Goal: Task Accomplishment & Management: Use online tool/utility

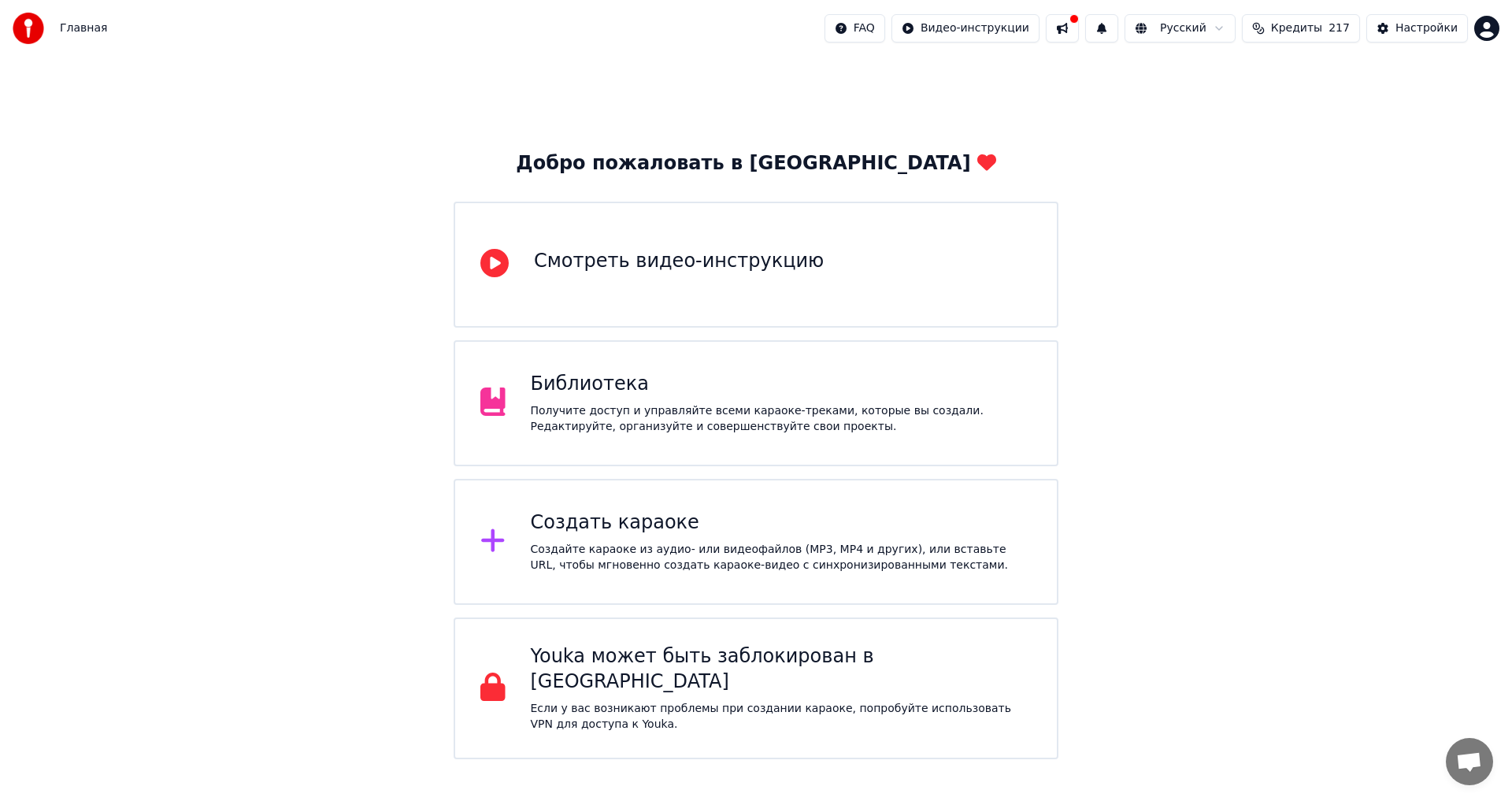
click at [599, 523] on div "Создать караоке" at bounding box center [782, 523] width 502 height 26
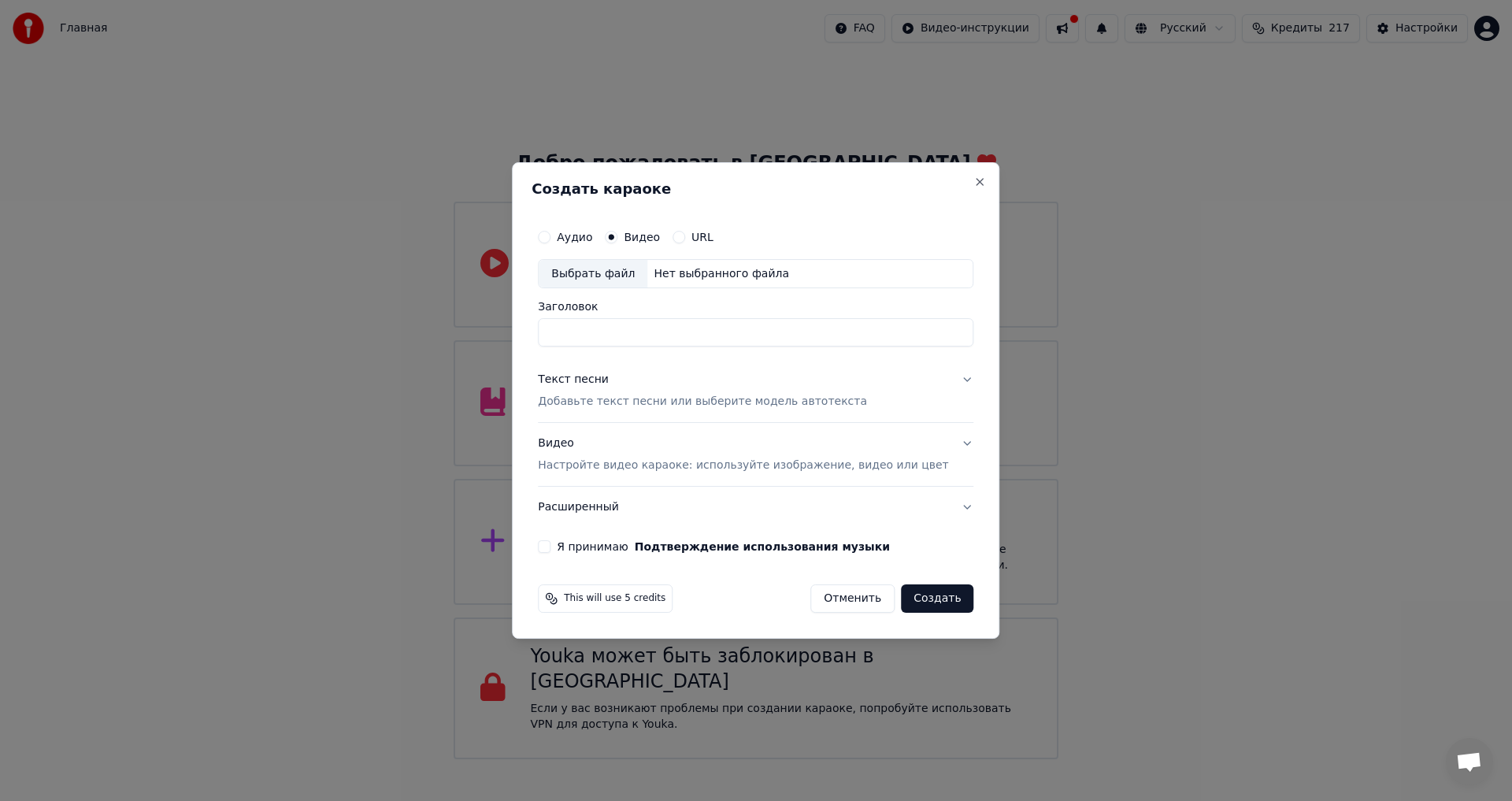
click at [611, 274] on div "Выбрать файл" at bounding box center [593, 274] width 109 height 28
click at [778, 330] on input "**********" at bounding box center [756, 333] width 436 height 28
drag, startPoint x: 778, startPoint y: 330, endPoint x: 552, endPoint y: 330, distance: 226.0
click at [517, 344] on body "Главная FAQ Видео-инструкции Русский Кредиты 217 Настройки Добро пожаловать в Y…" at bounding box center [756, 380] width 1512 height 759
paste input "*******"
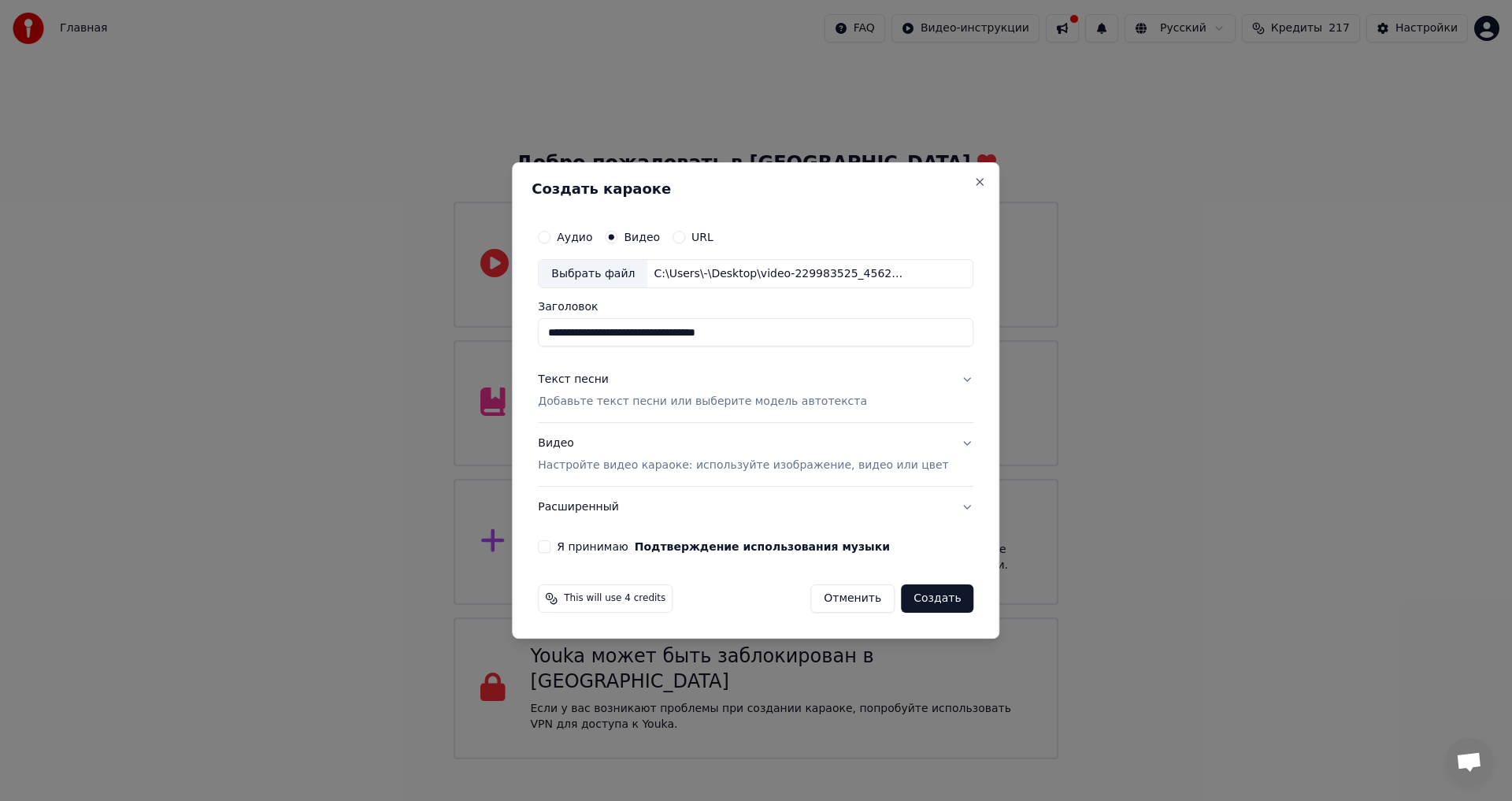
type input "**********"
click at [945, 379] on button "Текст песни Добавьте текст песни или выберите модель автотекста" at bounding box center [756, 391] width 436 height 63
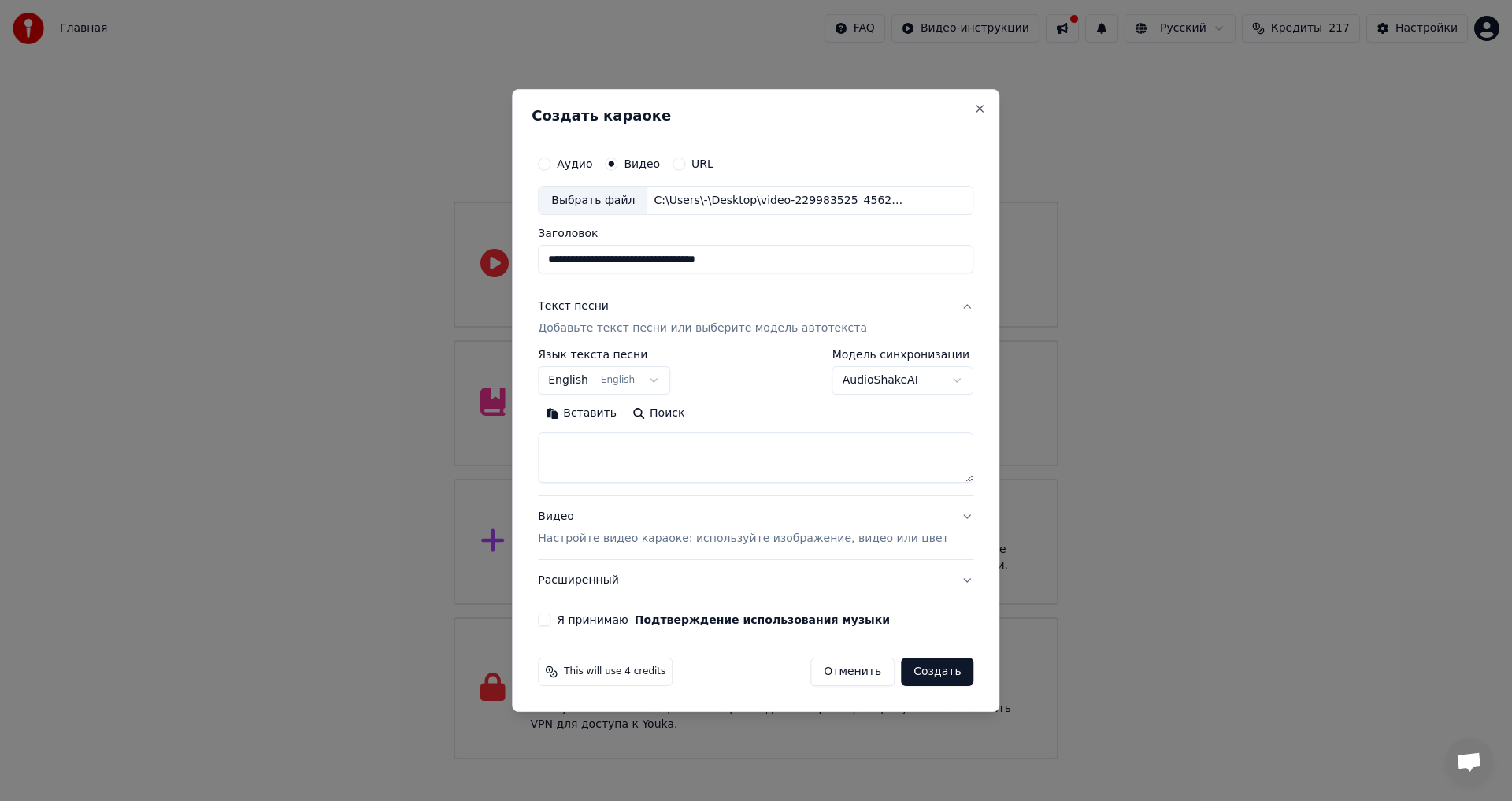
click at [945, 309] on button "Текст песни Добавьте текст песни или выберите модель автотекста" at bounding box center [756, 318] width 436 height 63
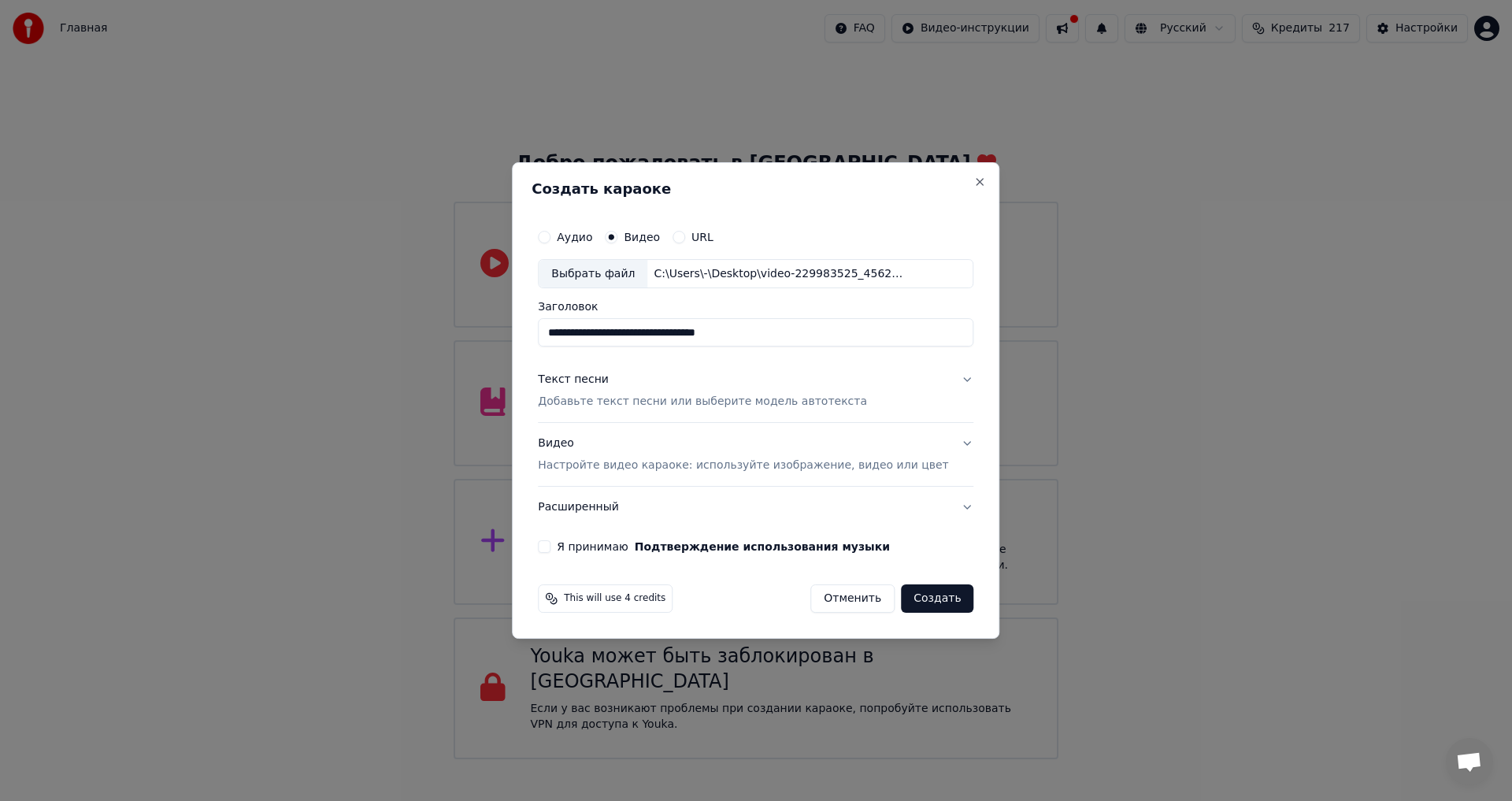
click at [606, 466] on p "Настройте видео караоке: используйте изображение, видео или цвет" at bounding box center [742, 465] width 410 height 16
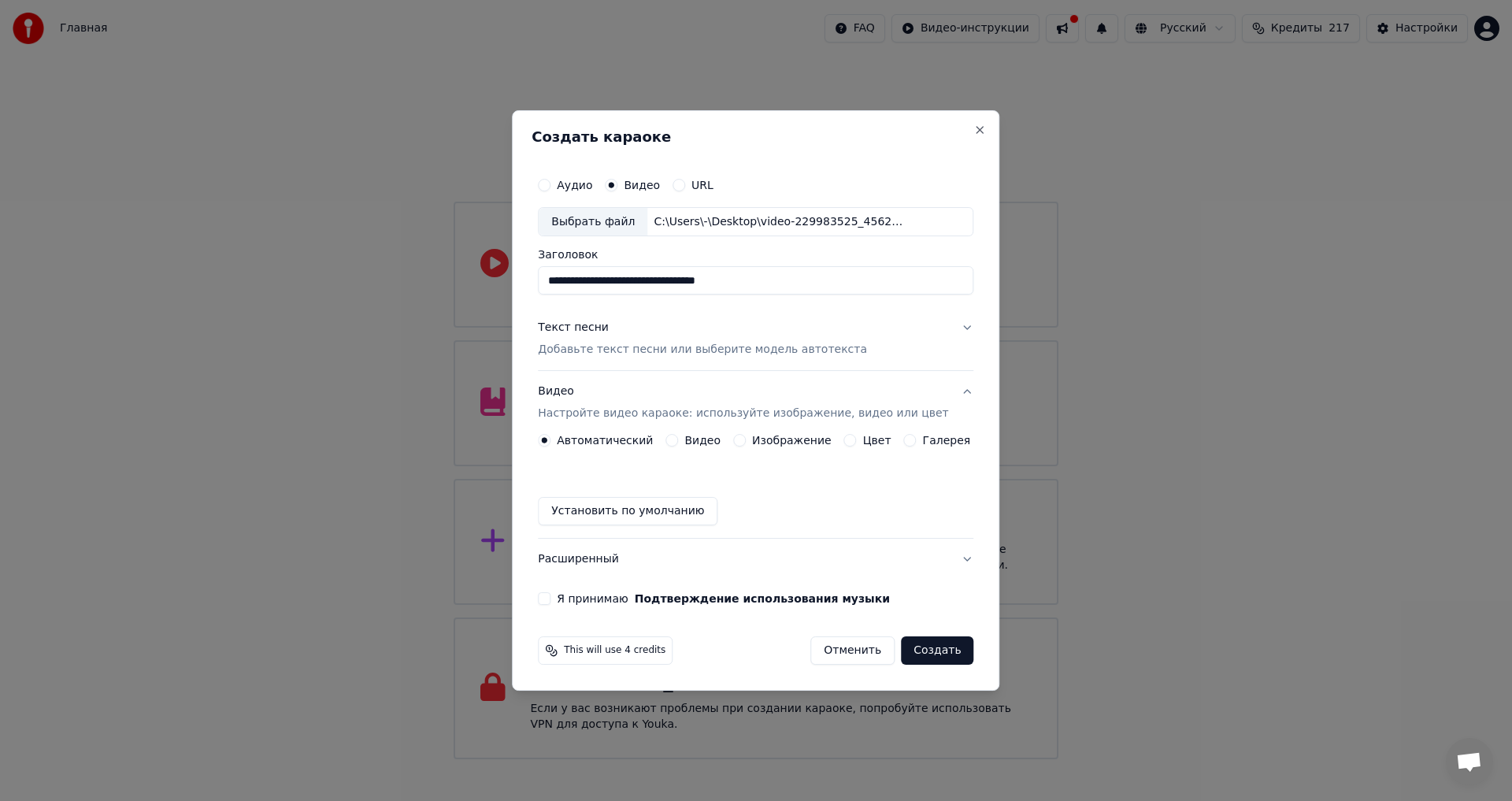
click at [714, 437] on label "Видео" at bounding box center [703, 440] width 36 height 11
click at [678, 437] on button "Видео" at bounding box center [671, 439] width 12 height 12
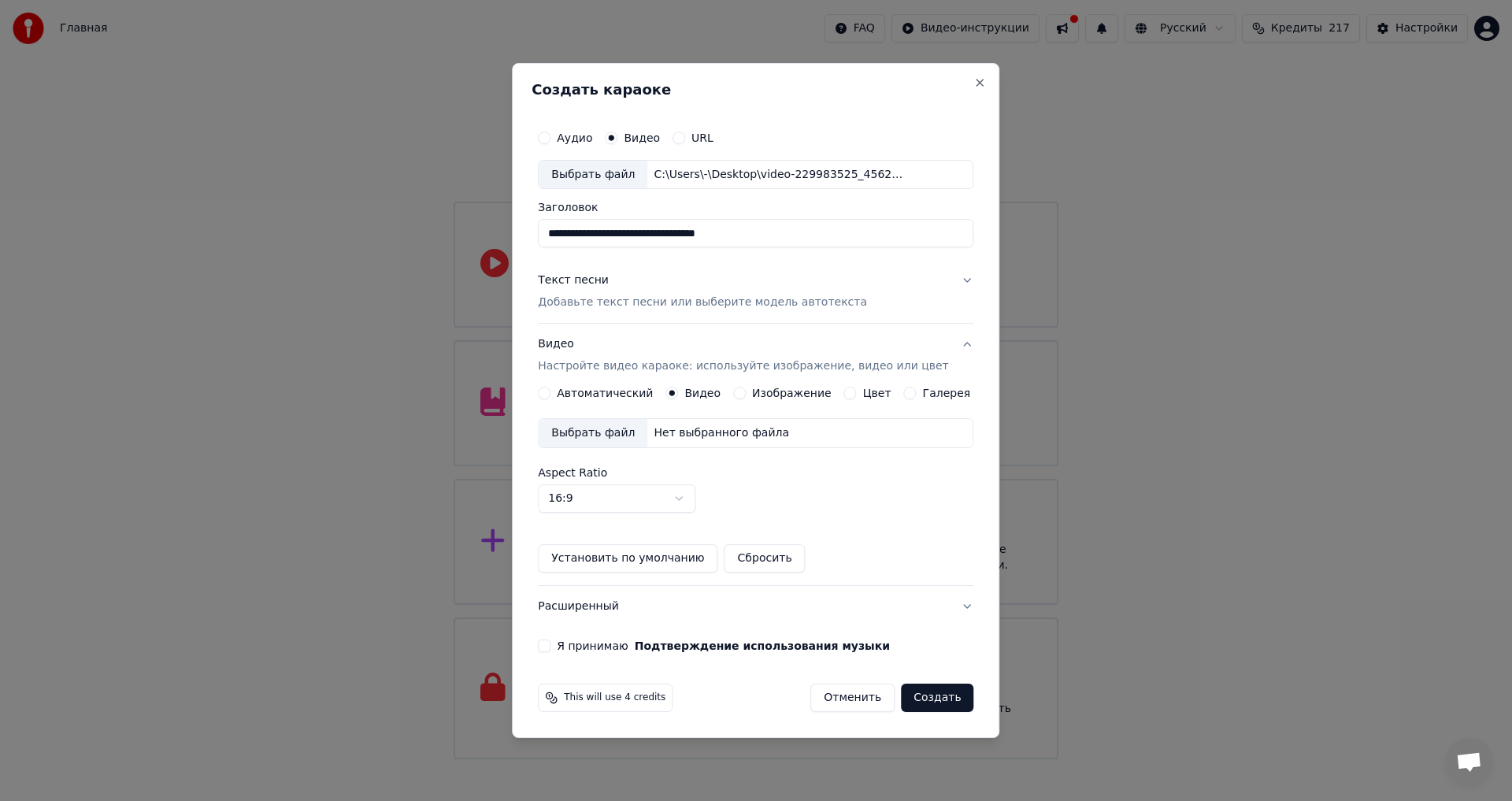
click at [611, 433] on div "Выбрать файл" at bounding box center [593, 433] width 109 height 28
click at [550, 648] on button "Я принимаю Подтверждение использования музыки" at bounding box center [543, 645] width 12 height 12
click at [932, 692] on button "Создать" at bounding box center [937, 698] width 73 height 28
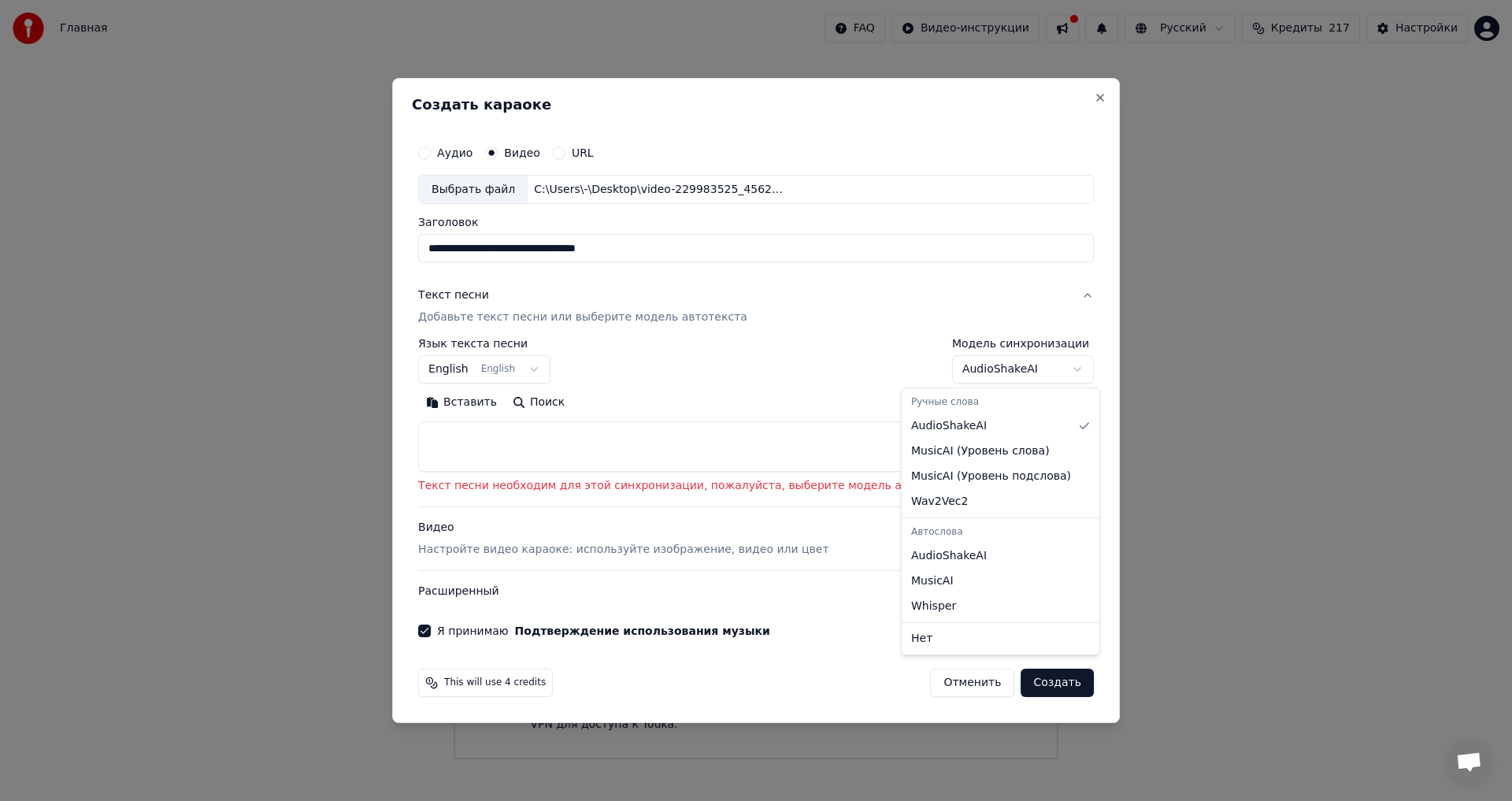
click at [1026, 372] on body "Главная FAQ Видео-инструкции Русский Кредиты 217 Настройки Добро пожаловать в Y…" at bounding box center [756, 380] width 1512 height 759
select select "**********"
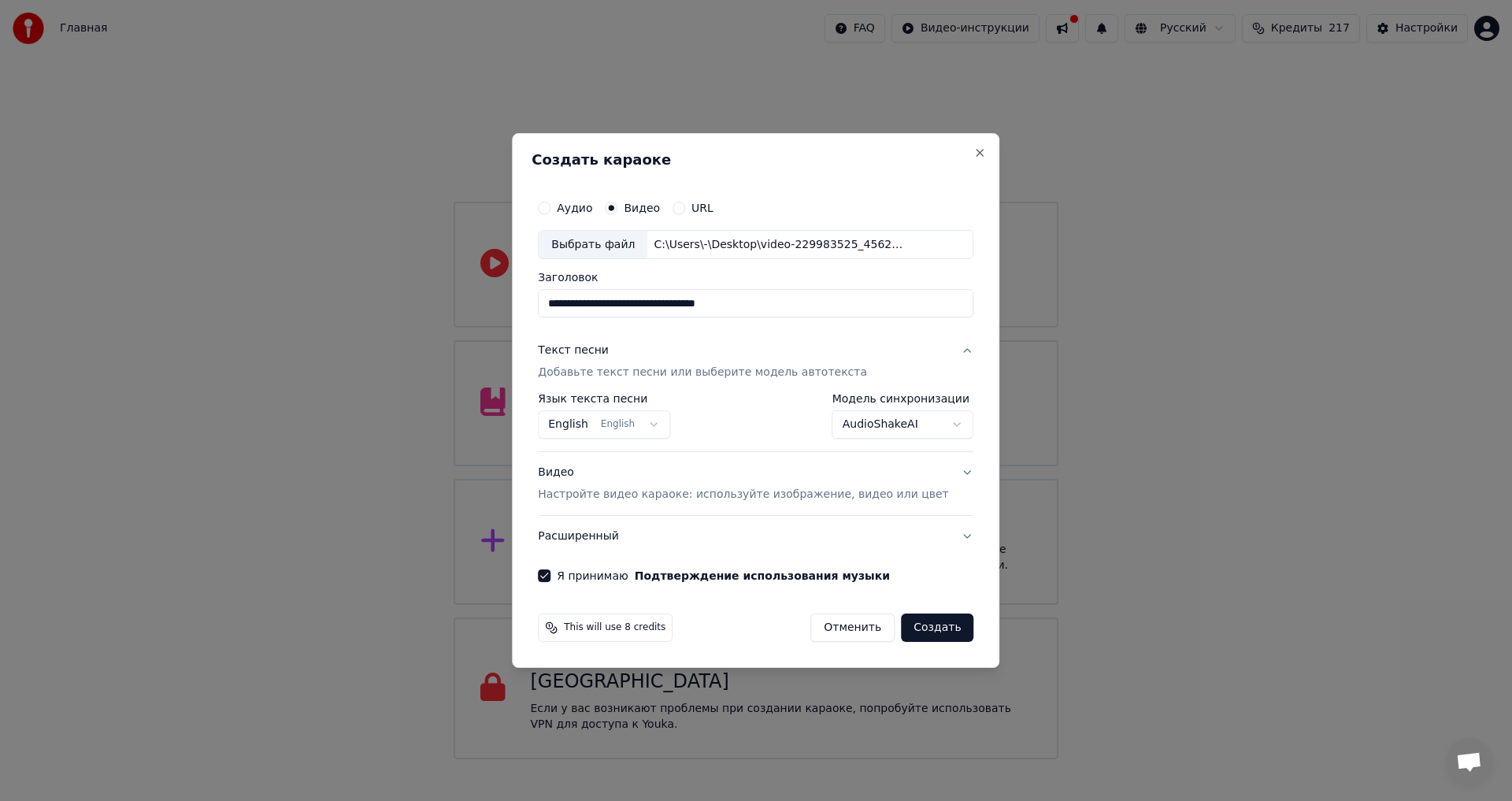
click at [919, 627] on button "Создать" at bounding box center [937, 628] width 73 height 28
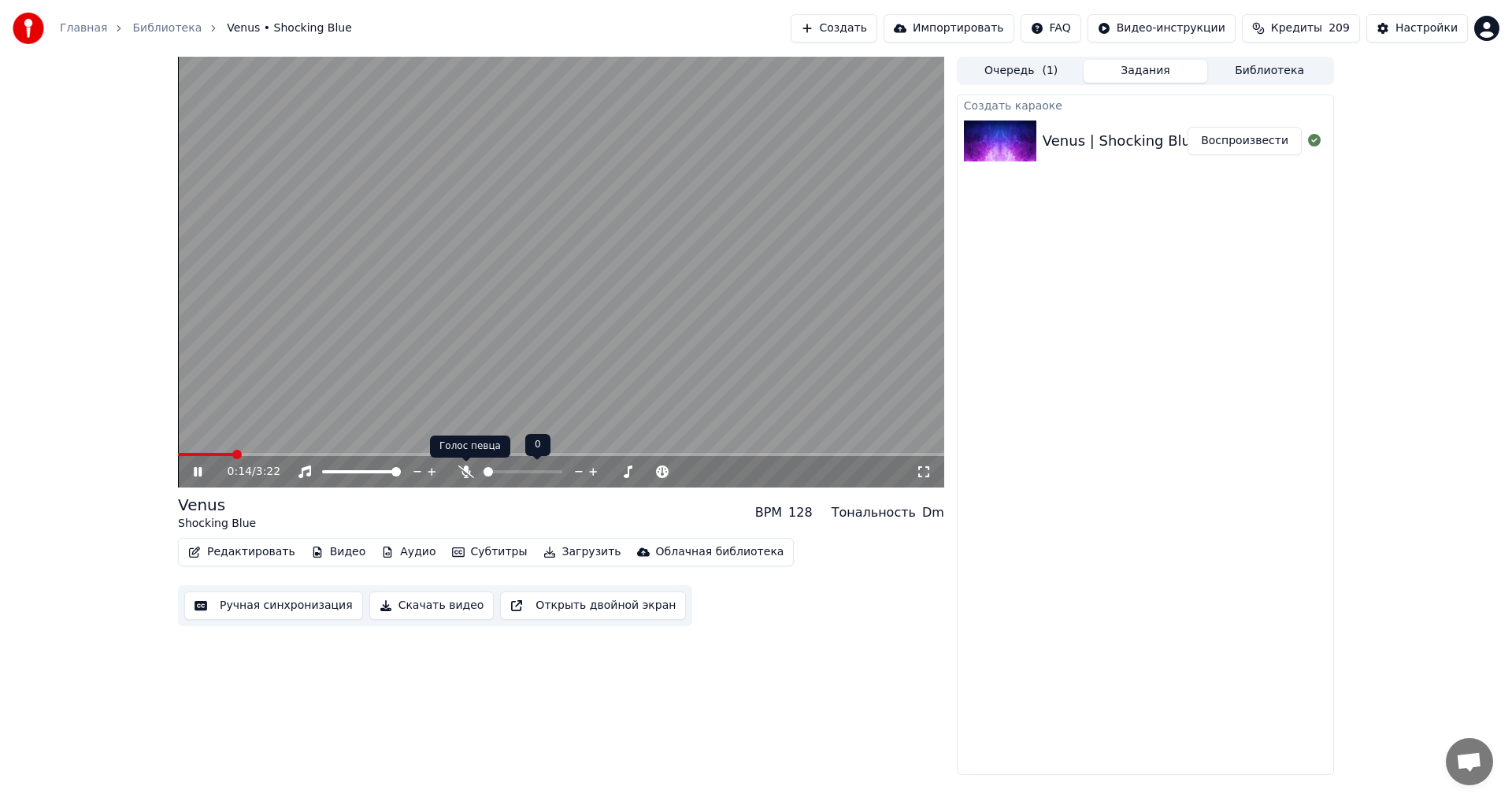
click at [461, 471] on icon at bounding box center [466, 472] width 16 height 12
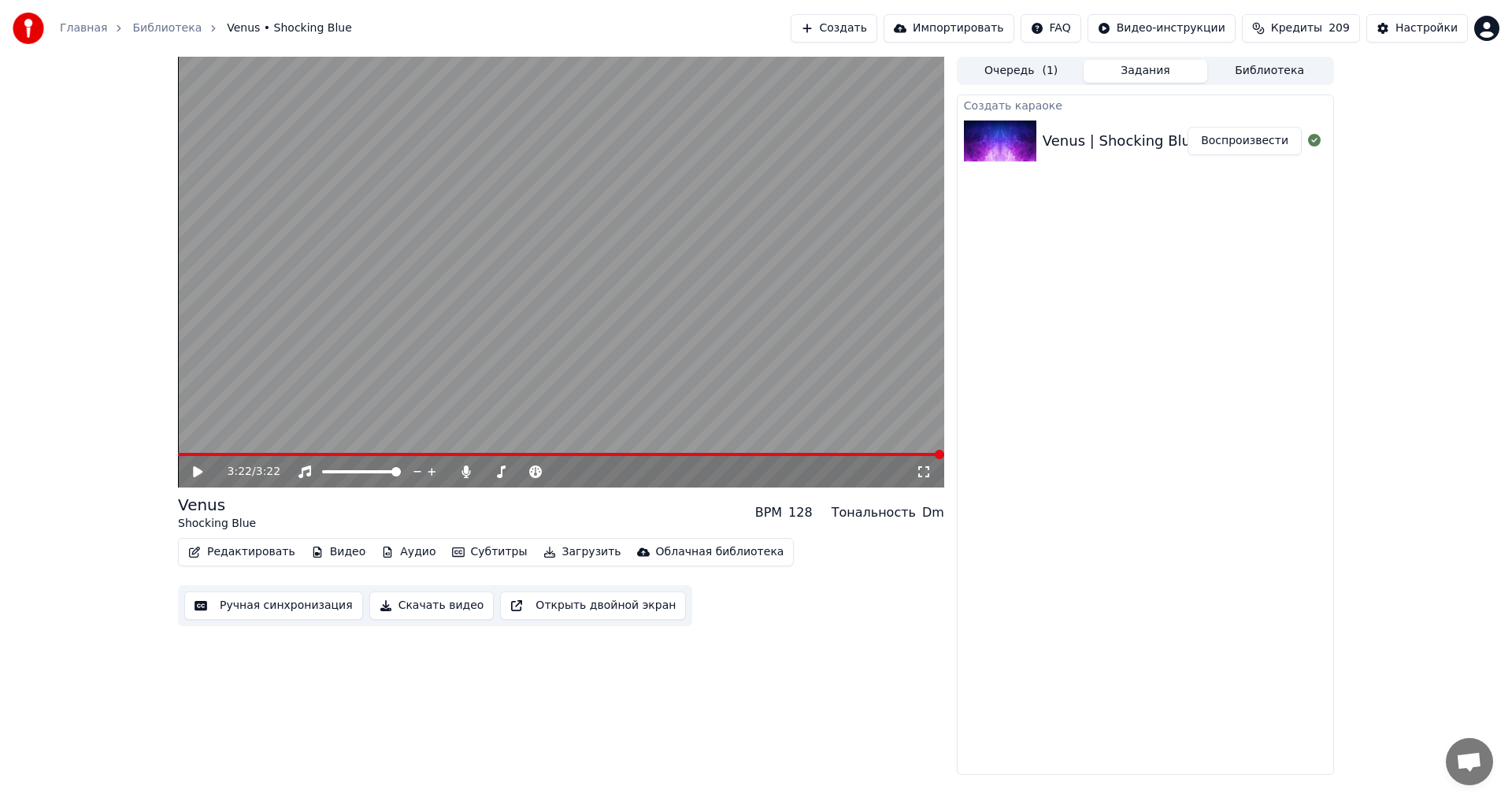
click at [426, 452] on video at bounding box center [560, 272] width 766 height 431
click at [426, 453] on span at bounding box center [560, 454] width 766 height 3
click at [451, 454] on span at bounding box center [314, 454] width 273 height 3
click at [421, 453] on span at bounding box center [324, 454] width 293 height 3
click at [199, 471] on icon at bounding box center [208, 472] width 37 height 12
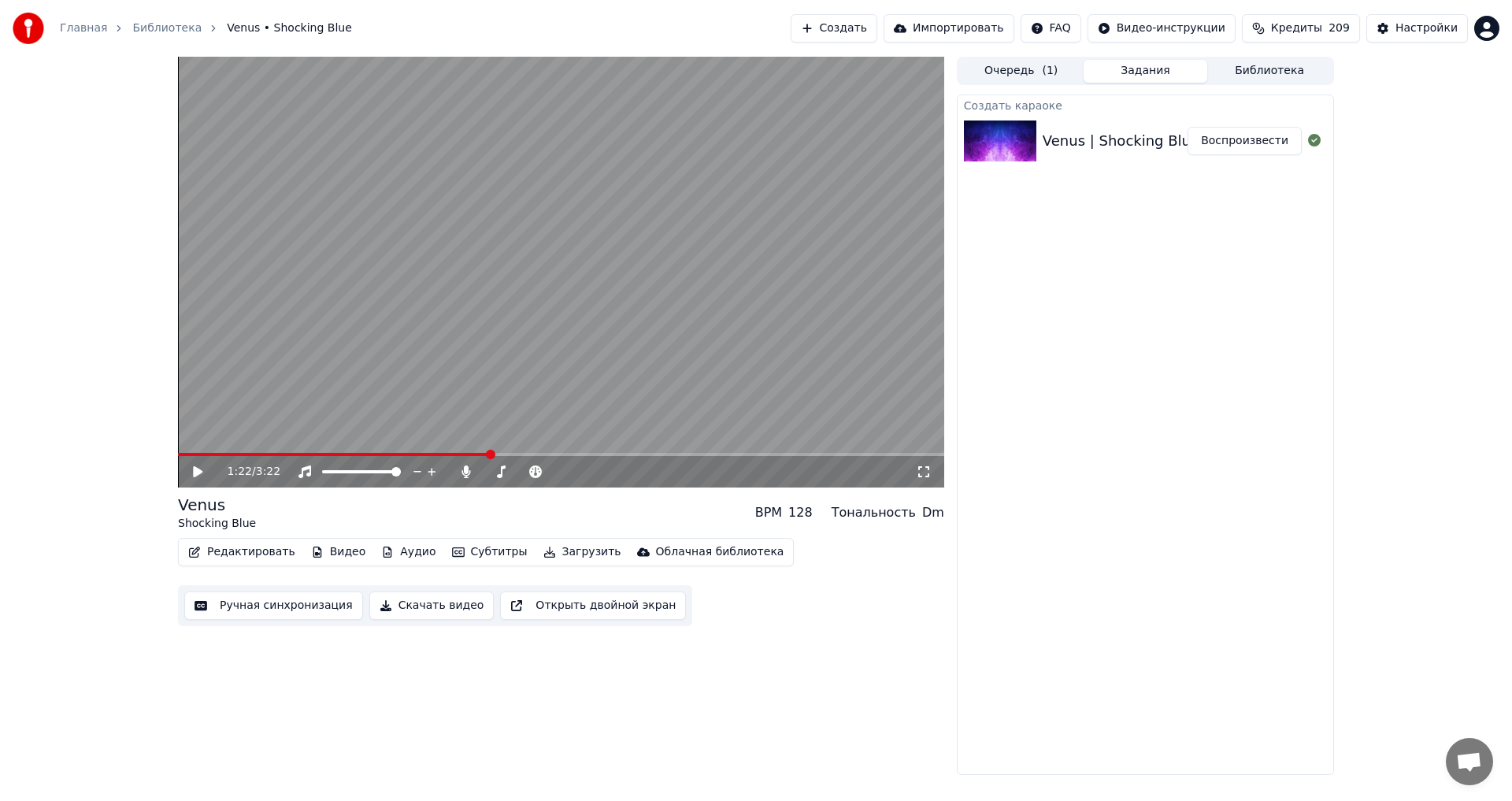
click at [477, 452] on video at bounding box center [560, 272] width 766 height 431
click at [477, 454] on span at bounding box center [328, 454] width 299 height 3
click at [473, 453] on span at bounding box center [326, 454] width 295 height 3
click at [453, 456] on span at bounding box center [329, 454] width 302 height 3
click at [193, 472] on icon at bounding box center [208, 472] width 37 height 12
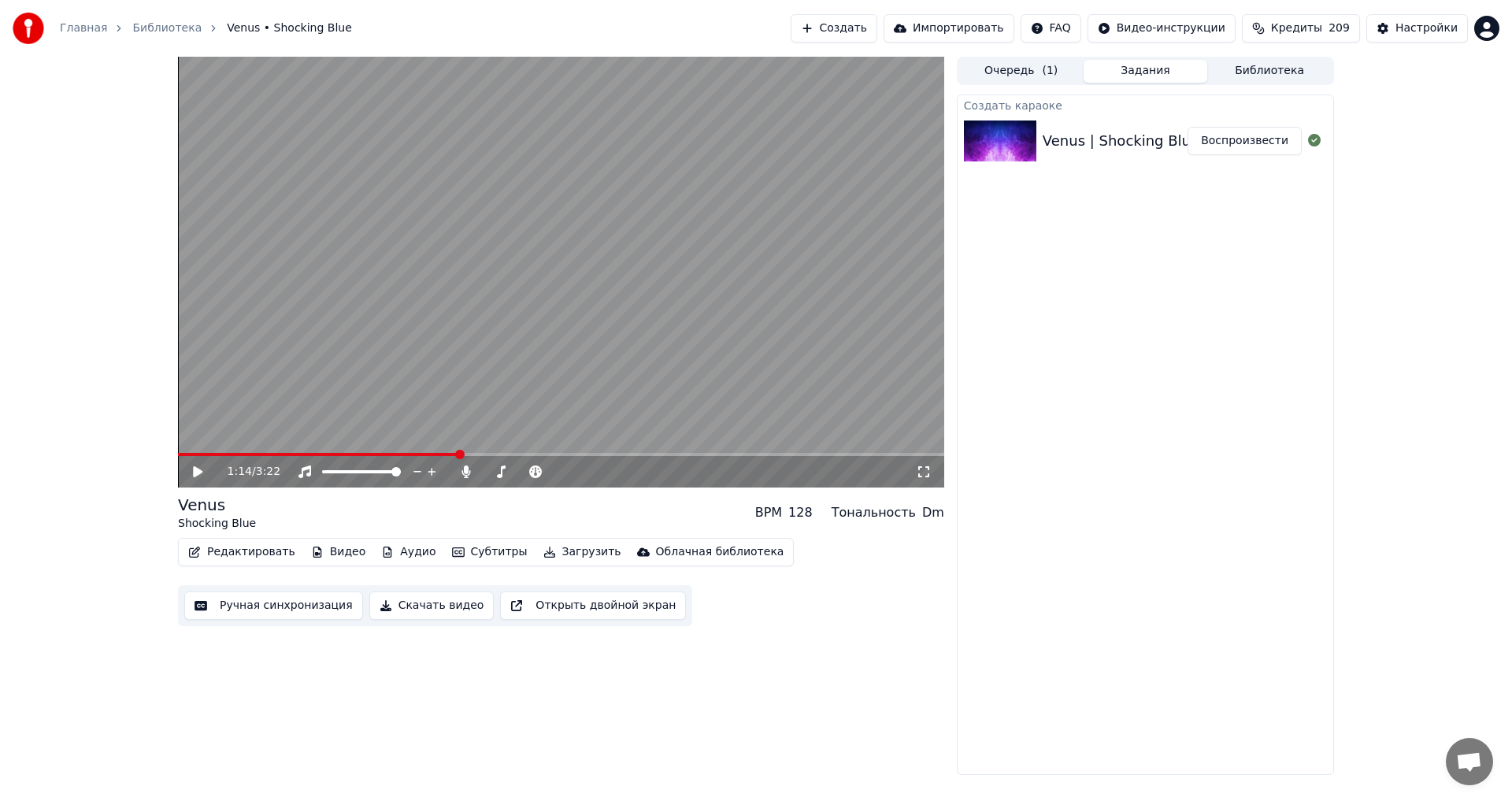
click at [396, 347] on video at bounding box center [560, 272] width 766 height 431
click at [414, 455] on span at bounding box center [324, 454] width 293 height 3
click at [199, 466] on icon at bounding box center [208, 472] width 37 height 12
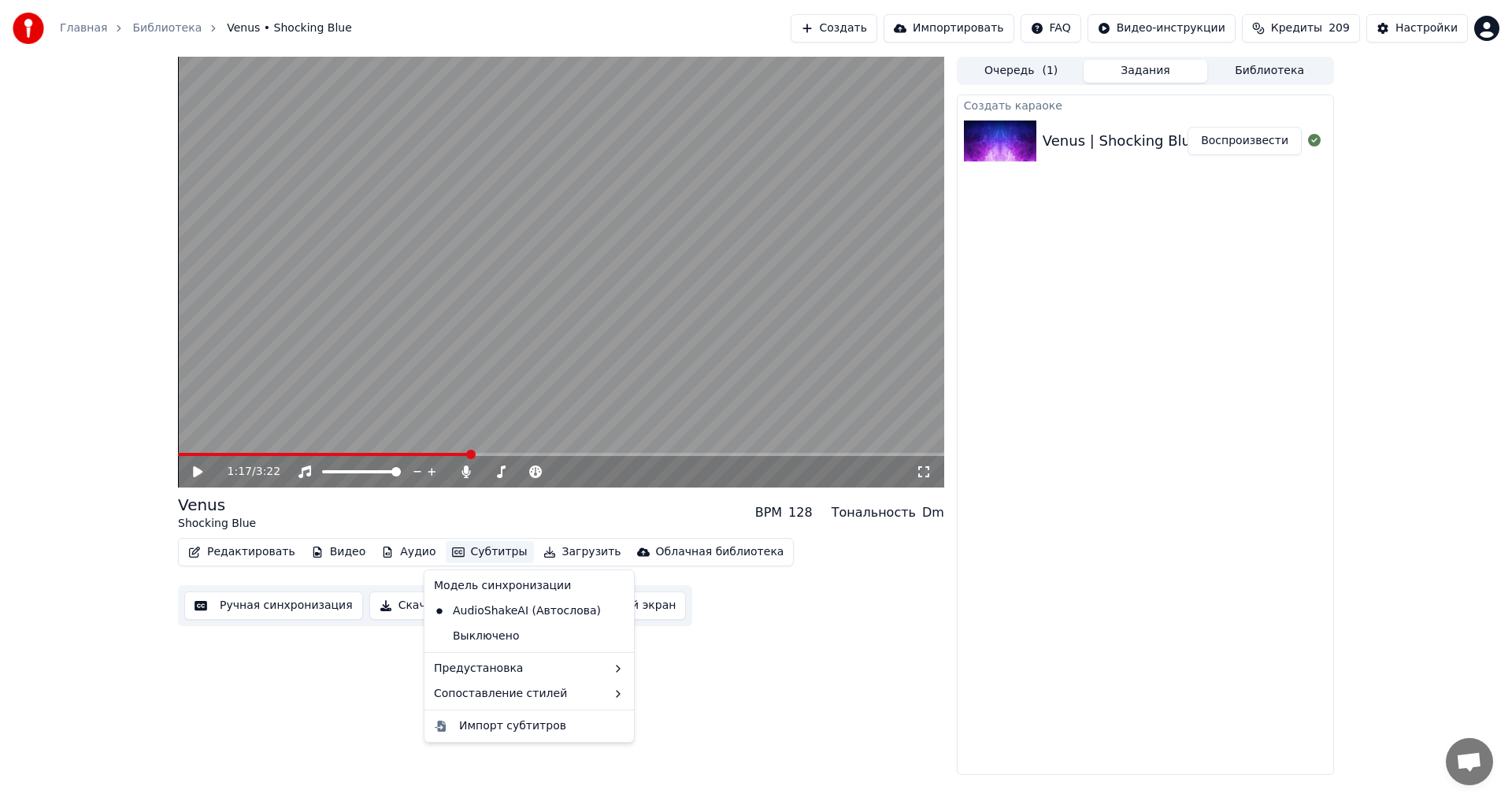
click at [461, 553] on button "Субтитры" at bounding box center [489, 551] width 88 height 22
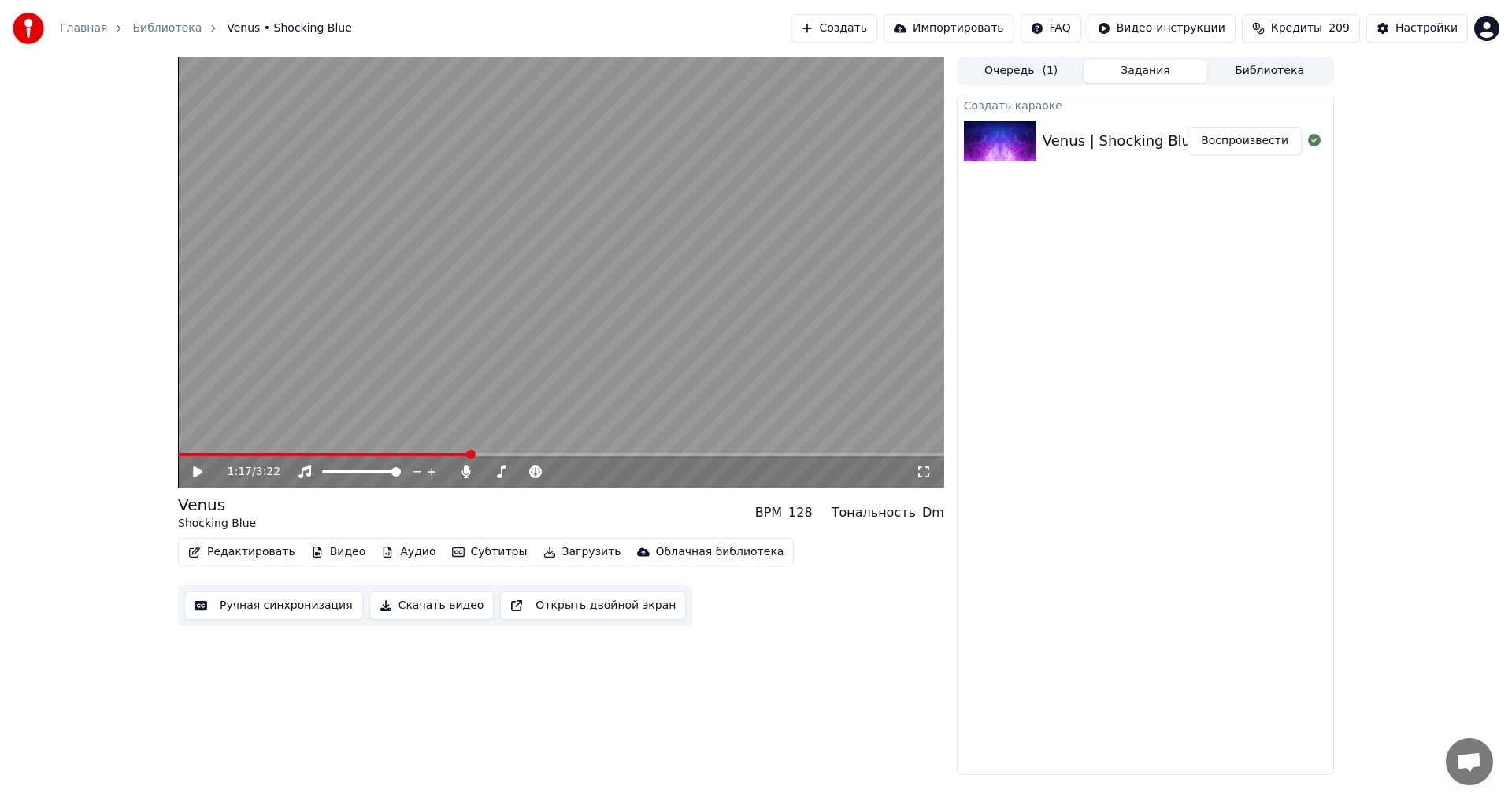
click at [304, 605] on button "Ручная синхронизация" at bounding box center [274, 606] width 179 height 28
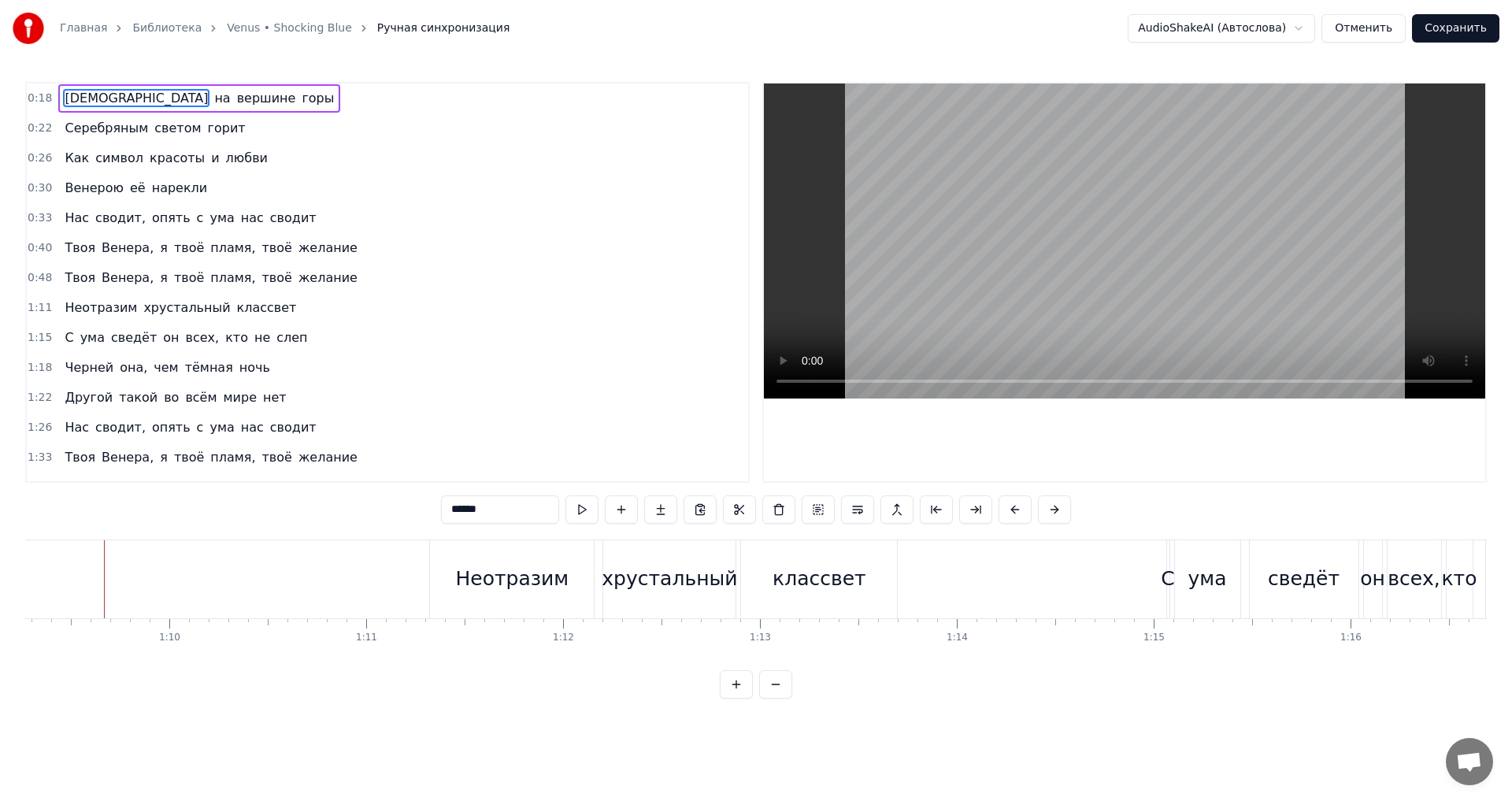
scroll to position [0, 13636]
click at [825, 584] on div "классвет" at bounding box center [820, 579] width 94 height 30
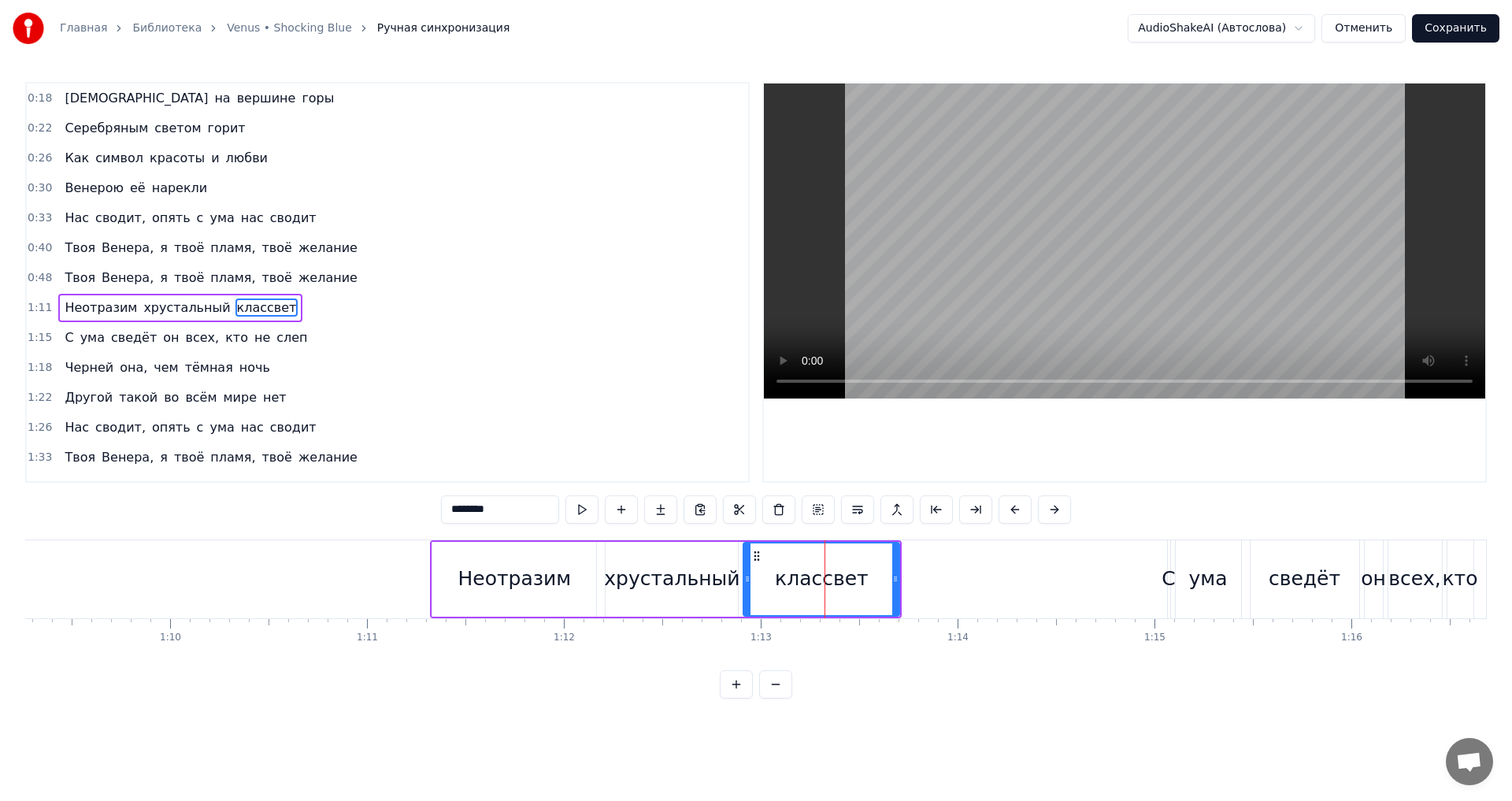
scroll to position [21, 0]
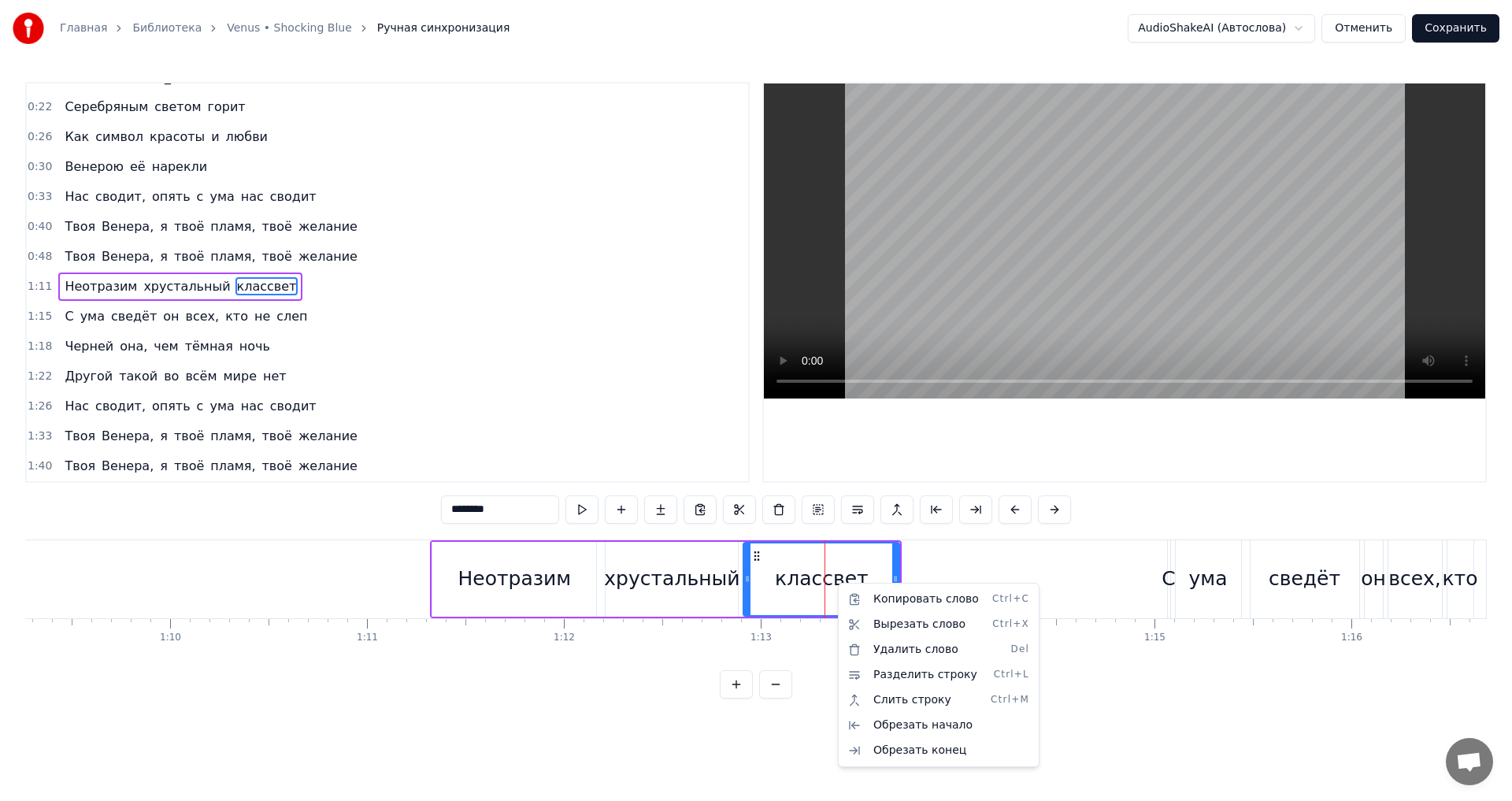
click at [820, 578] on html "Главная Библиотека Venus • Shocking Blue Ручная синхронизация AudioShakeAI (Авт…" at bounding box center [756, 362] width 1512 height 723
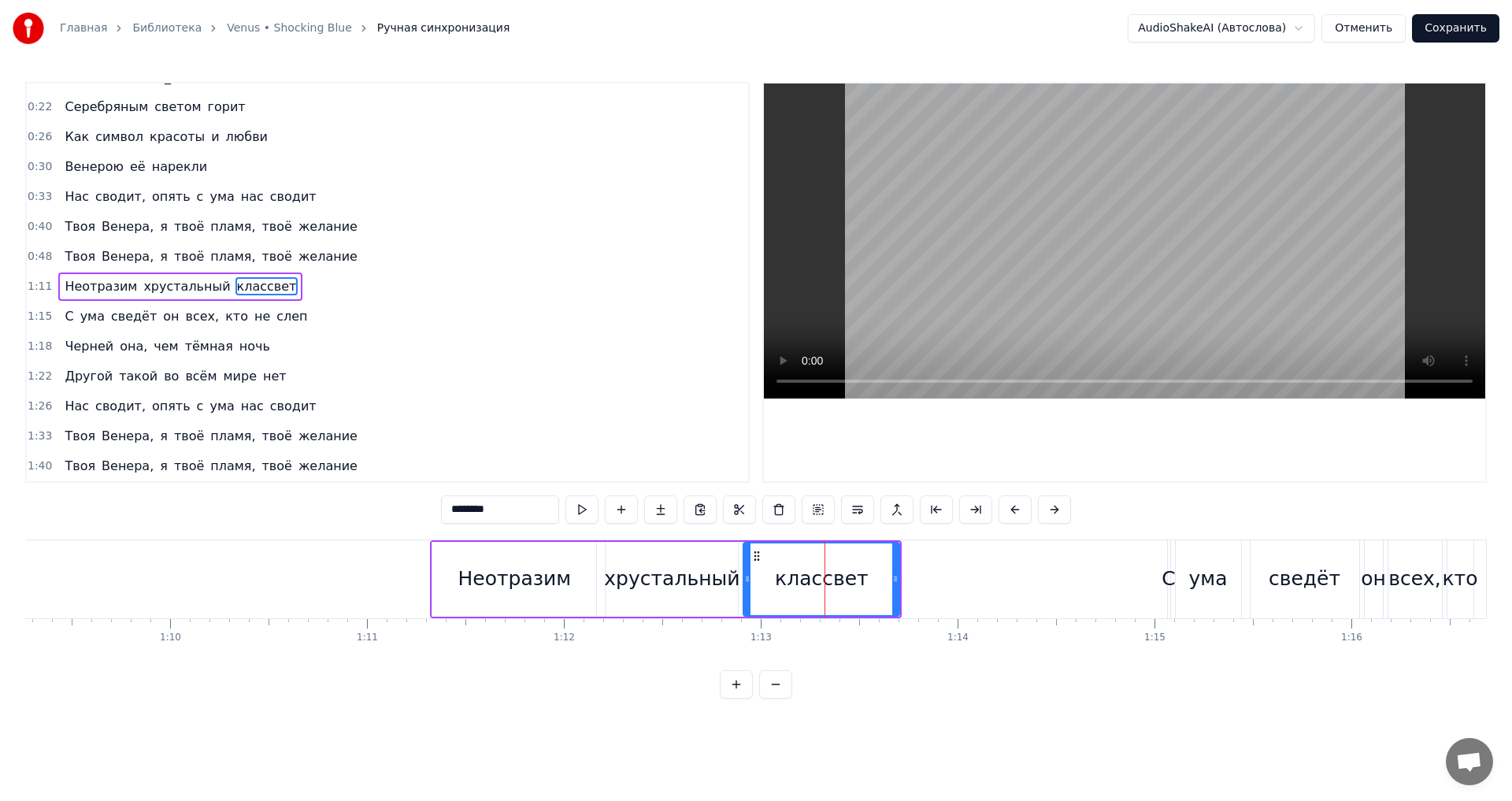
click at [473, 507] on input "********" at bounding box center [500, 509] width 118 height 28
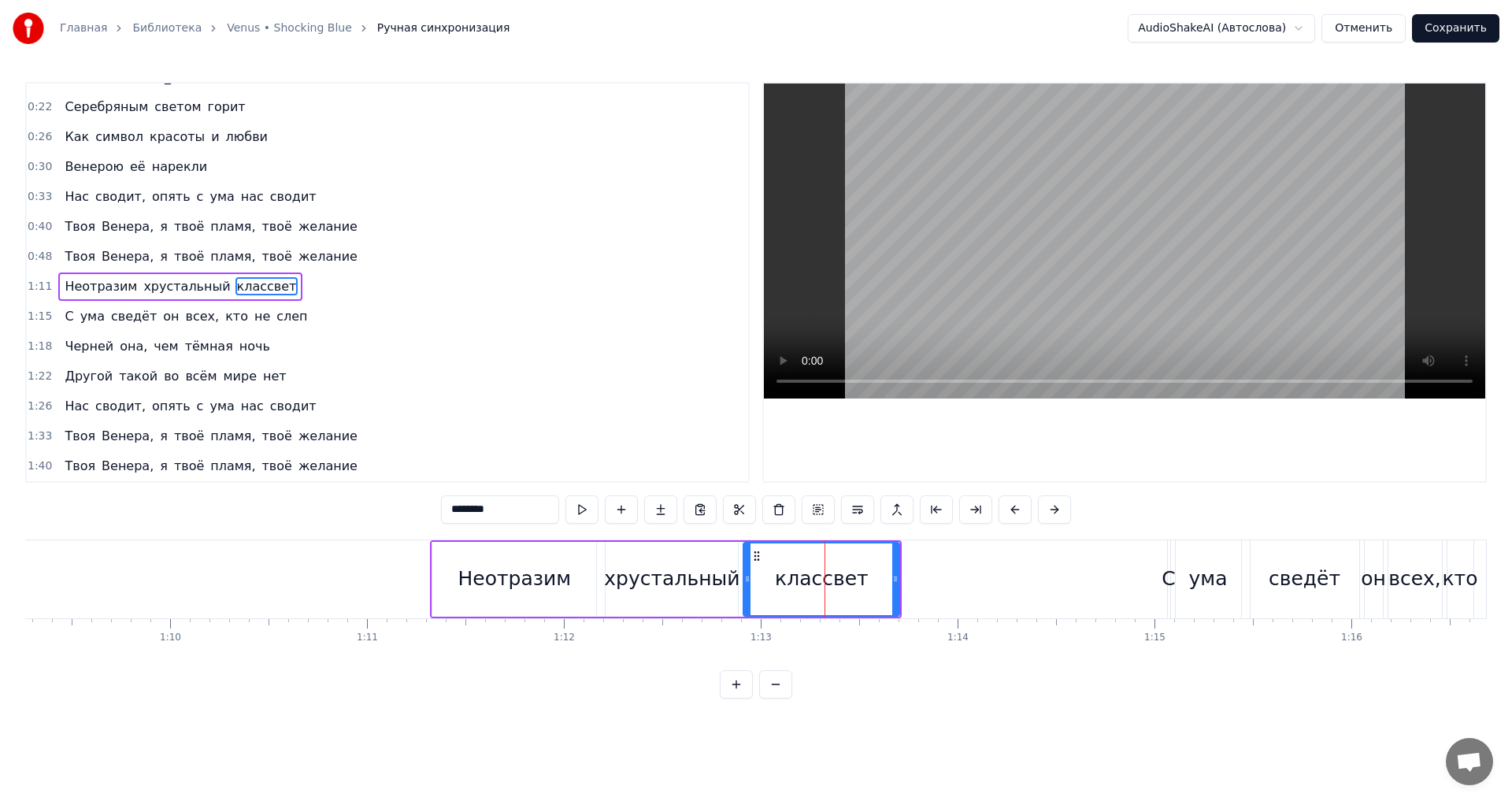
click at [473, 510] on input "********" at bounding box center [500, 509] width 118 height 28
click at [454, 509] on input "*********" at bounding box center [480, 509] width 118 height 28
click at [415, 515] on div "**********" at bounding box center [756, 390] width 1462 height 616
click at [450, 576] on div "Неотразим" at bounding box center [514, 578] width 164 height 75
type input "*********"
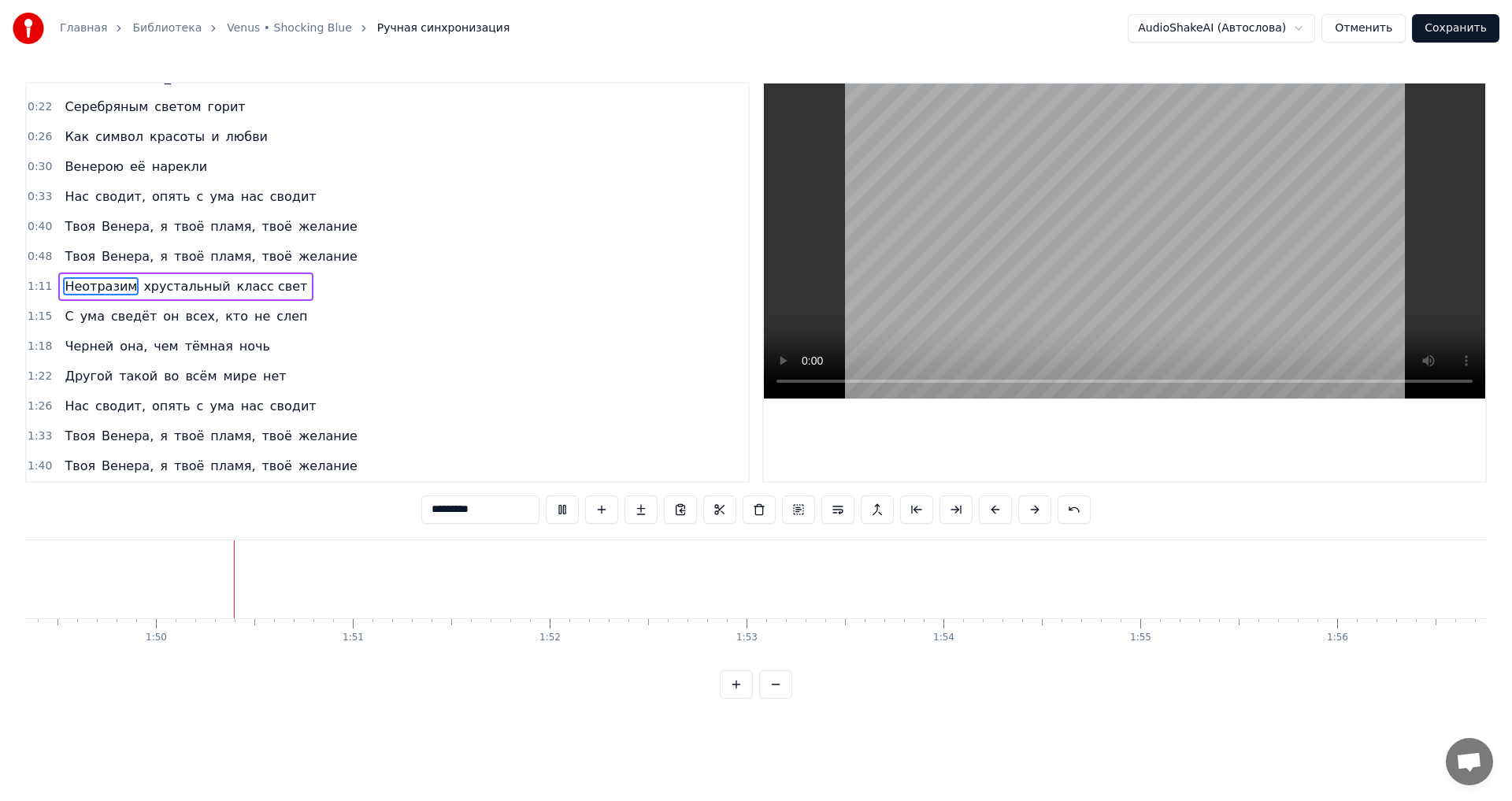
scroll to position [0, 21526]
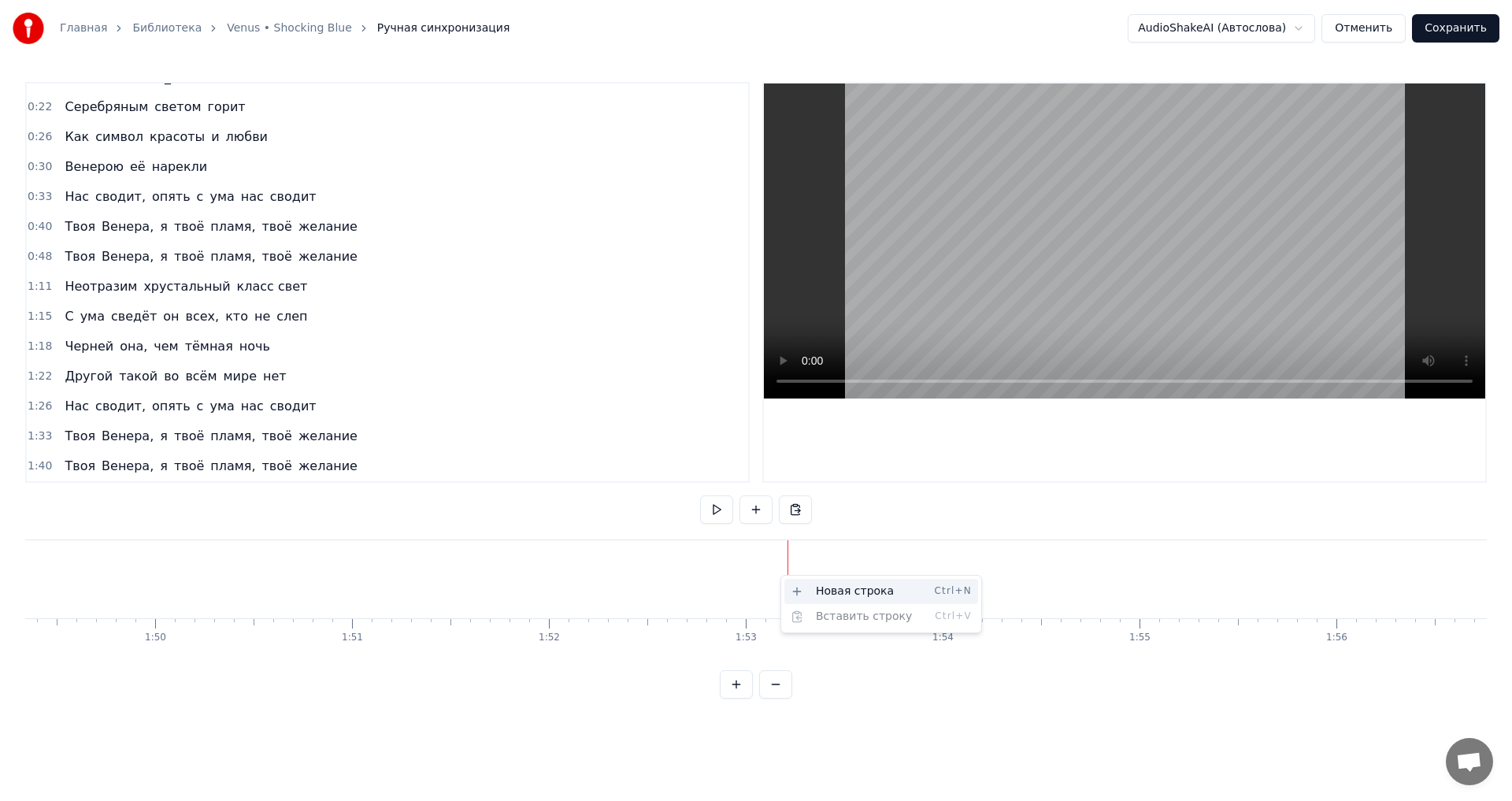
click at [805, 592] on div "Новая строка Ctrl+N" at bounding box center [881, 591] width 194 height 26
click at [818, 566] on div "<>" at bounding box center [887, 578] width 195 height 75
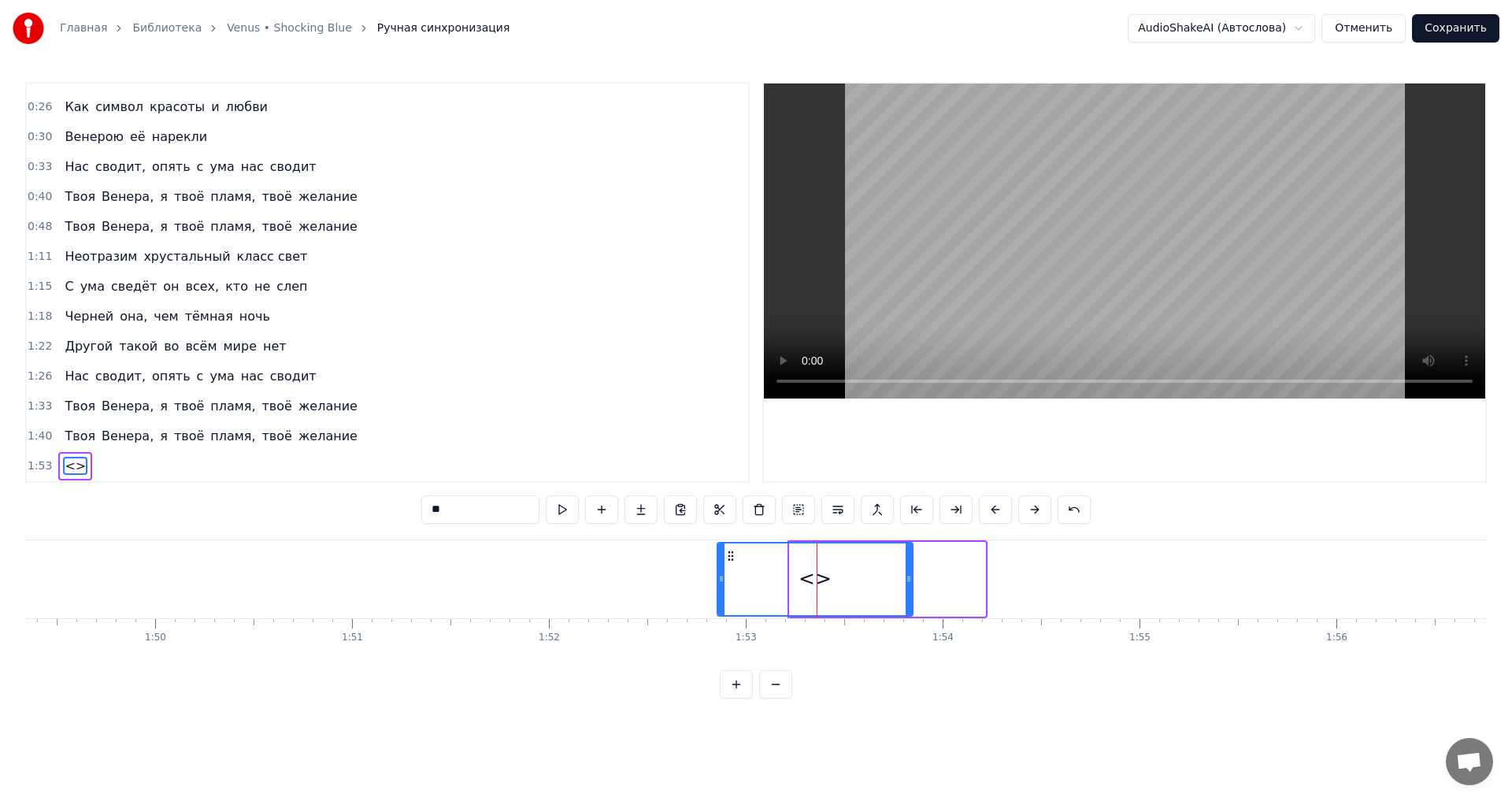
drag, startPoint x: 808, startPoint y: 554, endPoint x: 735, endPoint y: 552, distance: 73.0
click at [735, 552] on icon at bounding box center [730, 556] width 12 height 12
click at [777, 579] on div "<>" at bounding box center [815, 579] width 194 height 72
click at [454, 508] on input "**" at bounding box center [480, 509] width 118 height 28
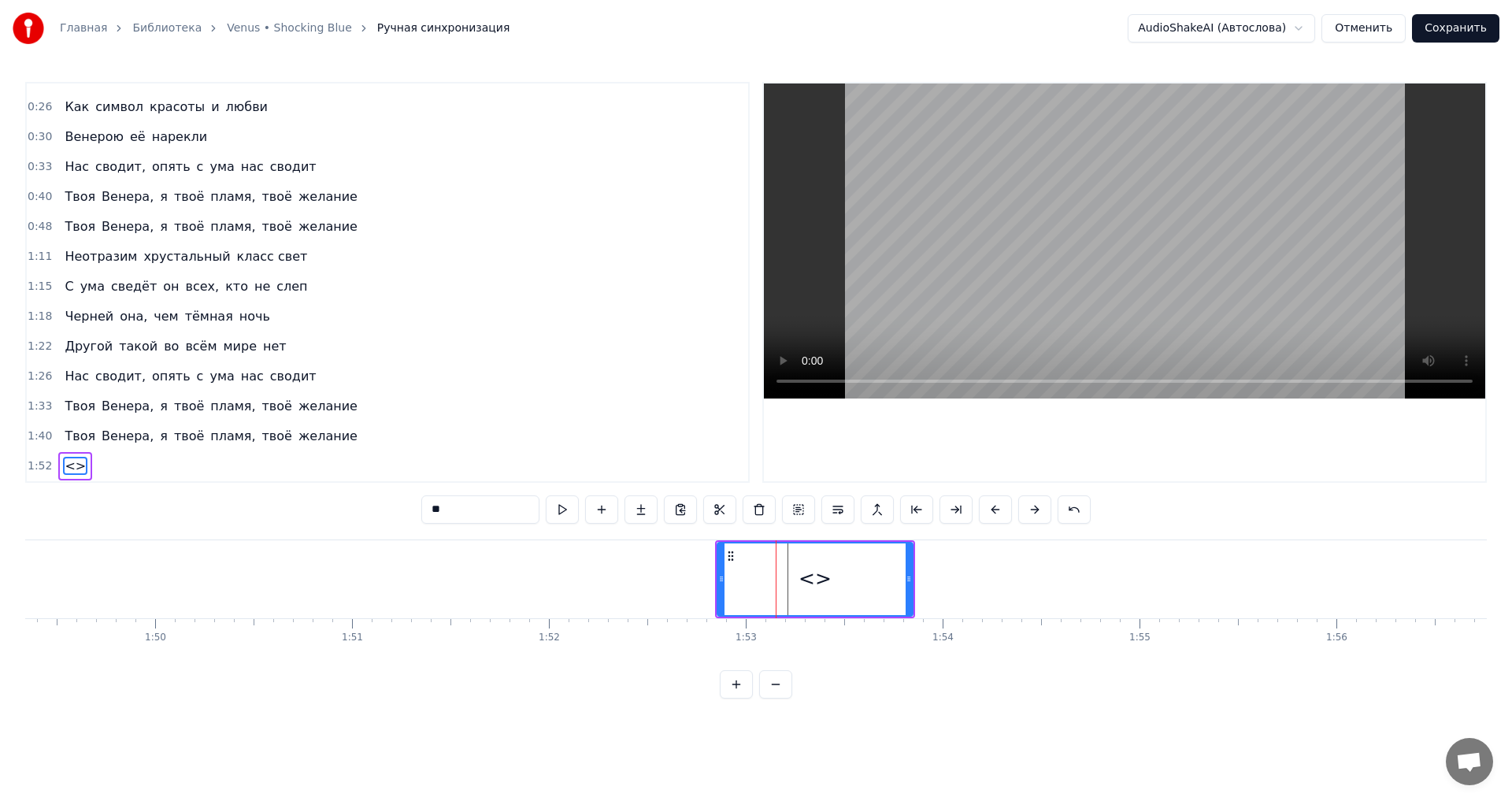
type input "*"
type input "*****"
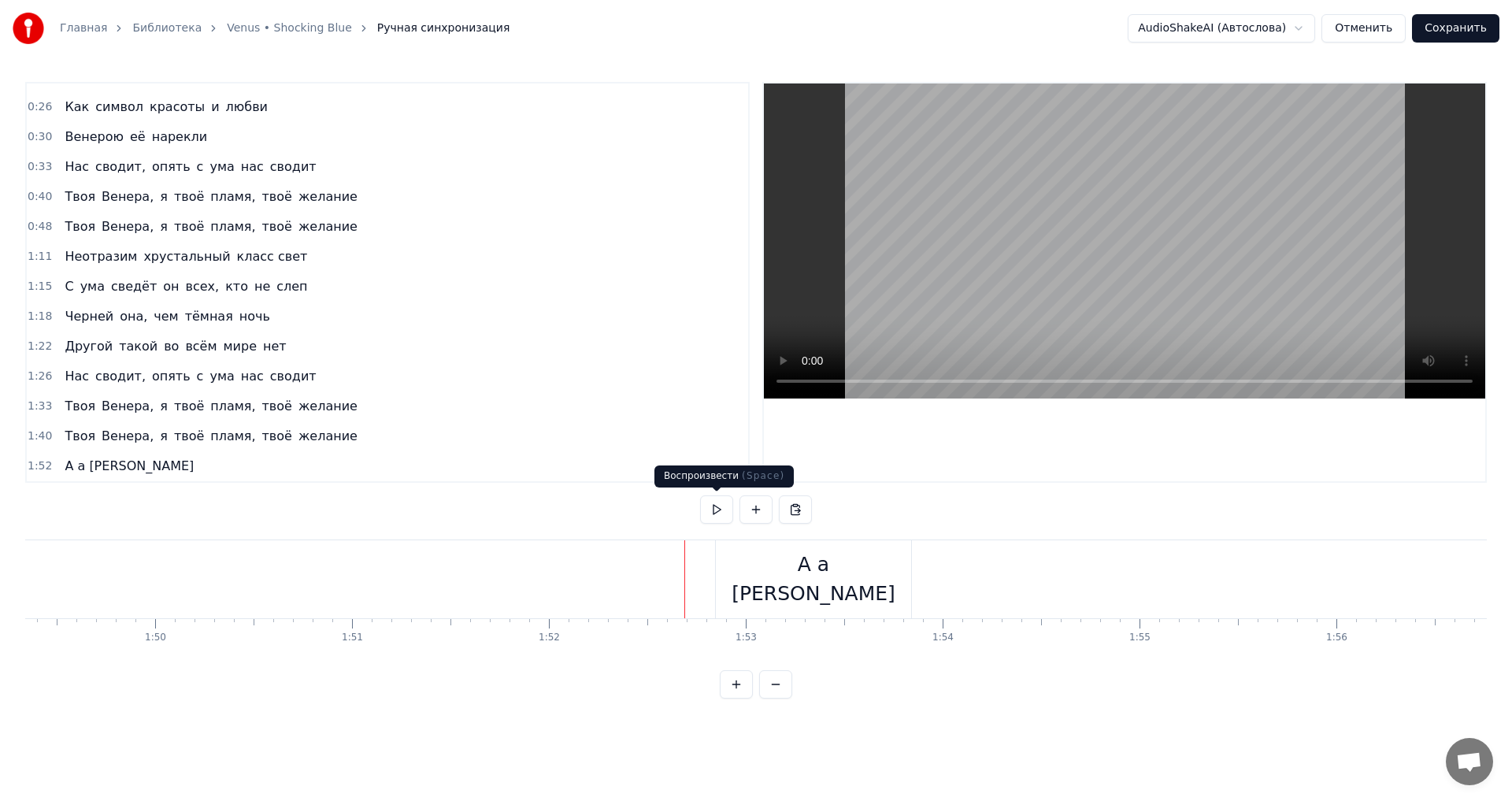
click at [717, 507] on button at bounding box center [716, 509] width 33 height 28
click at [711, 509] on button at bounding box center [716, 509] width 33 height 28
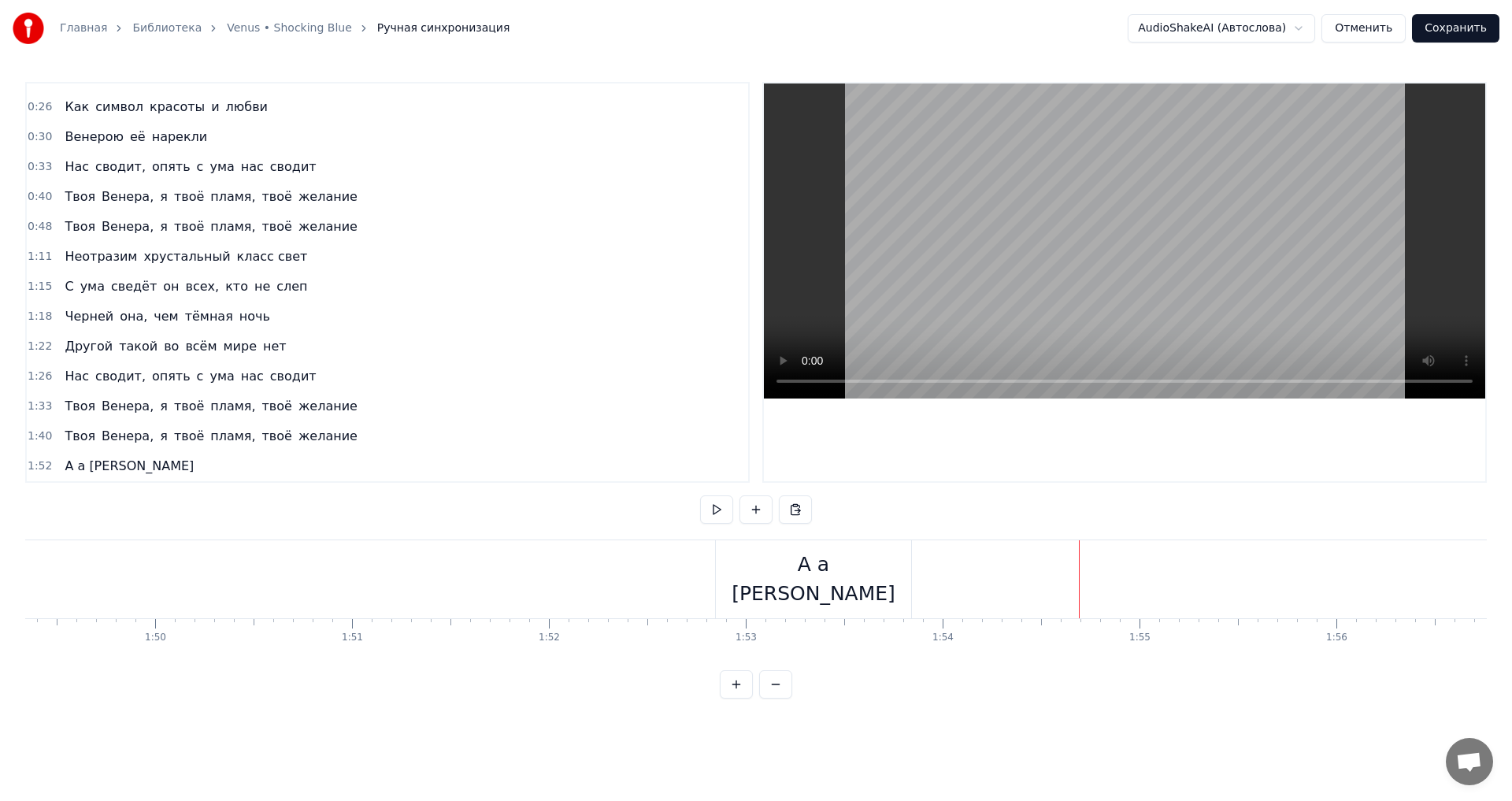
click at [1078, 582] on div at bounding box center [1078, 579] width 1 height 78
click at [1104, 596] on div "Новая строка Ctrl+N" at bounding box center [1181, 599] width 194 height 26
click at [840, 578] on div "А а [PERSON_NAME]" at bounding box center [813, 579] width 195 height 78
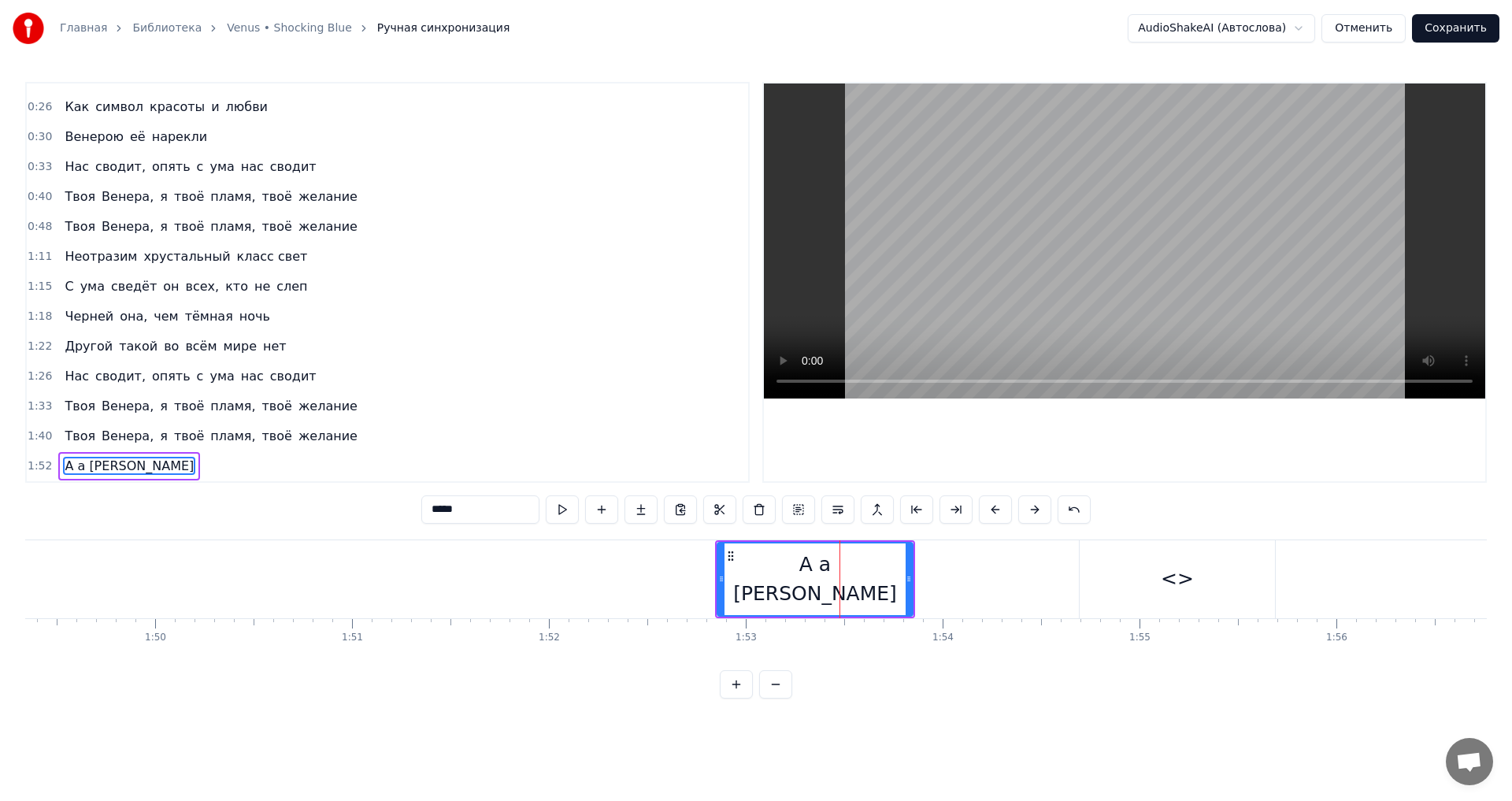
scroll to position [81, 0]
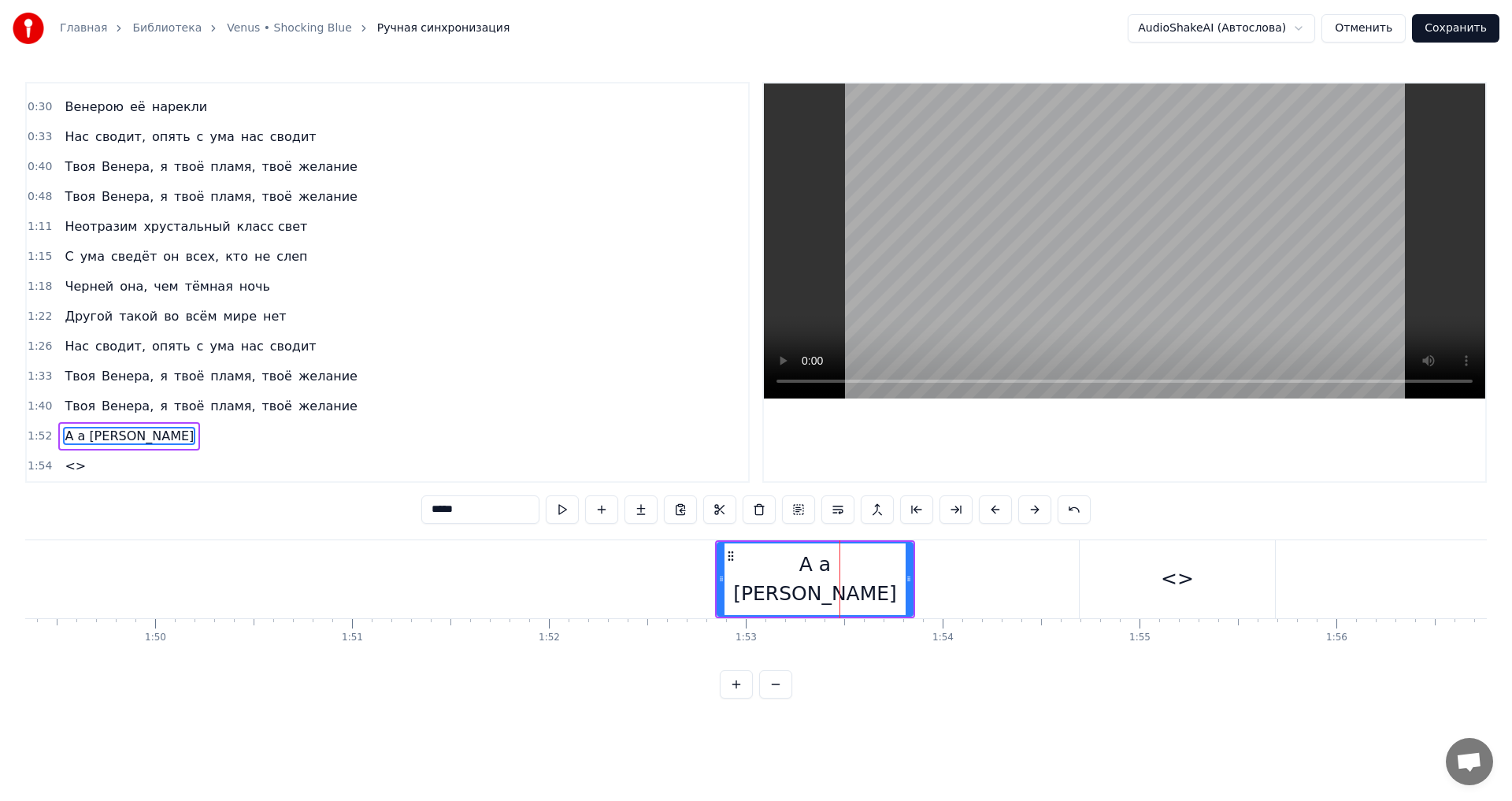
click at [1148, 575] on div "<>" at bounding box center [1177, 579] width 195 height 78
type input "**"
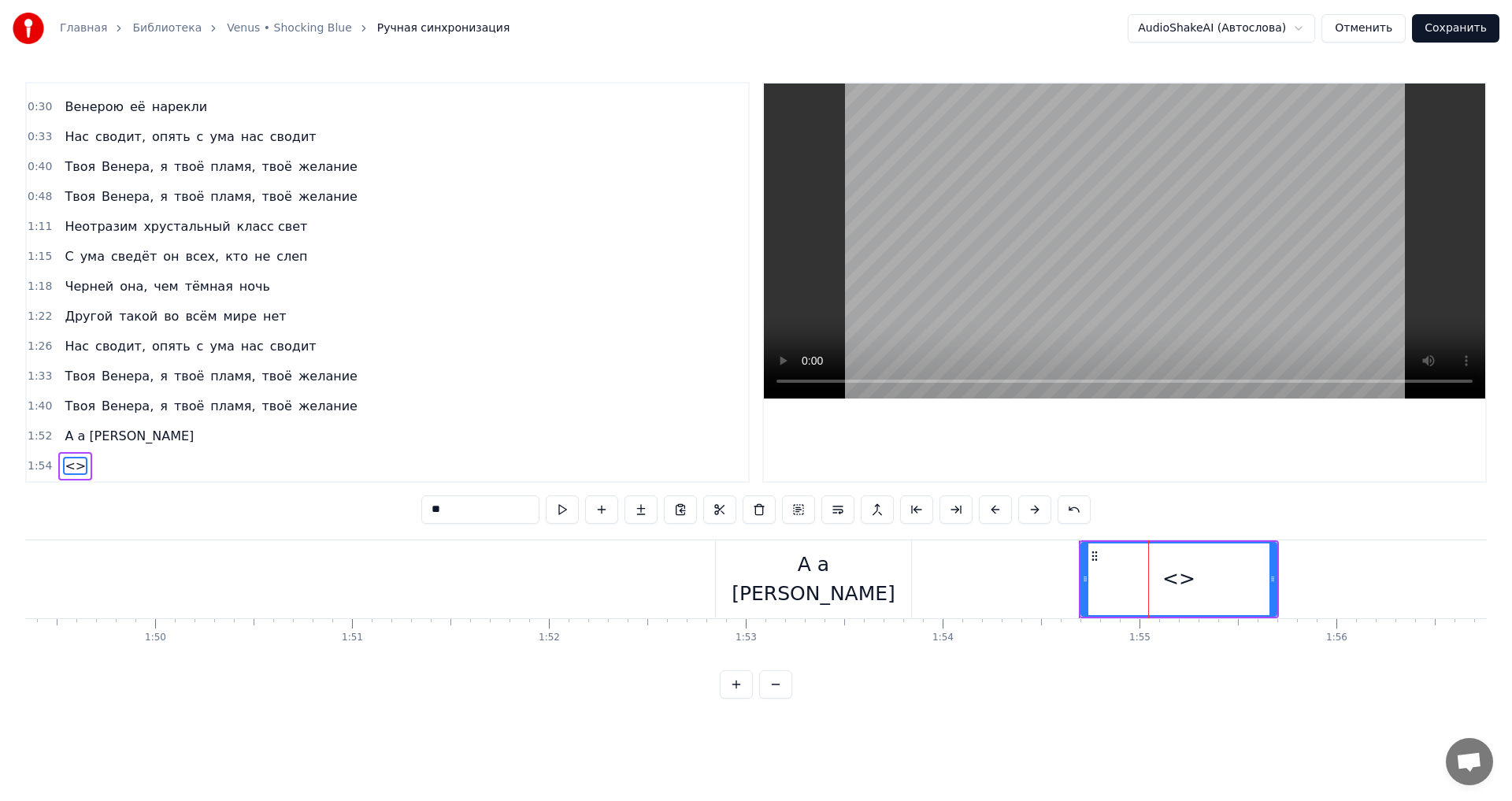
drag, startPoint x: 1148, startPoint y: 575, endPoint x: 1060, endPoint y: 574, distance: 88.0
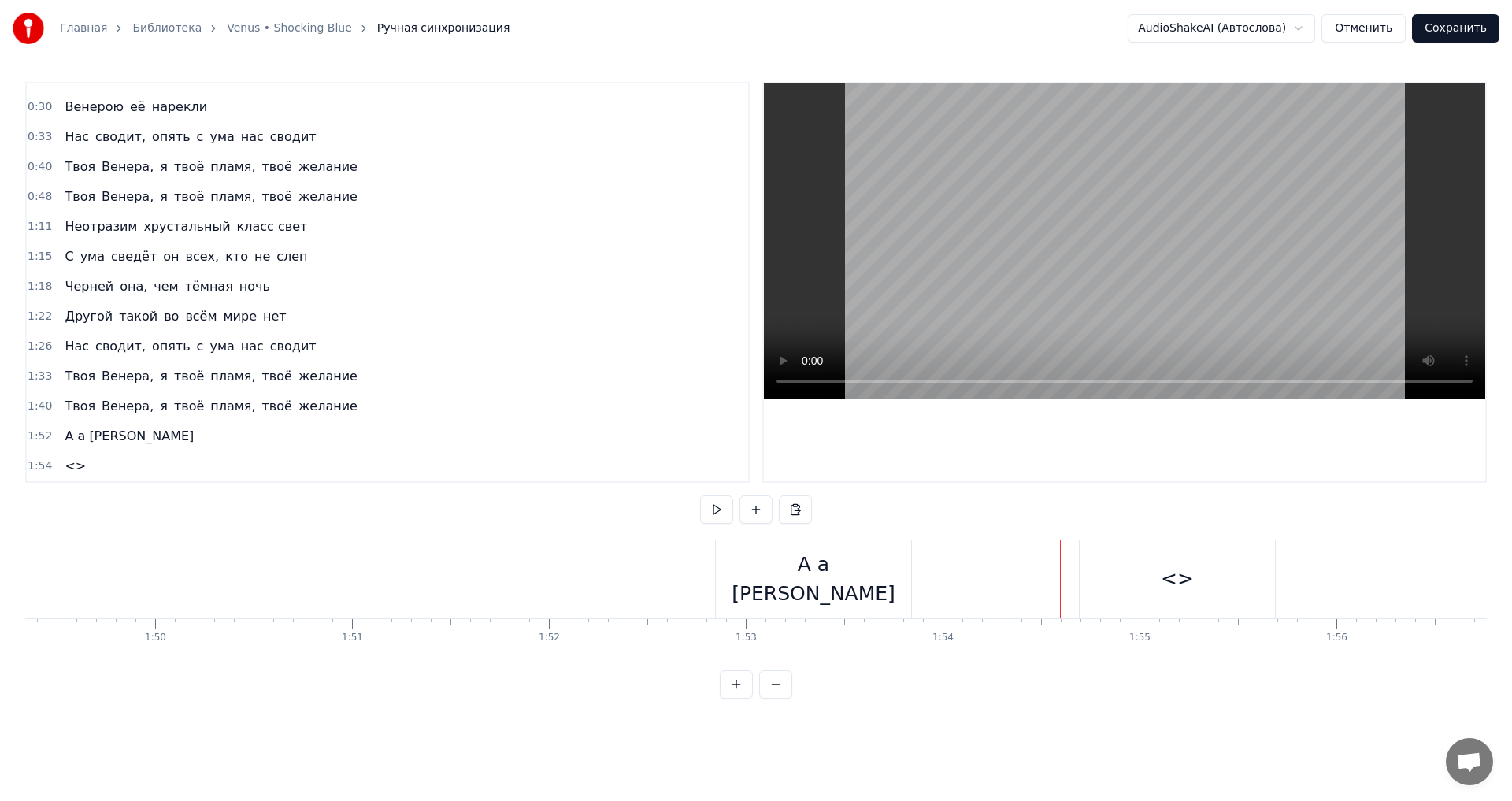
click at [1175, 580] on div "<>" at bounding box center [1177, 579] width 33 height 30
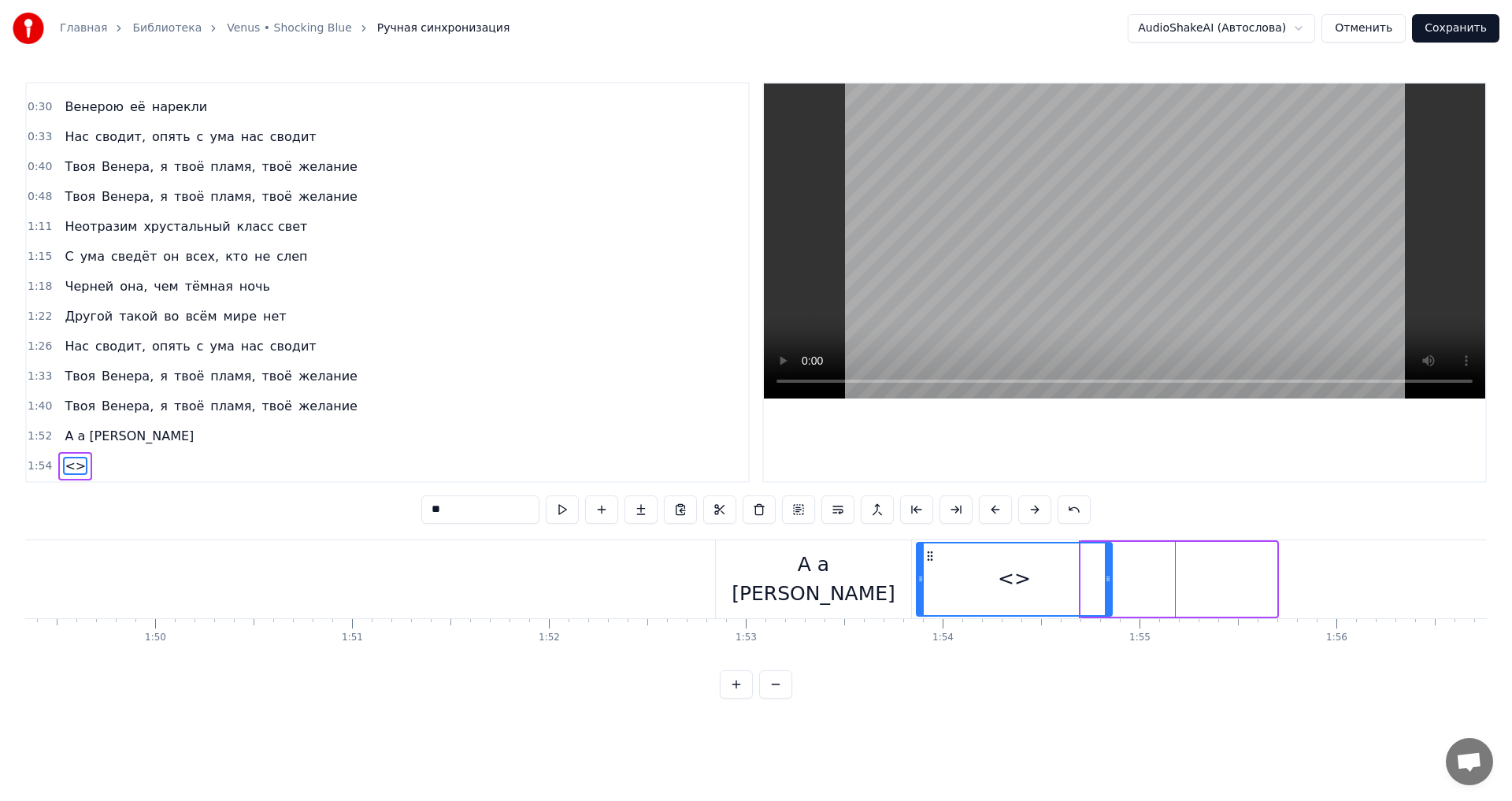
drag, startPoint x: 1097, startPoint y: 555, endPoint x: 933, endPoint y: 546, distance: 164.2
click at [933, 546] on div "<>" at bounding box center [1014, 579] width 194 height 72
click at [446, 507] on input "**" at bounding box center [480, 509] width 118 height 28
drag, startPoint x: 477, startPoint y: 507, endPoint x: 396, endPoint y: 502, distance: 81.2
click at [396, 502] on div "0:18 Богиня на вершине горы 0:22 Серебряным светом горит 0:26 Как символ красот…" at bounding box center [756, 390] width 1462 height 616
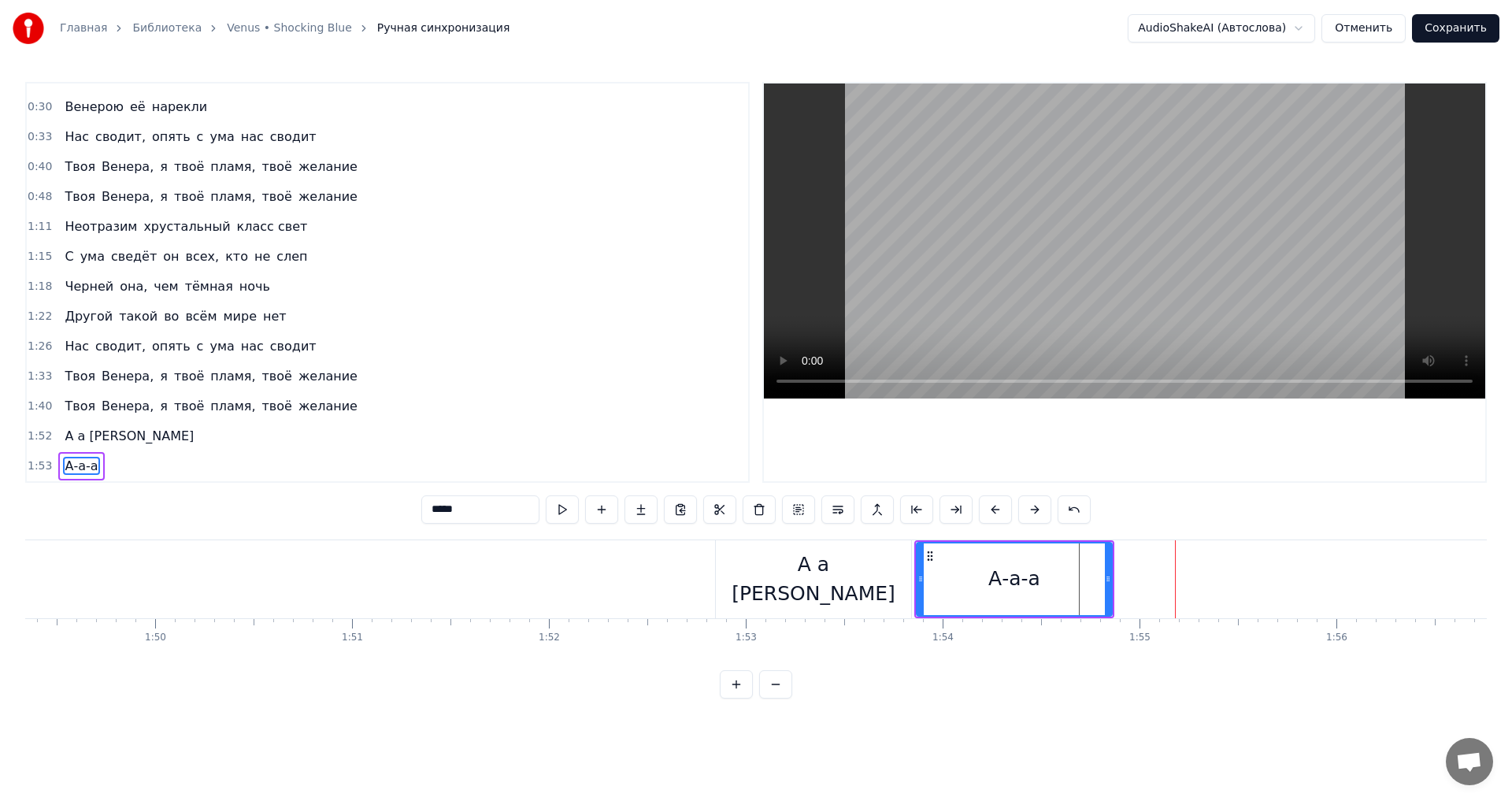
type input "*****"
click at [671, 535] on div "0:18 Богиня на вершине горы 0:22 Серебряным светом горит 0:26 Как символ красот…" at bounding box center [756, 390] width 1462 height 616
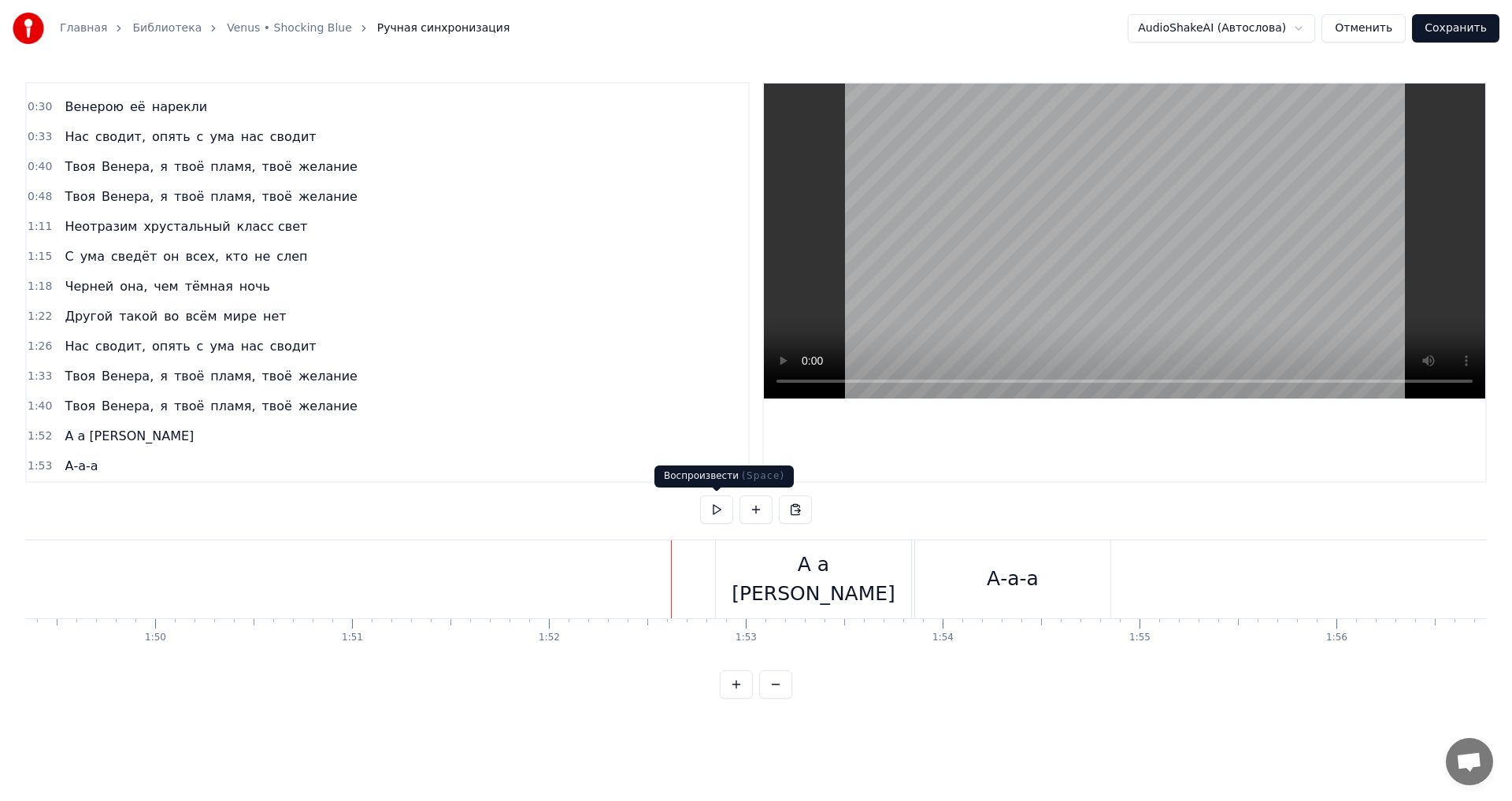
click at [714, 507] on button at bounding box center [716, 509] width 33 height 28
click at [1037, 589] on div "А-а-а" at bounding box center [1012, 579] width 195 height 78
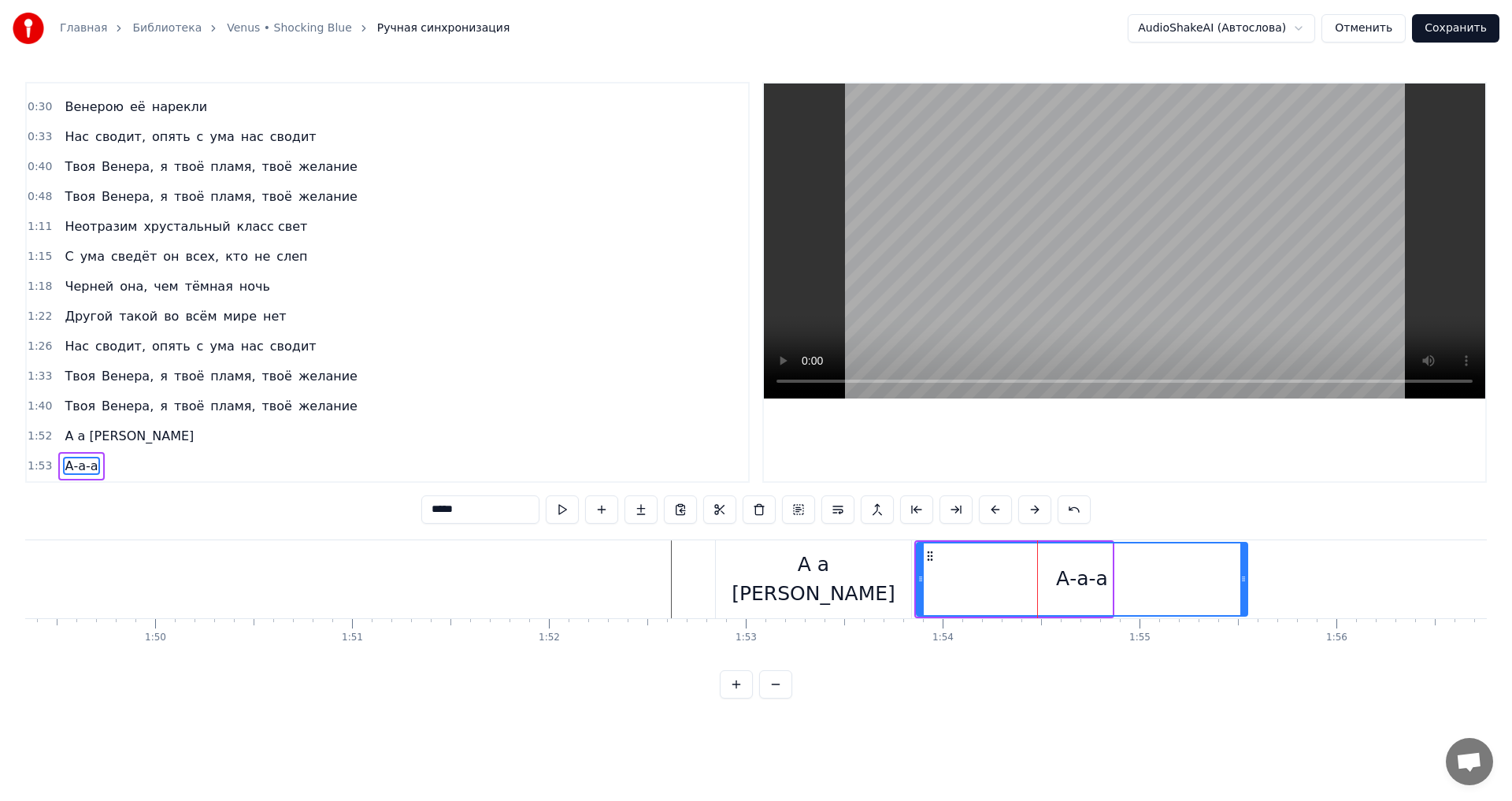
drag, startPoint x: 1108, startPoint y: 581, endPoint x: 1243, endPoint y: 570, distance: 135.4
click at [1243, 570] on div at bounding box center [1243, 579] width 7 height 72
click at [1113, 581] on div "А-а-а" at bounding box center [1082, 579] width 329 height 72
click at [471, 516] on input "*****" at bounding box center [480, 509] width 118 height 28
type input "**********"
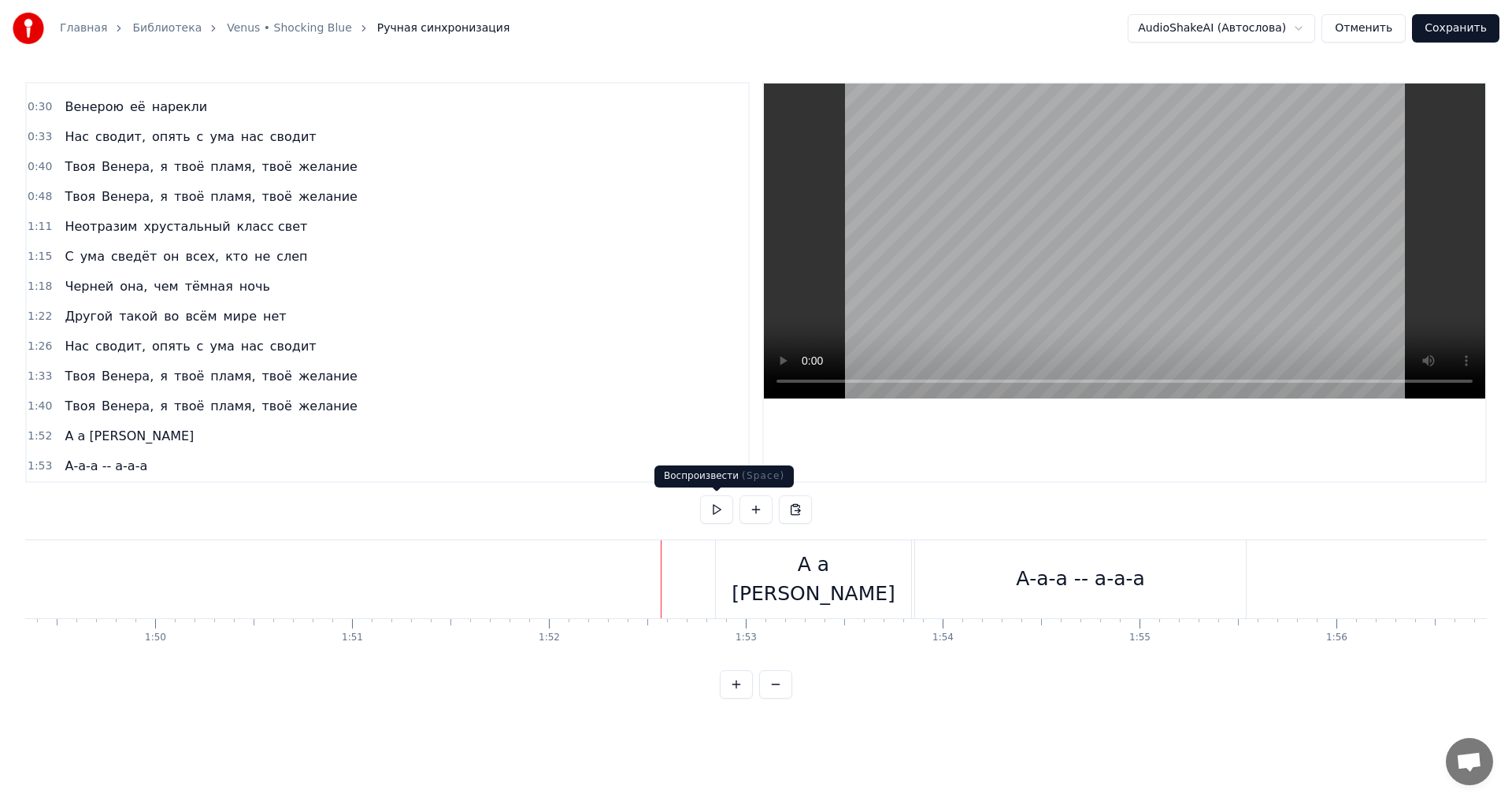
click at [723, 507] on button at bounding box center [716, 509] width 33 height 28
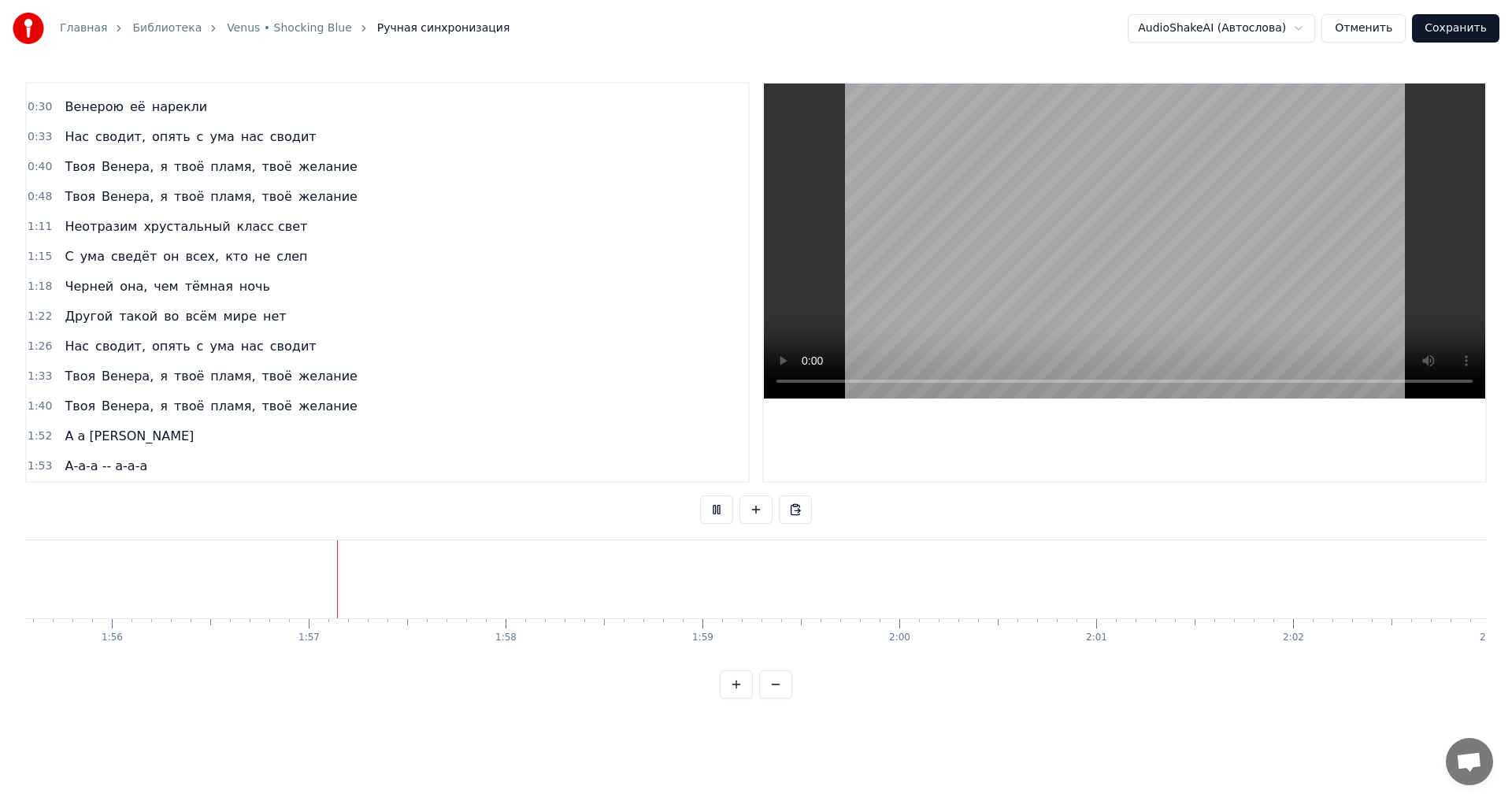
click at [723, 507] on button at bounding box center [716, 509] width 33 height 28
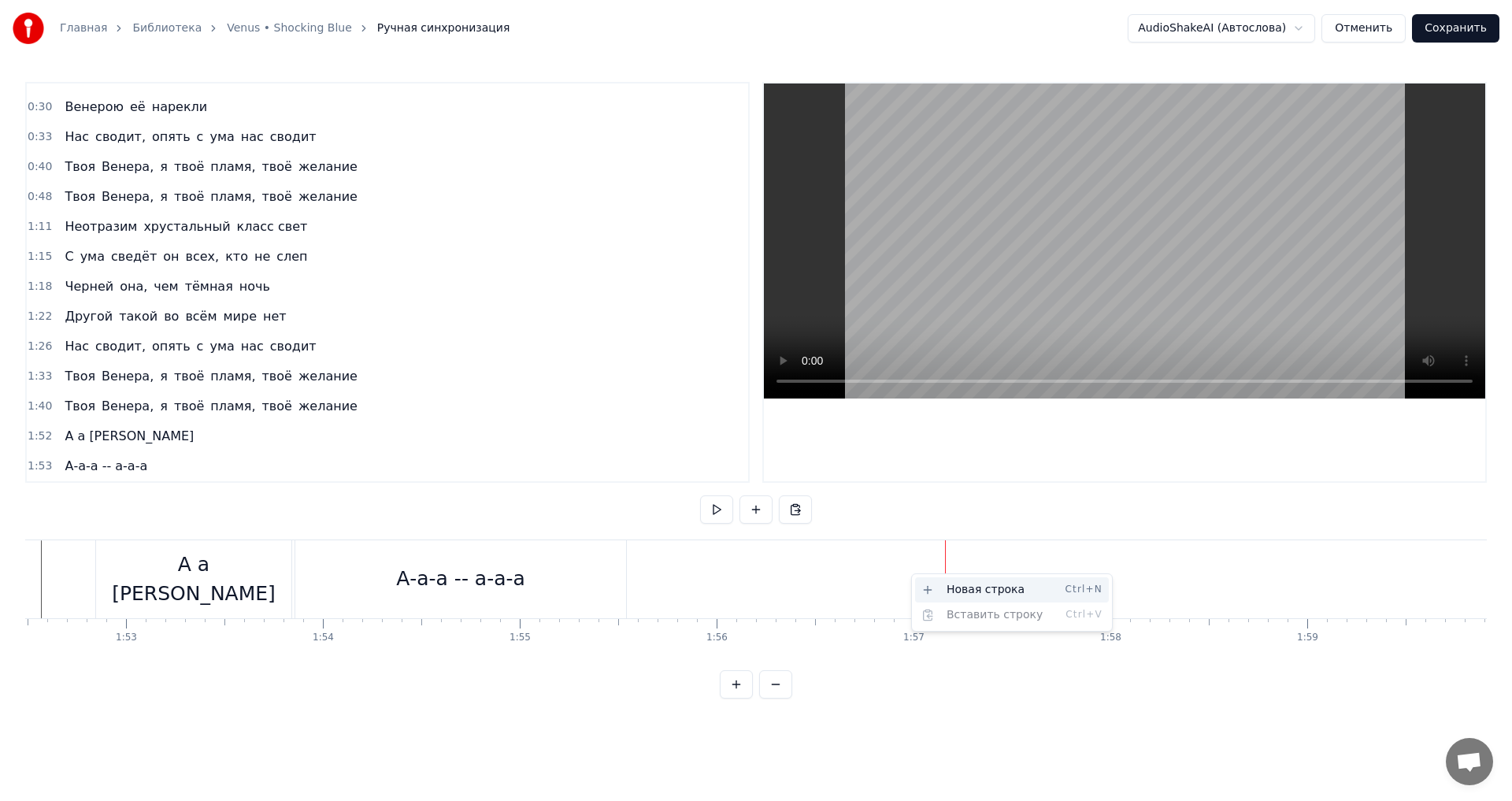
click at [949, 596] on div "Новая строка Ctrl+N" at bounding box center [1011, 590] width 194 height 26
click at [960, 555] on div "<>" at bounding box center [1043, 579] width 195 height 78
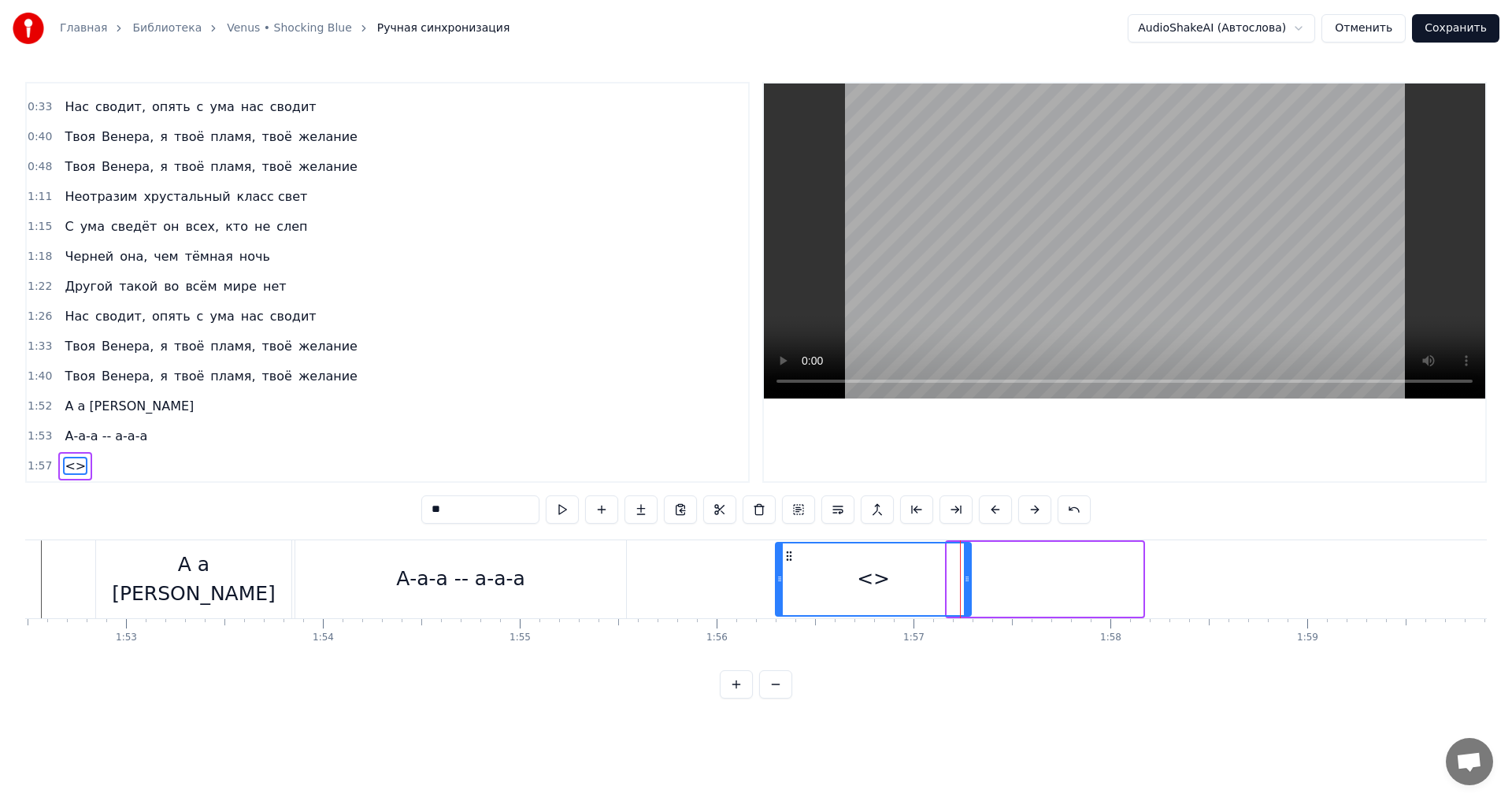
drag, startPoint x: 959, startPoint y: 557, endPoint x: 788, endPoint y: 565, distance: 171.2
click at [788, 565] on div "<>" at bounding box center [873, 579] width 194 height 72
click at [448, 508] on input "**" at bounding box center [480, 509] width 118 height 28
drag, startPoint x: 448, startPoint y: 508, endPoint x: 423, endPoint y: 510, distance: 25.1
click at [423, 510] on input "**" at bounding box center [480, 509] width 118 height 28
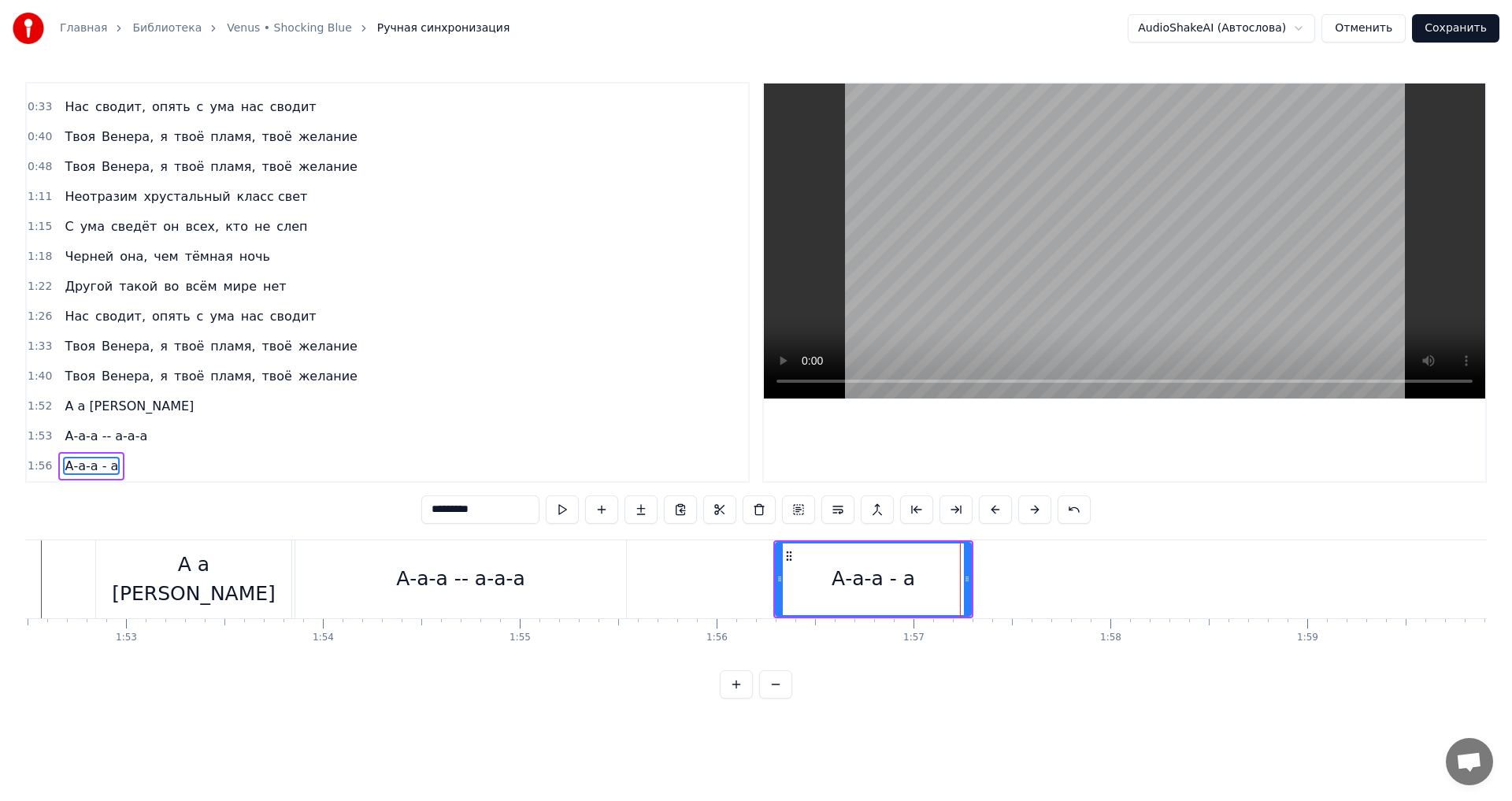
type input "*********"
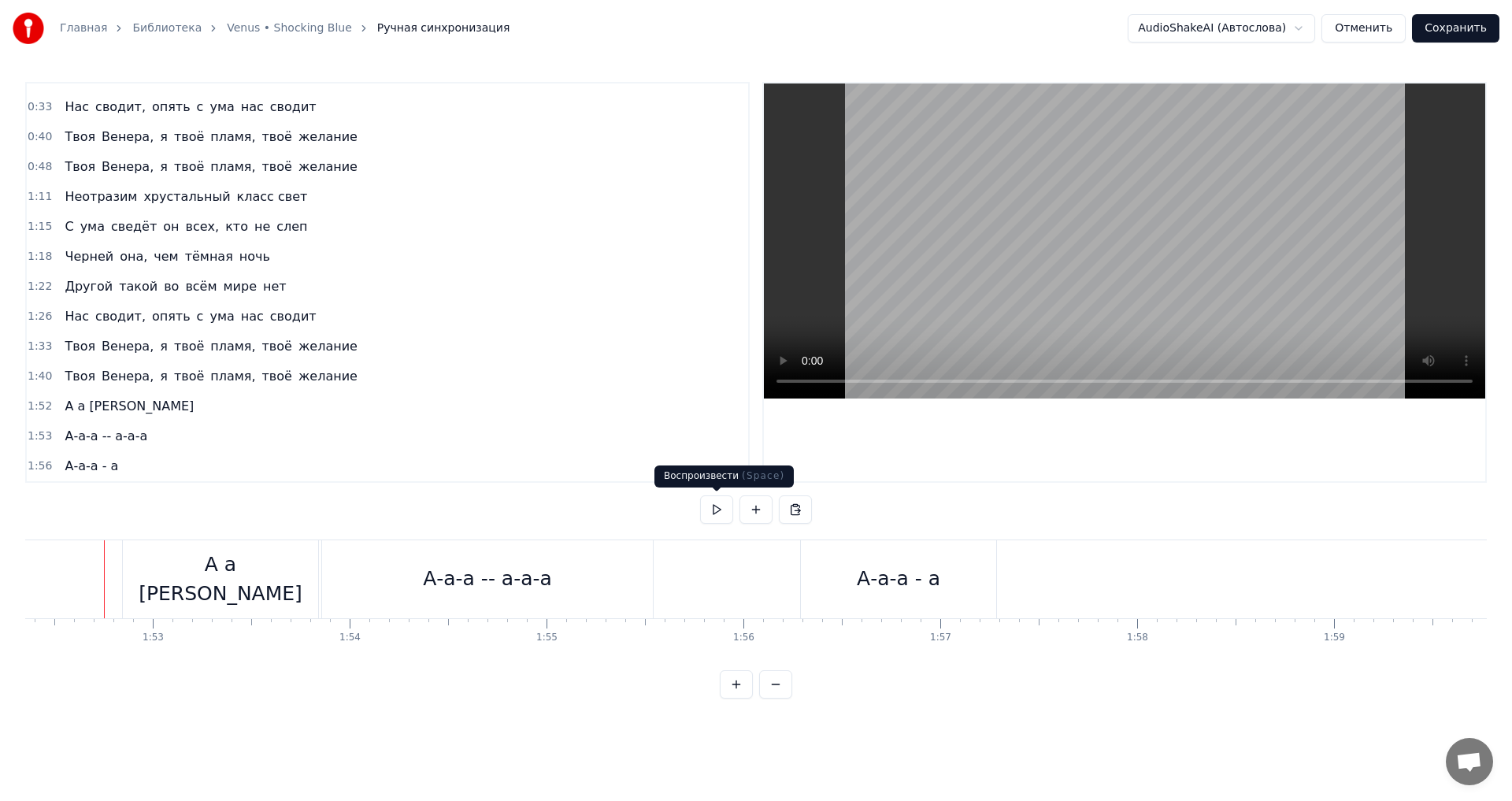
click at [716, 501] on button at bounding box center [716, 509] width 33 height 28
click at [548, 581] on div "А-а-а -- а-а-а" at bounding box center [487, 579] width 330 height 78
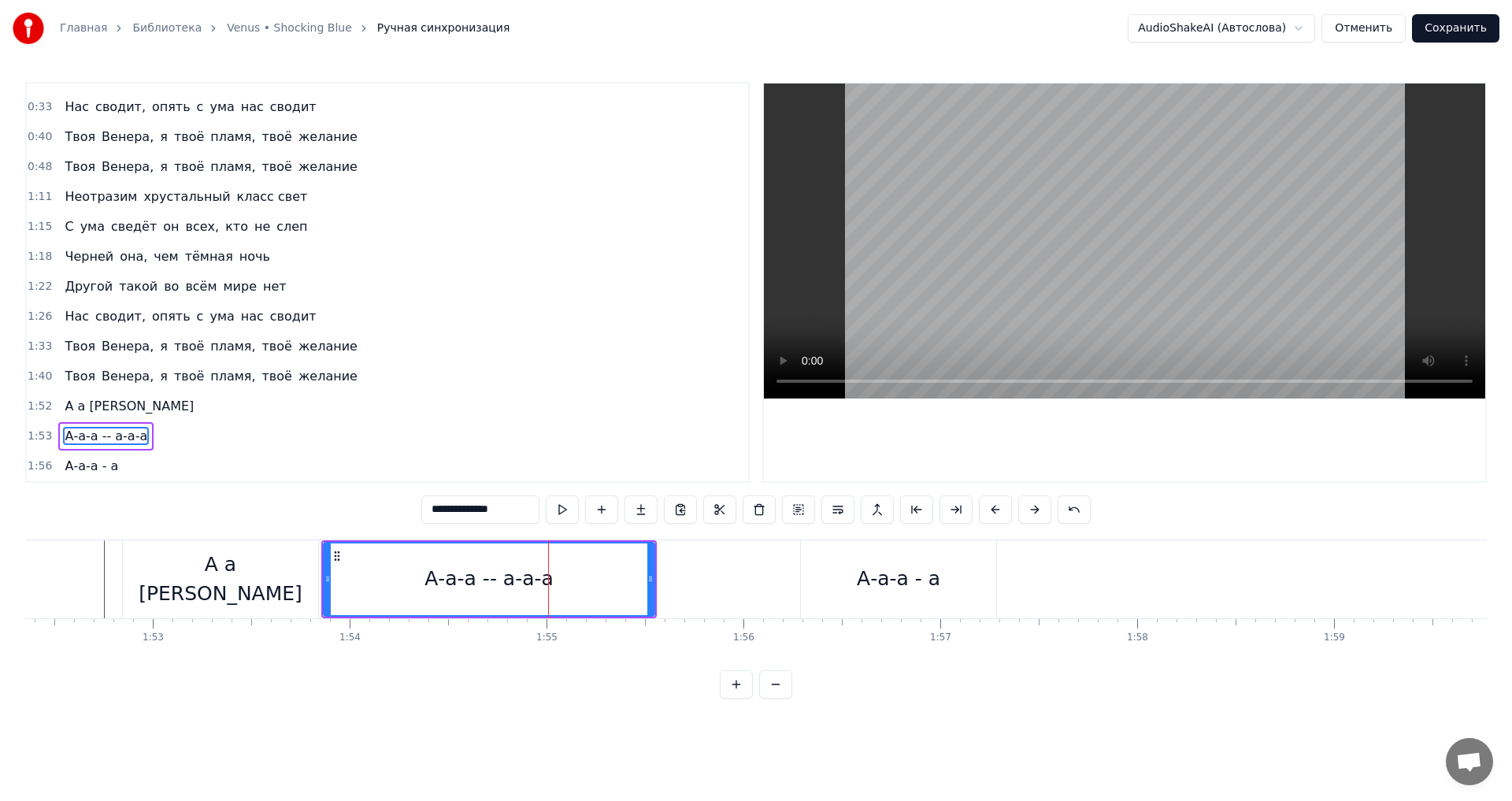
click at [548, 581] on div at bounding box center [548, 579] width 1 height 78
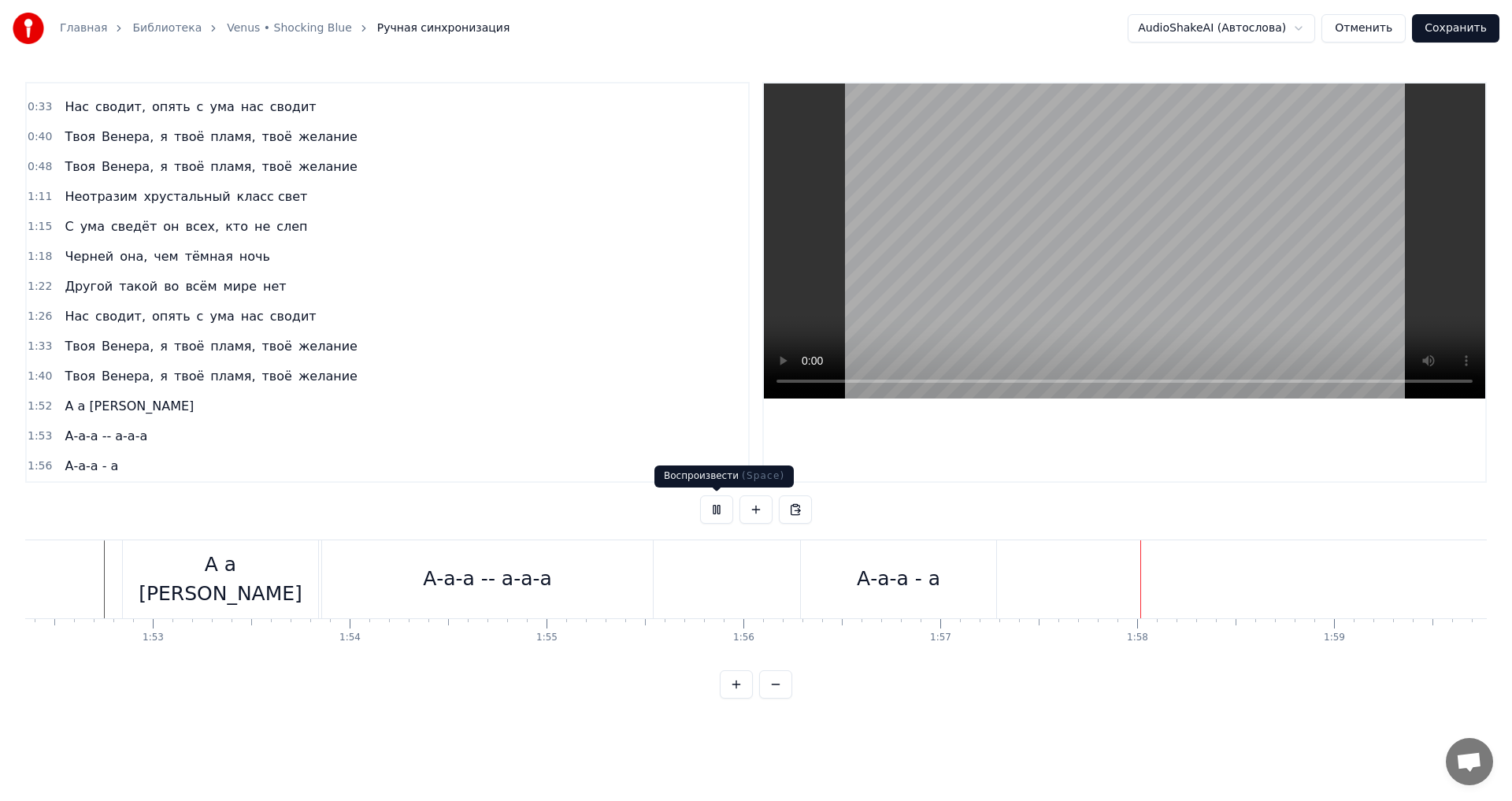
click at [714, 510] on button at bounding box center [716, 509] width 33 height 28
click at [566, 582] on div "А-а-а -- а-а-а" at bounding box center [487, 579] width 330 height 78
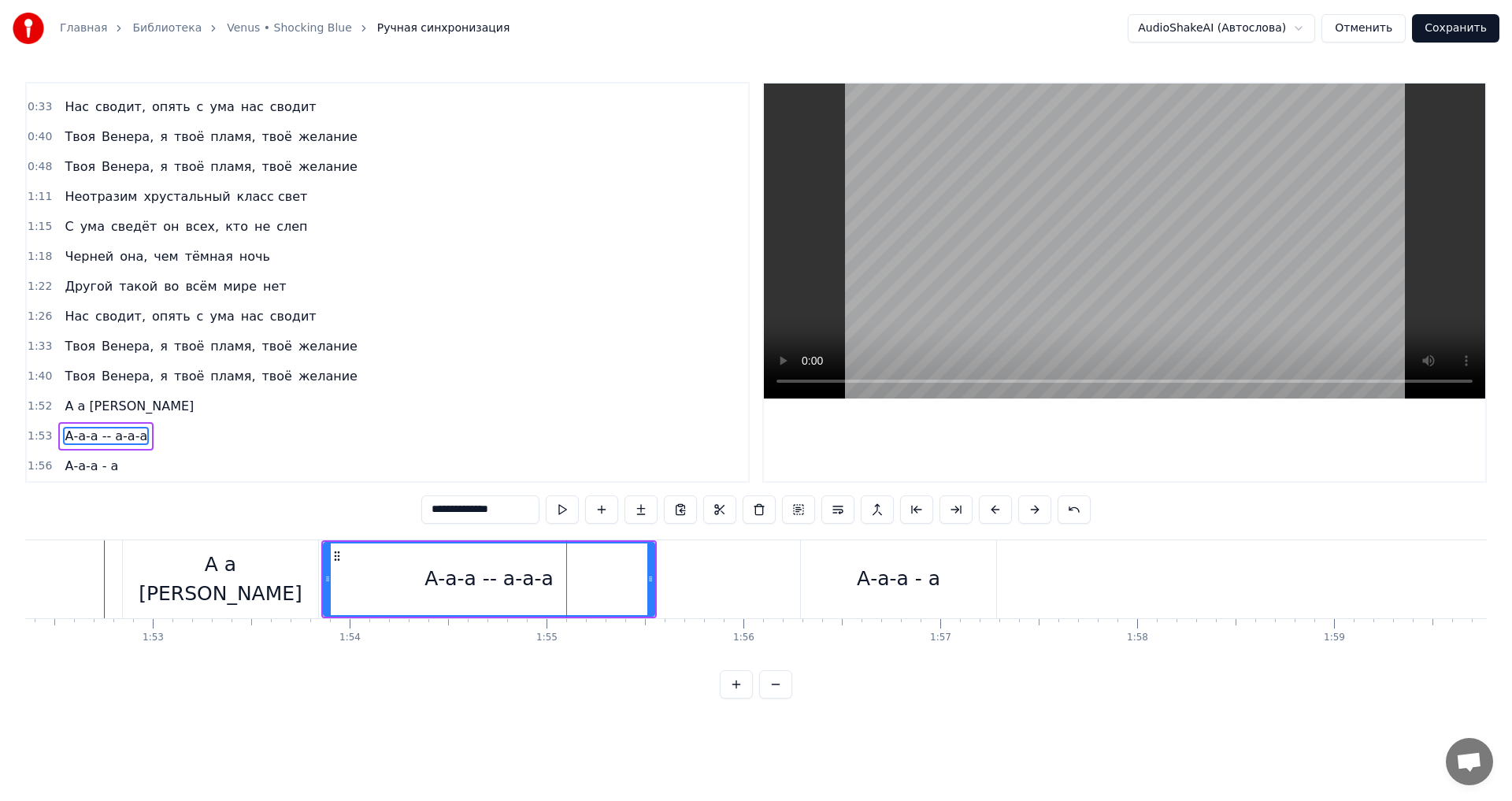
click at [501, 508] on input "**********" at bounding box center [480, 509] width 118 height 28
type input "**********"
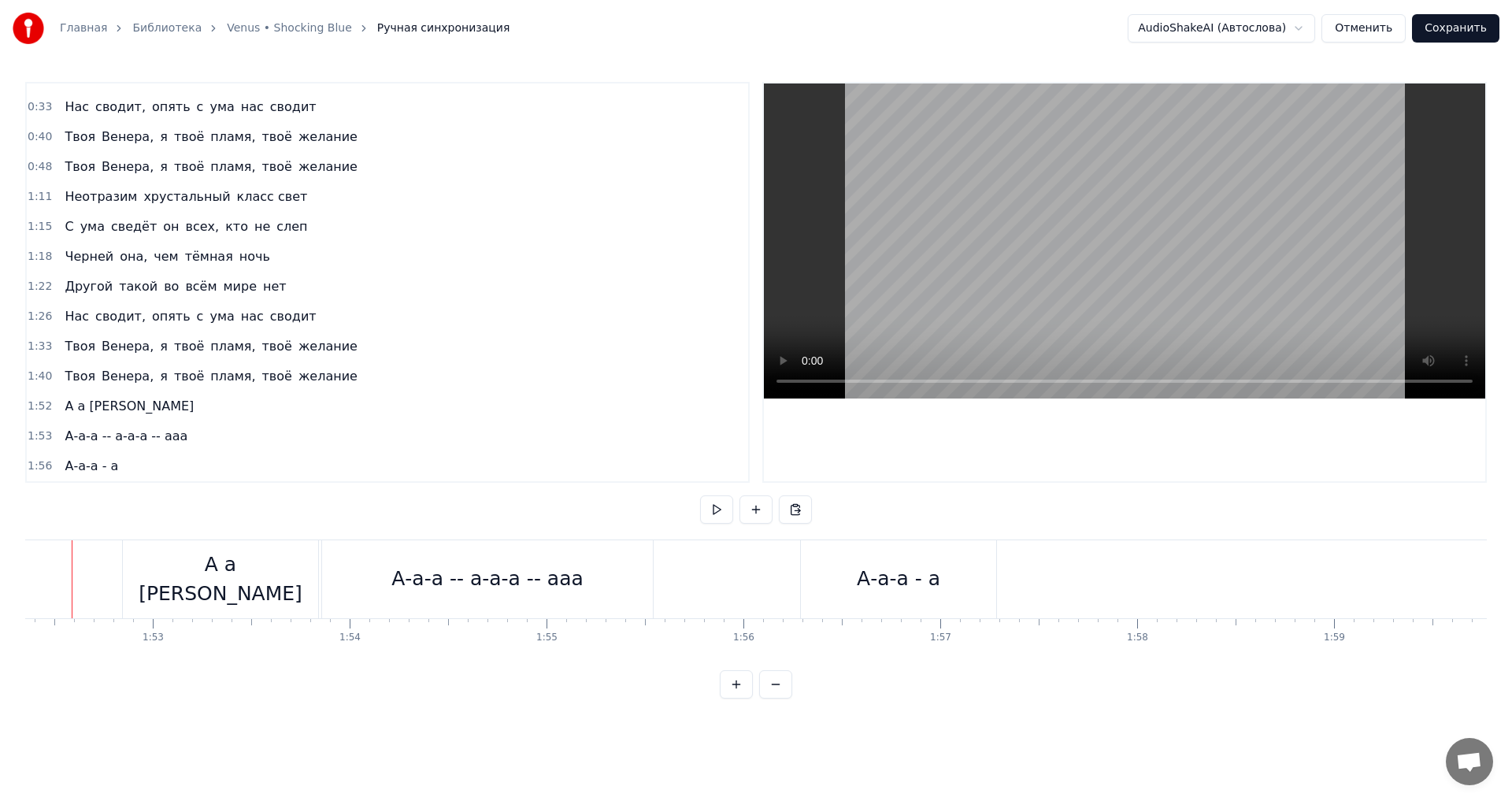
scroll to position [0, 22086]
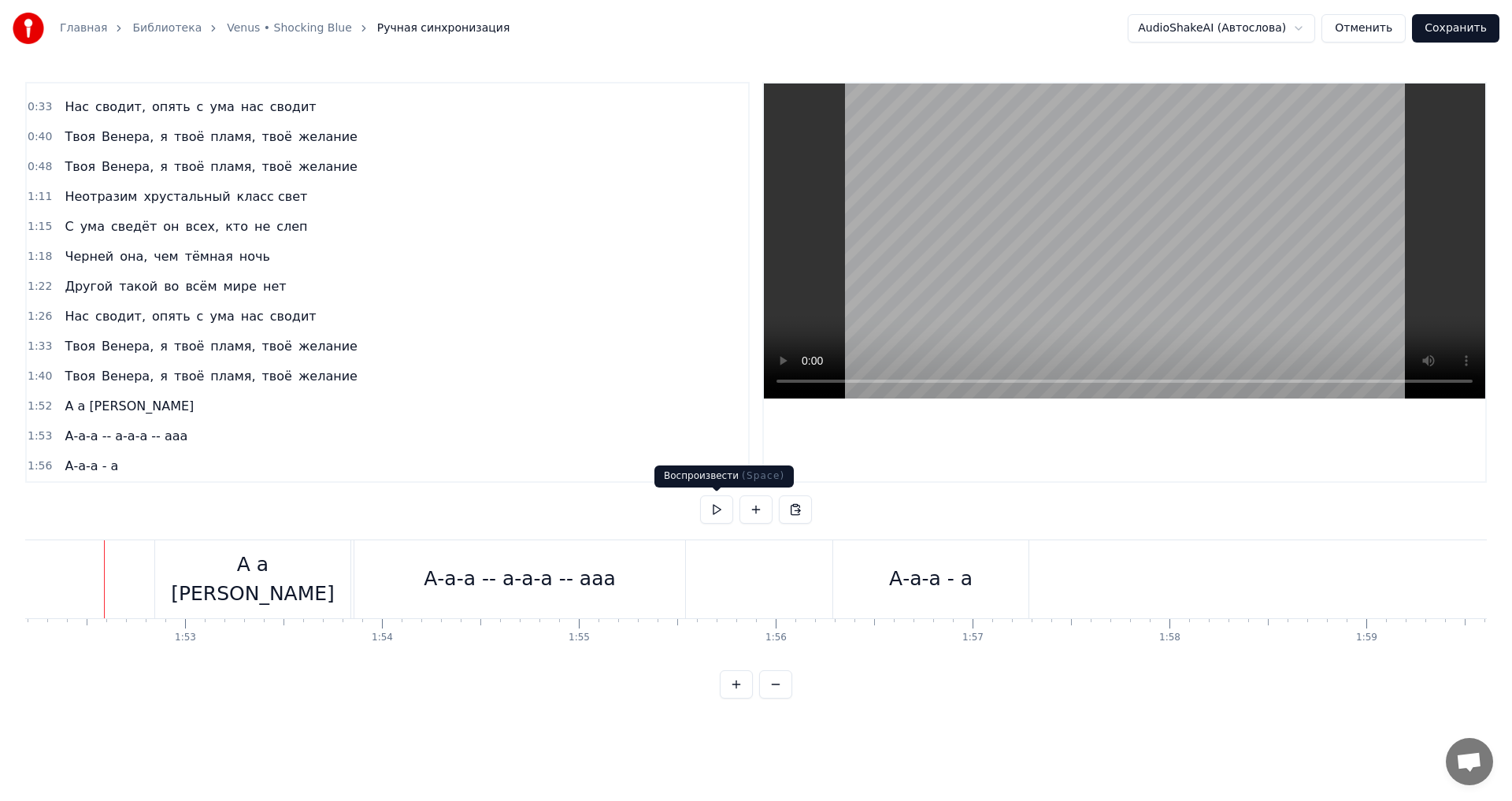
click at [716, 508] on button at bounding box center [716, 509] width 33 height 28
click at [610, 584] on div "А-а-а -- а-а-а -- ааа" at bounding box center [519, 579] width 330 height 78
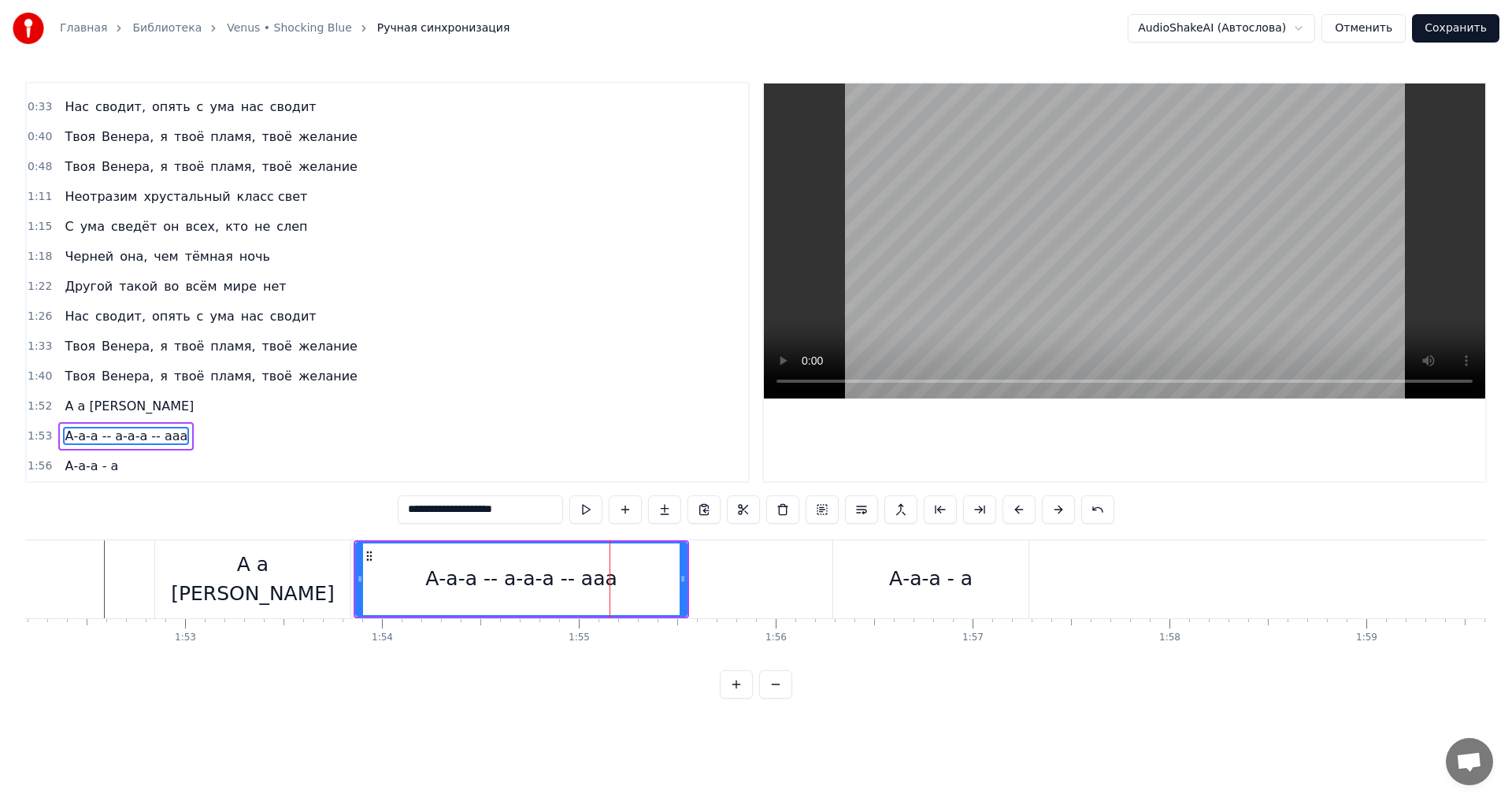
click at [508, 512] on input "**********" at bounding box center [480, 509] width 166 height 28
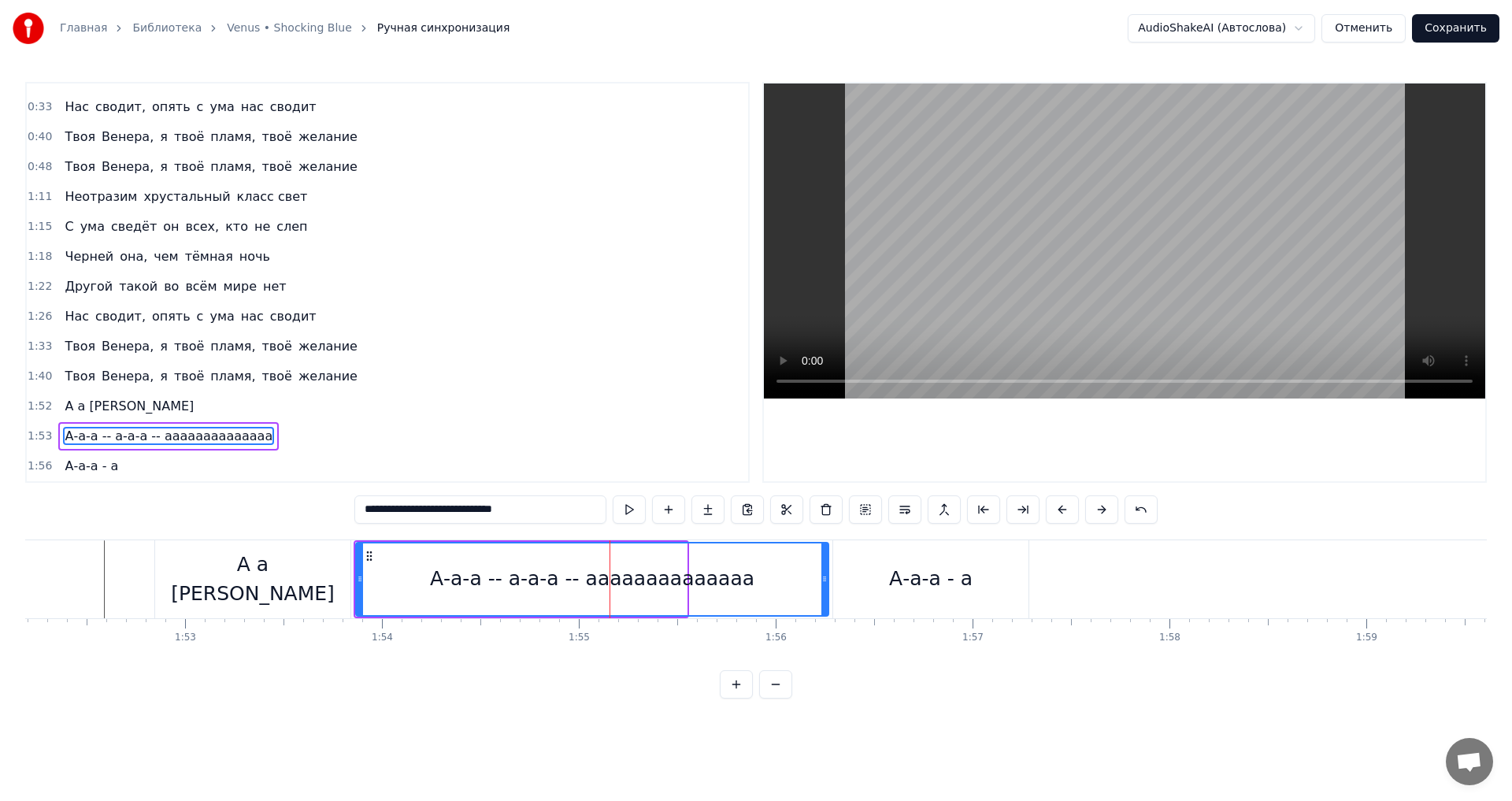
drag, startPoint x: 685, startPoint y: 588, endPoint x: 827, endPoint y: 573, distance: 142.8
click at [827, 573] on div at bounding box center [825, 579] width 7 height 72
type input "**********"
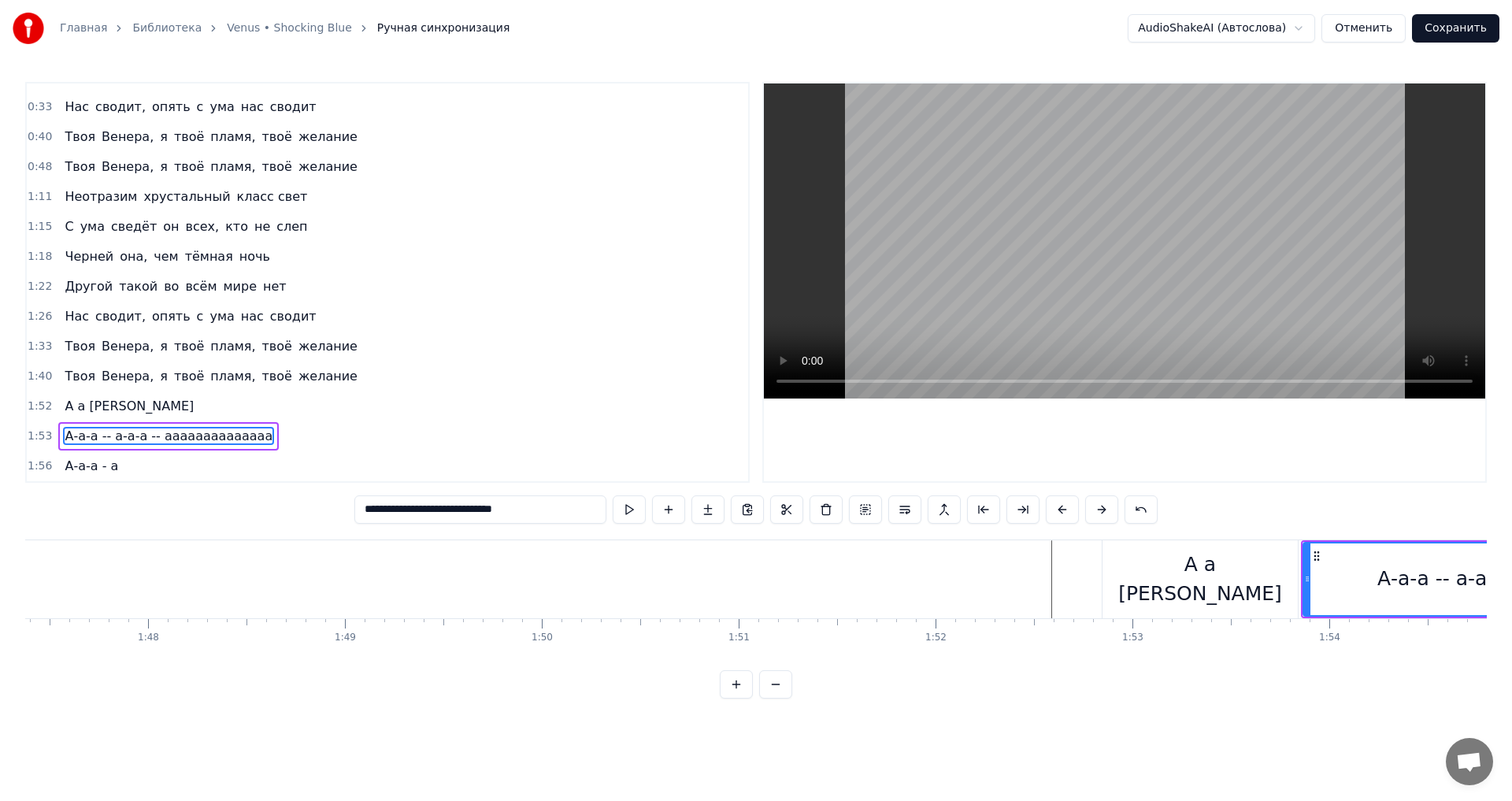
scroll to position [0, 21270]
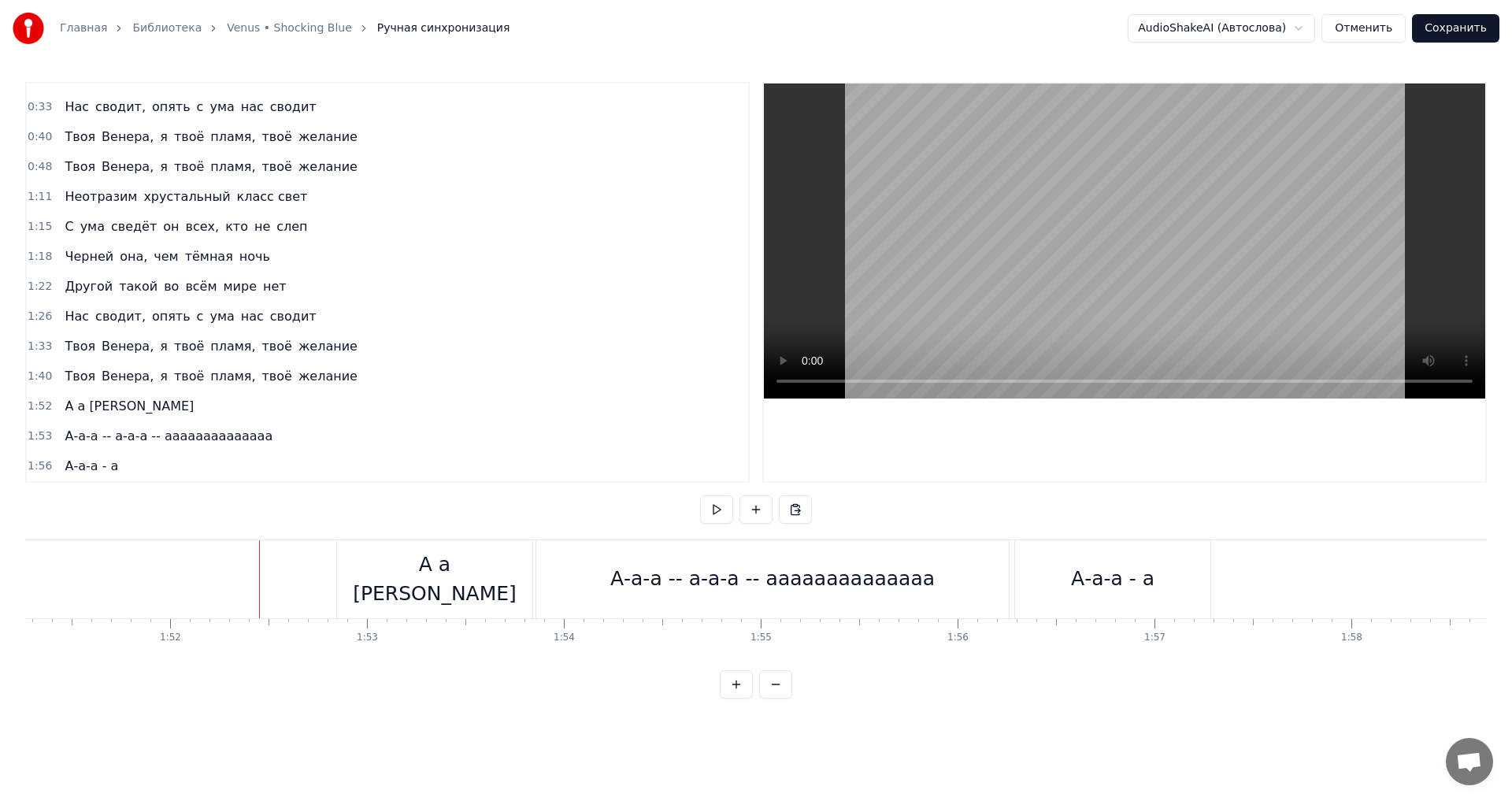
scroll to position [0, 22080]
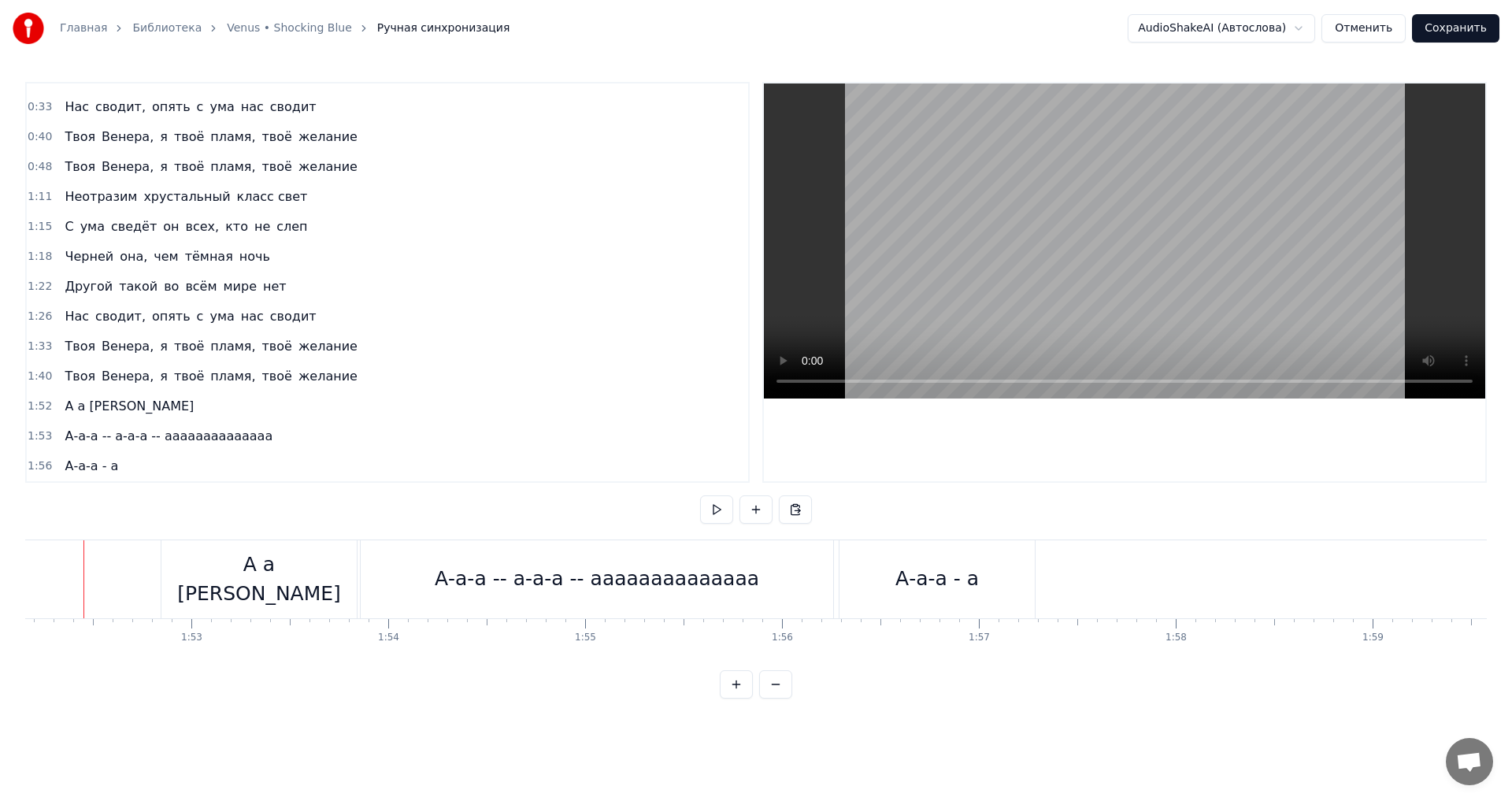
click at [678, 582] on div "А-а-а -- а-а-а -- аааааааааааааа" at bounding box center [596, 579] width 325 height 30
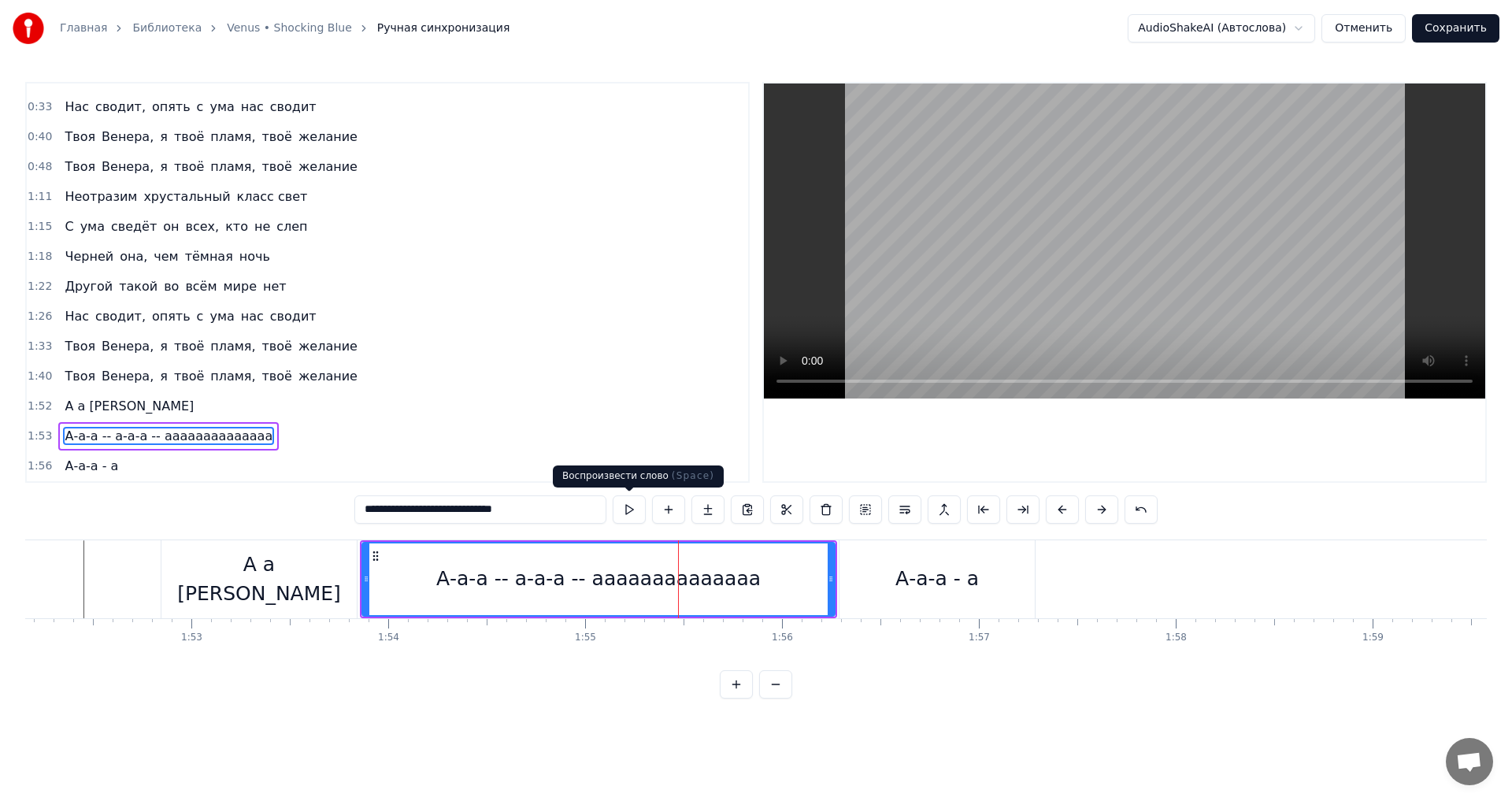
click at [631, 507] on button at bounding box center [629, 509] width 33 height 28
click at [255, 583] on div "А а [PERSON_NAME]" at bounding box center [259, 579] width 195 height 59
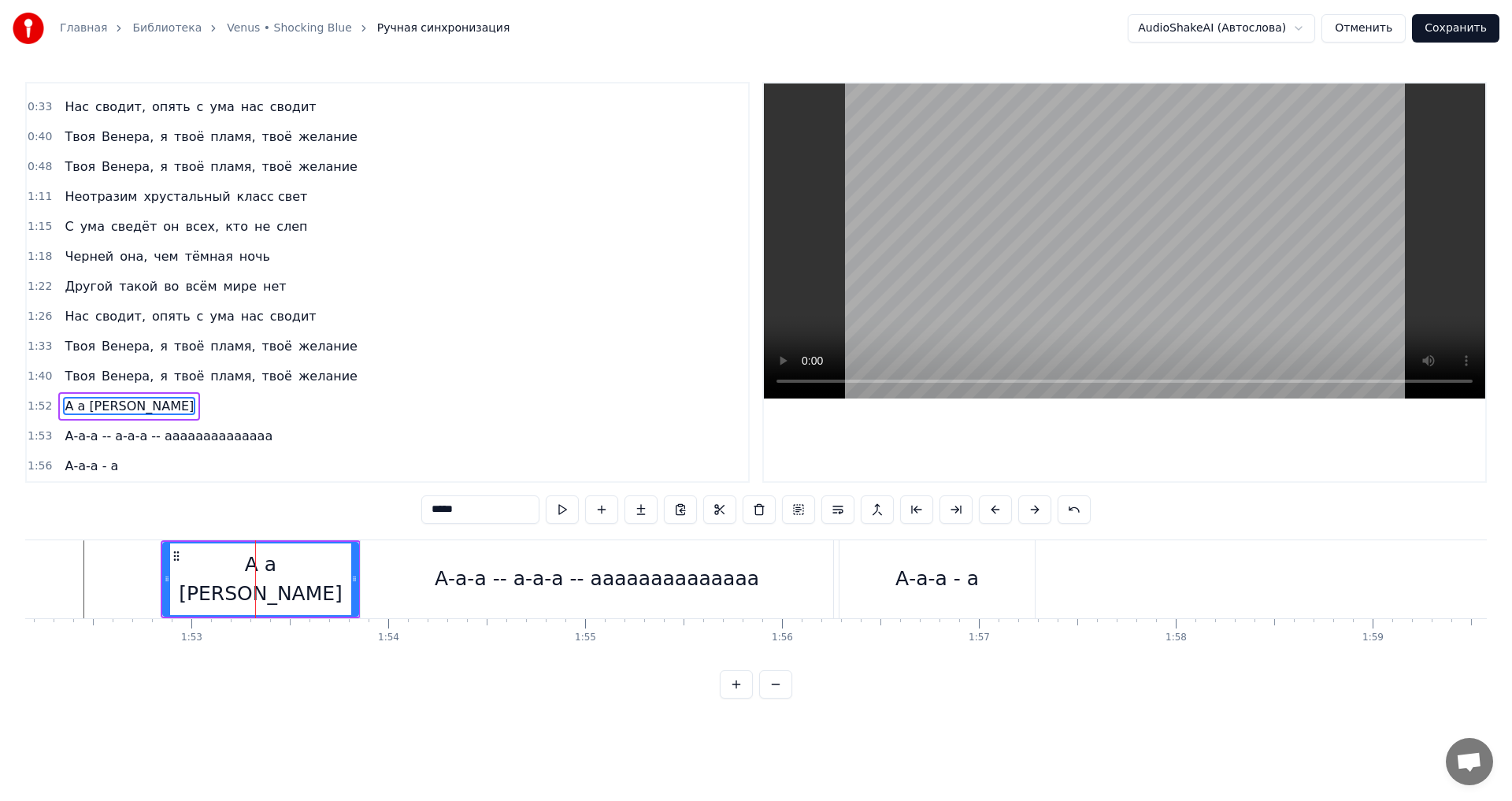
click at [418, 576] on div "А-а-а -- а-а-а -- аааааааааааааа" at bounding box center [596, 579] width 472 height 78
type input "**********"
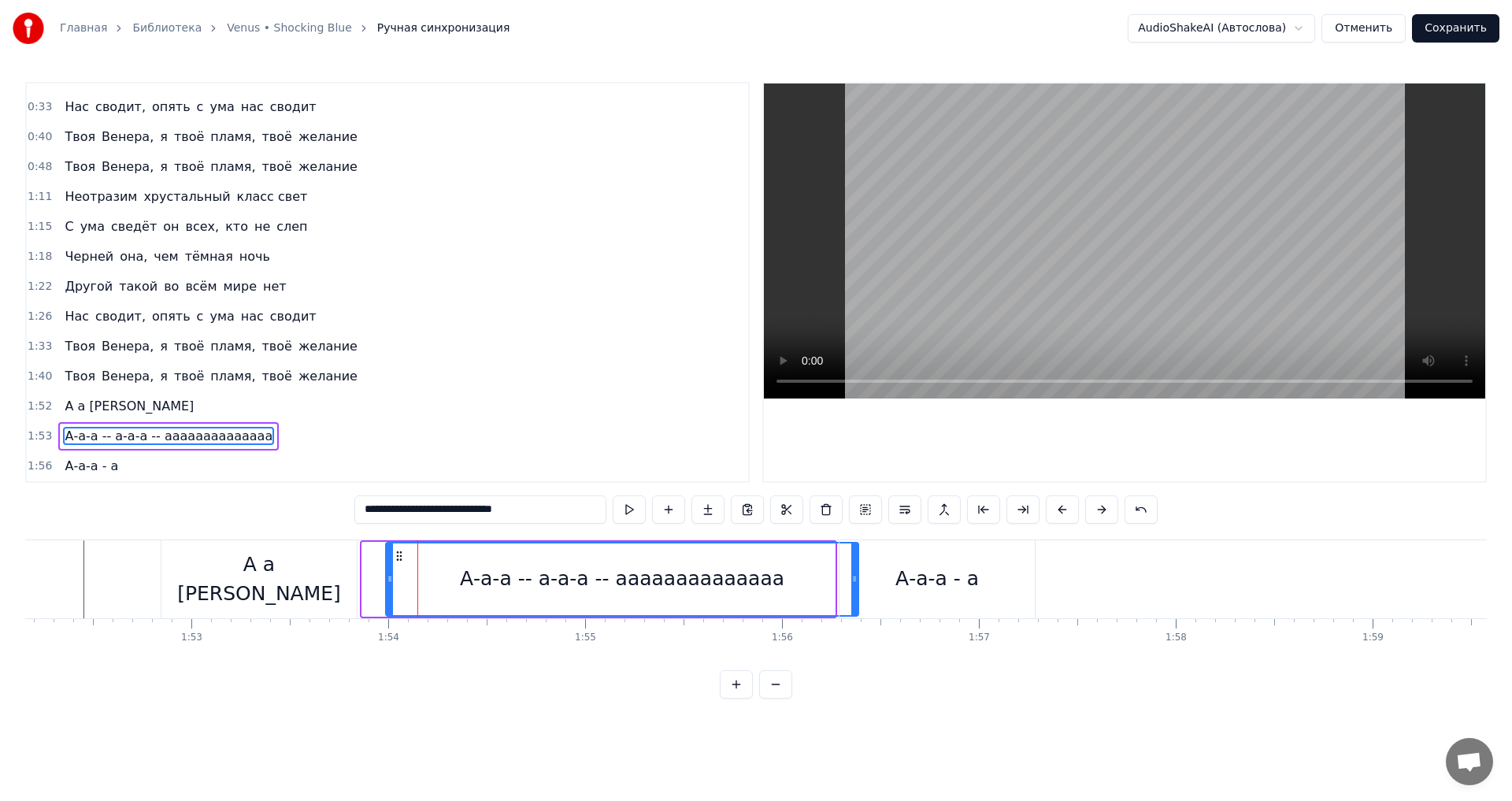
drag, startPoint x: 374, startPoint y: 555, endPoint x: 398, endPoint y: 555, distance: 24.0
click at [398, 555] on icon at bounding box center [399, 556] width 12 height 12
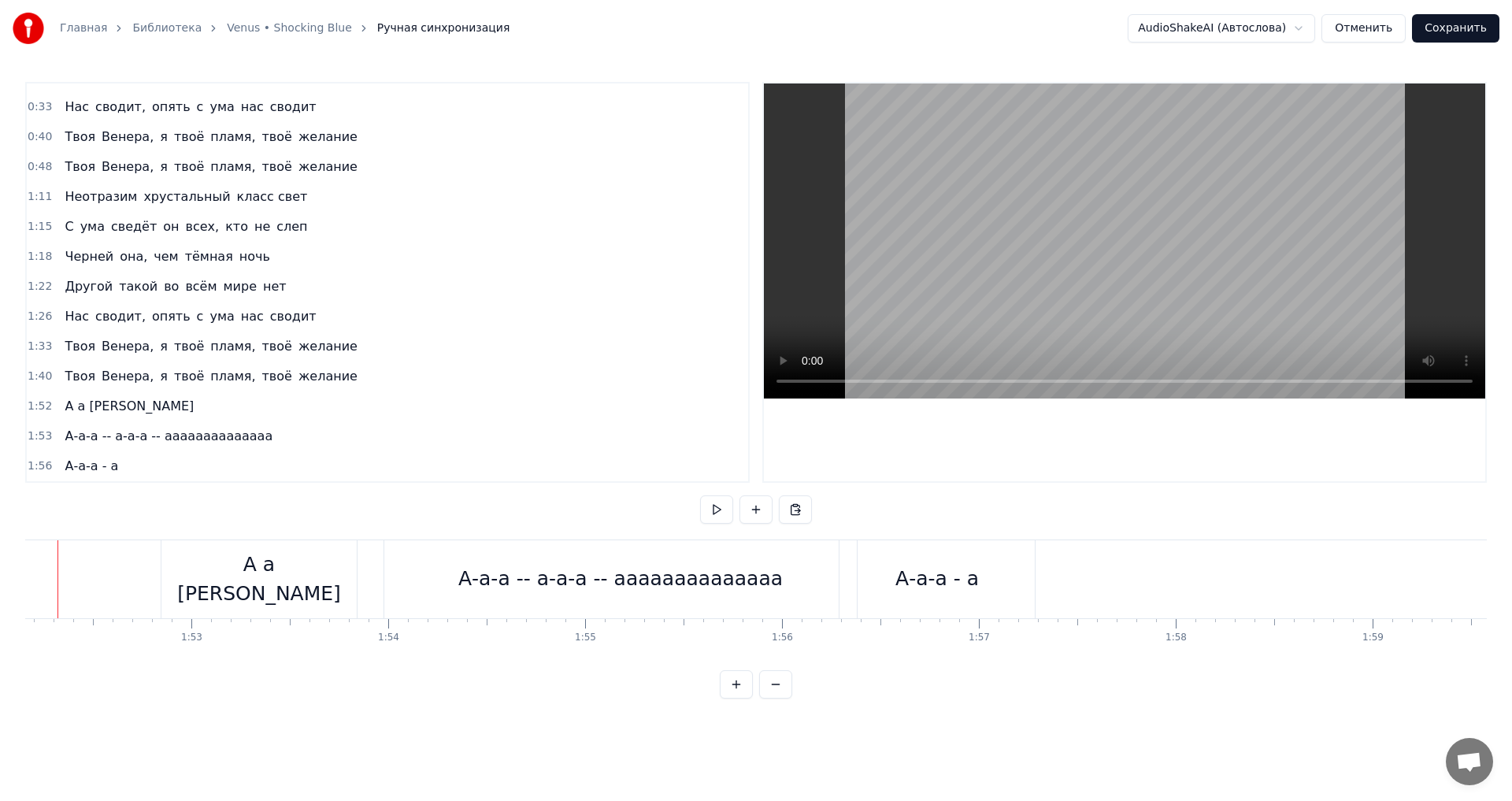
scroll to position [0, 22033]
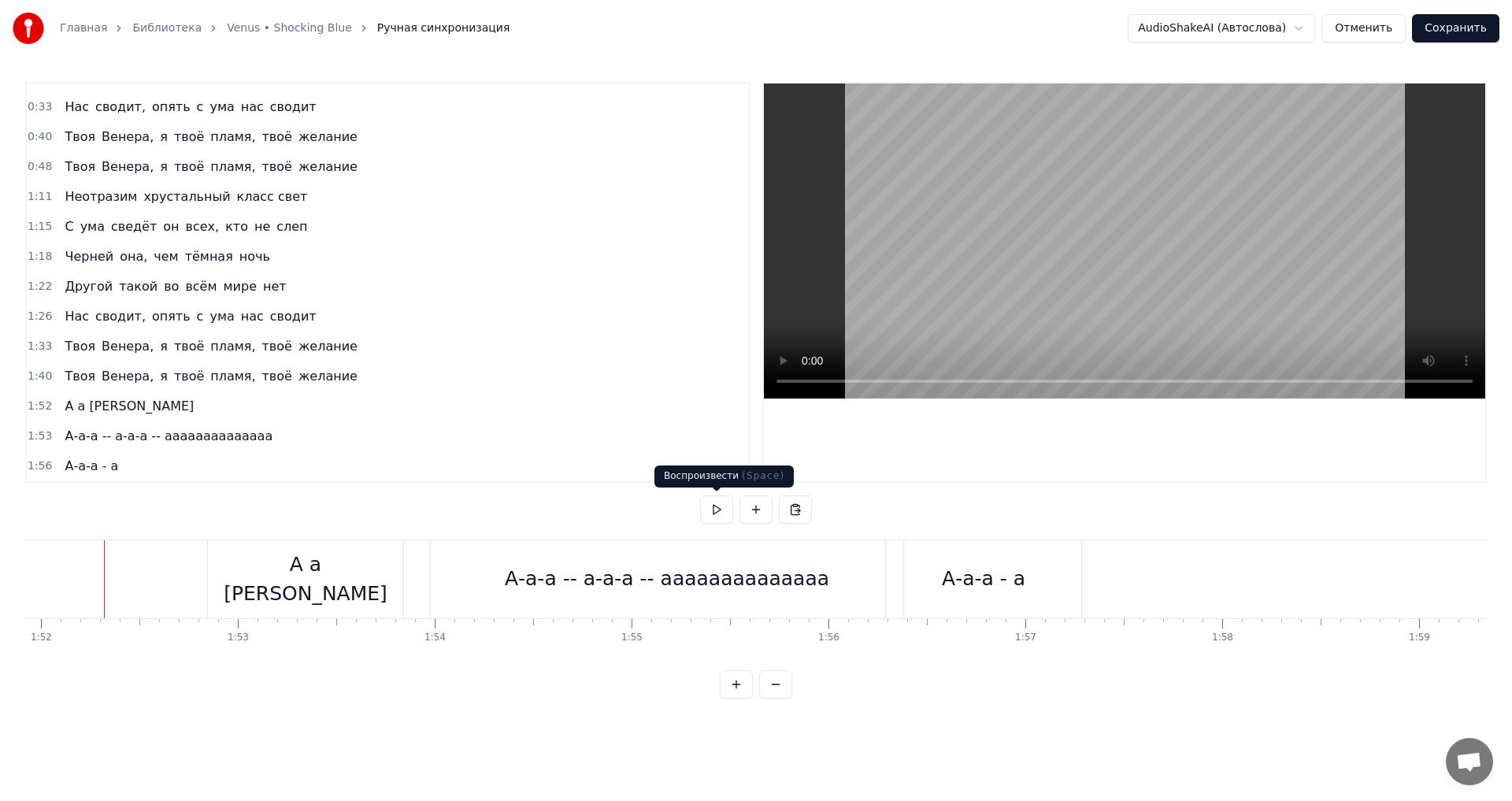
click at [720, 509] on button at bounding box center [716, 509] width 33 height 28
click at [812, 586] on div "А-а-а -- а-а-а -- аааааааааааааа" at bounding box center [667, 579] width 472 height 78
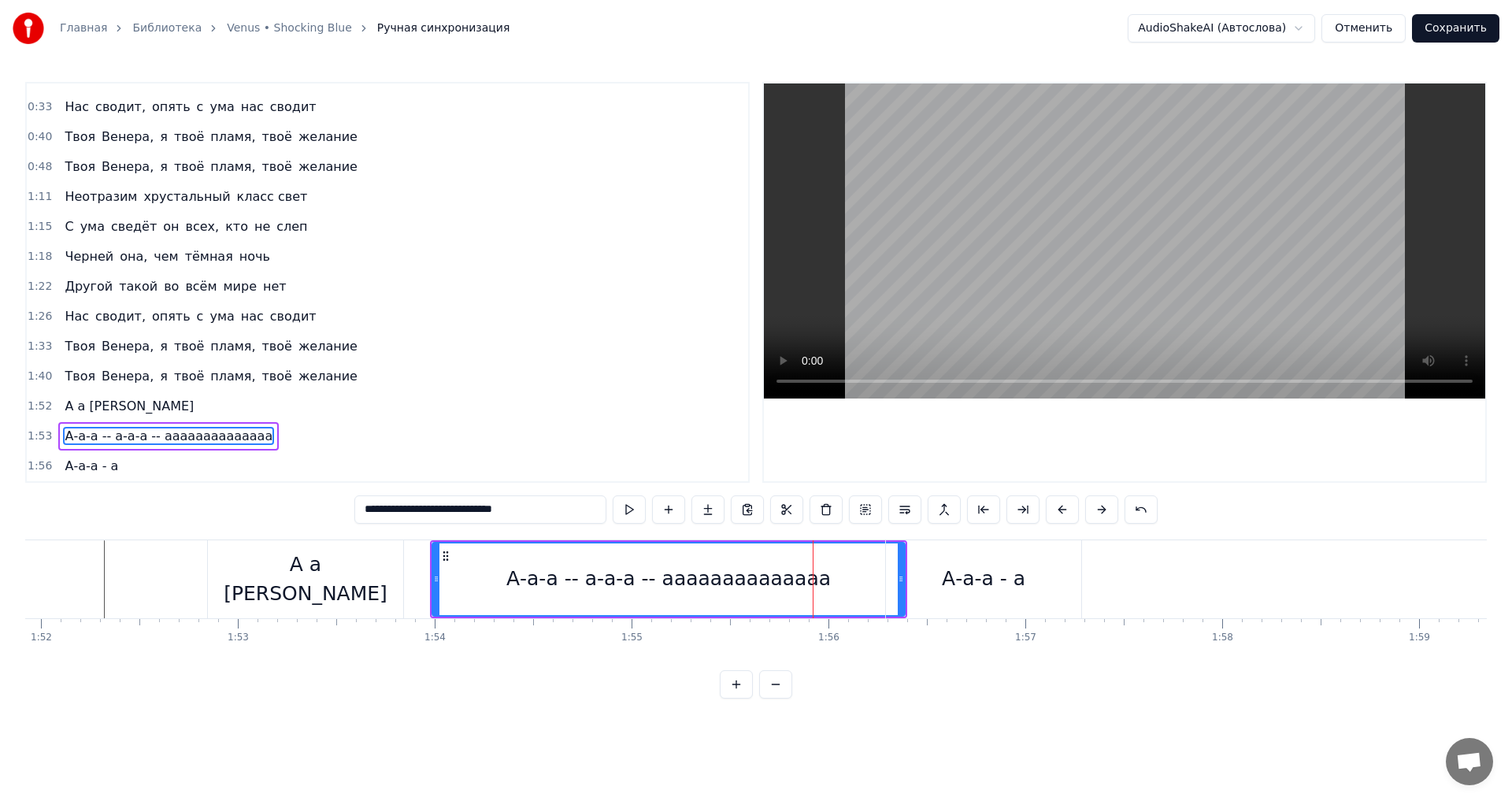
click at [534, 510] on input "**********" at bounding box center [480, 509] width 252 height 28
click at [900, 578] on div "А-а-а - а" at bounding box center [984, 579] width 195 height 78
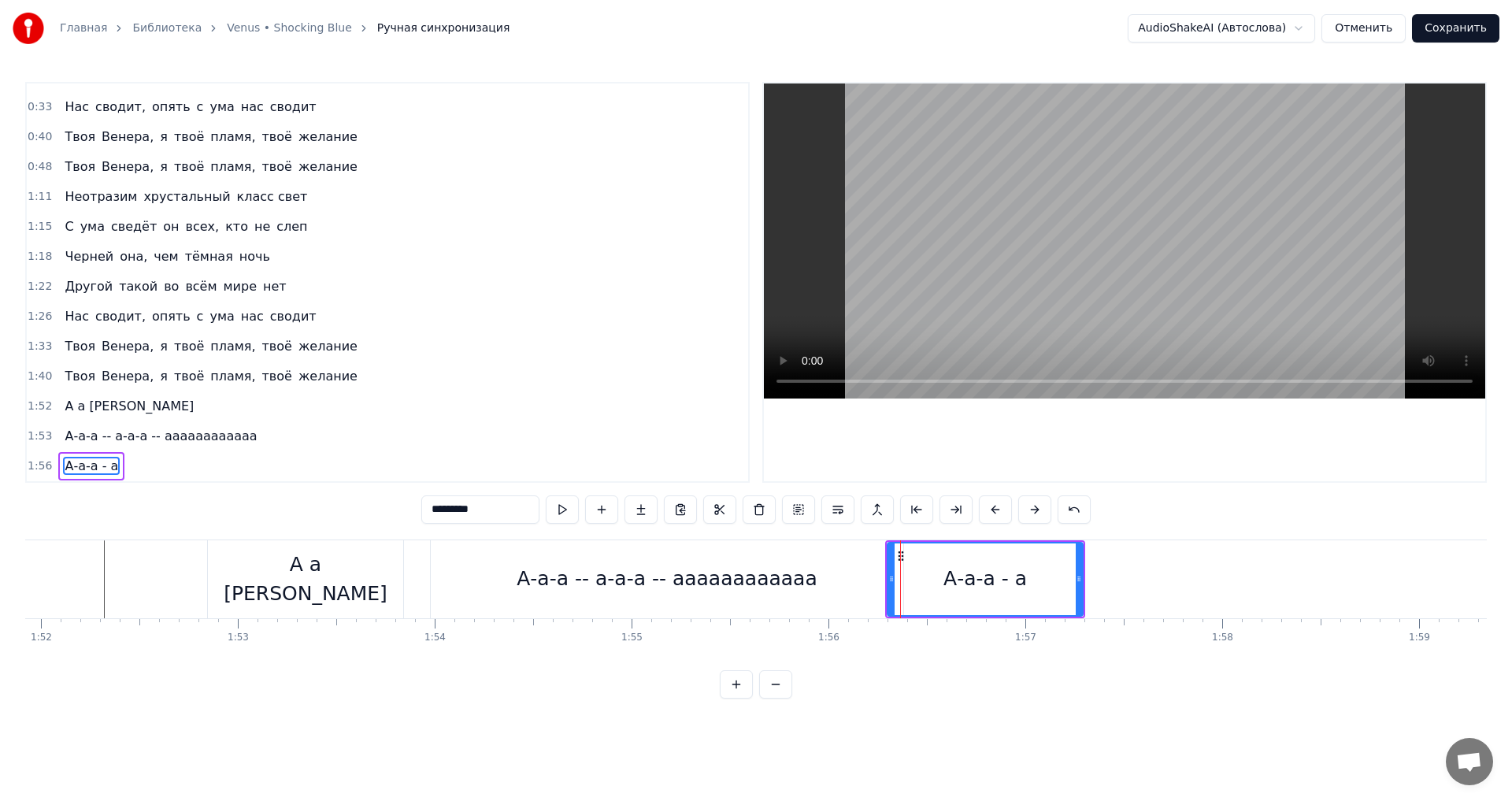
click at [854, 585] on div "А-а-а -- а-а-а -- аааааааааааа" at bounding box center [667, 579] width 472 height 78
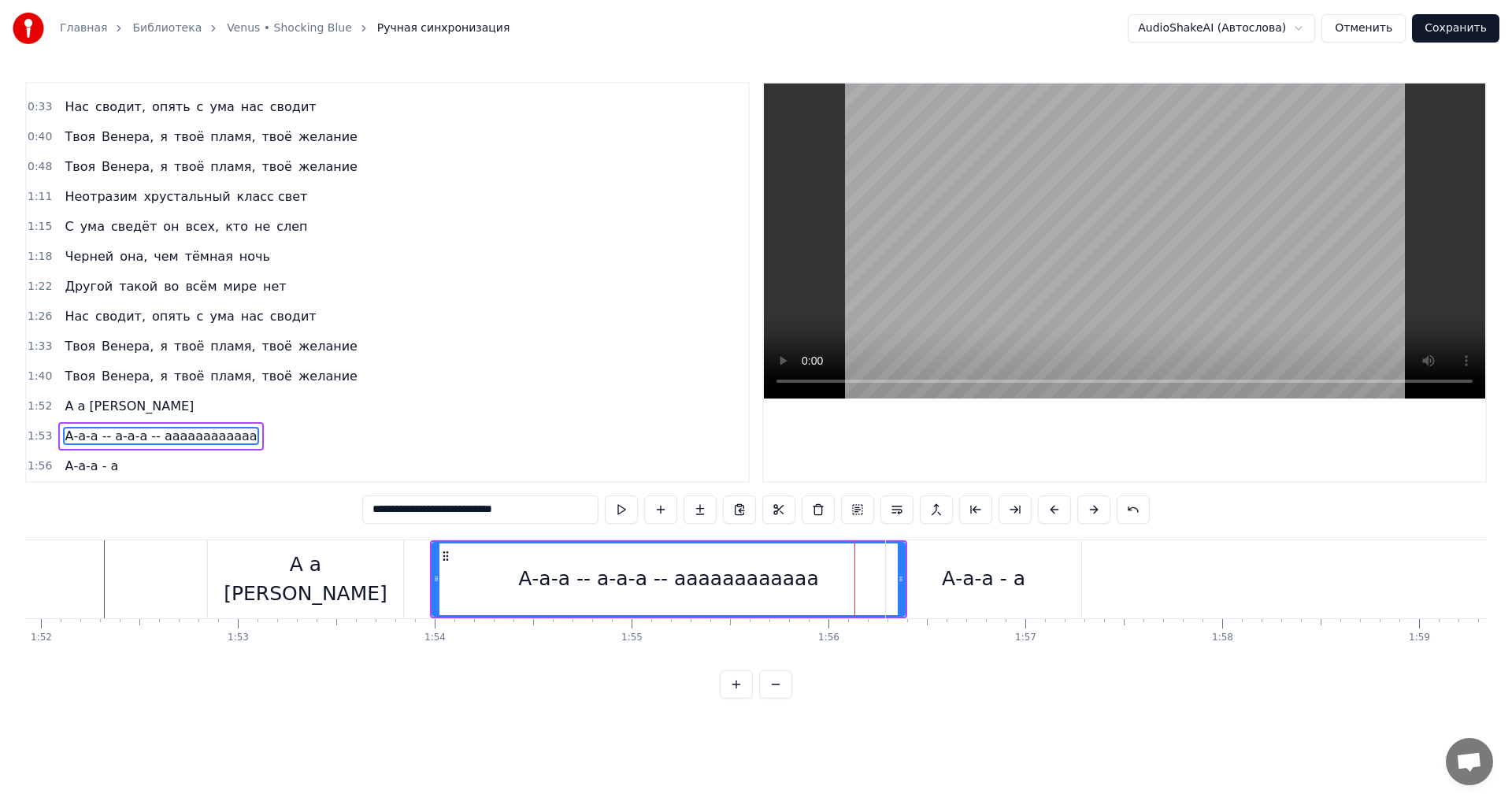
click at [957, 579] on div "А-а-а - а" at bounding box center [984, 579] width 83 height 30
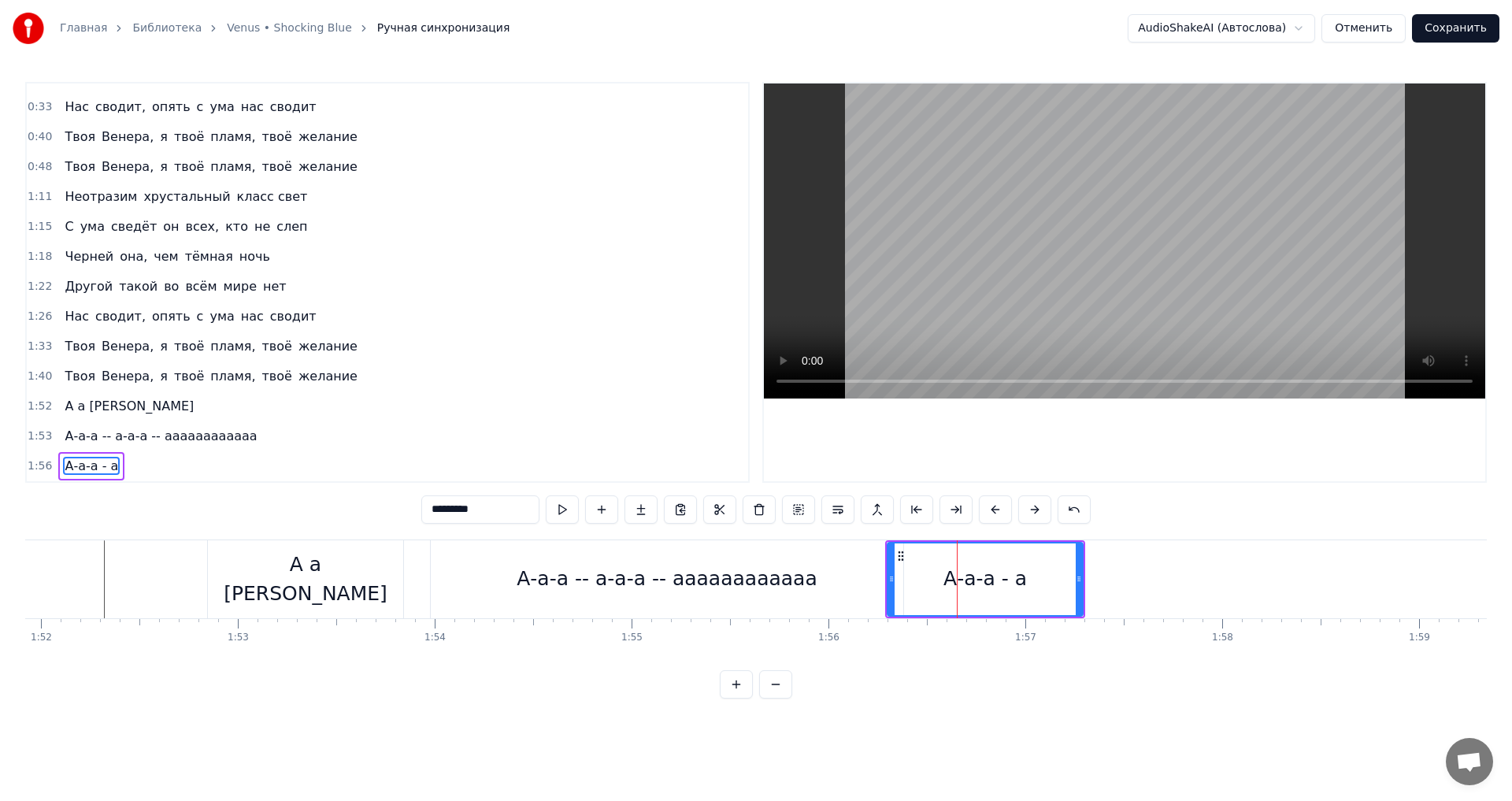
drag, startPoint x: 913, startPoint y: 553, endPoint x: 990, endPoint y: 555, distance: 77.0
click at [990, 555] on div "А-а-а - а" at bounding box center [985, 579] width 194 height 72
click at [901, 555] on icon at bounding box center [900, 556] width 12 height 12
drag, startPoint x: 901, startPoint y: 555, endPoint x: 957, endPoint y: 553, distance: 56.0
click at [957, 553] on icon at bounding box center [956, 556] width 12 height 12
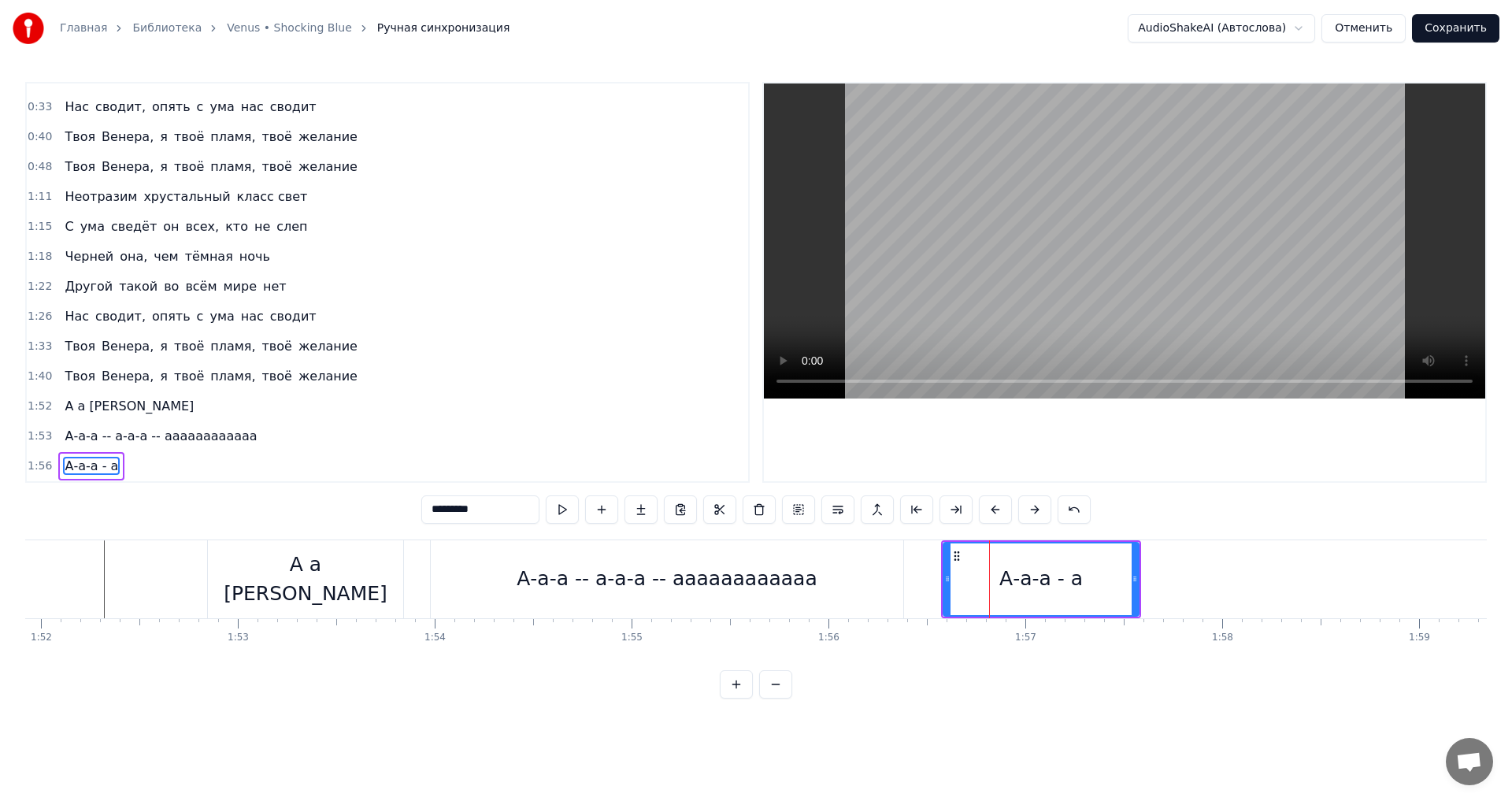
click at [857, 565] on div "А-а-а -- а-а-а -- аааааааааааа" at bounding box center [667, 579] width 472 height 78
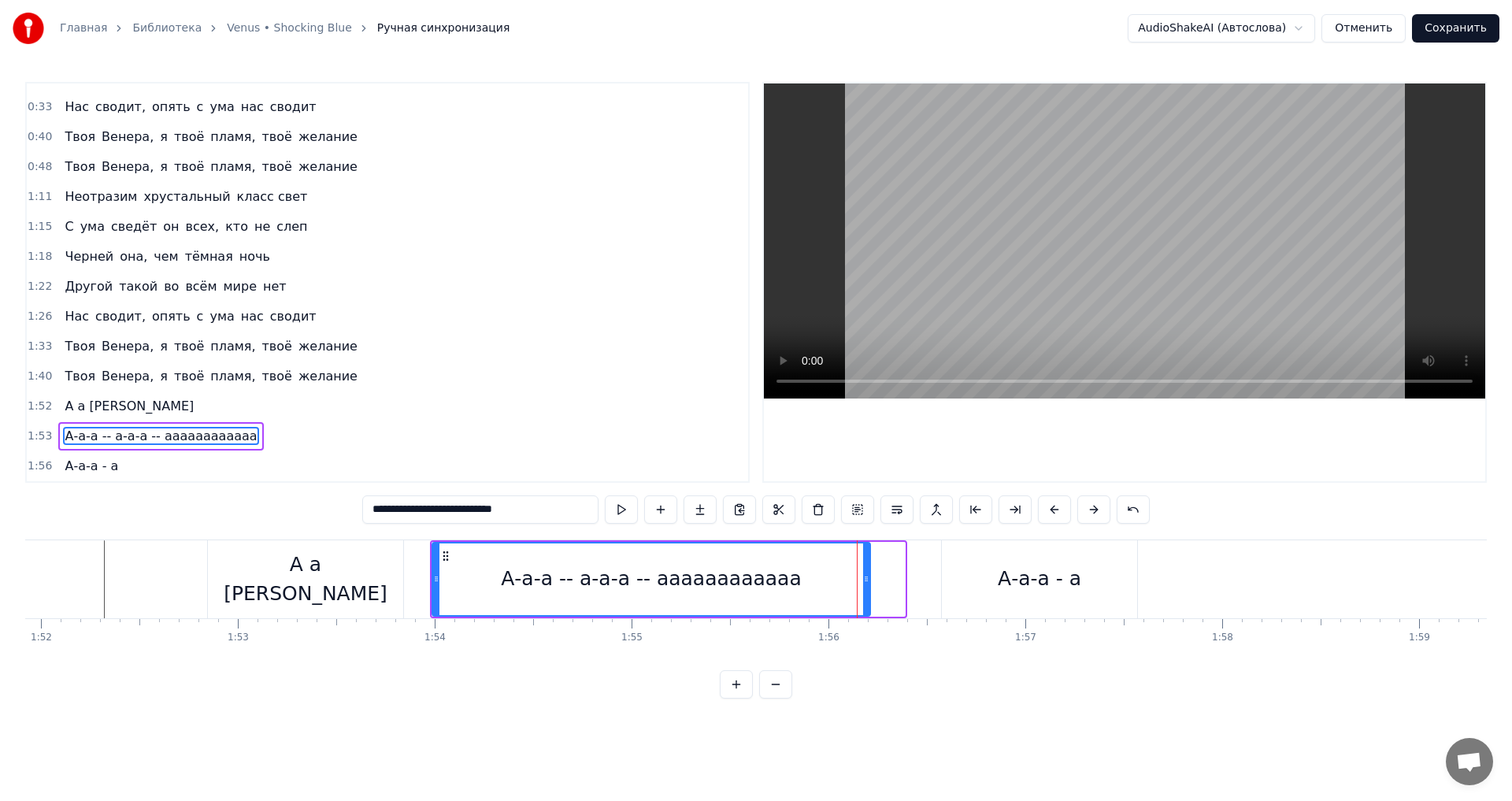
drag, startPoint x: 901, startPoint y: 577, endPoint x: 866, endPoint y: 578, distance: 35.0
click at [866, 578] on icon at bounding box center [866, 578] width 7 height 12
click at [1003, 569] on div "А-а-а - а" at bounding box center [1040, 579] width 83 height 30
type input "*********"
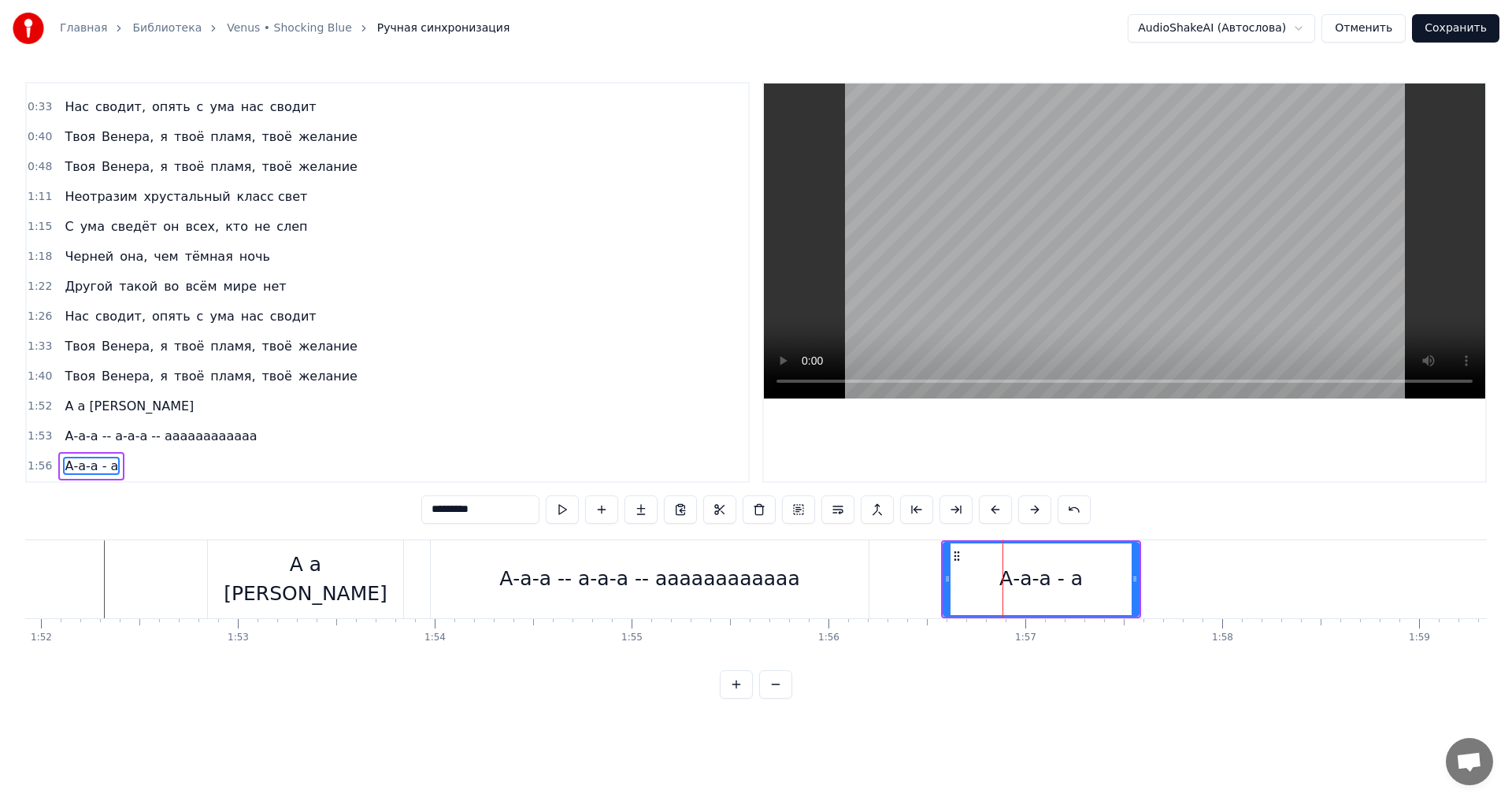
drag, startPoint x: 1003, startPoint y: 569, endPoint x: 969, endPoint y: 572, distance: 34.1
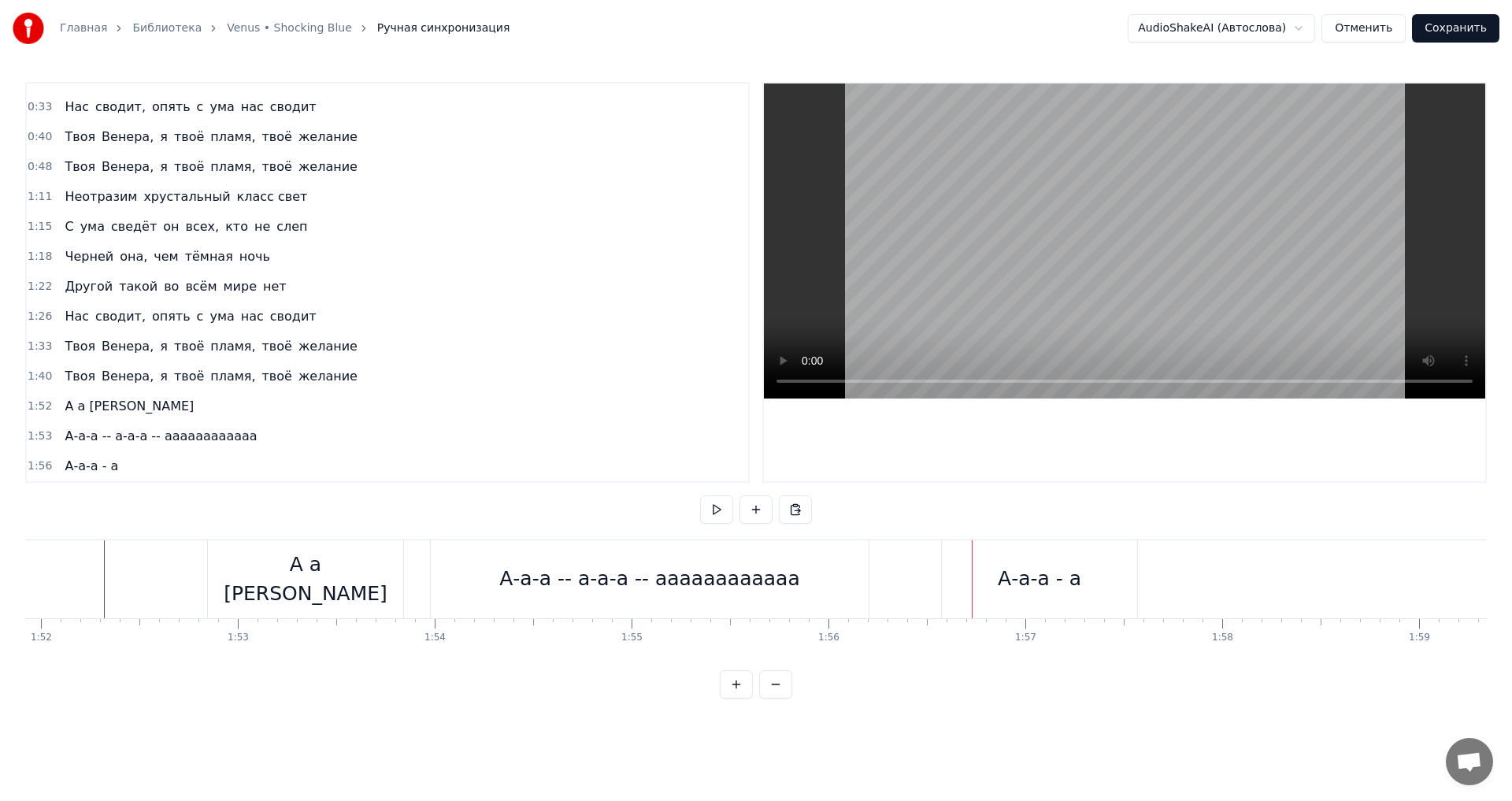
click at [956, 555] on div "А-а-а - а" at bounding box center [1040, 579] width 195 height 78
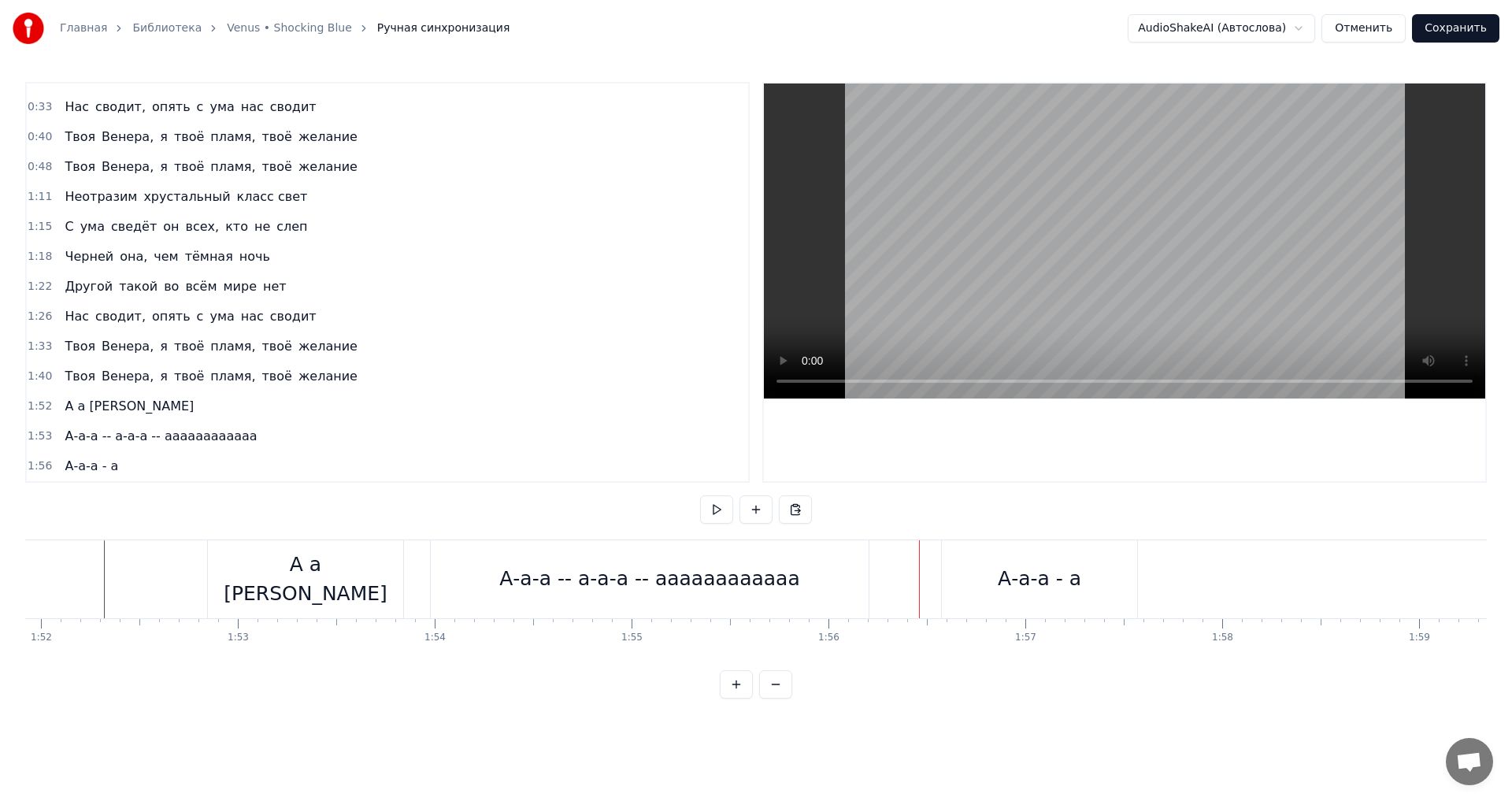
click at [978, 559] on div "А-а-а - а" at bounding box center [1040, 579] width 195 height 78
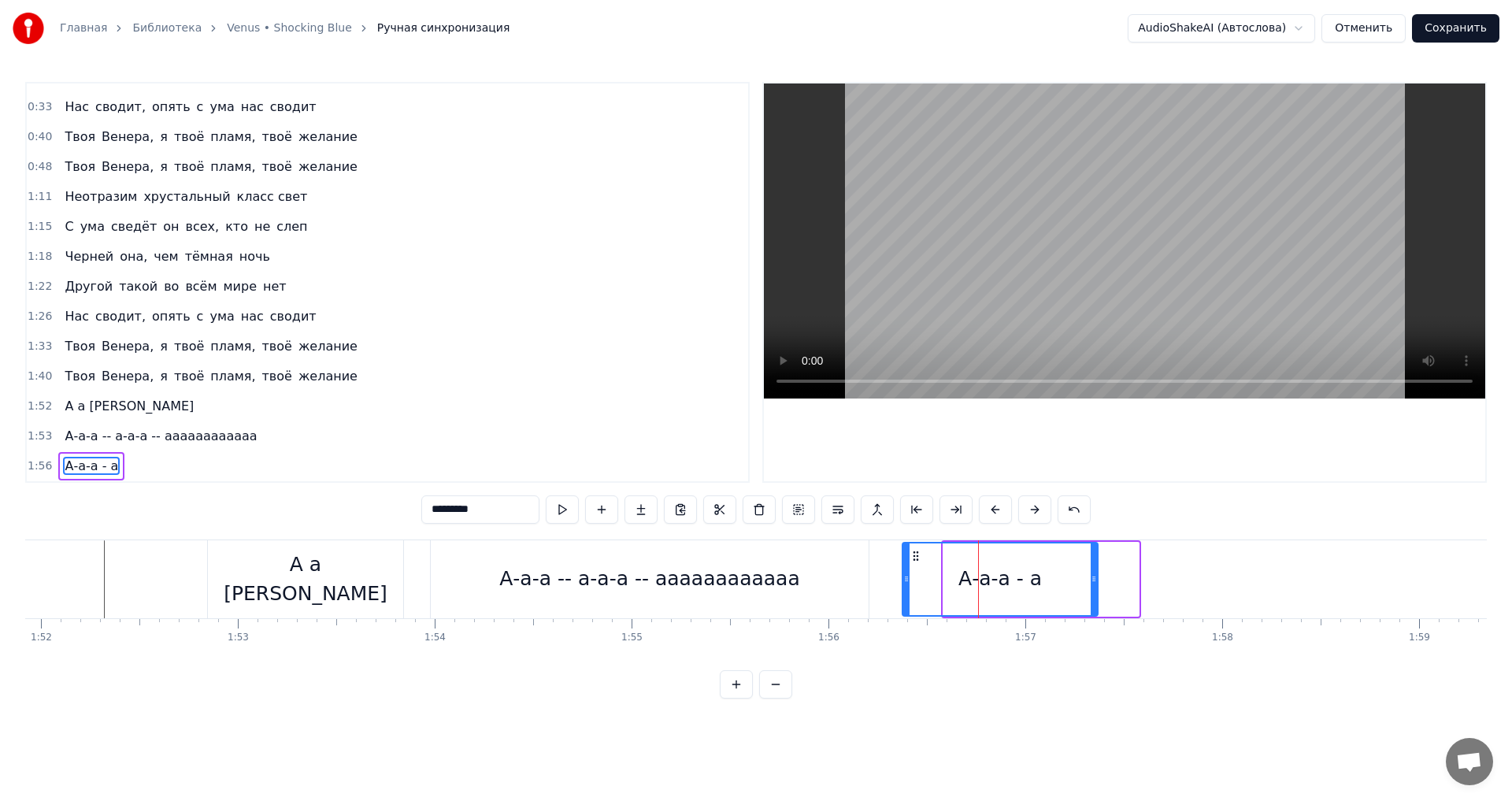
drag, startPoint x: 959, startPoint y: 559, endPoint x: 918, endPoint y: 563, distance: 41.2
click at [918, 563] on div "А-а-а - а" at bounding box center [1000, 579] width 194 height 72
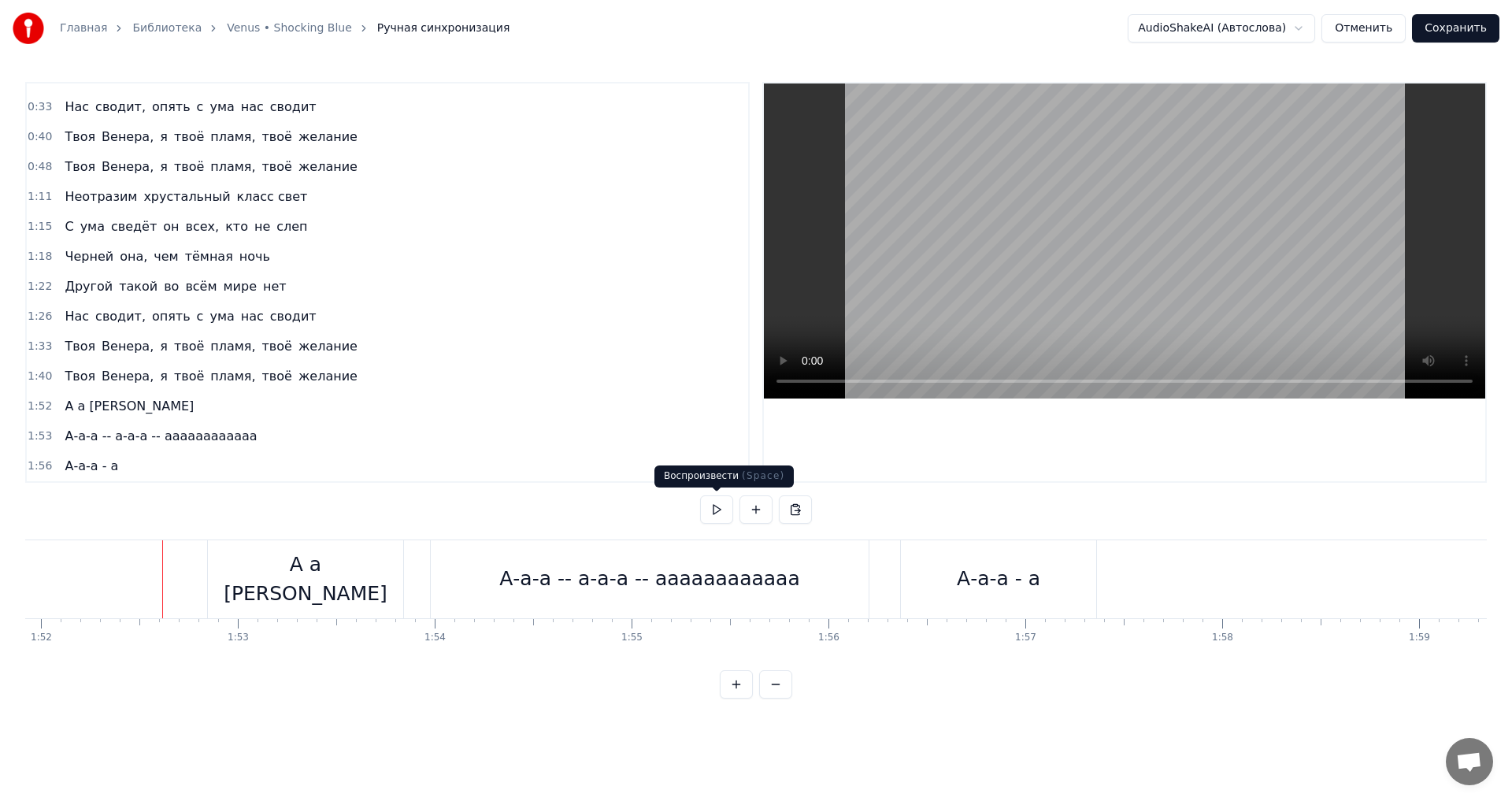
click at [723, 510] on button at bounding box center [716, 509] width 33 height 28
click at [1056, 584] on div "А-а-а - а" at bounding box center [999, 579] width 195 height 78
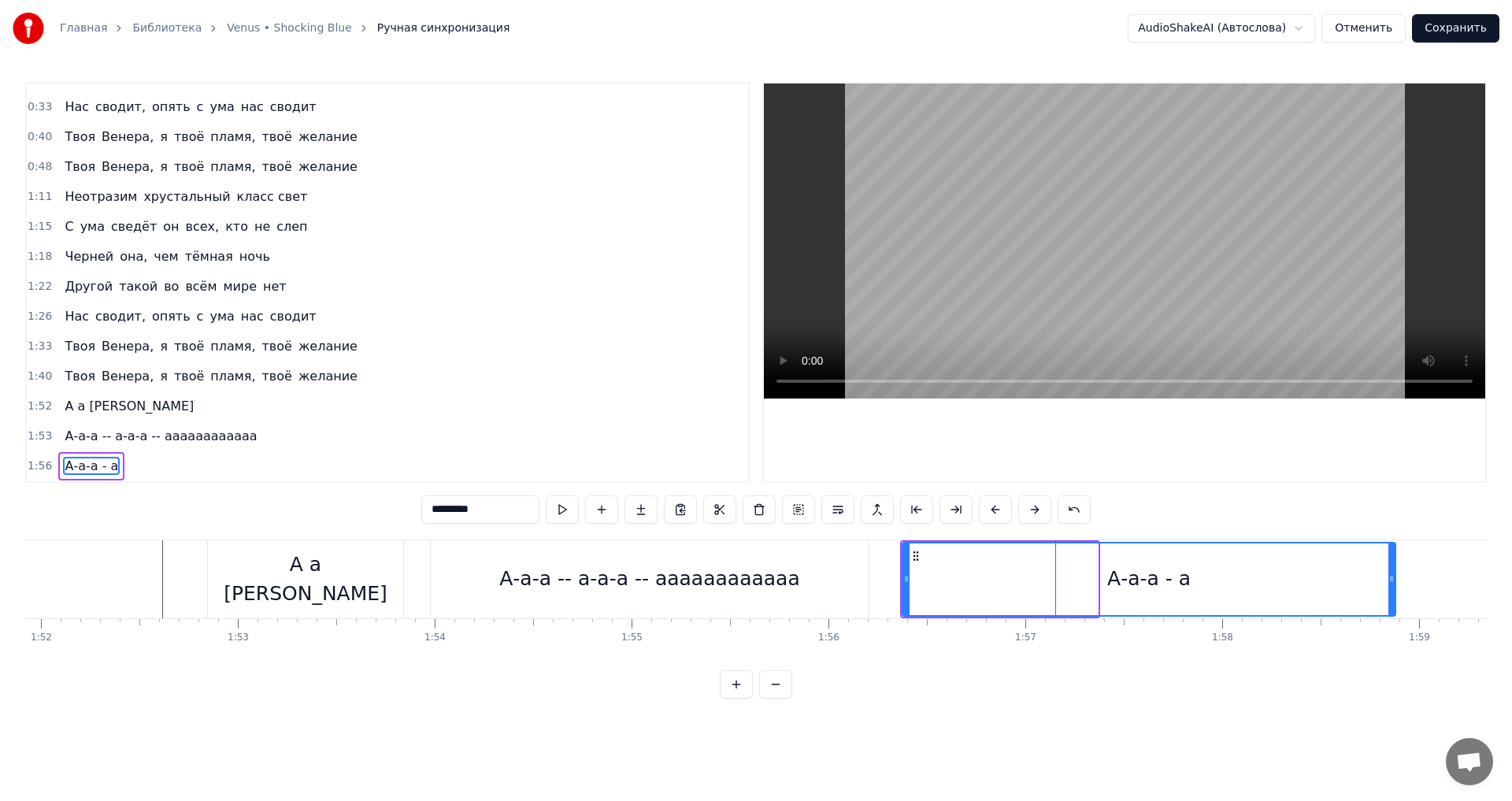
drag, startPoint x: 1094, startPoint y: 583, endPoint x: 1392, endPoint y: 574, distance: 298.1
click at [1392, 574] on icon at bounding box center [1391, 578] width 7 height 12
click at [487, 511] on input "*********" at bounding box center [480, 509] width 118 height 28
type input "**********"
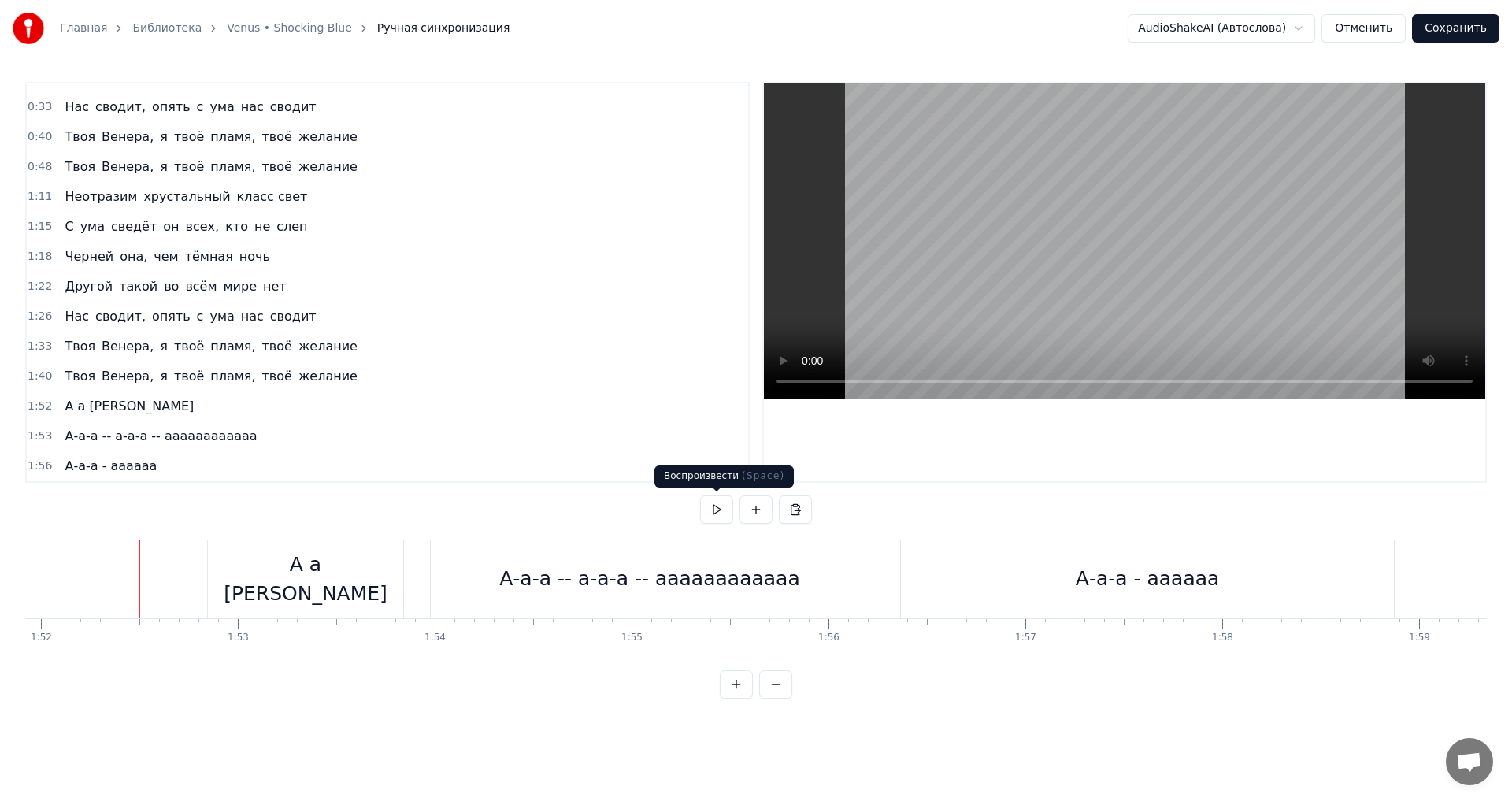
click at [719, 510] on button at bounding box center [716, 509] width 33 height 28
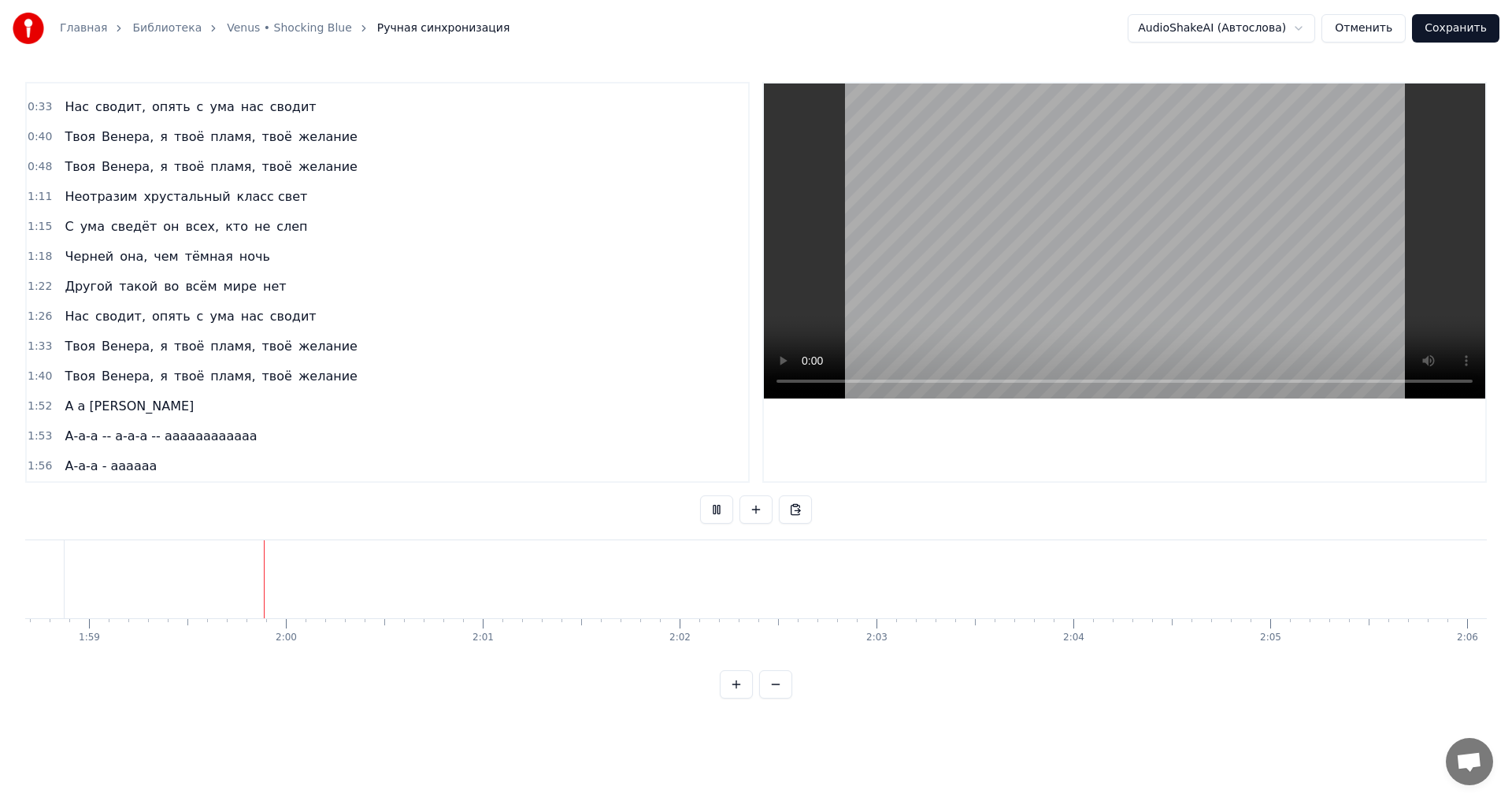
scroll to position [0, 23366]
click at [719, 510] on button at bounding box center [716, 509] width 33 height 28
click at [454, 604] on div "Новая строка Ctrl+N" at bounding box center [526, 599] width 194 height 26
drag, startPoint x: 486, startPoint y: 574, endPoint x: 446, endPoint y: 578, distance: 40.2
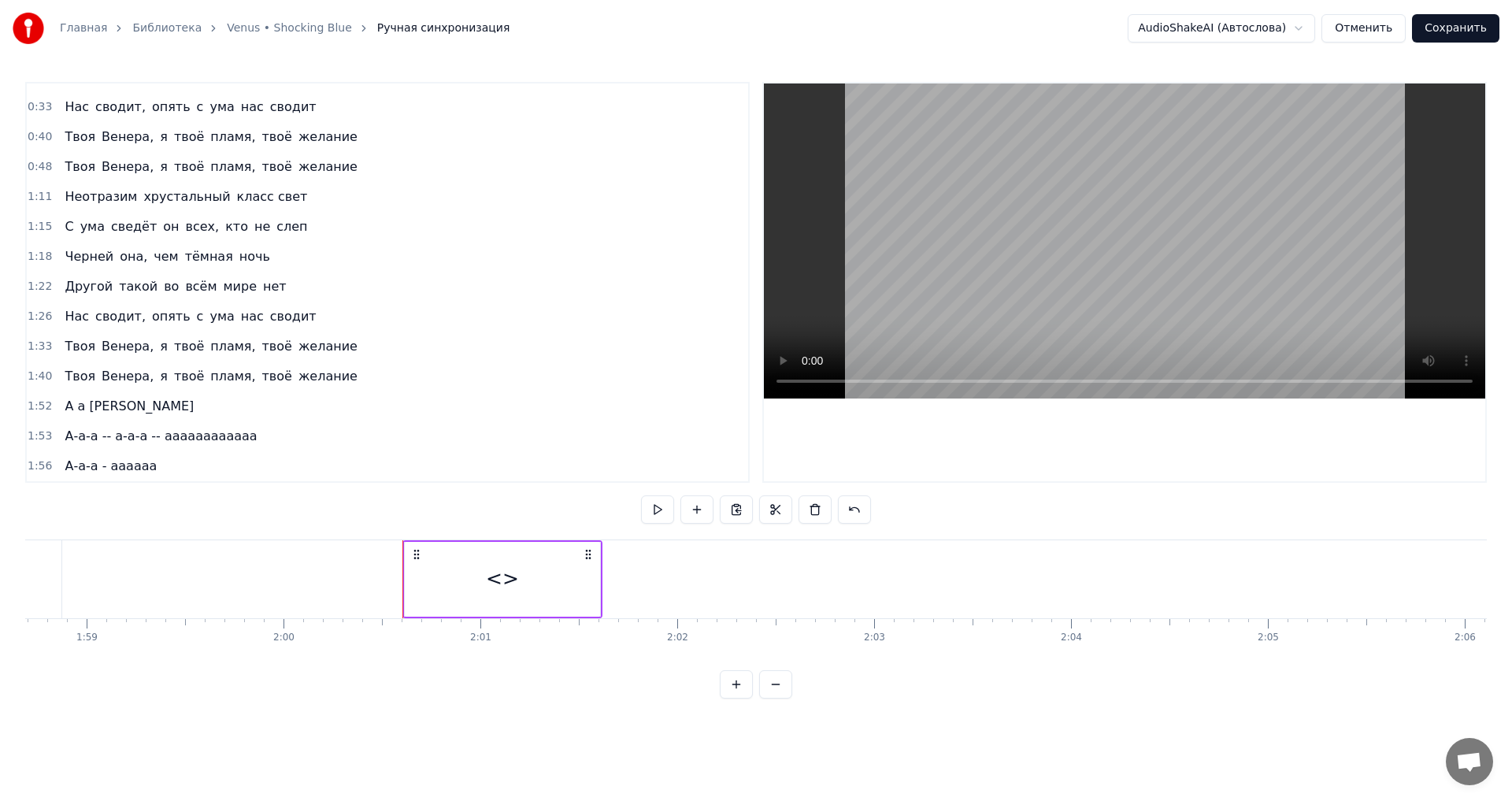
click at [446, 578] on div "<>" at bounding box center [503, 578] width 195 height 75
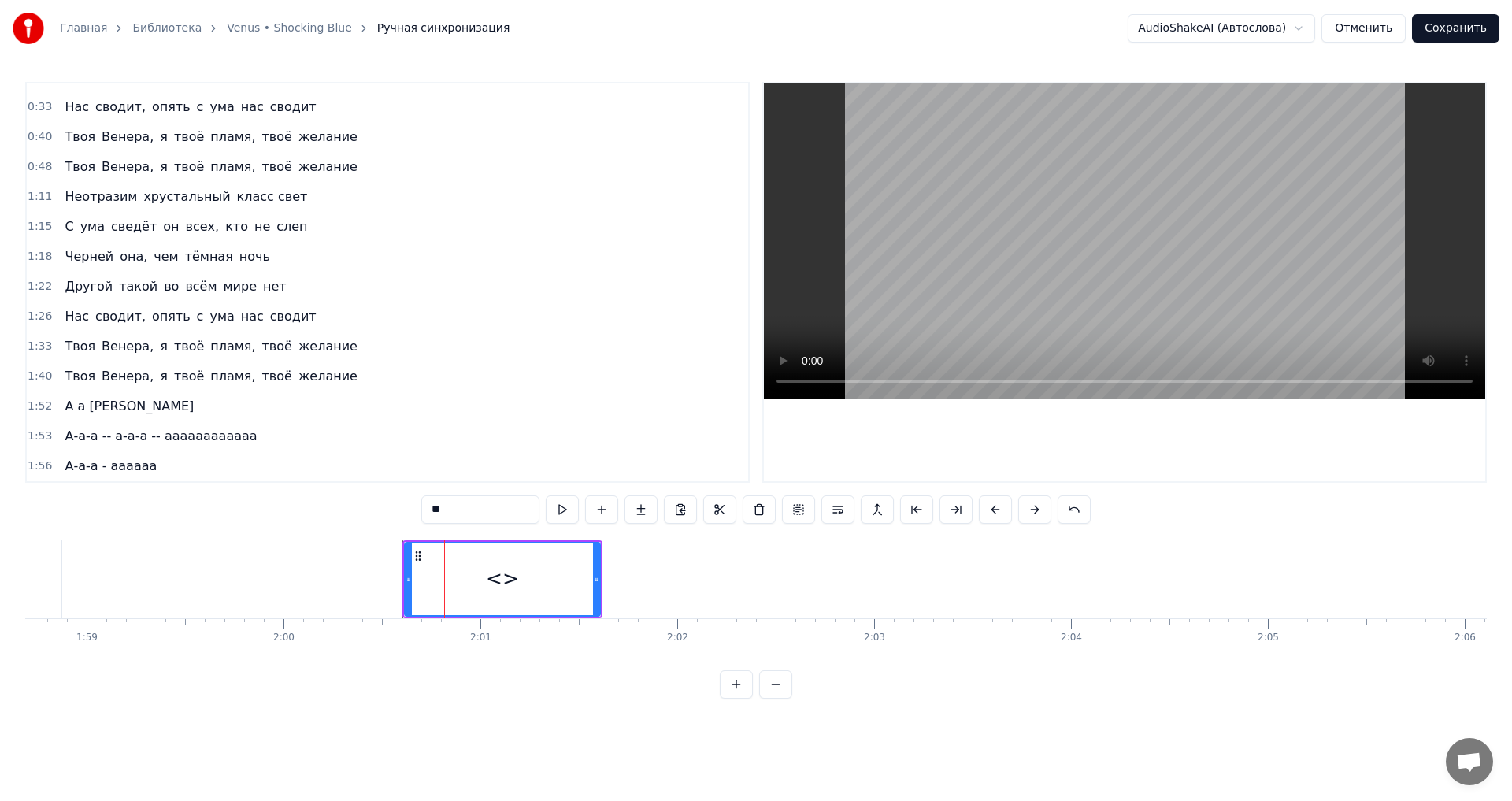
scroll to position [141, 0]
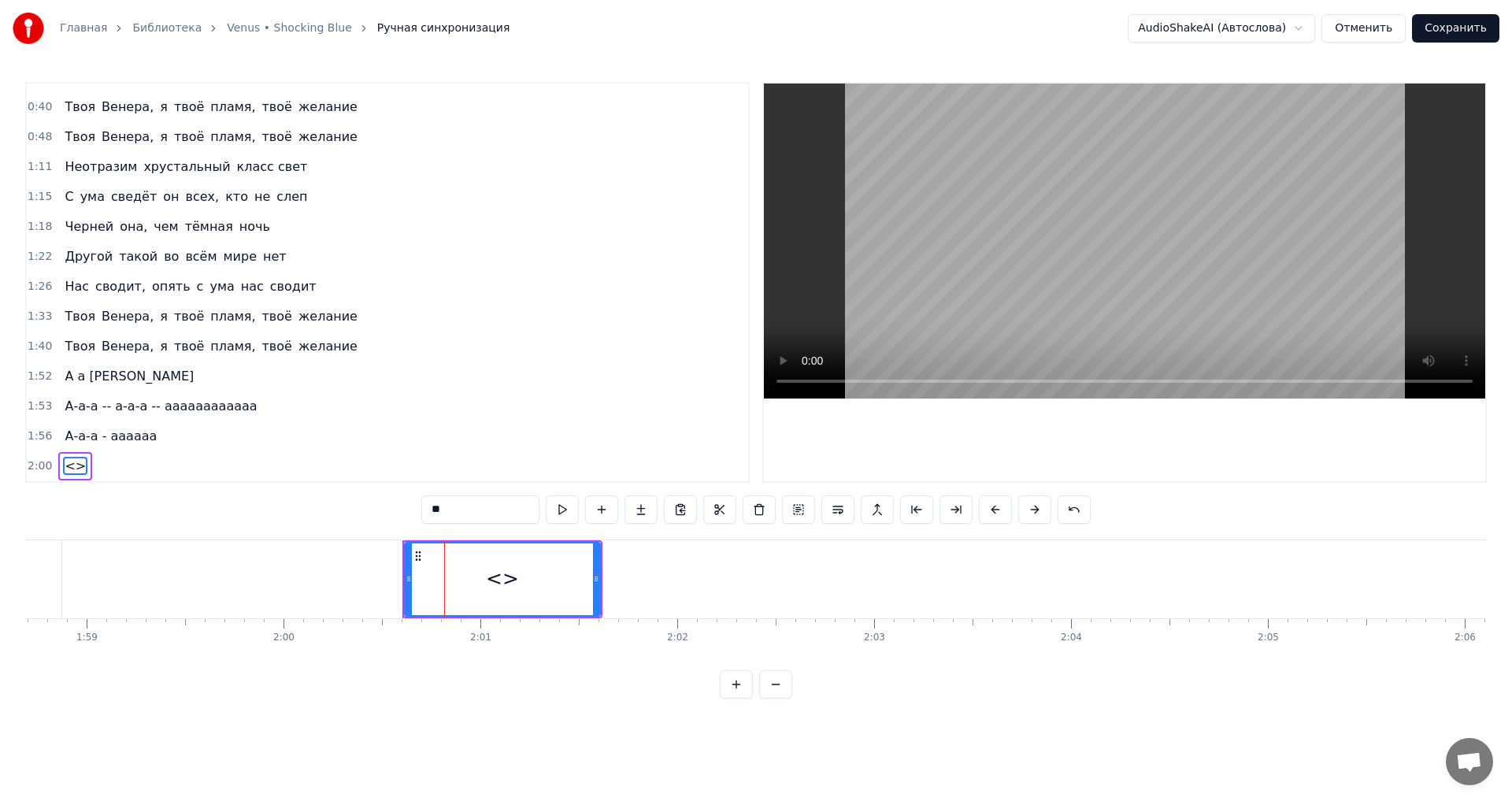
click at [502, 582] on div "<>" at bounding box center [502, 579] width 33 height 30
drag, startPoint x: 418, startPoint y: 556, endPoint x: 379, endPoint y: 557, distance: 39.0
click at [379, 557] on icon at bounding box center [378, 556] width 12 height 12
click at [451, 507] on input "**" at bounding box center [480, 509] width 118 height 28
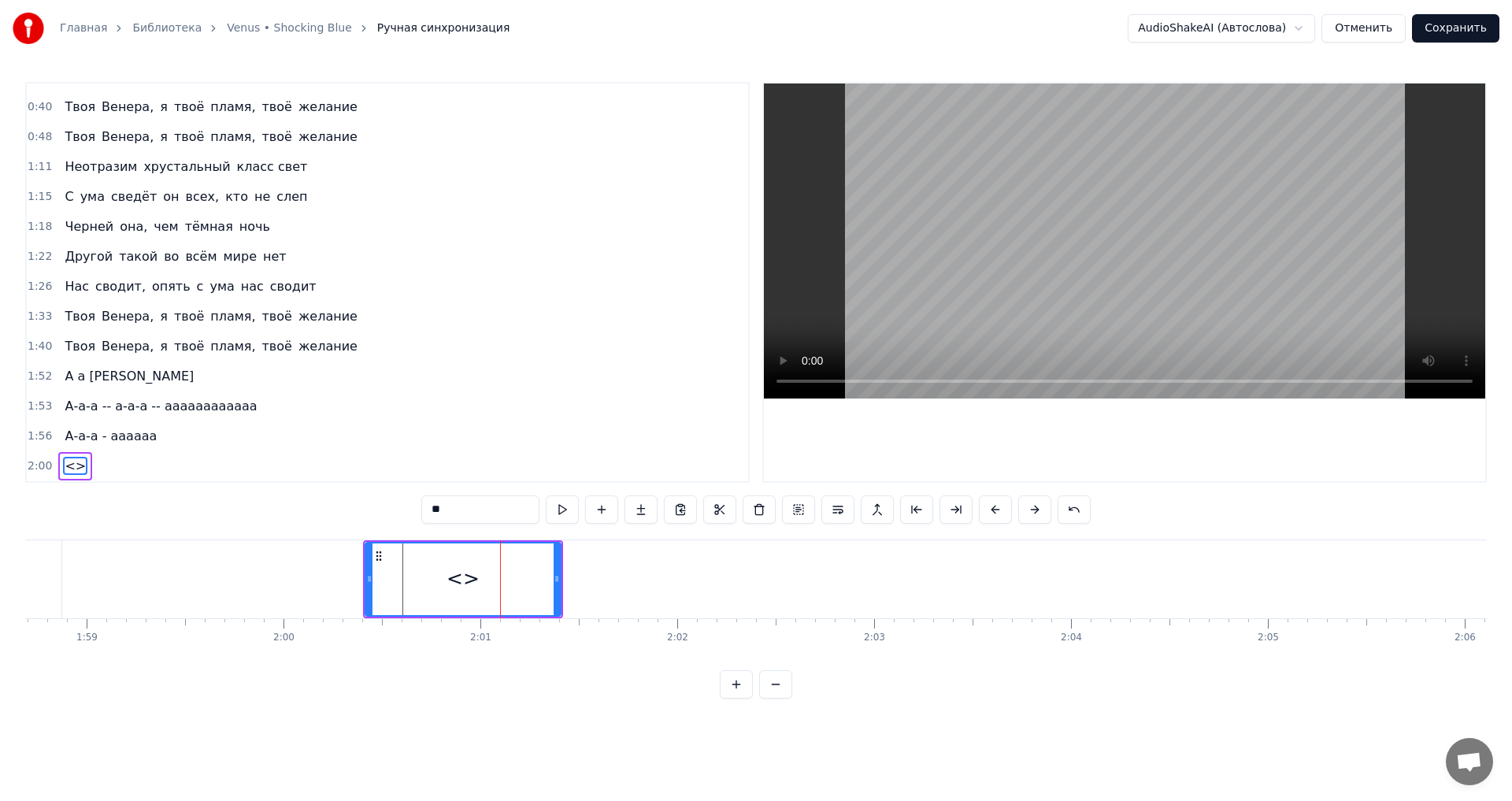
drag, startPoint x: 451, startPoint y: 507, endPoint x: 429, endPoint y: 507, distance: 22.0
click at [429, 507] on input "**" at bounding box center [480, 509] width 118 height 28
type input "*********"
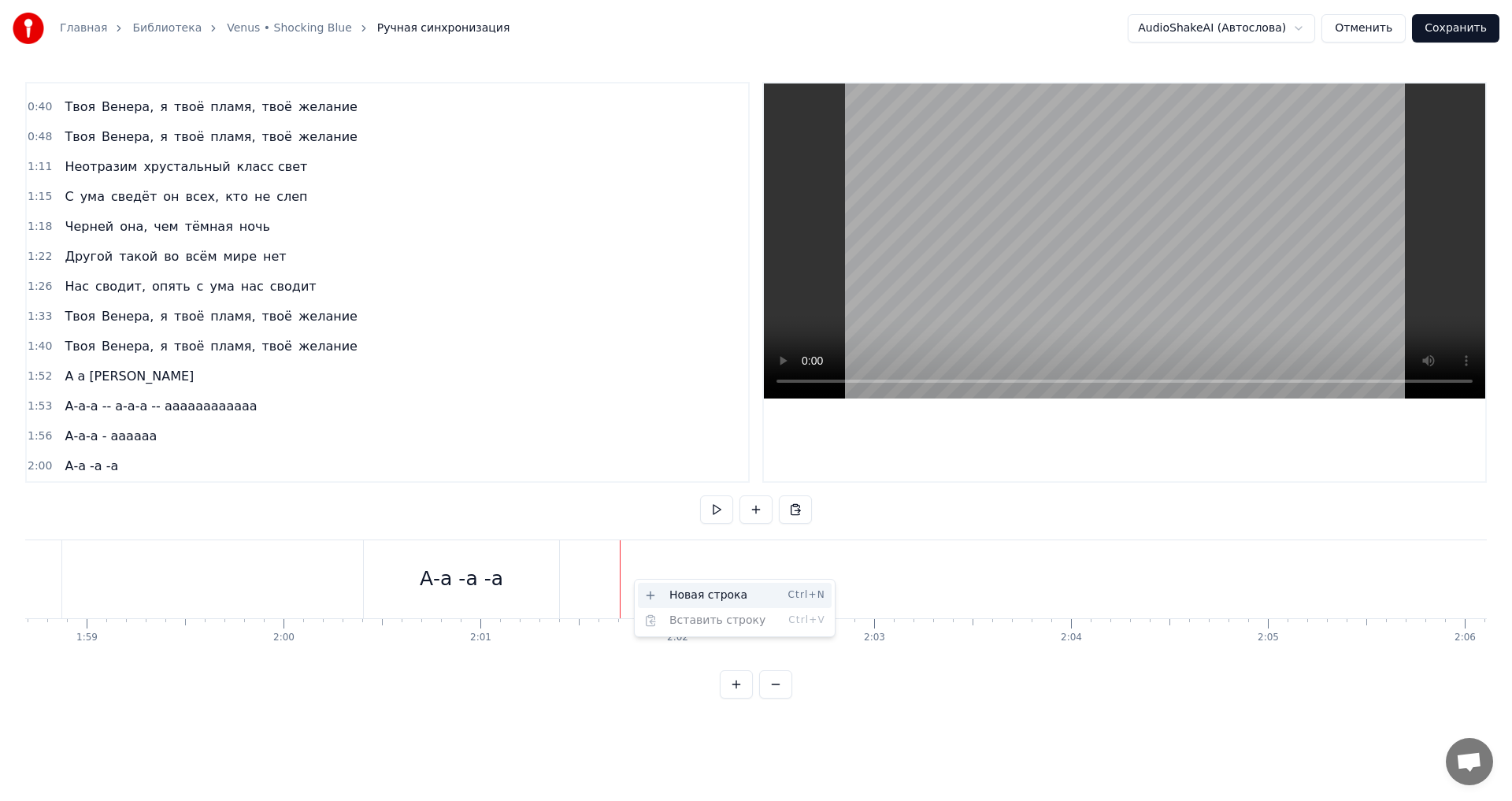
click at [699, 599] on div "Новая строка Ctrl+N" at bounding box center [735, 595] width 194 height 26
click at [712, 576] on div "<>" at bounding box center [720, 579] width 33 height 30
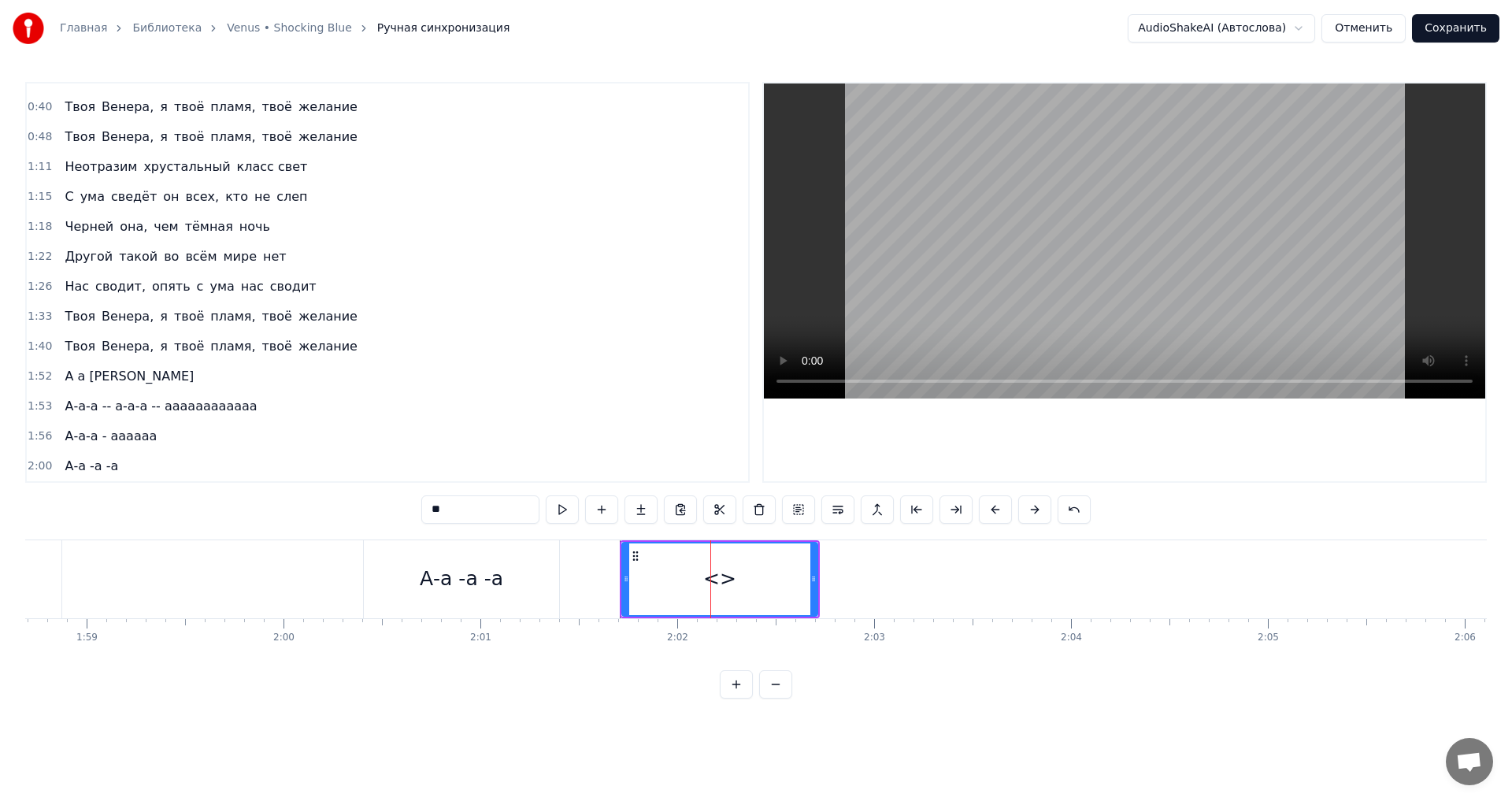
scroll to position [170, 0]
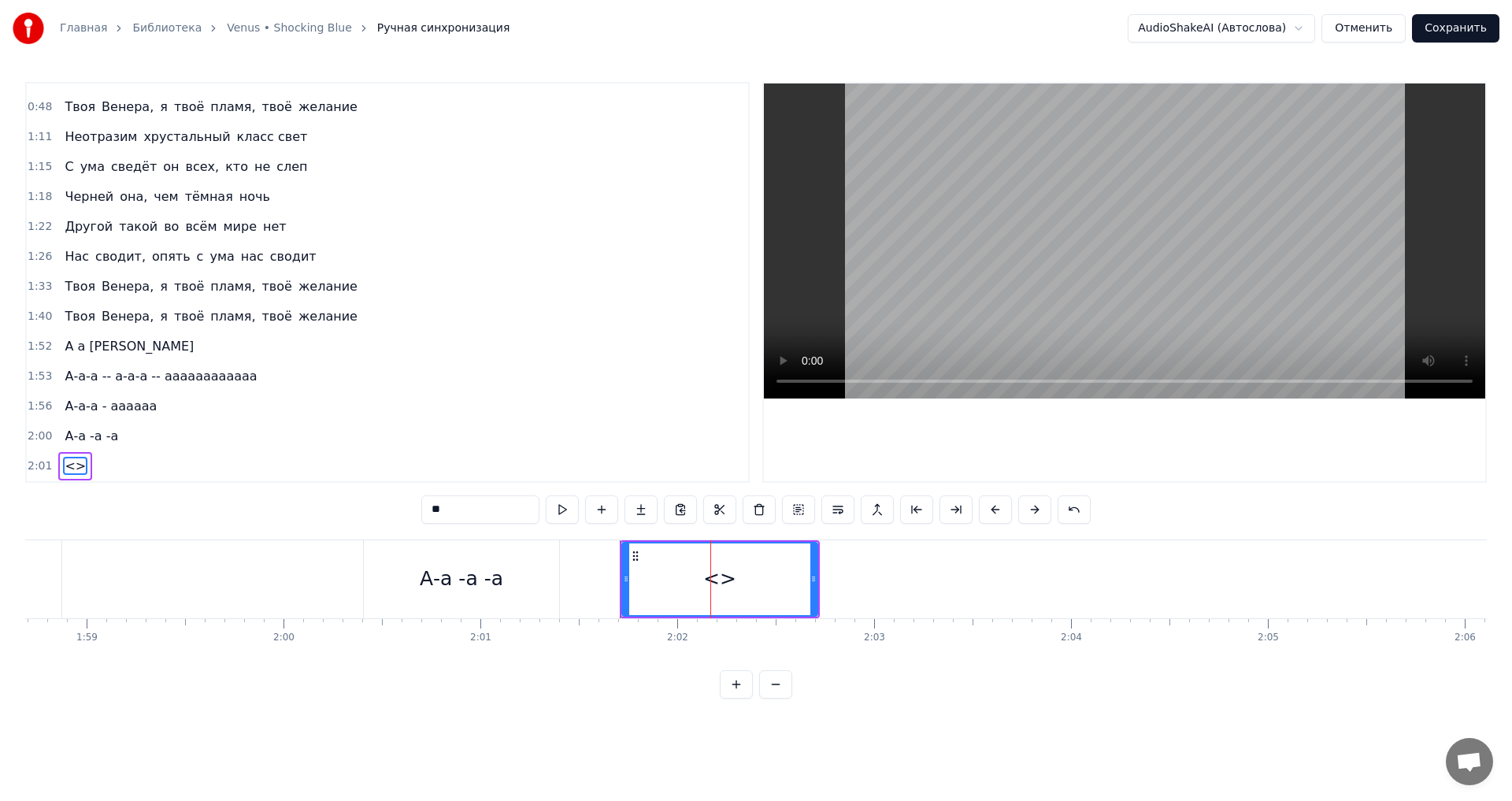
drag, startPoint x: 451, startPoint y: 507, endPoint x: 412, endPoint y: 507, distance: 39.0
click at [412, 507] on div "0:18 Богиня на вершине горы 0:22 Серебряным светом горит 0:26 Как символ красот…" at bounding box center [756, 390] width 1462 height 616
type input "**********"
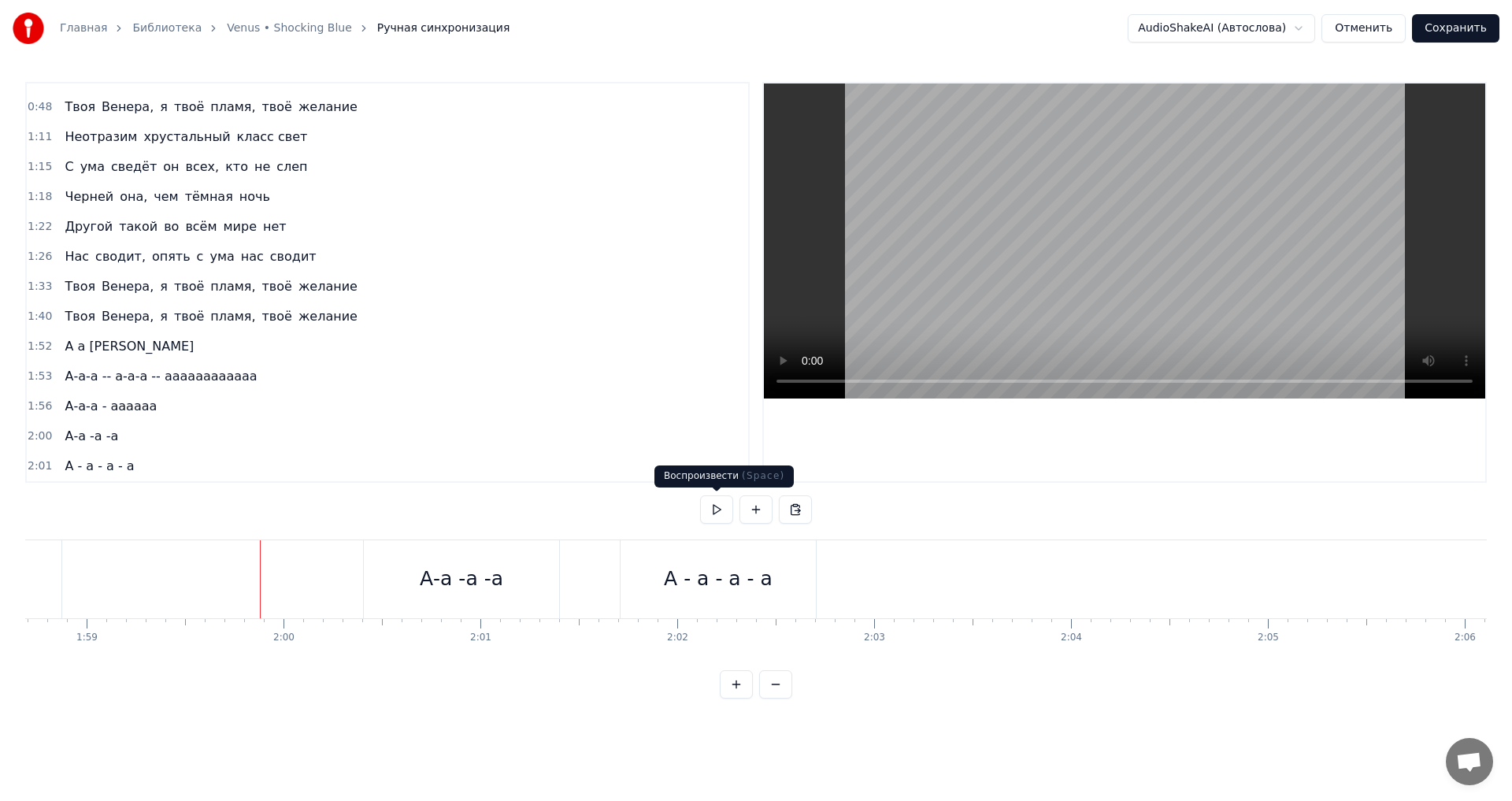
click at [715, 510] on button at bounding box center [716, 509] width 33 height 28
click at [408, 574] on div "А-а -а -а" at bounding box center [461, 579] width 195 height 78
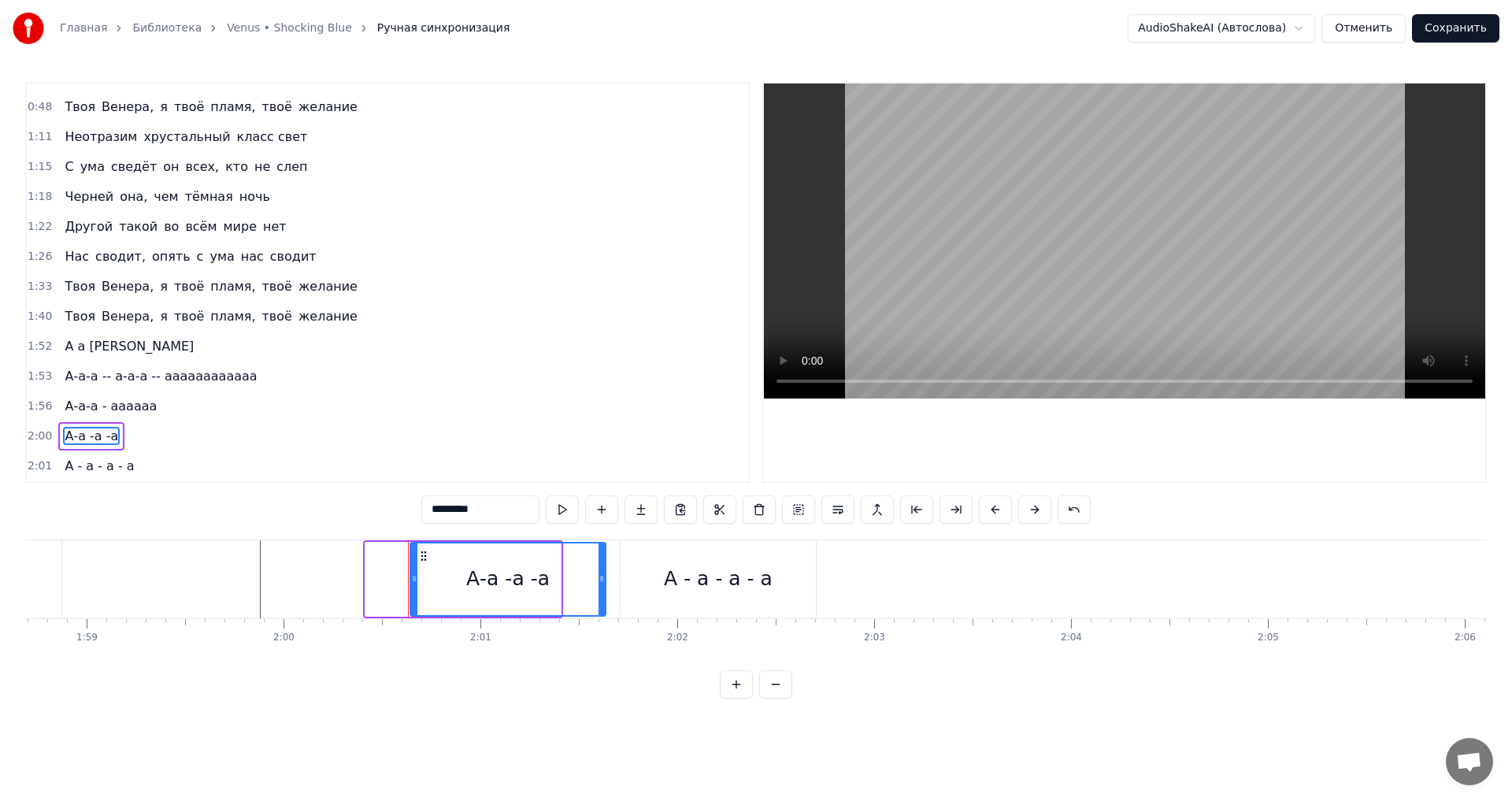
drag, startPoint x: 375, startPoint y: 554, endPoint x: 419, endPoint y: 550, distance: 44.2
click at [419, 550] on icon at bounding box center [423, 556] width 12 height 12
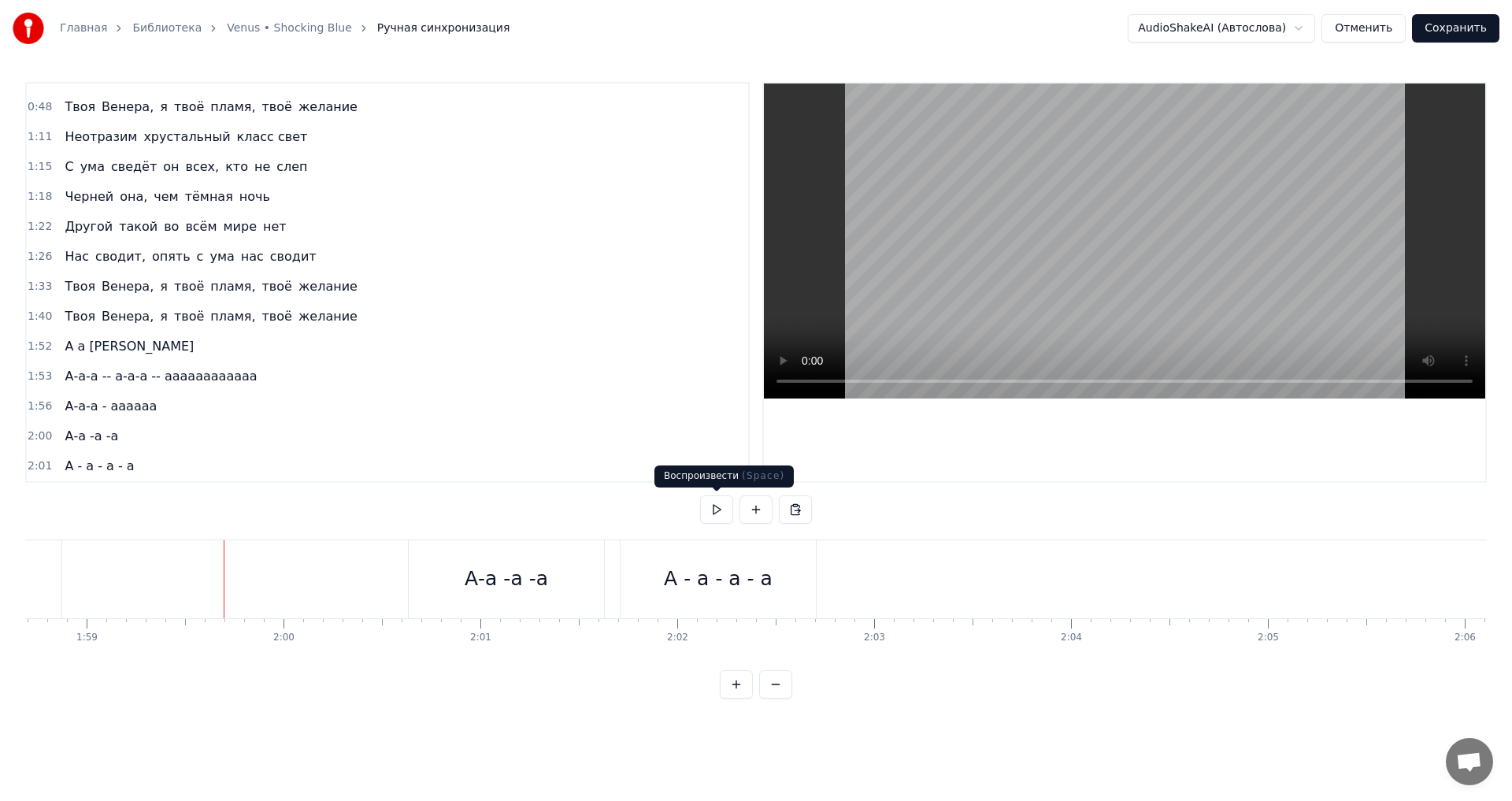
click at [716, 512] on button at bounding box center [716, 509] width 33 height 28
click at [1013, 600] on div "Новая строка Ctrl+N" at bounding box center [1076, 599] width 194 height 26
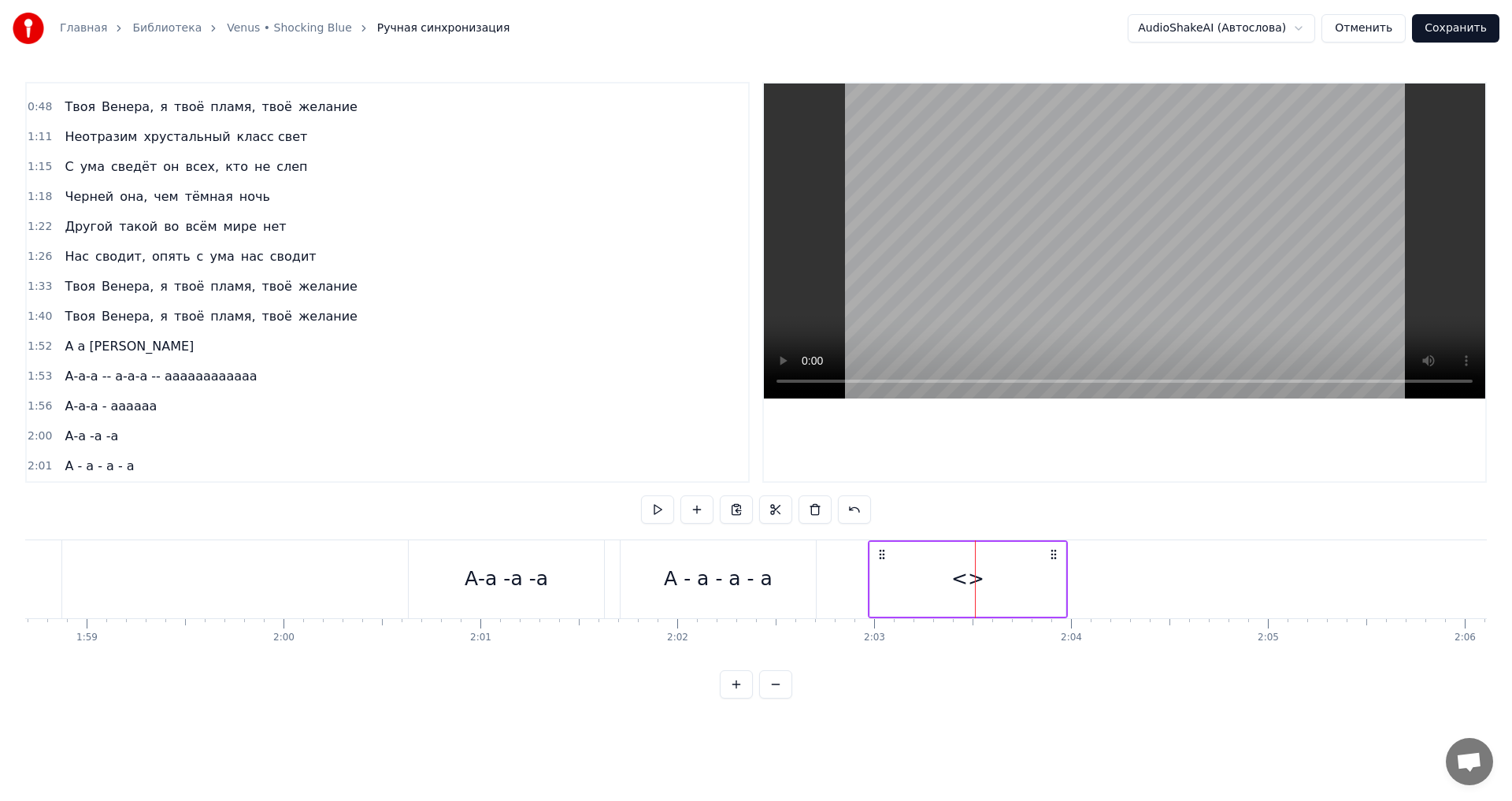
drag, startPoint x: 991, startPoint y: 554, endPoint x: 884, endPoint y: 561, distance: 107.2
click at [884, 561] on div "<>" at bounding box center [968, 579] width 200 height 78
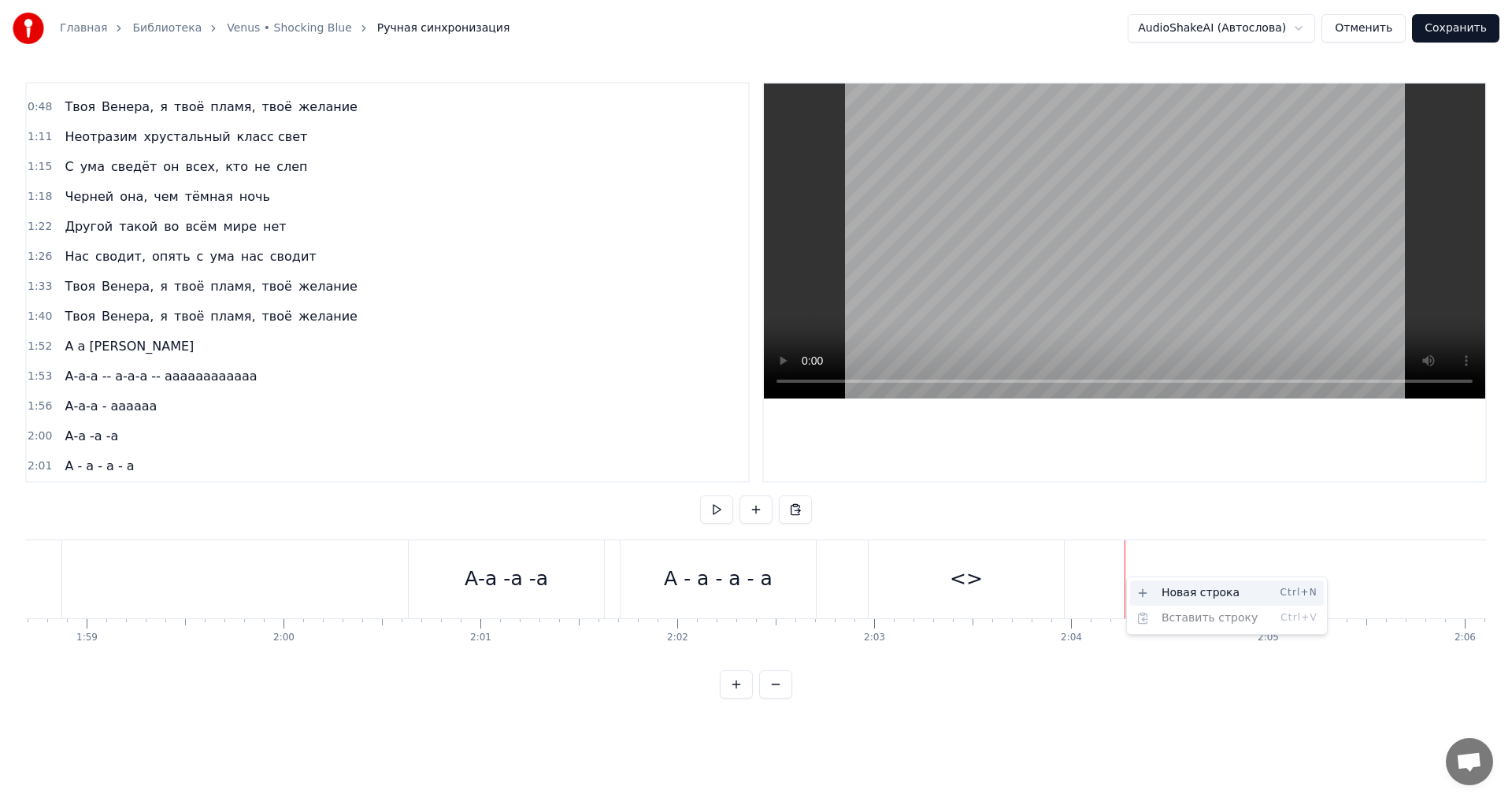
click at [1183, 592] on div "Новая строка Ctrl+N" at bounding box center [1227, 593] width 194 height 26
click at [957, 577] on div "<>" at bounding box center [966, 579] width 33 height 30
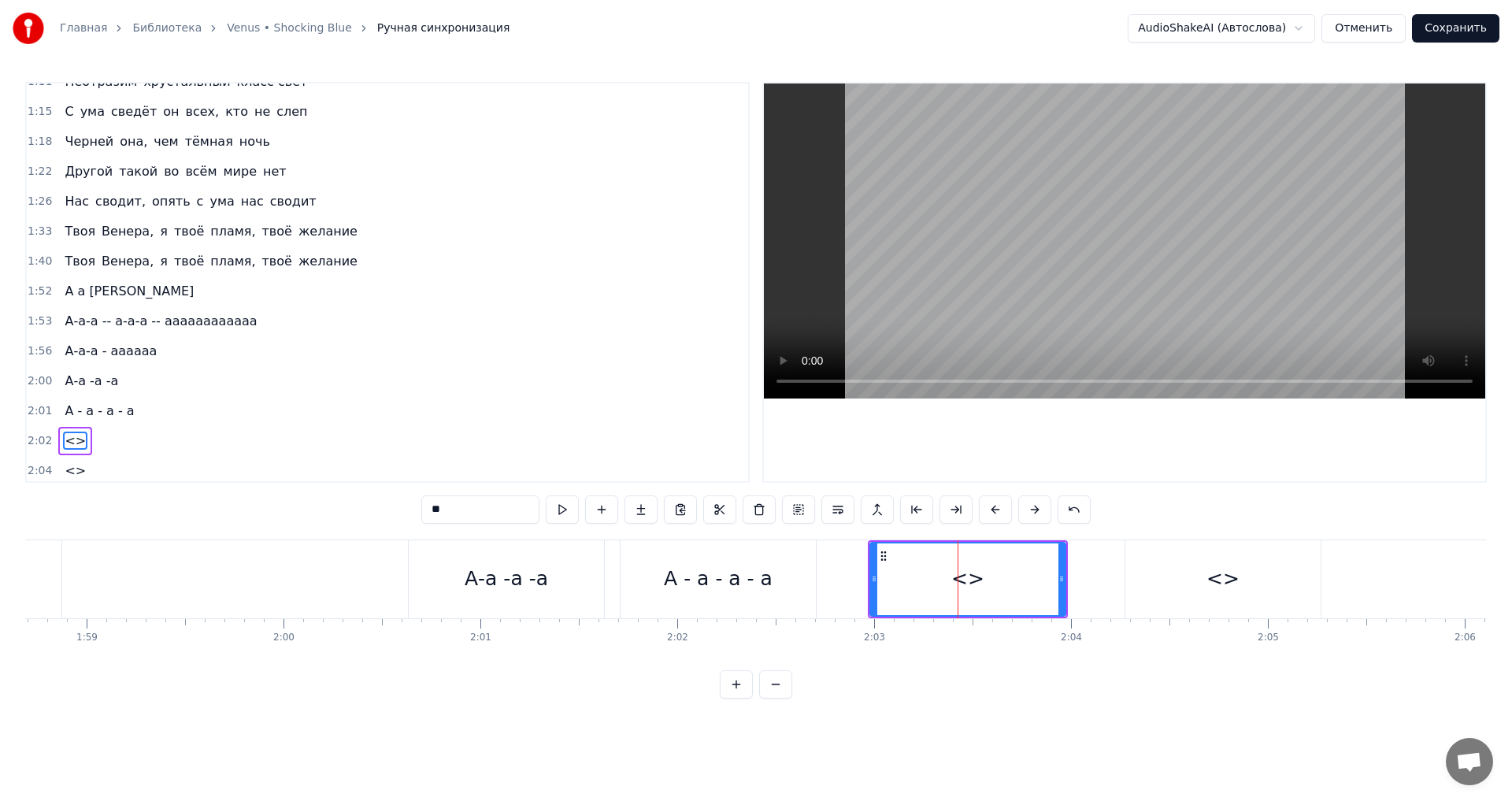
scroll to position [231, 0]
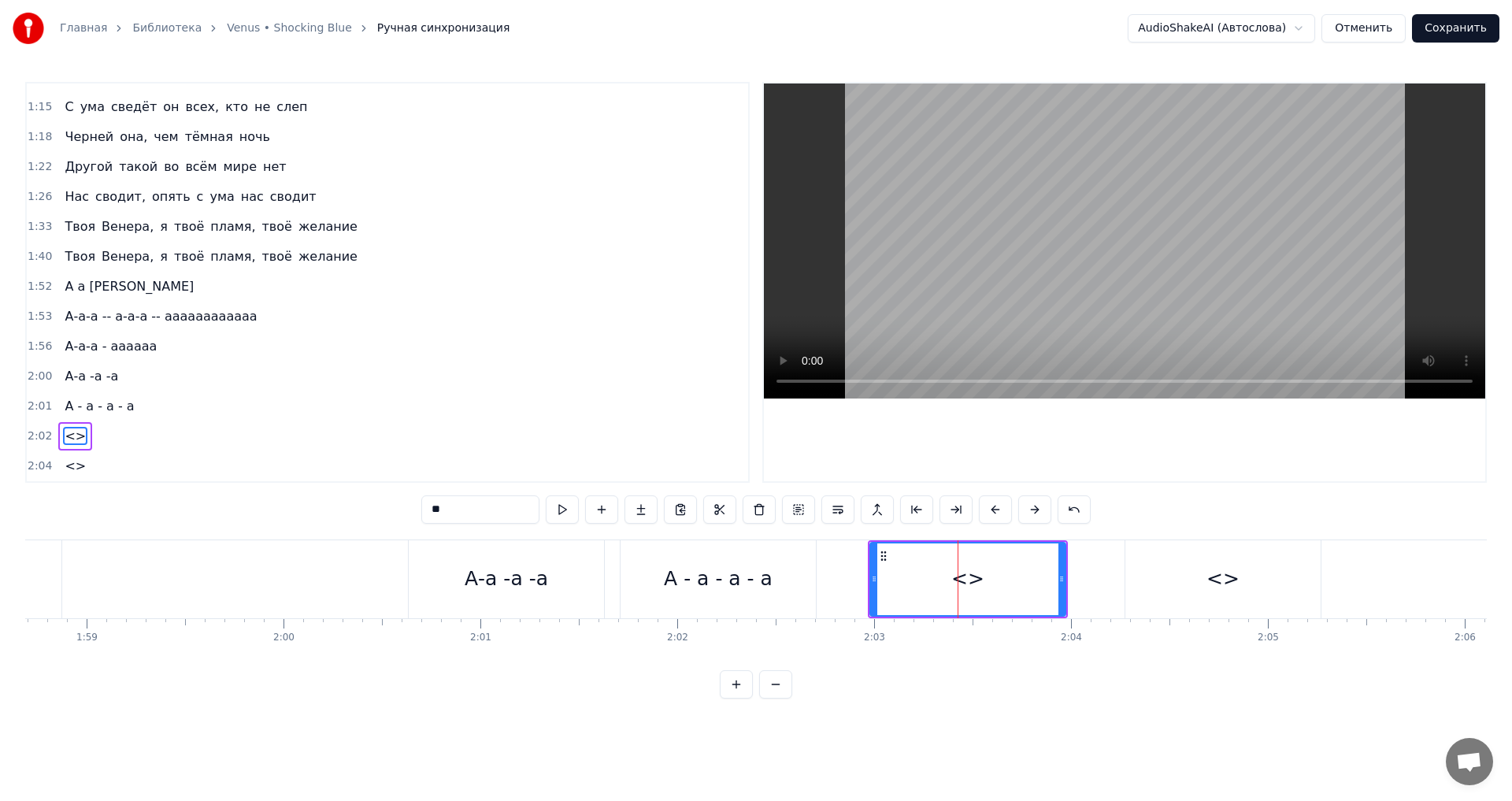
click at [455, 512] on input "**" at bounding box center [480, 509] width 118 height 28
drag, startPoint x: 456, startPoint y: 507, endPoint x: 417, endPoint y: 507, distance: 39.0
click at [417, 507] on div "0:18 Богиня на вершине горы 0:22 Серебряным светом горит 0:26 Как символ красот…" at bounding box center [756, 390] width 1462 height 616
click at [1229, 581] on div "<>" at bounding box center [1222, 579] width 33 height 30
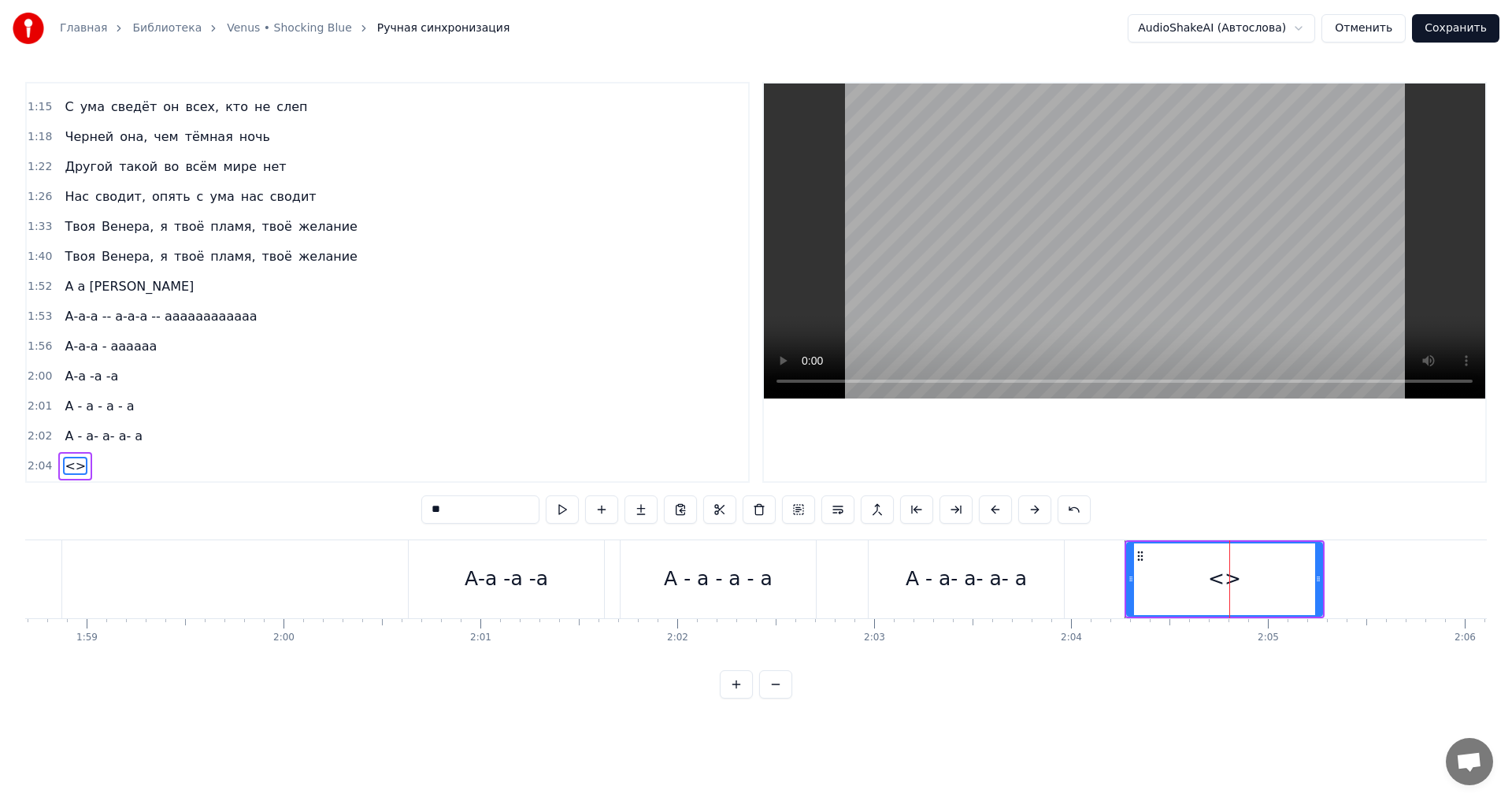
drag, startPoint x: 443, startPoint y: 507, endPoint x: 418, endPoint y: 508, distance: 25.0
click at [418, 508] on div "0:18 Богиня на вершине горы 0:22 Серебряным светом горит 0:26 Как символ красот…" at bounding box center [756, 390] width 1462 height 616
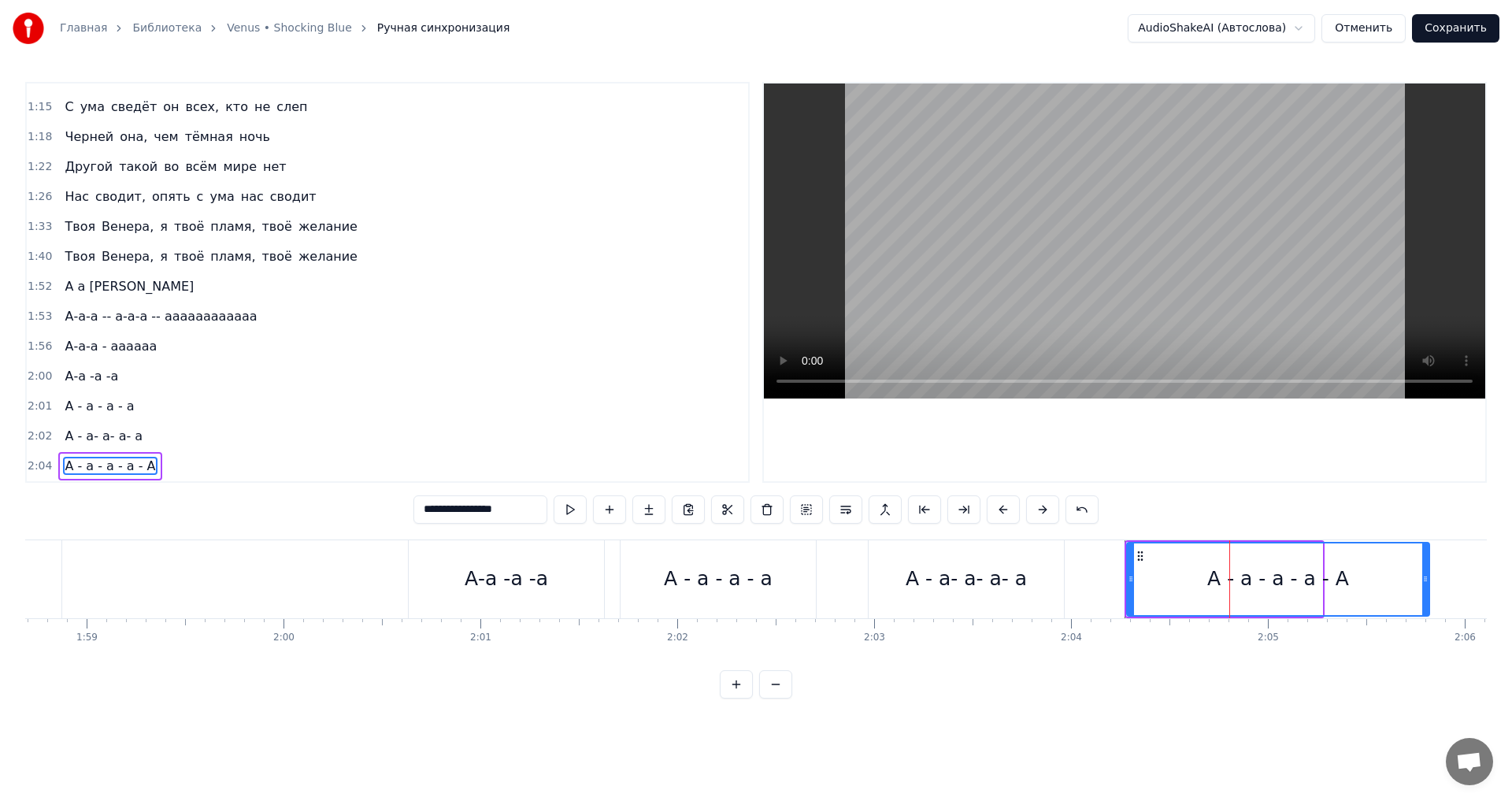
drag, startPoint x: 1321, startPoint y: 578, endPoint x: 1428, endPoint y: 561, distance: 108.3
click at [1428, 561] on div at bounding box center [1425, 579] width 7 height 72
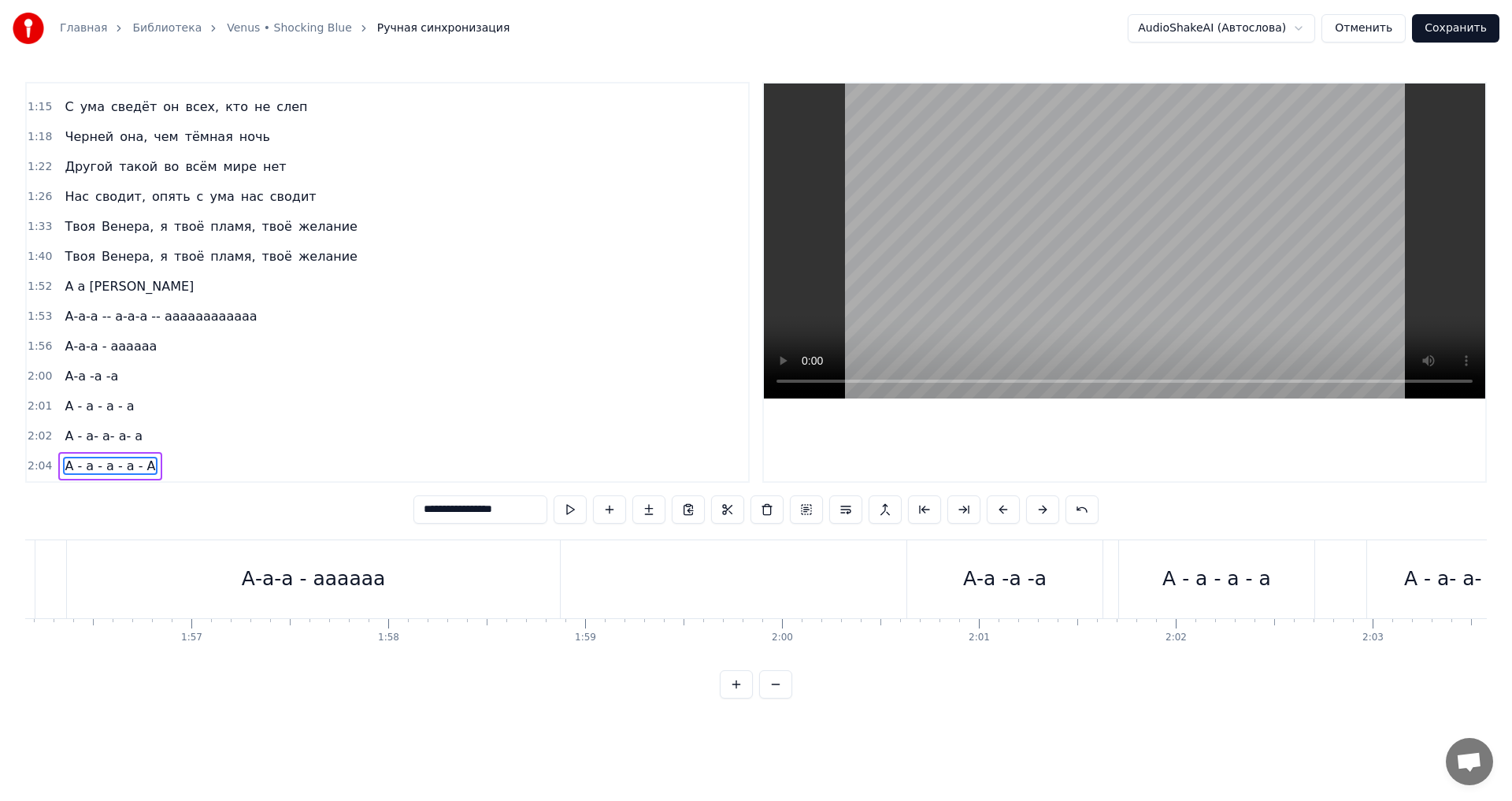
scroll to position [0, 22779]
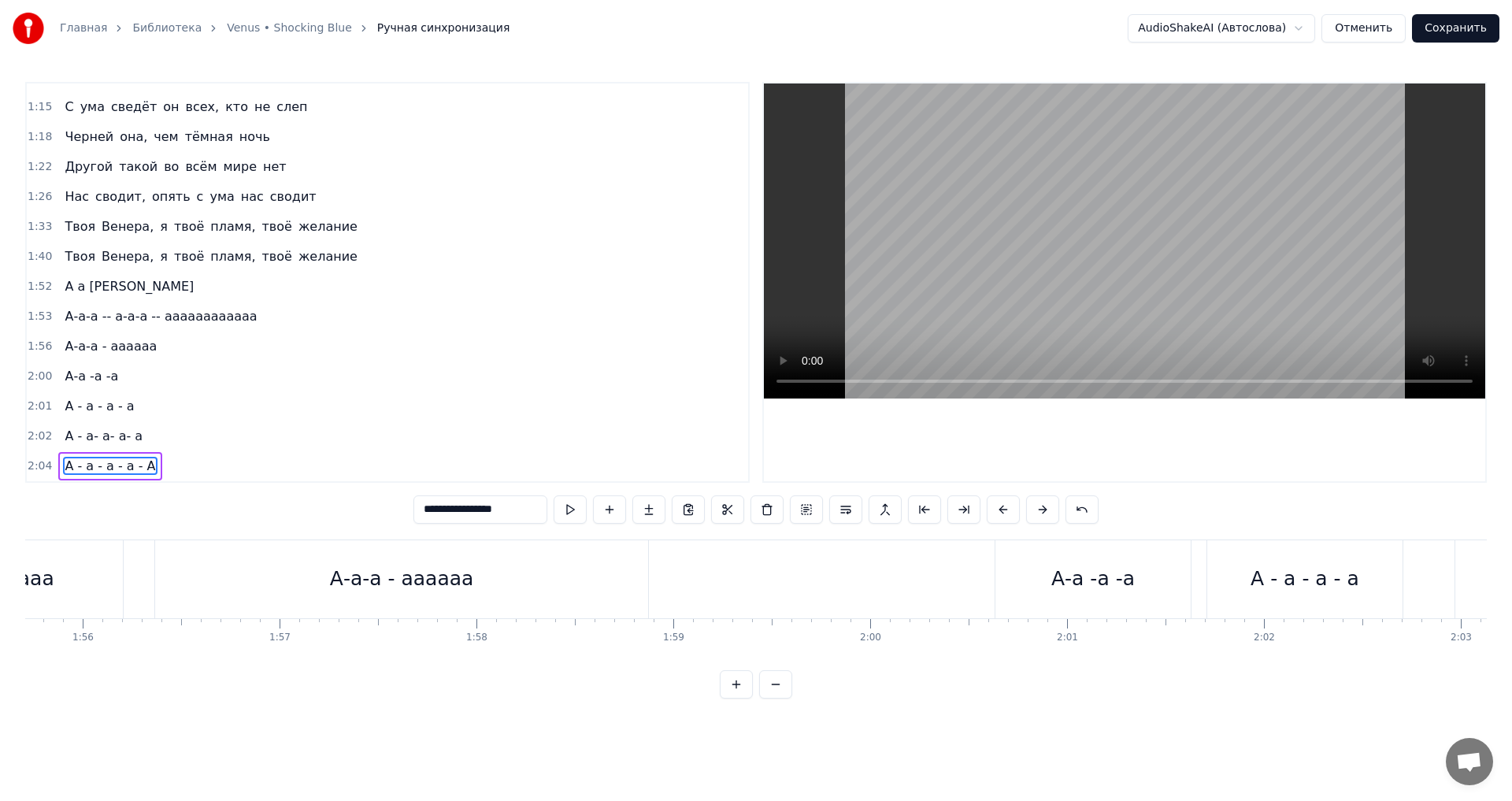
type input "**********"
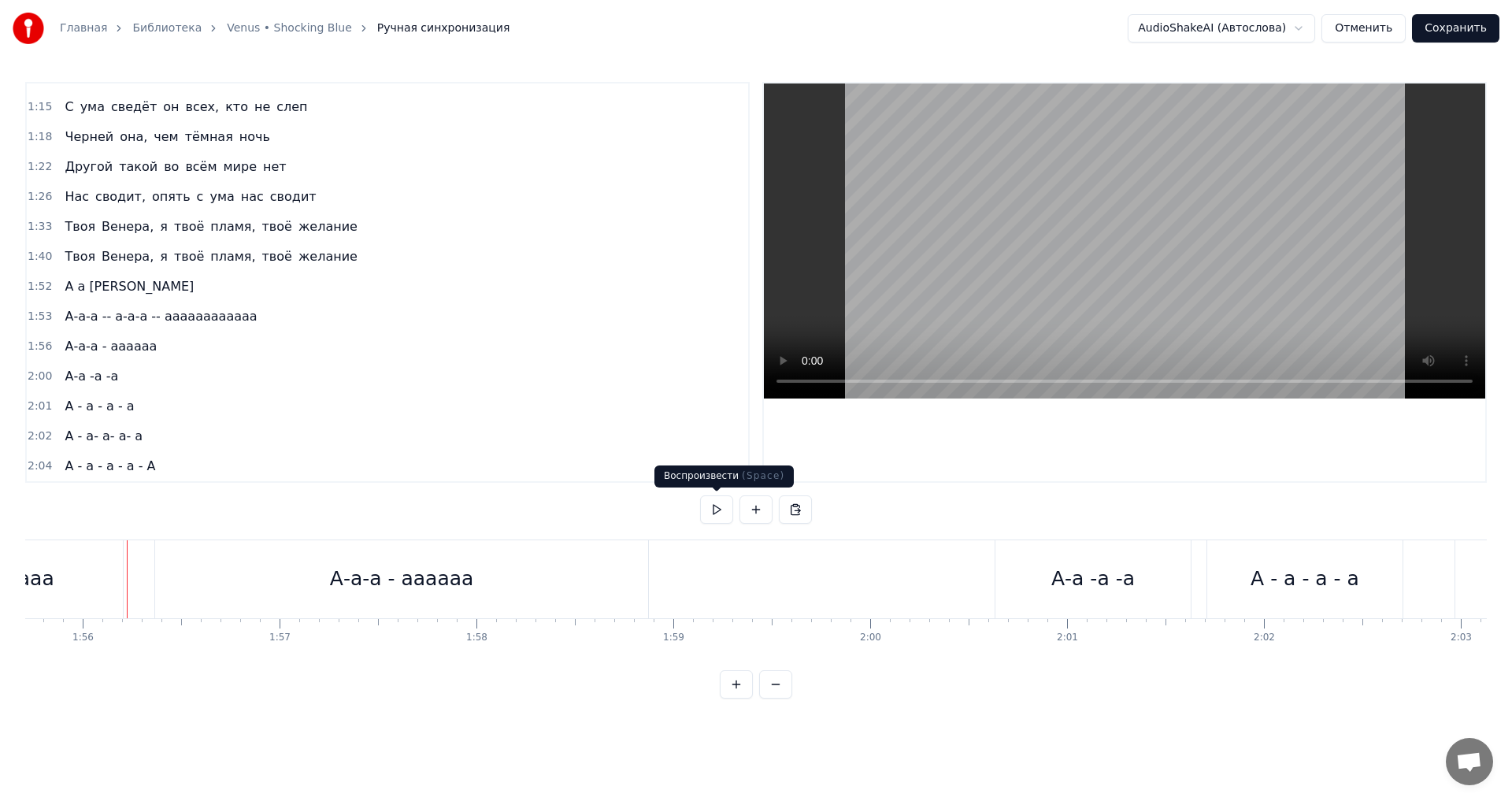
click at [711, 507] on button at bounding box center [716, 509] width 33 height 28
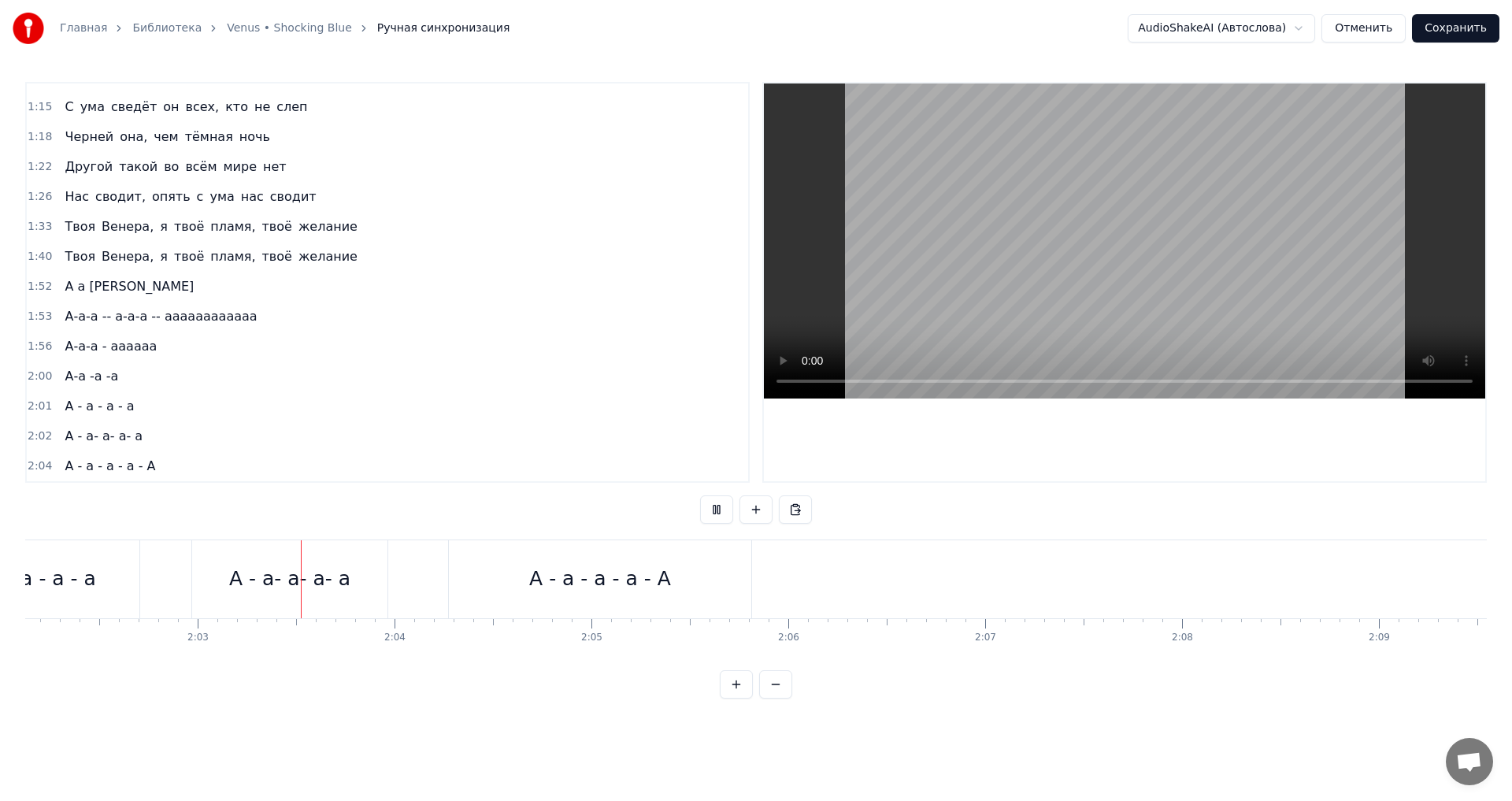
scroll to position [0, 24098]
click at [711, 507] on button at bounding box center [716, 509] width 33 height 28
click at [283, 582] on div "А - а- а- а- а" at bounding box center [234, 579] width 121 height 30
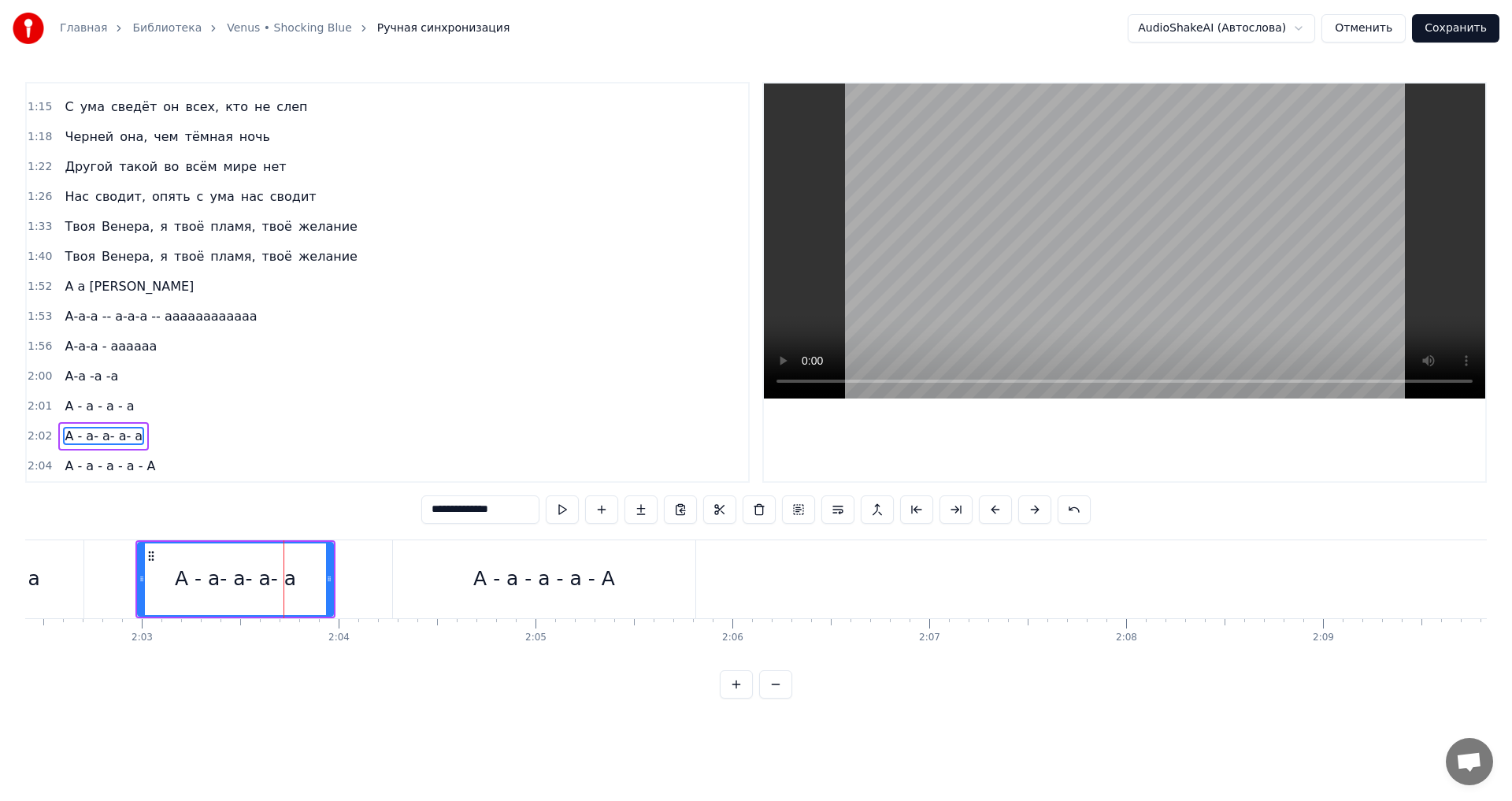
click at [294, 582] on div "А - а- а- а- а" at bounding box center [235, 579] width 194 height 72
click at [495, 517] on input "**********" at bounding box center [480, 509] width 118 height 28
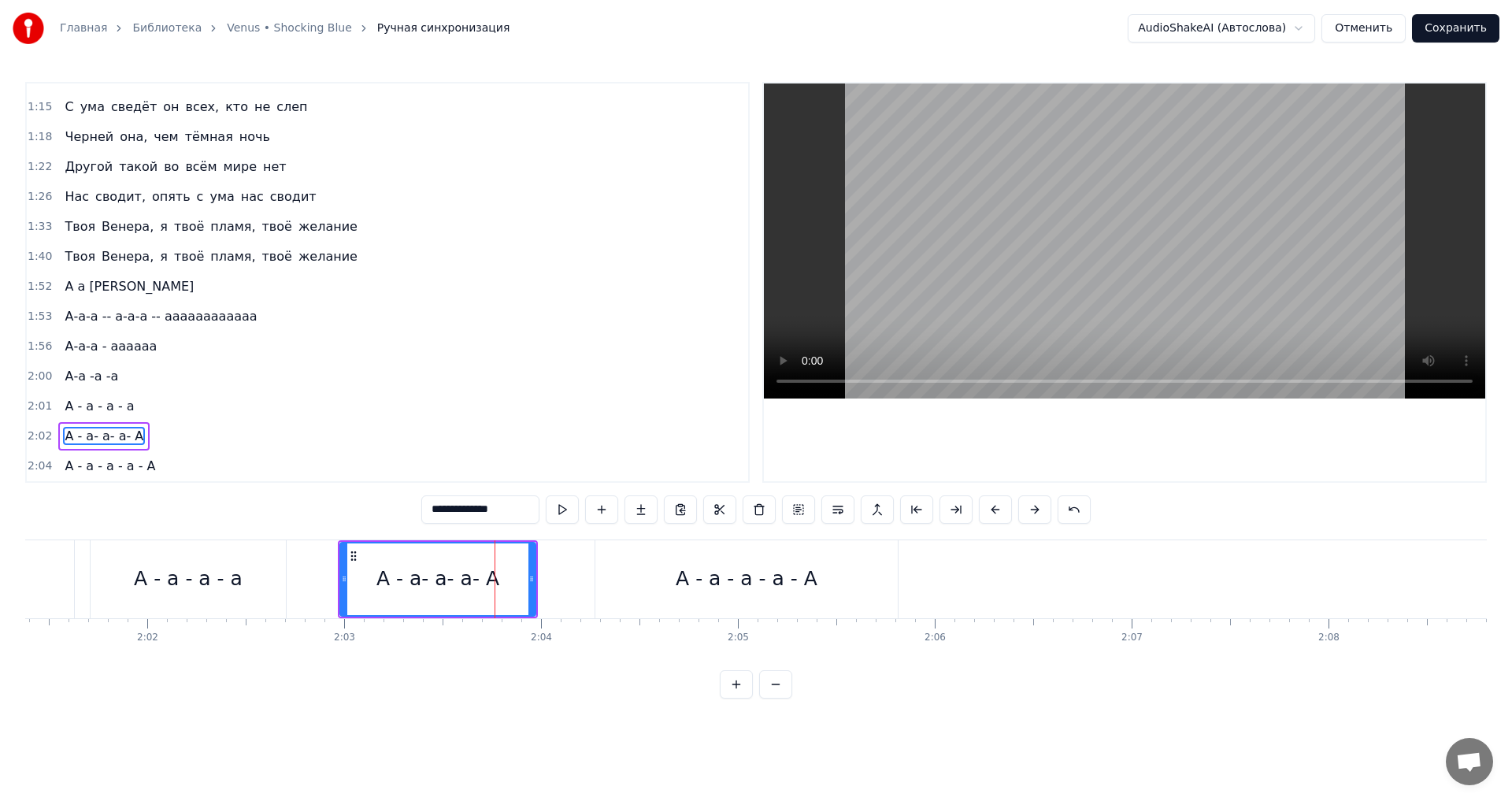
scroll to position [0, 23612]
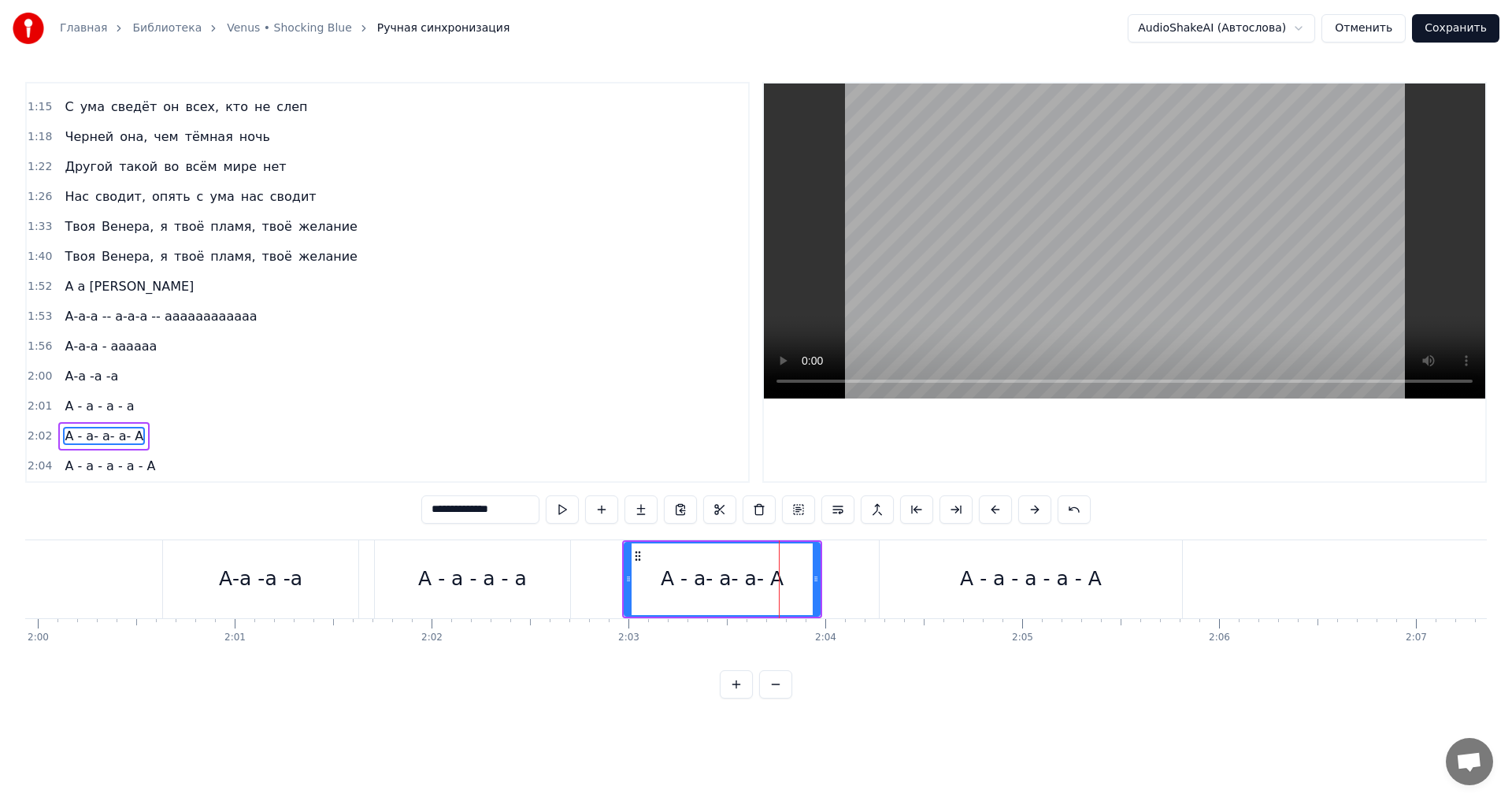
click at [563, 541] on div "А - а - а - а" at bounding box center [472, 579] width 197 height 78
type input "**********"
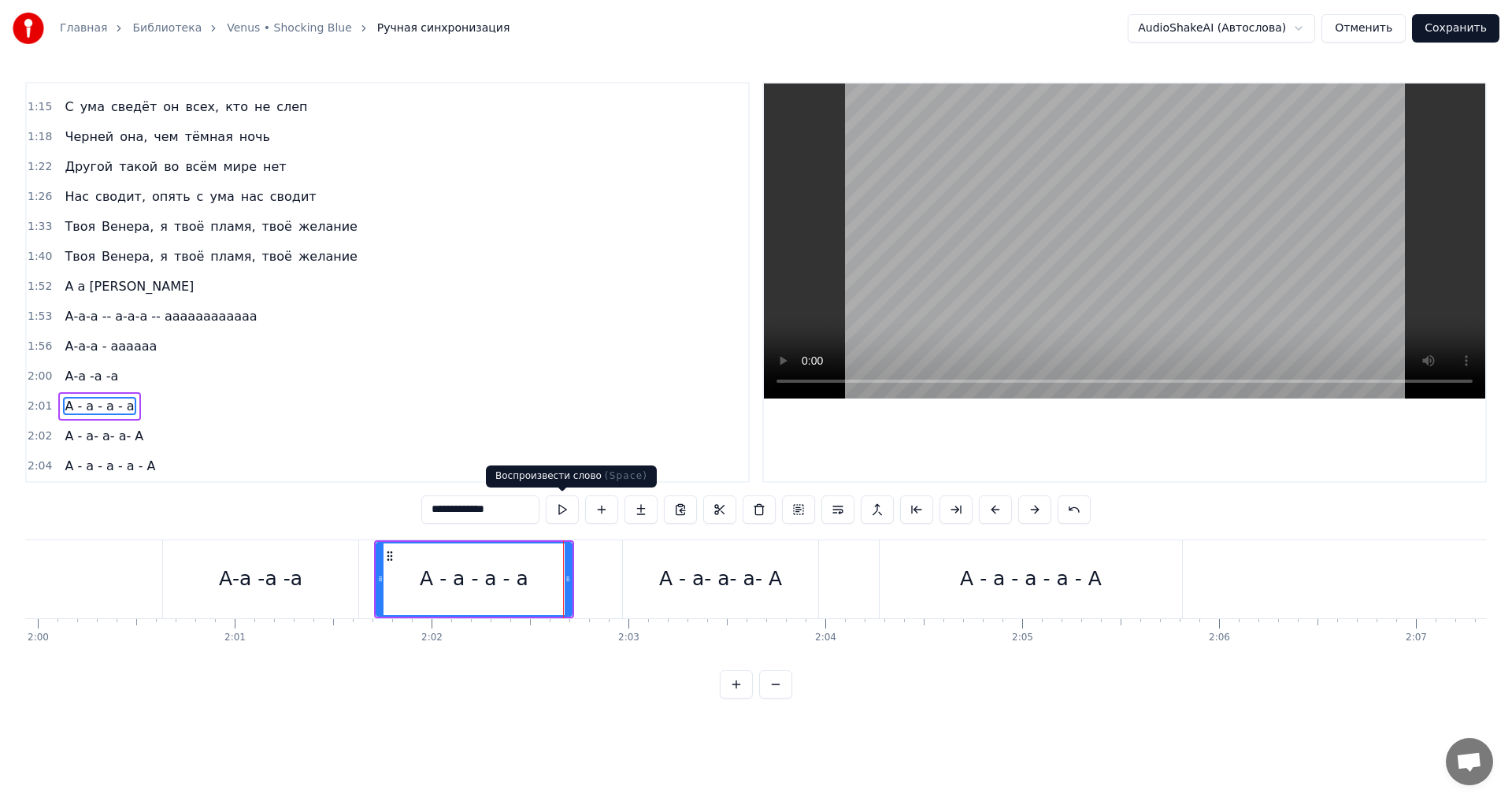
click at [562, 507] on button at bounding box center [561, 509] width 33 height 28
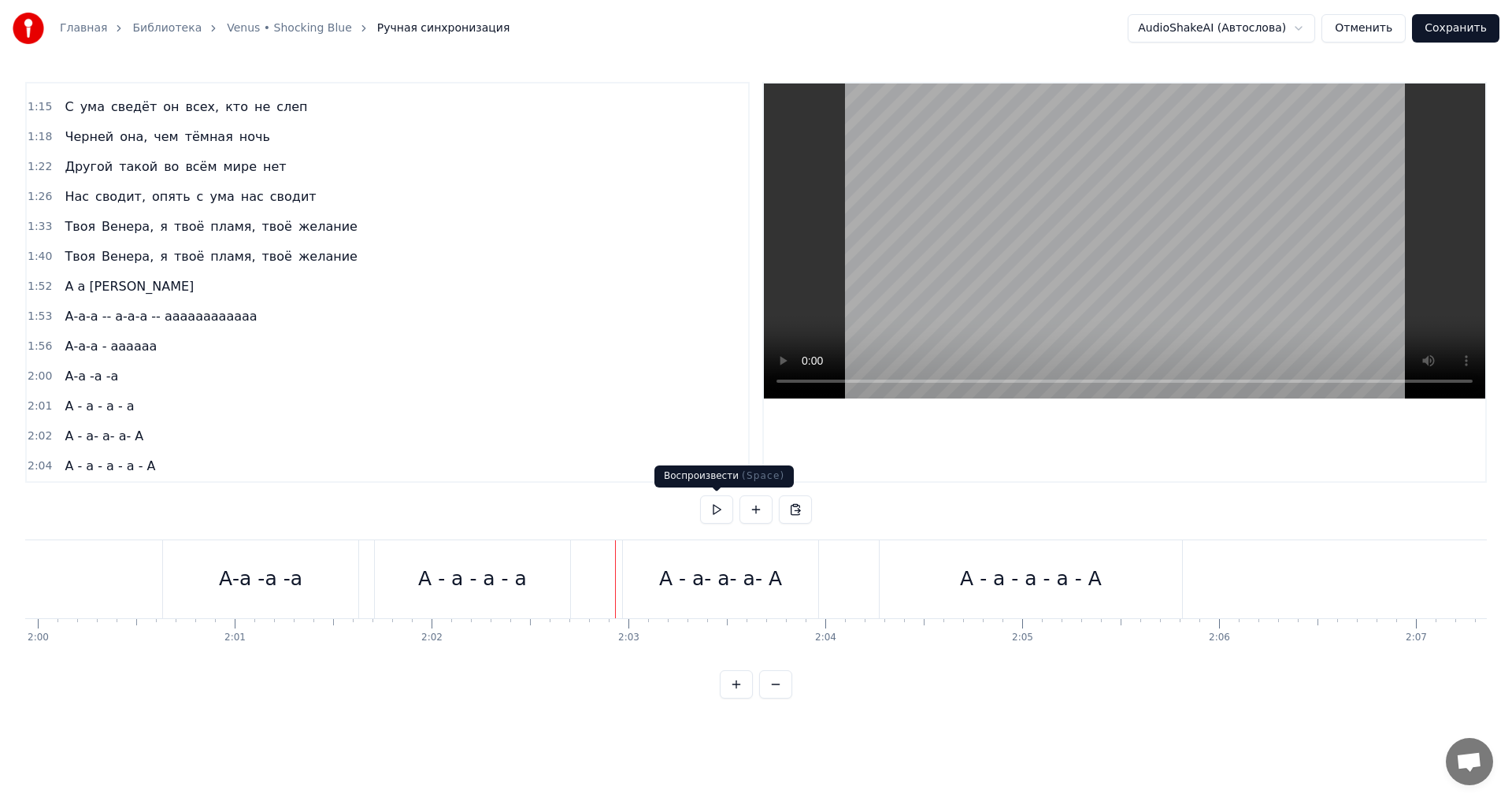
click at [714, 510] on button at bounding box center [716, 509] width 33 height 28
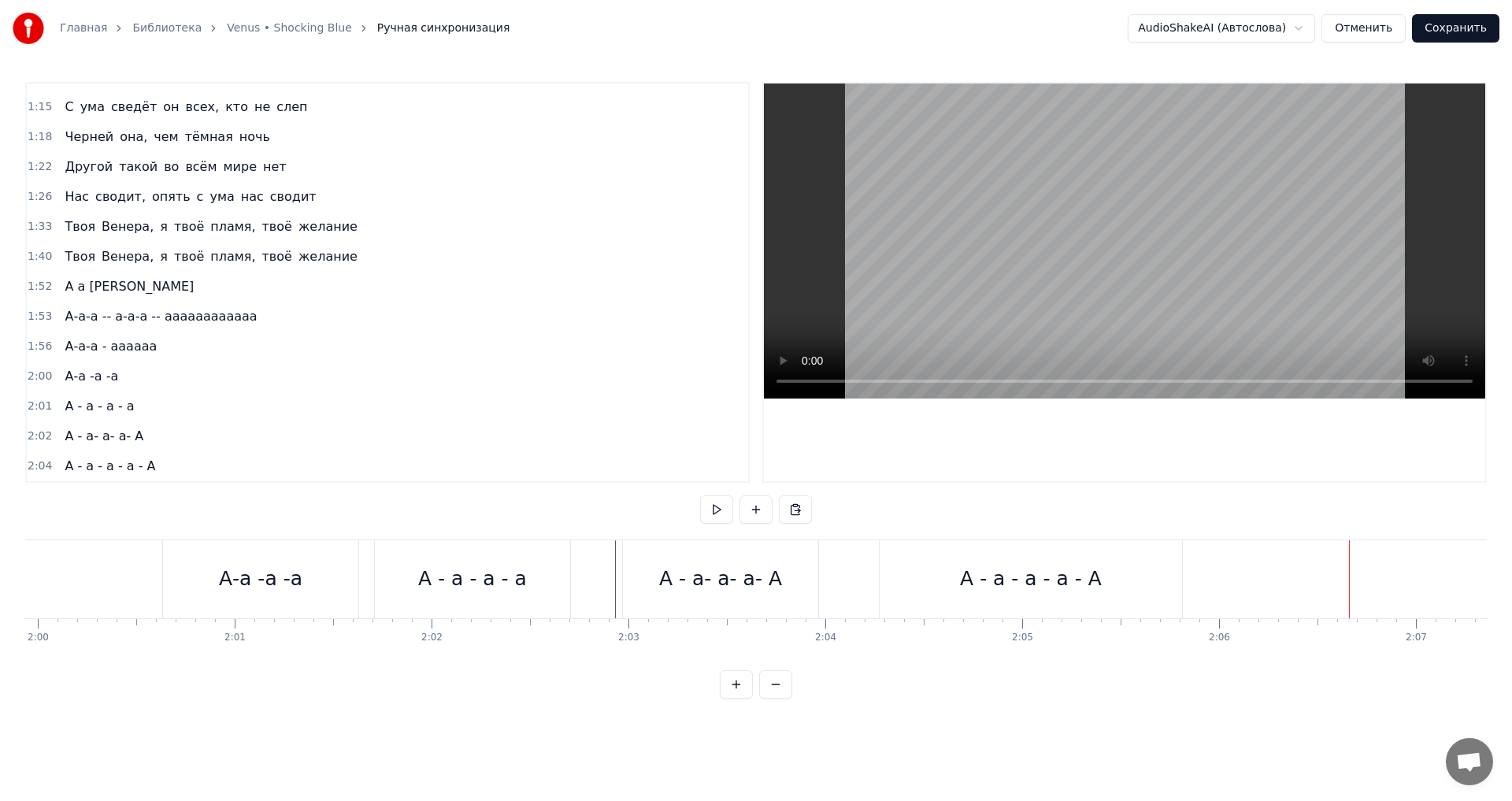
scroll to position [0, 23591]
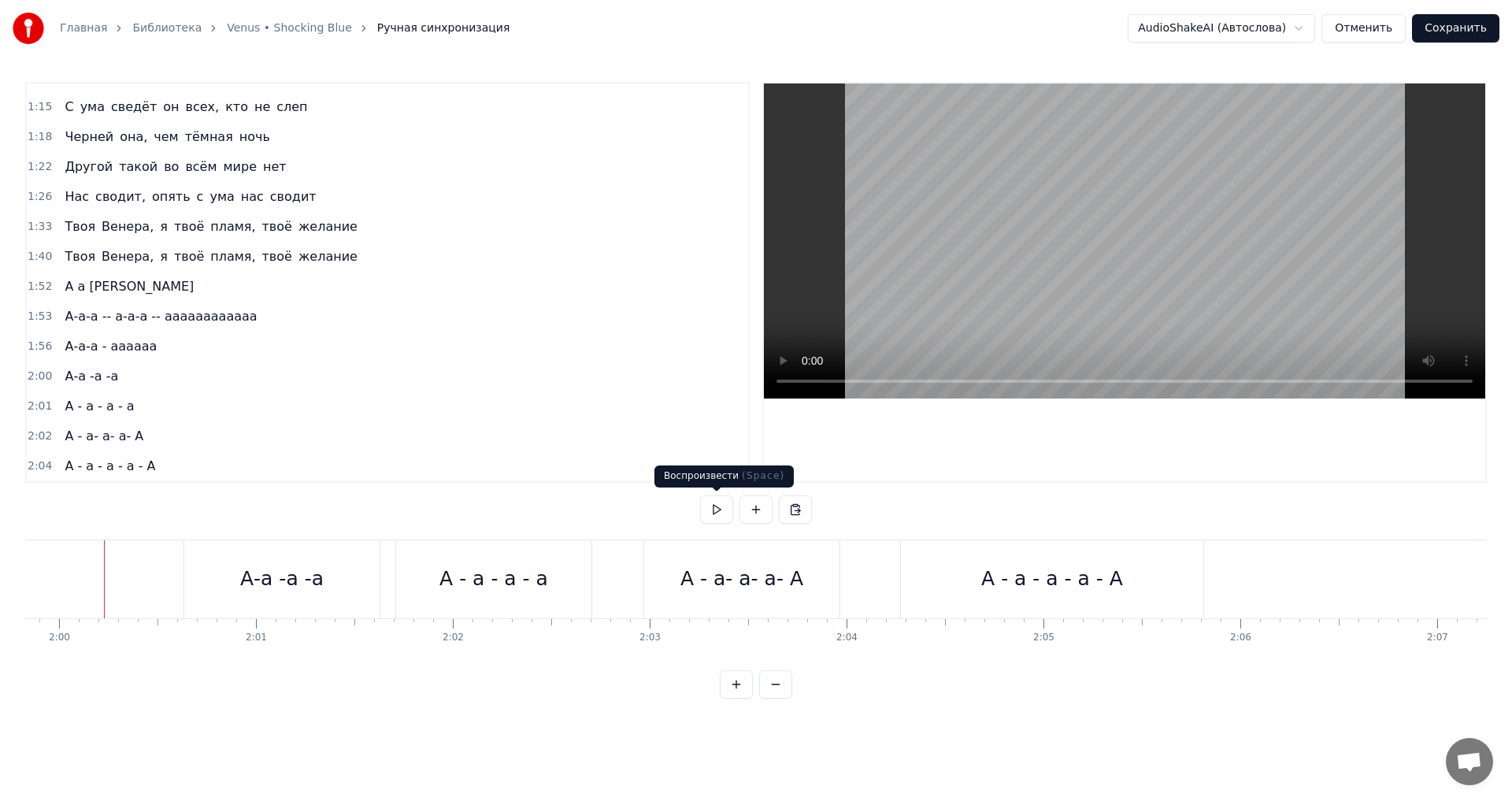
click at [716, 507] on button at bounding box center [716, 509] width 33 height 28
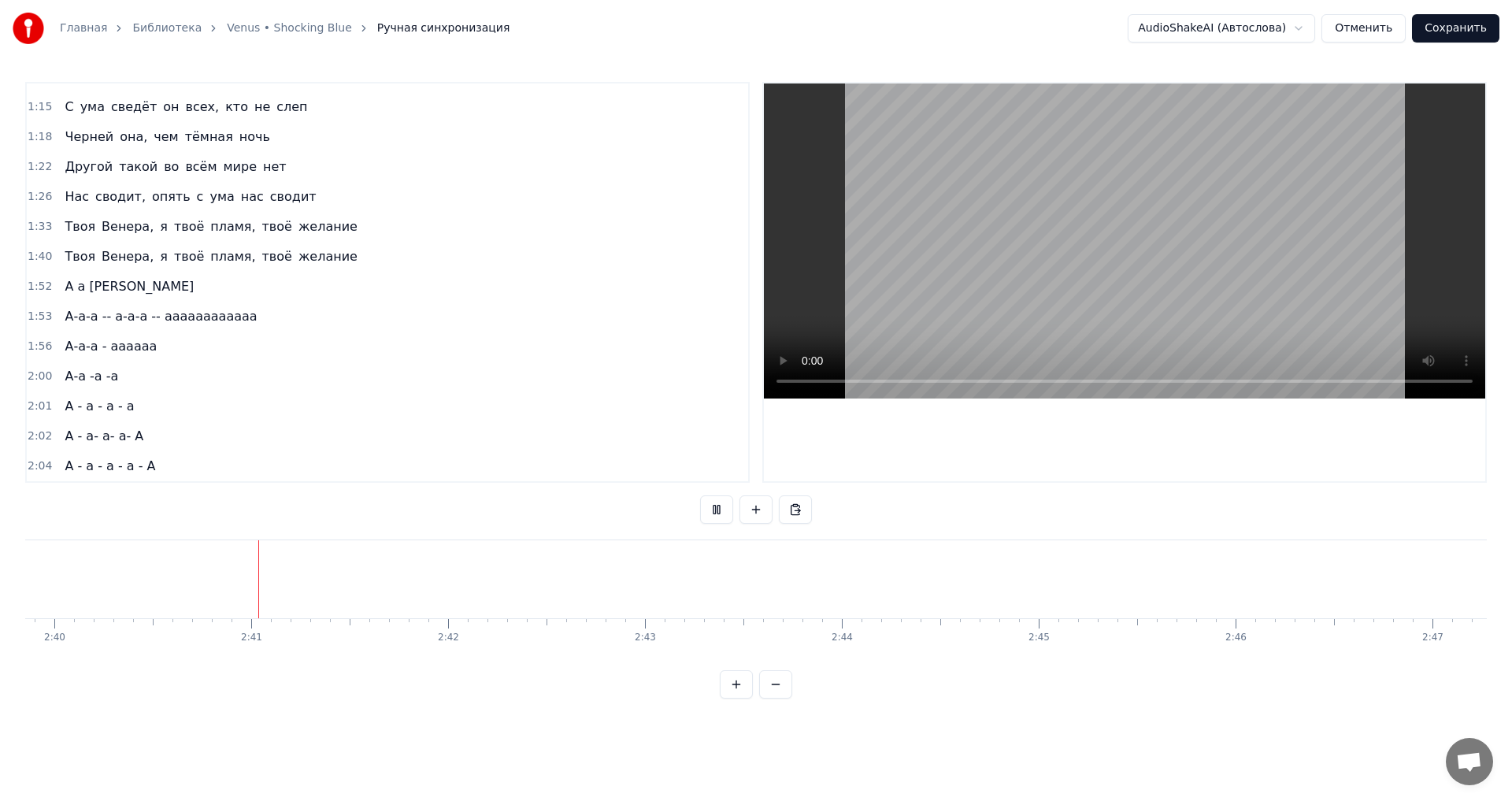
scroll to position [0, 31471]
click at [716, 507] on button at bounding box center [716, 509] width 33 height 28
click at [1182, 595] on div "Новая строка Ctrl+N" at bounding box center [1264, 596] width 194 height 26
click at [1256, 582] on div "<>" at bounding box center [1256, 579] width 33 height 30
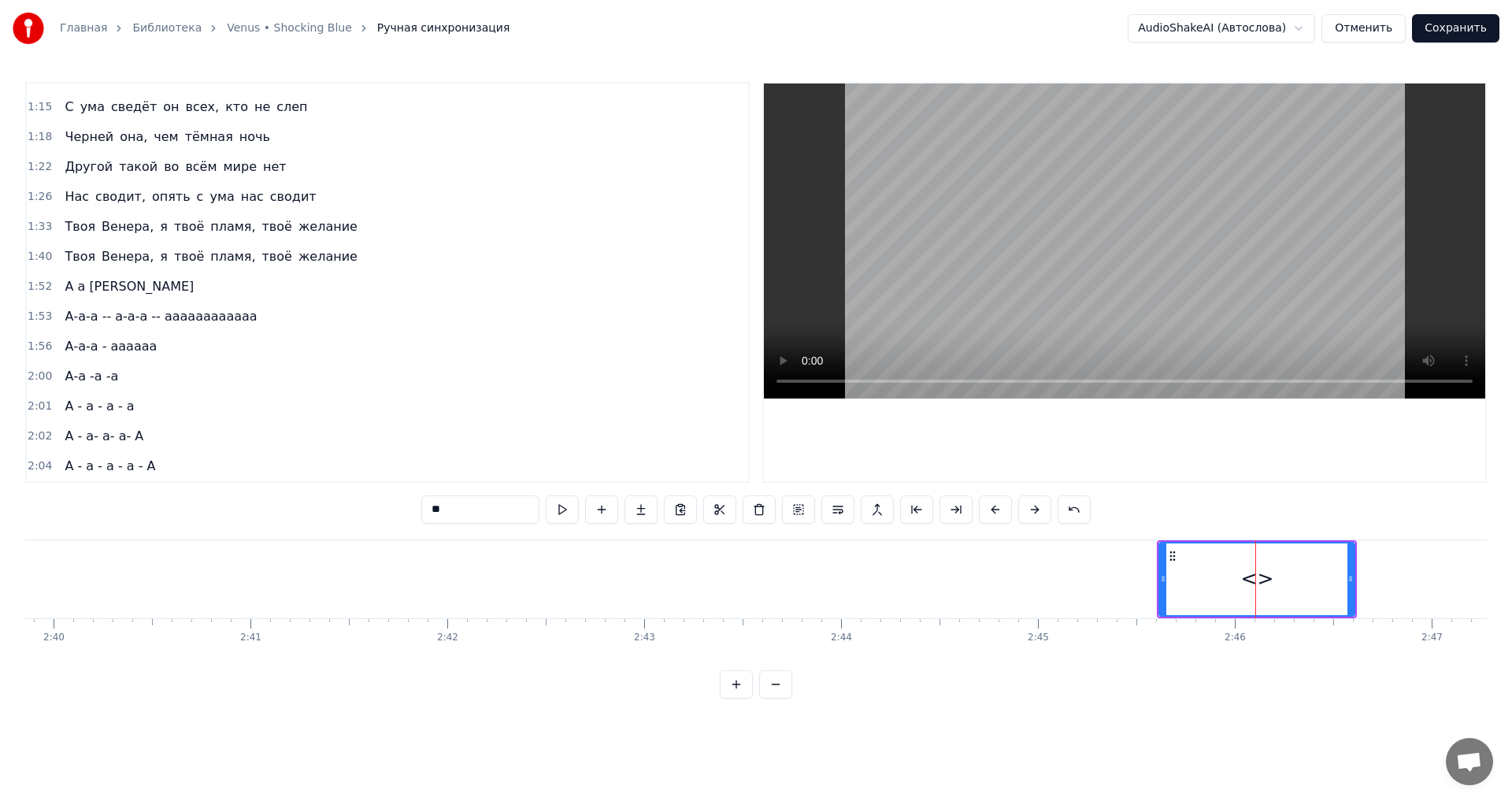
scroll to position [260, 0]
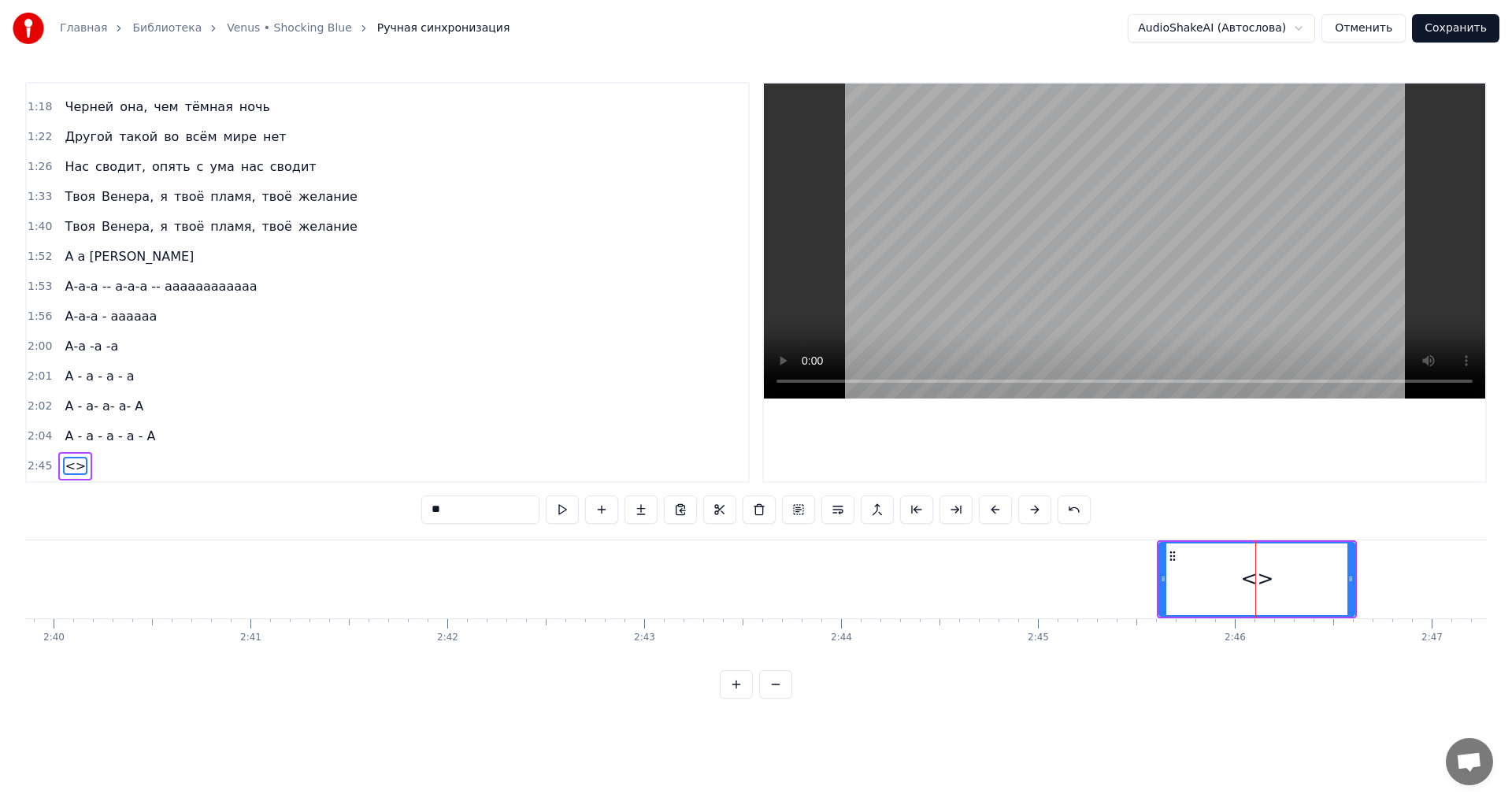
click at [455, 512] on input "**" at bounding box center [480, 509] width 118 height 28
type input "*"
type input "**********"
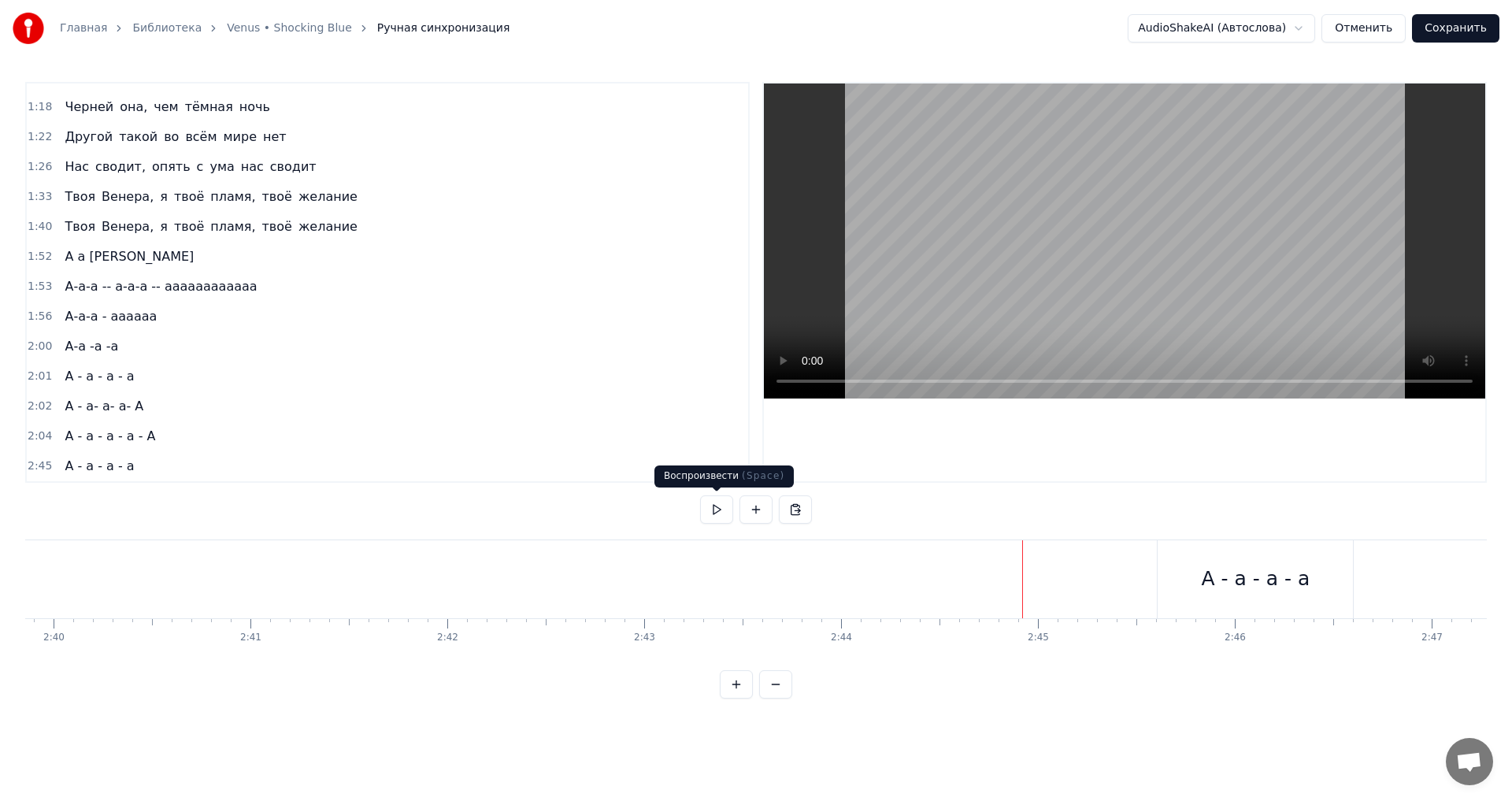
click at [718, 505] on button at bounding box center [716, 509] width 33 height 28
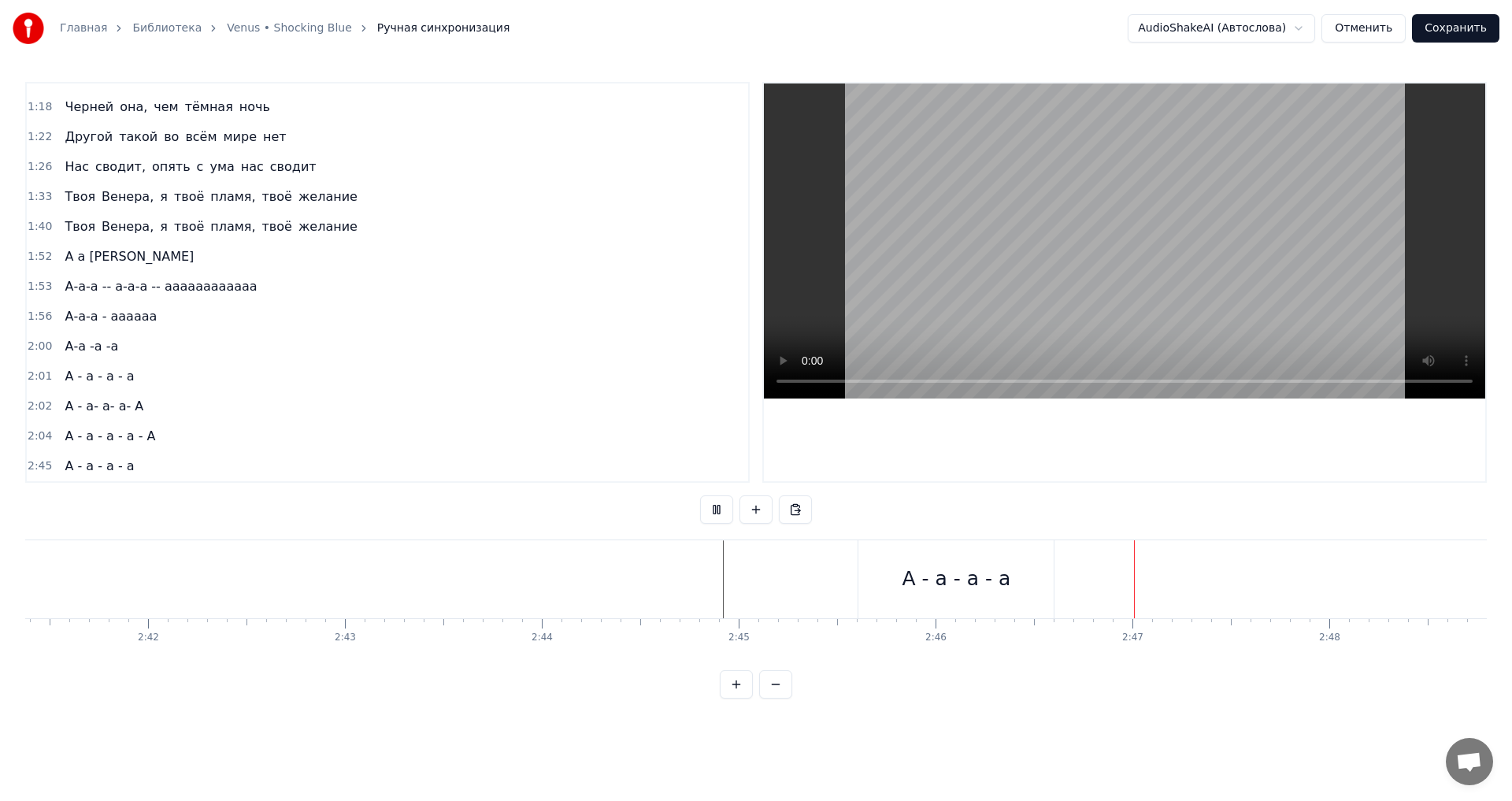
click at [718, 505] on button at bounding box center [716, 509] width 33 height 28
click at [743, 597] on div "А - а - а - а" at bounding box center [711, 579] width 195 height 78
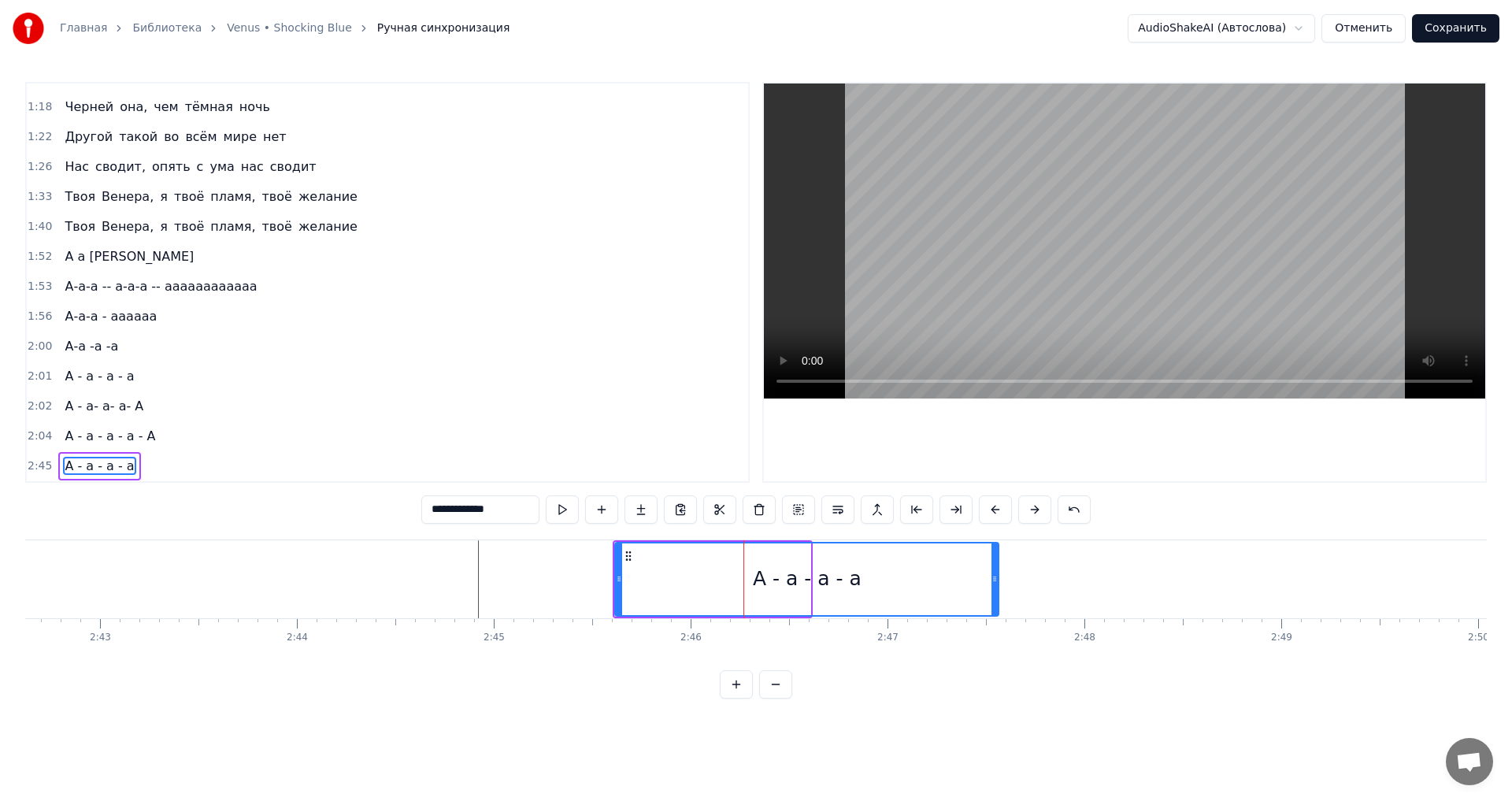
drag, startPoint x: 807, startPoint y: 578, endPoint x: 995, endPoint y: 553, distance: 189.7
click at [995, 553] on div at bounding box center [994, 579] width 7 height 72
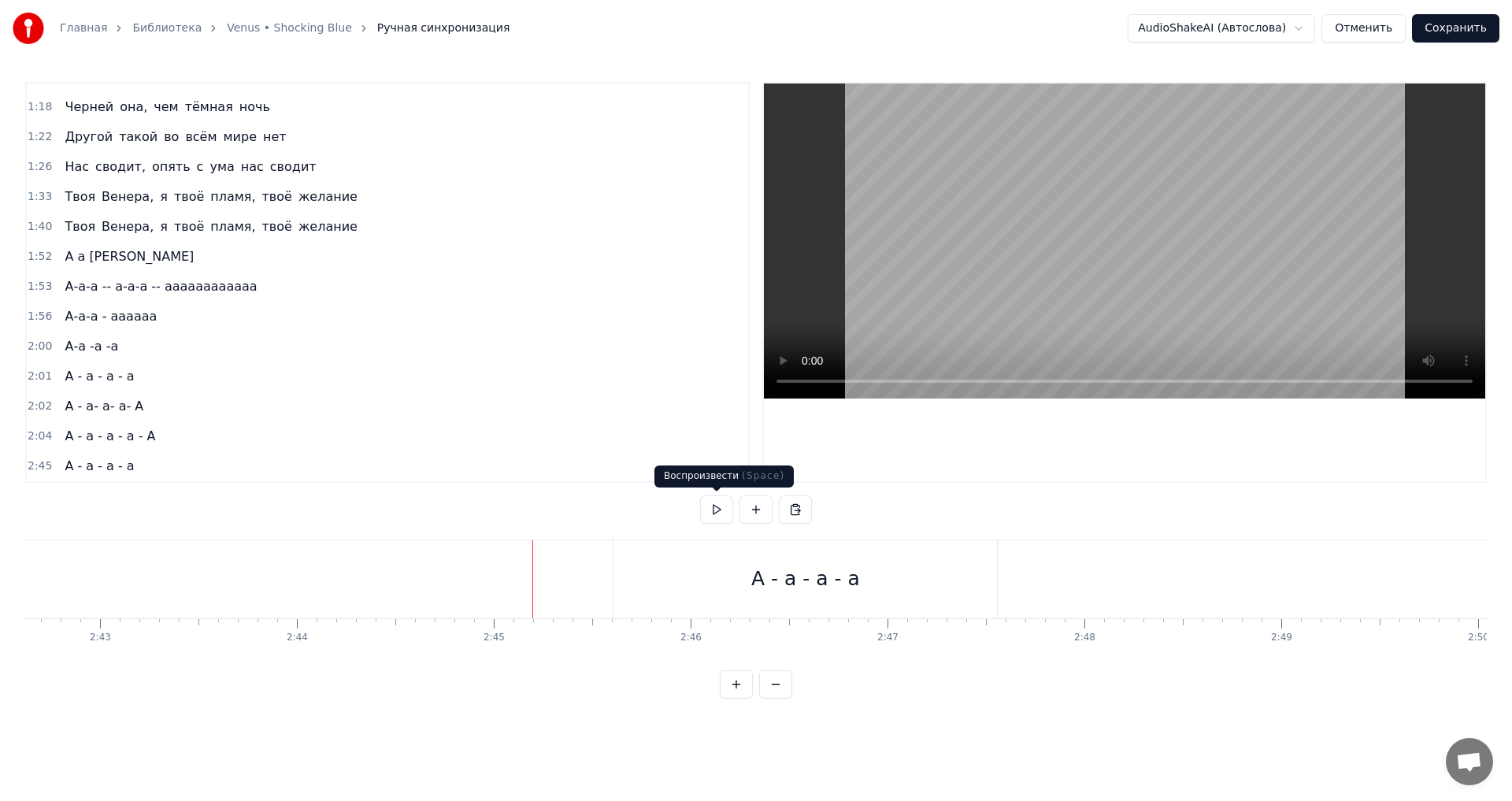
click at [721, 508] on button at bounding box center [716, 509] width 33 height 28
click at [1126, 596] on div "Новая строка Ctrl+N" at bounding box center [1180, 592] width 194 height 26
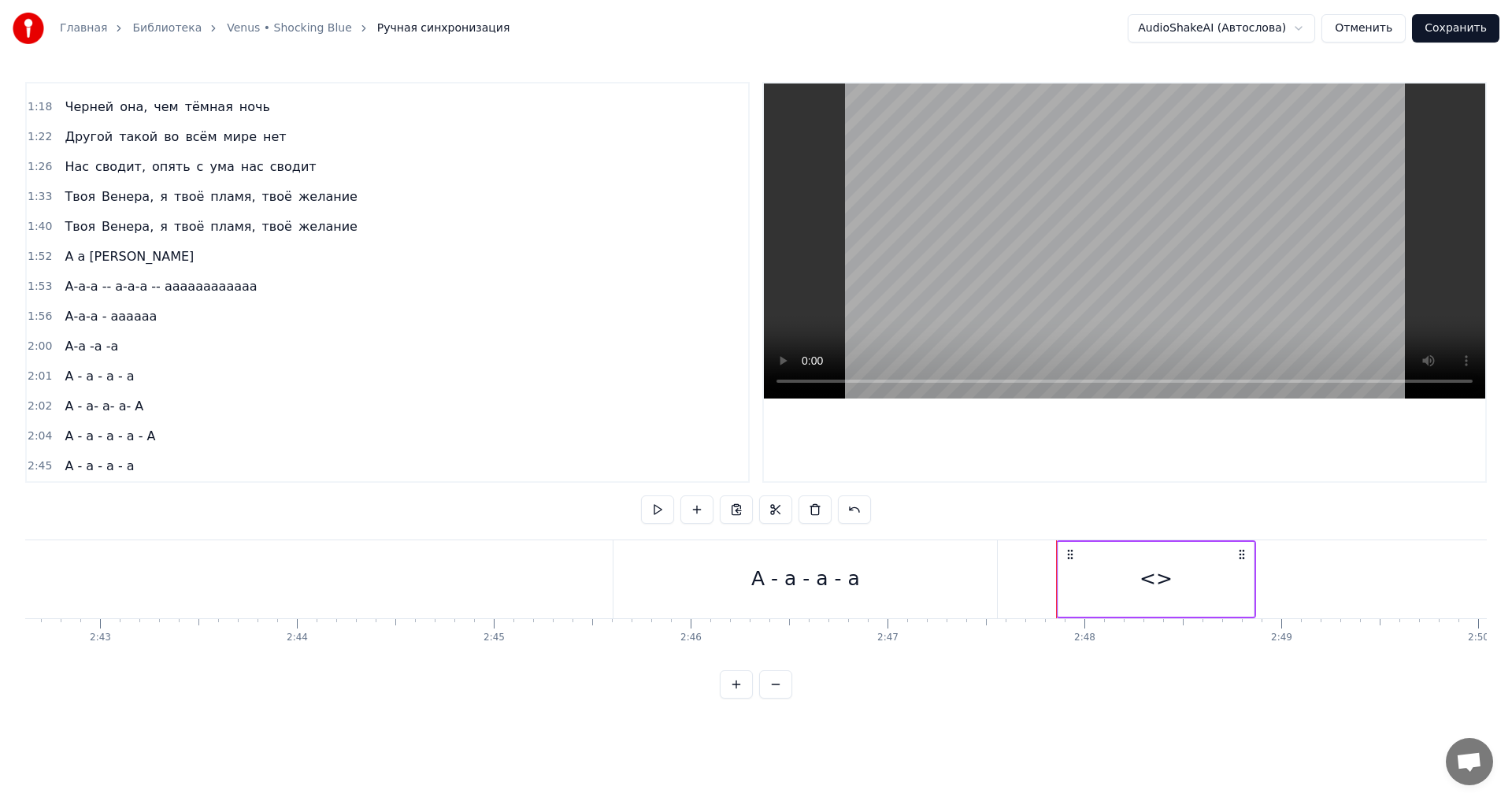
click at [919, 574] on div "А - а - а - а" at bounding box center [805, 579] width 383 height 78
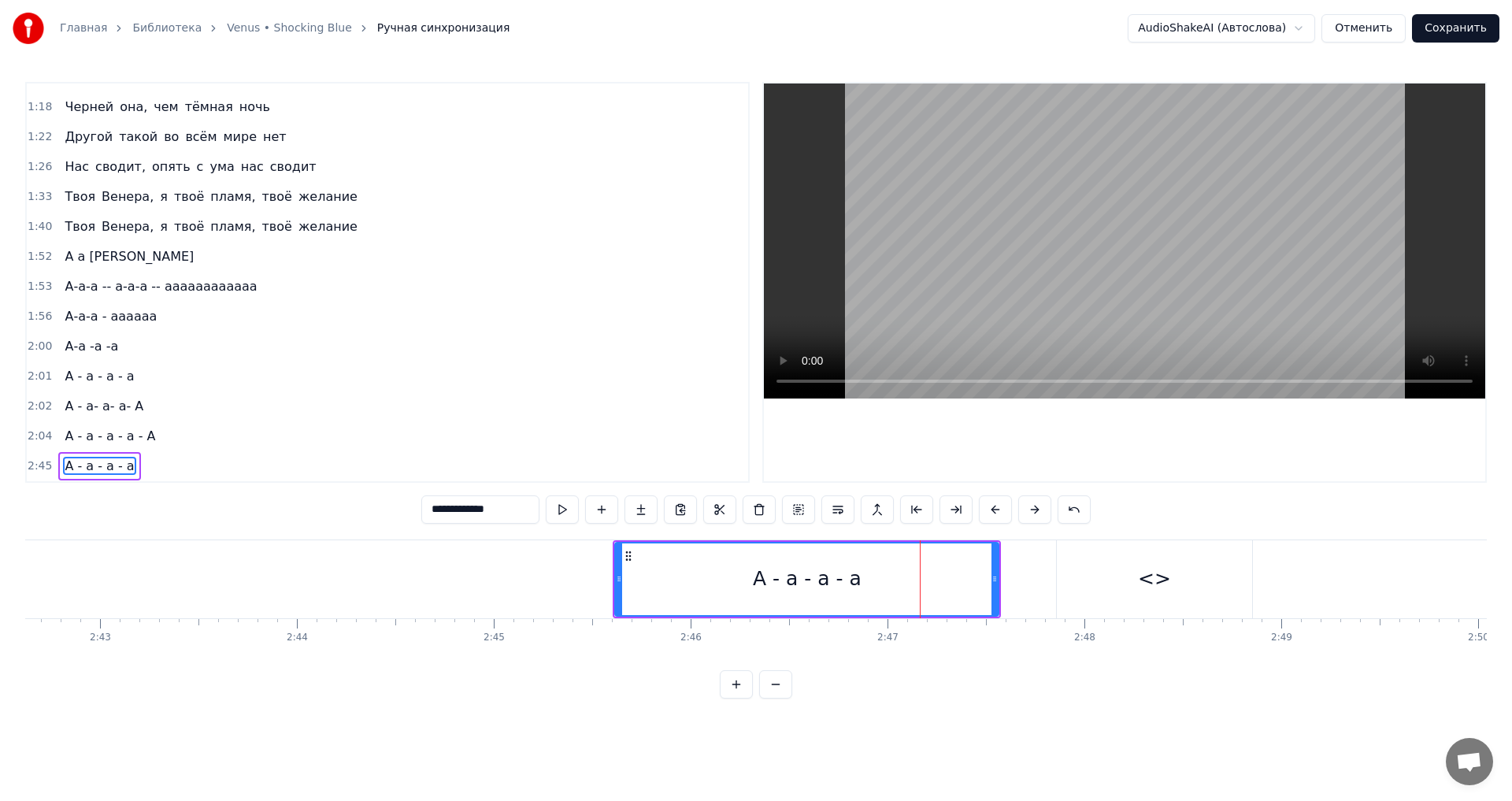
scroll to position [291, 0]
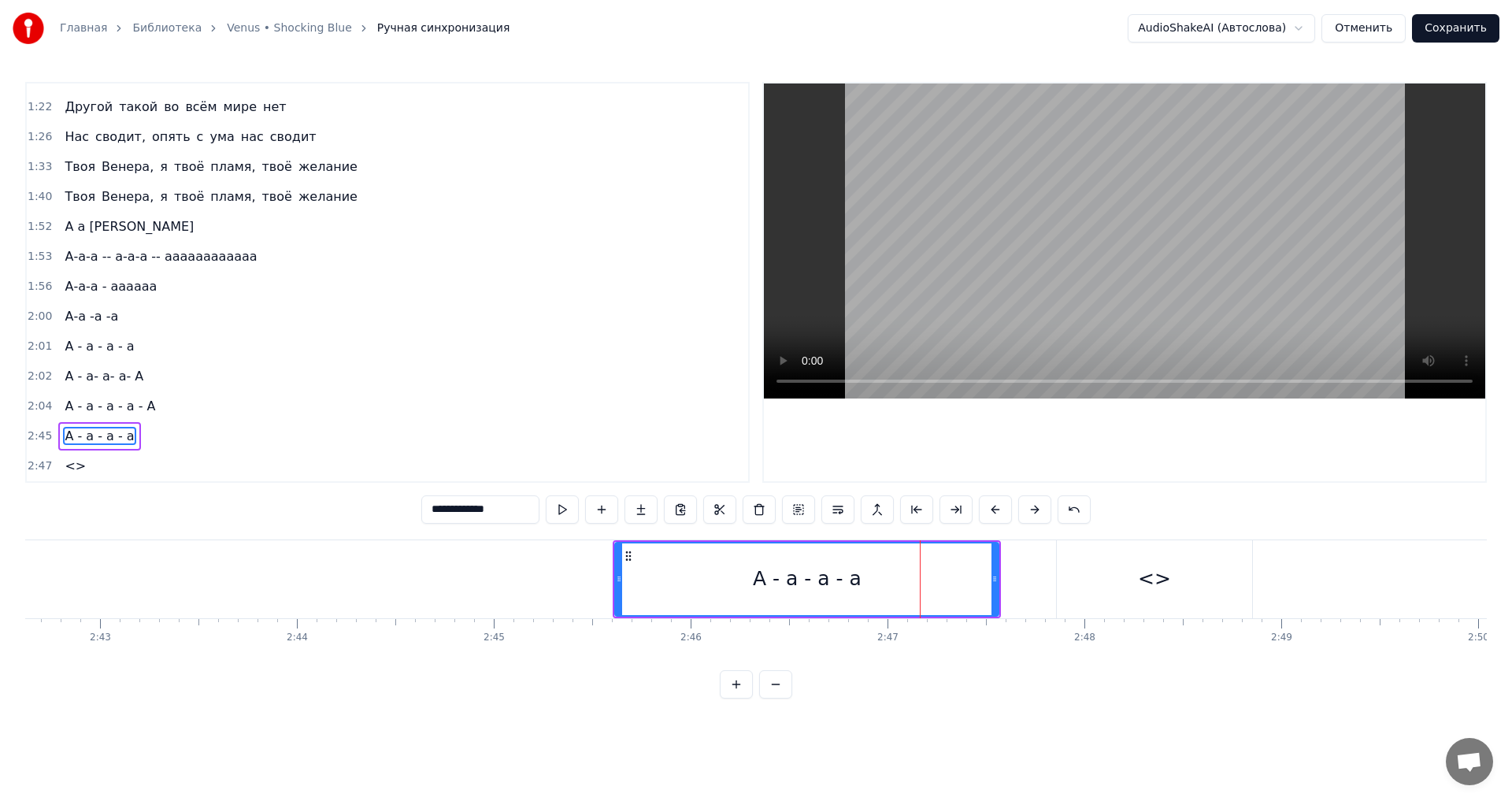
click at [1113, 565] on div "<>" at bounding box center [1154, 579] width 195 height 78
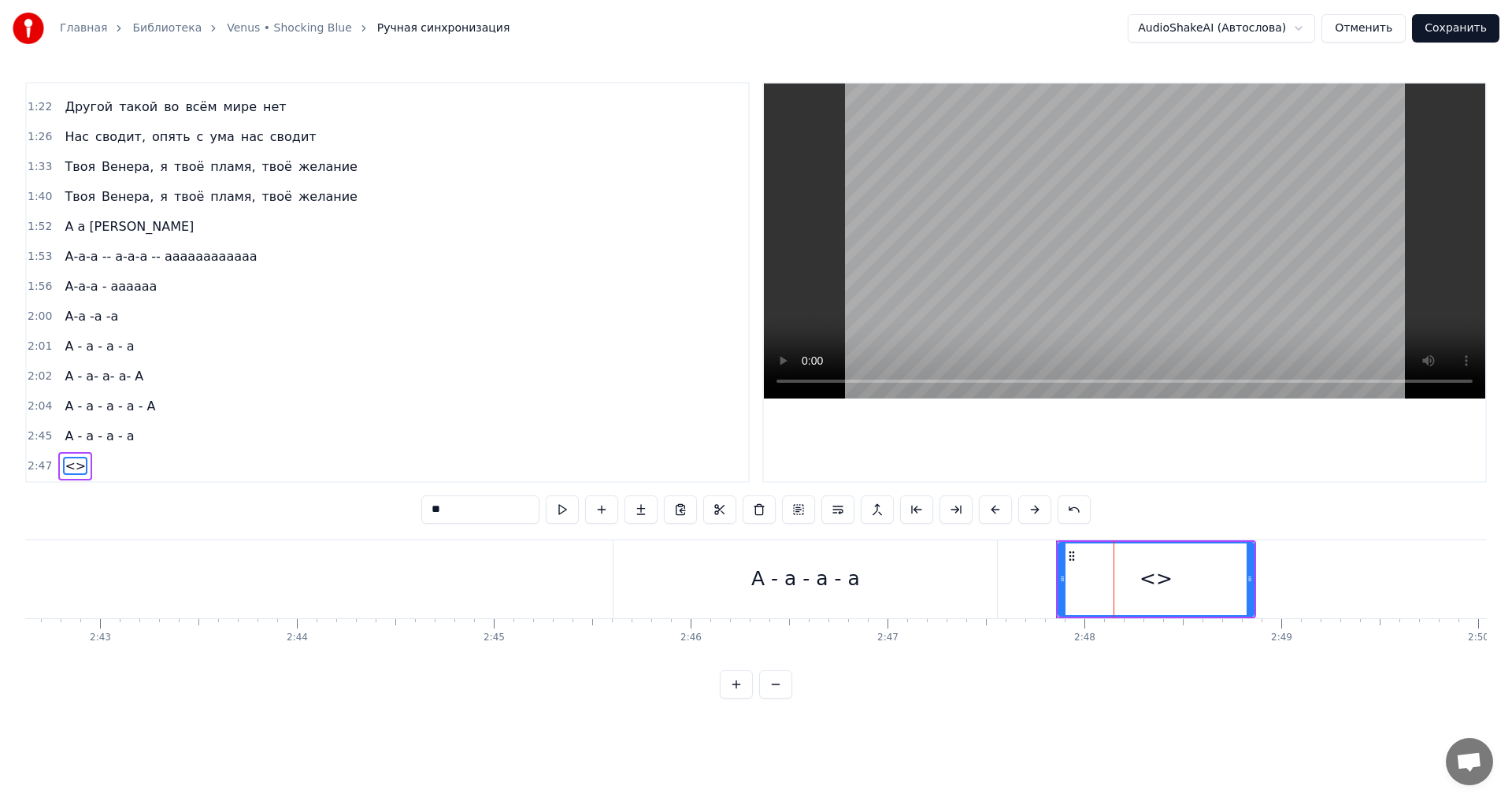
drag, startPoint x: 1131, startPoint y: 574, endPoint x: 1078, endPoint y: 581, distance: 53.5
click at [1078, 581] on div "<>" at bounding box center [1156, 579] width 194 height 72
drag, startPoint x: 1070, startPoint y: 558, endPoint x: 1026, endPoint y: 562, distance: 44.2
click at [1026, 562] on div "<>" at bounding box center [1112, 579] width 194 height 72
click at [1106, 576] on div "<>" at bounding box center [1112, 579] width 33 height 30
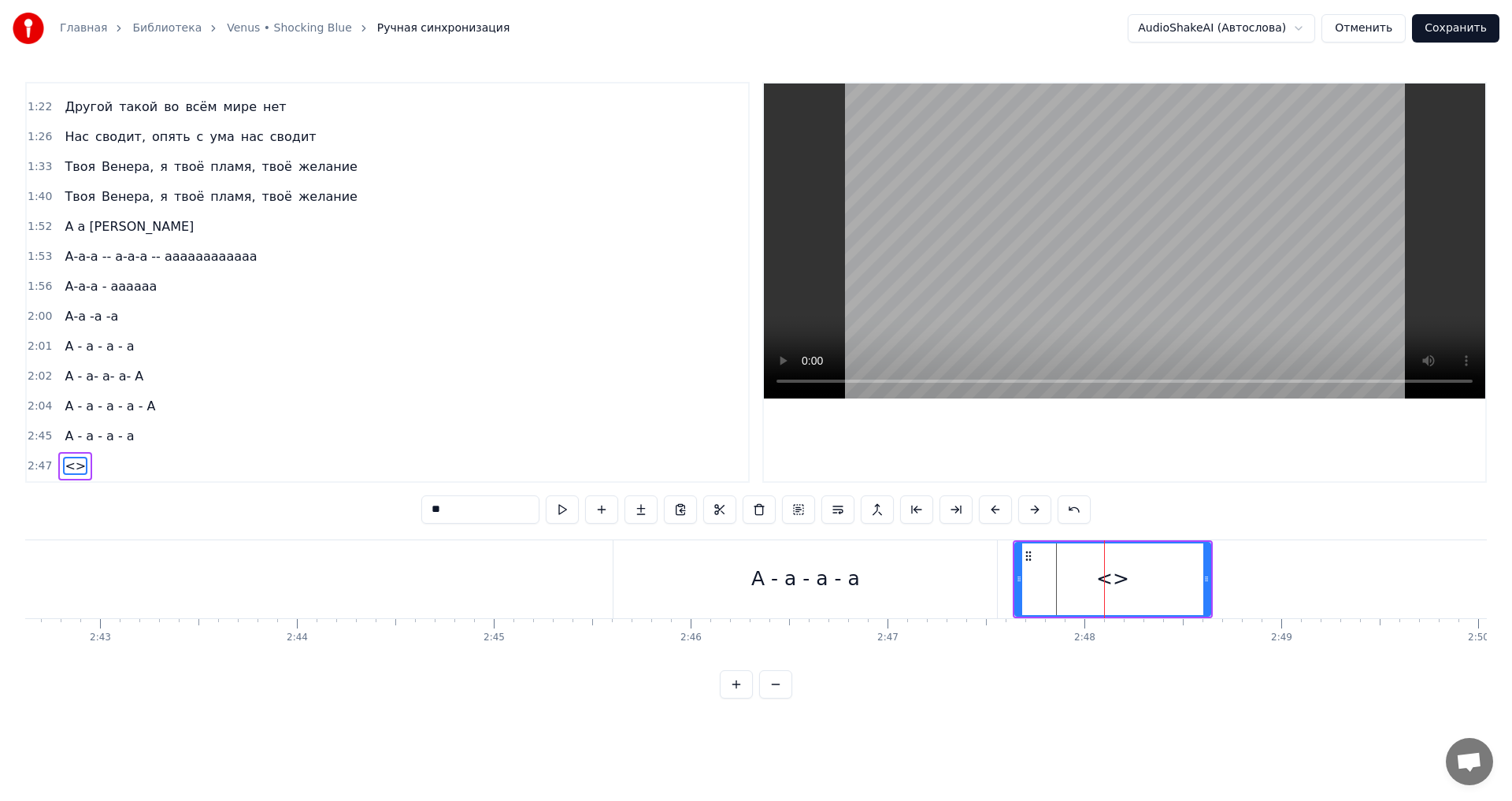
click at [455, 507] on input "**" at bounding box center [480, 509] width 118 height 28
type input "*"
drag, startPoint x: 1204, startPoint y: 578, endPoint x: 1283, endPoint y: 577, distance: 79.0
click at [1283, 577] on icon at bounding box center [1285, 578] width 7 height 12
type input "**********"
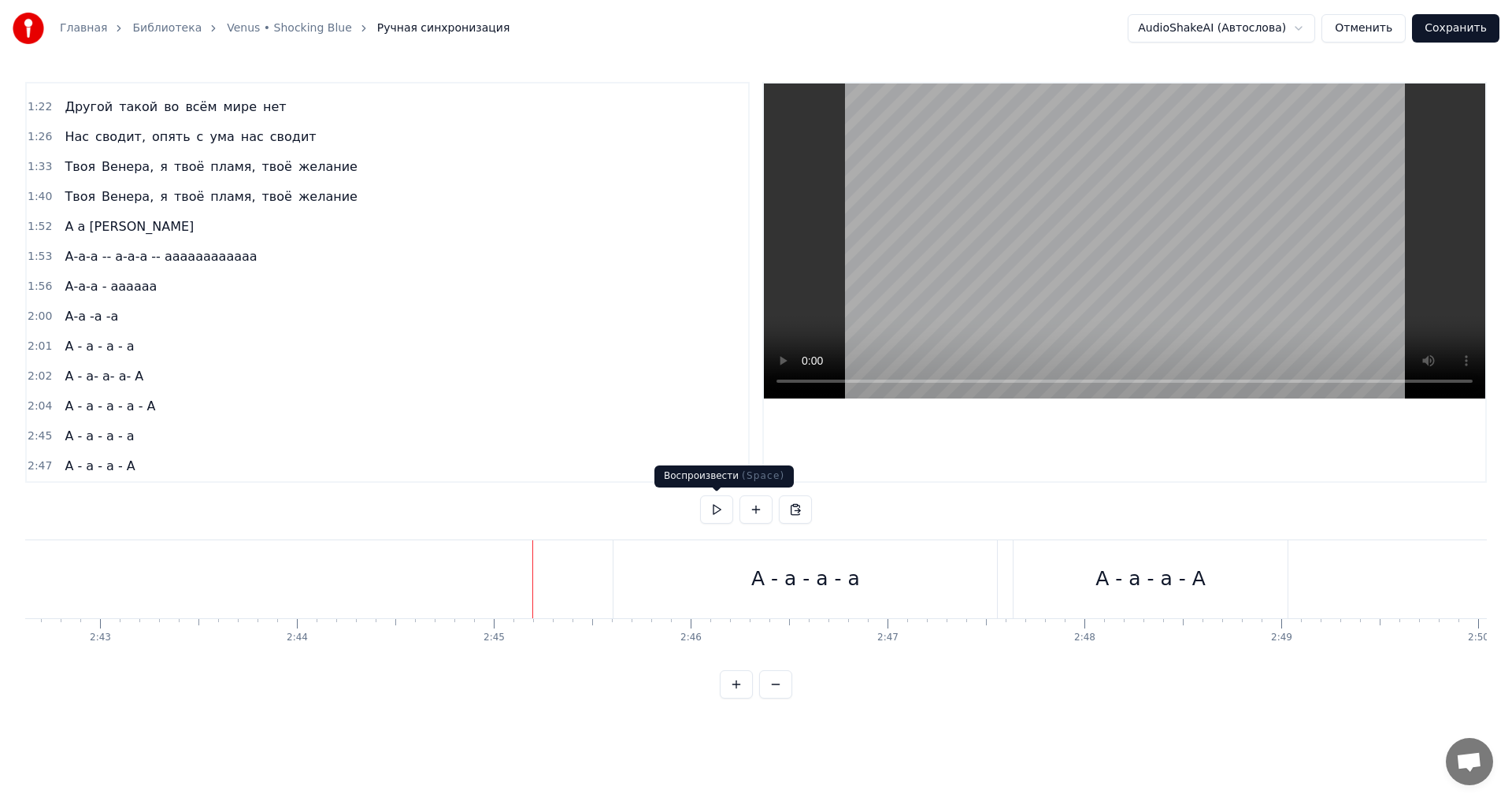
click at [717, 508] on button at bounding box center [716, 509] width 33 height 28
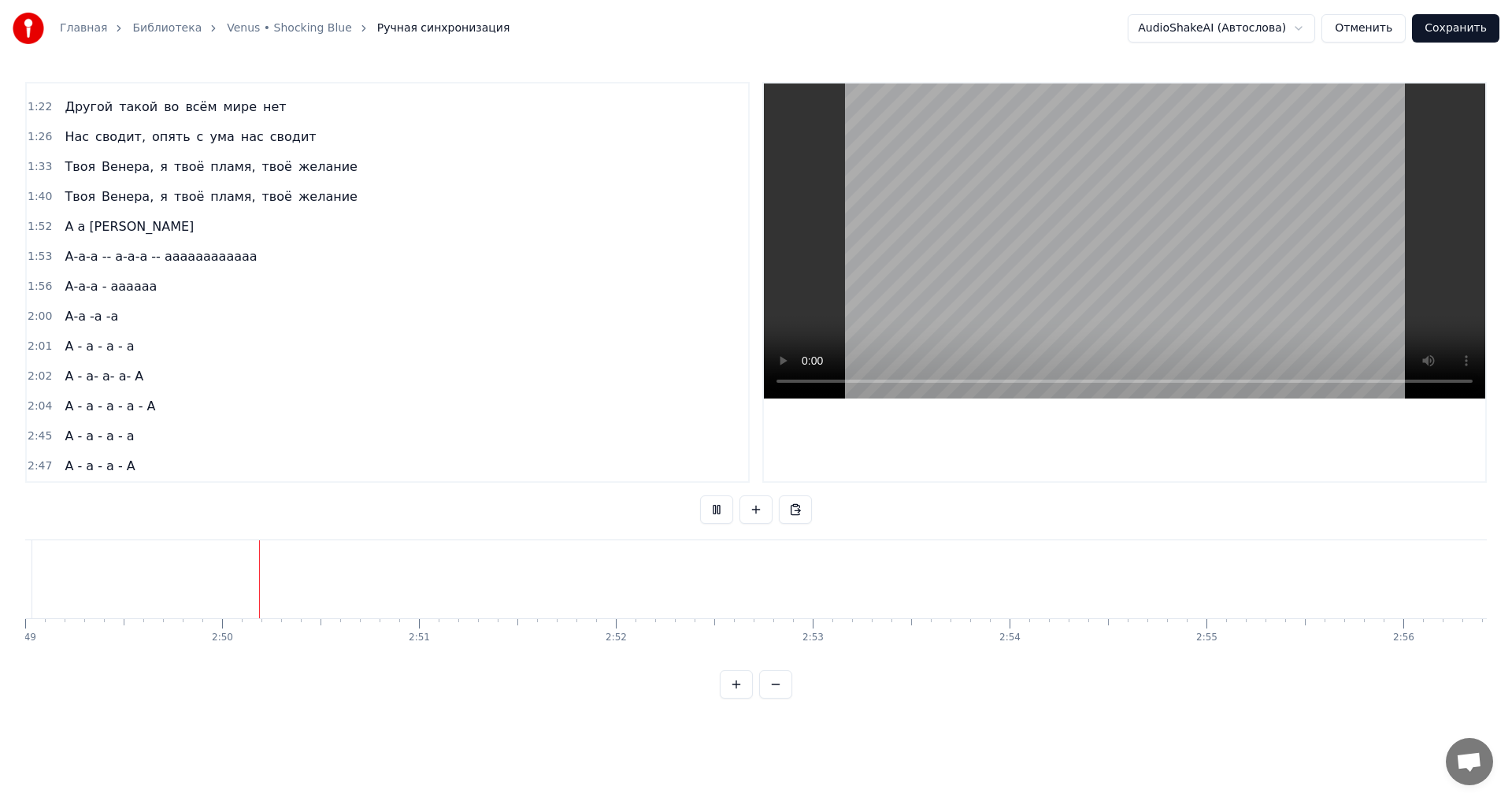
click at [717, 508] on button at bounding box center [716, 509] width 33 height 28
click at [444, 587] on div "А - а - а - А" at bounding box center [383, 579] width 274 height 78
click at [620, 596] on div "Новая строка Ctrl+N" at bounding box center [677, 596] width 194 height 26
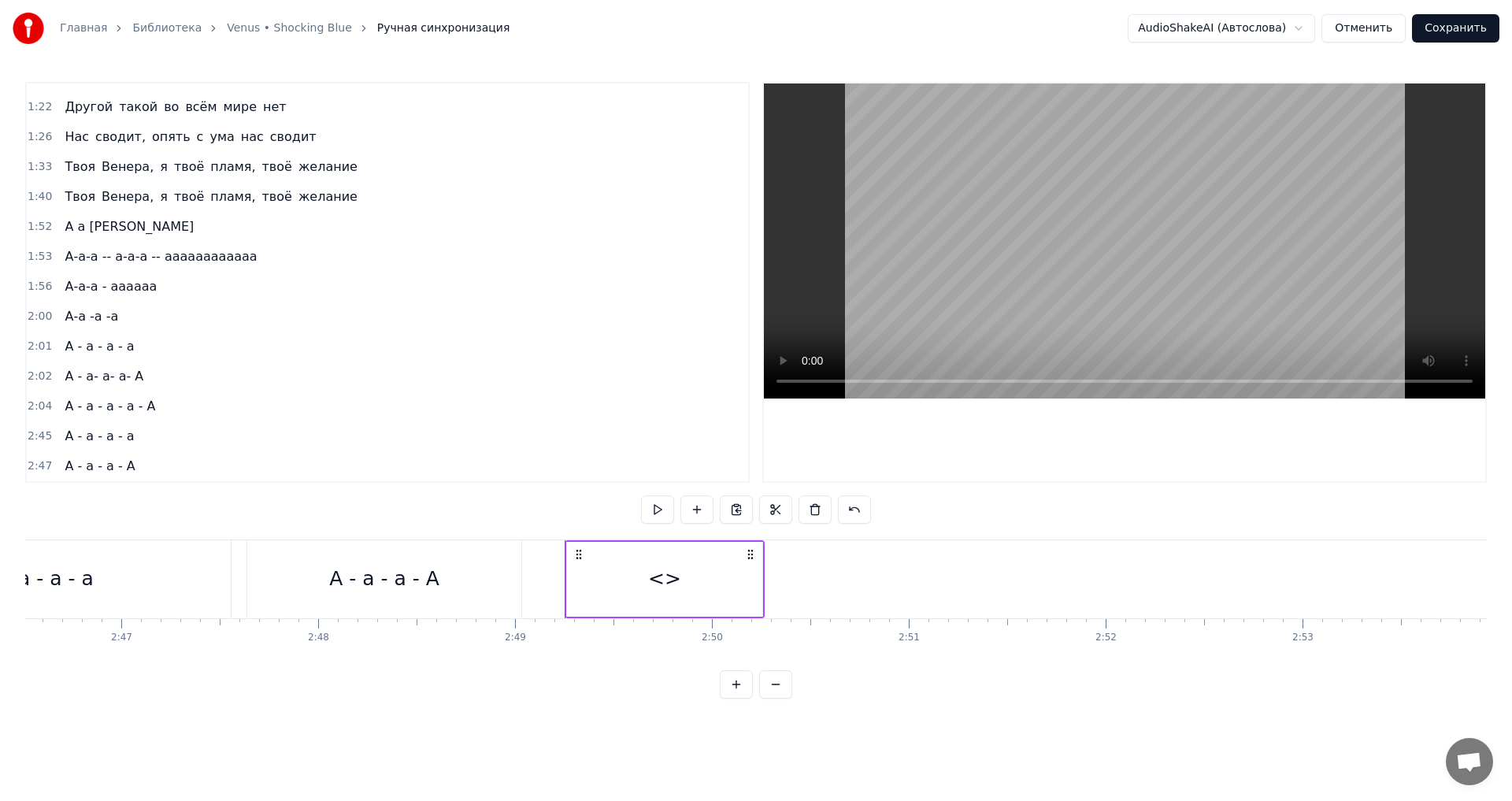
drag, startPoint x: 649, startPoint y: 572, endPoint x: 624, endPoint y: 574, distance: 25.1
click at [624, 574] on div "<>" at bounding box center [665, 578] width 195 height 75
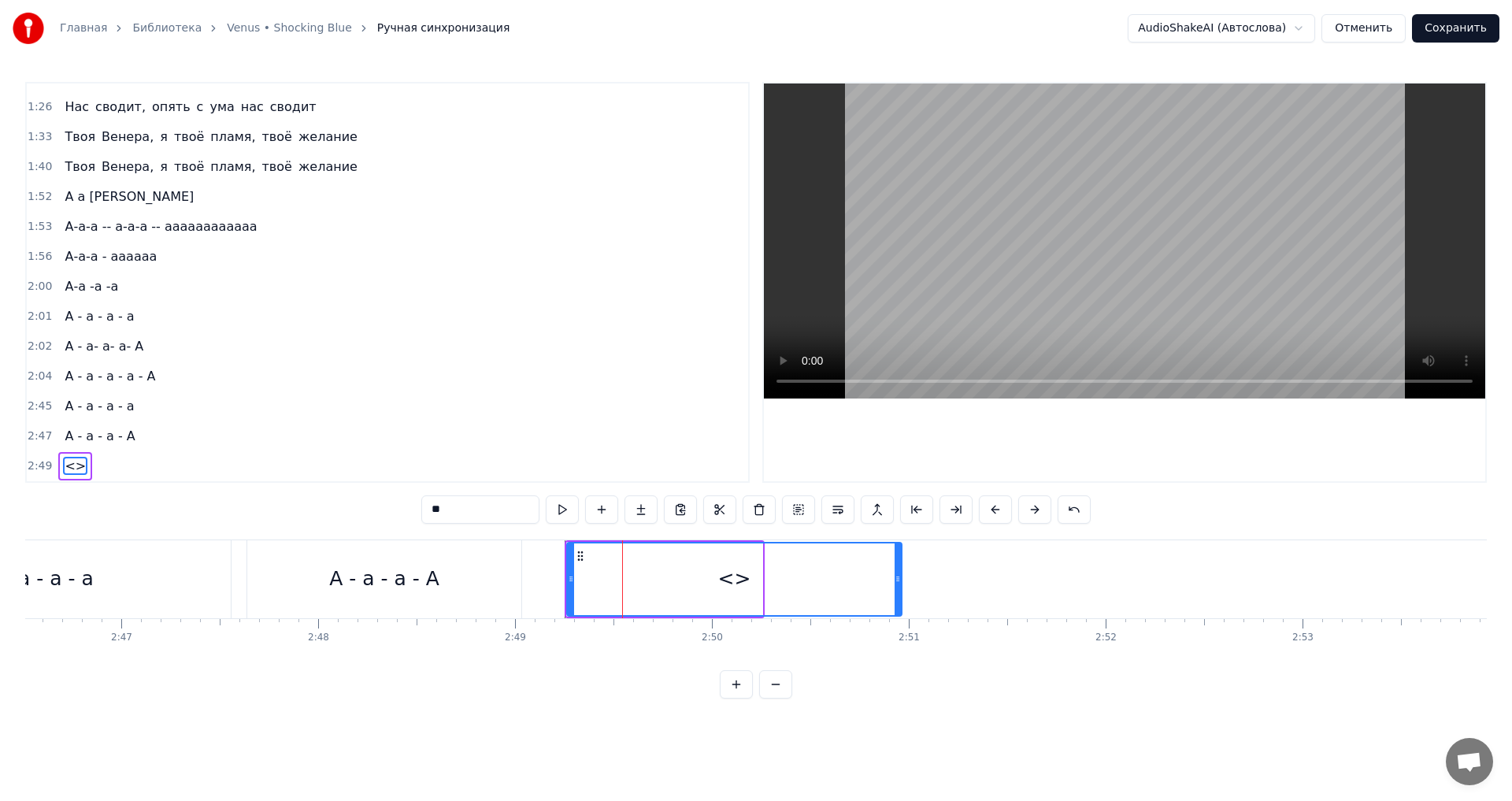
drag, startPoint x: 760, startPoint y: 578, endPoint x: 900, endPoint y: 570, distance: 140.2
click at [900, 570] on div at bounding box center [898, 579] width 7 height 72
drag, startPoint x: 572, startPoint y: 580, endPoint x: 549, endPoint y: 583, distance: 23.2
click at [549, 583] on icon at bounding box center [548, 578] width 7 height 12
click at [437, 514] on input "**" at bounding box center [480, 509] width 118 height 28
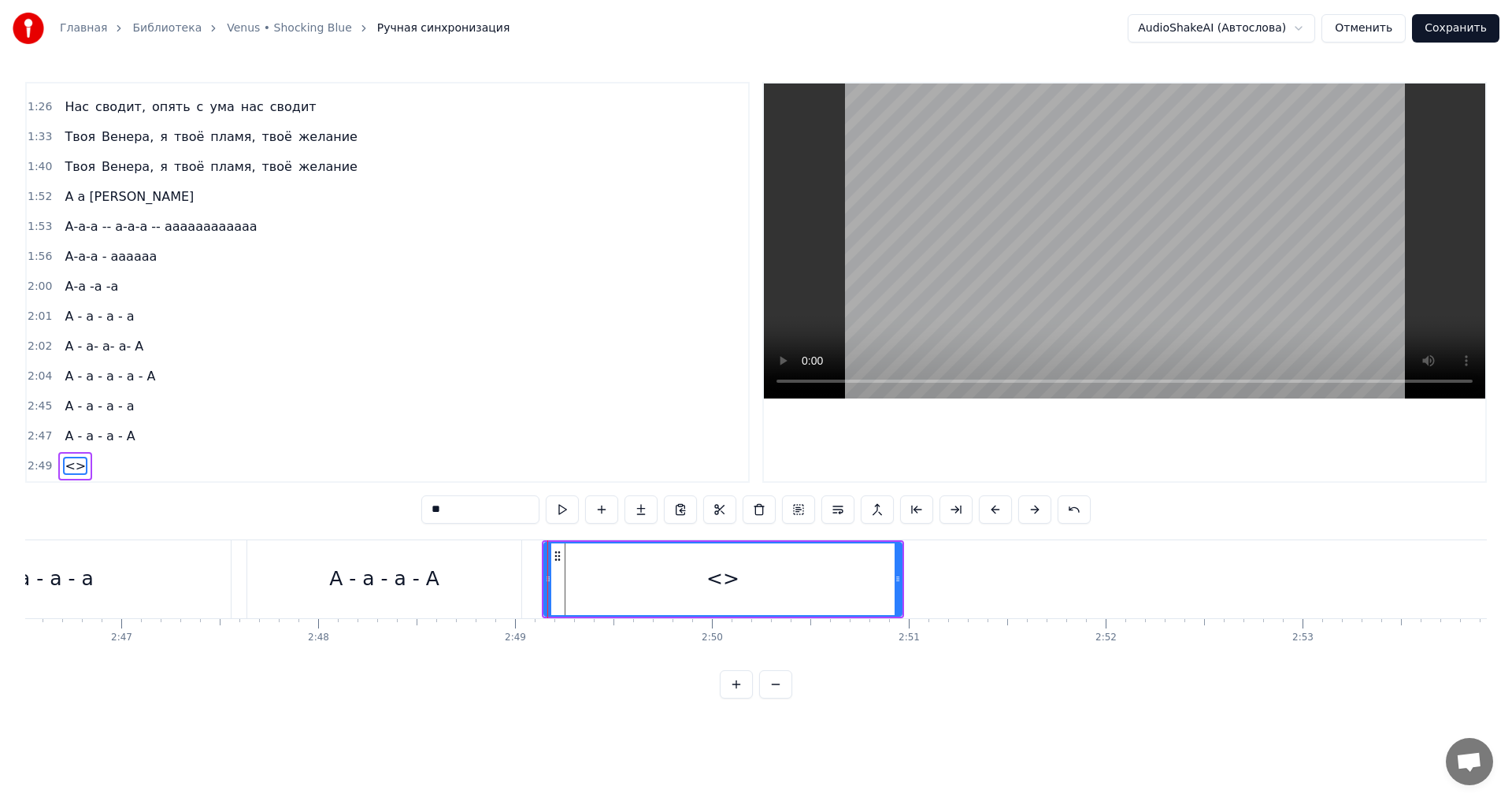
click at [452, 509] on input "**" at bounding box center [480, 509] width 118 height 28
type input "*"
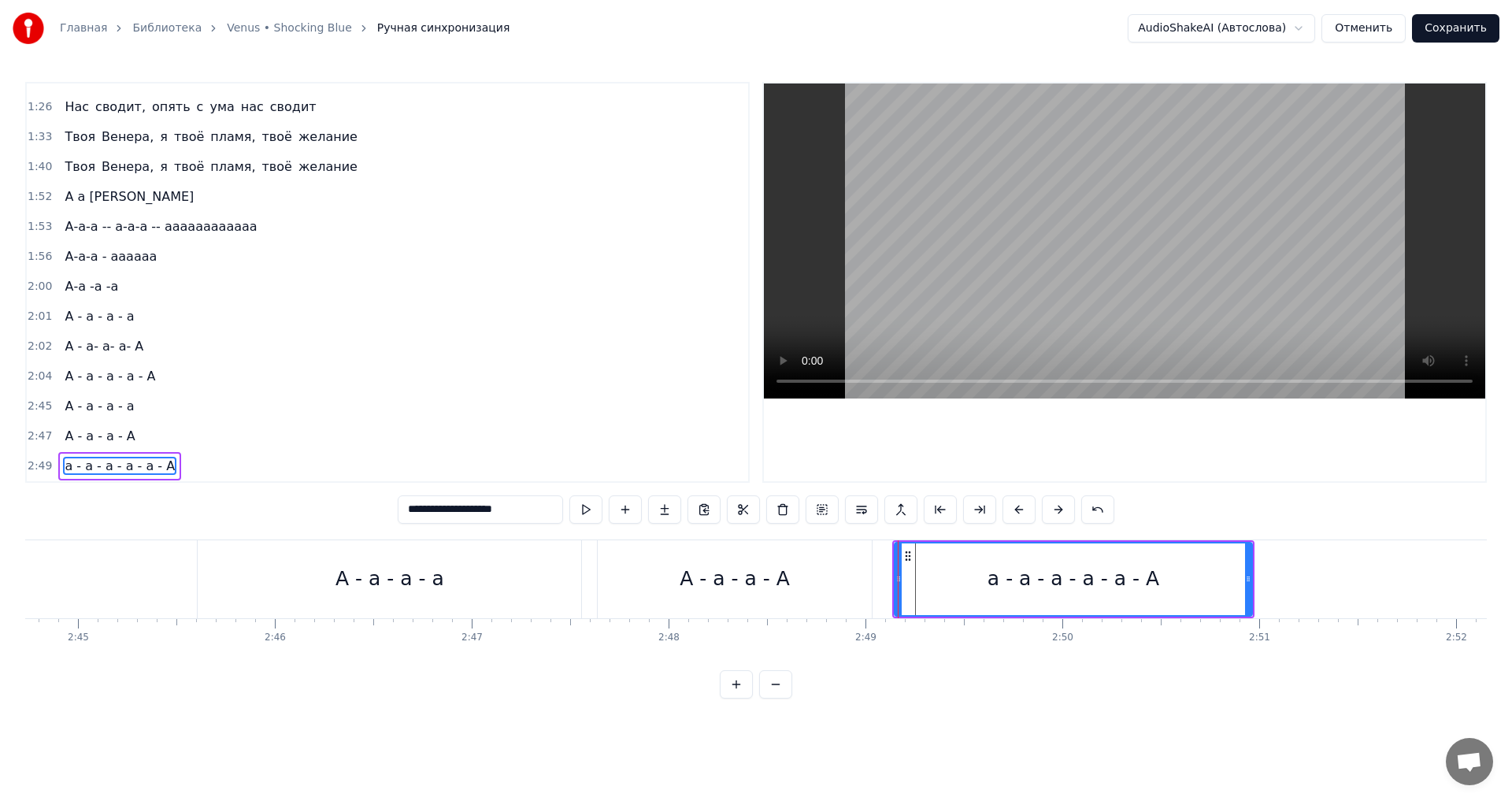
type input "**********"
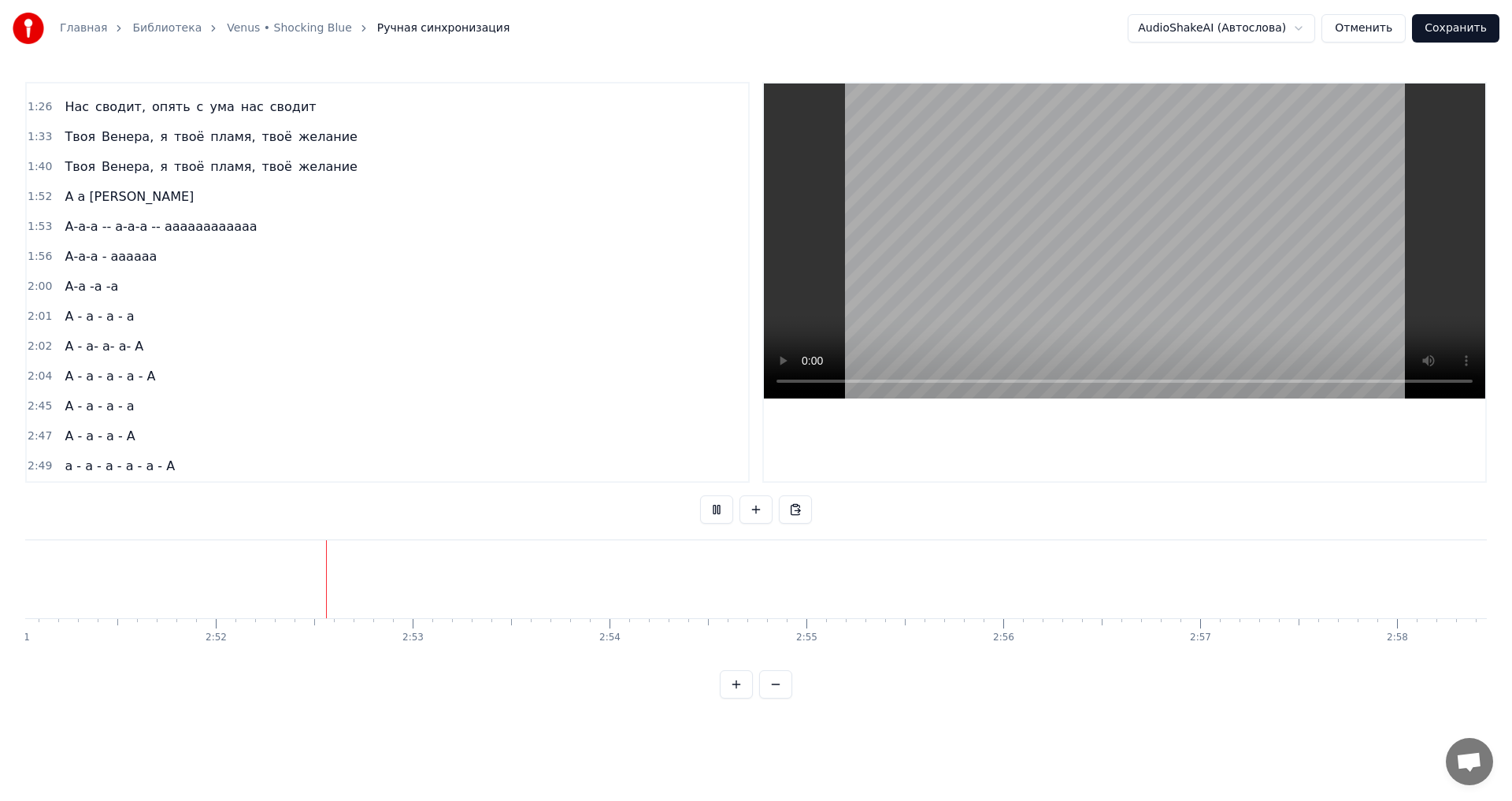
scroll to position [0, 33758]
click at [417, 596] on div "Новая строка Ctrl+N" at bounding box center [464, 596] width 194 height 26
click at [667, 593] on div "Новая строка Ctrl+N" at bounding box center [712, 594] width 194 height 26
click at [1008, 606] on div "Новая строка Ctrl+N" at bounding box center [1015, 596] width 194 height 26
click at [1251, 596] on div "Новая строка Ctrl+N" at bounding box center [1304, 595] width 194 height 26
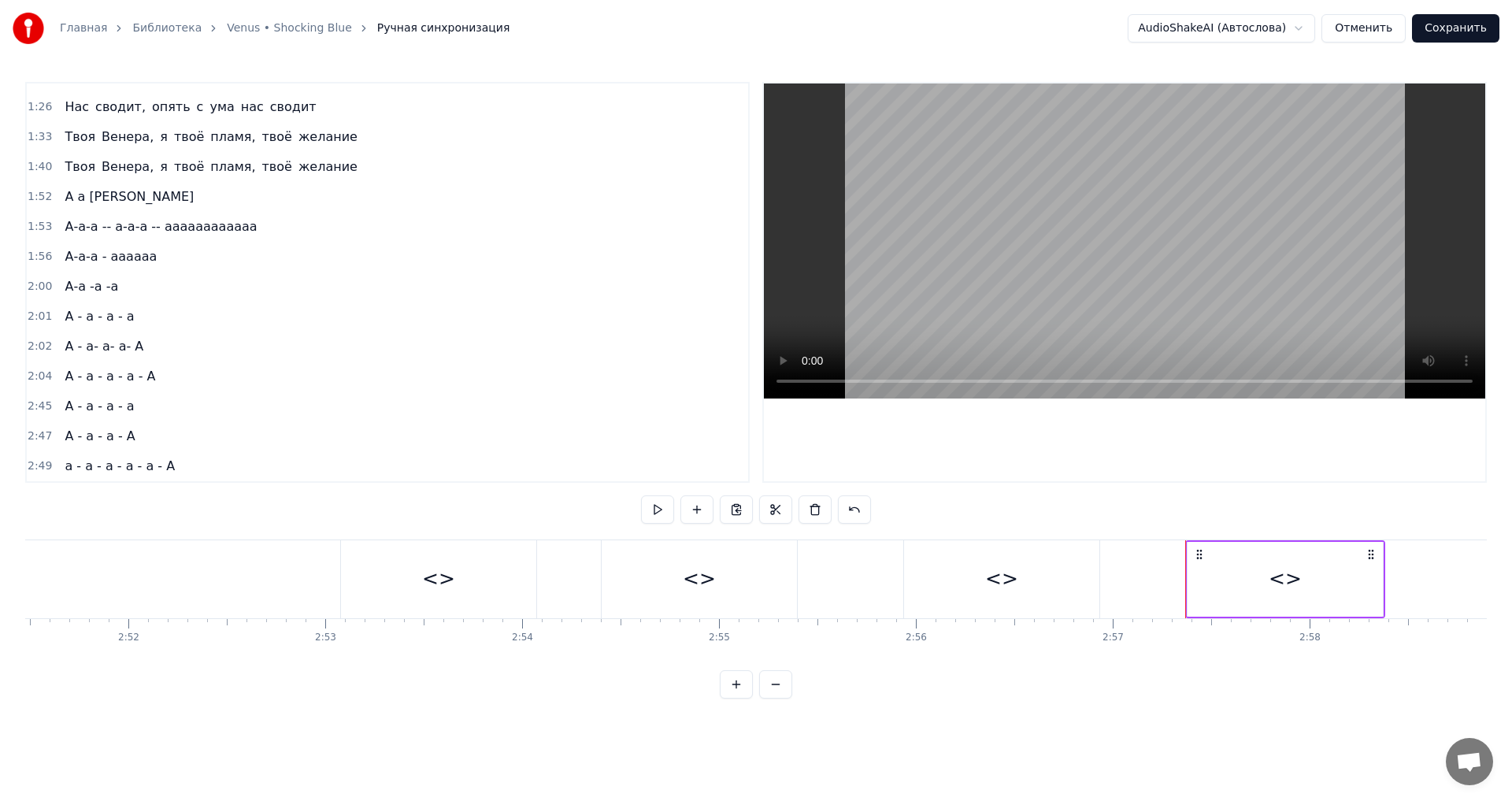
click at [444, 582] on div "<>" at bounding box center [438, 579] width 33 height 30
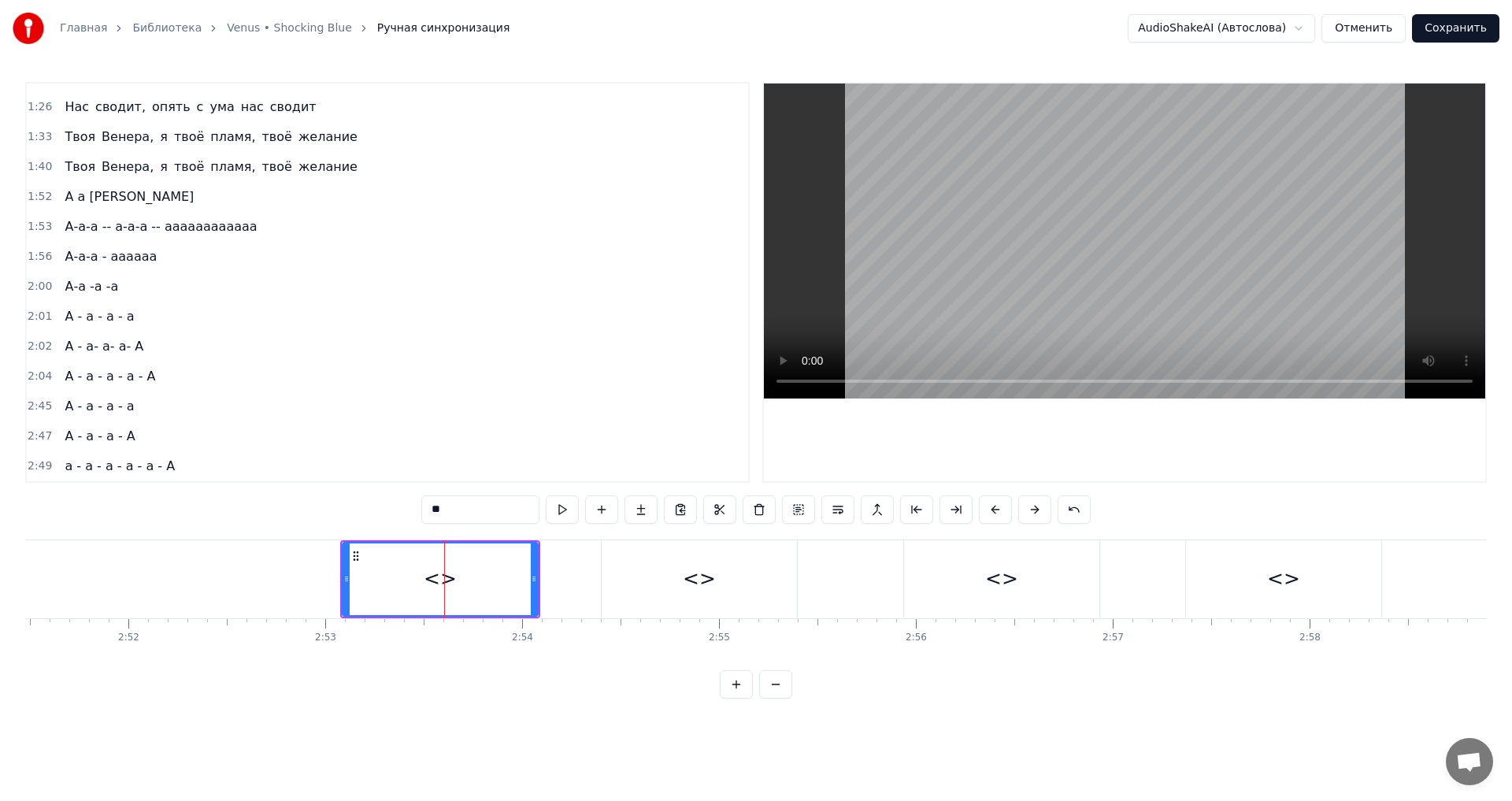
scroll to position [440, 0]
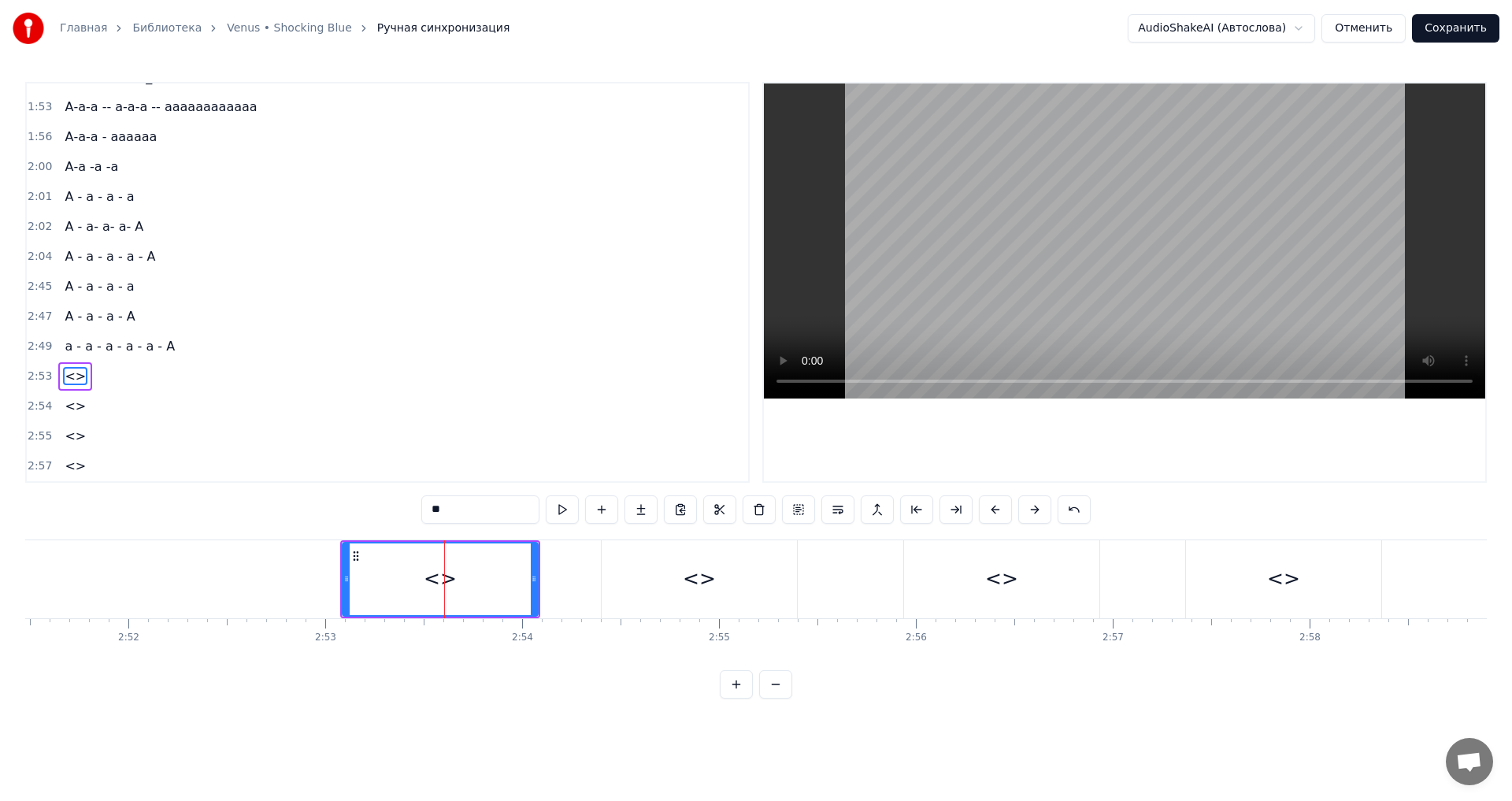
click at [444, 508] on input "**" at bounding box center [480, 509] width 118 height 28
drag, startPoint x: 445, startPoint y: 508, endPoint x: 409, endPoint y: 510, distance: 36.1
click at [409, 510] on div "0:18 Богиня на вершине горы 0:22 Серебряным светом горит 0:26 Как символ красот…" at bounding box center [756, 390] width 1462 height 616
click at [637, 582] on div "<>" at bounding box center [699, 579] width 195 height 78
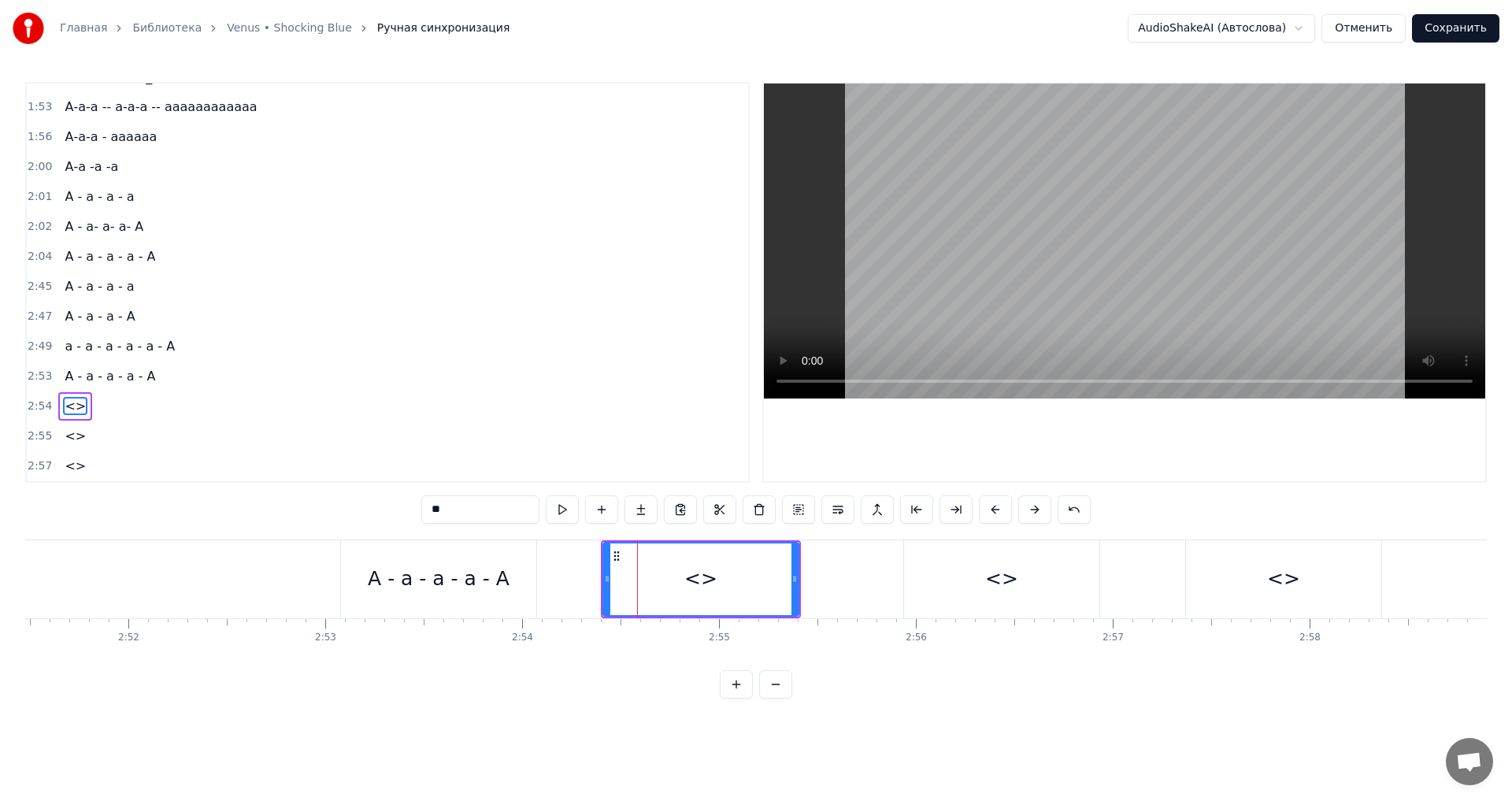
click at [454, 511] on input "**" at bounding box center [480, 509] width 118 height 28
type input "*"
drag, startPoint x: 796, startPoint y: 575, endPoint x: 886, endPoint y: 562, distance: 90.9
click at [886, 562] on div at bounding box center [884, 579] width 7 height 72
click at [957, 571] on div "<>" at bounding box center [1002, 579] width 195 height 78
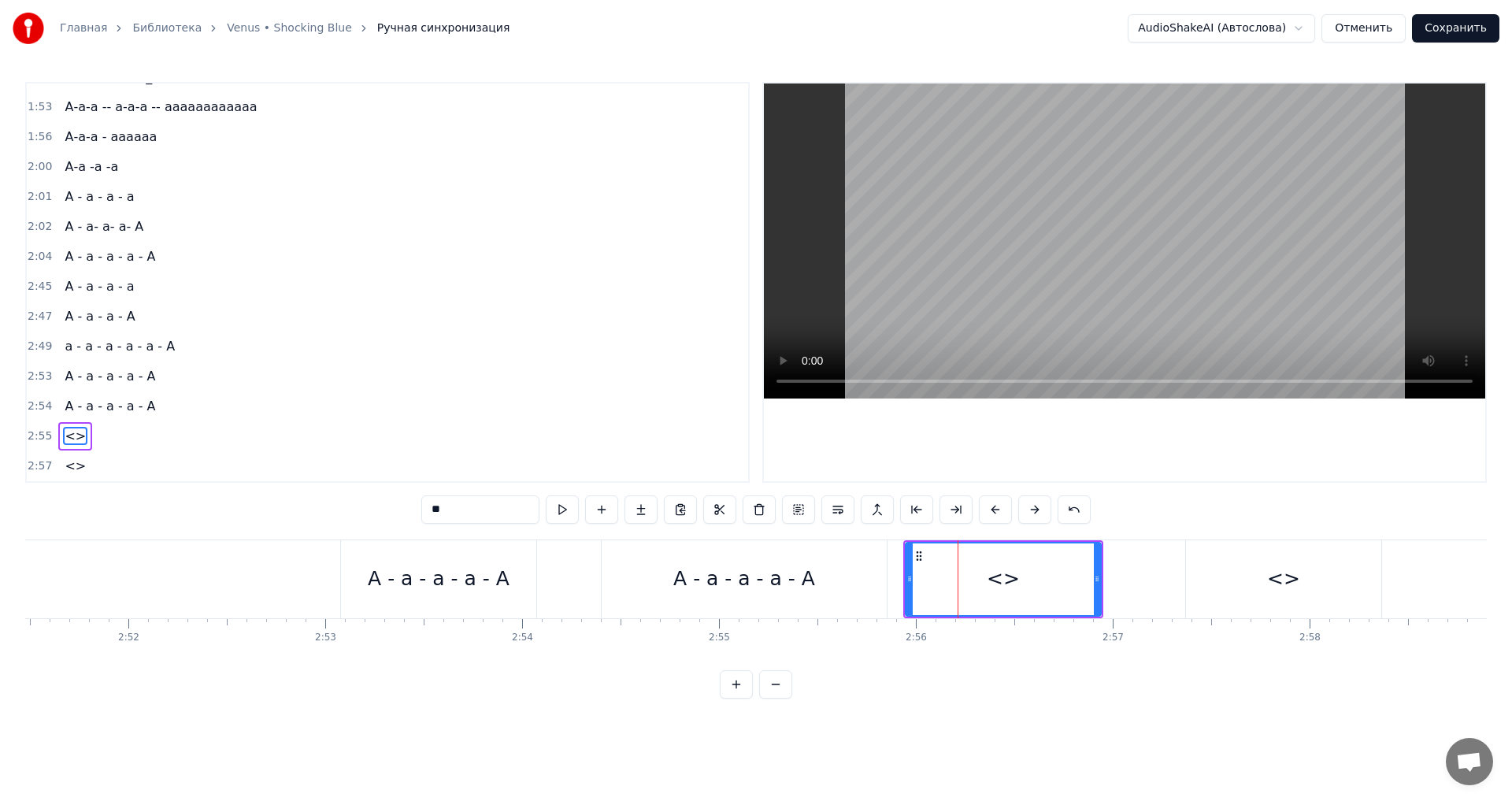
click at [1013, 580] on div "<>" at bounding box center [1003, 579] width 33 height 30
click at [463, 510] on input "**" at bounding box center [480, 509] width 118 height 28
type input "*"
drag, startPoint x: 1098, startPoint y: 580, endPoint x: 1113, endPoint y: 571, distance: 17.5
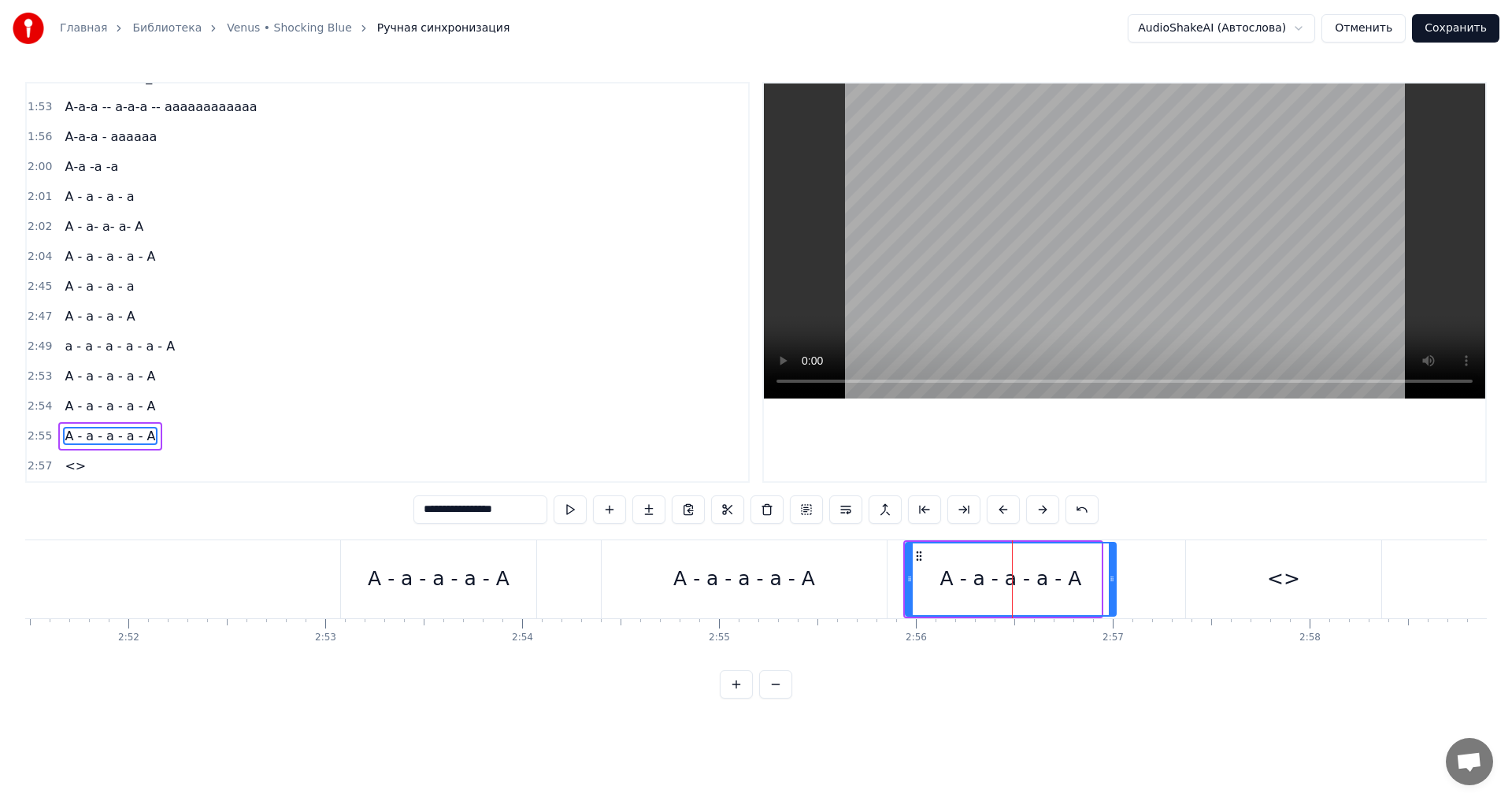
click at [1113, 571] on div at bounding box center [1112, 579] width 7 height 72
click at [1266, 574] on div "<>" at bounding box center [1284, 579] width 195 height 78
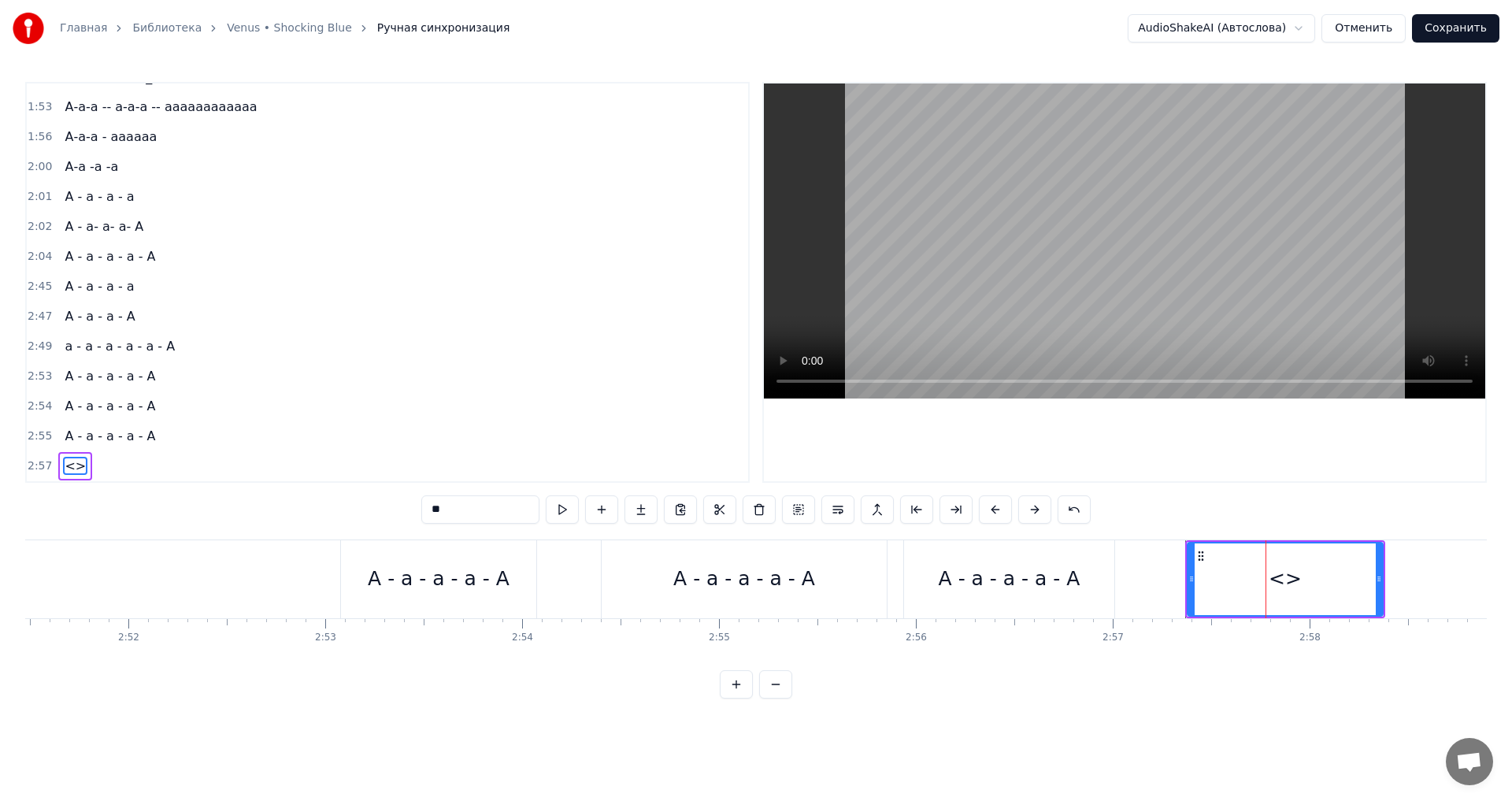
click at [452, 512] on input "**" at bounding box center [480, 509] width 118 height 28
type input "*"
type input "**********"
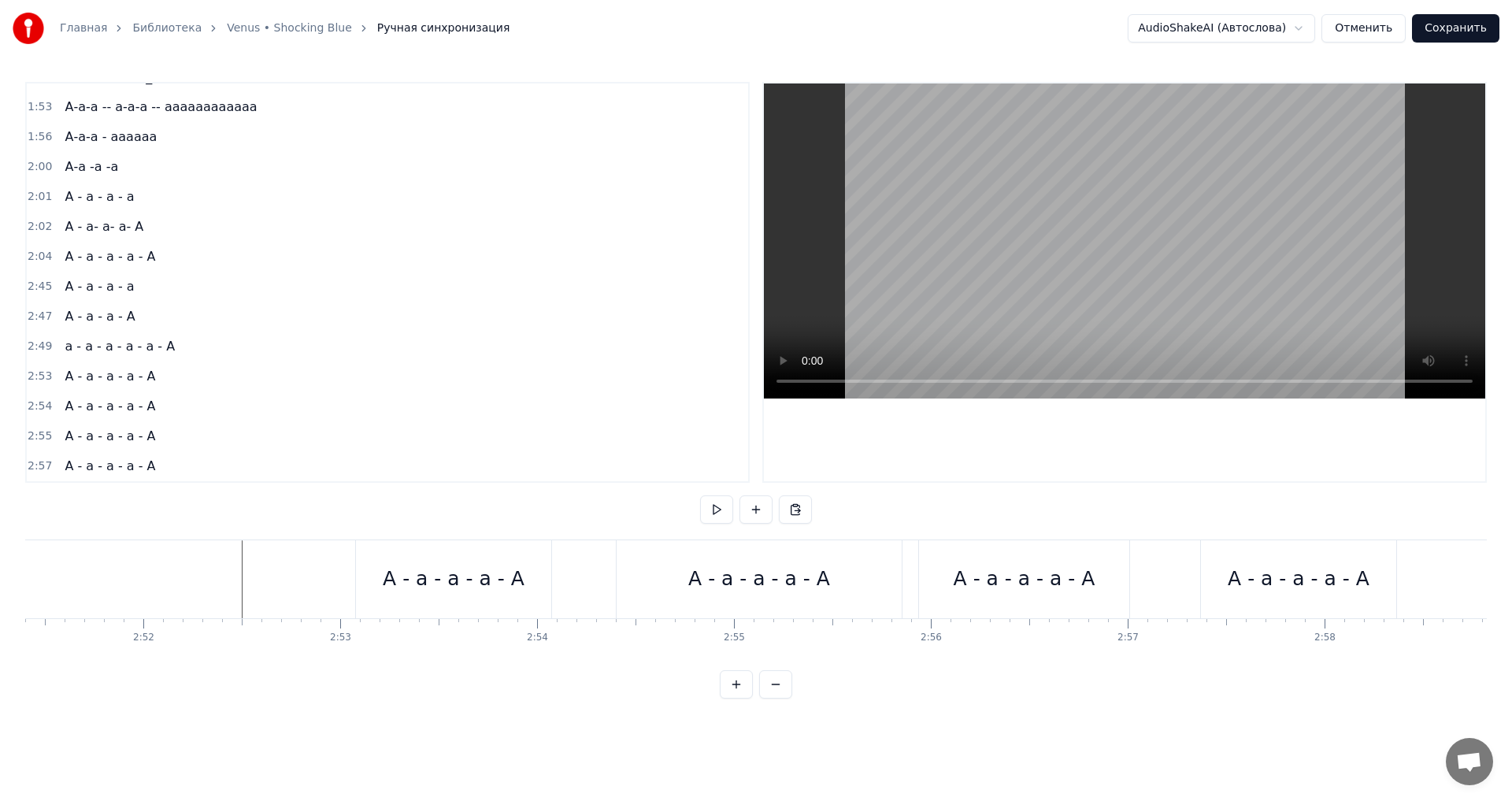
scroll to position [0, 33940]
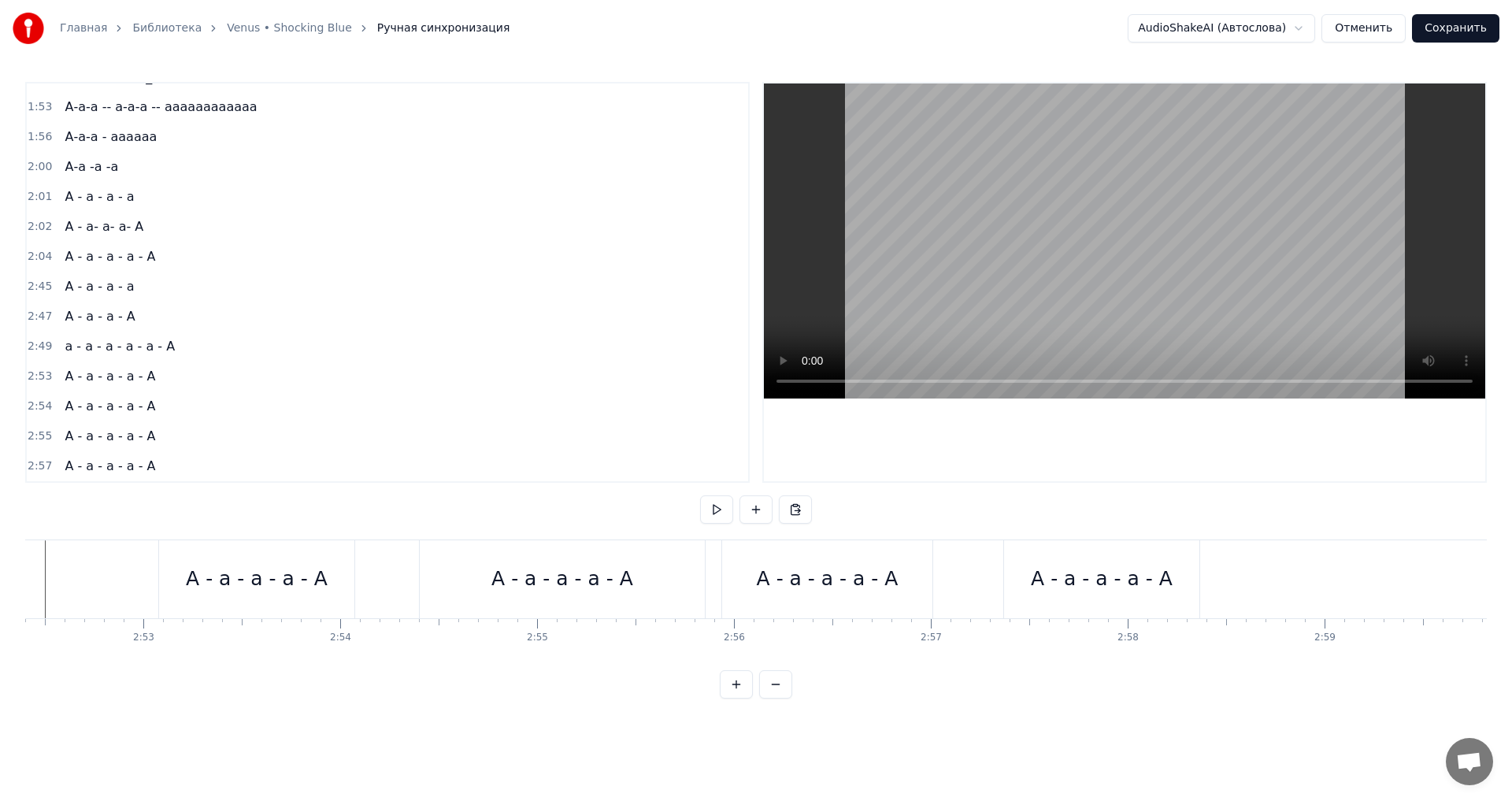
click at [1165, 576] on div "А - а - а - а - А" at bounding box center [1102, 579] width 142 height 30
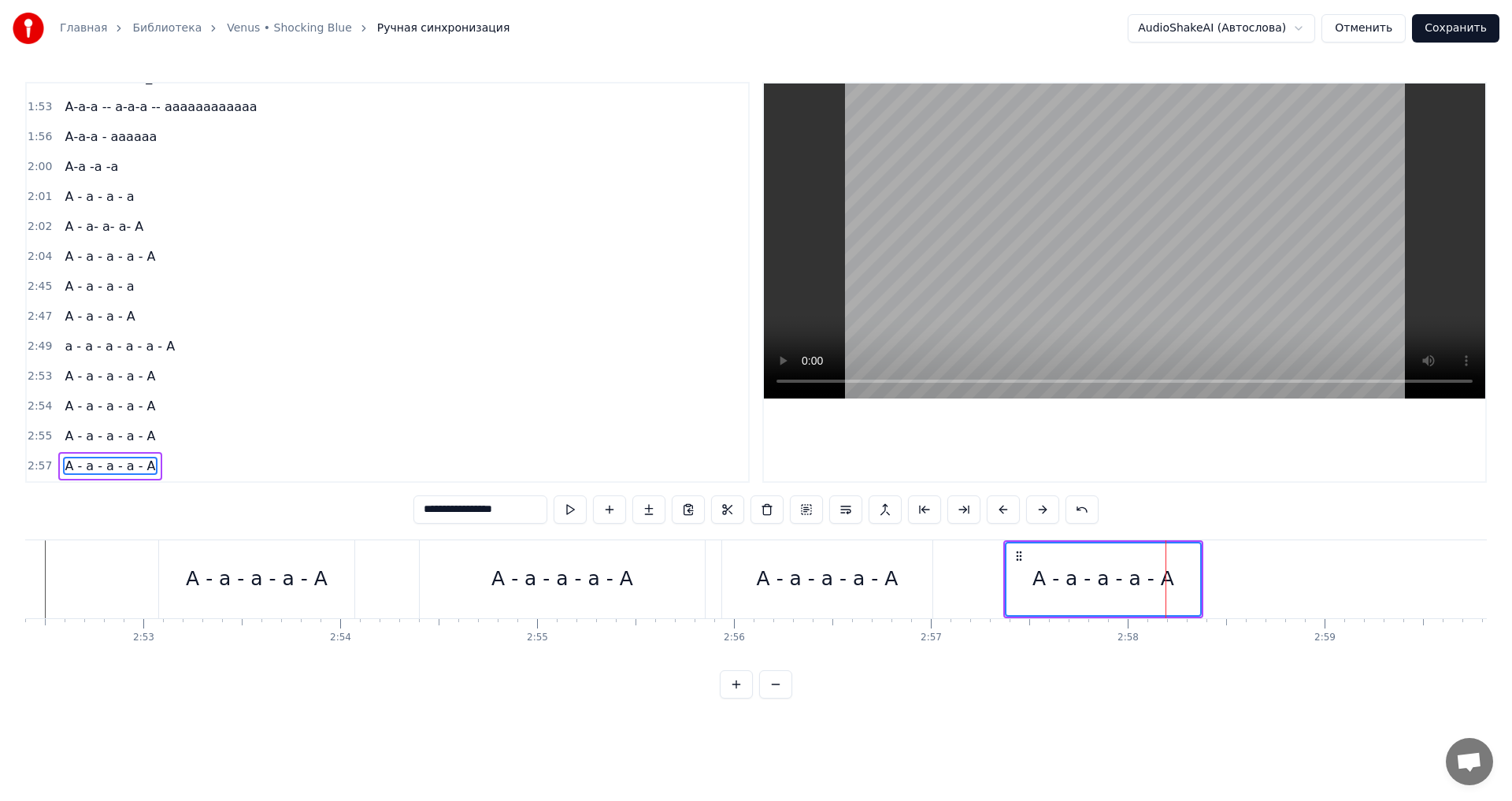
click at [258, 586] on div "А - а - а - а - А" at bounding box center [257, 579] width 142 height 30
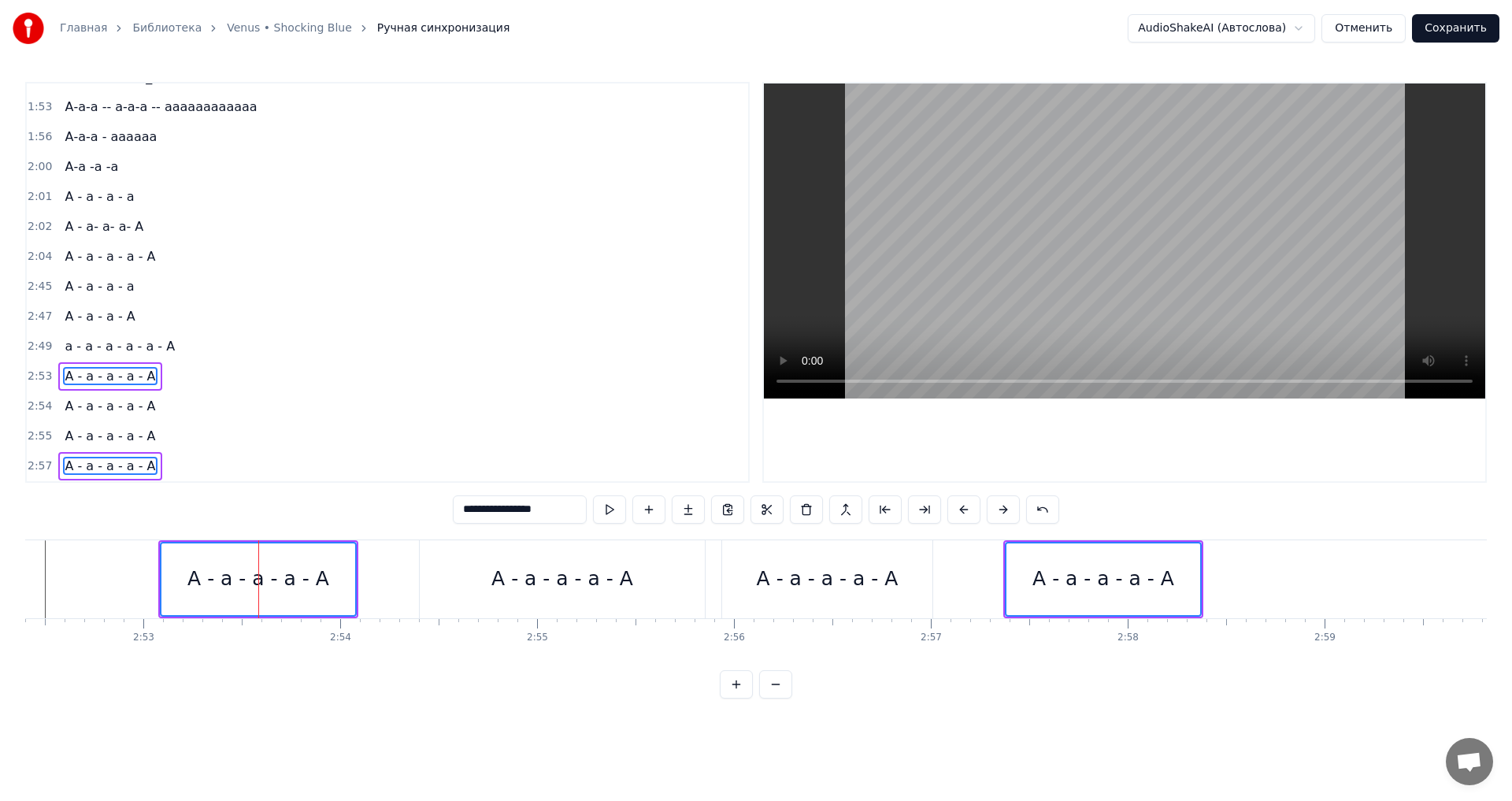
click at [487, 582] on div "А - а - а - а - А" at bounding box center [561, 579] width 285 height 78
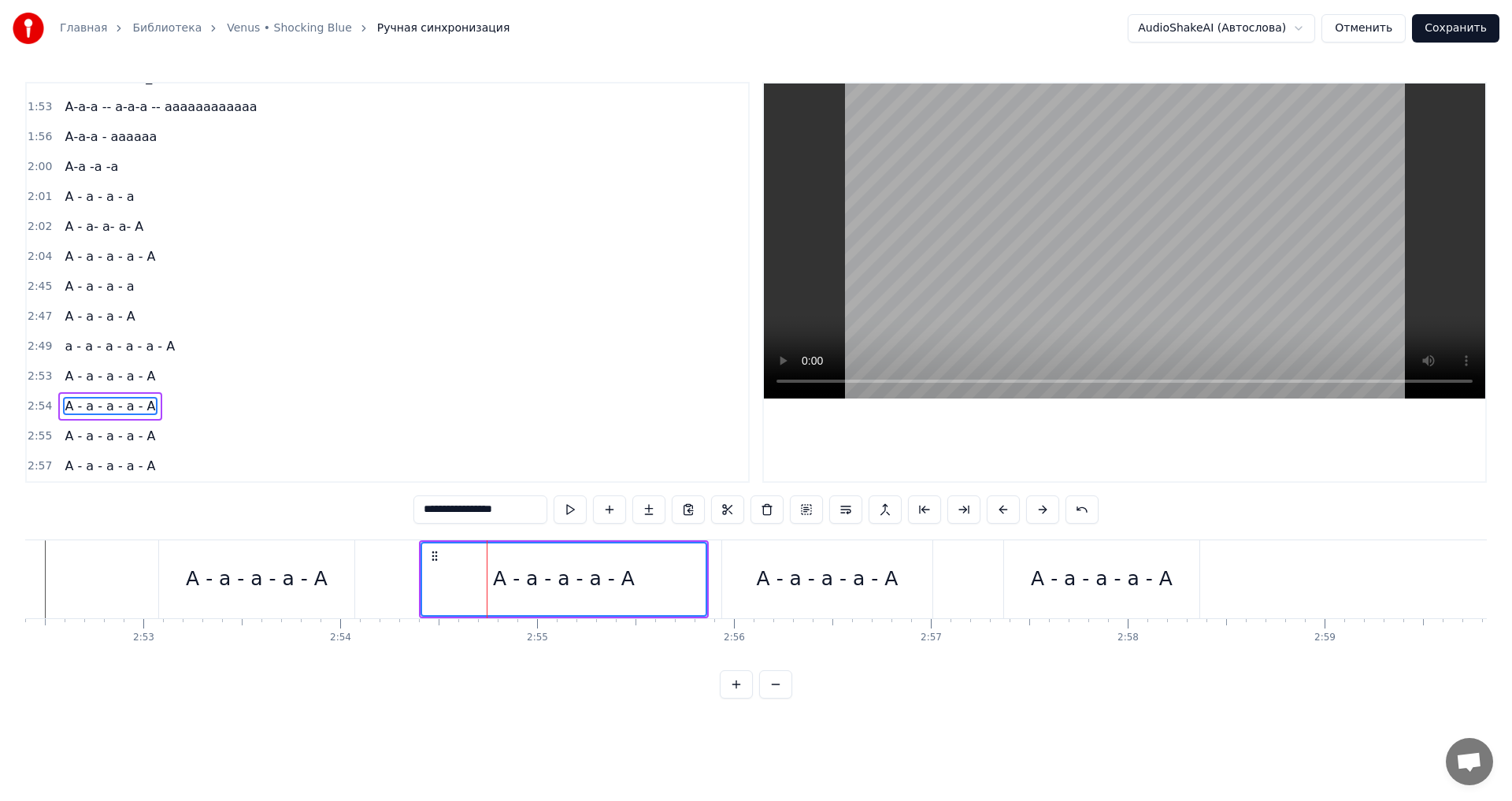
click at [306, 580] on div "А - а - а - а - А" at bounding box center [257, 579] width 142 height 30
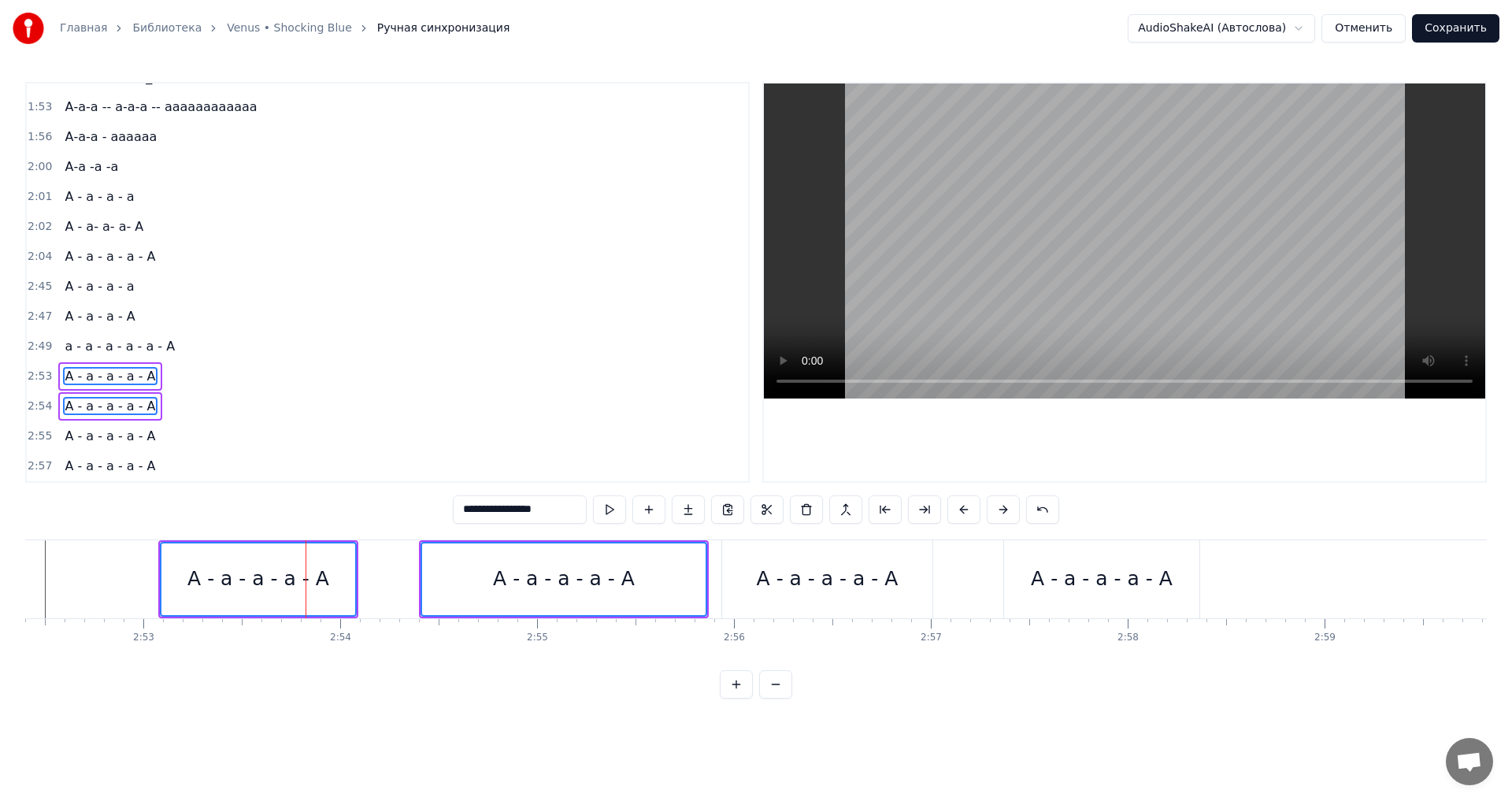
click at [590, 578] on div "А - а - а - а - А" at bounding box center [564, 579] width 142 height 30
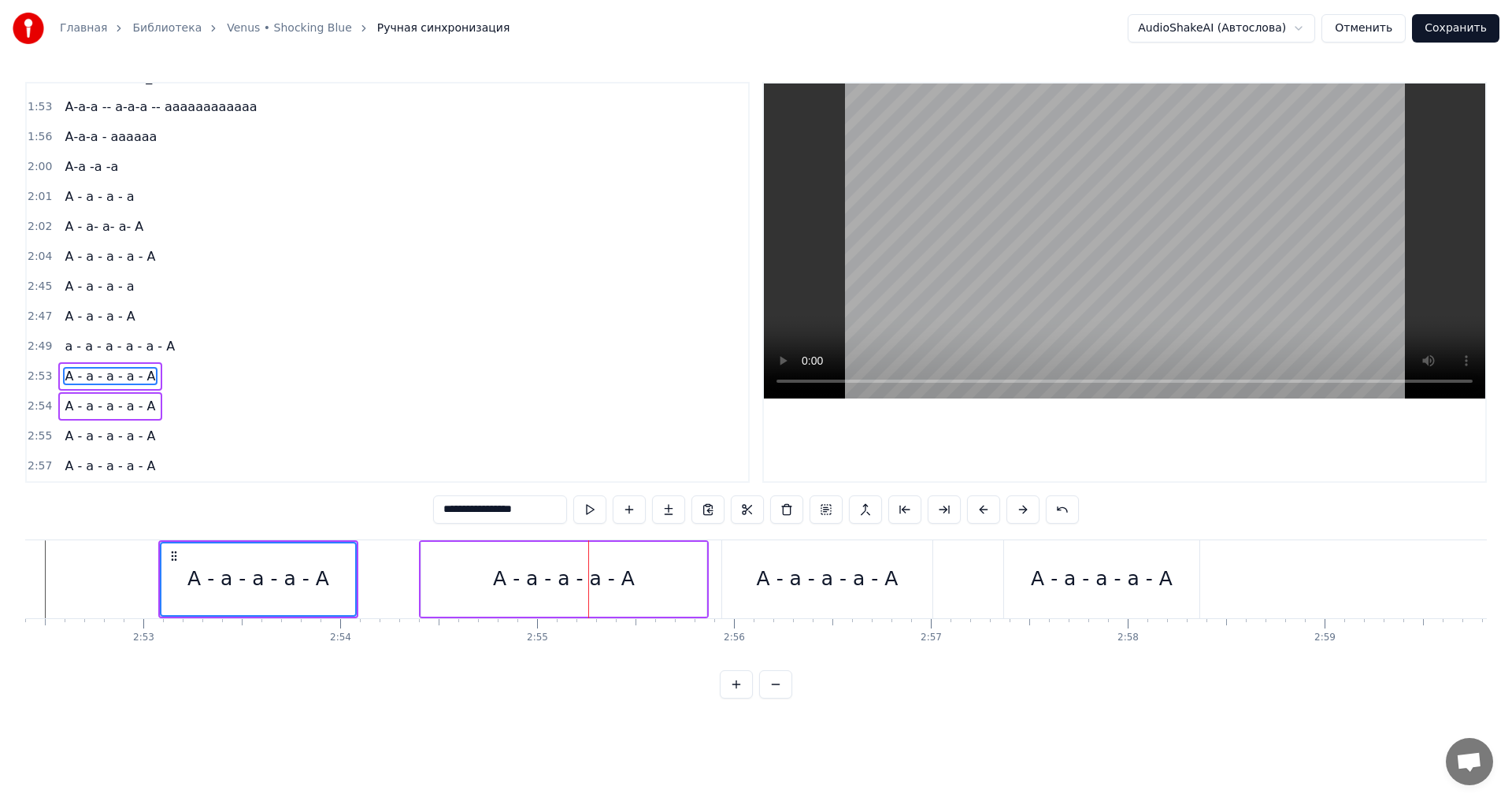
click at [821, 581] on div "А - а - а - а - А" at bounding box center [827, 579] width 142 height 30
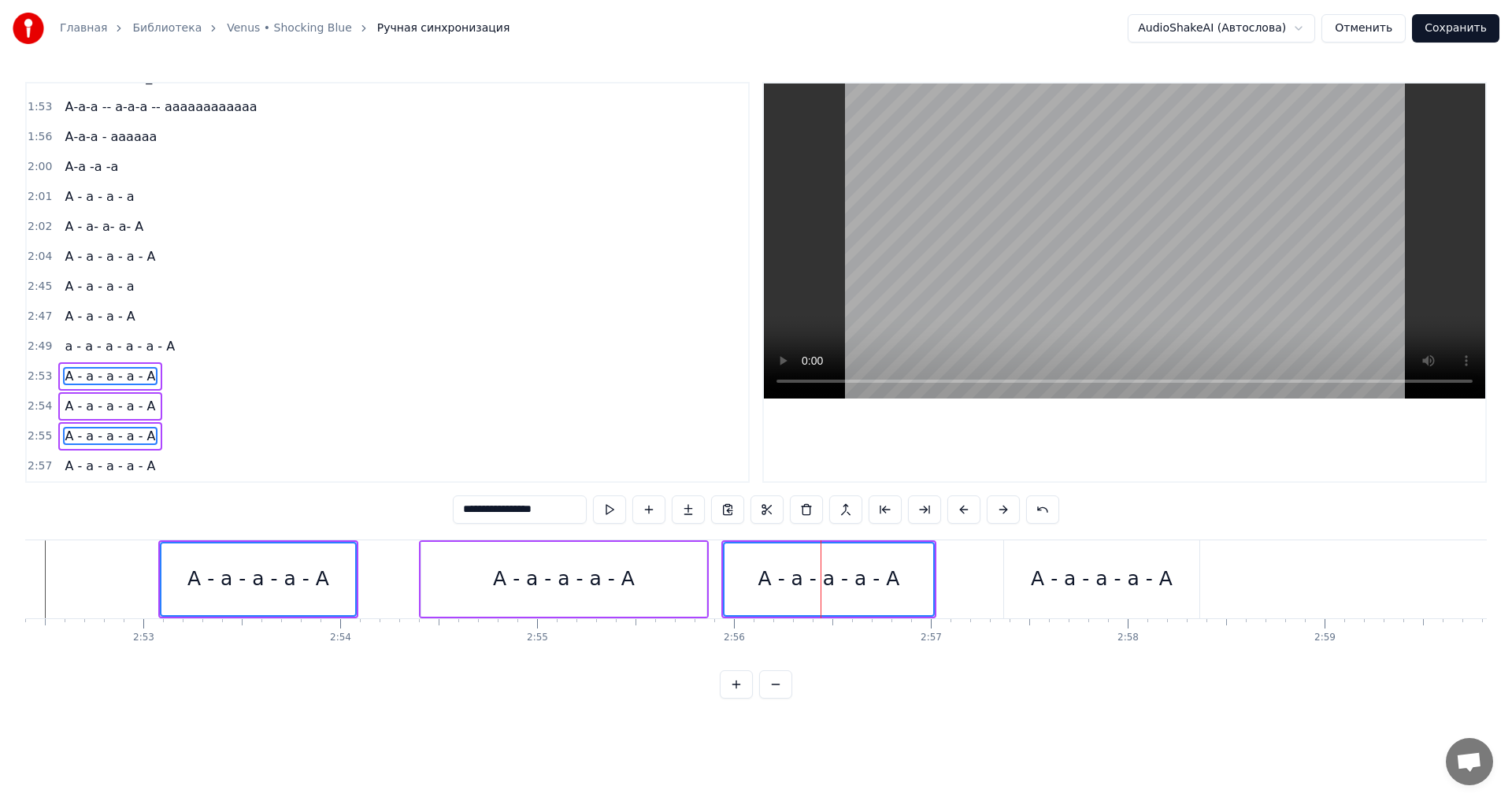
click at [1114, 582] on div "А - а - а - а - А" at bounding box center [1102, 579] width 142 height 30
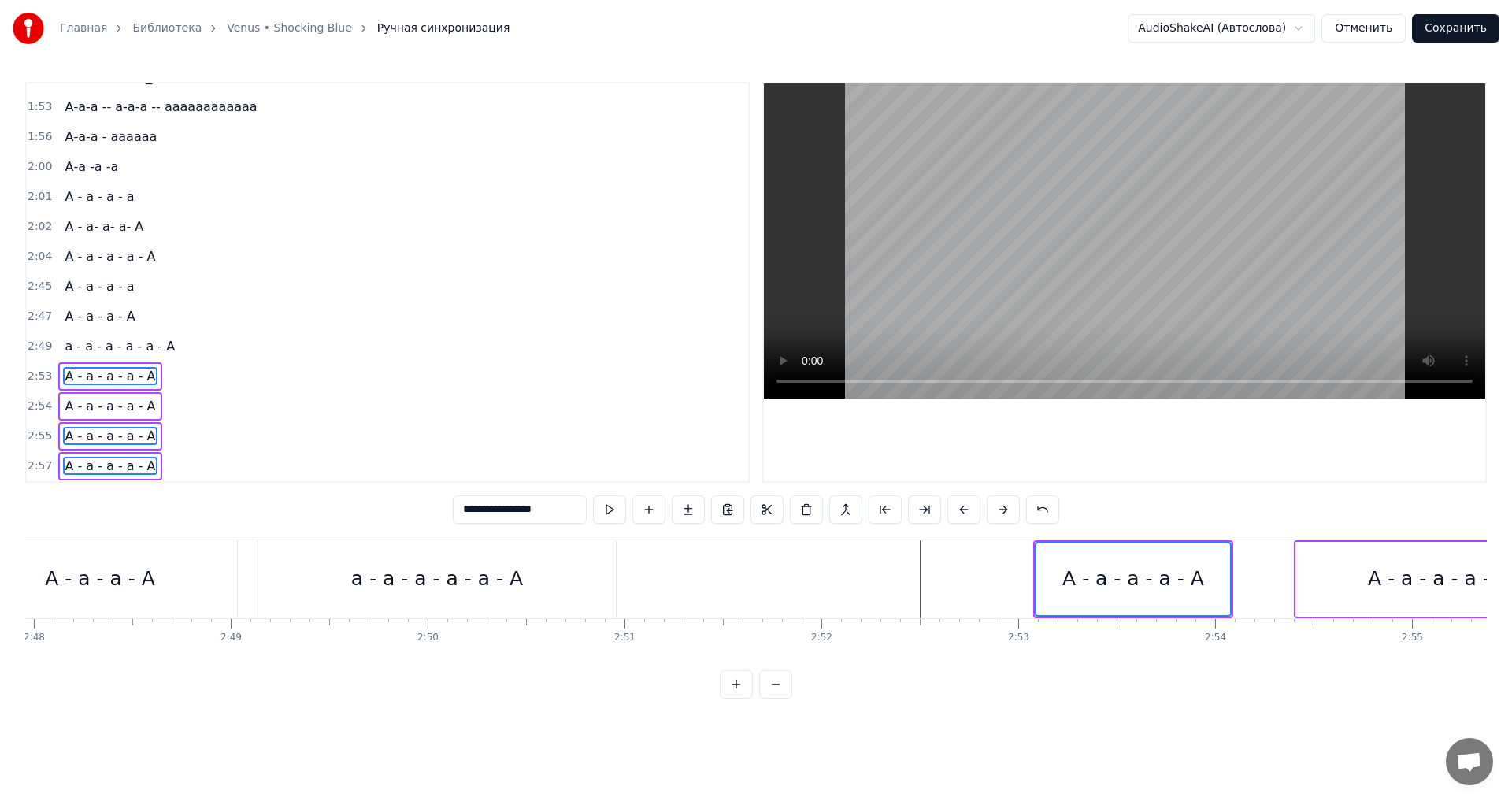
scroll to position [0, 32955]
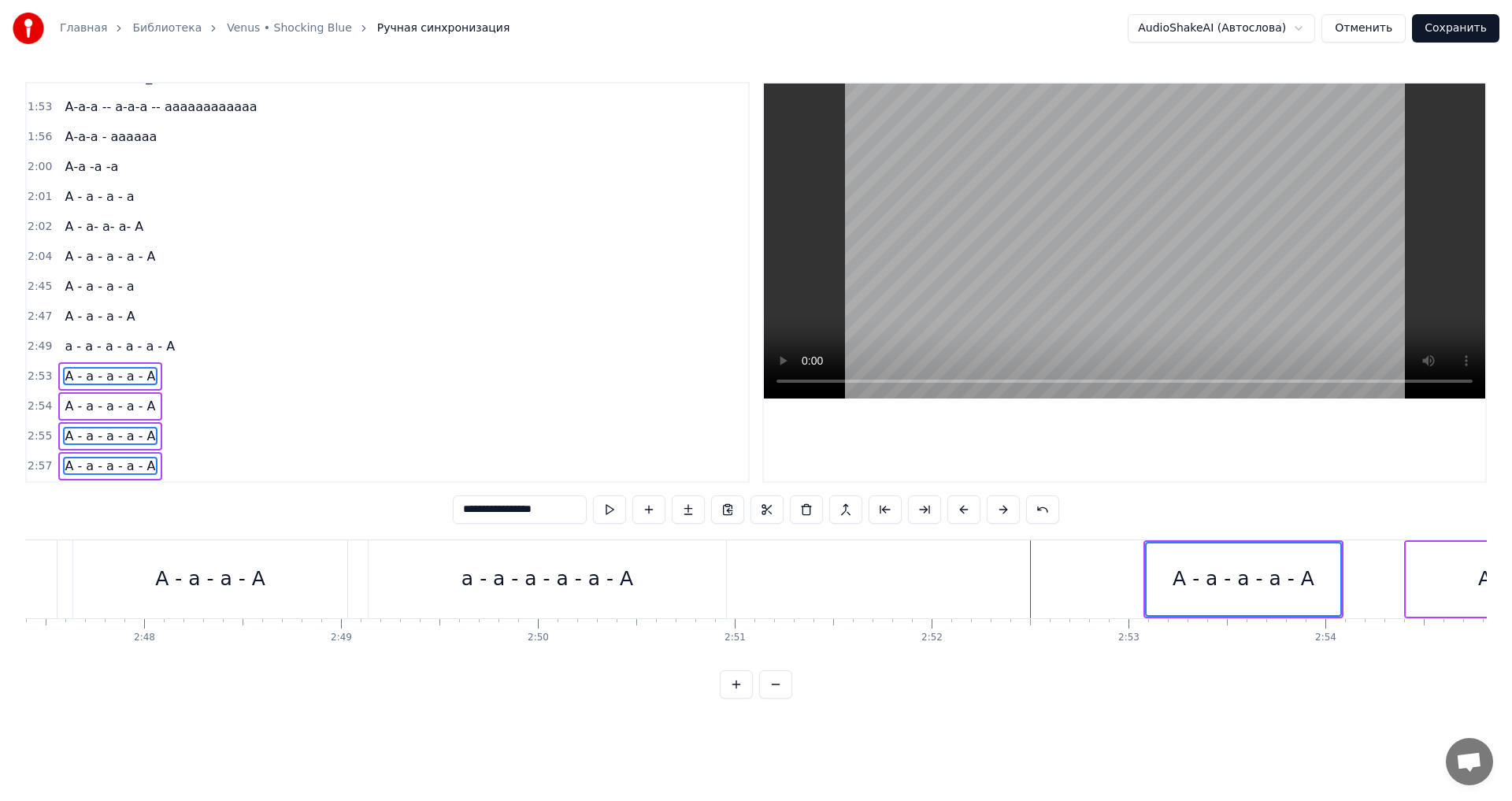
click at [564, 573] on div "а - а - а - а - а - А" at bounding box center [546, 579] width 171 height 30
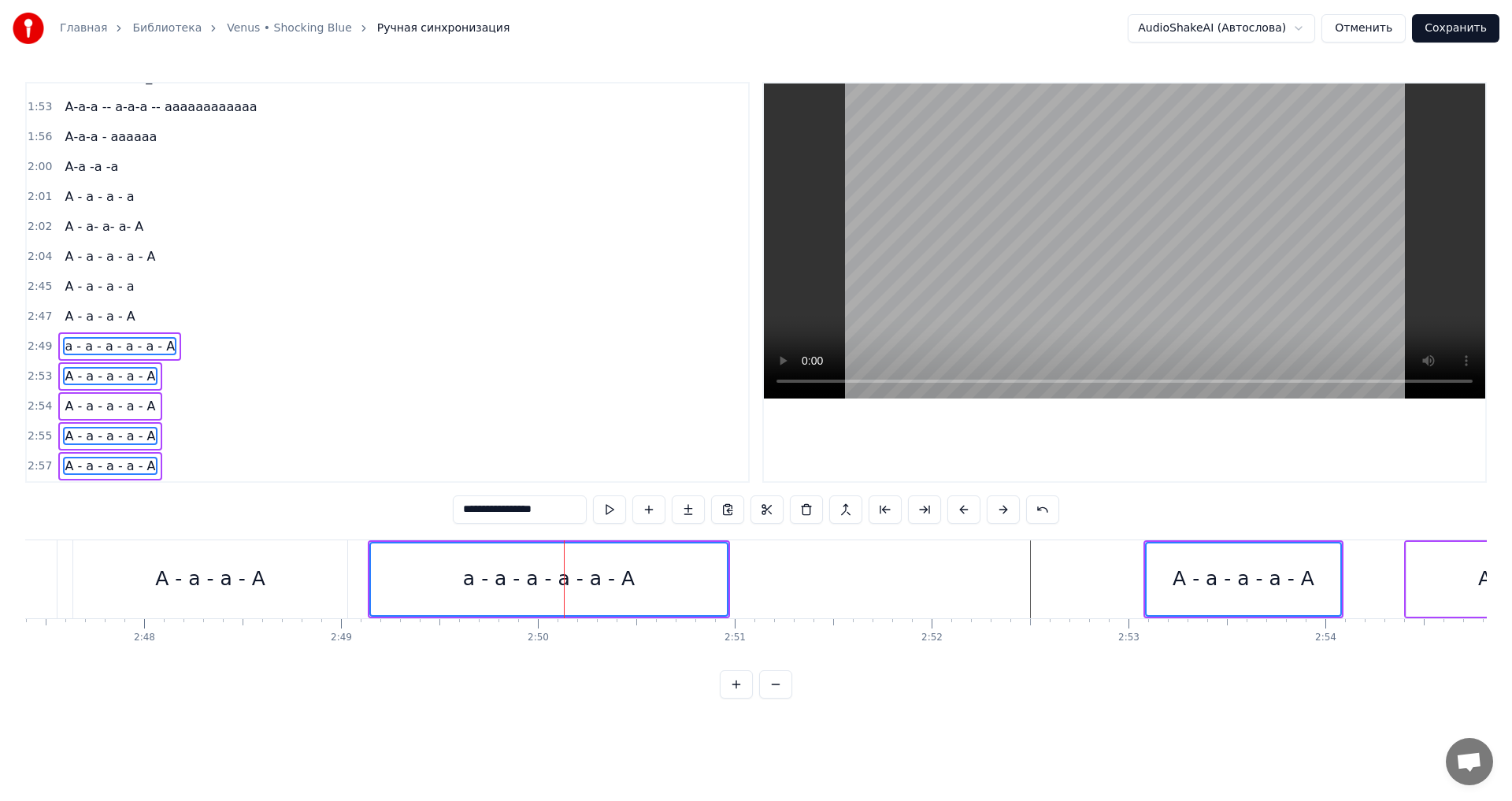
click at [204, 568] on div "А - а - а - А" at bounding box center [210, 579] width 110 height 30
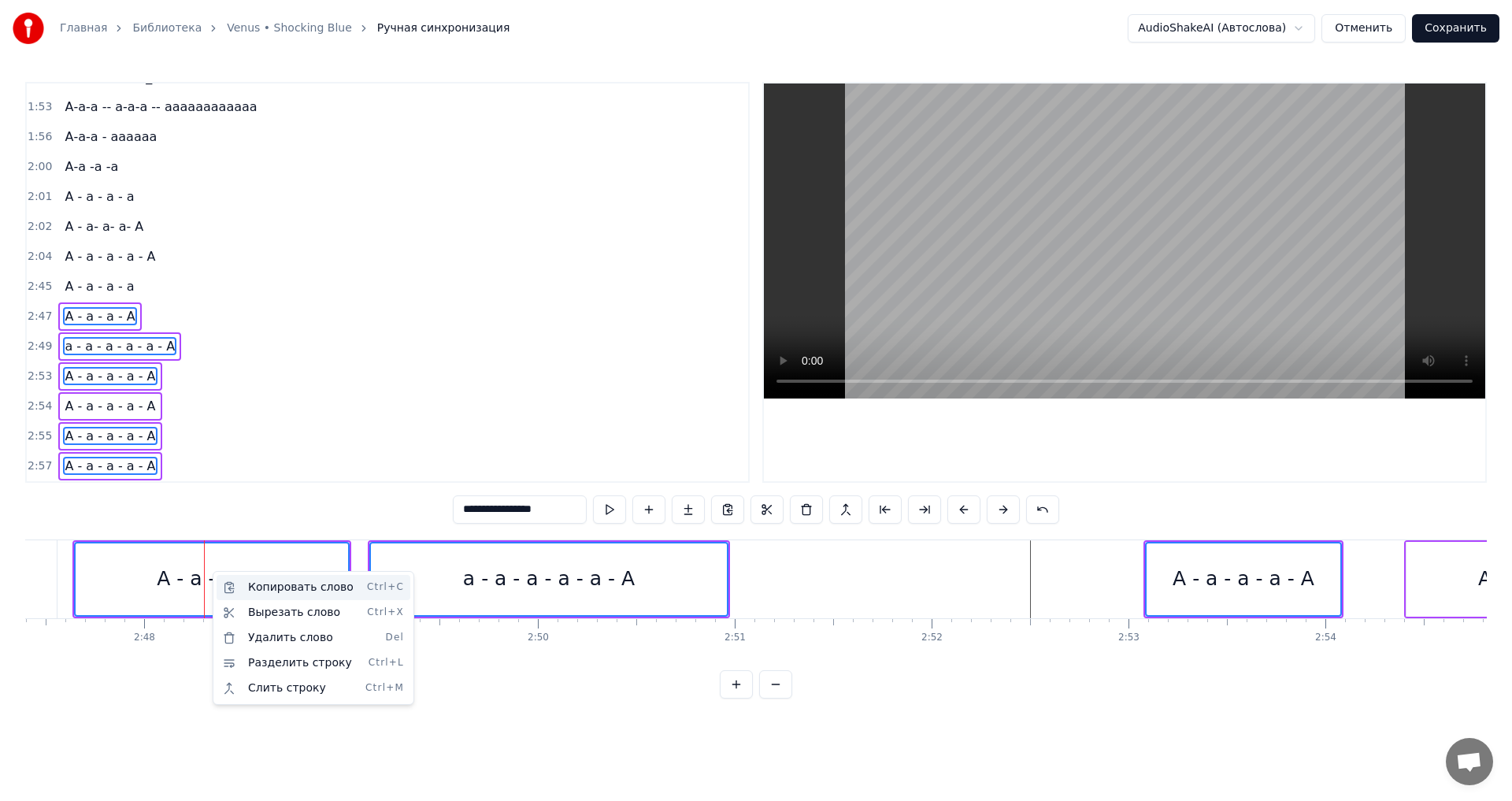
click at [287, 592] on div "Копировать слово Ctrl+C" at bounding box center [313, 587] width 194 height 26
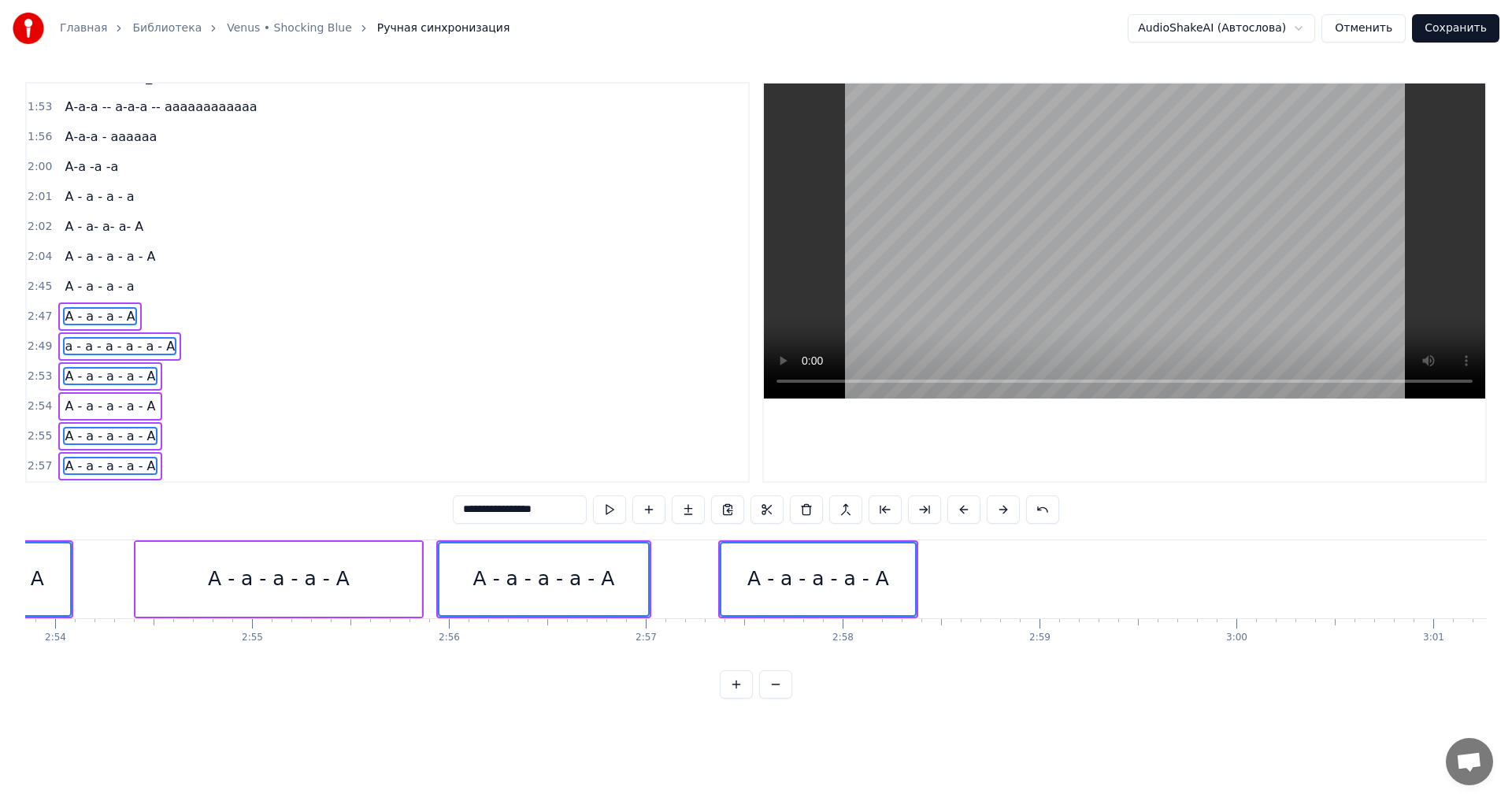
scroll to position [0, 34357]
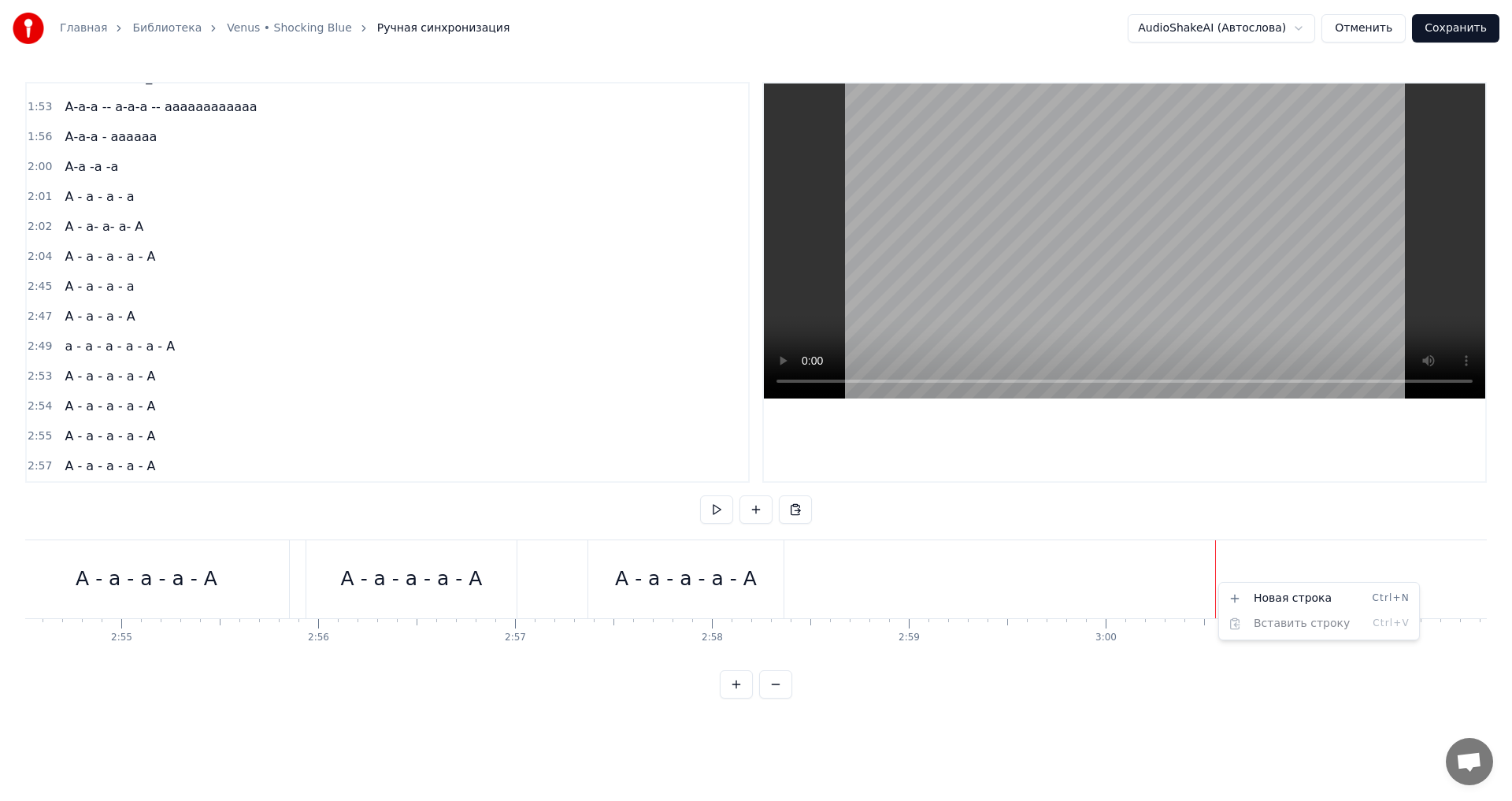
click at [1258, 625] on div "Новая строка Ctrl+N Вставить строку Ctrl+V" at bounding box center [1319, 611] width 194 height 50
click at [1258, 601] on div "Новая строка Ctrl+N" at bounding box center [1319, 598] width 194 height 26
drag, startPoint x: 1307, startPoint y: 569, endPoint x: 1261, endPoint y: 574, distance: 46.3
click at [1261, 574] on div "<>" at bounding box center [1315, 578] width 195 height 75
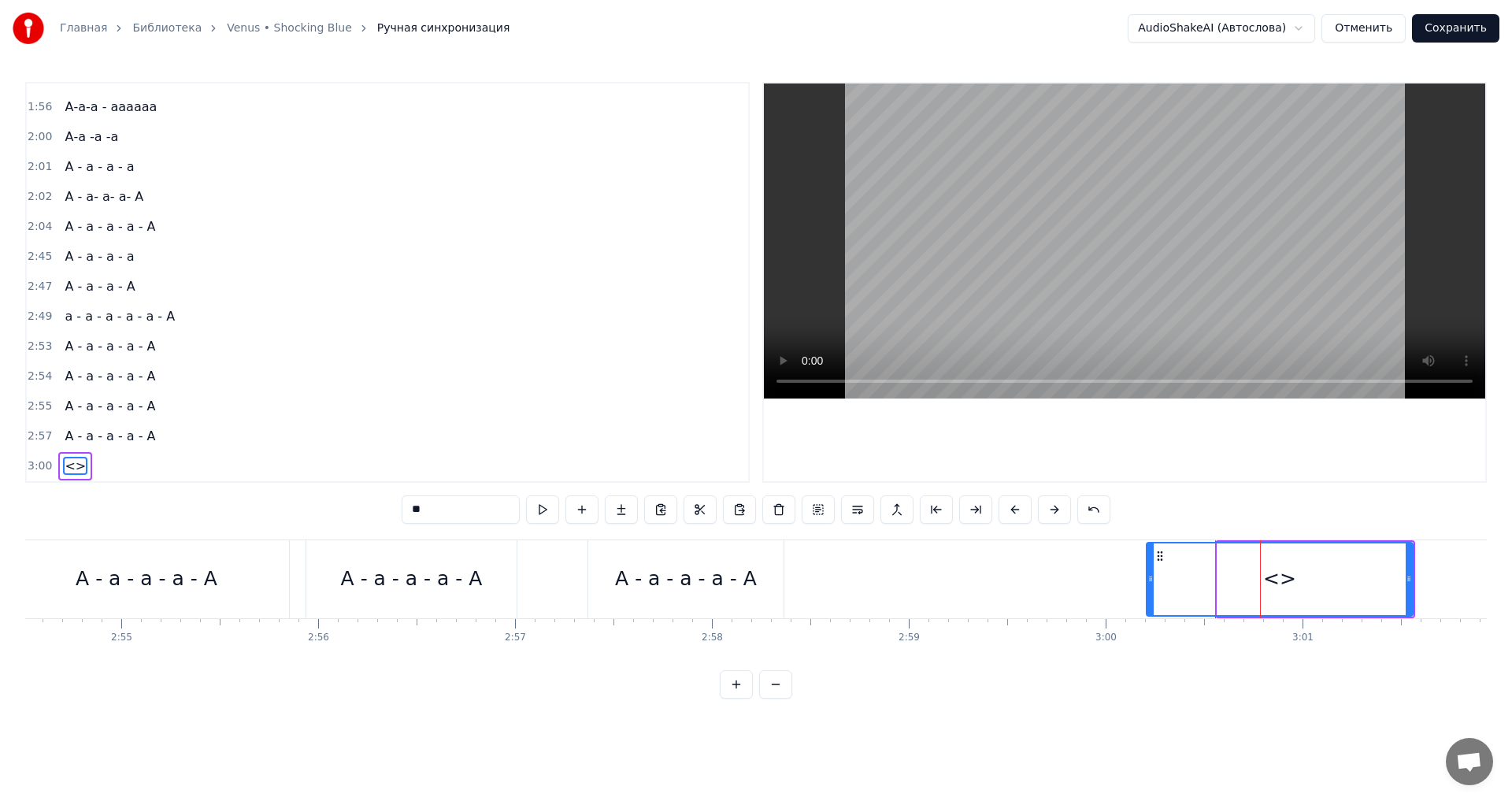
drag, startPoint x: 1224, startPoint y: 577, endPoint x: 1153, endPoint y: 584, distance: 71.3
click at [1153, 584] on icon at bounding box center [1150, 578] width 7 height 12
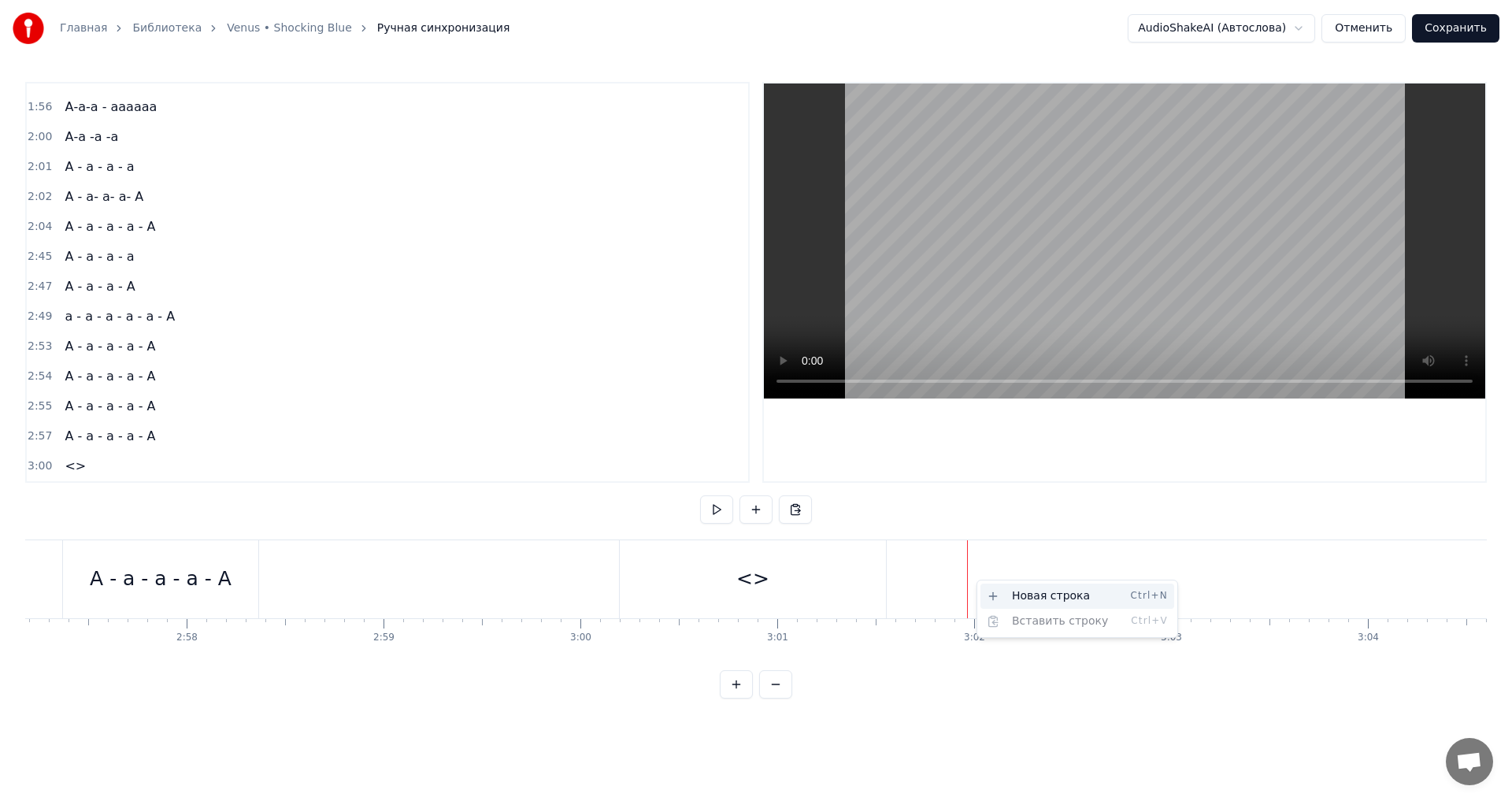
click at [1026, 601] on div "Новая строка Ctrl+N" at bounding box center [1077, 596] width 194 height 26
click at [840, 574] on div "<>" at bounding box center [753, 579] width 266 height 78
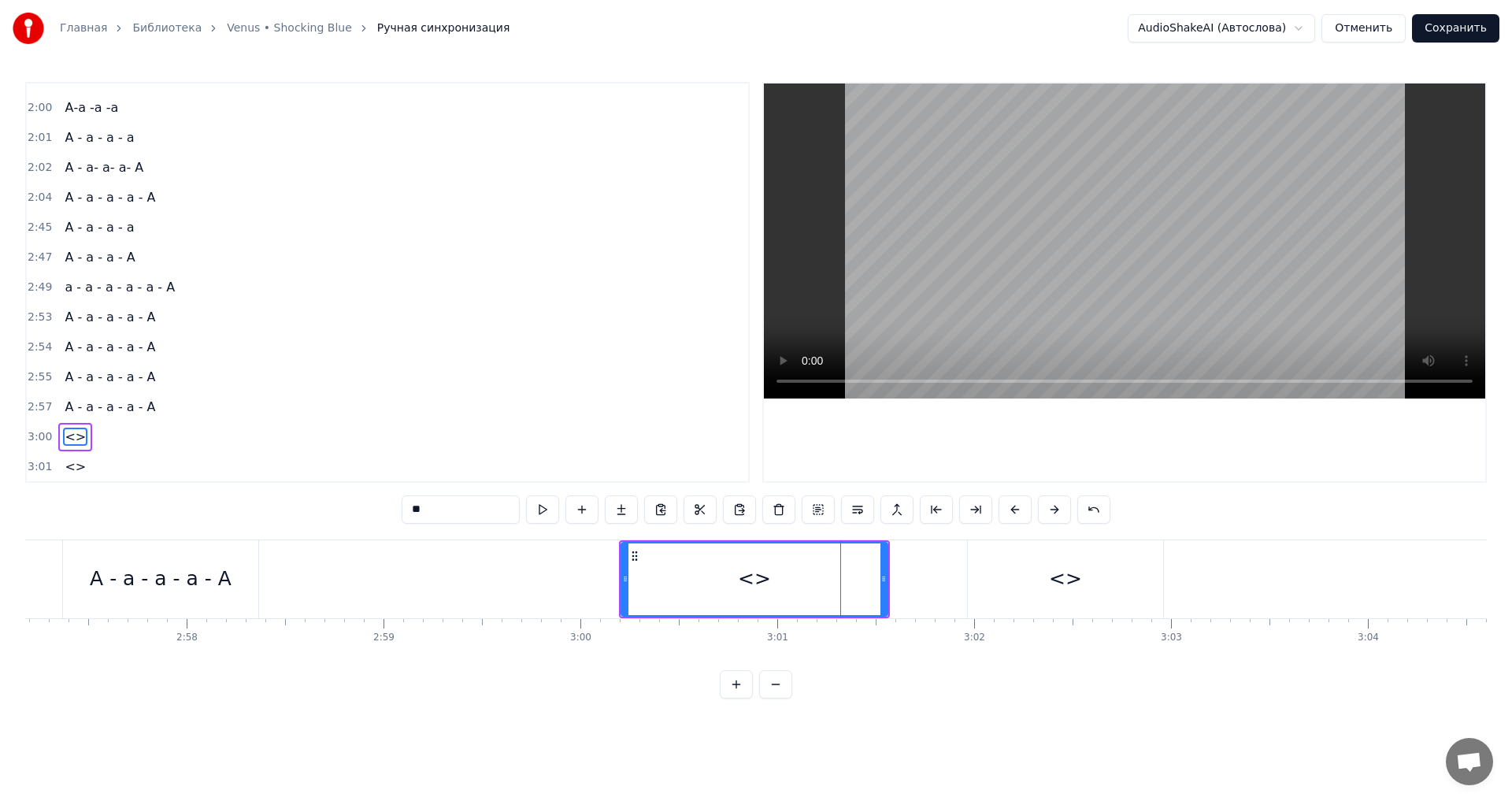
scroll to position [500, 0]
click at [998, 579] on div "<>" at bounding box center [1065, 579] width 195 height 78
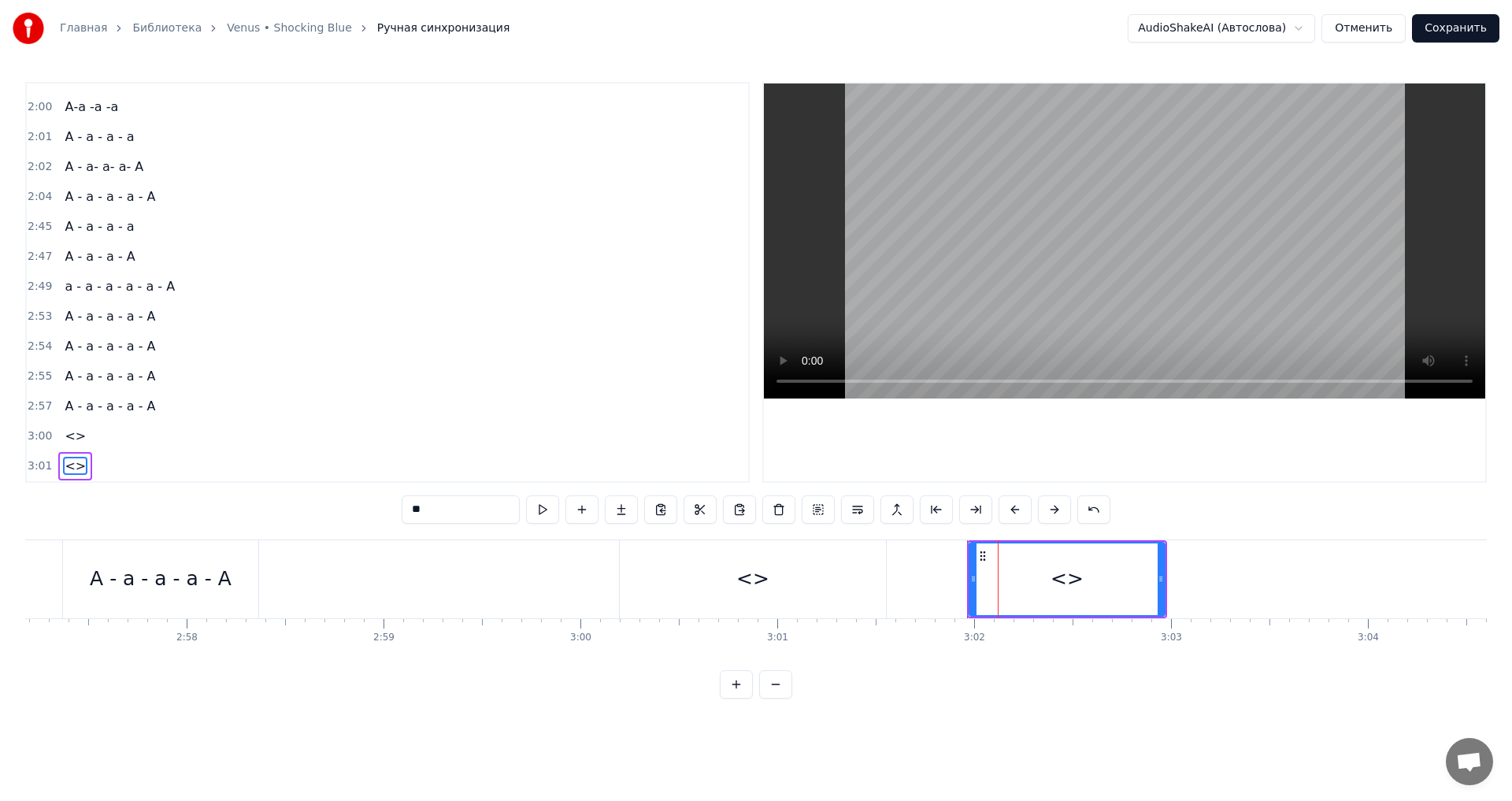
drag, startPoint x: 999, startPoint y: 576, endPoint x: 950, endPoint y: 580, distance: 49.2
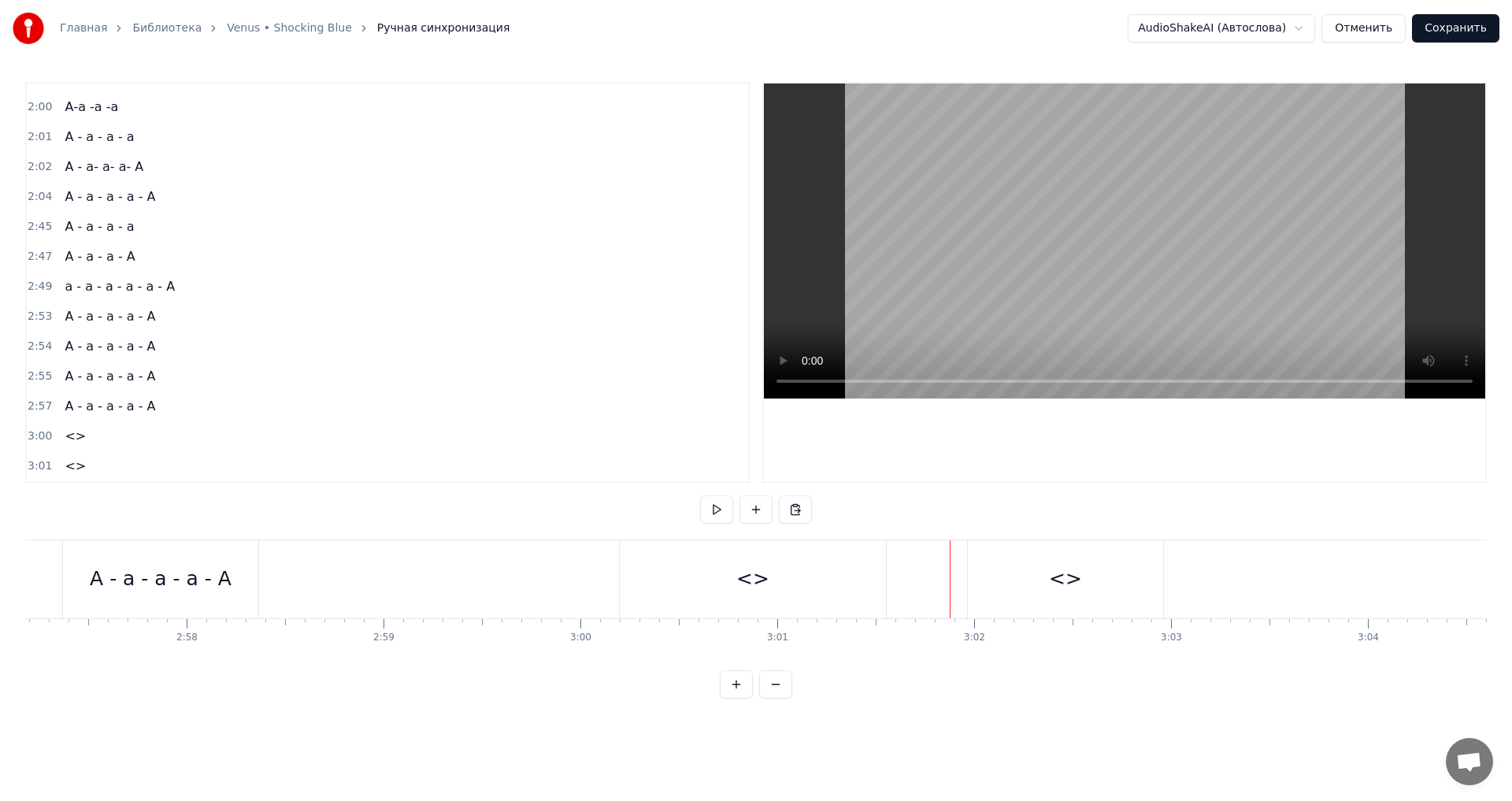
click at [986, 560] on div "<>" at bounding box center [1065, 579] width 195 height 78
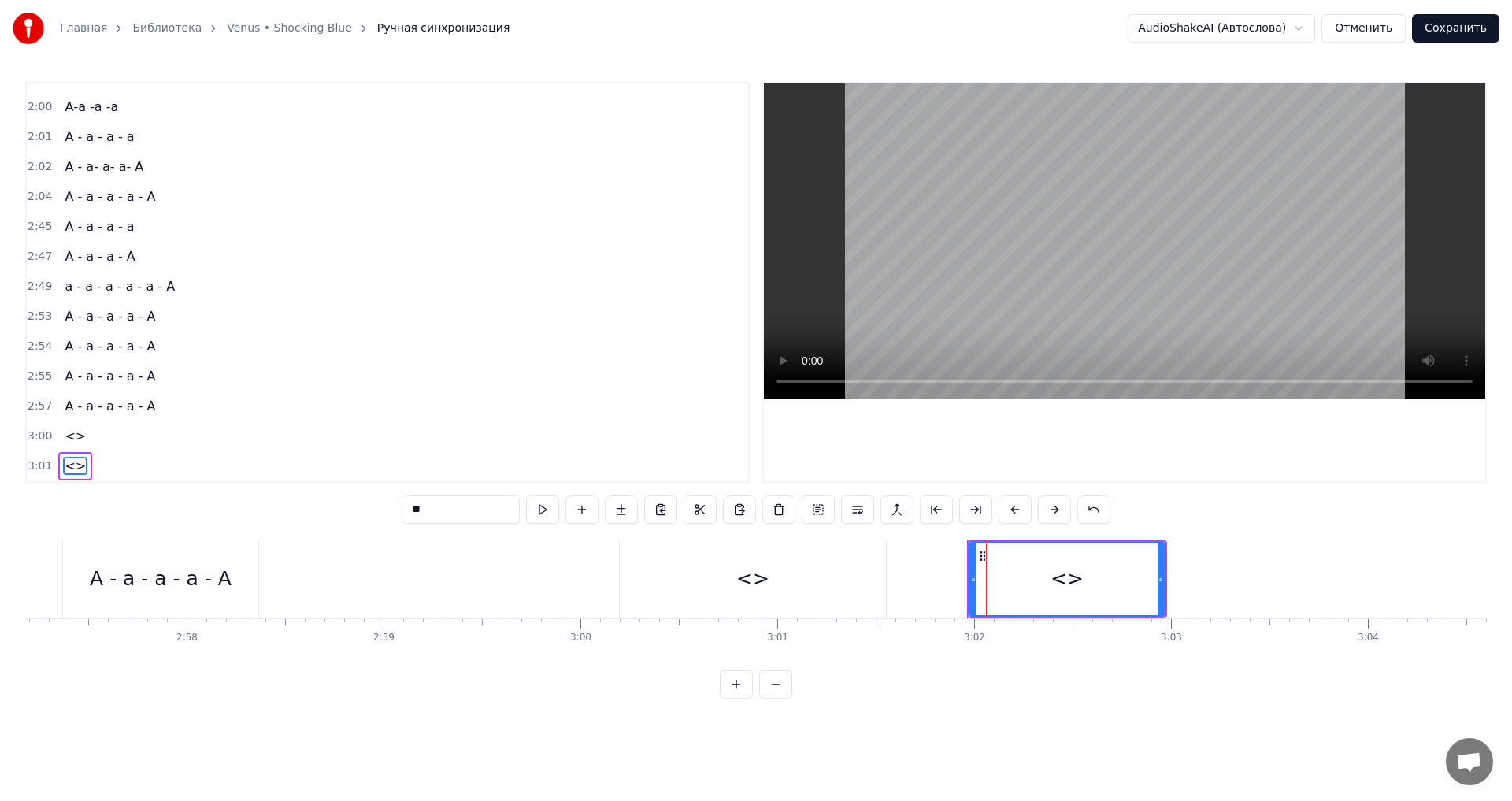
click at [850, 571] on div "<>" at bounding box center [753, 579] width 266 height 78
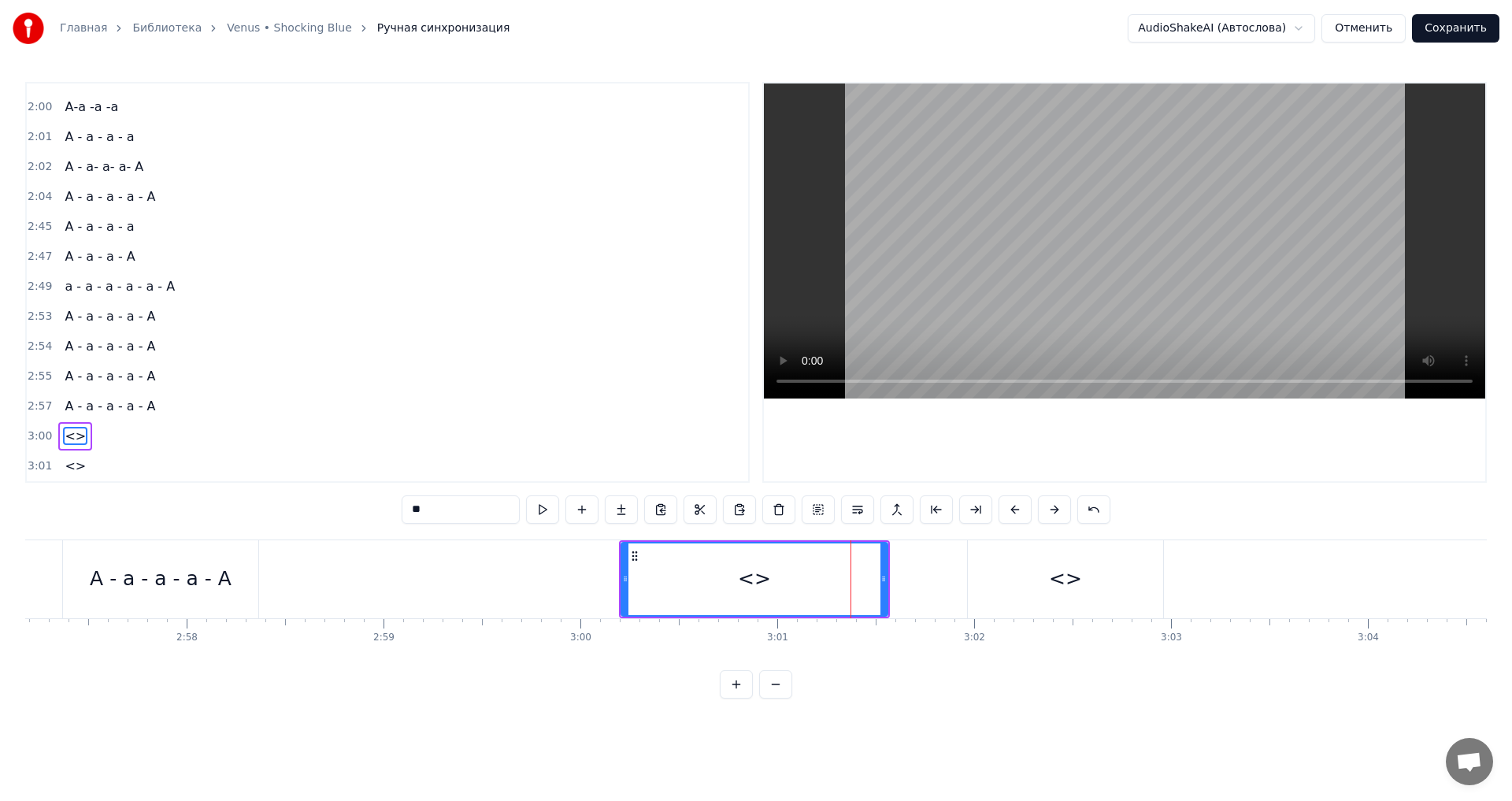
click at [989, 564] on div "<>" at bounding box center [1065, 579] width 195 height 78
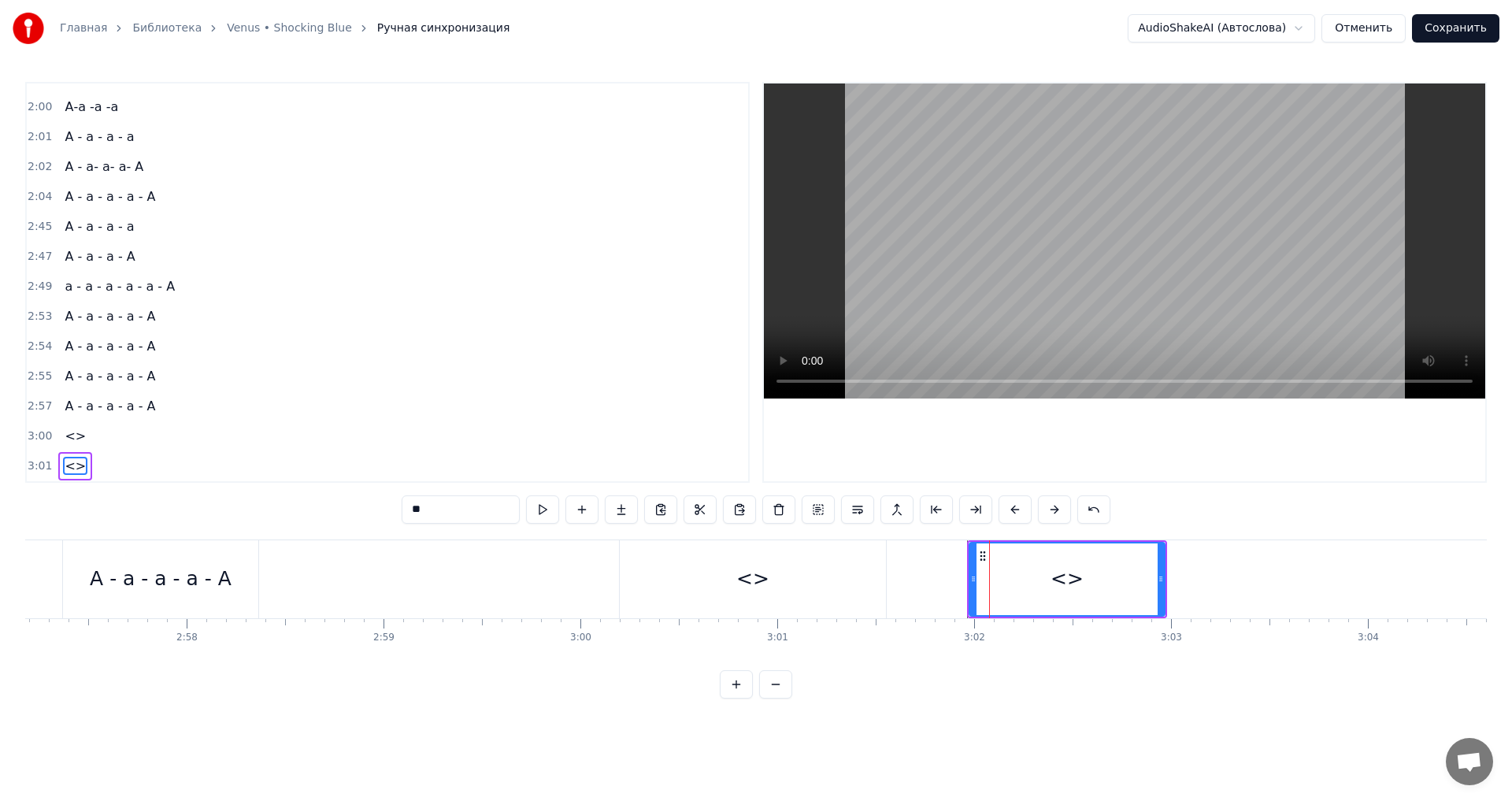
drag, startPoint x: 989, startPoint y: 564, endPoint x: 969, endPoint y: 565, distance: 20.0
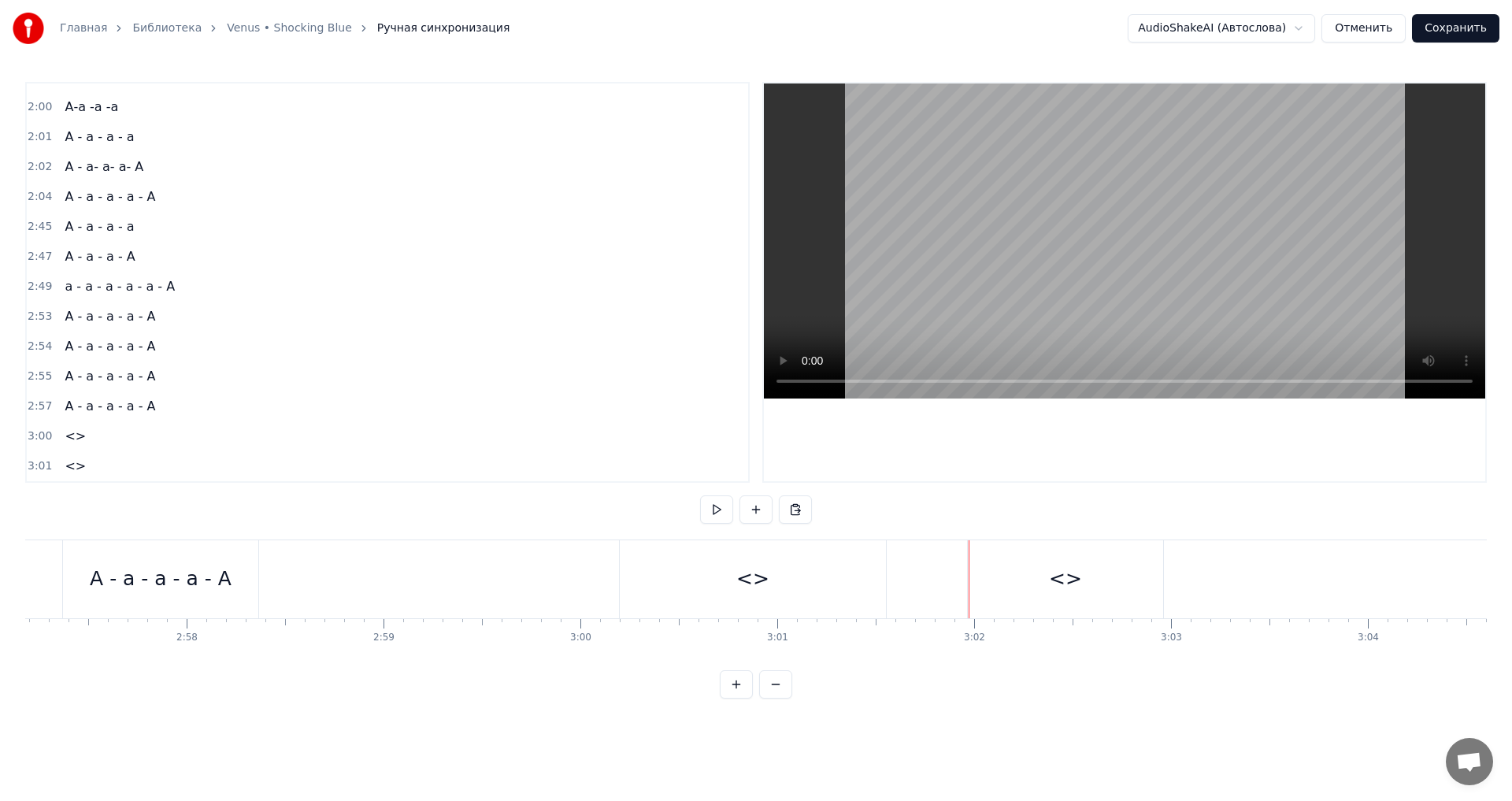
click at [993, 569] on div "<>" at bounding box center [1065, 579] width 195 height 78
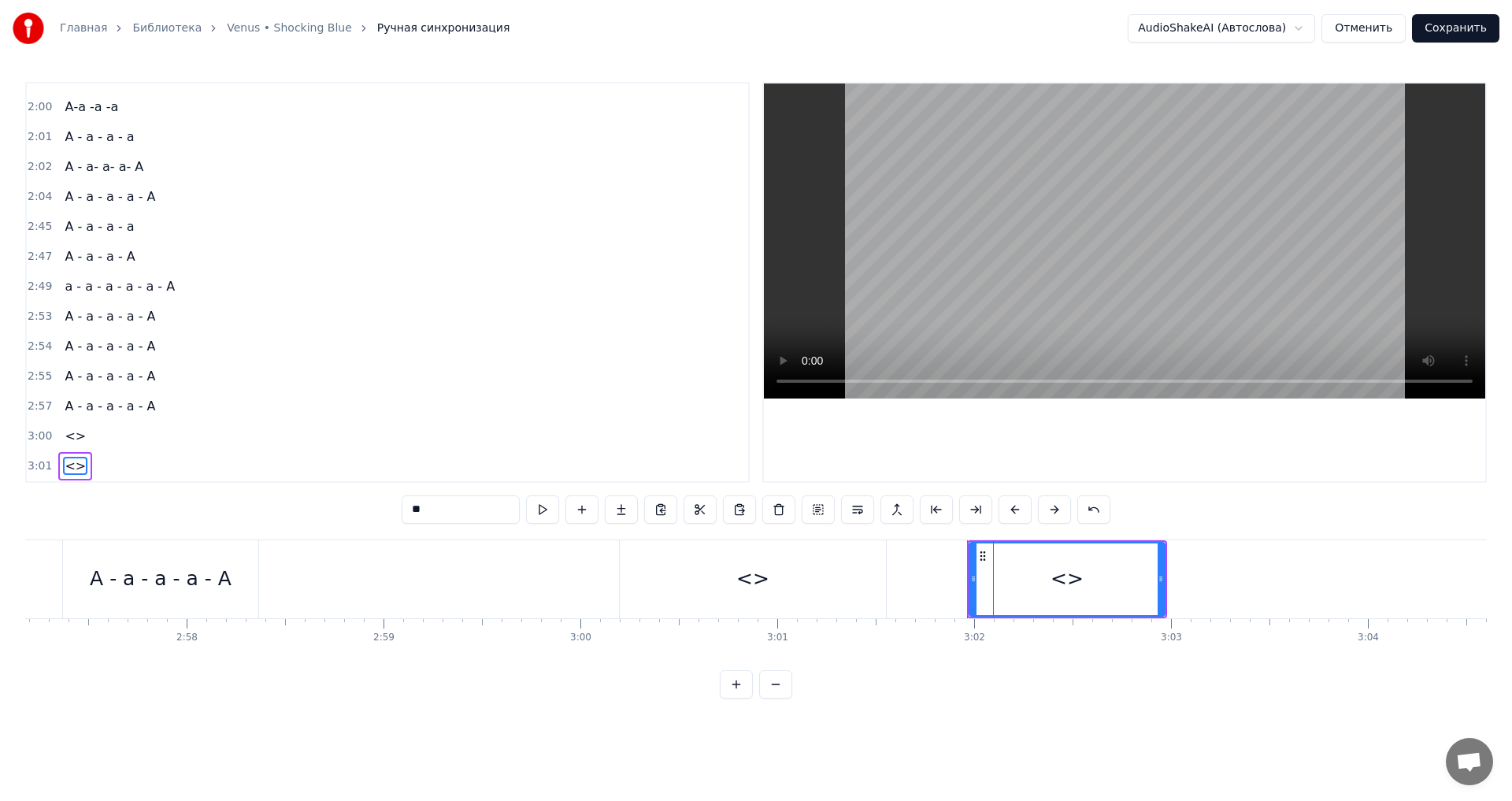
drag, startPoint x: 993, startPoint y: 569, endPoint x: 969, endPoint y: 574, distance: 24.5
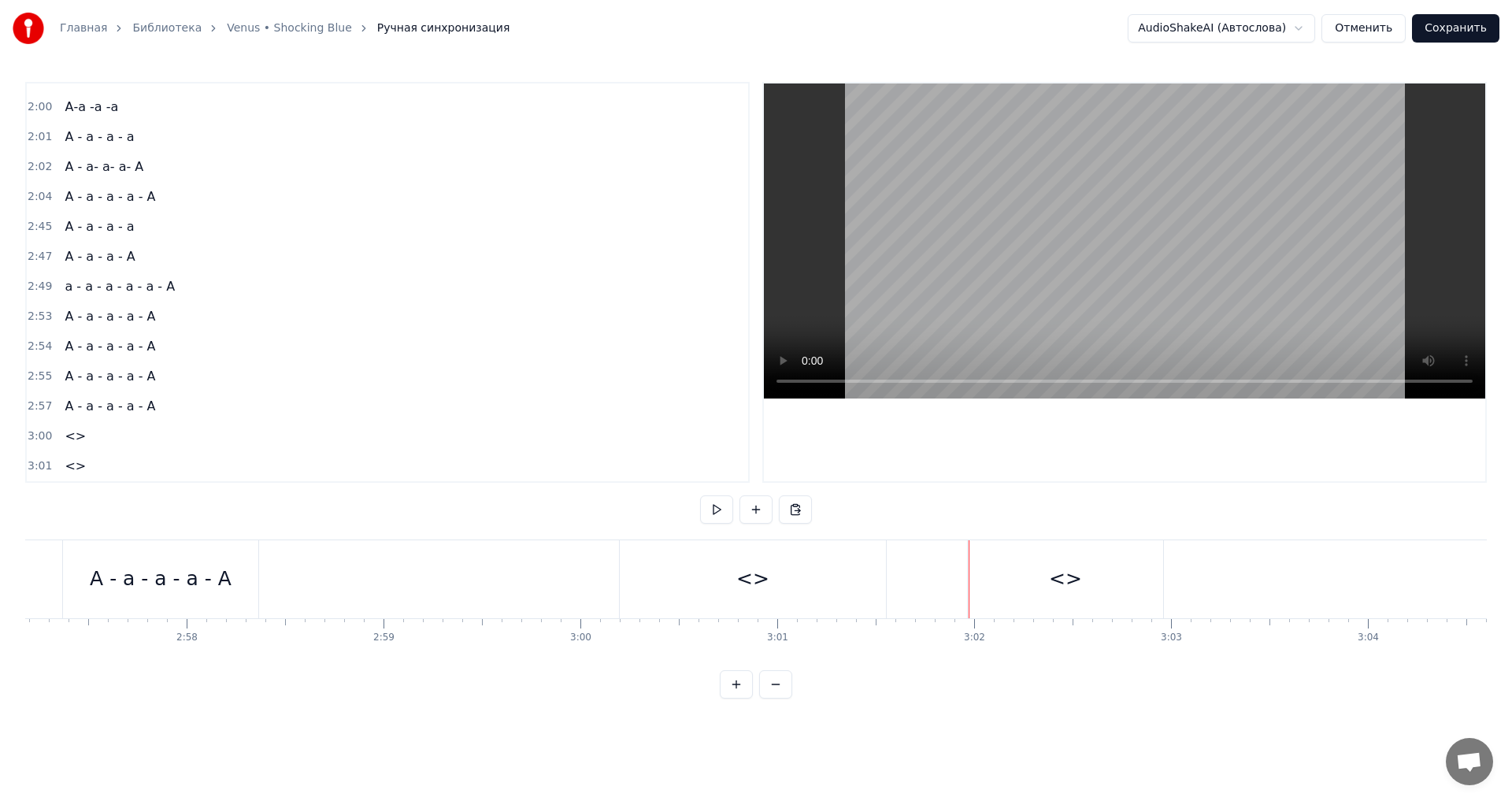
click at [974, 561] on div "<>" at bounding box center [1065, 579] width 195 height 78
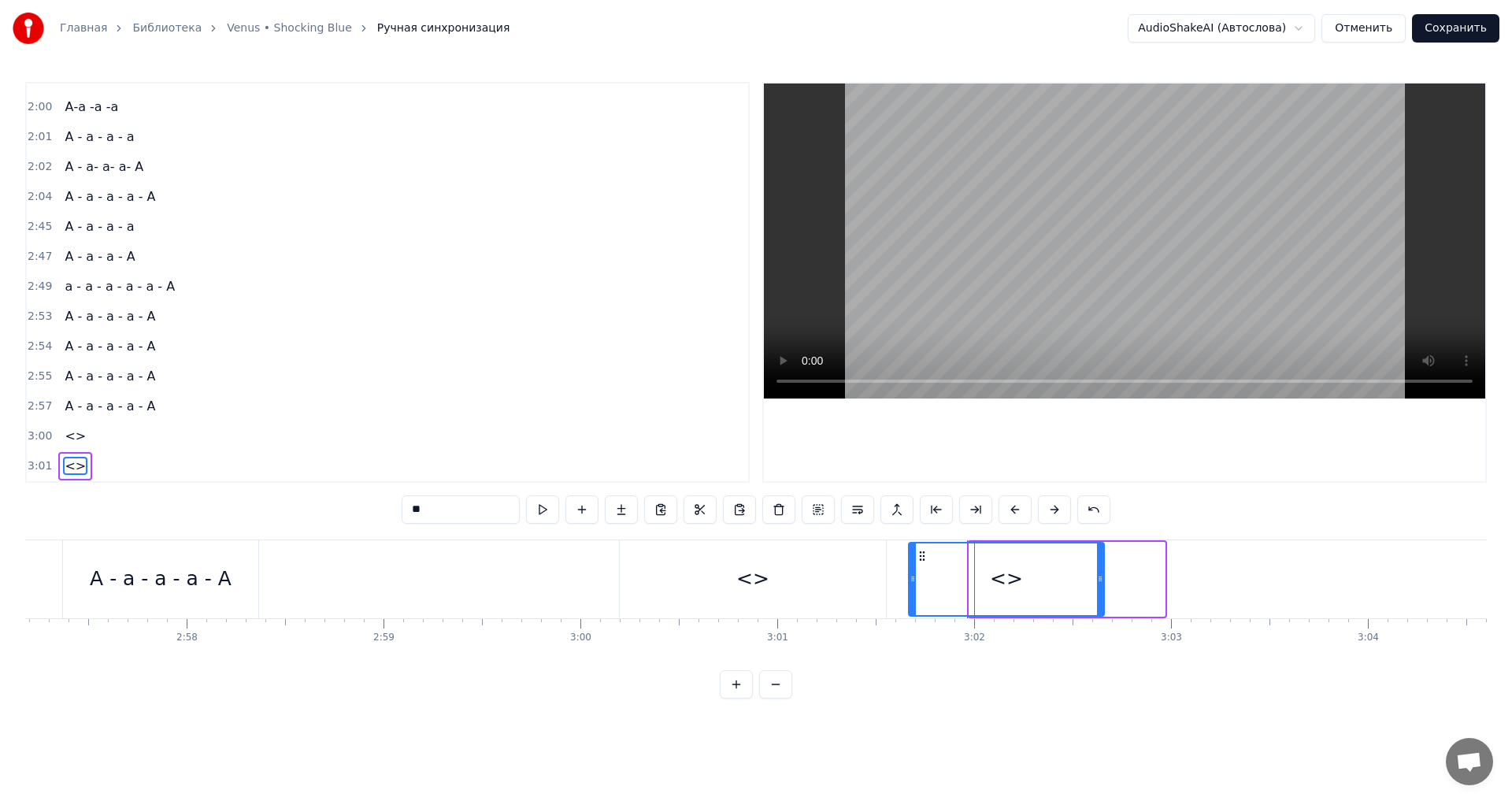
drag, startPoint x: 982, startPoint y: 555, endPoint x: 921, endPoint y: 561, distance: 61.3
click at [921, 561] on icon at bounding box center [921, 556] width 12 height 12
drag, startPoint x: 1102, startPoint y: 579, endPoint x: 1160, endPoint y: 579, distance: 58.0
click at [1160, 579] on icon at bounding box center [1157, 578] width 7 height 12
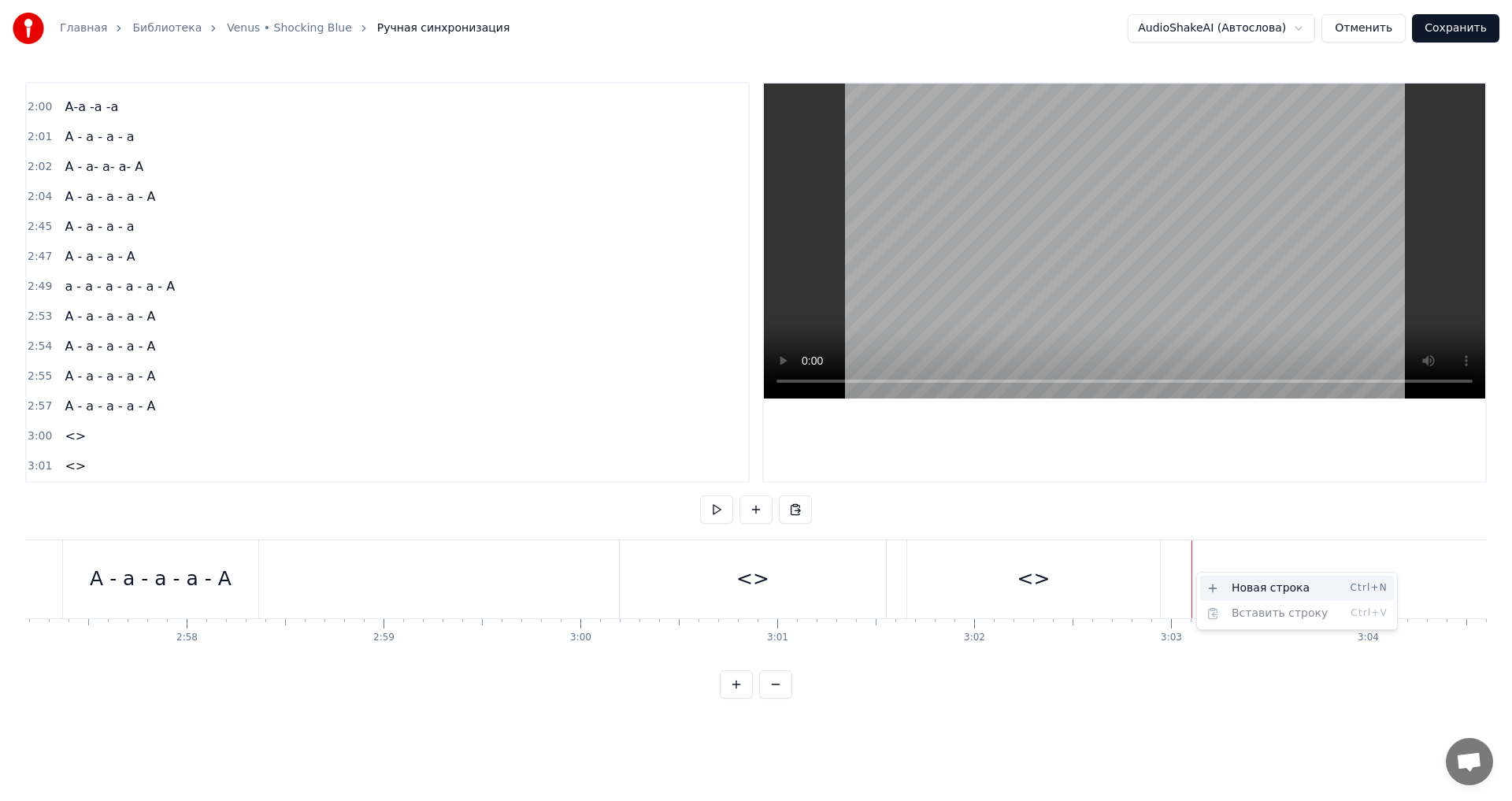
click at [1227, 592] on div "Новая строка Ctrl+N" at bounding box center [1297, 588] width 194 height 26
click at [746, 580] on div "<>" at bounding box center [753, 579] width 33 height 30
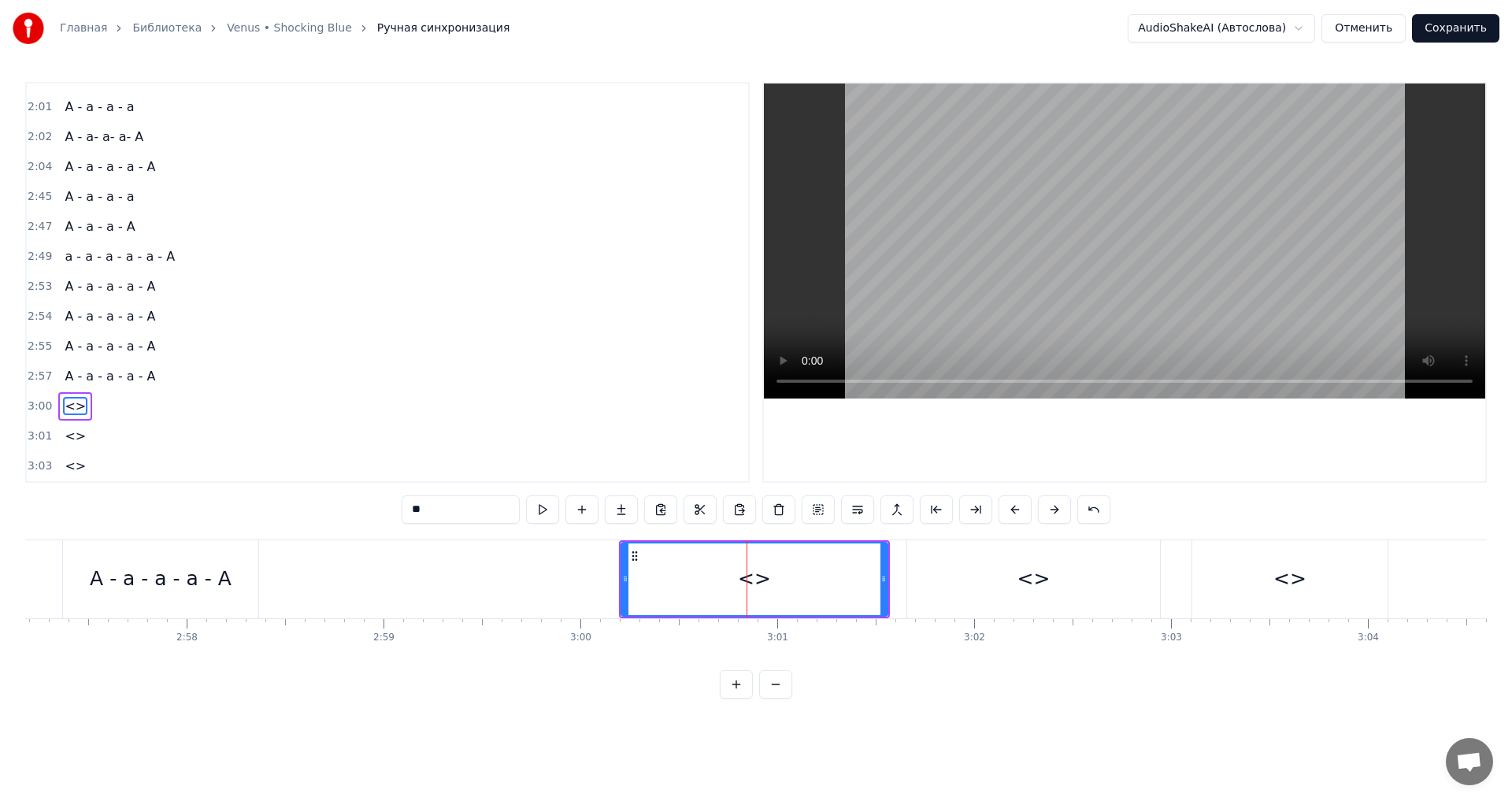
drag, startPoint x: 428, startPoint y: 507, endPoint x: 398, endPoint y: 507, distance: 30.0
click at [398, 507] on div "0:18 Богиня на вершине горы 0:22 Серебряным светом горит 0:26 Как символ красот…" at bounding box center [756, 390] width 1462 height 616
click at [1056, 565] on div "<>" at bounding box center [1033, 579] width 253 height 78
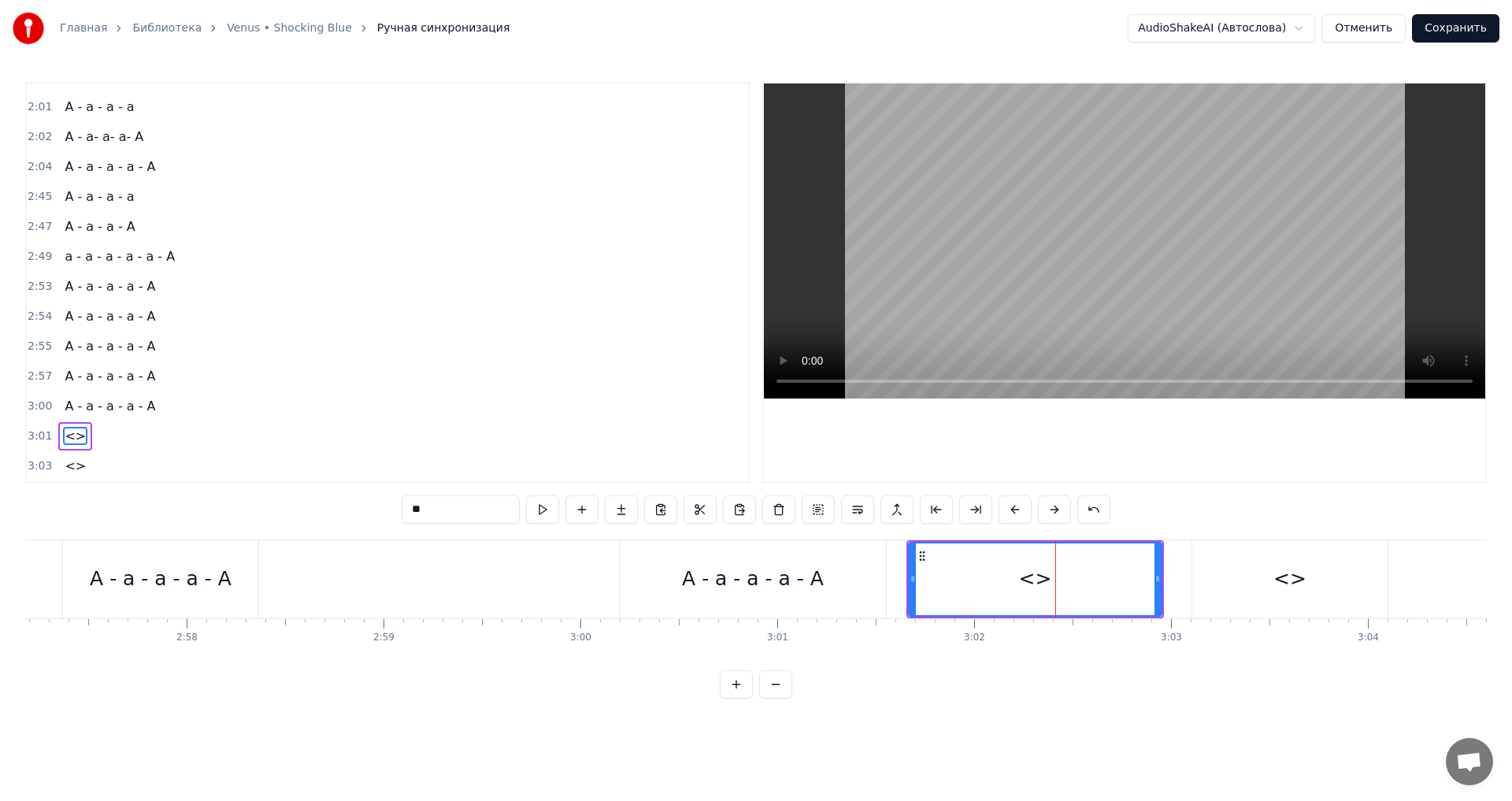
drag, startPoint x: 428, startPoint y: 510, endPoint x: 402, endPoint y: 508, distance: 26.1
click at [402, 508] on input "**" at bounding box center [460, 509] width 118 height 28
click at [1291, 582] on div "<>" at bounding box center [1290, 579] width 33 height 30
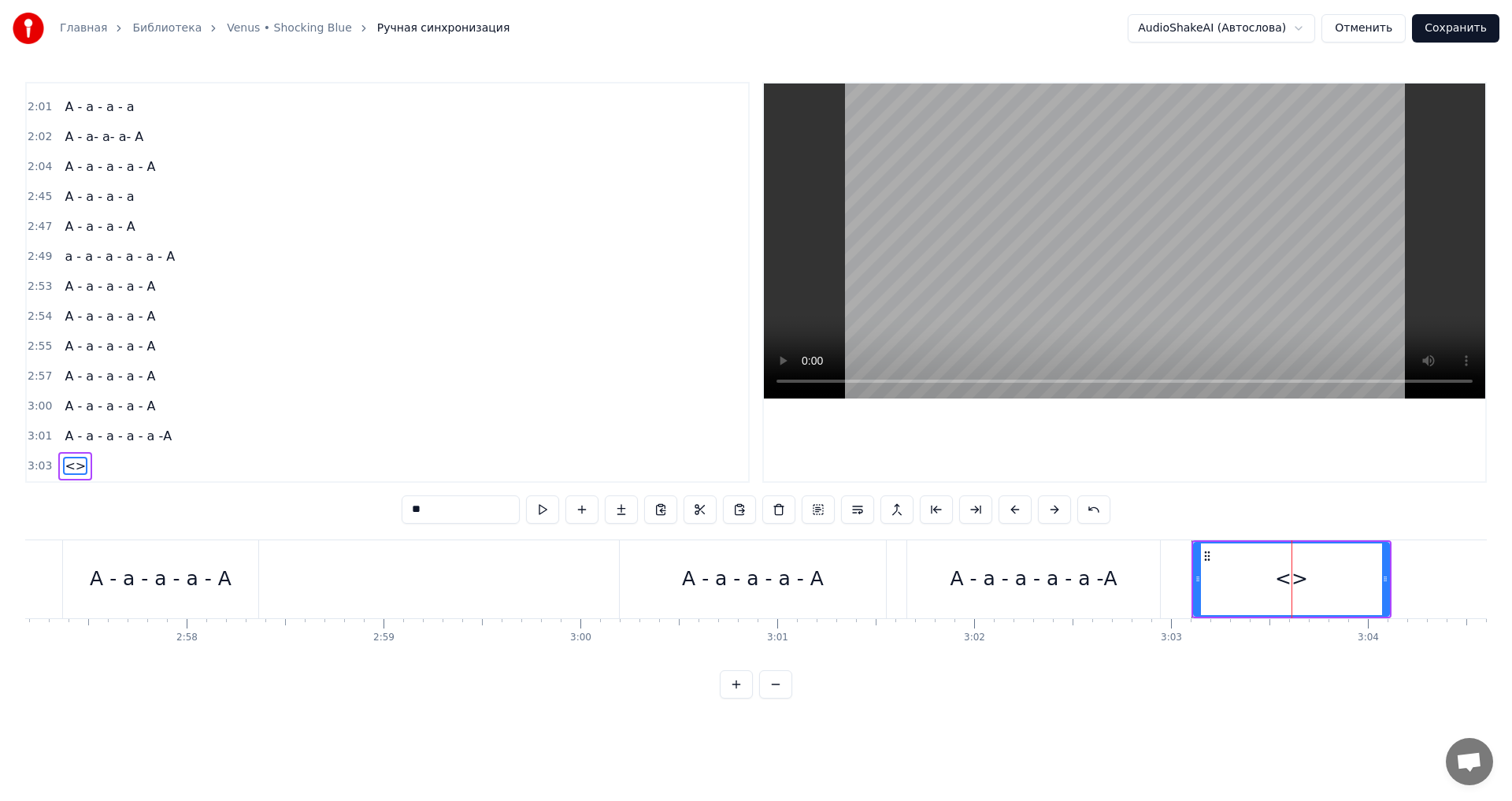
drag, startPoint x: 438, startPoint y: 510, endPoint x: 354, endPoint y: 503, distance: 84.3
click at [354, 503] on div "0:18 Богиня на вершине горы 0:22 Серебряным светом горит 0:26 Как символ красот…" at bounding box center [756, 390] width 1462 height 616
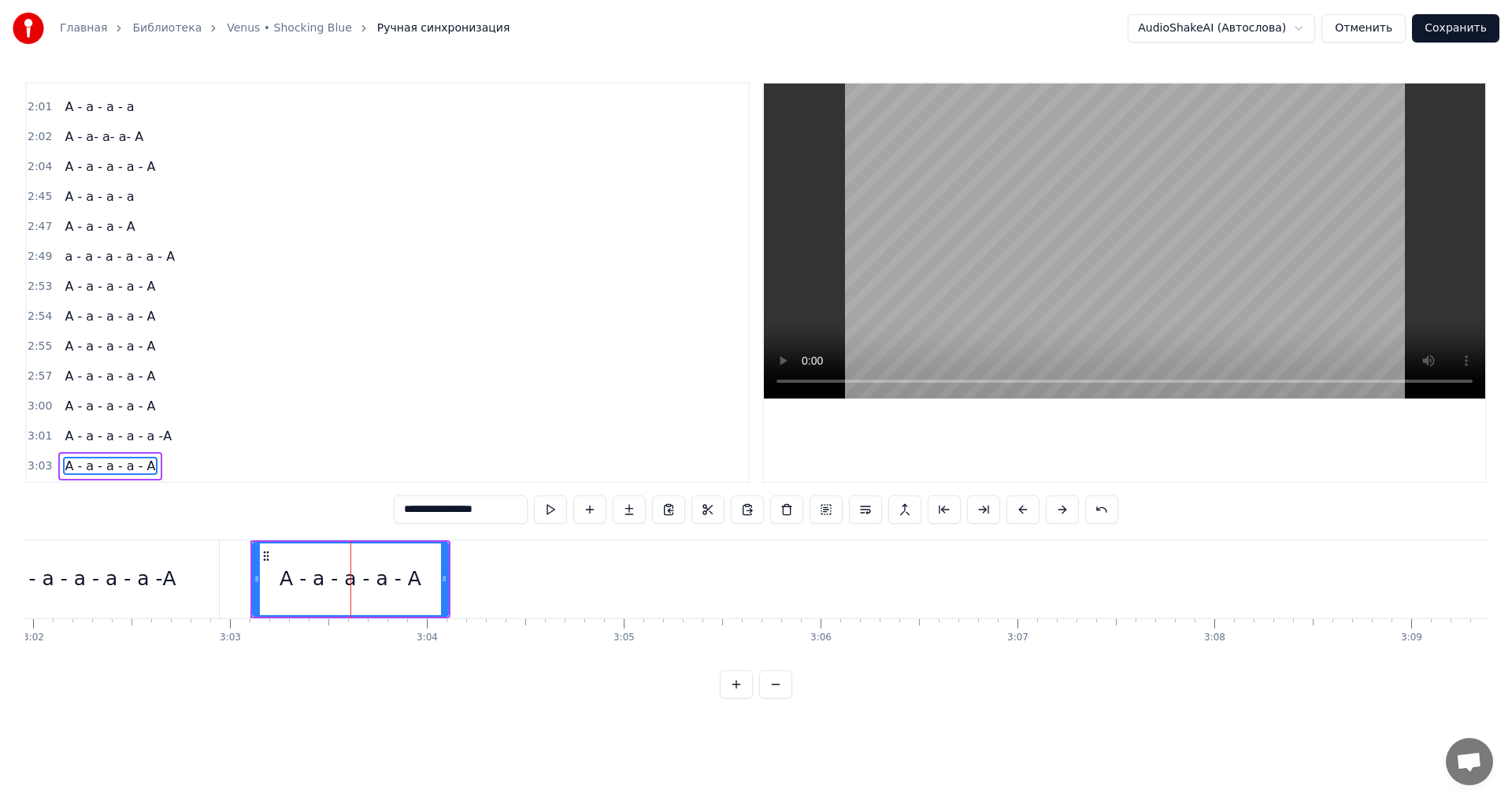
scroll to position [0, 35800]
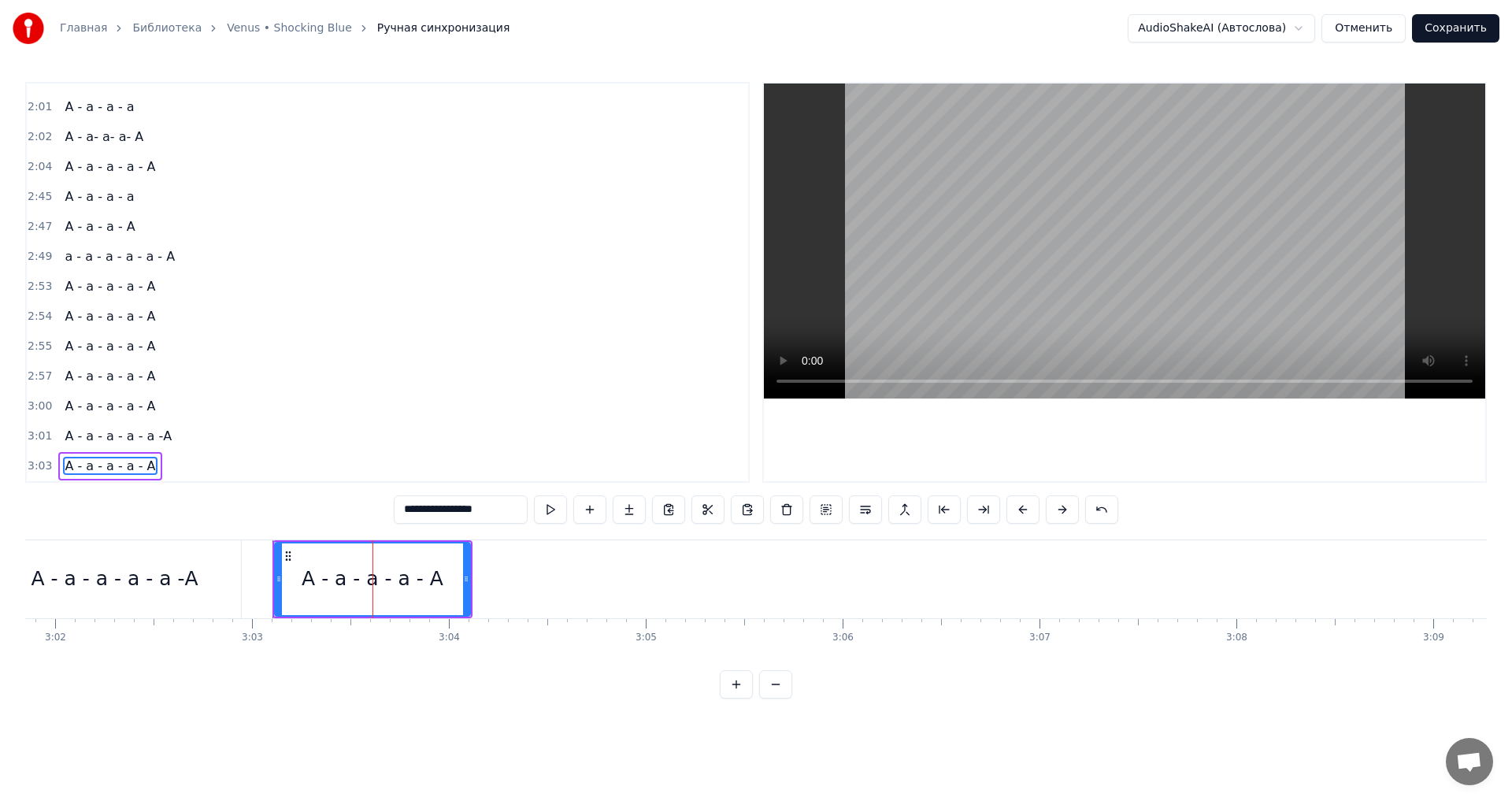
type input "**********"
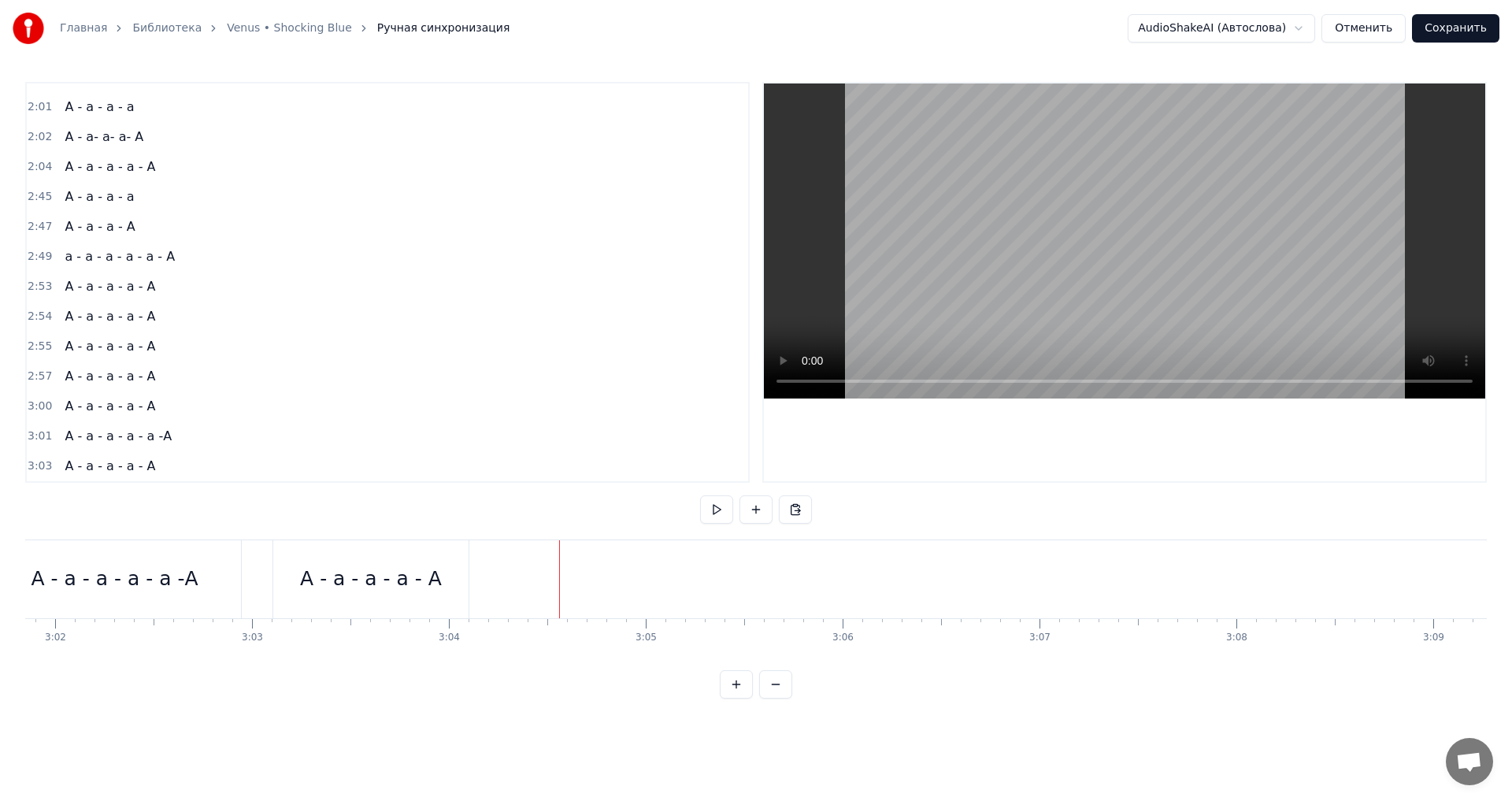
click at [544, 602] on div "Новая строка Ctrl+N" at bounding box center [606, 603] width 194 height 26
drag, startPoint x: 507, startPoint y: 559, endPoint x: 485, endPoint y: 564, distance: 22.6
click at [485, 564] on div "<>" at bounding box center [573, 579] width 200 height 78
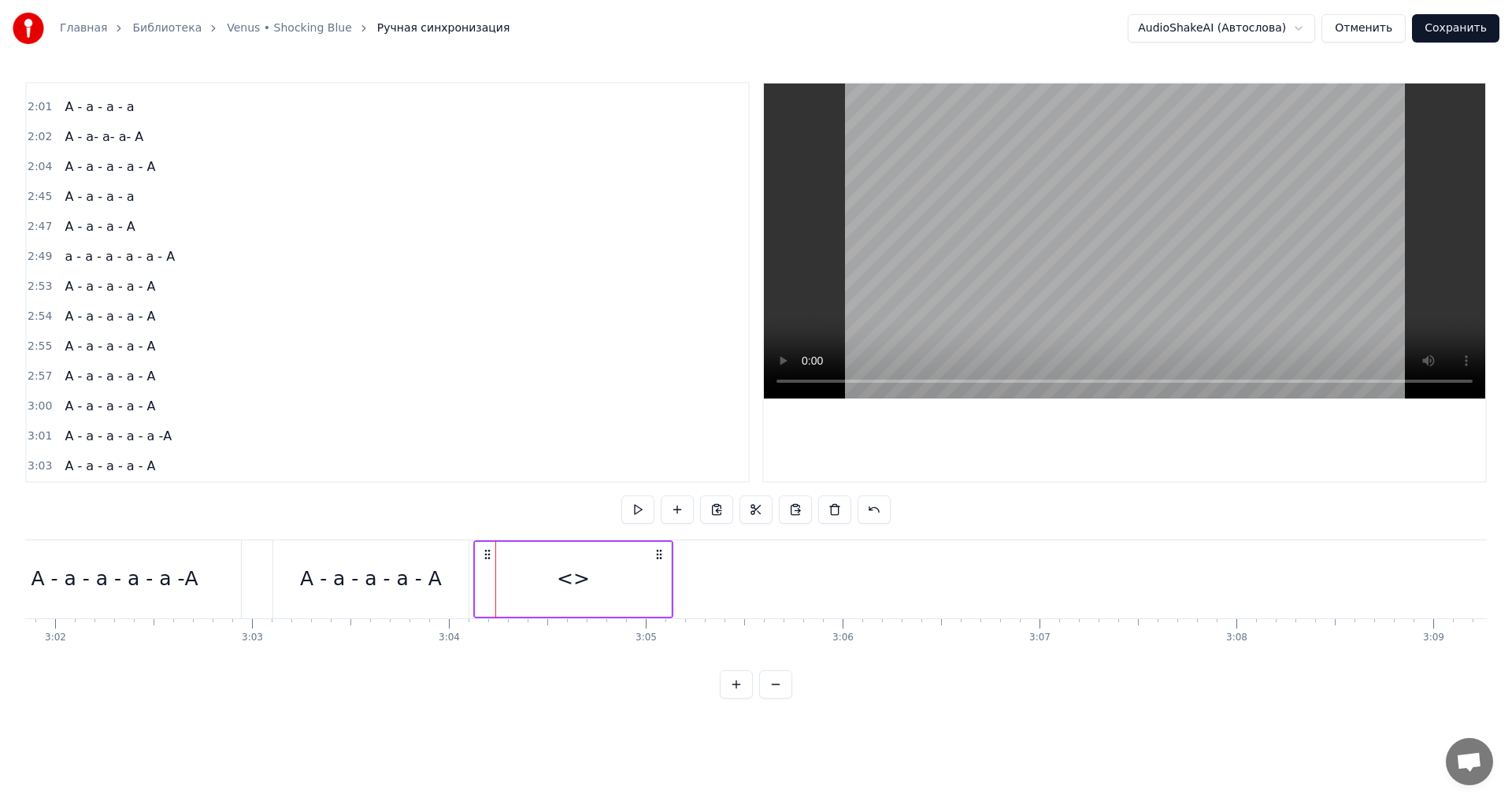
click at [571, 583] on div "<>" at bounding box center [573, 579] width 33 height 30
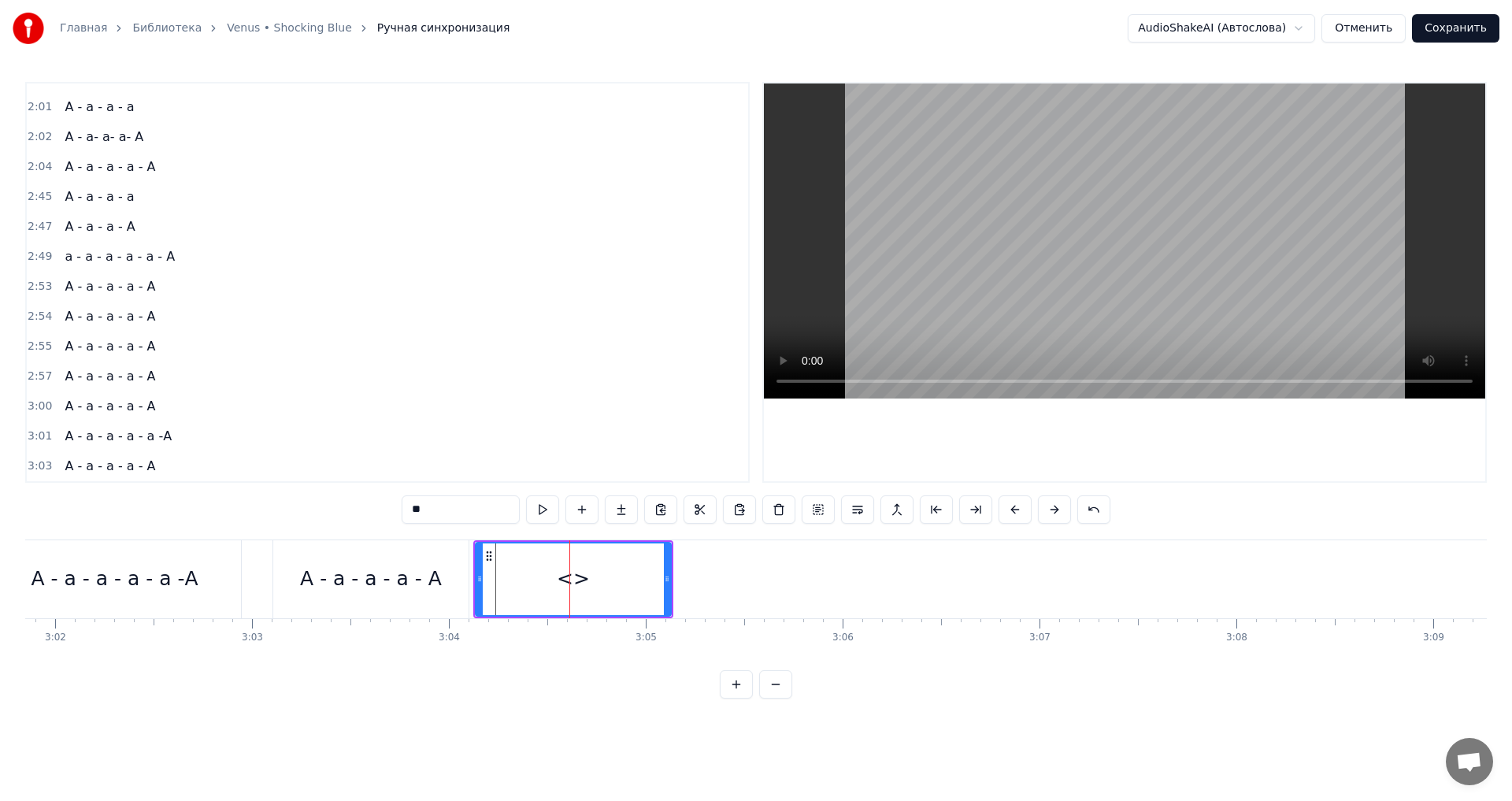
scroll to position [560, 0]
drag, startPoint x: 424, startPoint y: 508, endPoint x: 415, endPoint y: 508, distance: 9.0
click at [415, 508] on input "**" at bounding box center [460, 509] width 118 height 28
type input "**********"
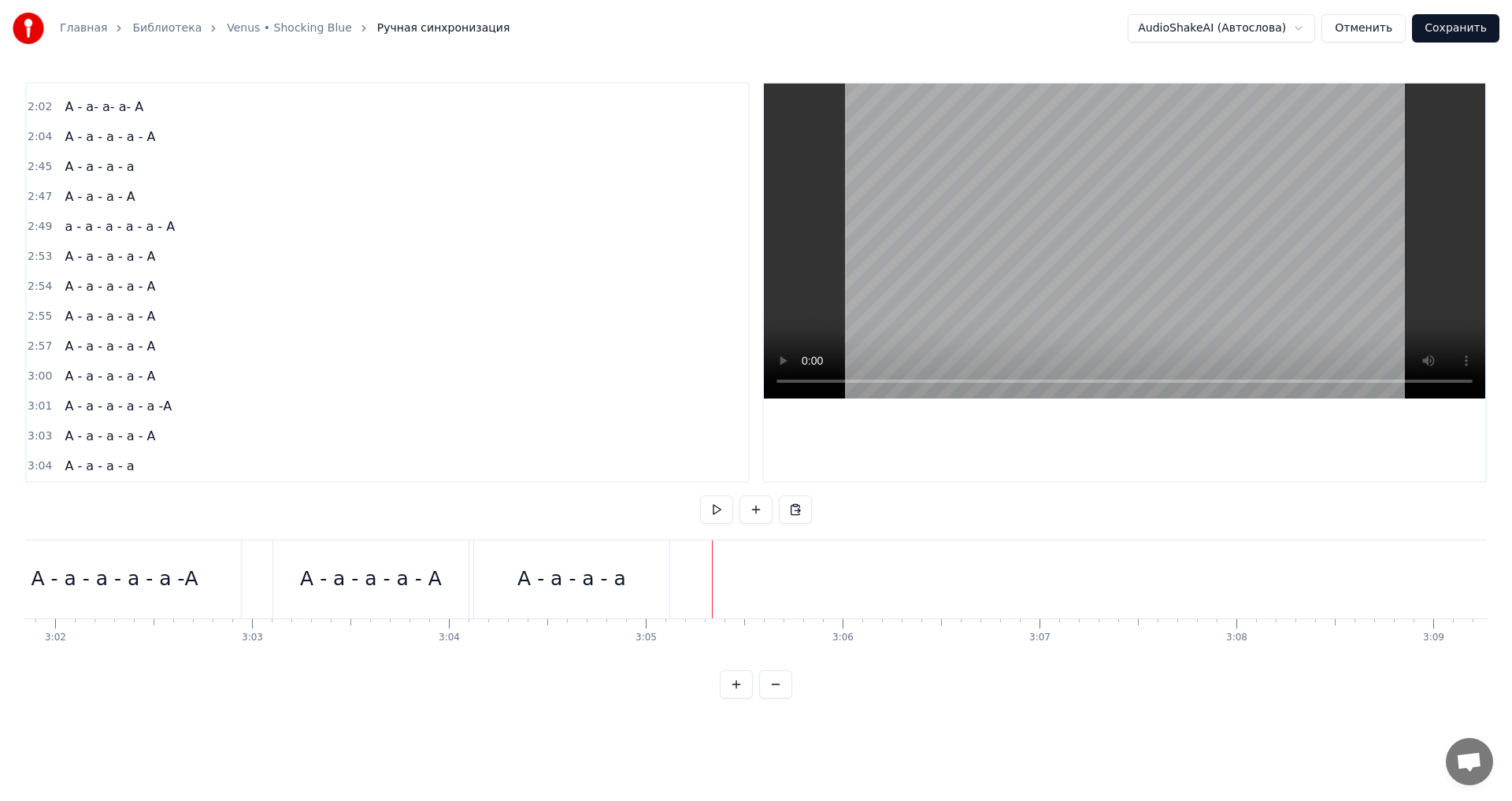
click at [766, 596] on div "Новая строка Ctrl+N" at bounding box center [797, 595] width 194 height 26
drag, startPoint x: 711, startPoint y: 555, endPoint x: 699, endPoint y: 555, distance: 12.0
click at [699, 555] on icon at bounding box center [696, 554] width 12 height 12
click at [878, 578] on div "<>" at bounding box center [783, 578] width 195 height 75
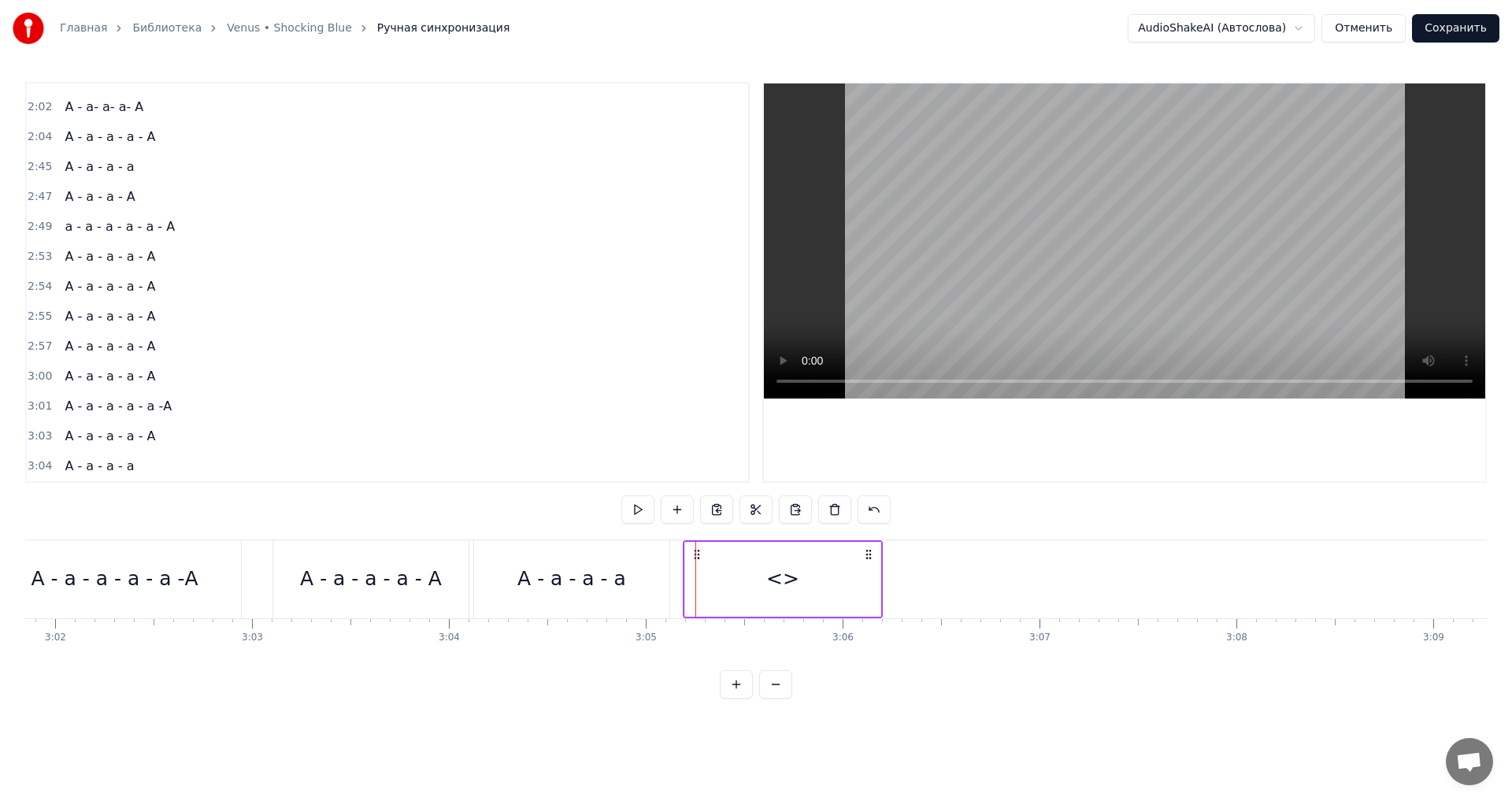
scroll to position [590, 0]
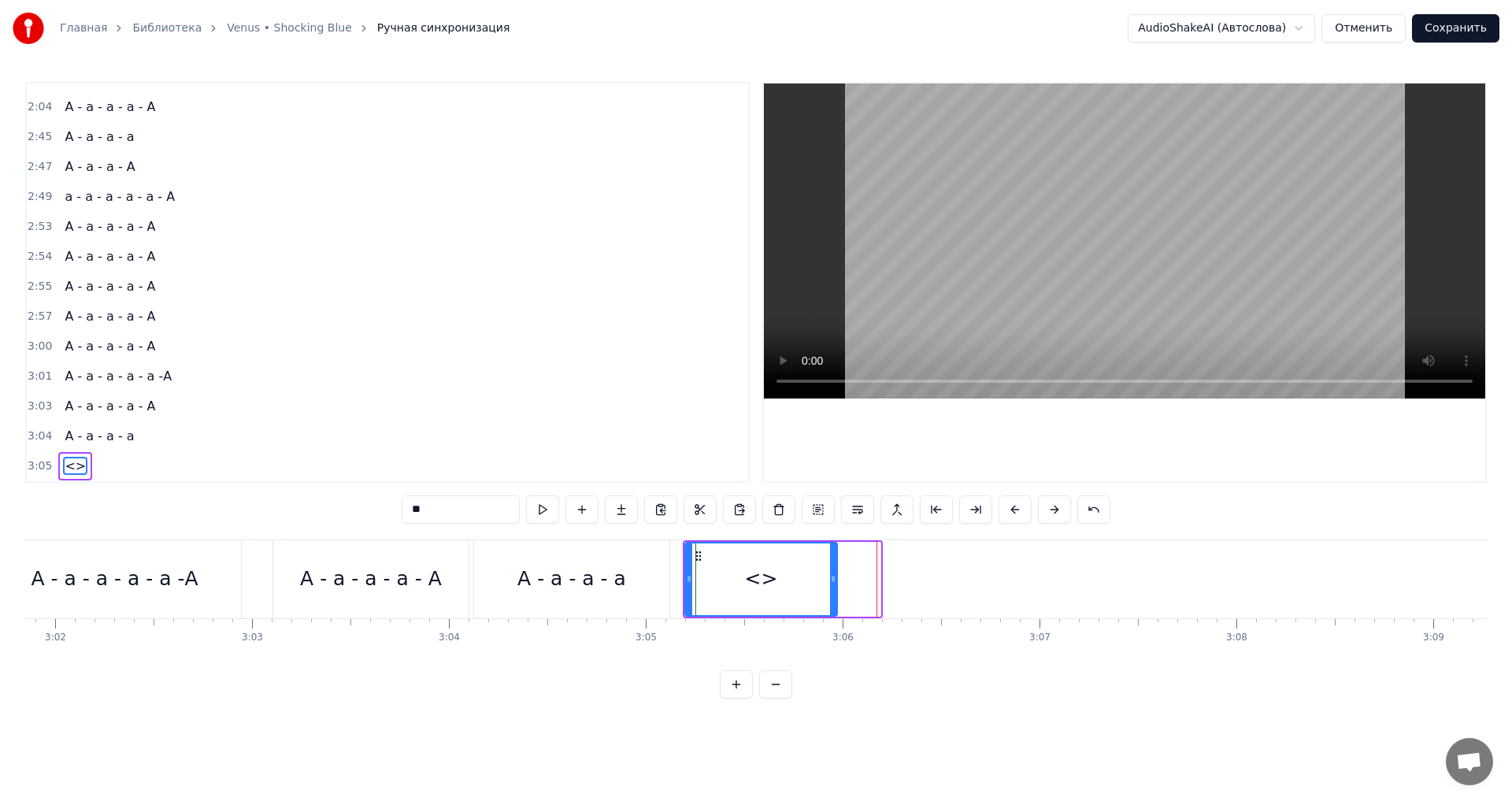
drag, startPoint x: 878, startPoint y: 578, endPoint x: 835, endPoint y: 578, distance: 43.0
click at [835, 578] on icon at bounding box center [833, 578] width 7 height 12
click at [437, 512] on input "**" at bounding box center [460, 509] width 118 height 28
type input "*"
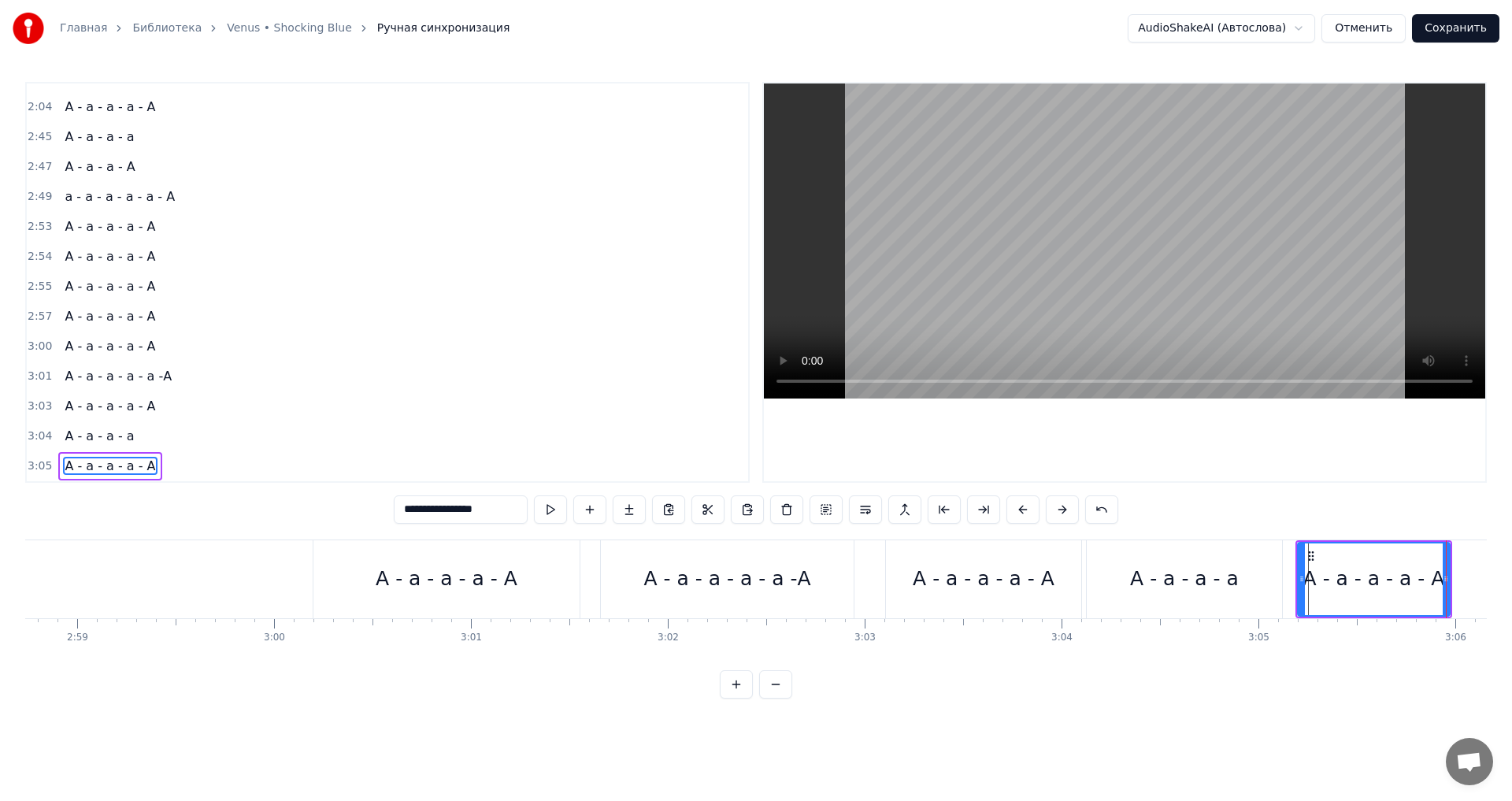
scroll to position [0, 35078]
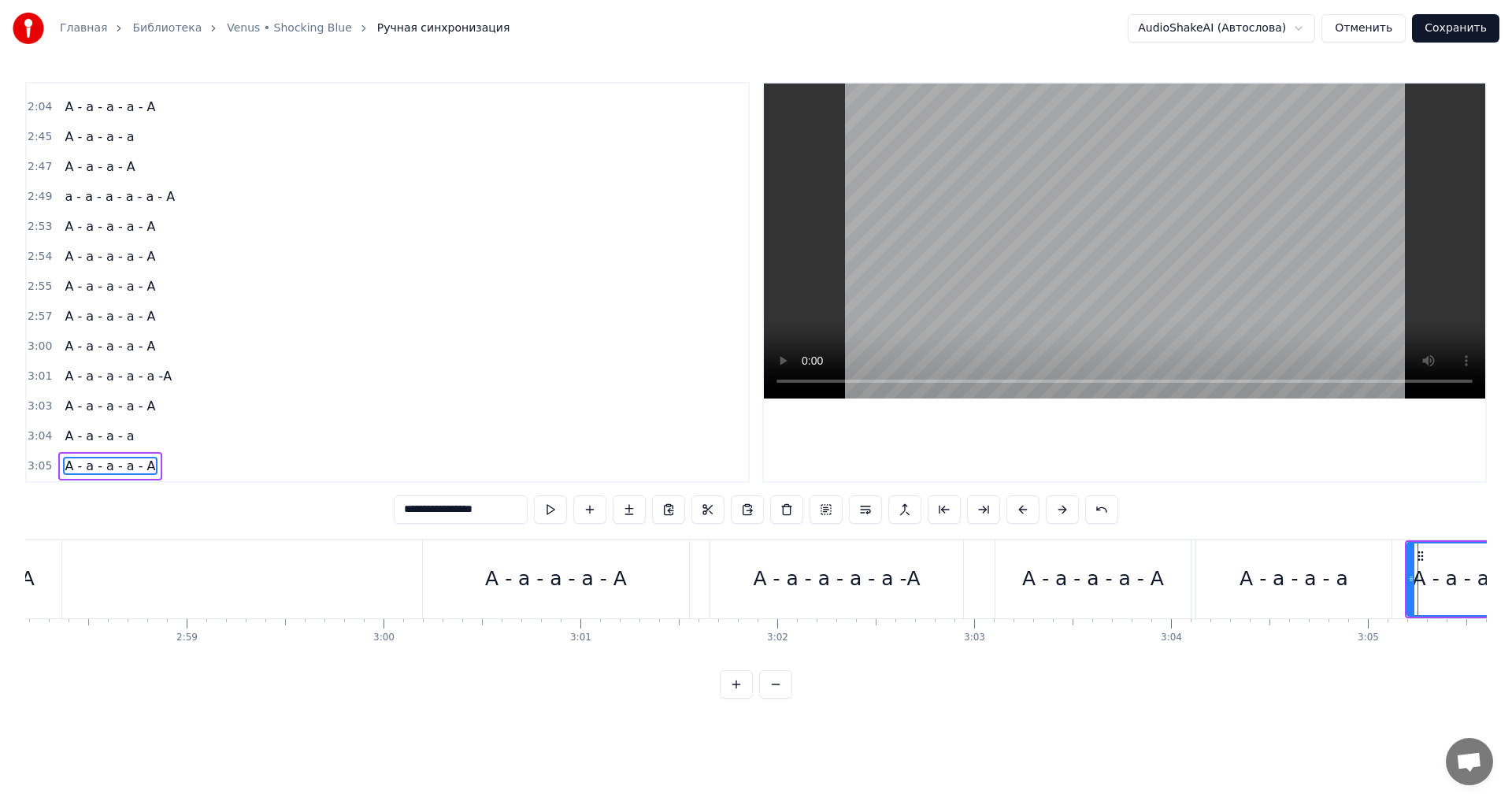
type input "**********"
click at [300, 531] on div "0:18 Богиня на вершине горы 0:22 Серебряным светом горит 0:26 Как символ красот…" at bounding box center [756, 390] width 1462 height 616
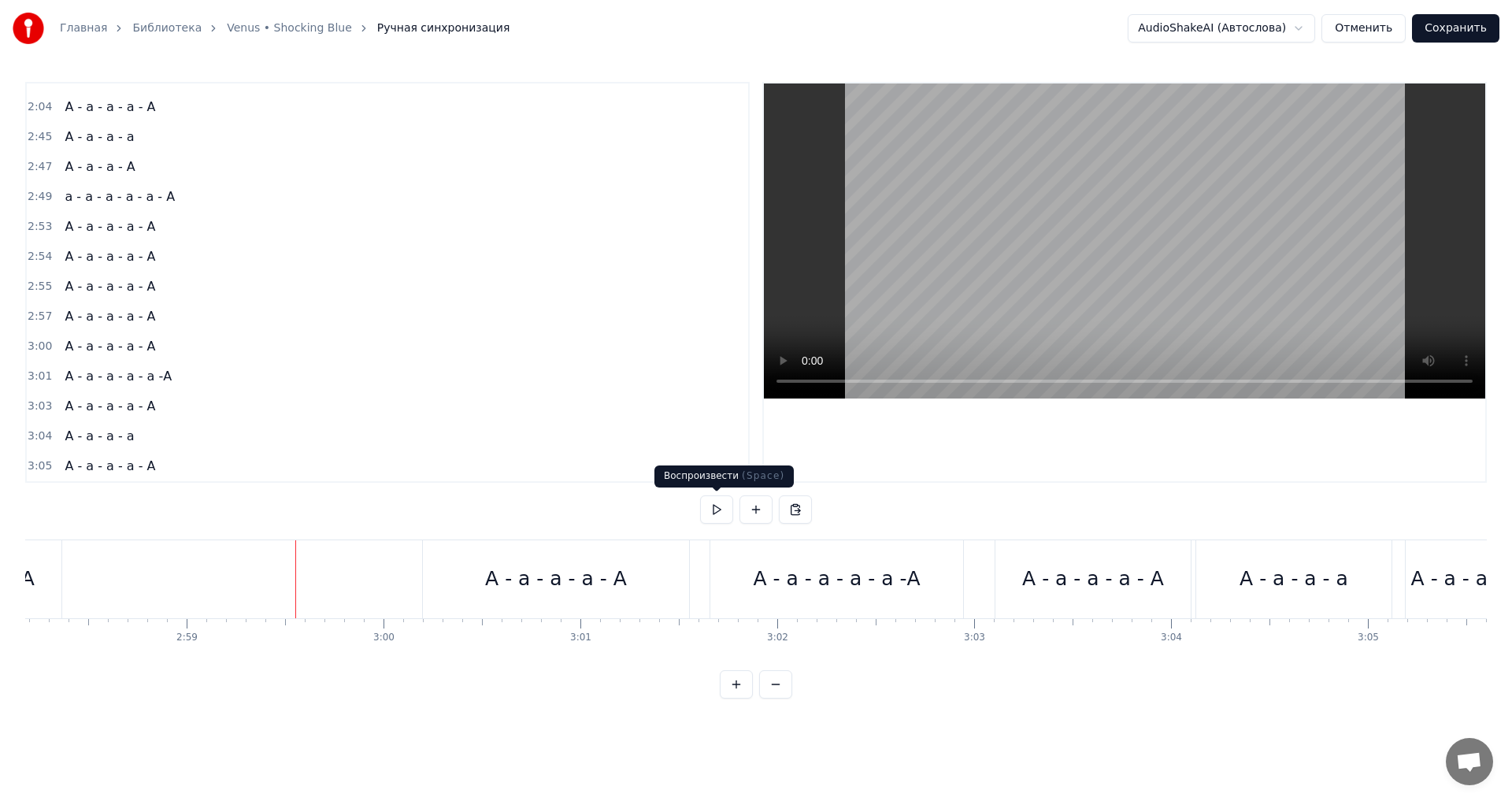
click at [719, 502] on button at bounding box center [716, 509] width 33 height 28
click at [718, 510] on button at bounding box center [716, 509] width 33 height 28
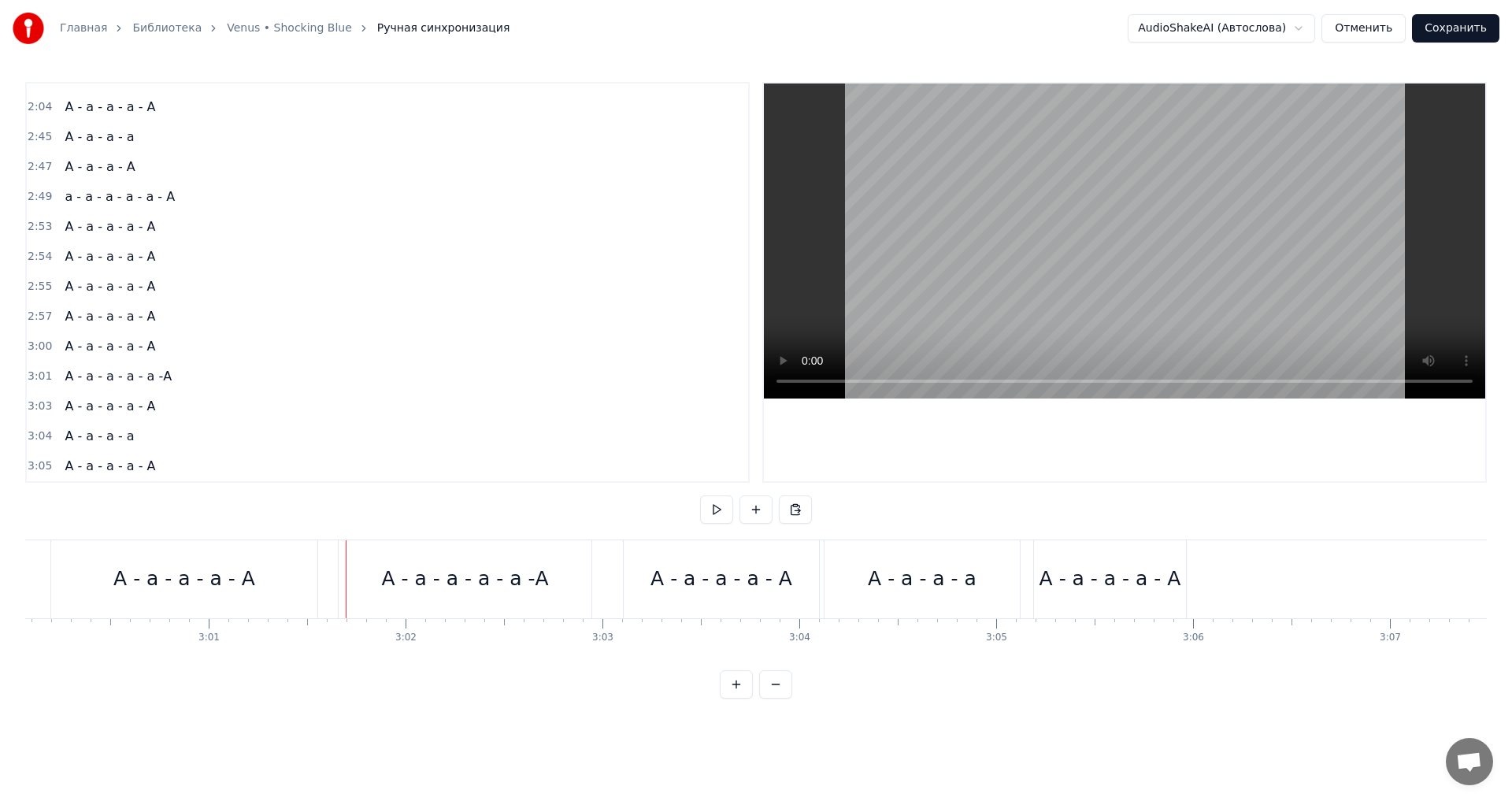
scroll to position [0, 35888]
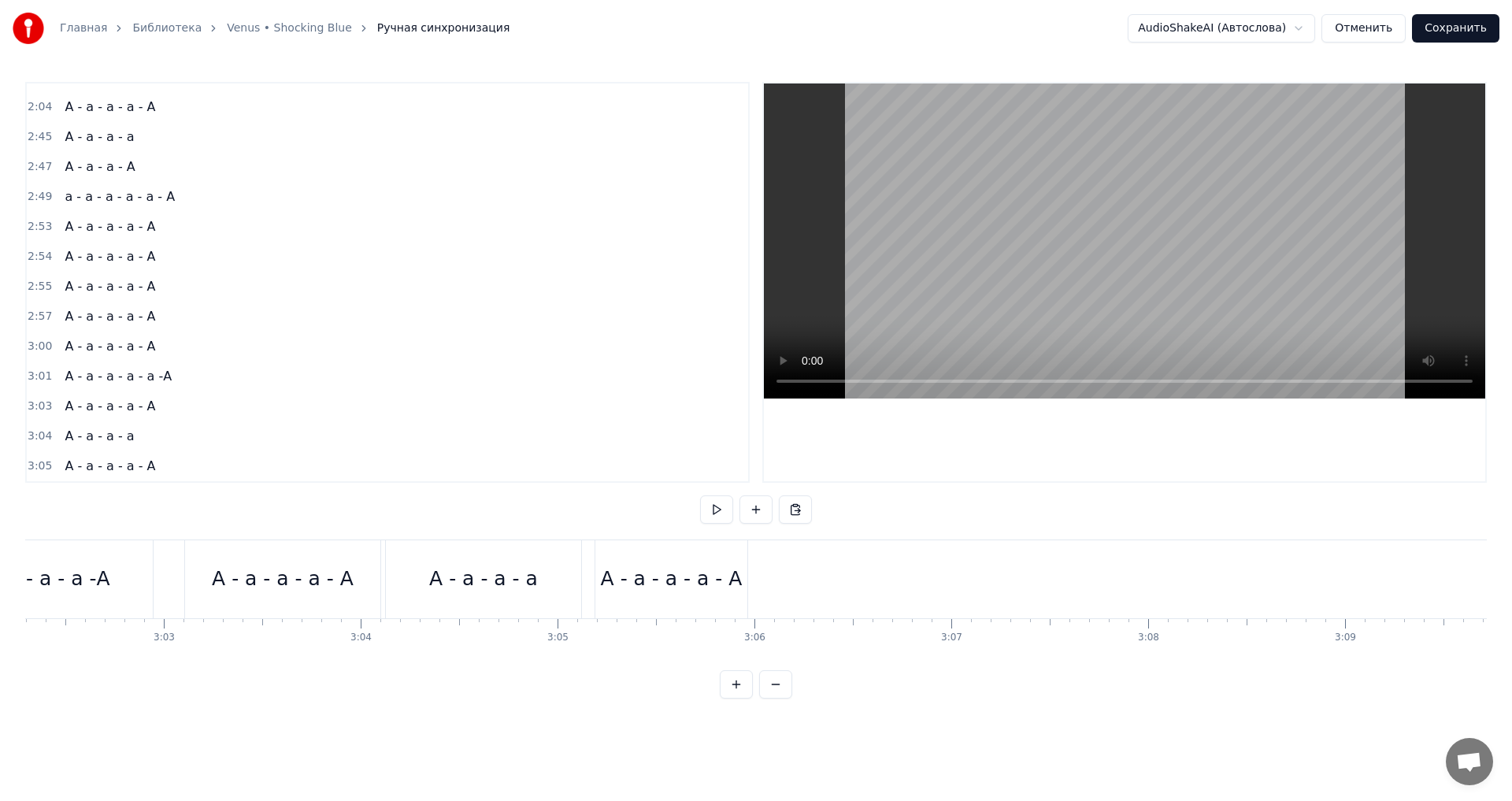
click at [670, 574] on div "А - а - а - а - А" at bounding box center [672, 579] width 142 height 30
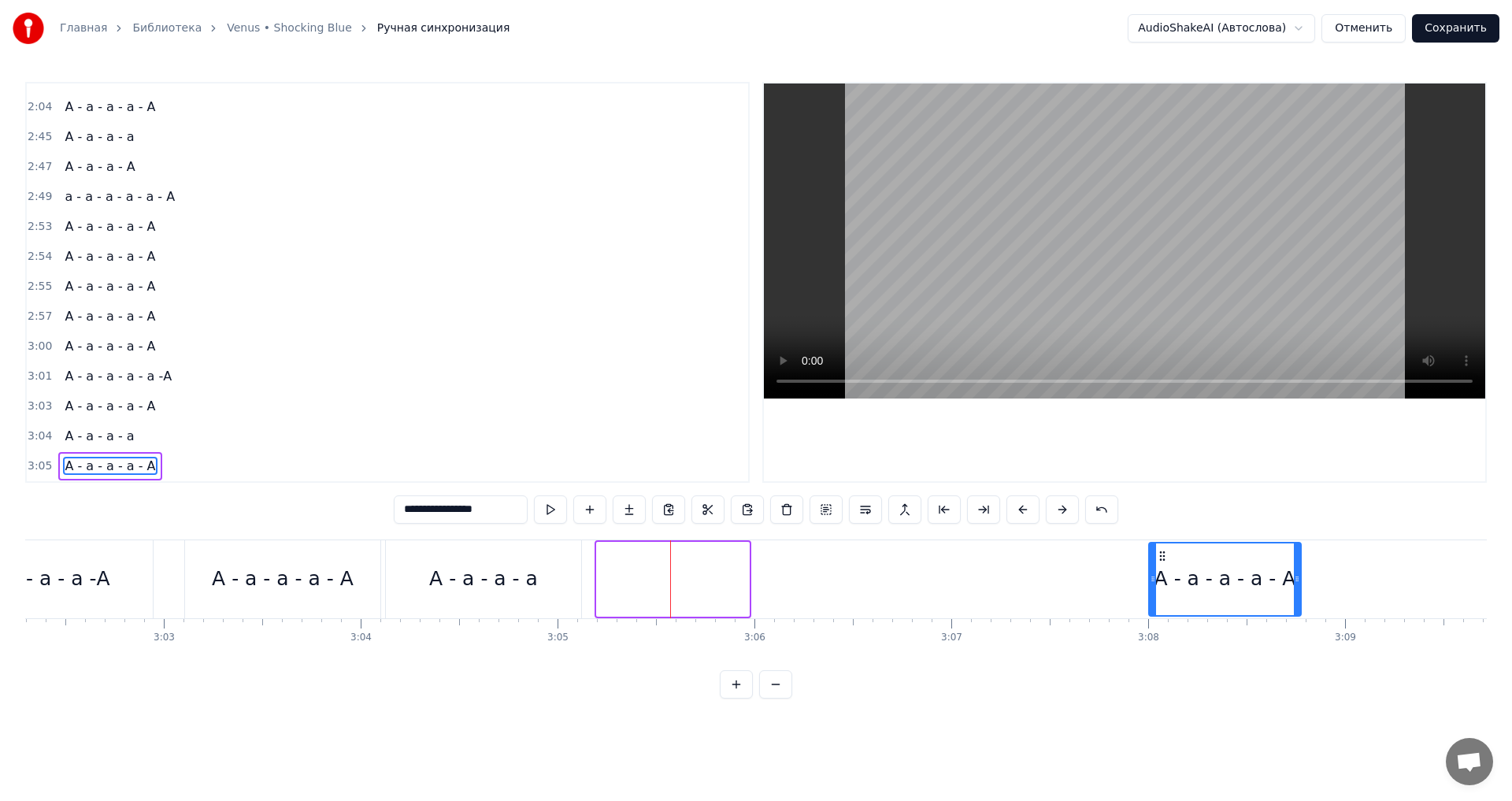
drag, startPoint x: 611, startPoint y: 555, endPoint x: 1163, endPoint y: 584, distance: 552.8
click at [1163, 584] on div "А - а - а - а - А" at bounding box center [1224, 579] width 151 height 72
click at [495, 551] on div "А - а - а - а" at bounding box center [484, 579] width 195 height 78
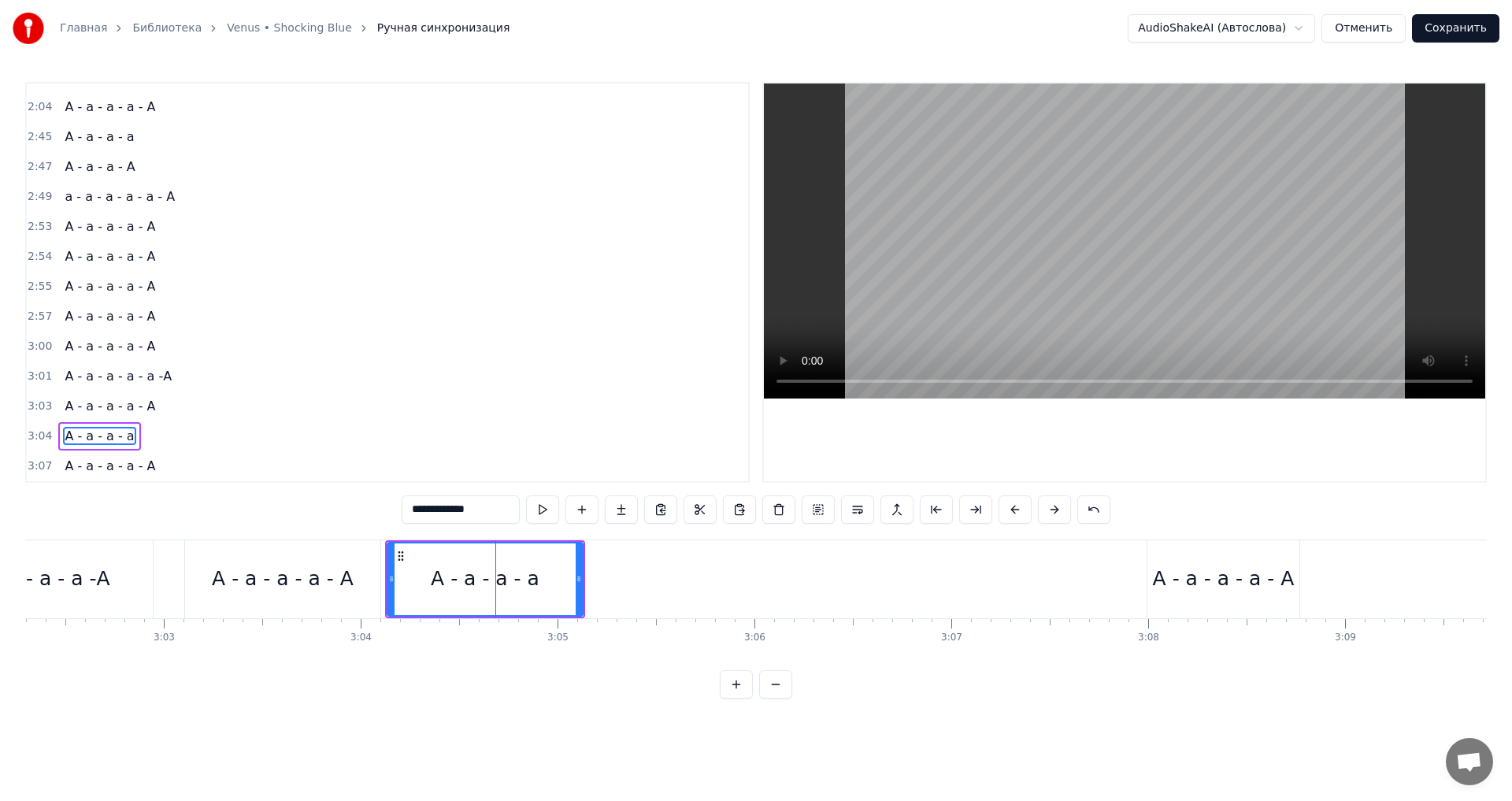
drag, startPoint x: 416, startPoint y: 557, endPoint x: 521, endPoint y: 556, distance: 105.0
click at [521, 556] on div "А - а - а - а" at bounding box center [485, 579] width 194 height 72
click at [405, 557] on icon at bounding box center [400, 556] width 12 height 12
click at [400, 558] on icon at bounding box center [400, 556] width 12 height 12
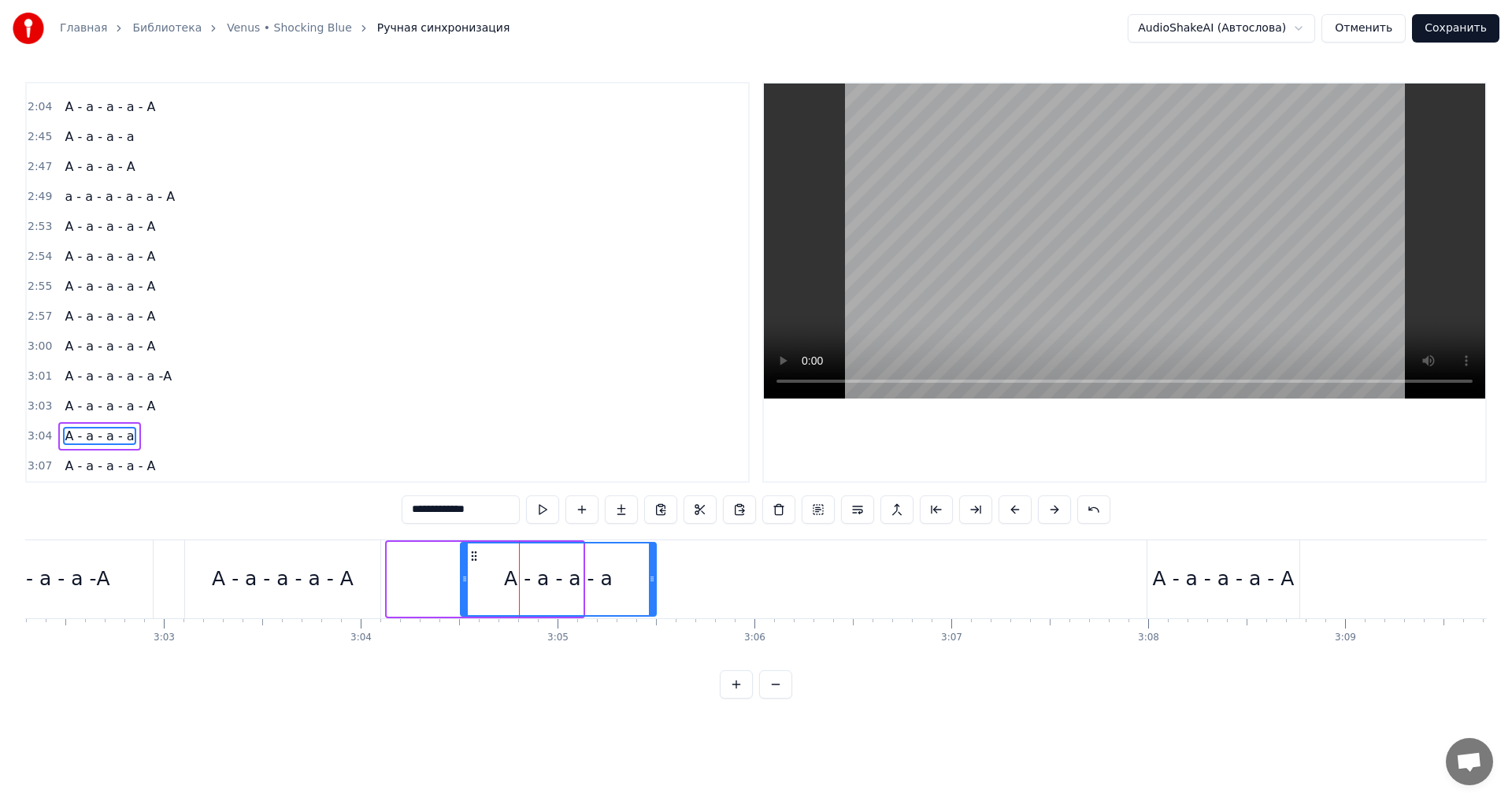
drag, startPoint x: 400, startPoint y: 558, endPoint x: 474, endPoint y: 555, distance: 74.1
click at [474, 555] on icon at bounding box center [473, 556] width 12 height 12
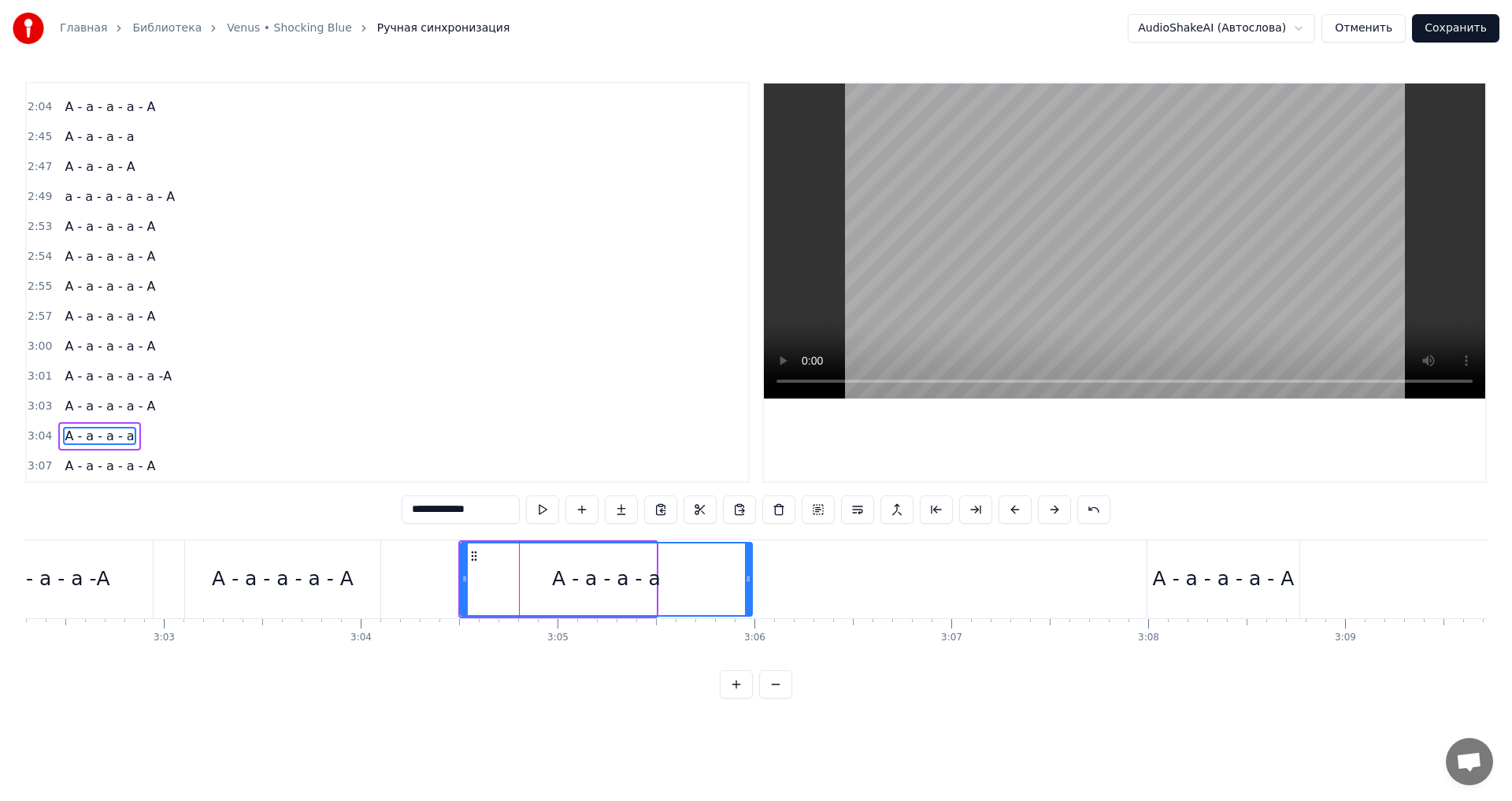
drag, startPoint x: 652, startPoint y: 579, endPoint x: 748, endPoint y: 578, distance: 96.0
click at [748, 578] on icon at bounding box center [748, 578] width 7 height 12
click at [281, 574] on div "А - а - а - а - А" at bounding box center [283, 579] width 142 height 30
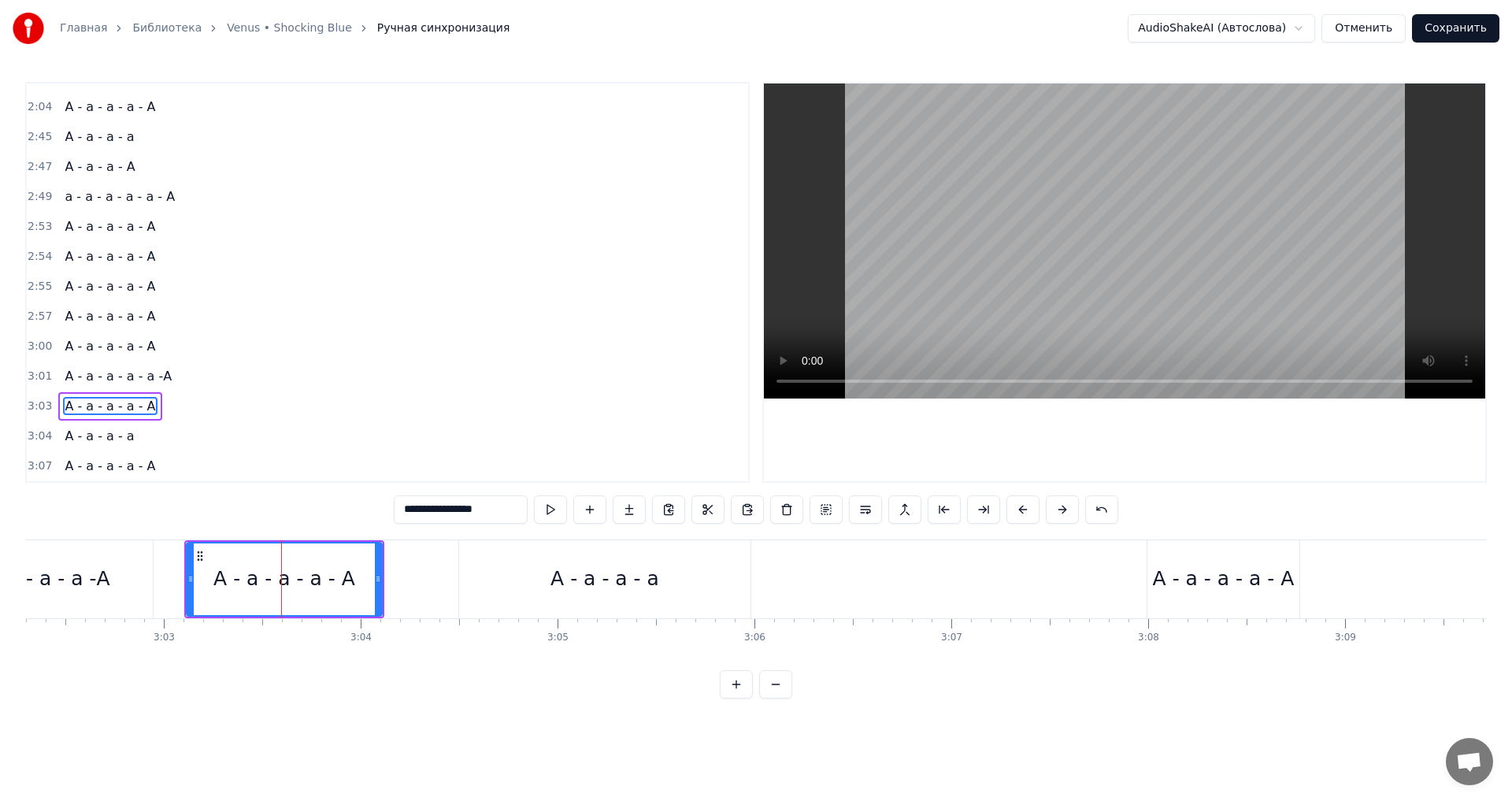
scroll to position [0, 35363]
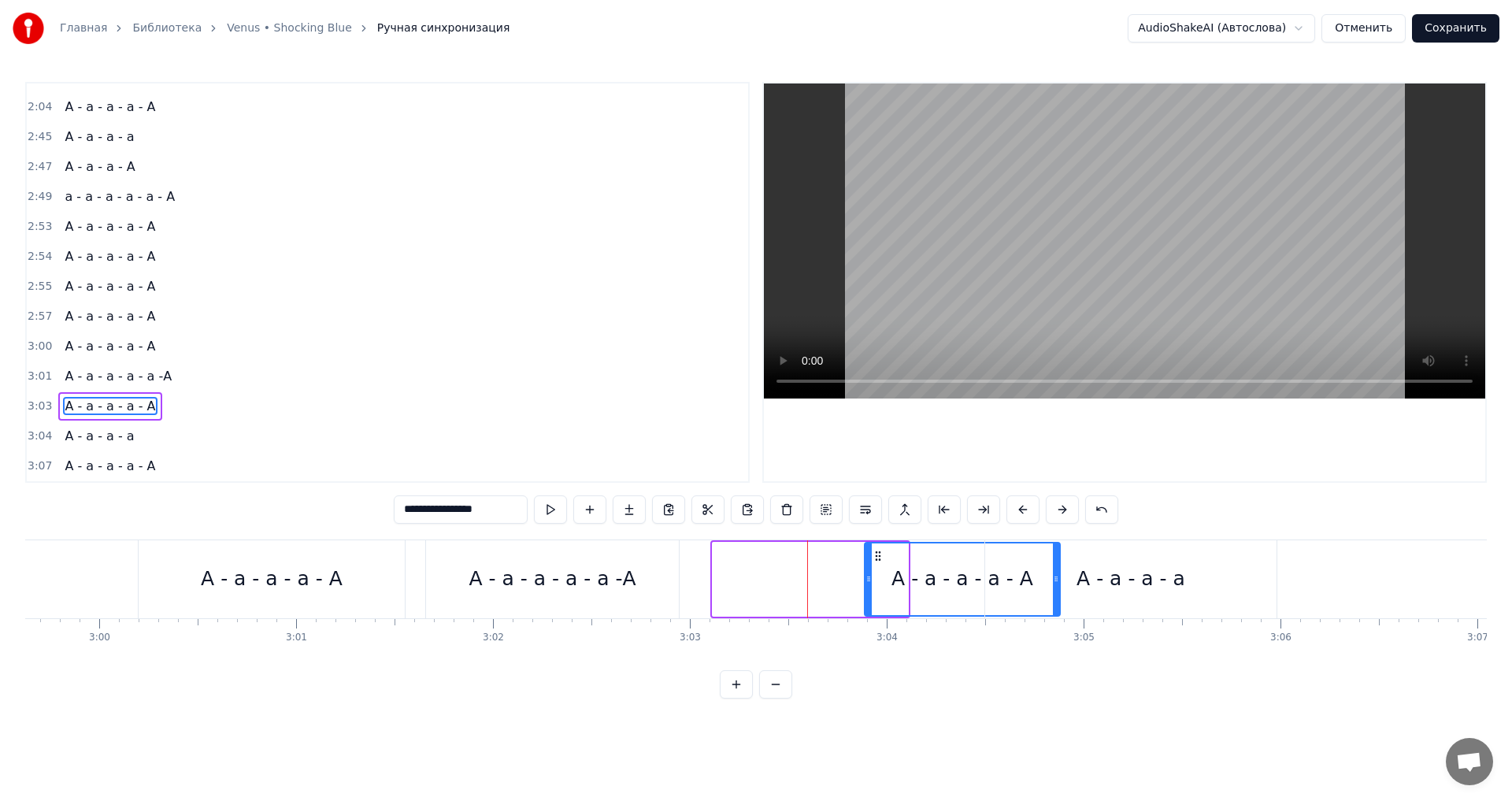
drag, startPoint x: 729, startPoint y: 552, endPoint x: 881, endPoint y: 559, distance: 152.2
click at [881, 559] on icon at bounding box center [878, 556] width 12 height 12
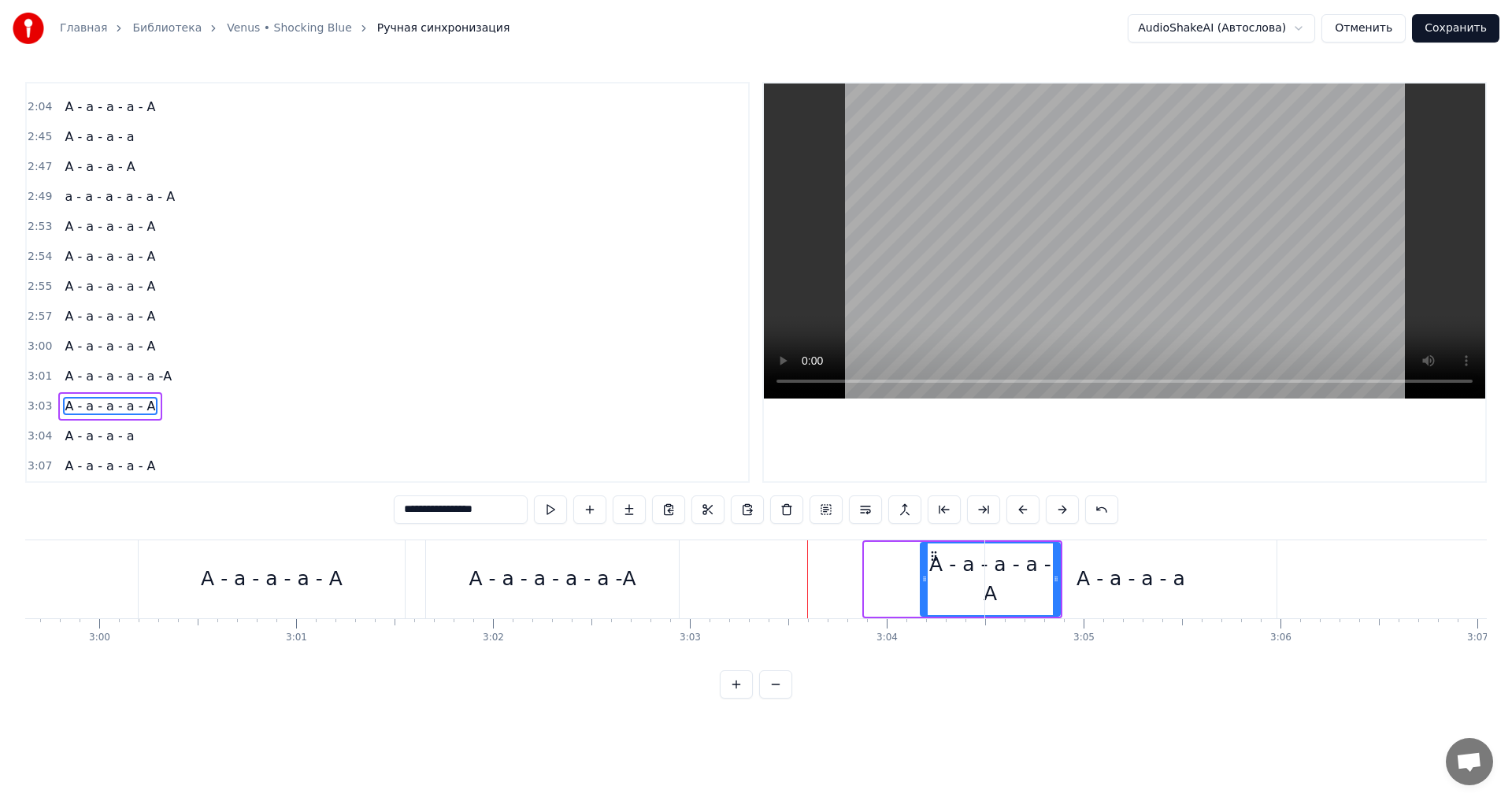
drag, startPoint x: 865, startPoint y: 581, endPoint x: 921, endPoint y: 578, distance: 56.1
click at [921, 578] on icon at bounding box center [924, 578] width 7 height 12
click at [631, 577] on div "А - а - а - а - а -А" at bounding box center [552, 579] width 253 height 78
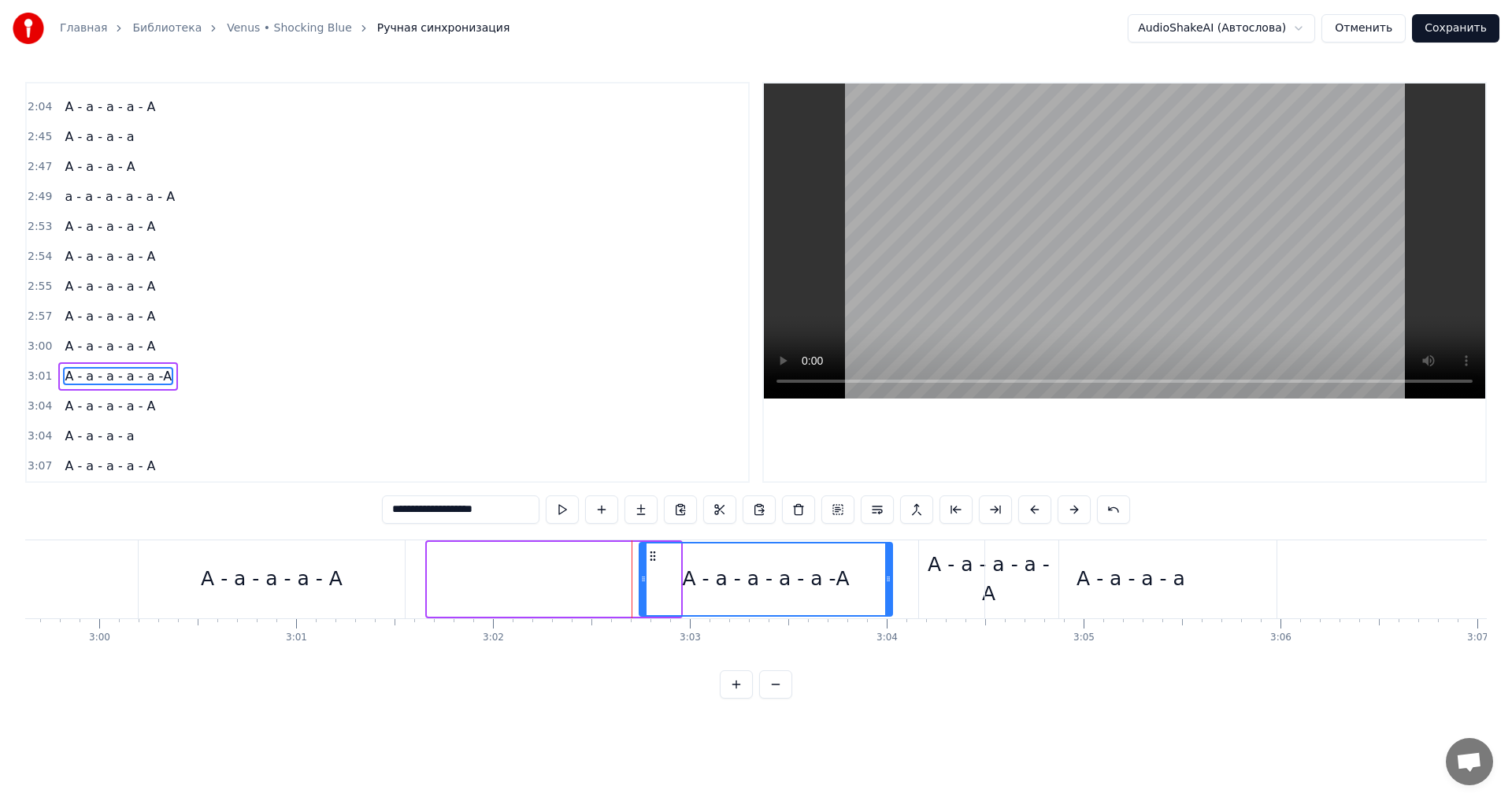
drag, startPoint x: 441, startPoint y: 557, endPoint x: 653, endPoint y: 566, distance: 212.2
click at [653, 566] on div "А - а - а - а - а -А" at bounding box center [765, 579] width 251 height 72
click at [220, 564] on div "А - а - а - а - А" at bounding box center [272, 579] width 142 height 30
type input "**********"
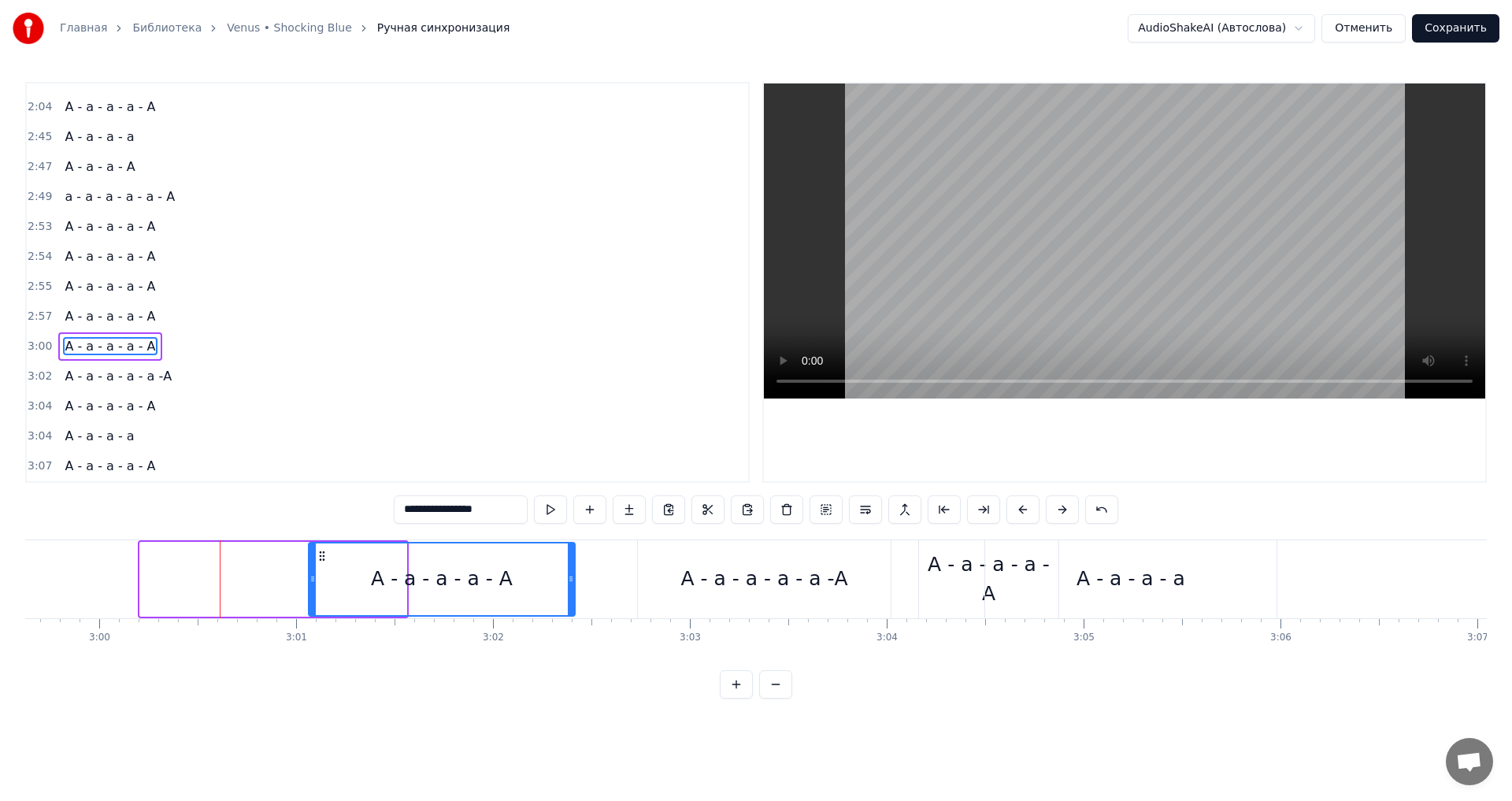
drag, startPoint x: 157, startPoint y: 556, endPoint x: 326, endPoint y: 563, distance: 169.1
click at [326, 563] on div "А - а - а - а - А" at bounding box center [441, 579] width 264 height 72
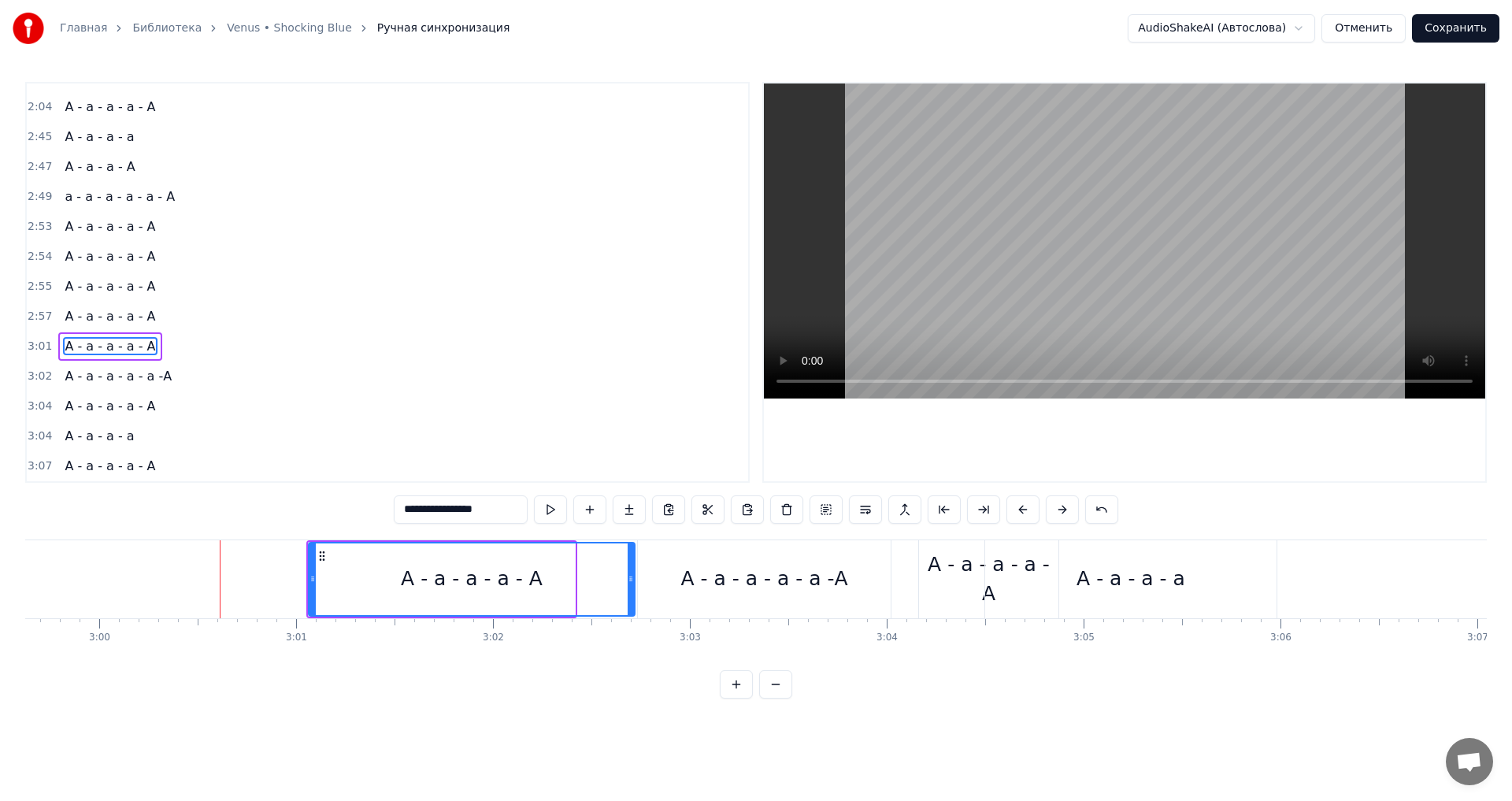
drag, startPoint x: 574, startPoint y: 578, endPoint x: 633, endPoint y: 582, distance: 59.1
click at [633, 582] on icon at bounding box center [631, 578] width 7 height 12
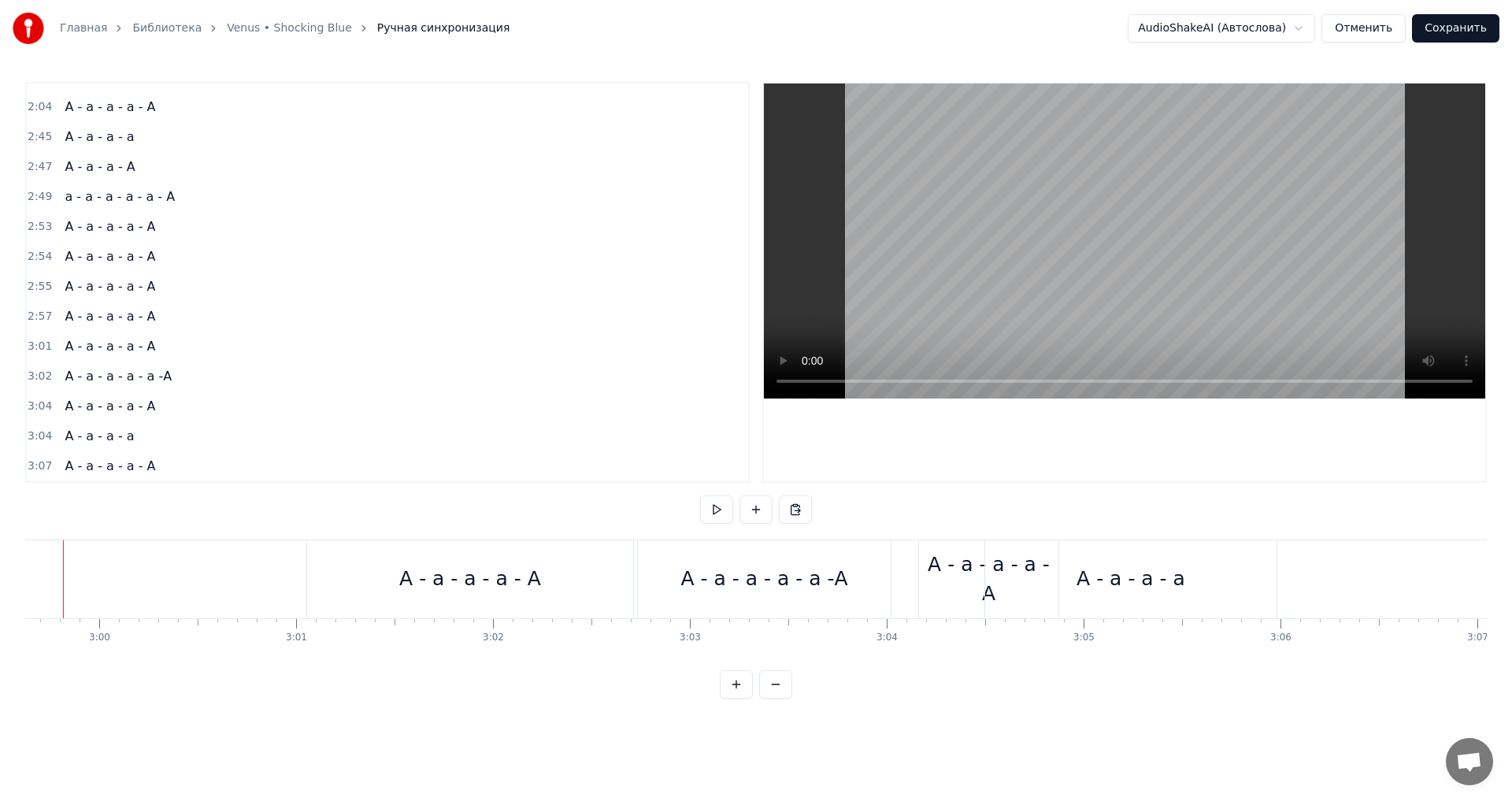
scroll to position [0, 35321]
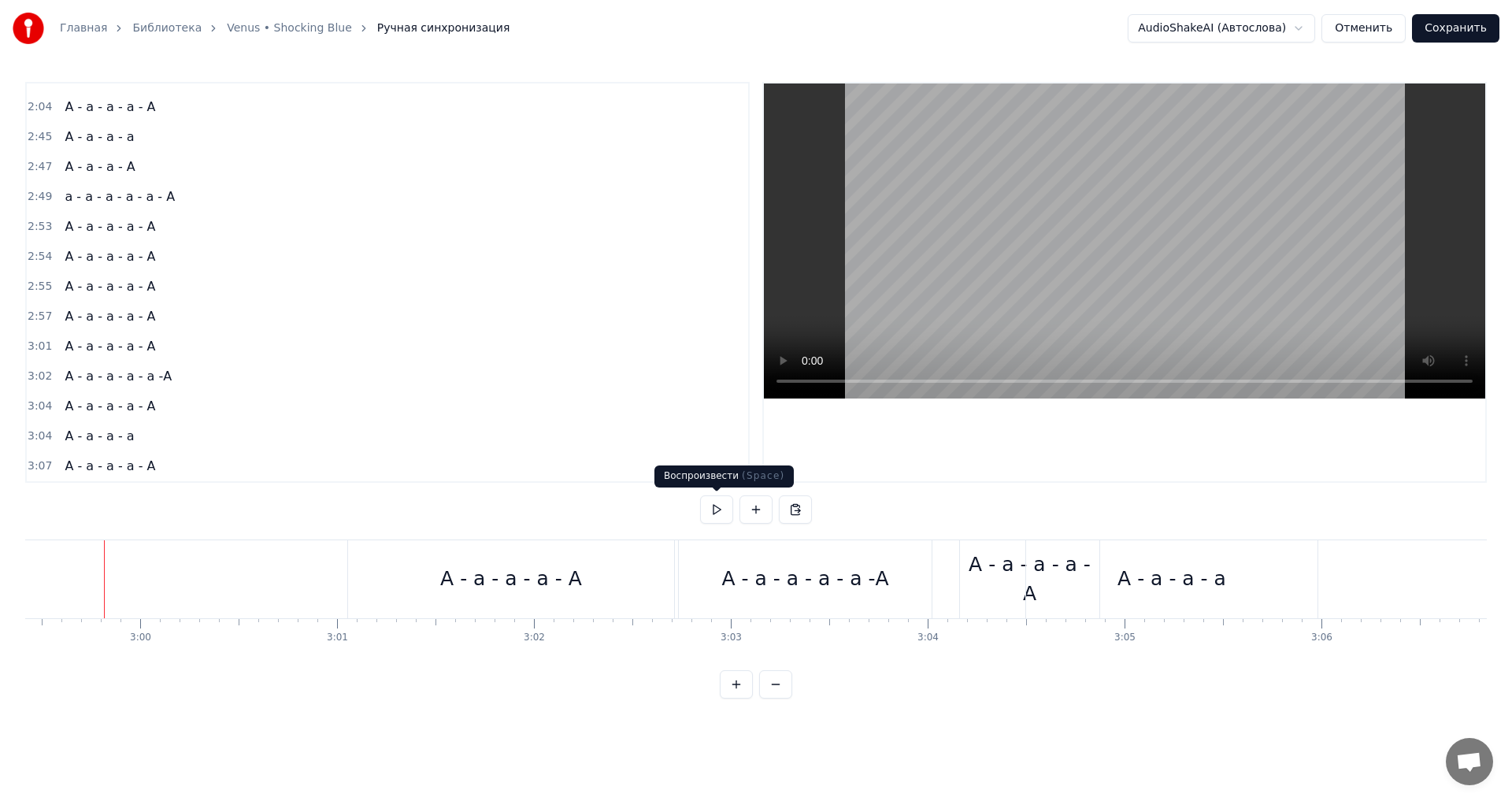
click at [719, 509] on button at bounding box center [716, 509] width 33 height 28
click at [718, 509] on button at bounding box center [716, 509] width 33 height 28
click at [365, 575] on div "А - а - а - а - А" at bounding box center [511, 579] width 326 height 78
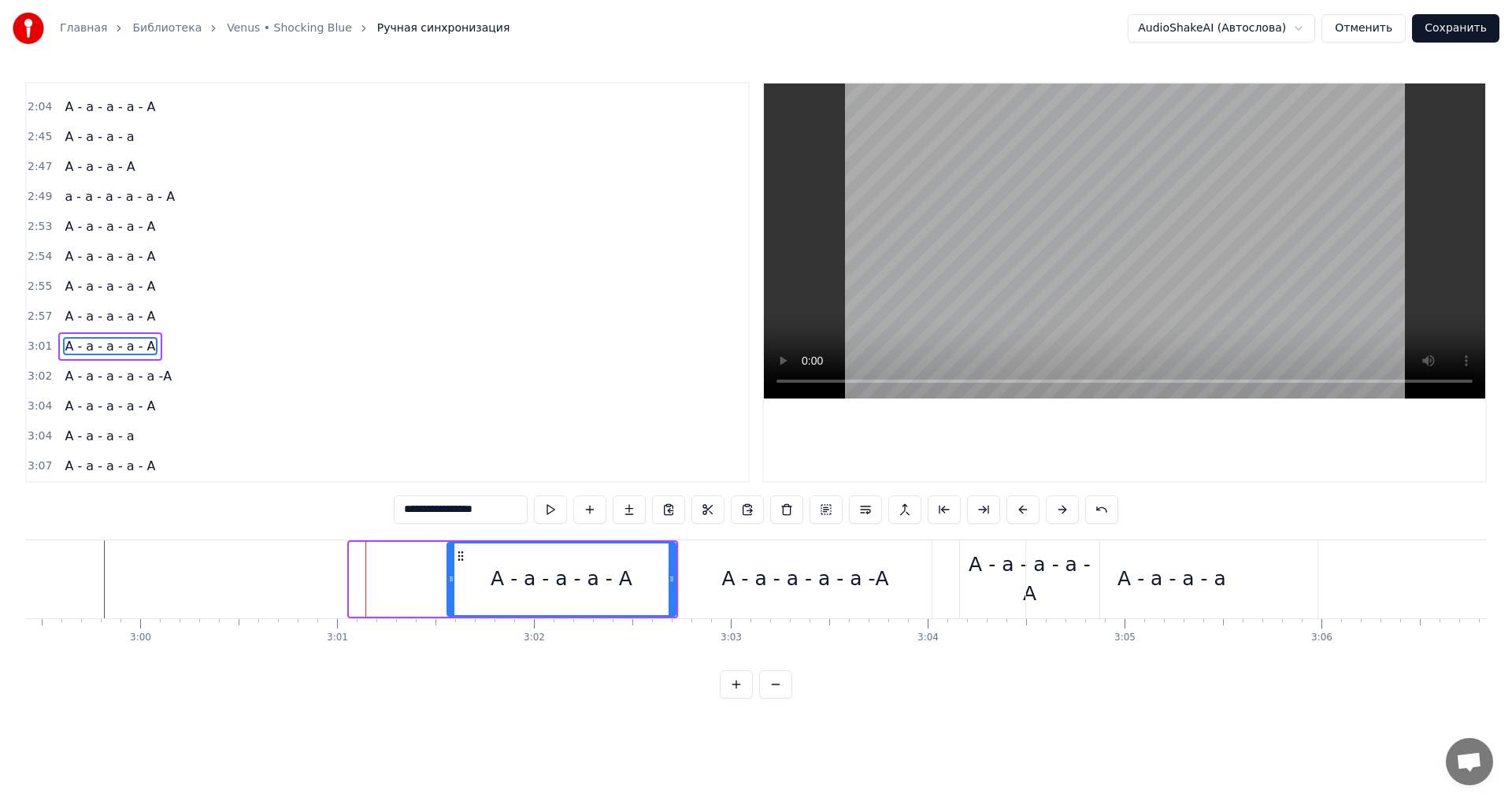
drag, startPoint x: 355, startPoint y: 586, endPoint x: 453, endPoint y: 587, distance: 98.0
click at [453, 587] on div at bounding box center [451, 579] width 7 height 72
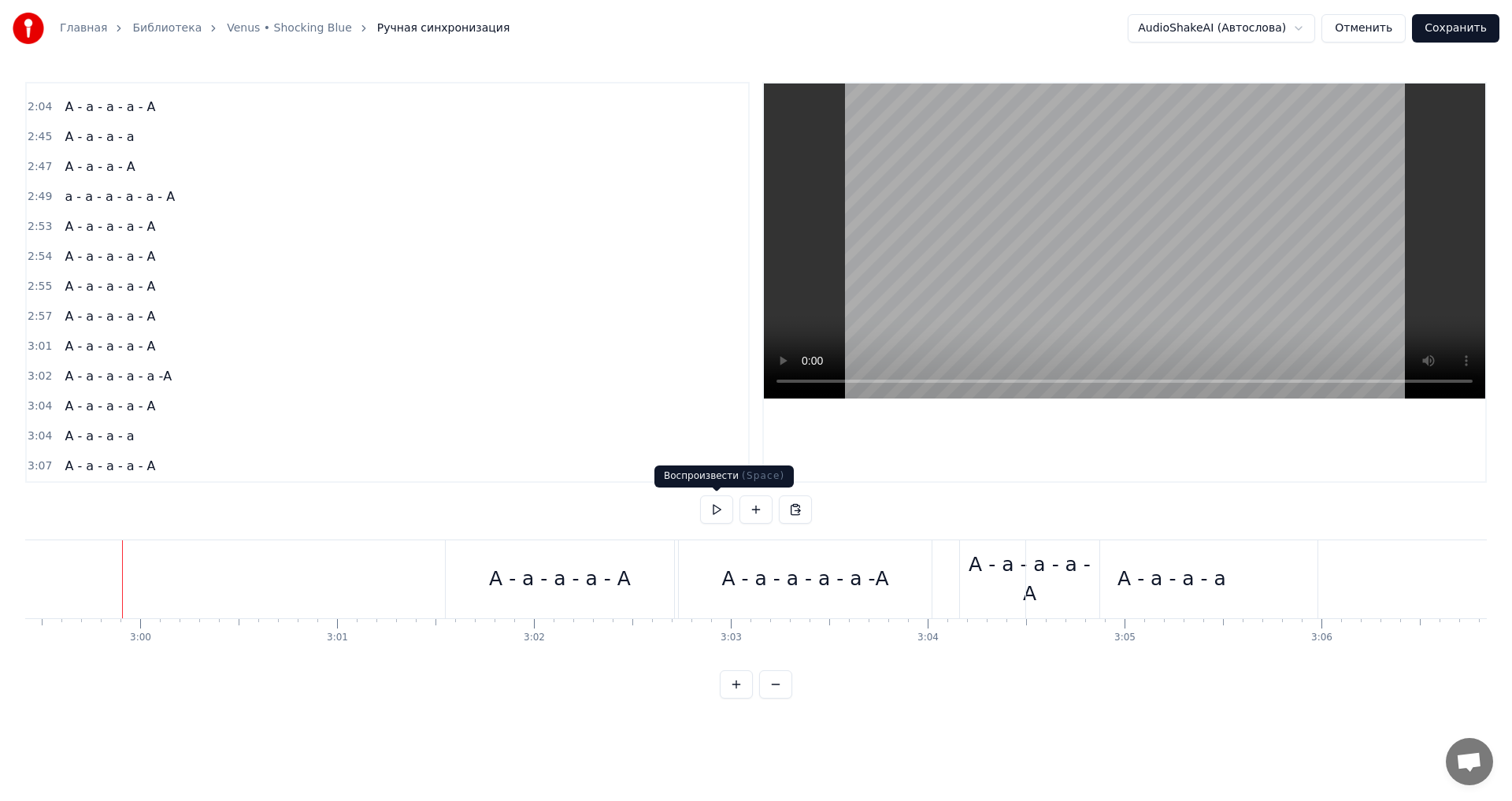
click at [717, 514] on button at bounding box center [716, 509] width 33 height 28
click at [467, 569] on div "А - а - а - а - А" at bounding box center [560, 579] width 228 height 78
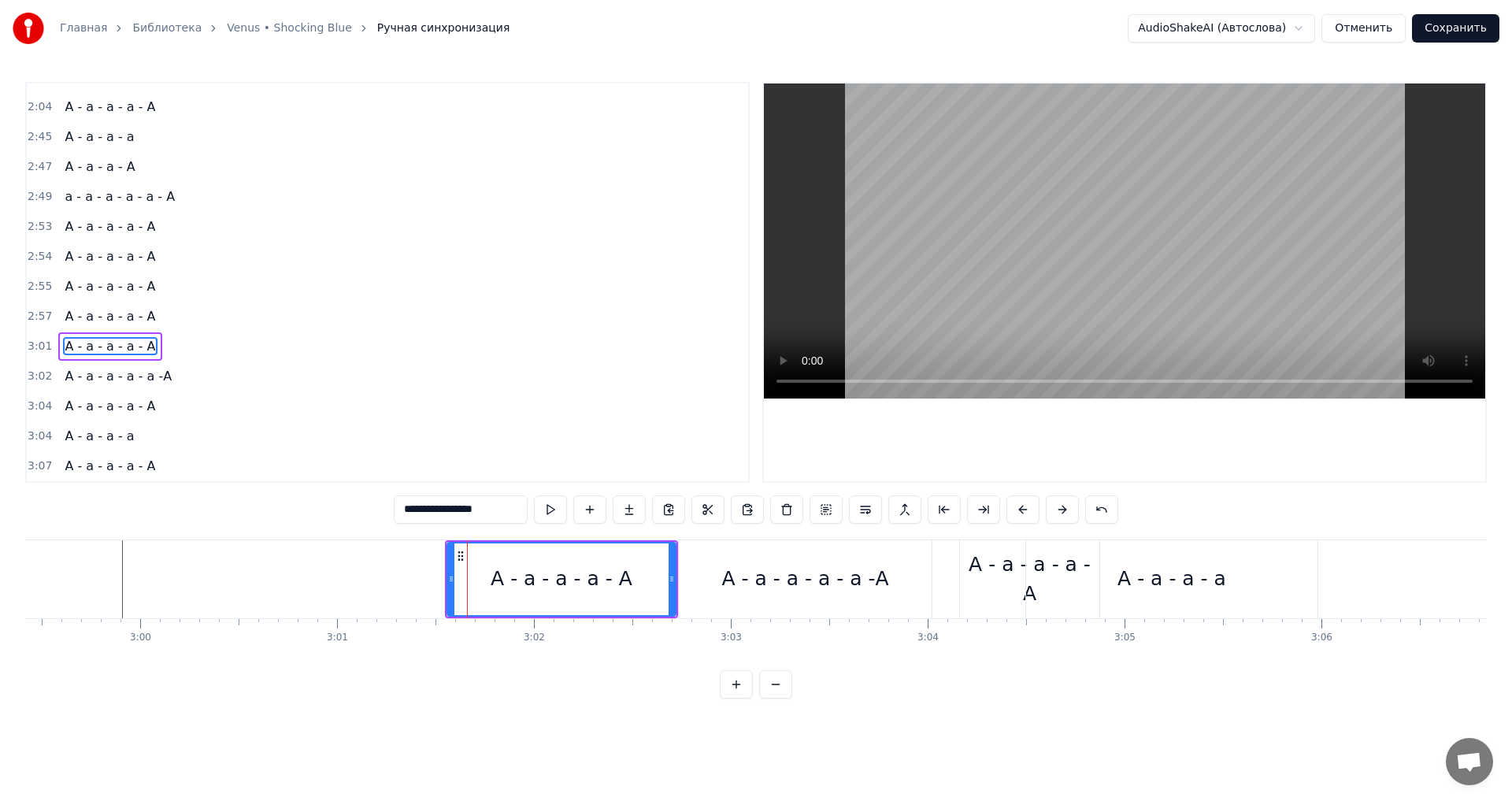
click at [449, 579] on icon at bounding box center [451, 578] width 7 height 12
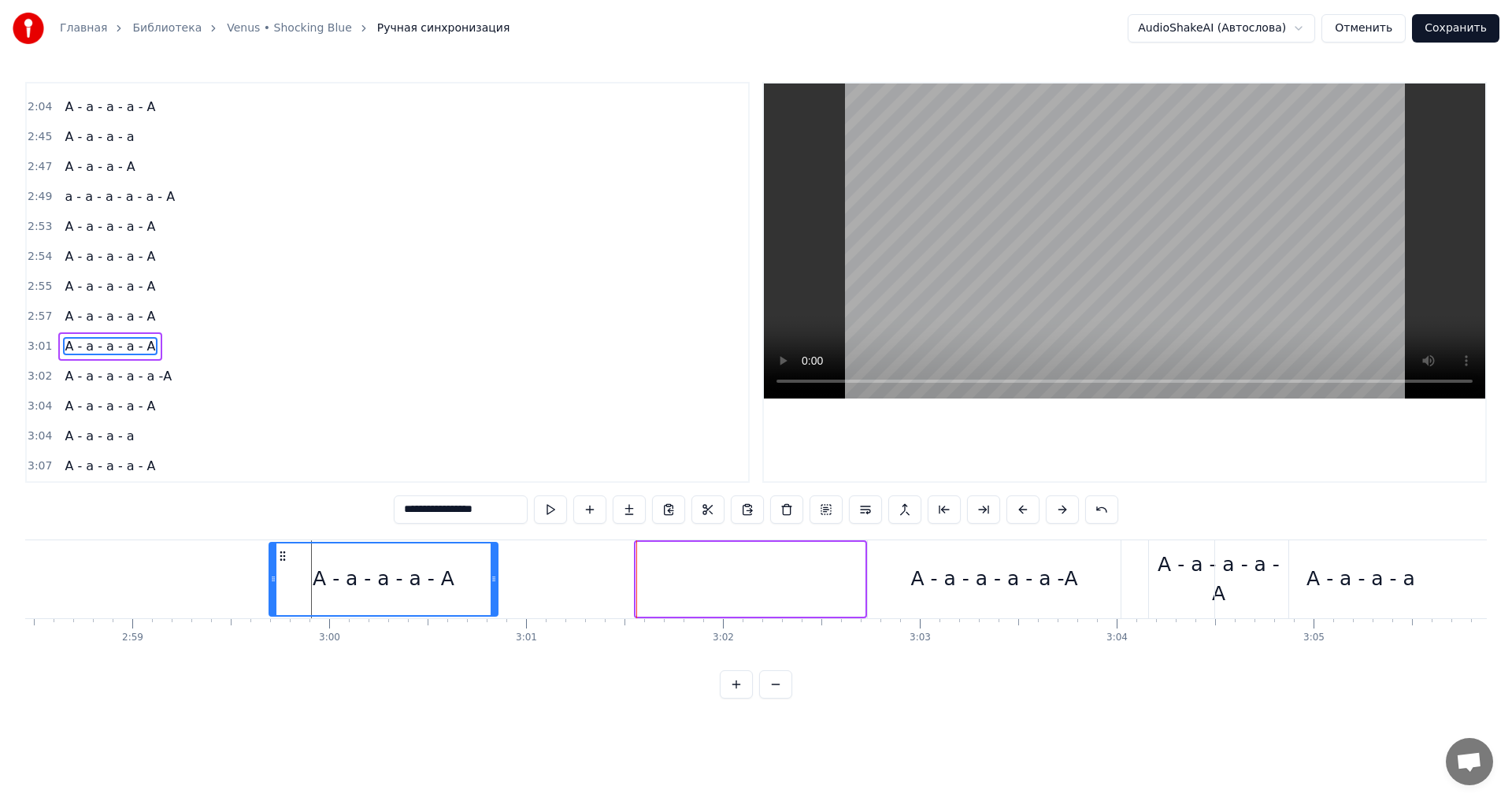
scroll to position [0, 35115]
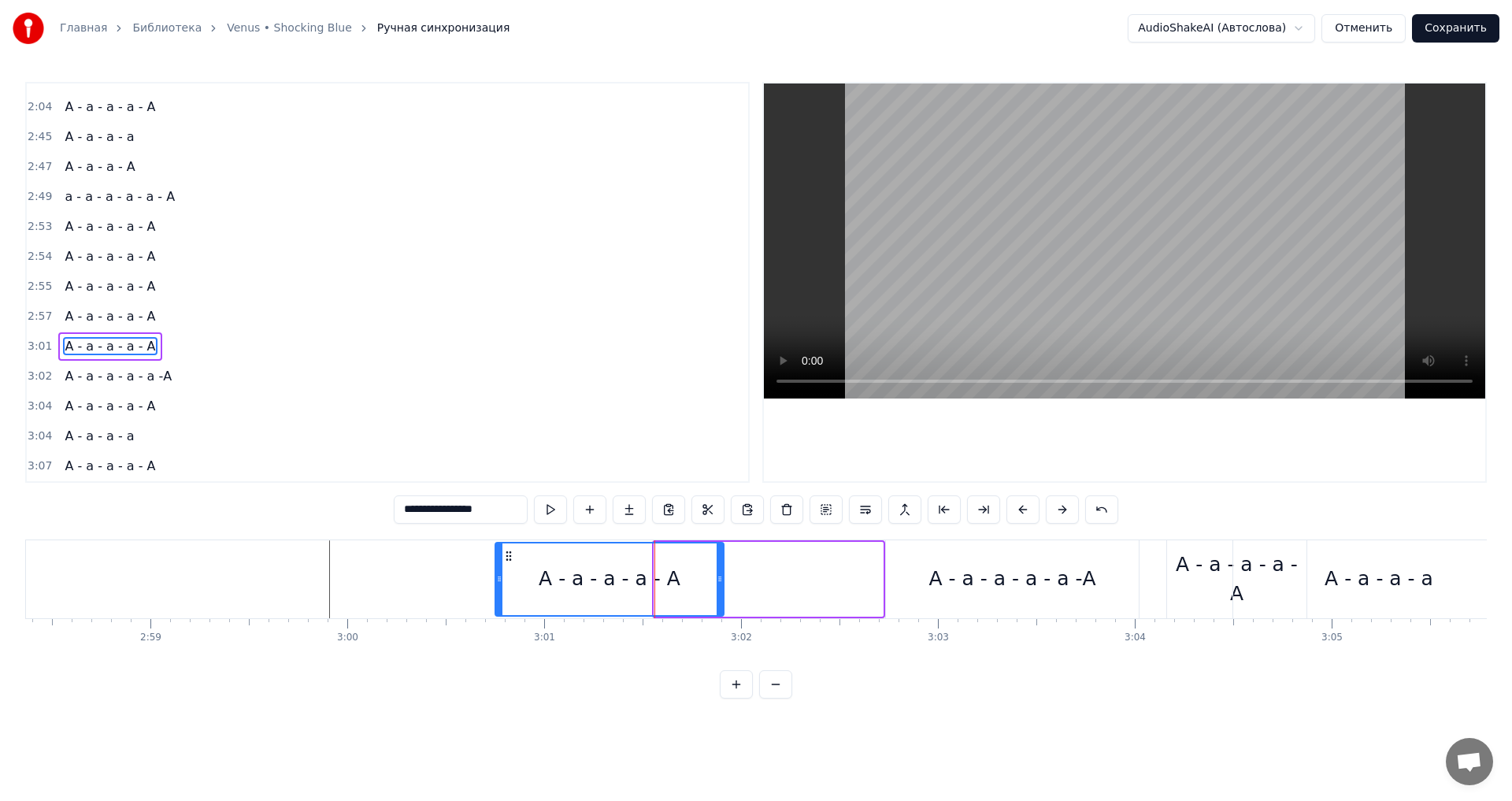
drag, startPoint x: 464, startPoint y: 559, endPoint x: 512, endPoint y: 545, distance: 50.0
click at [512, 545] on div "А - а - а - а - А" at bounding box center [610, 579] width 227 height 72
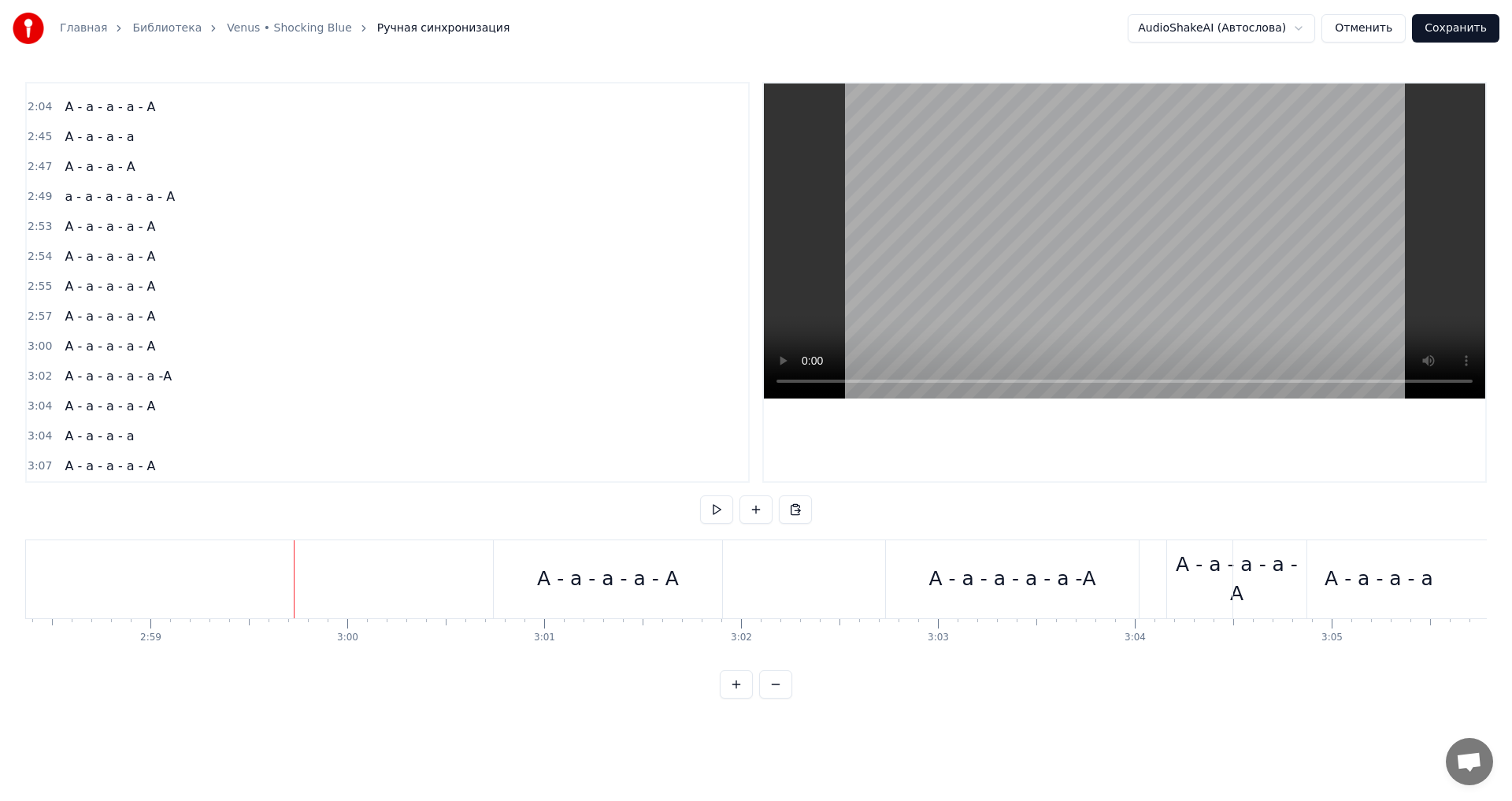
click at [692, 595] on div "А - а - а - а - А" at bounding box center [608, 579] width 228 height 78
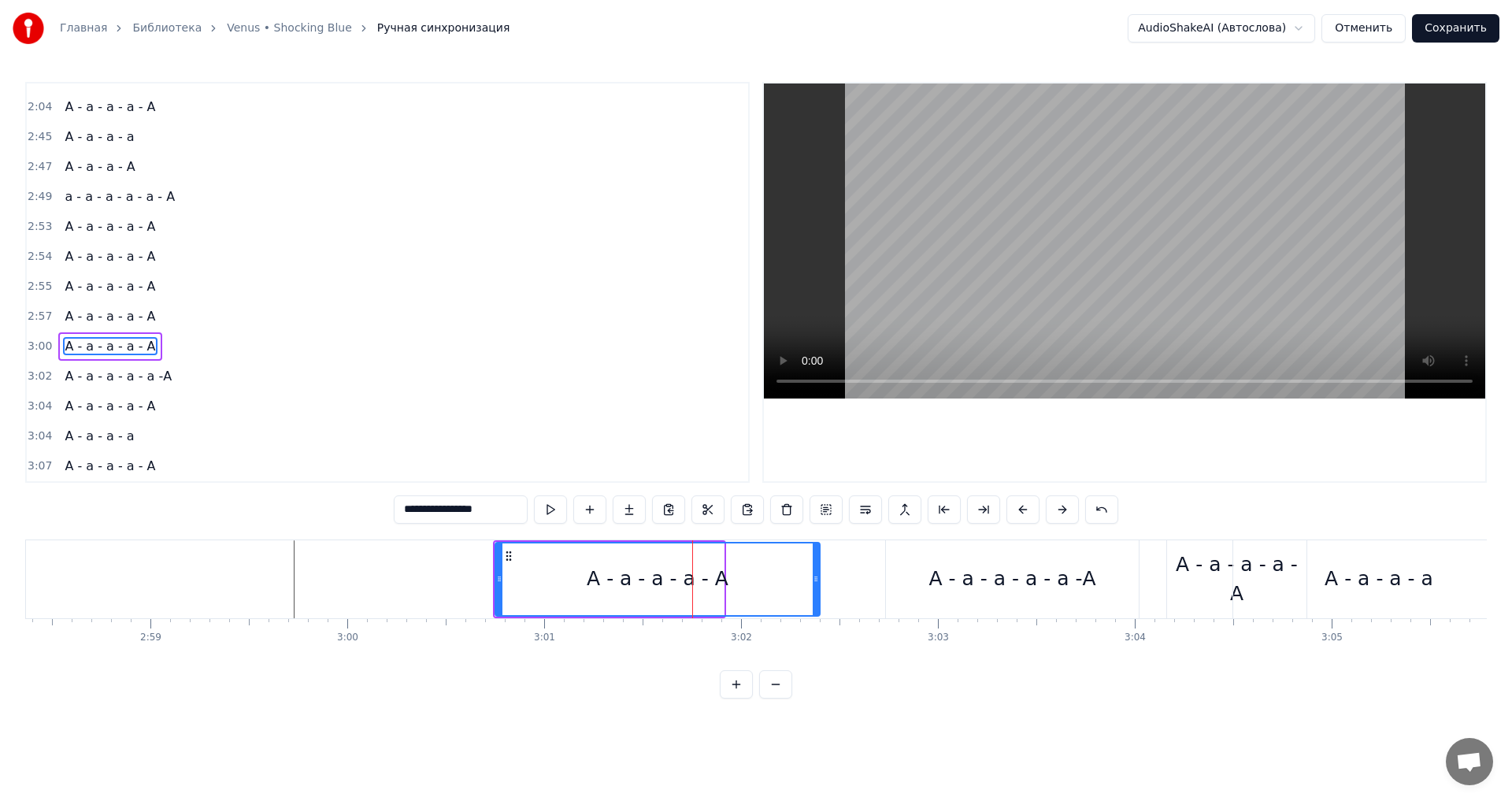
drag, startPoint x: 721, startPoint y: 580, endPoint x: 817, endPoint y: 570, distance: 96.5
click at [817, 570] on div at bounding box center [815, 579] width 7 height 72
click at [993, 577] on div "А - а - а - а - а -А" at bounding box center [1012, 579] width 167 height 30
type input "**********"
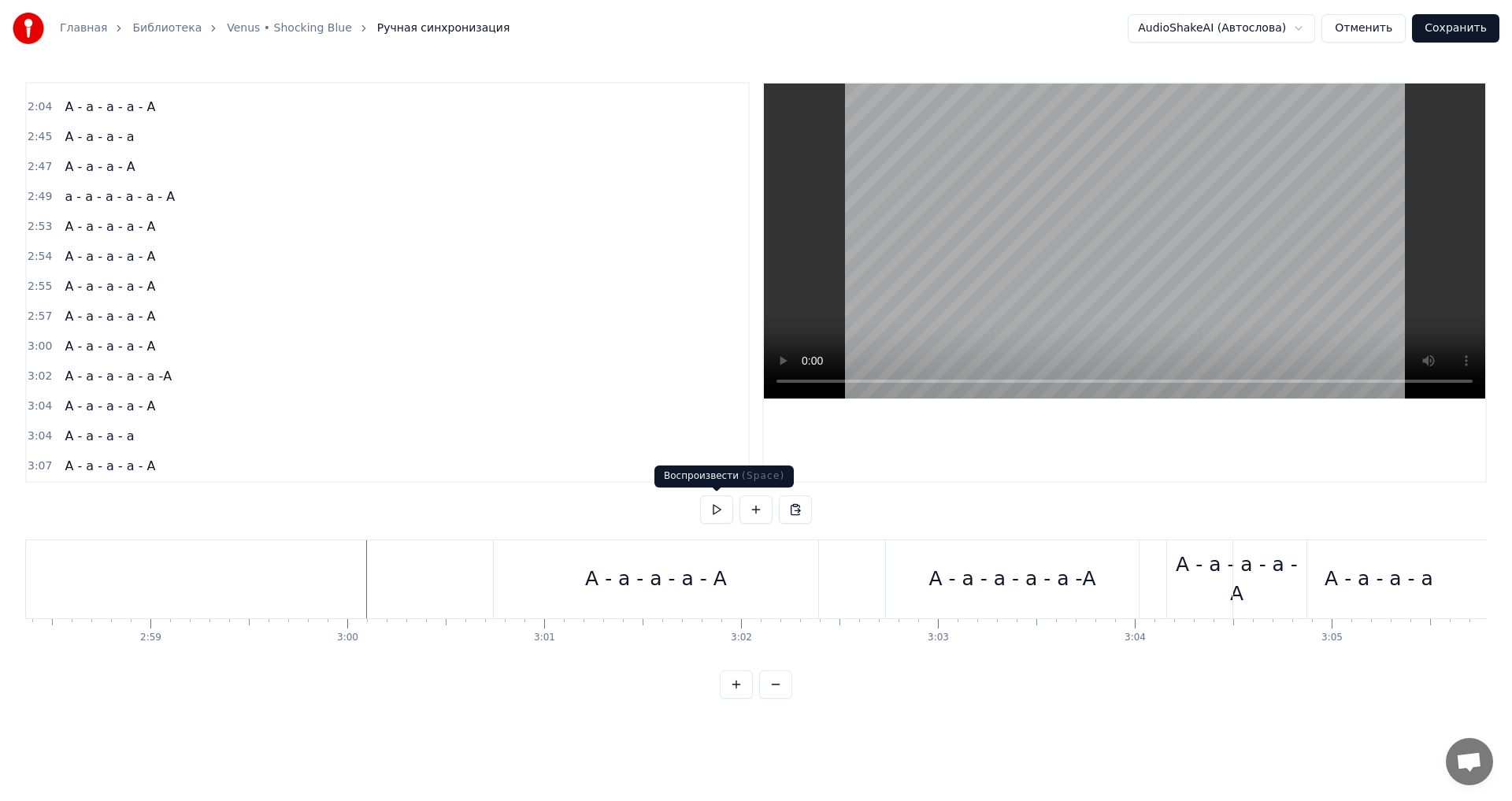
click at [712, 511] on button at bounding box center [716, 509] width 33 height 28
click at [601, 568] on div "А - а - а - а - А" at bounding box center [656, 579] width 142 height 30
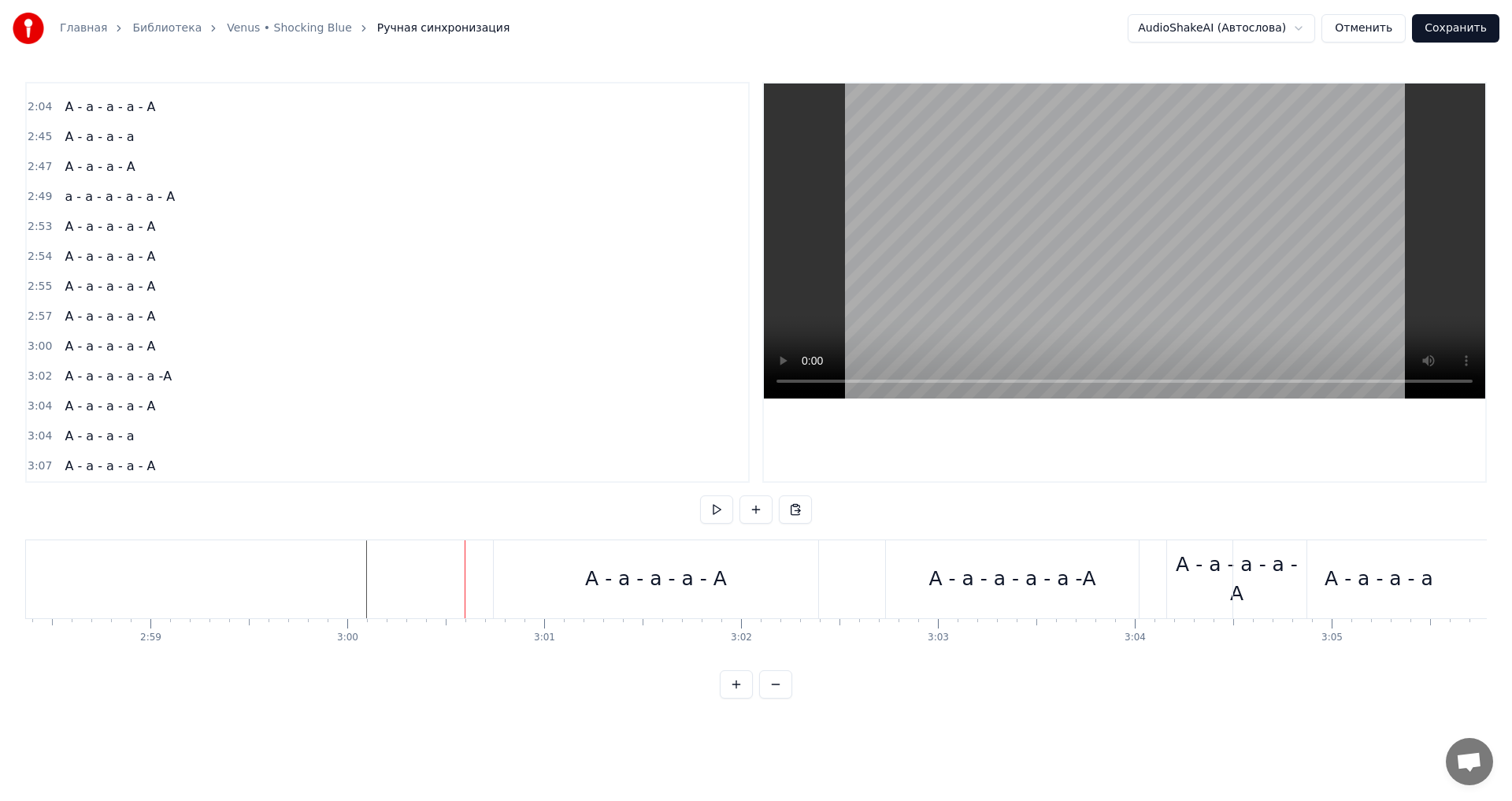
click at [530, 563] on div "А - а - а - а - А" at bounding box center [656, 579] width 325 height 78
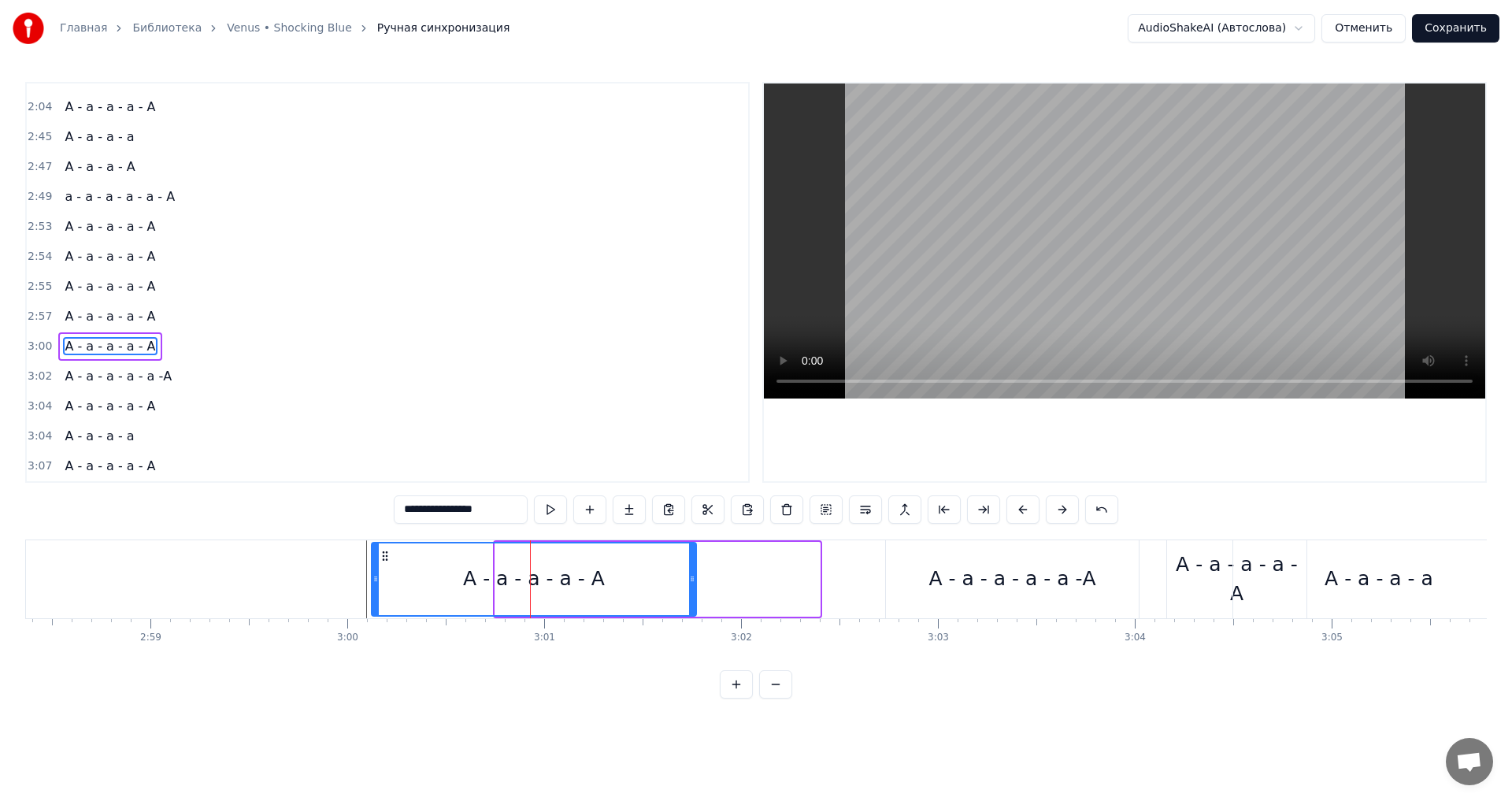
drag, startPoint x: 510, startPoint y: 557, endPoint x: 386, endPoint y: 558, distance: 124.0
click at [386, 558] on icon at bounding box center [384, 556] width 12 height 12
click at [924, 562] on div "А - а - а - а - а -А" at bounding box center [1012, 579] width 253 height 78
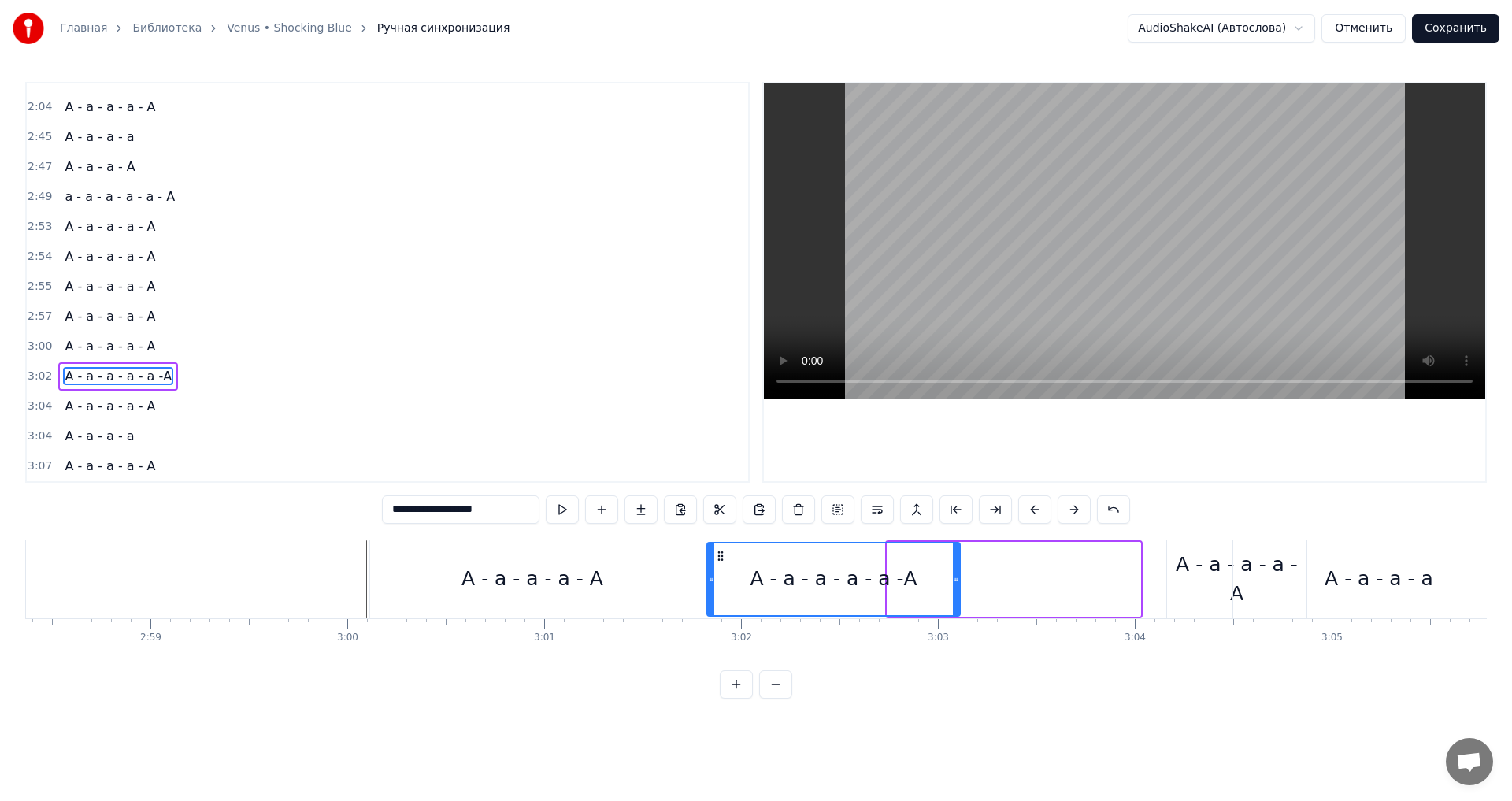
drag, startPoint x: 901, startPoint y: 557, endPoint x: 721, endPoint y: 565, distance: 180.2
click at [721, 565] on div "А - а - а - а - а -А" at bounding box center [833, 579] width 251 height 72
click at [1195, 560] on div "А - а - а - а - А" at bounding box center [1236, 579] width 139 height 78
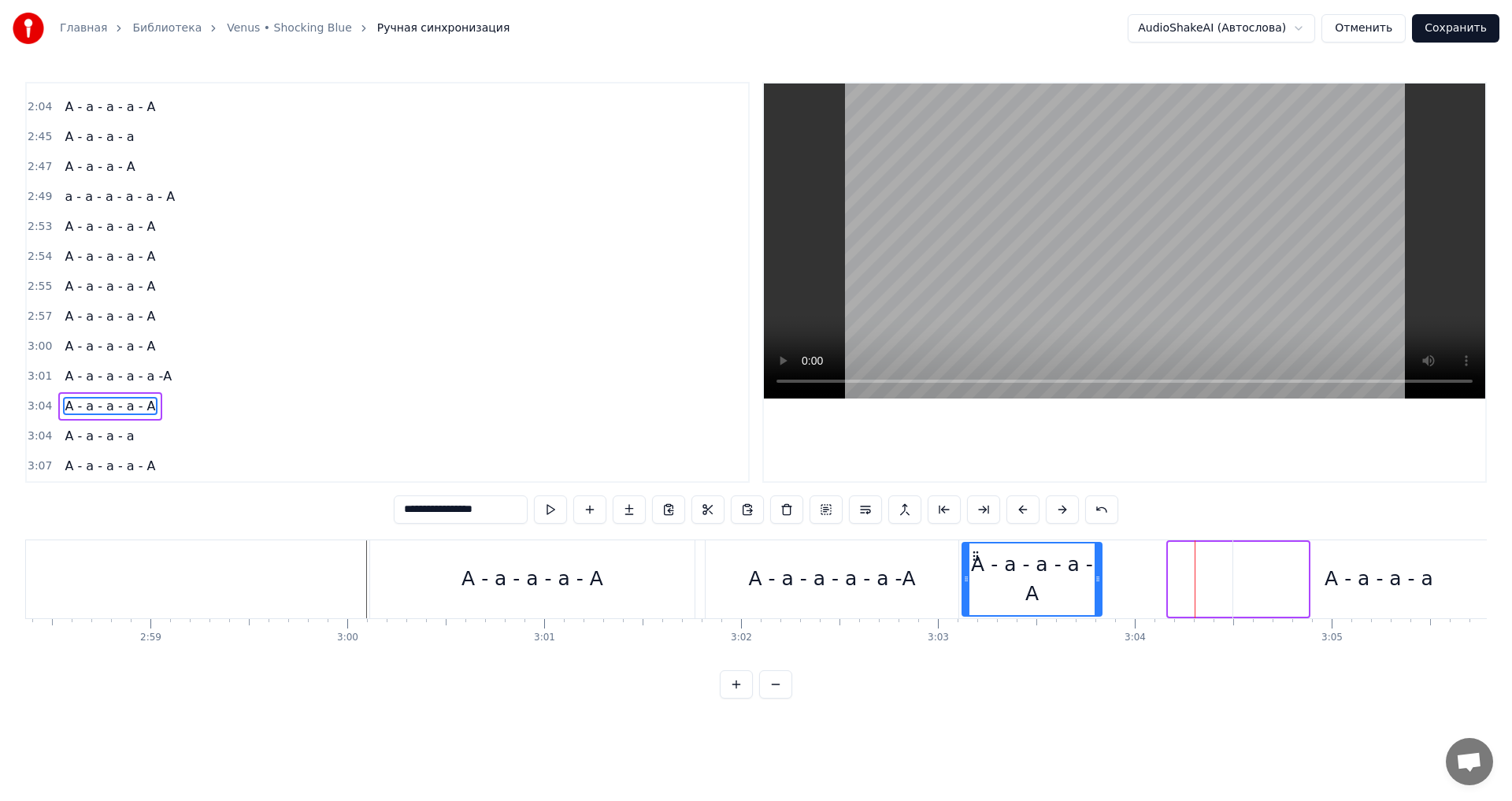
drag, startPoint x: 1186, startPoint y: 557, endPoint x: 981, endPoint y: 569, distance: 205.4
click at [981, 569] on div "А - а - а - а - А" at bounding box center [1032, 579] width 138 height 72
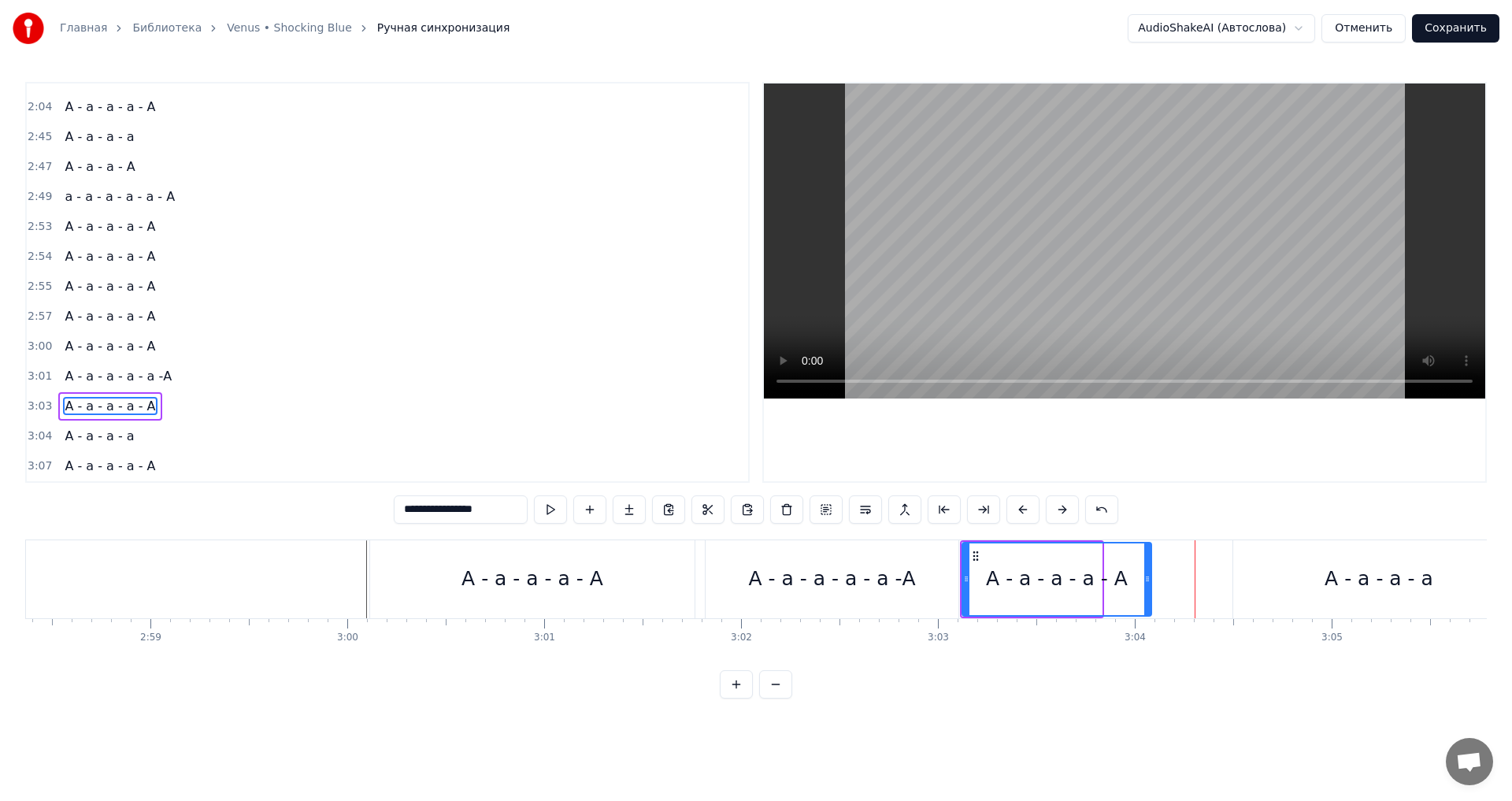
drag, startPoint x: 1099, startPoint y: 586, endPoint x: 1149, endPoint y: 578, distance: 50.6
click at [1149, 578] on div at bounding box center [1147, 579] width 7 height 72
click at [1308, 578] on div "А - а - а - а" at bounding box center [1379, 579] width 292 height 78
type input "**********"
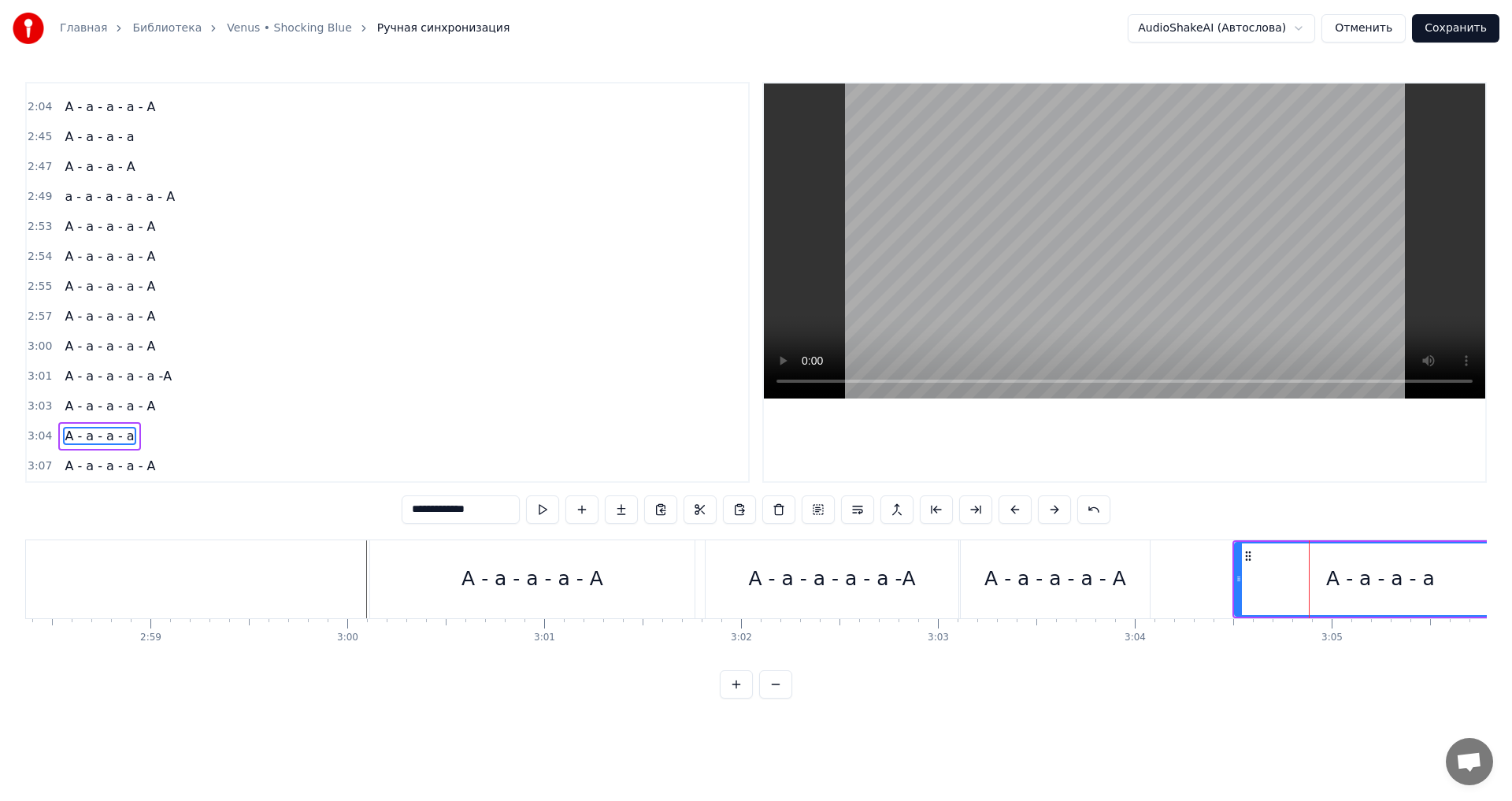
drag, startPoint x: 1308, startPoint y: 578, endPoint x: 1236, endPoint y: 582, distance: 72.1
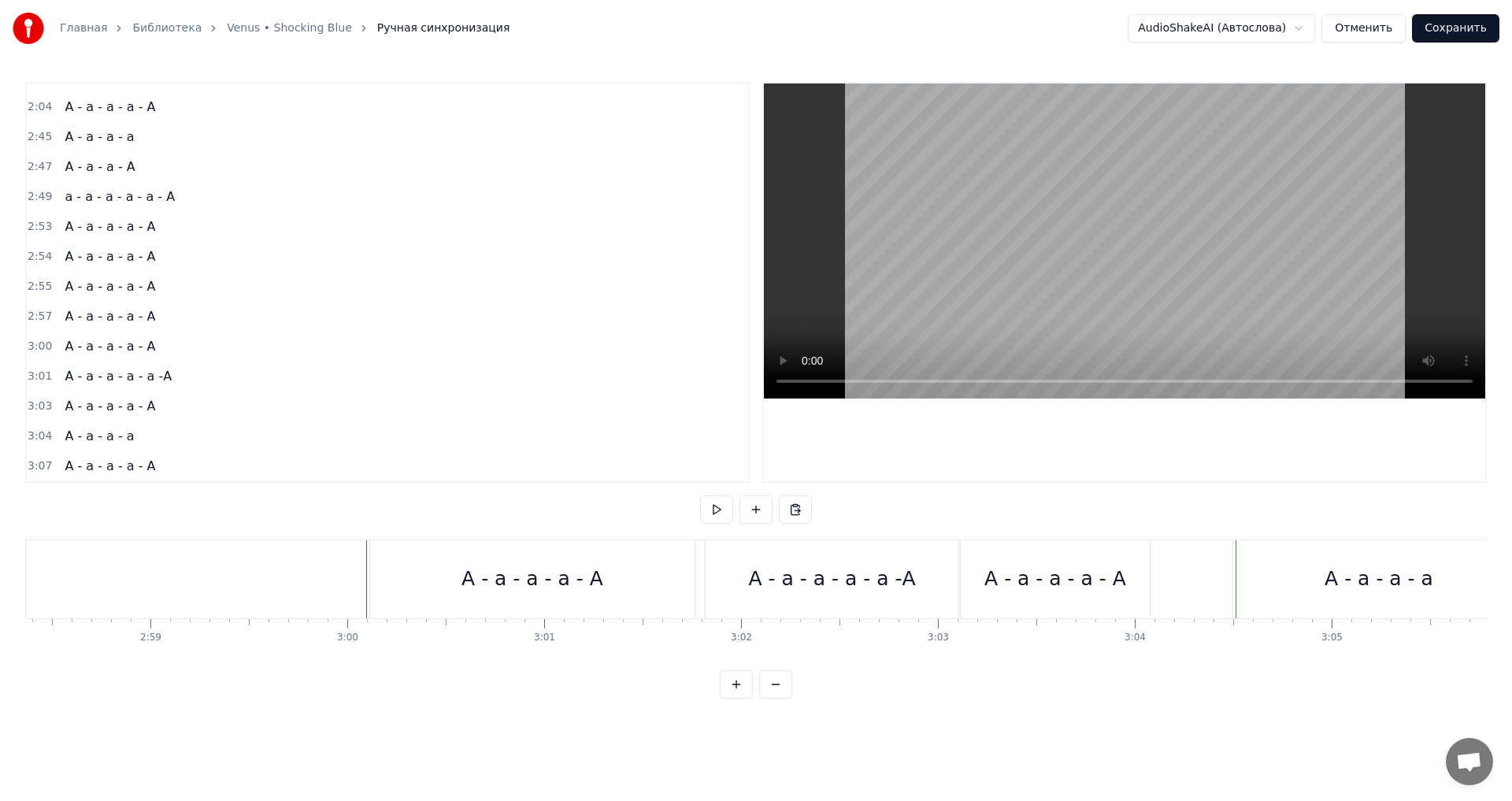
click at [1243, 559] on div "А - а - а - а" at bounding box center [1379, 579] width 292 height 78
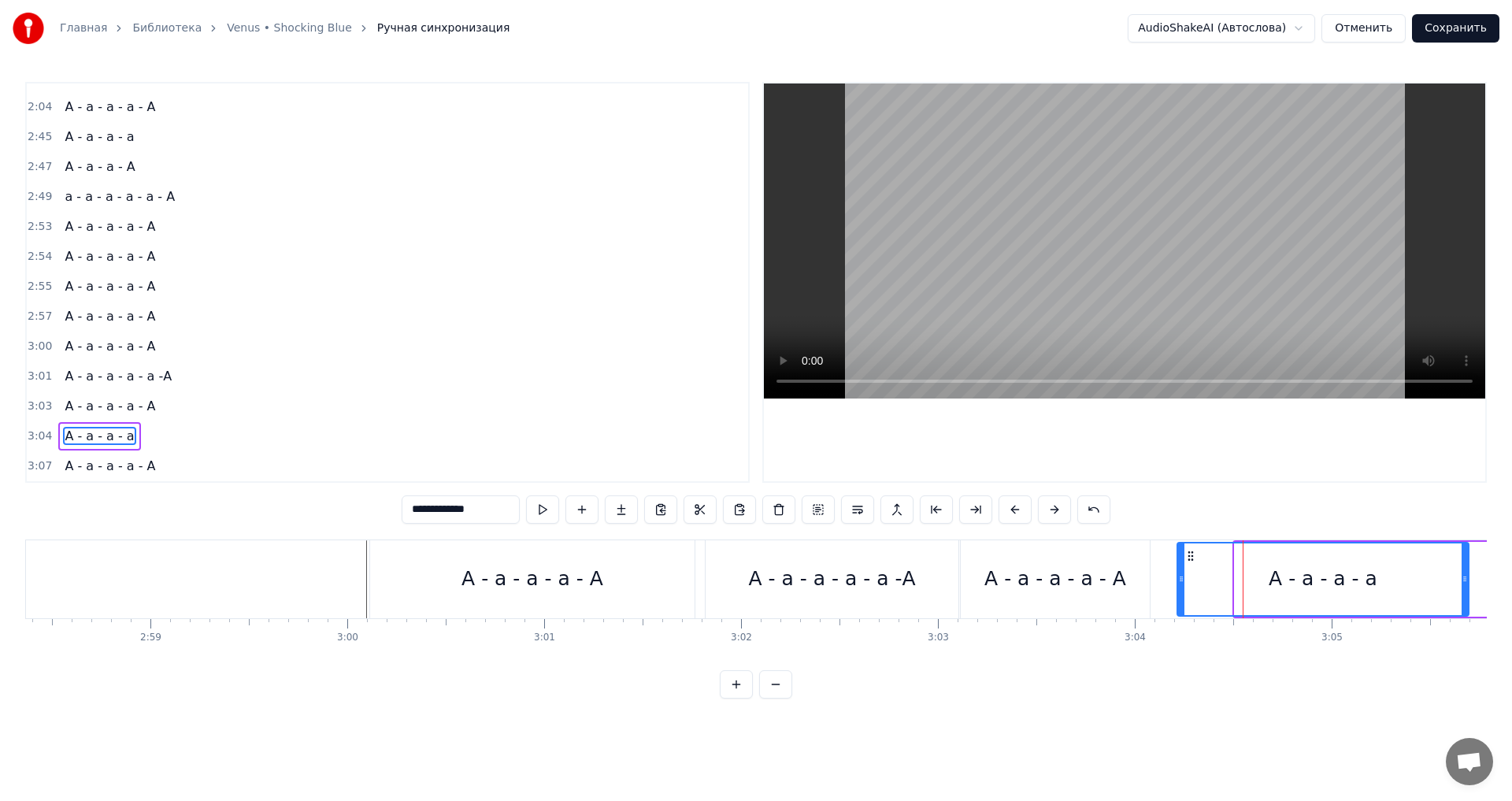
drag, startPoint x: 1247, startPoint y: 557, endPoint x: 1189, endPoint y: 564, distance: 58.4
click at [1189, 564] on div "А - а - а - а" at bounding box center [1323, 579] width 290 height 72
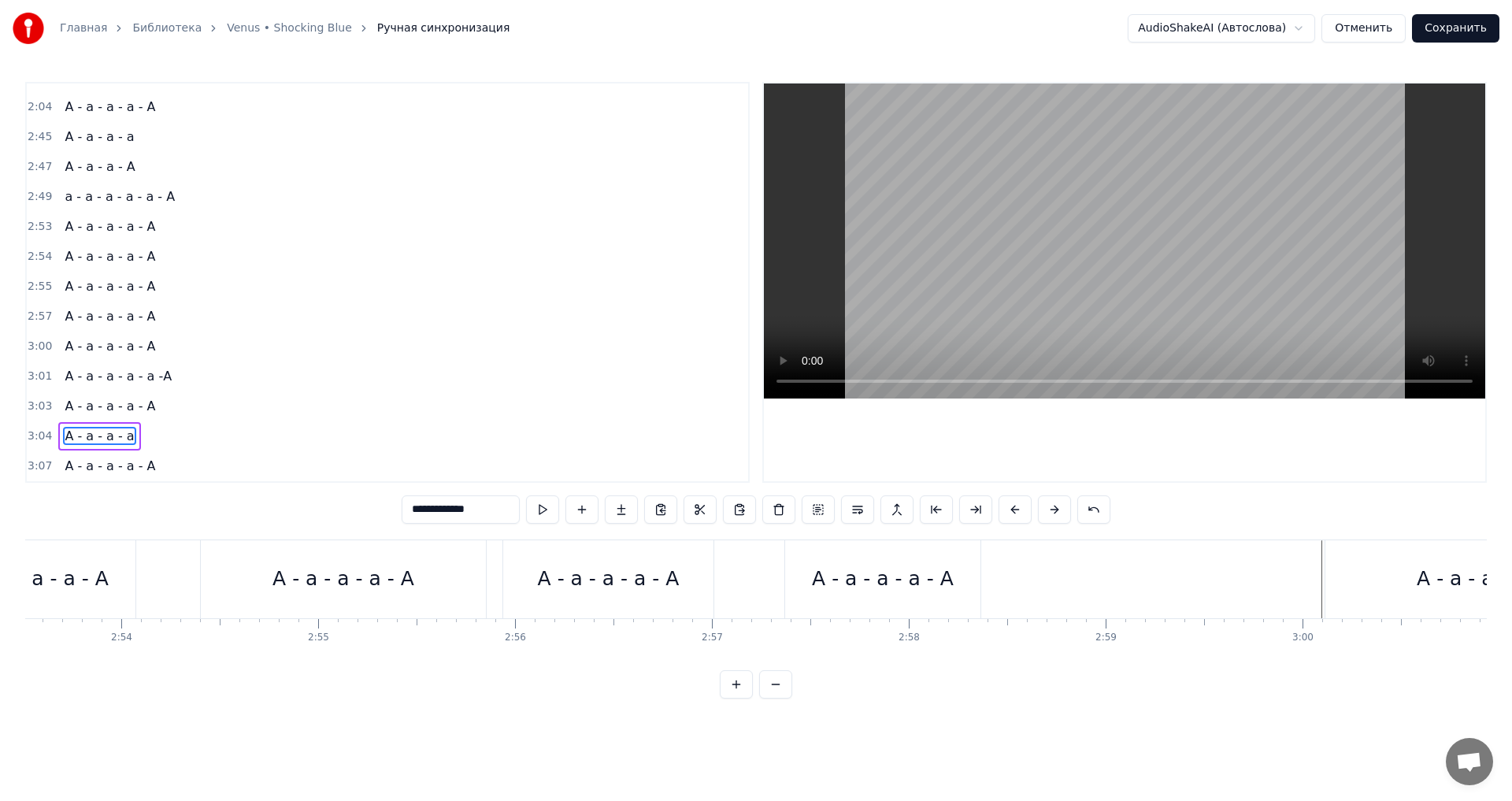
scroll to position [0, 34291]
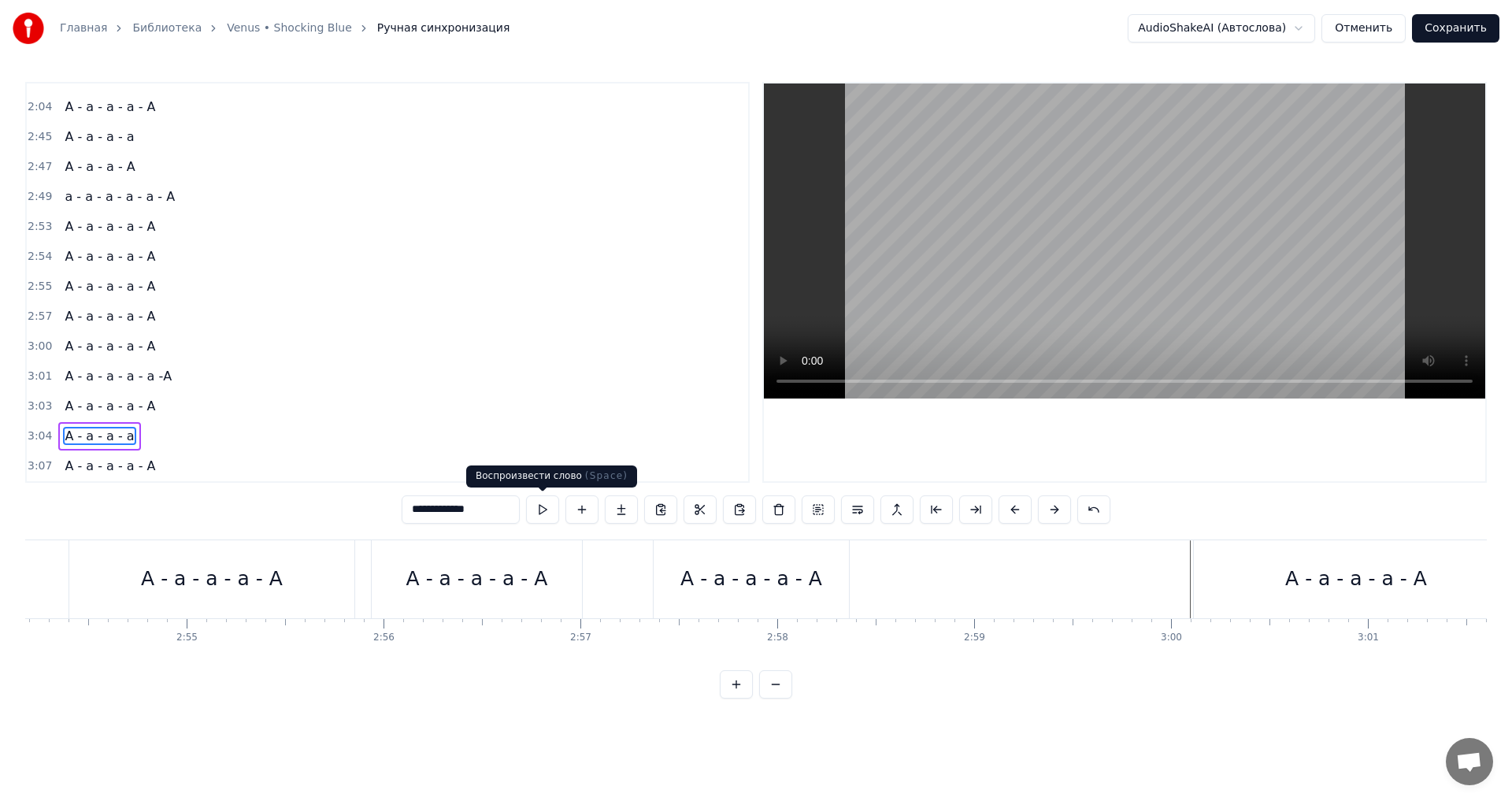
click at [547, 508] on button at bounding box center [543, 509] width 33 height 28
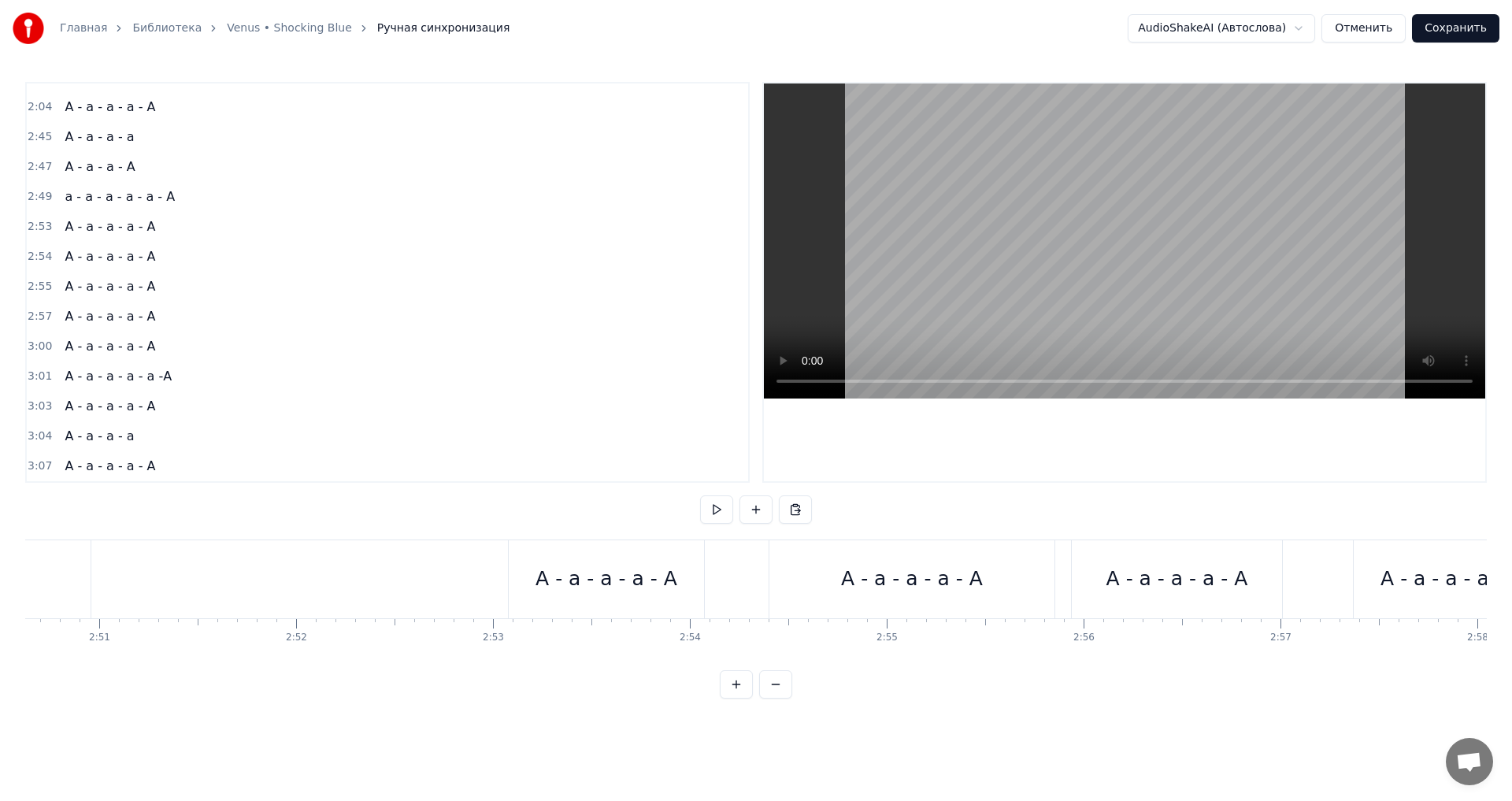
scroll to position [0, 32868]
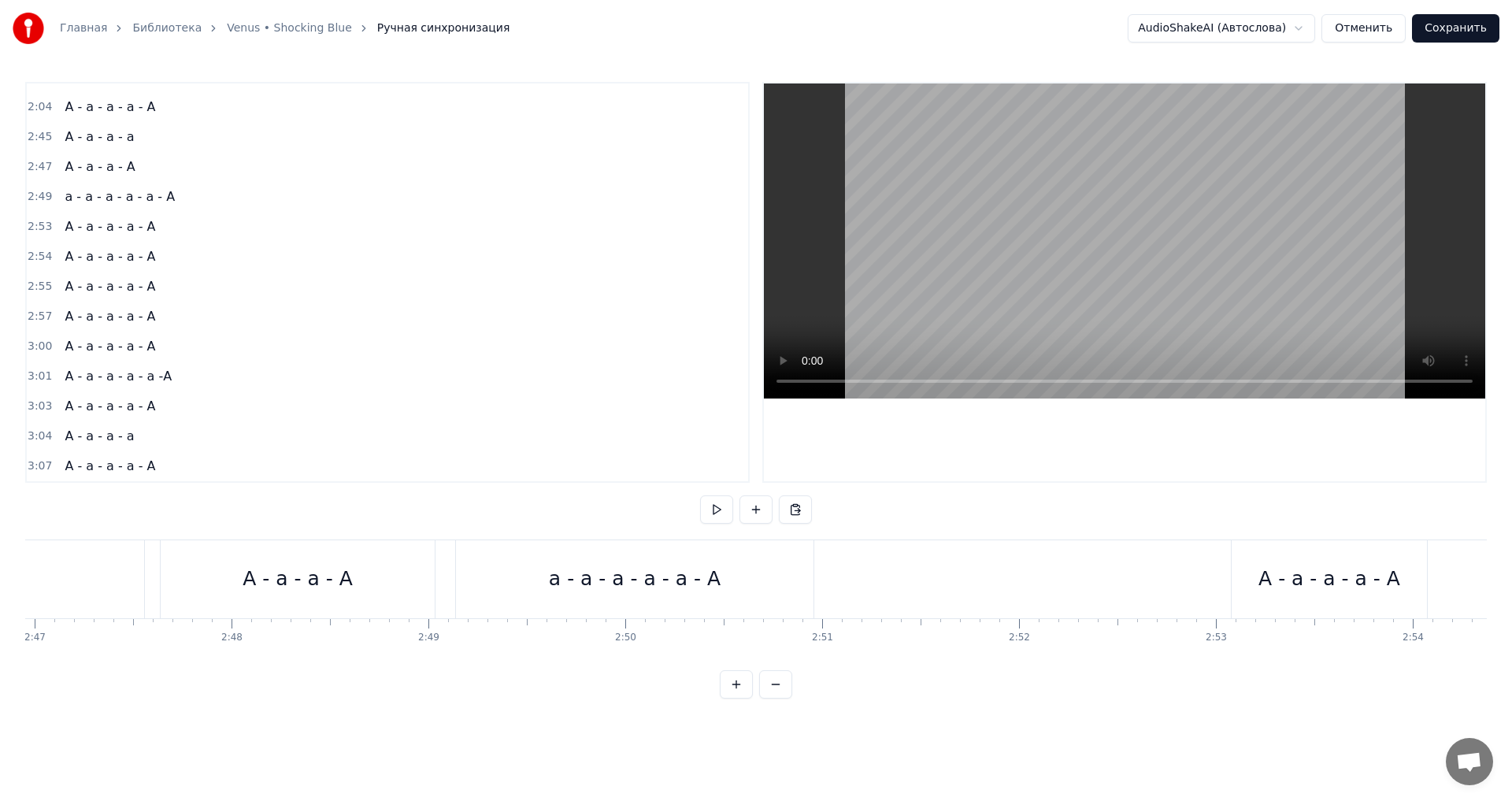
click at [714, 507] on button at bounding box center [716, 509] width 33 height 28
click at [471, 592] on div "Новая строка Ctrl+N" at bounding box center [537, 599] width 194 height 26
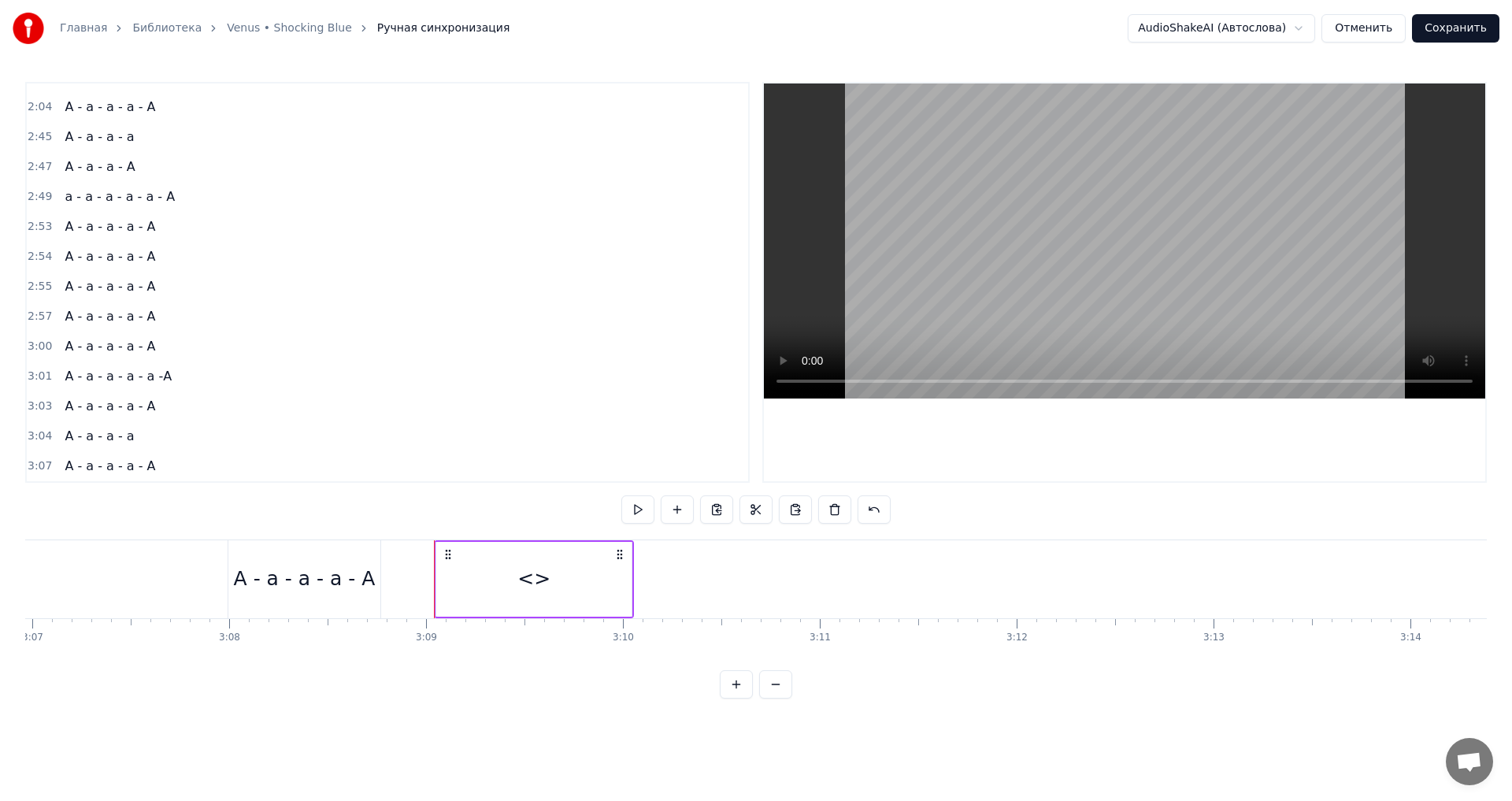
click at [520, 579] on div "<>" at bounding box center [534, 578] width 195 height 75
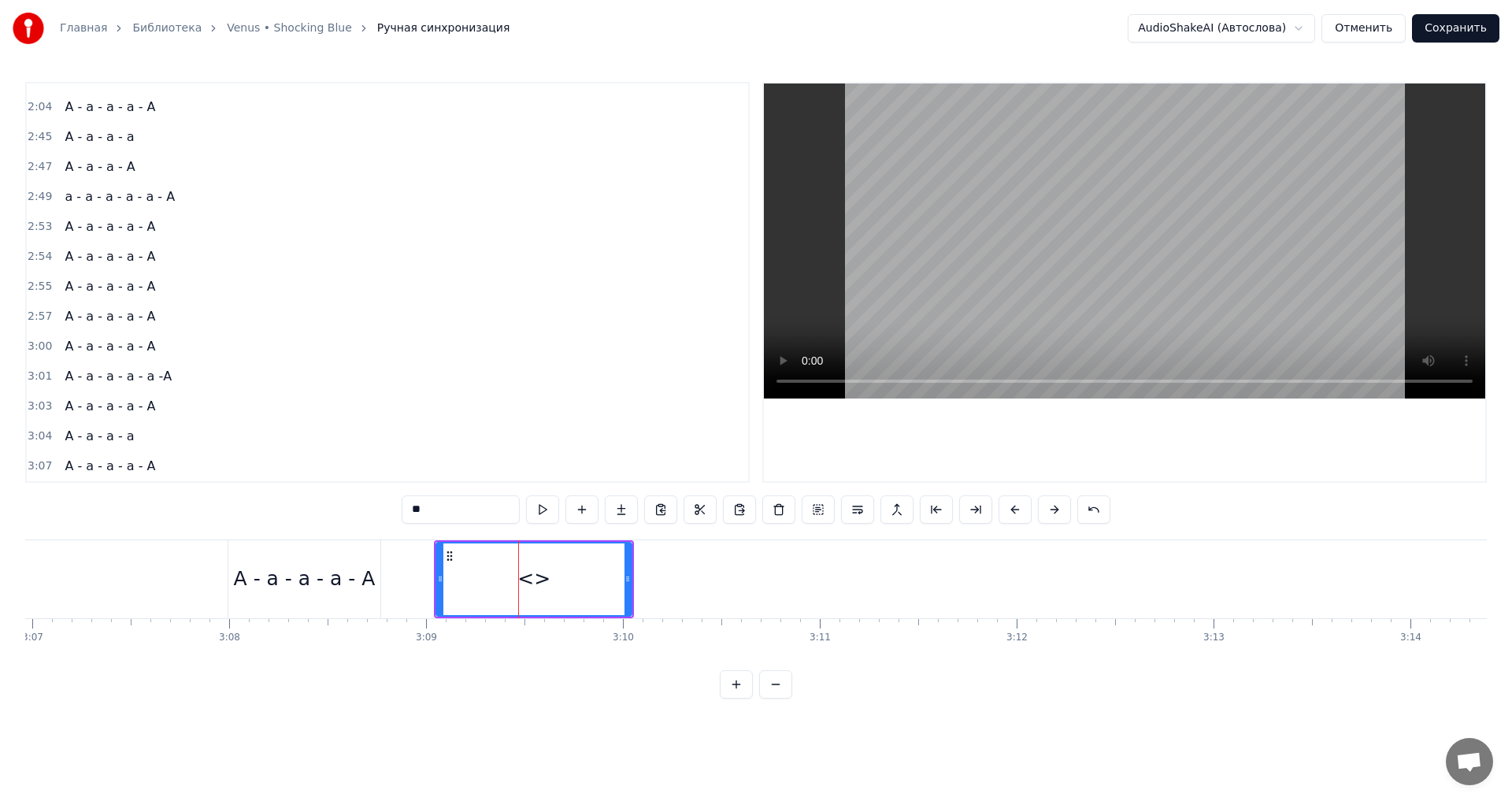
scroll to position [620, 0]
drag, startPoint x: 440, startPoint y: 511, endPoint x: 414, endPoint y: 507, distance: 26.3
click at [414, 507] on input "**" at bounding box center [460, 509] width 118 height 28
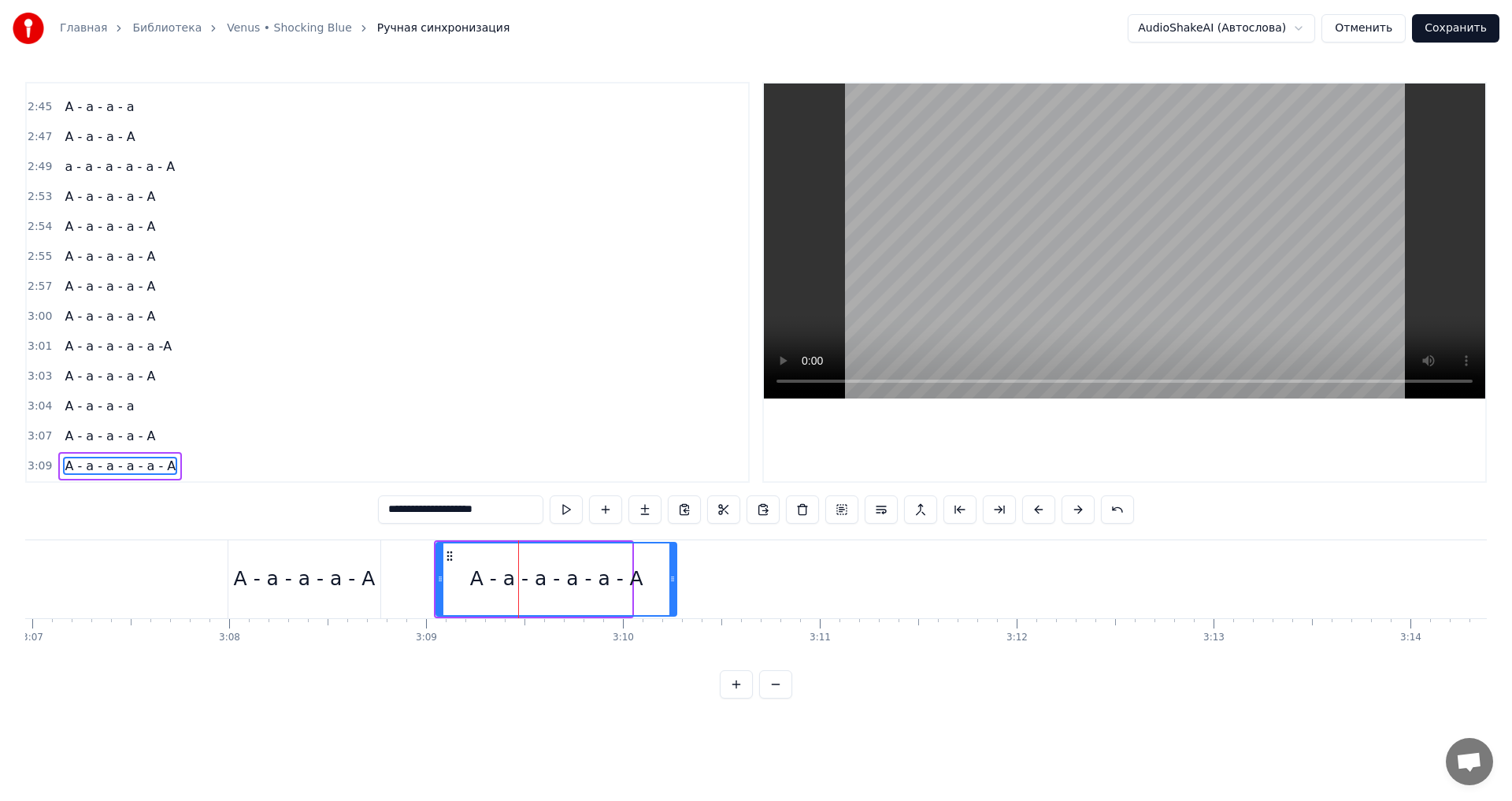
drag, startPoint x: 630, startPoint y: 578, endPoint x: 675, endPoint y: 571, distance: 45.5
click at [675, 571] on div at bounding box center [672, 579] width 7 height 72
type input "**********"
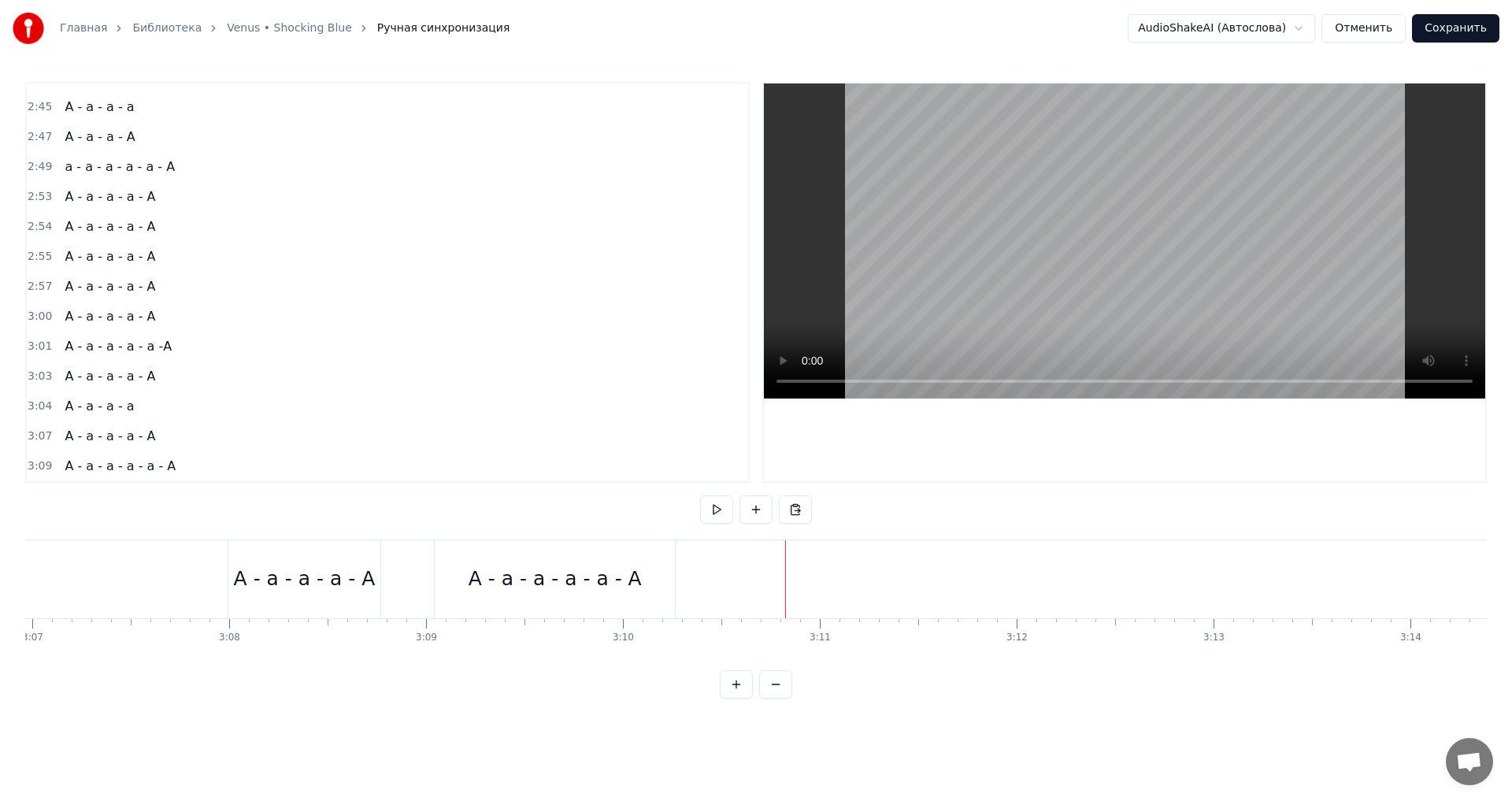
click at [772, 596] on div "Новая строка Ctrl+N" at bounding box center [816, 597] width 194 height 26
drag, startPoint x: 723, startPoint y: 557, endPoint x: 681, endPoint y: 562, distance: 42.3
click at [681, 562] on div "<>" at bounding box center [771, 579] width 200 height 78
click at [864, 576] on div "<>" at bounding box center [772, 578] width 195 height 75
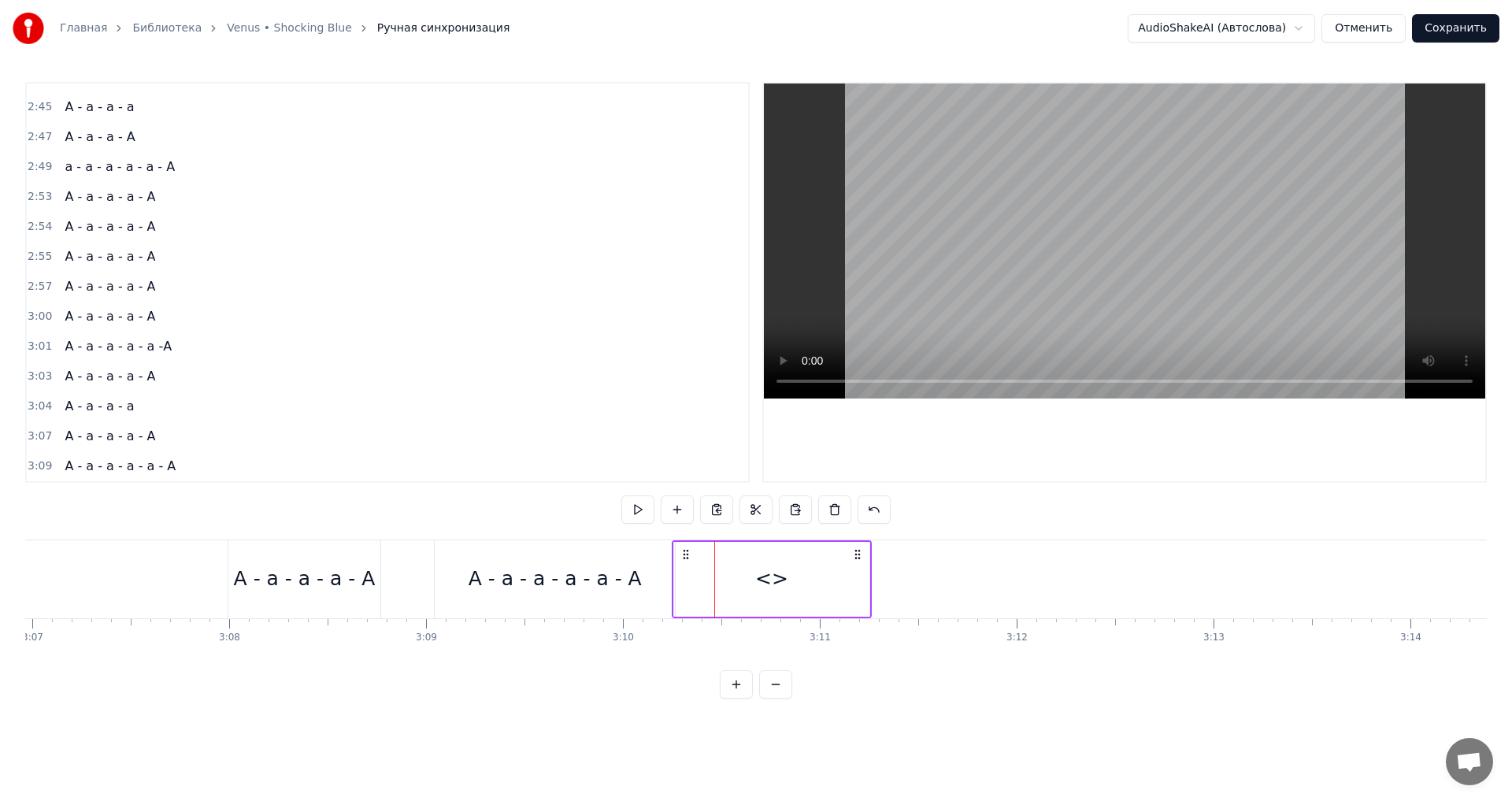
scroll to position [650, 0]
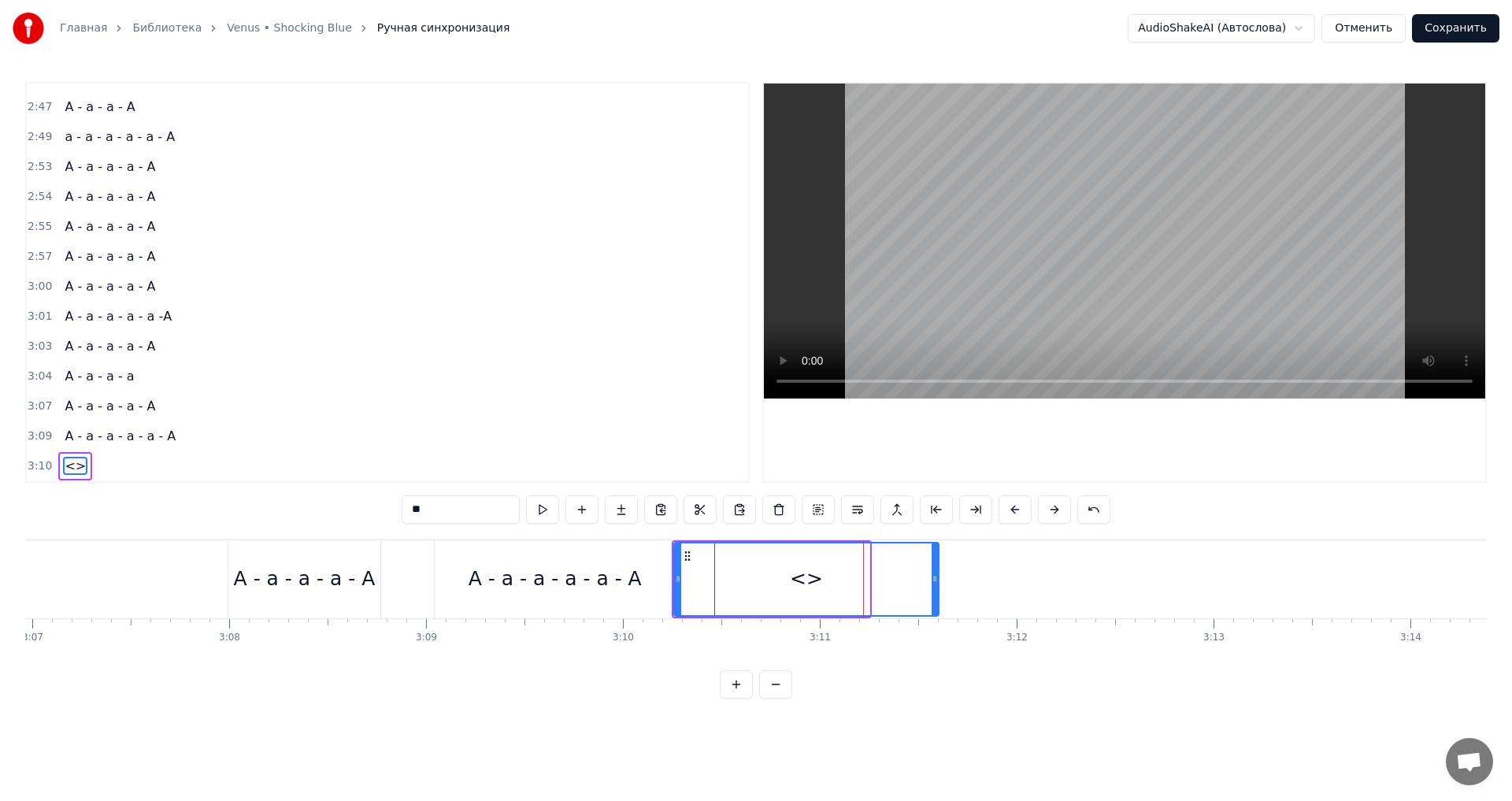
drag, startPoint x: 864, startPoint y: 576, endPoint x: 934, endPoint y: 566, distance: 70.7
click at [934, 566] on div at bounding box center [934, 579] width 7 height 72
click at [818, 583] on div "<>" at bounding box center [806, 579] width 33 height 30
drag, startPoint x: 428, startPoint y: 508, endPoint x: 376, endPoint y: 505, distance: 52.1
click at [376, 505] on div "0:18 Богиня на вершине горы 0:22 Серебряным светом горит 0:26 Как символ красот…" at bounding box center [756, 390] width 1462 height 616
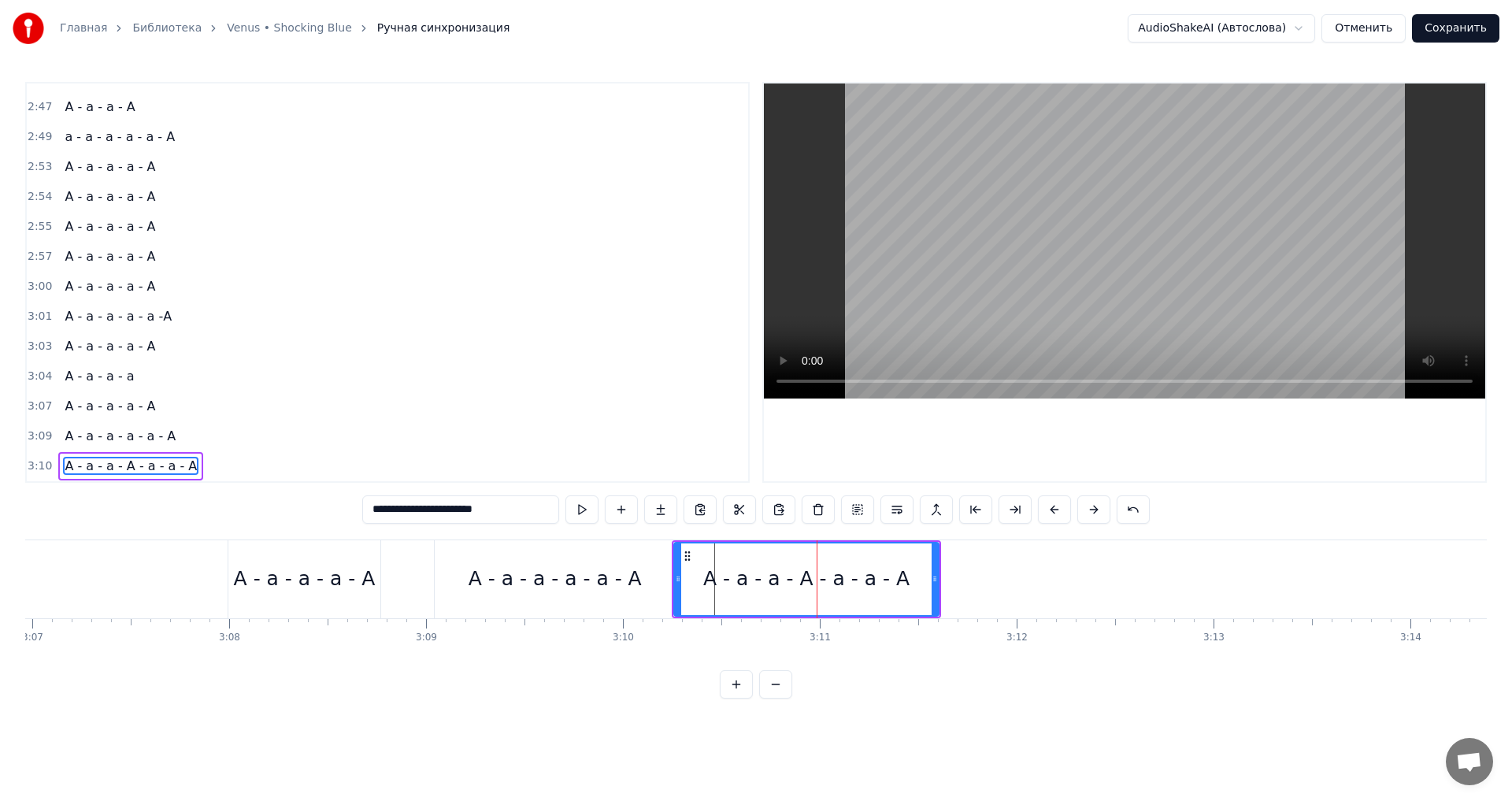
type input "**********"
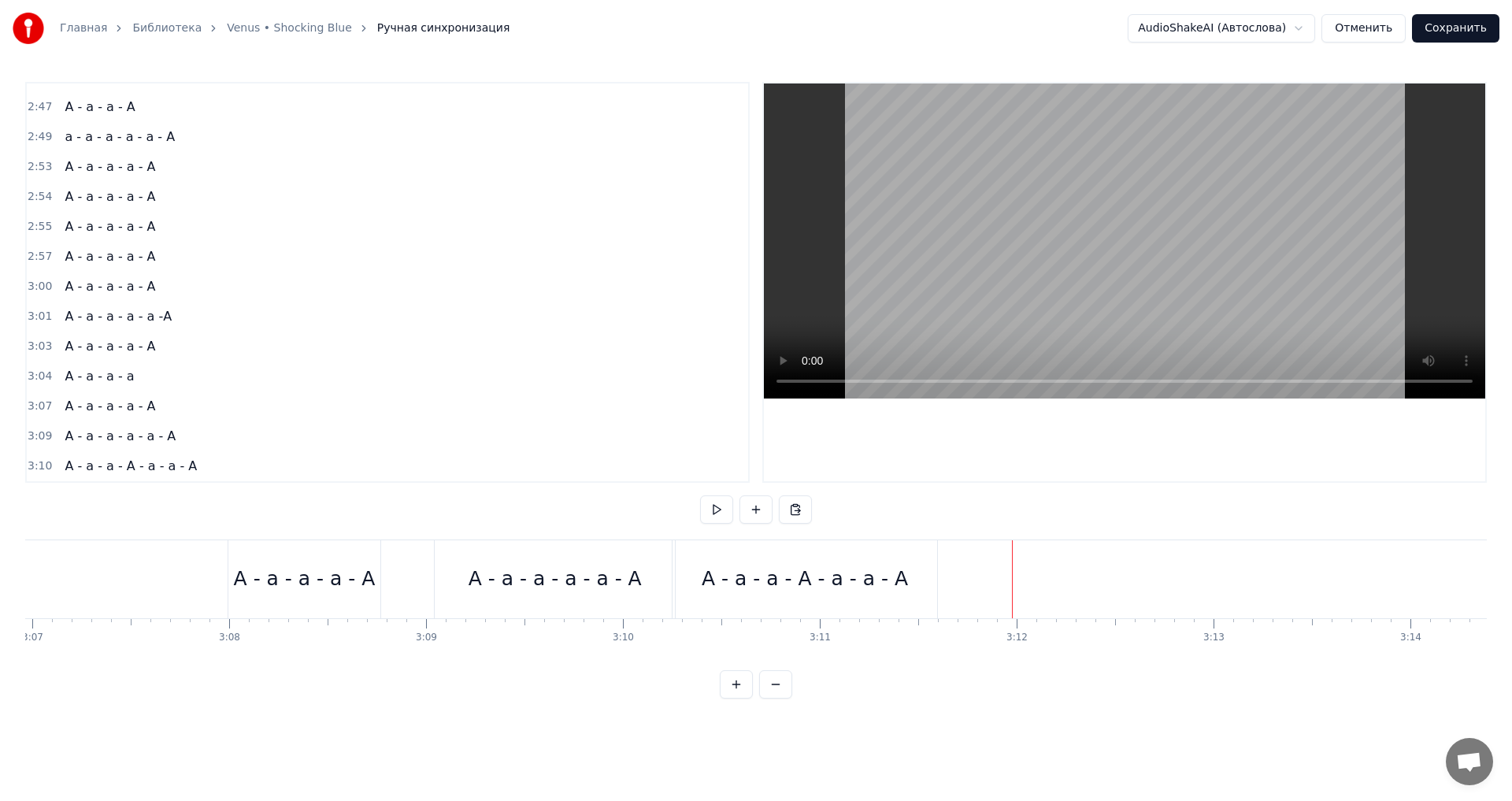
click at [1033, 596] on div "Новая строка Ctrl+N" at bounding box center [1083, 595] width 194 height 26
drag, startPoint x: 1170, startPoint y: 582, endPoint x: 1142, endPoint y: 586, distance: 28.3
click at [1142, 586] on div "<>" at bounding box center [1074, 578] width 195 height 75
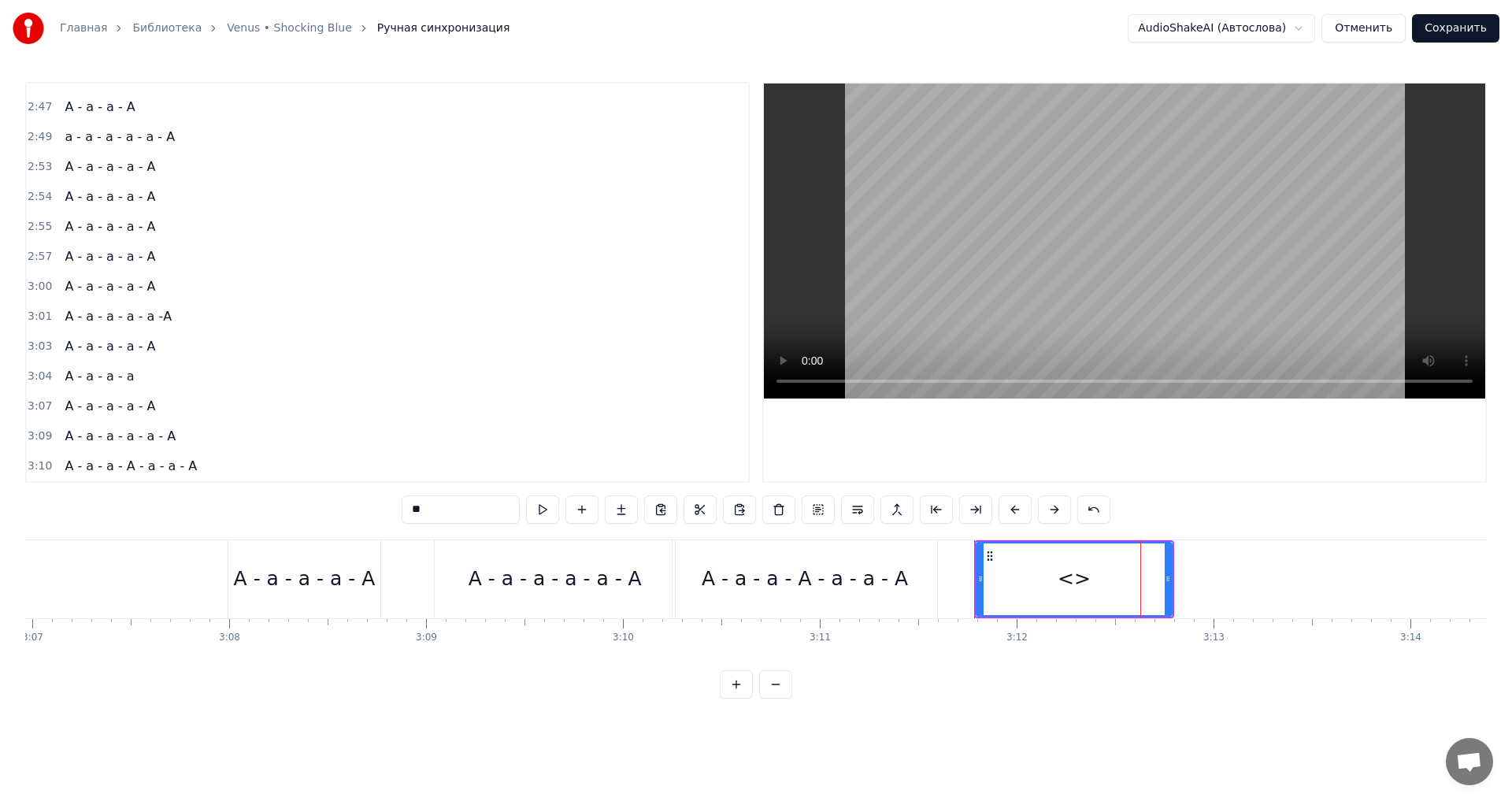
scroll to position [680, 0]
drag, startPoint x: 1167, startPoint y: 569, endPoint x: 1130, endPoint y: 576, distance: 37.7
click at [1130, 576] on div at bounding box center [1130, 579] width 7 height 72
click at [1064, 581] on div "<>" at bounding box center [1056, 579] width 33 height 30
click at [445, 508] on input "**" at bounding box center [460, 509] width 118 height 28
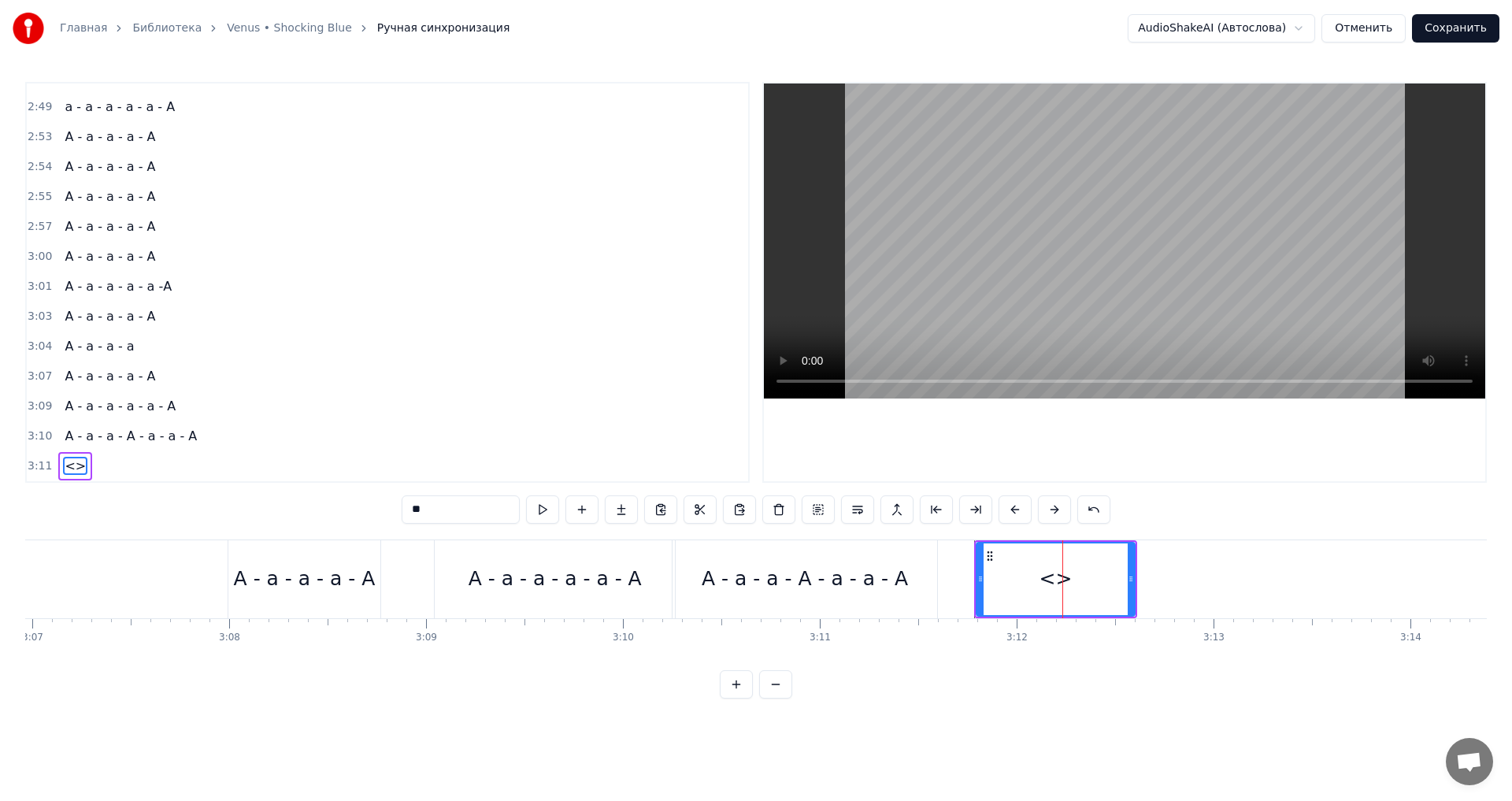
drag, startPoint x: 445, startPoint y: 508, endPoint x: 416, endPoint y: 523, distance: 32.6
click at [416, 523] on input "**" at bounding box center [460, 509] width 118 height 28
click at [426, 507] on input "**" at bounding box center [460, 509] width 118 height 28
drag, startPoint x: 426, startPoint y: 507, endPoint x: 410, endPoint y: 507, distance: 16.0
click at [410, 507] on input "**" at bounding box center [460, 509] width 118 height 28
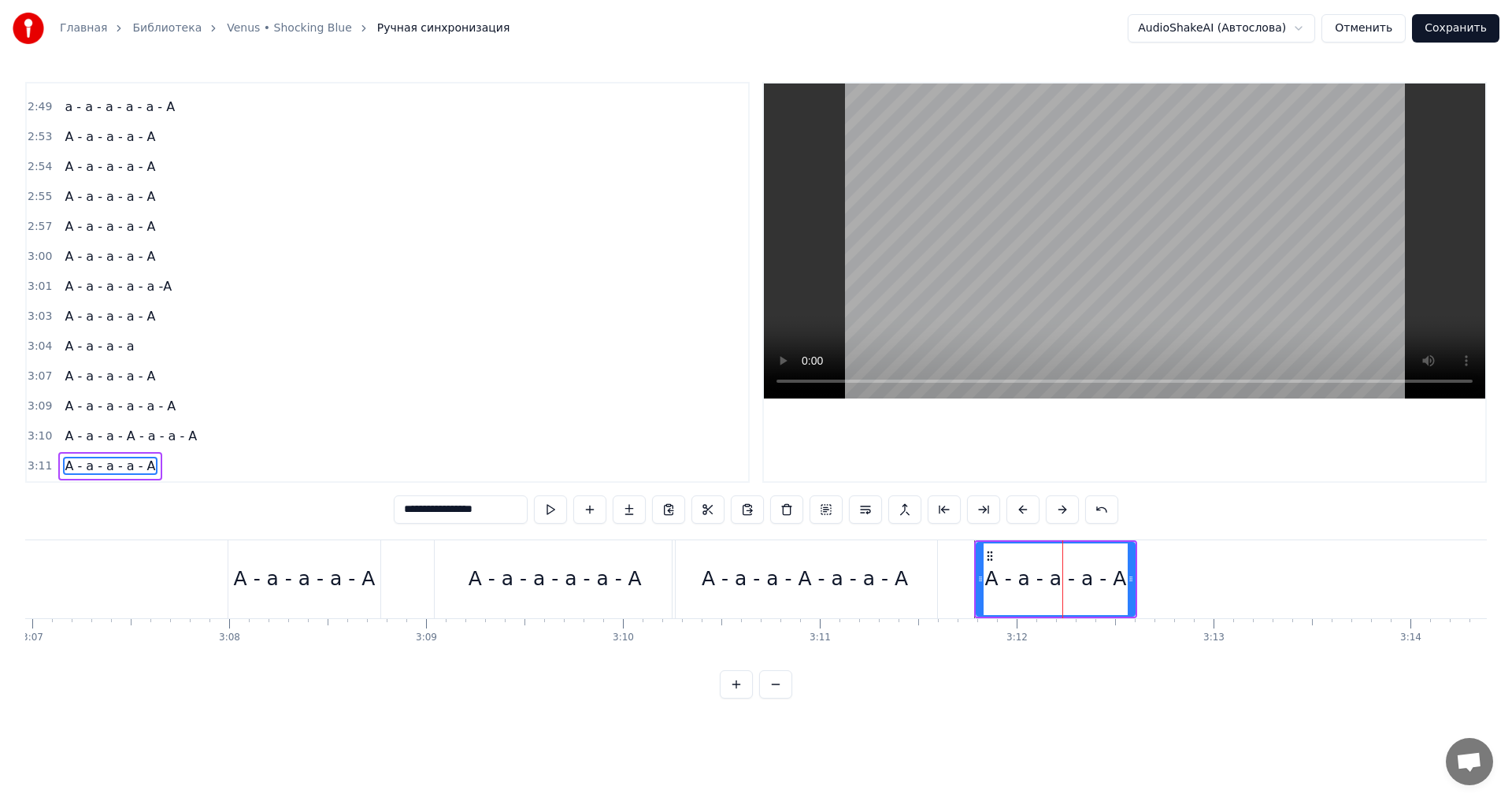
type input "**********"
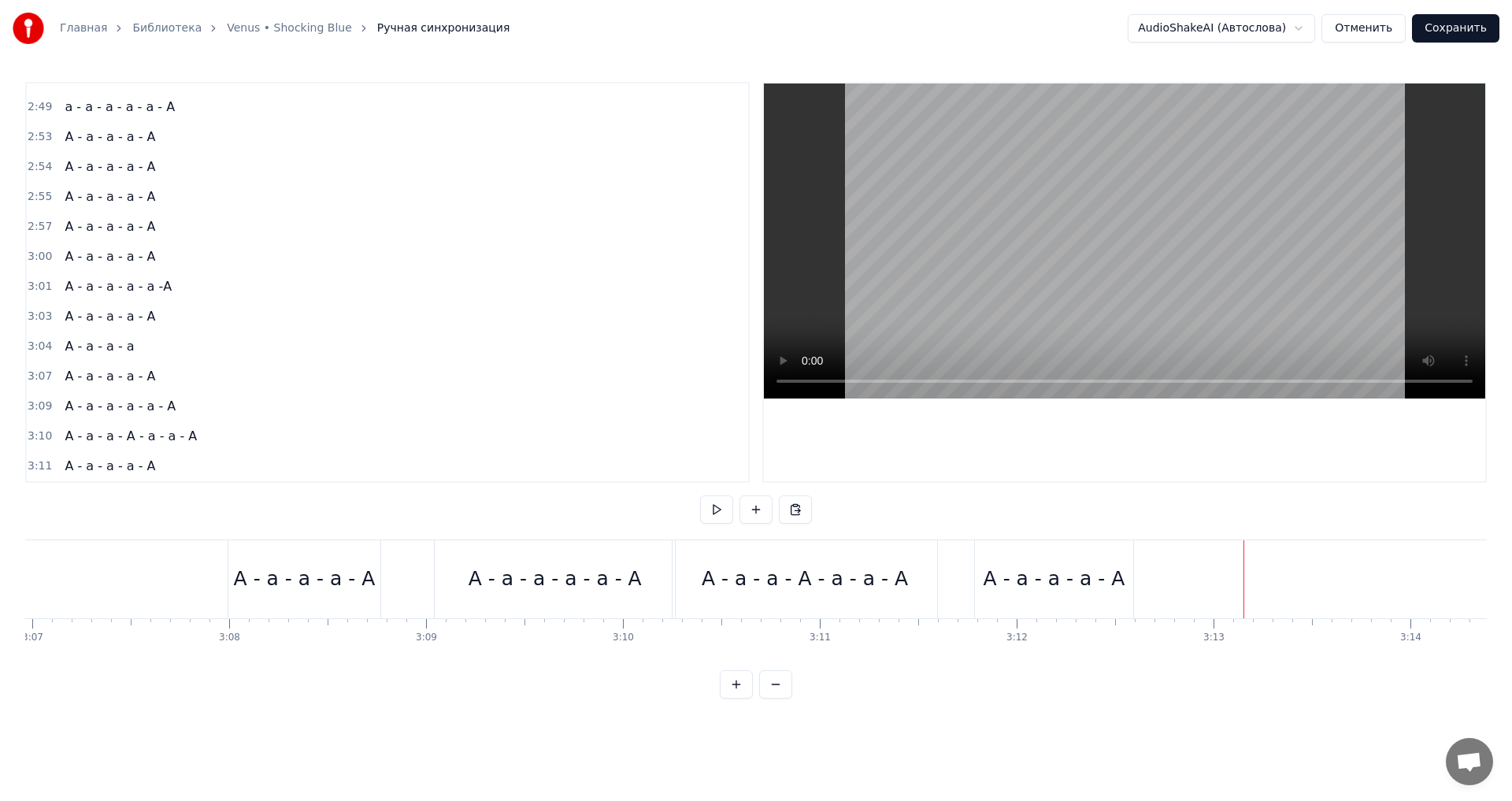
click at [1204, 602] on div "Новая строка Ctrl+N" at bounding box center [1265, 599] width 194 height 26
click at [1248, 580] on div "<>" at bounding box center [1260, 579] width 33 height 30
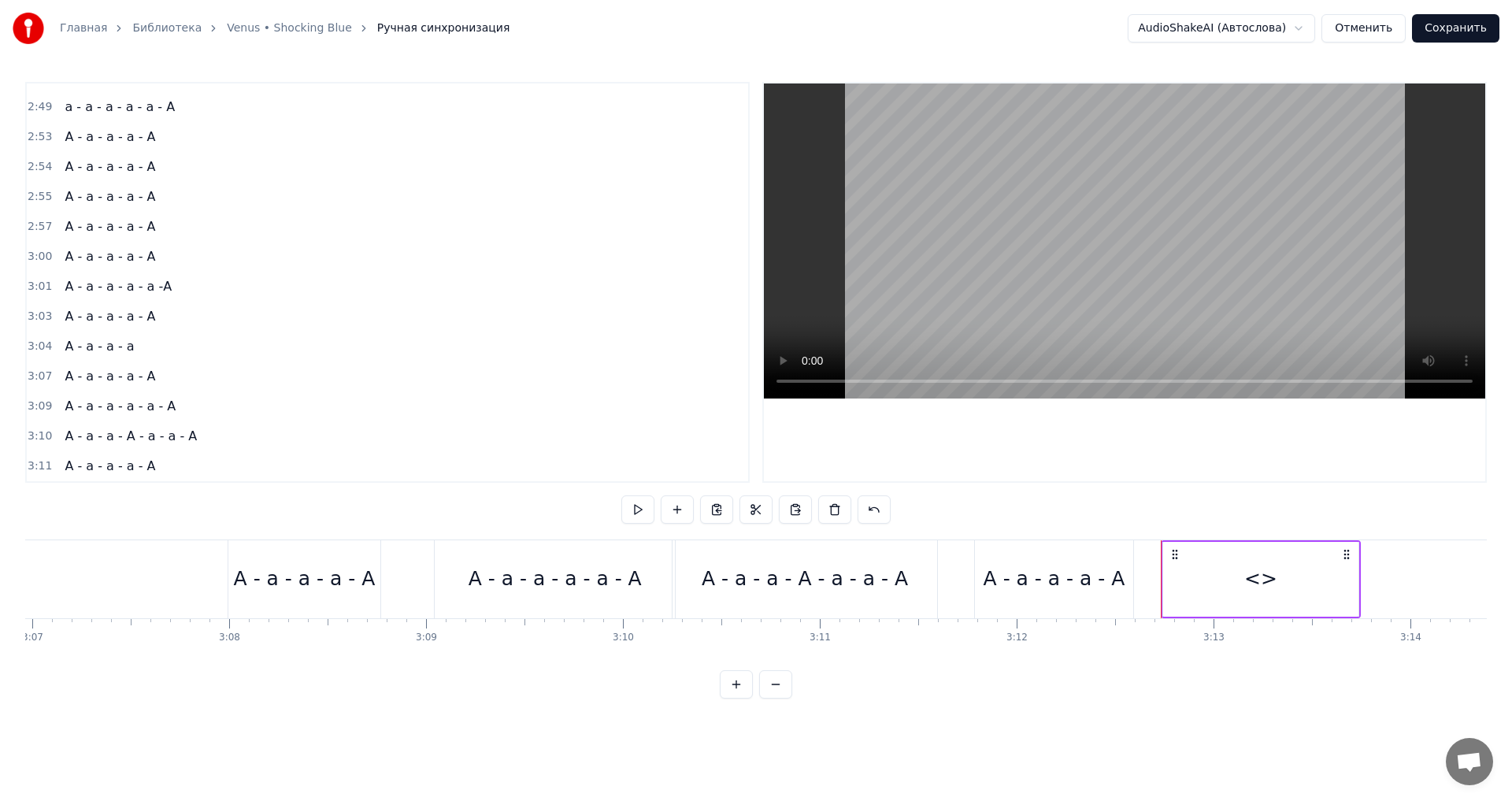
scroll to position [709, 0]
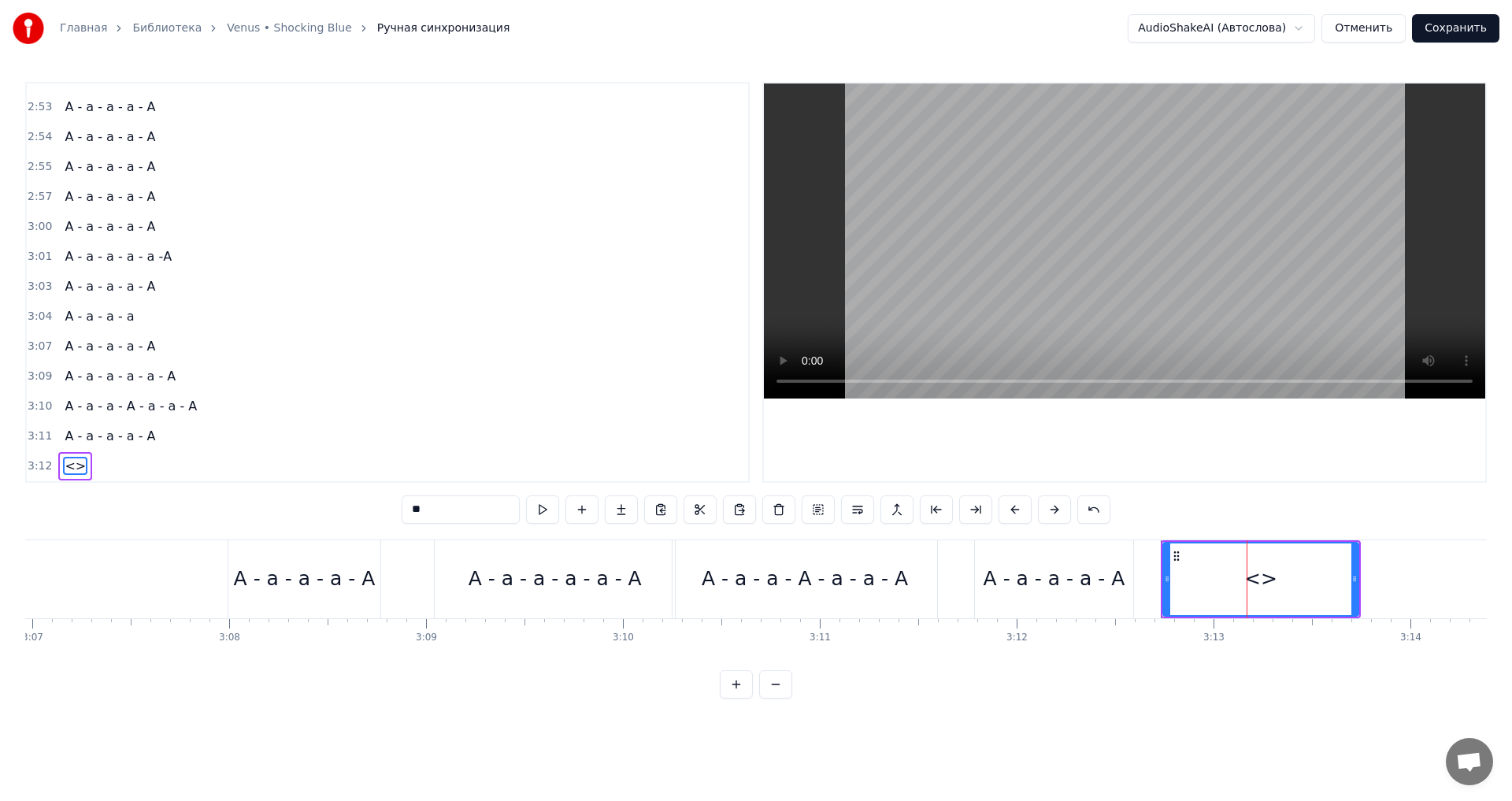
click at [434, 510] on input "**" at bounding box center [460, 509] width 118 height 28
drag, startPoint x: 434, startPoint y: 510, endPoint x: 405, endPoint y: 510, distance: 29.0
click at [405, 510] on input "**" at bounding box center [460, 509] width 118 height 28
type input "**********"
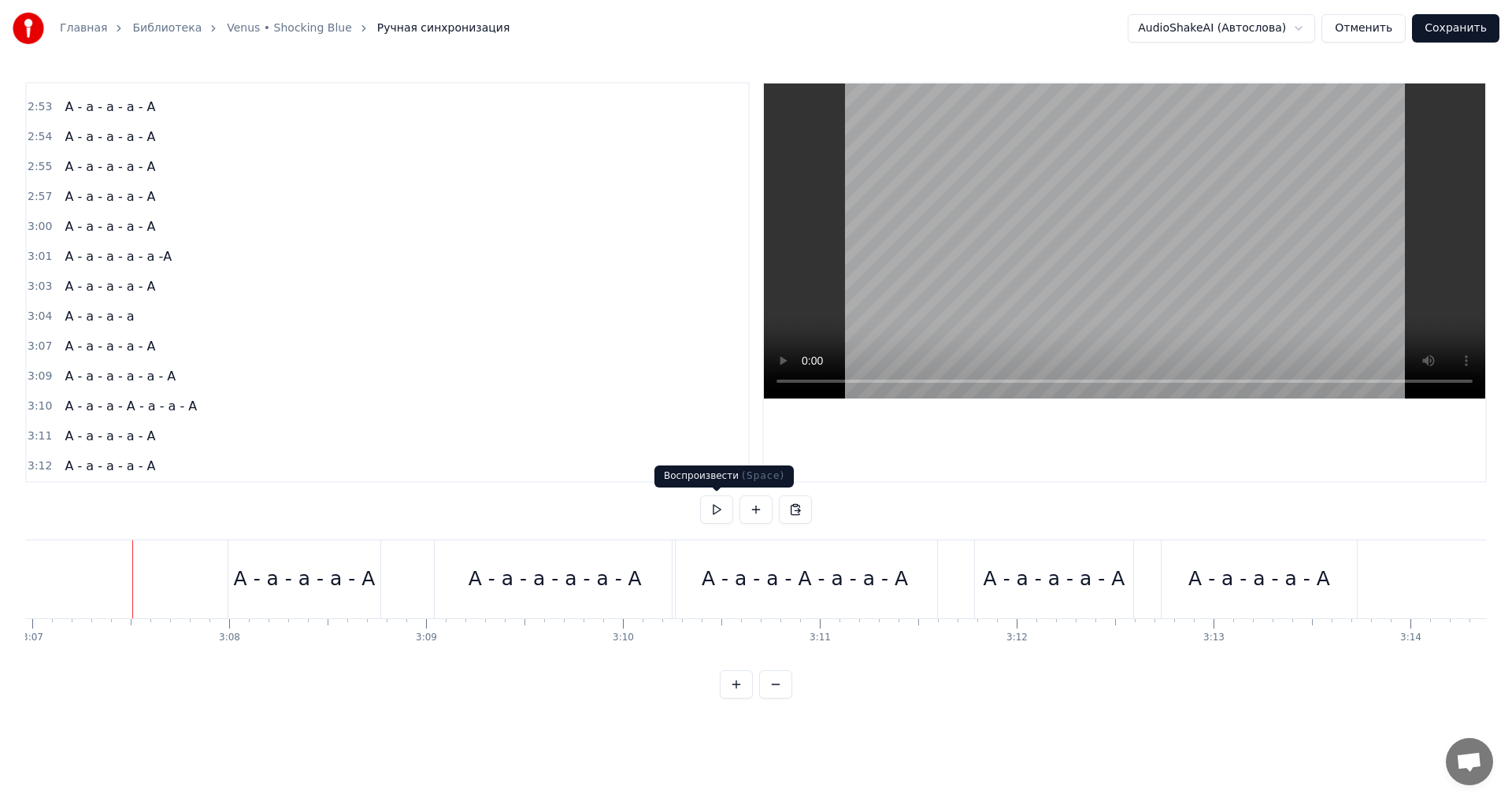
click at [719, 505] on button at bounding box center [716, 509] width 33 height 28
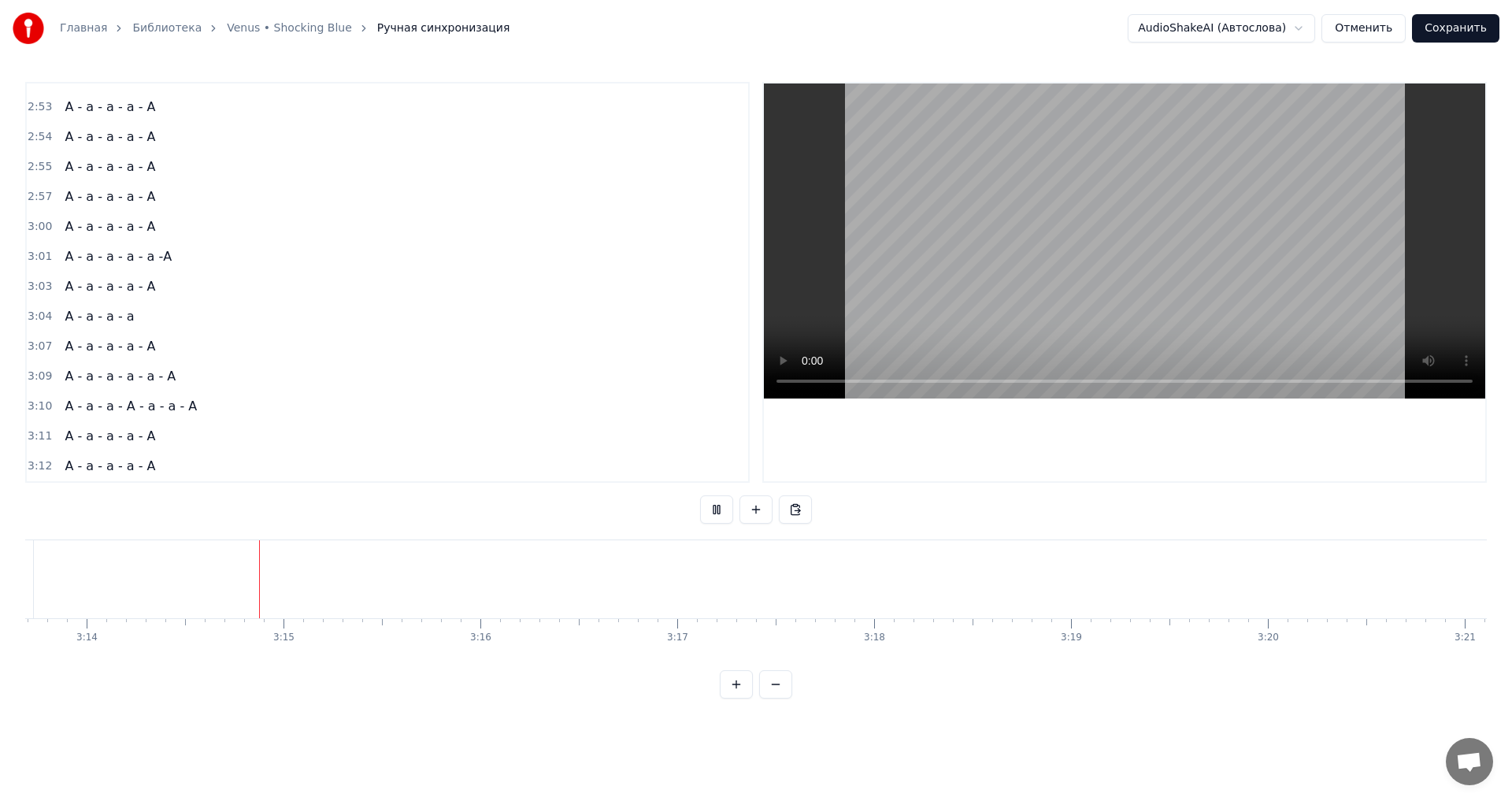
scroll to position [0, 38133]
click at [719, 505] on button at bounding box center [716, 509] width 33 height 28
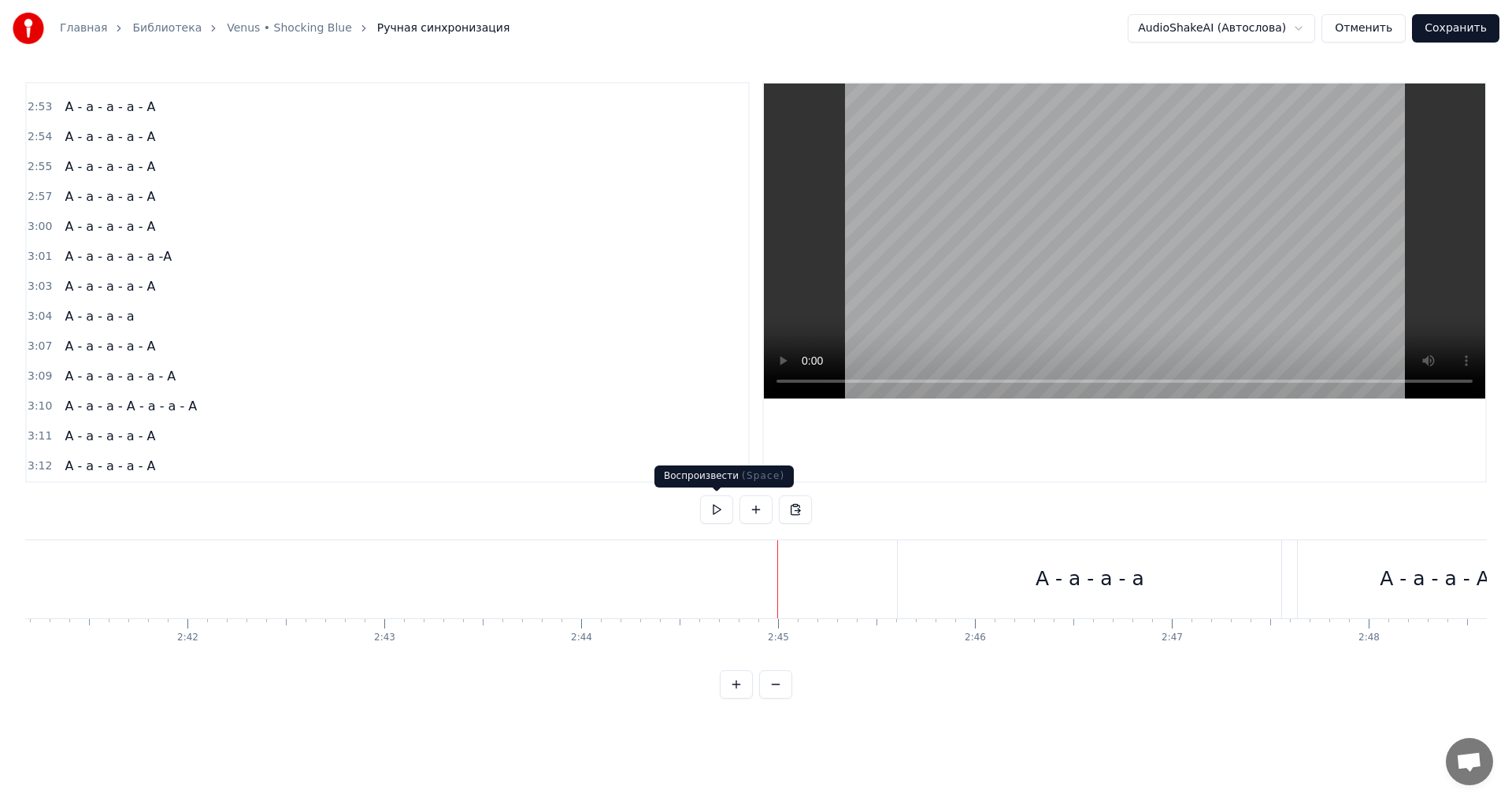
click at [714, 508] on button at bounding box center [716, 509] width 33 height 28
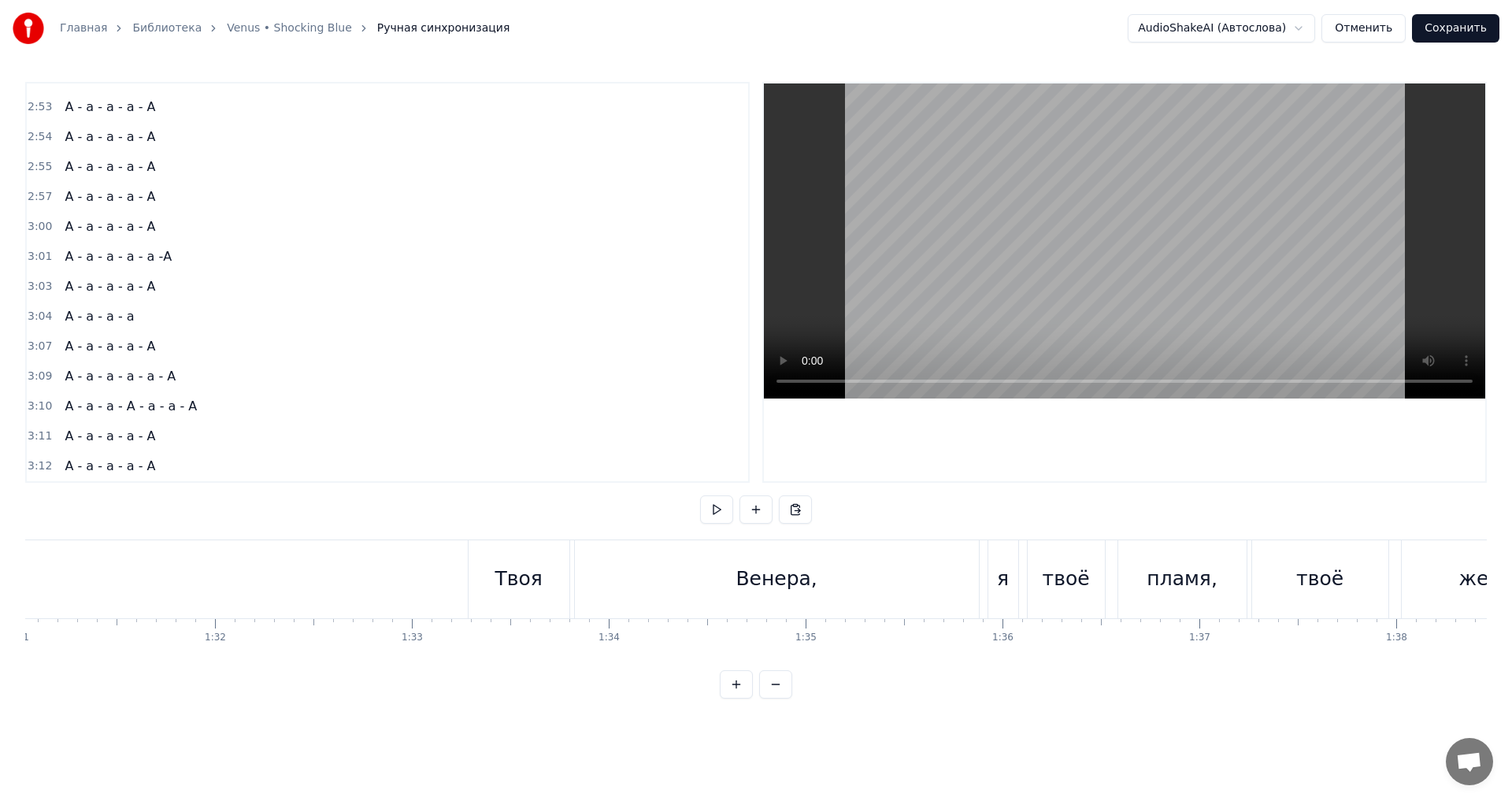
scroll to position [0, 17901]
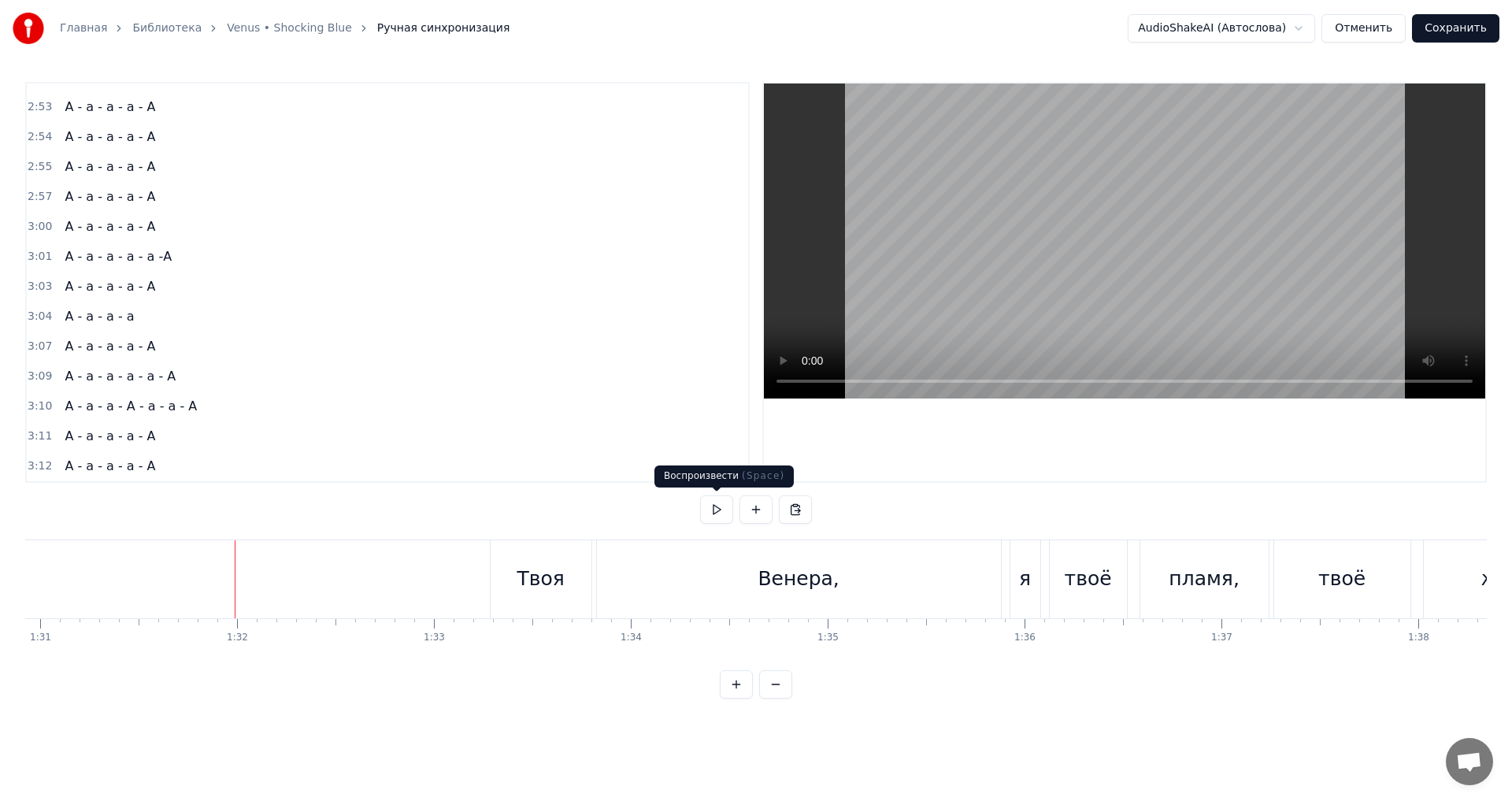
click at [712, 508] on button at bounding box center [716, 509] width 33 height 28
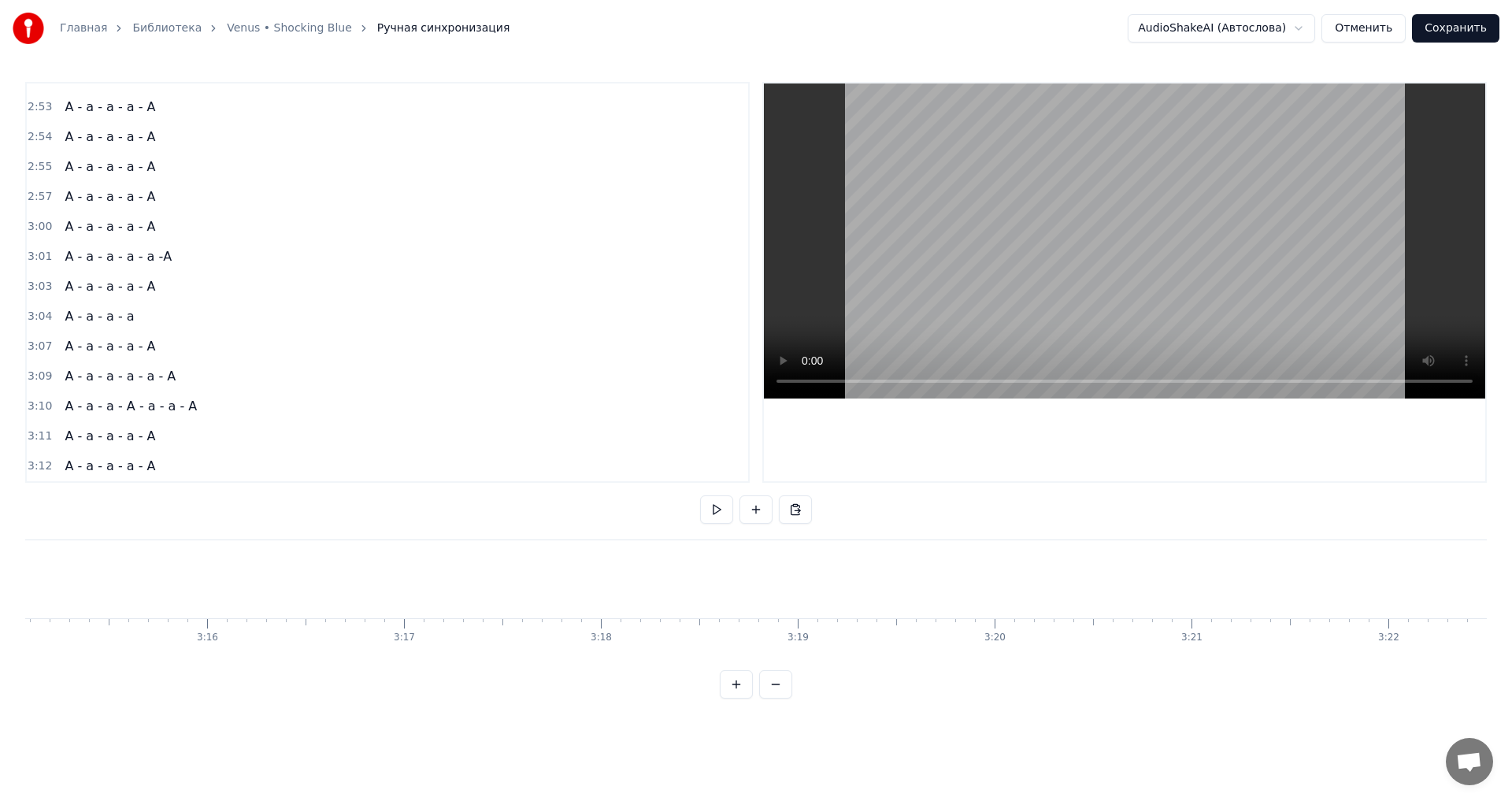
scroll to position [0, 38405]
click at [1458, 26] on button "Сохранить" at bounding box center [1455, 28] width 87 height 28
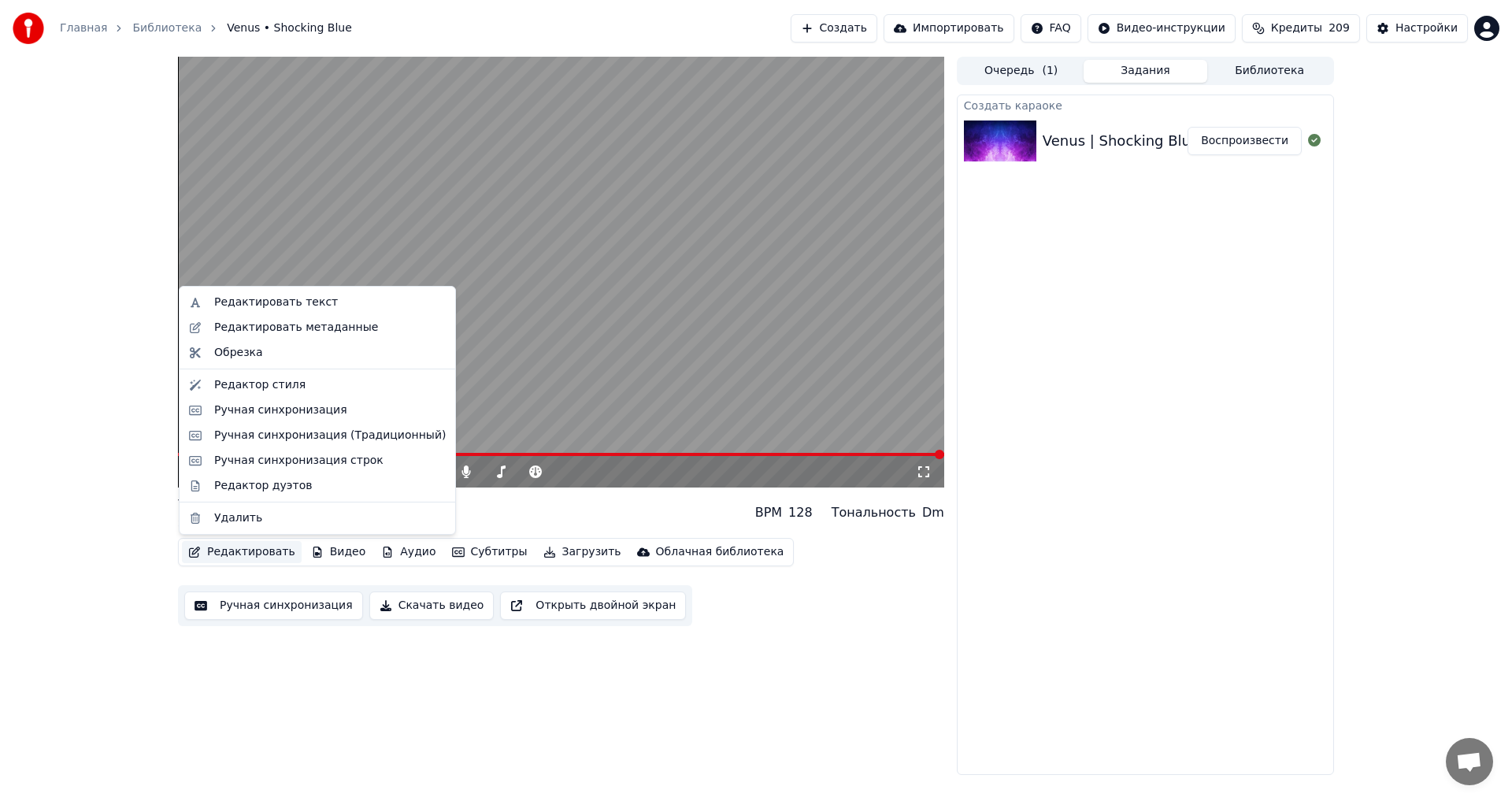
click at [242, 551] on button "Редактировать" at bounding box center [241, 551] width 119 height 22
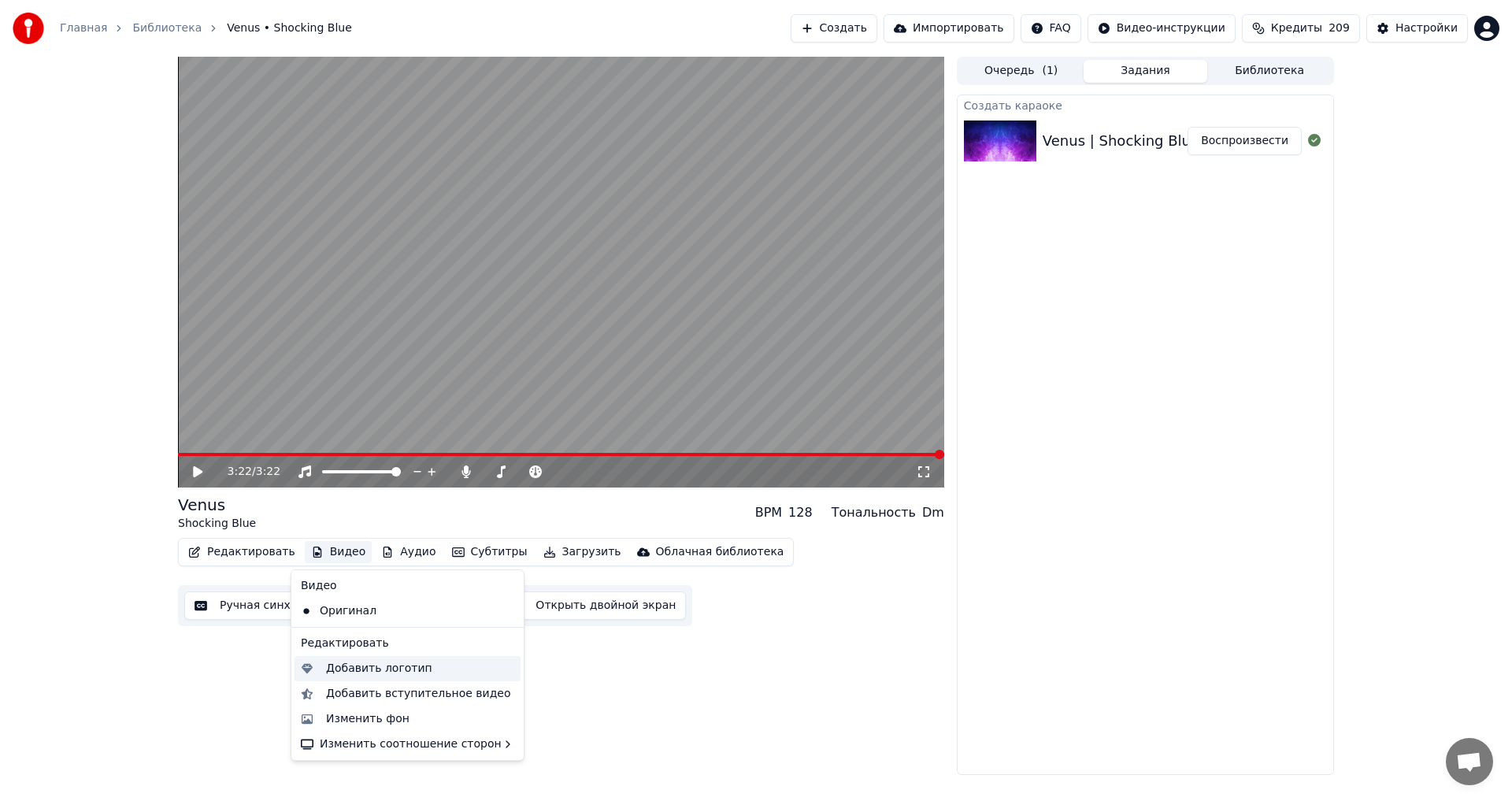
click at [352, 671] on div "Добавить логотип" at bounding box center [379, 668] width 106 height 16
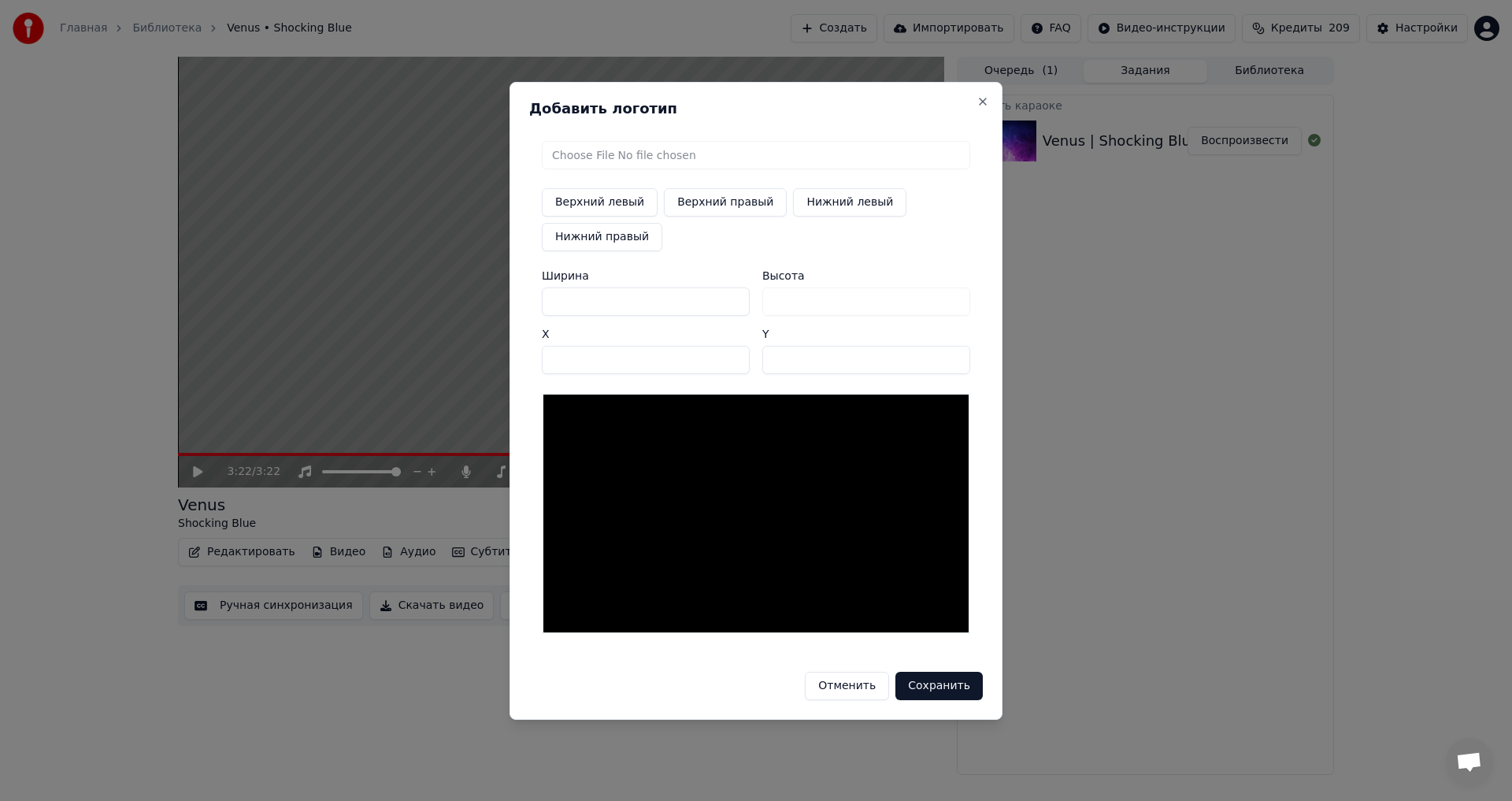
click at [674, 157] on input "file" at bounding box center [756, 155] width 428 height 28
type input "**********"
drag, startPoint x: 578, startPoint y: 359, endPoint x: 544, endPoint y: 359, distance: 34.0
click at [544, 359] on input "**" at bounding box center [646, 360] width 208 height 28
drag, startPoint x: 565, startPoint y: 353, endPoint x: 545, endPoint y: 357, distance: 20.4
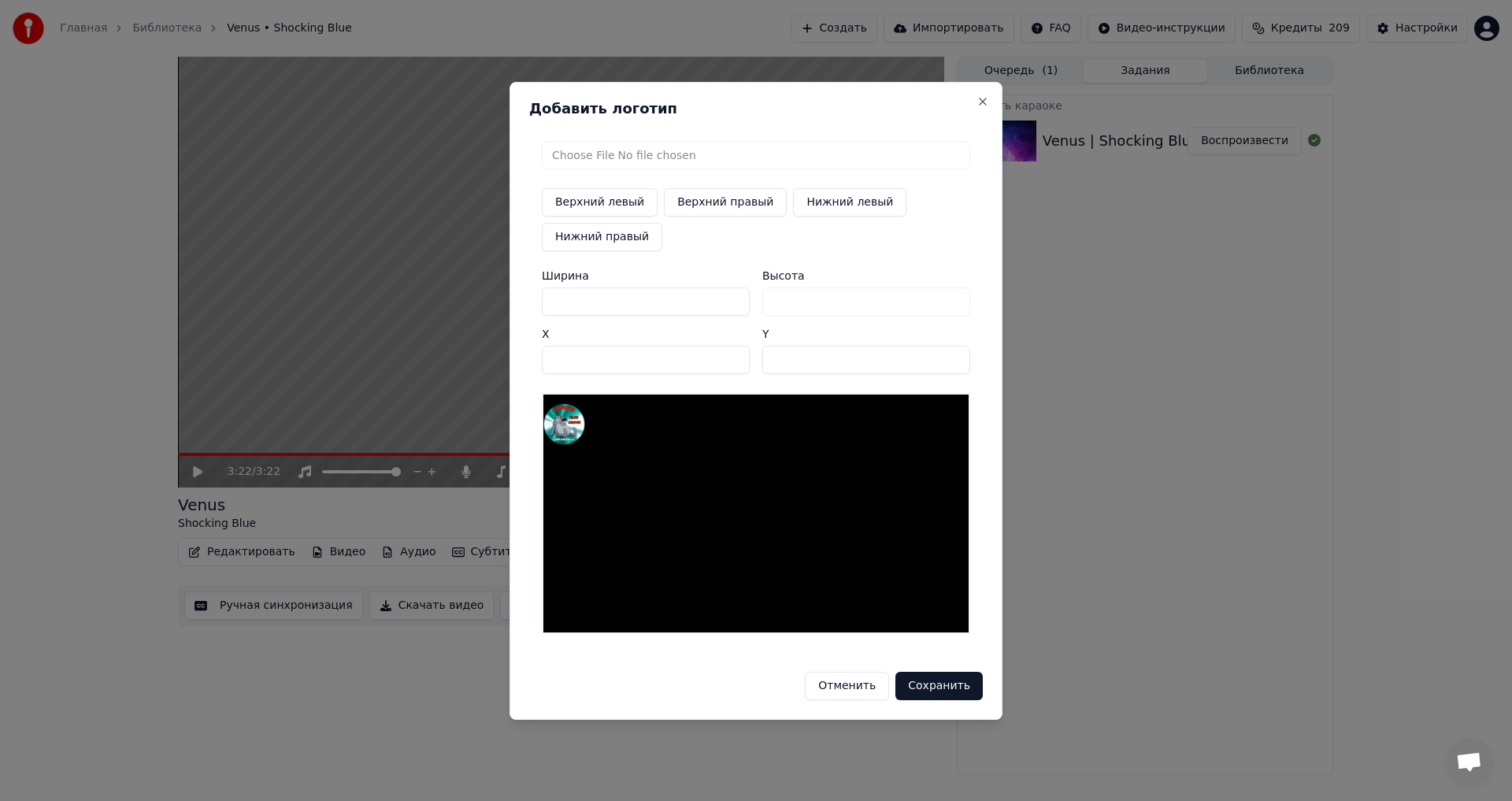
click at [545, 357] on input "*" at bounding box center [646, 360] width 208 height 28
drag, startPoint x: 581, startPoint y: 357, endPoint x: 544, endPoint y: 358, distance: 37.0
click at [544, 358] on input "*" at bounding box center [646, 360] width 208 height 28
type input "****"
drag, startPoint x: 787, startPoint y: 360, endPoint x: 770, endPoint y: 360, distance: 17.0
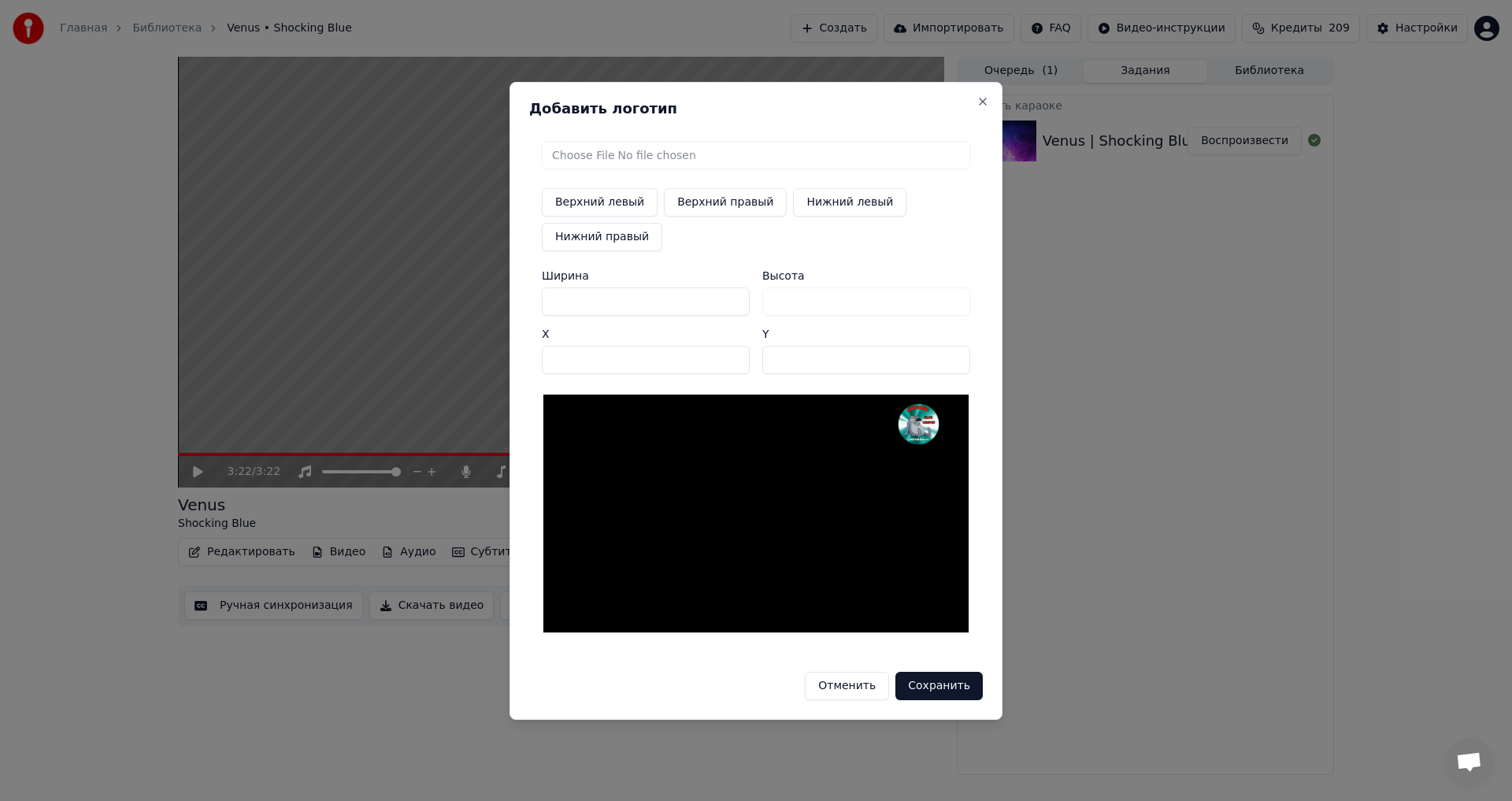
click at [770, 360] on input "**" at bounding box center [866, 360] width 208 height 28
type input "**"
drag, startPoint x: 578, startPoint y: 300, endPoint x: 527, endPoint y: 300, distance: 51.0
click at [527, 300] on div "Добавить логотип Верхний левый Верхний правый Нижний левый Нижний правый Ширина…" at bounding box center [756, 401] width 493 height 638
type input "*"
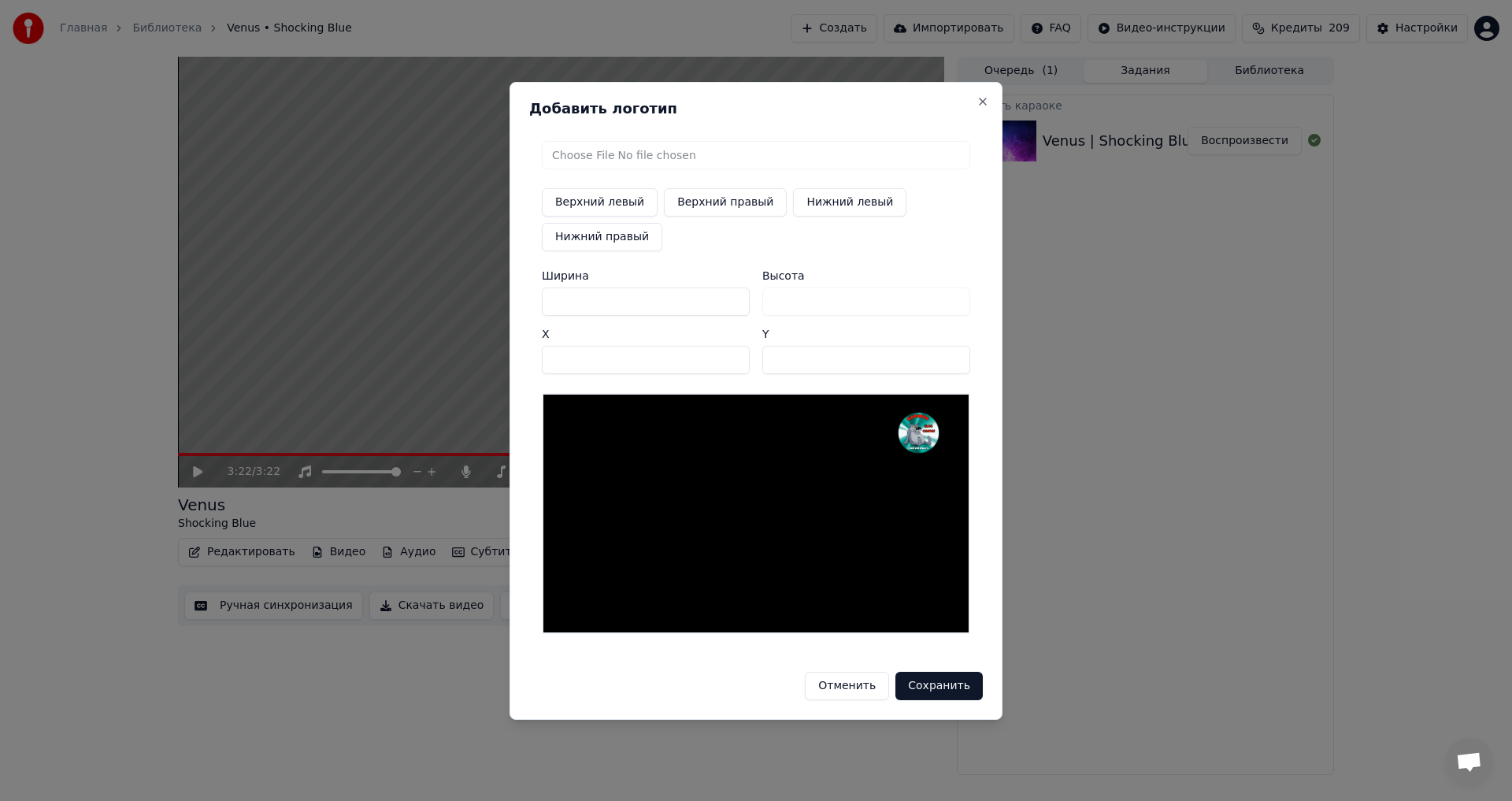
type input "*"
type input "**"
type input "***"
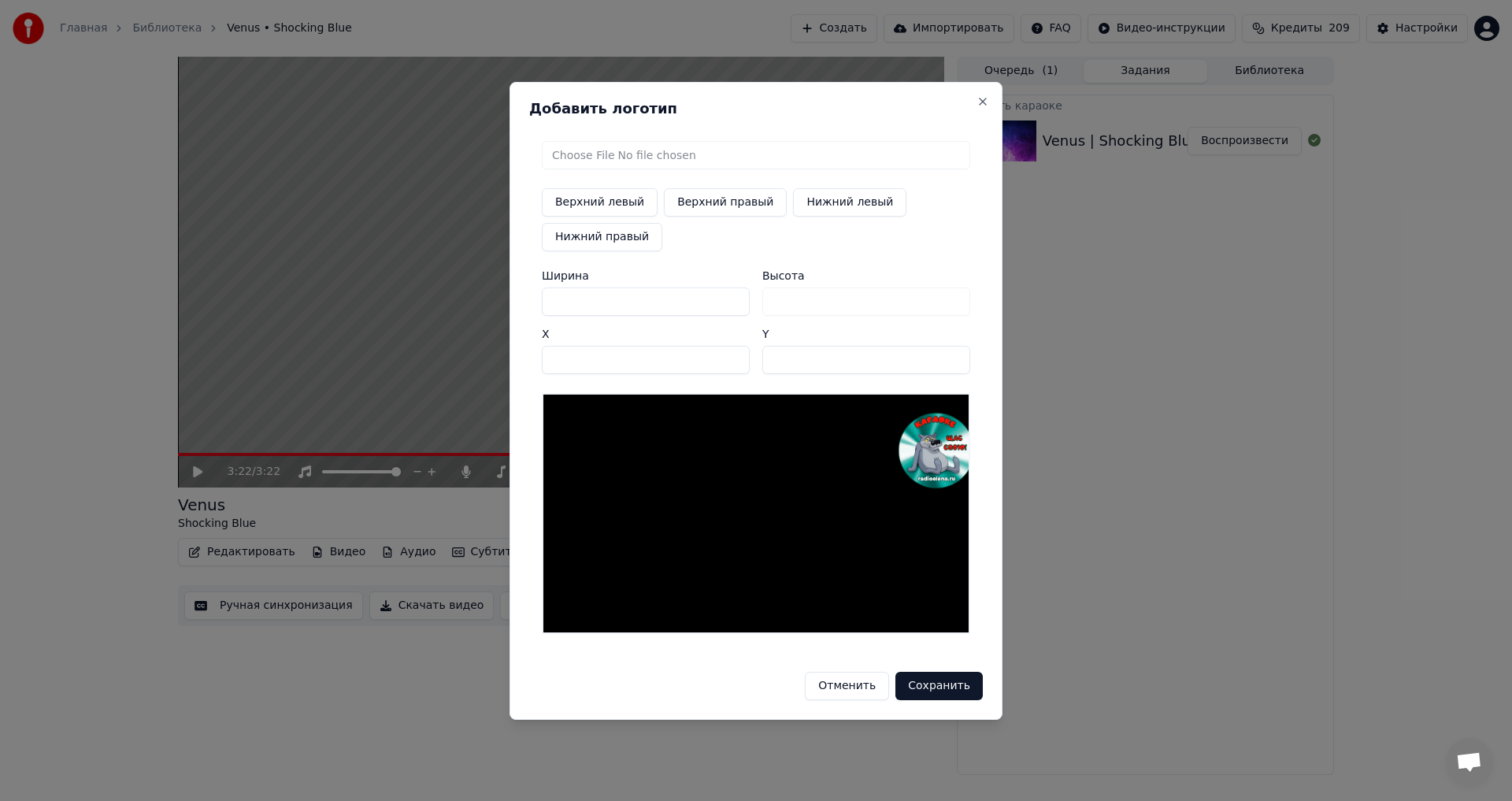
type input "**"
type input "*"
type input "**"
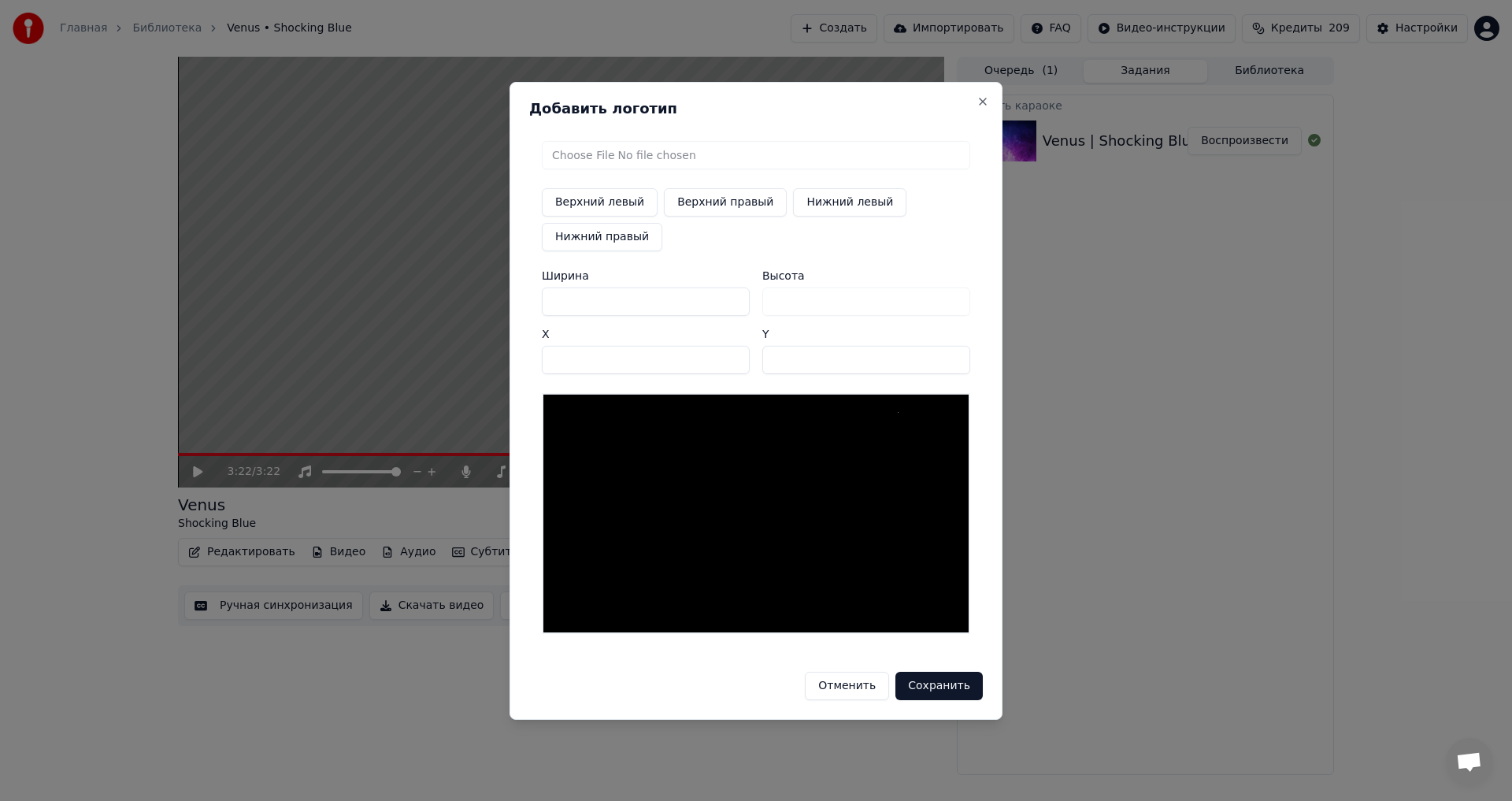
type input "**"
type input "*"
type input "**"
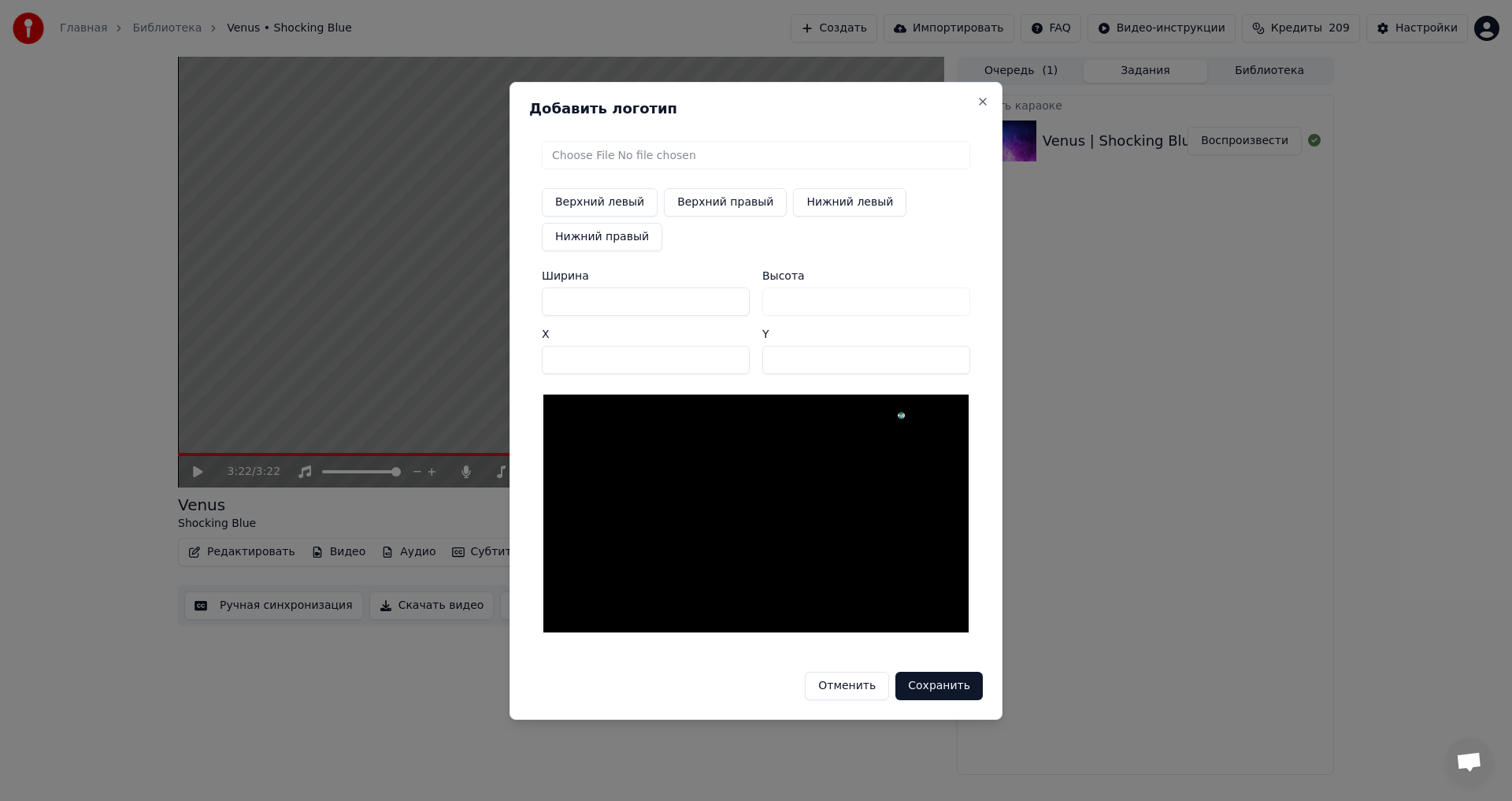
type input "***"
drag, startPoint x: 581, startPoint y: 358, endPoint x: 560, endPoint y: 355, distance: 21.2
click at [560, 355] on input "****" at bounding box center [646, 360] width 208 height 28
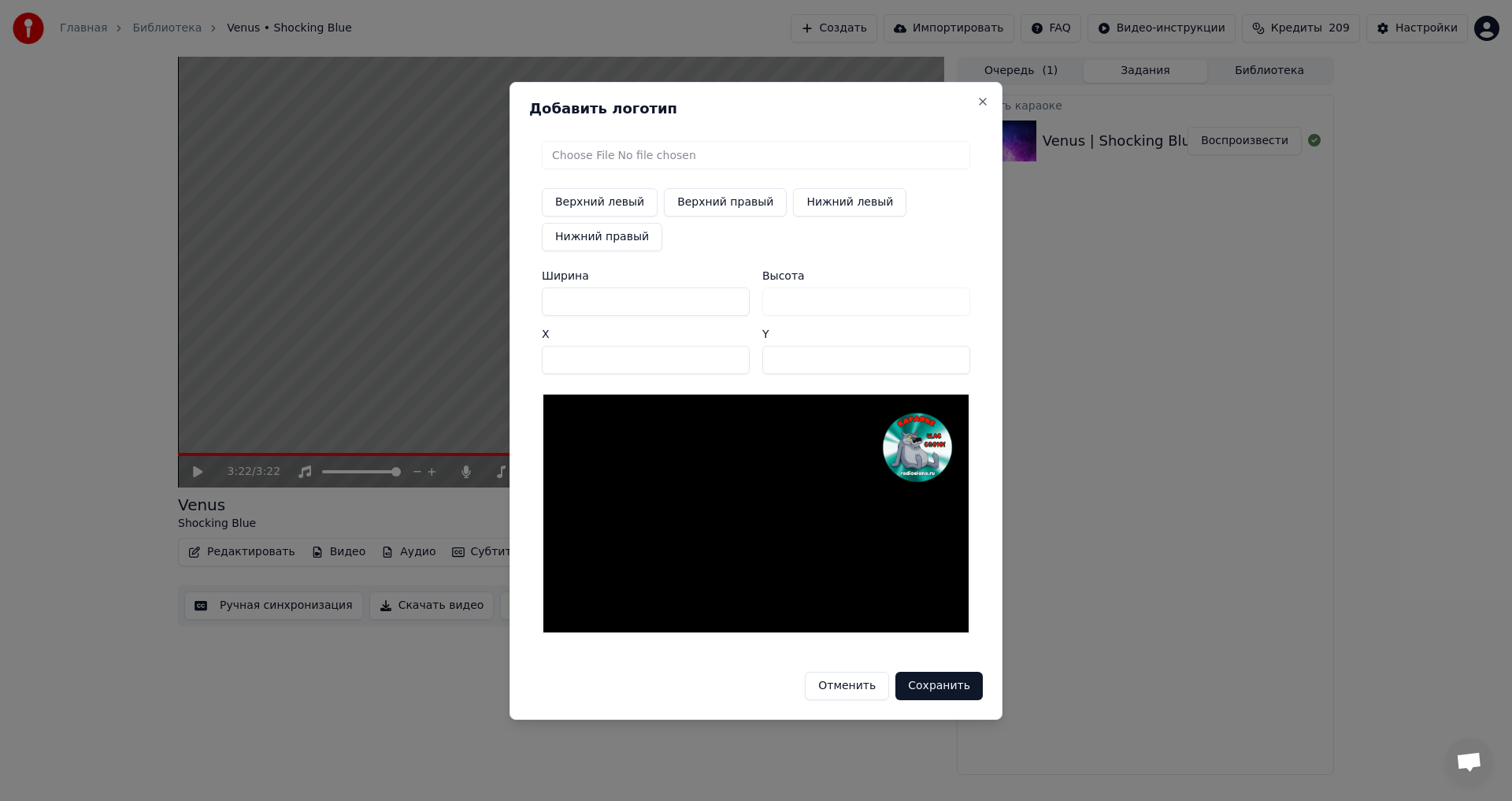
type input "****"
drag, startPoint x: 789, startPoint y: 357, endPoint x: 798, endPoint y: 379, distance: 23.8
click at [761, 363] on div "Ширина *** Высота *** X **** Y **" at bounding box center [756, 322] width 428 height 104
type input "**"
click at [952, 683] on button "Сохранить" at bounding box center [939, 685] width 87 height 28
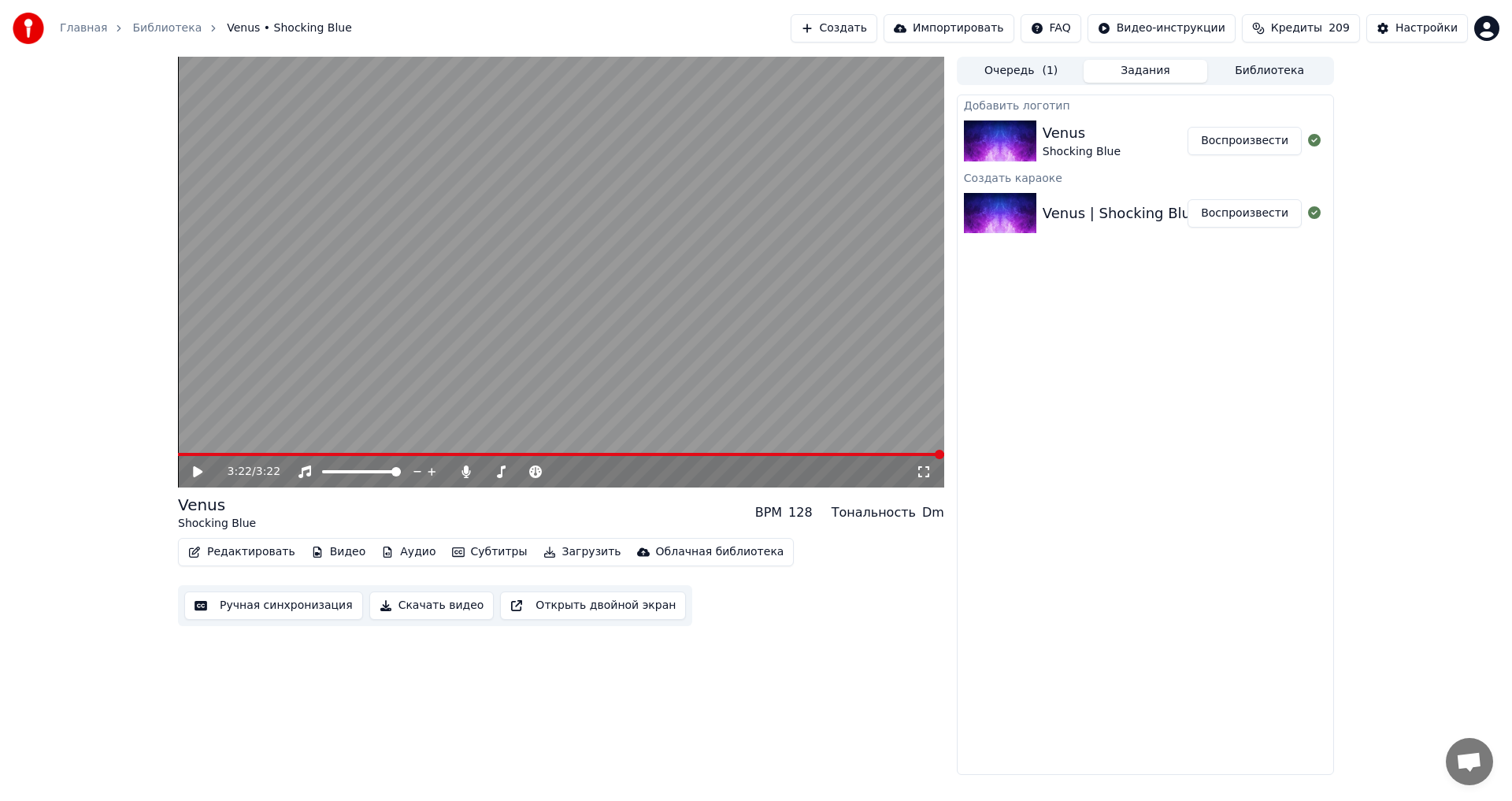
click at [1242, 135] on button "Воспроизвести" at bounding box center [1244, 141] width 115 height 28
click at [444, 606] on button "Скачать видео" at bounding box center [432, 606] width 125 height 28
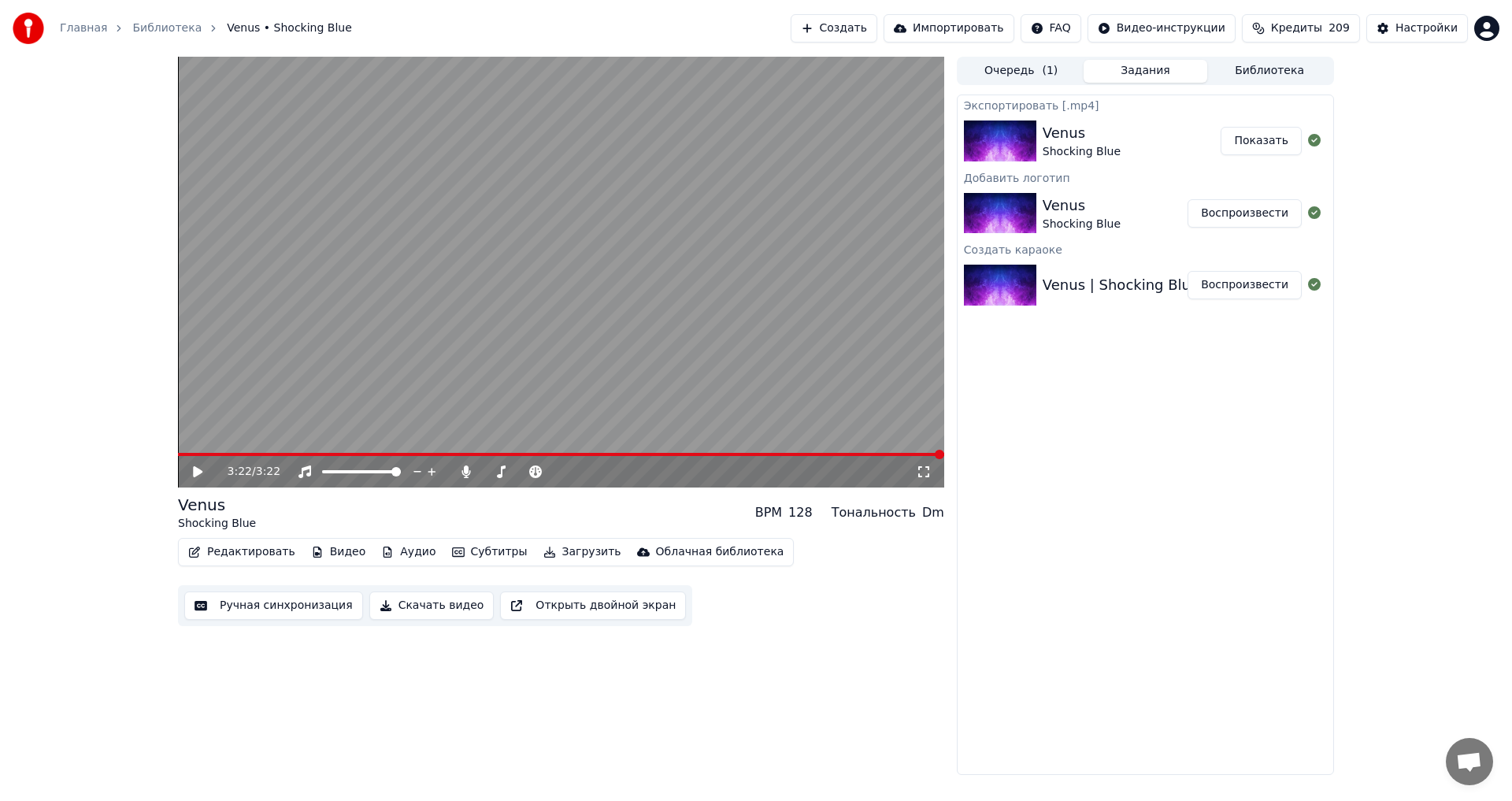
click at [1272, 143] on button "Показать" at bounding box center [1261, 141] width 81 height 28
click at [112, 321] on div "3:22 / 3:22 Venus Shocking Blue BPM 128 Тональность Dm Редактировать Видео Ауди…" at bounding box center [756, 416] width 1512 height 719
click at [466, 469] on icon at bounding box center [465, 472] width 9 height 12
click at [194, 468] on icon at bounding box center [198, 472] width 9 height 11
click at [195, 471] on icon at bounding box center [198, 472] width 8 height 9
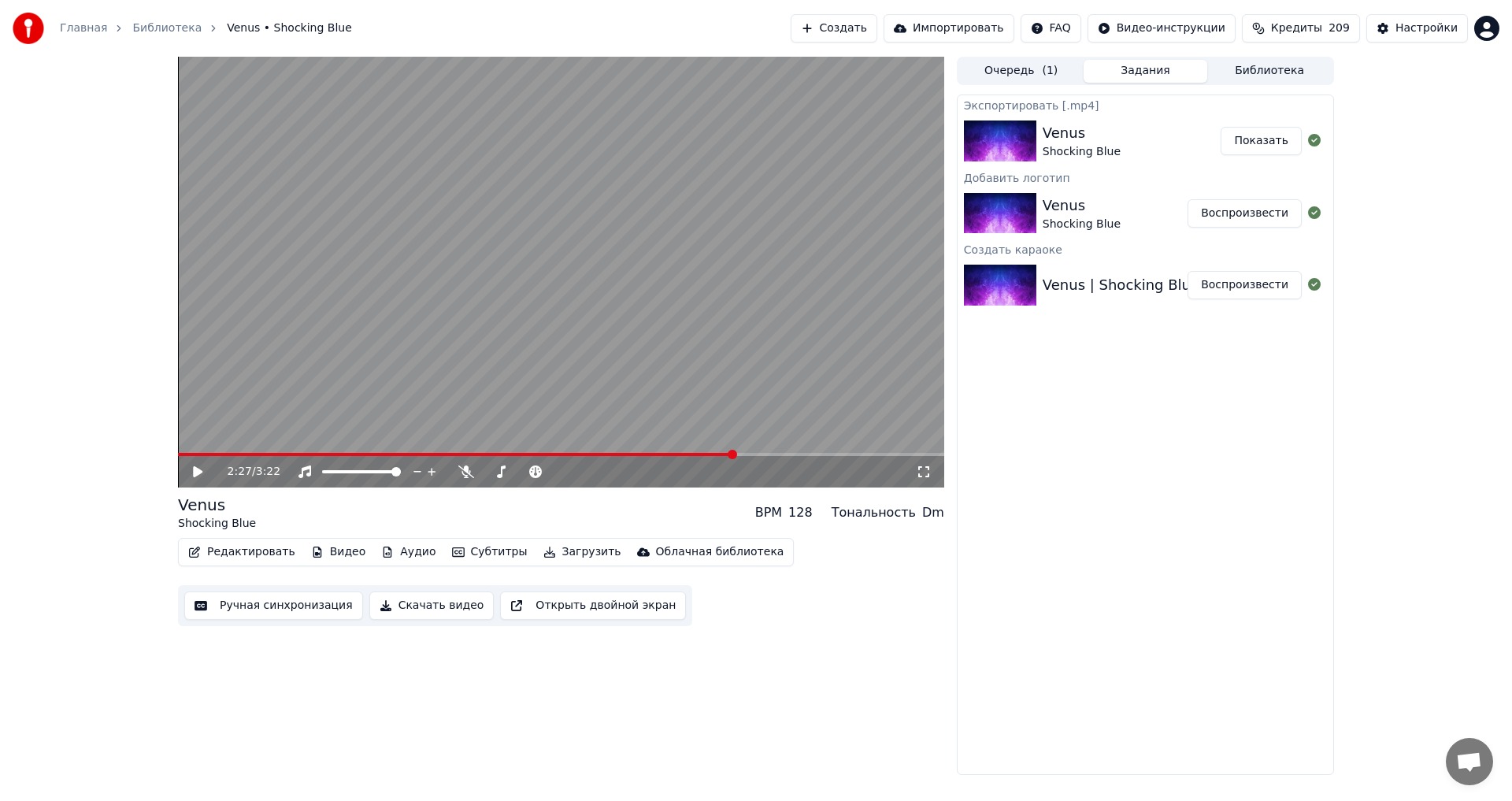
click at [442, 599] on button "Скачать видео" at bounding box center [432, 606] width 125 height 28
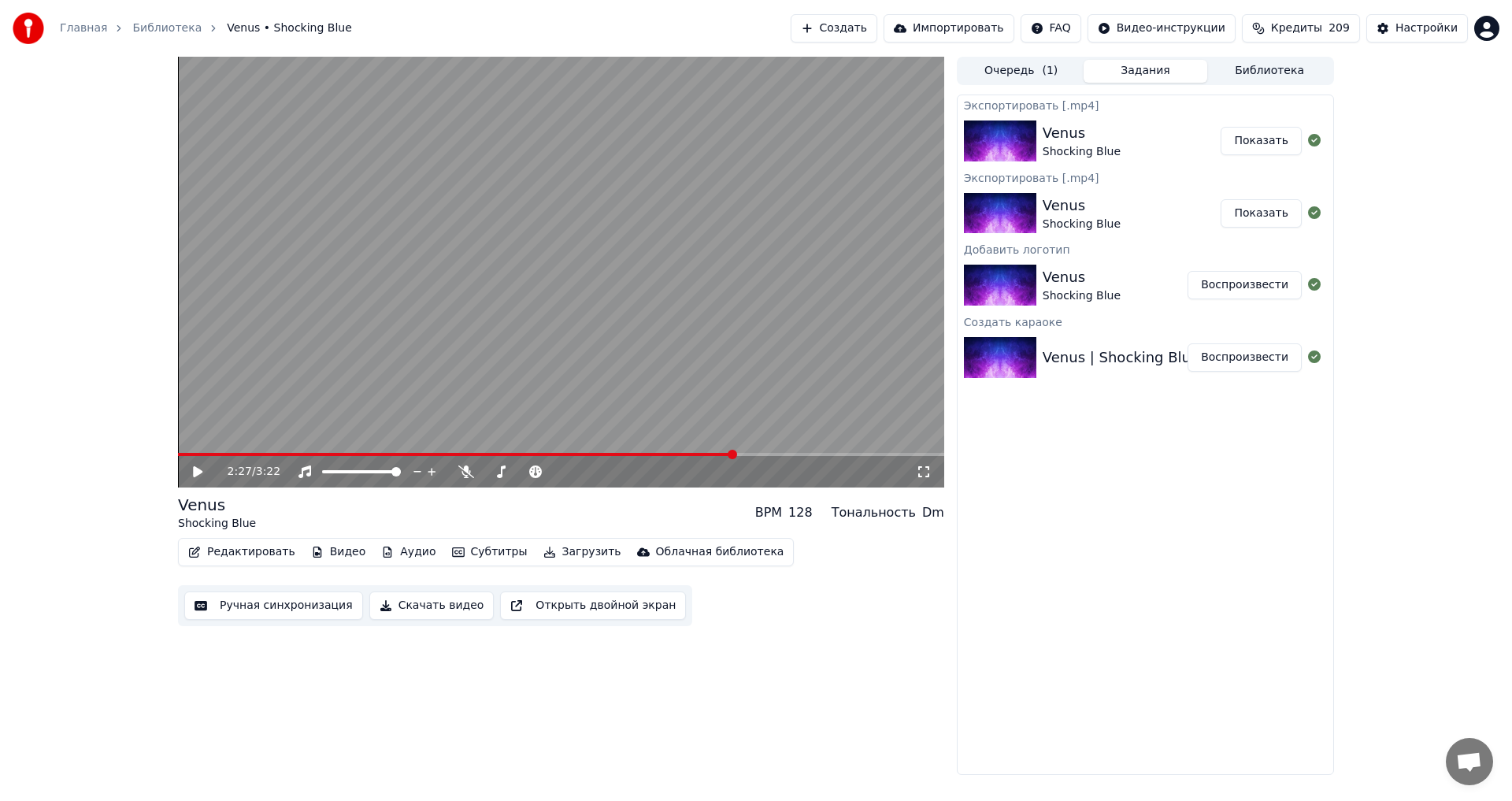
click at [1259, 144] on button "Показать" at bounding box center [1261, 141] width 81 height 28
